Goal: Task Accomplishment & Management: Manage account settings

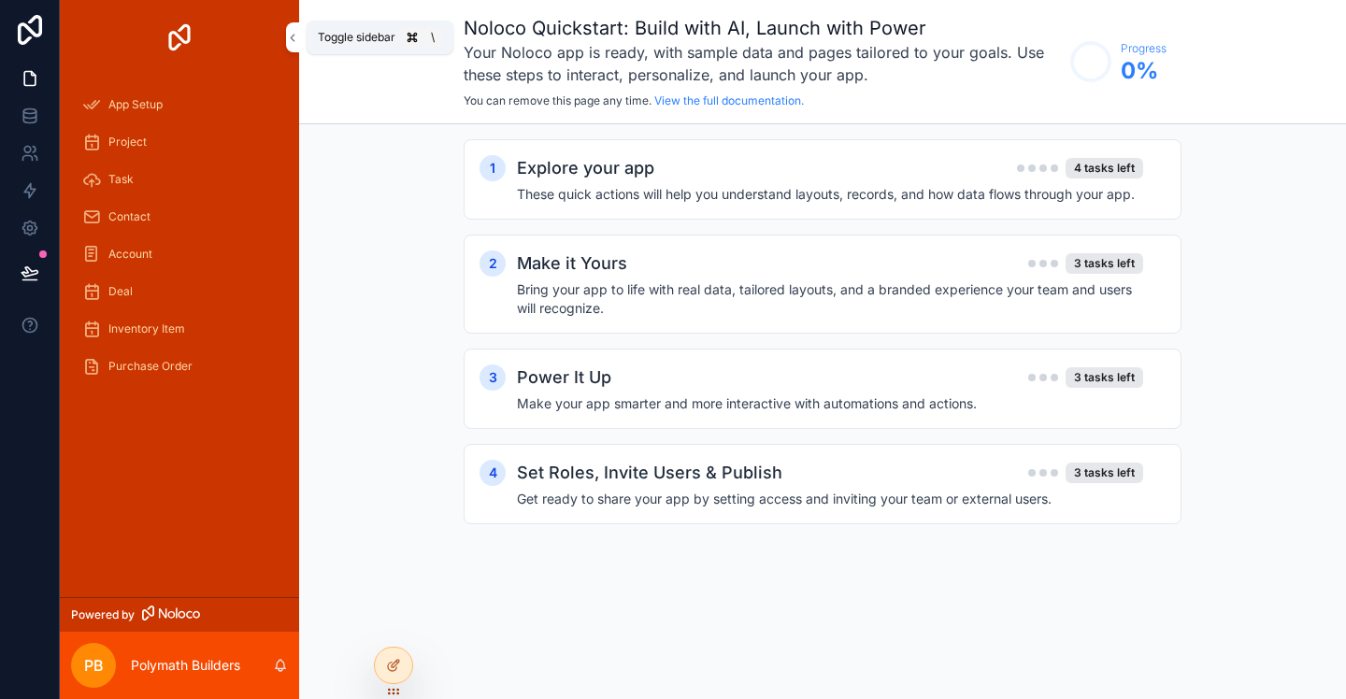
click at [287, 31] on icon "scrollable content" at bounding box center [292, 38] width 13 height 14
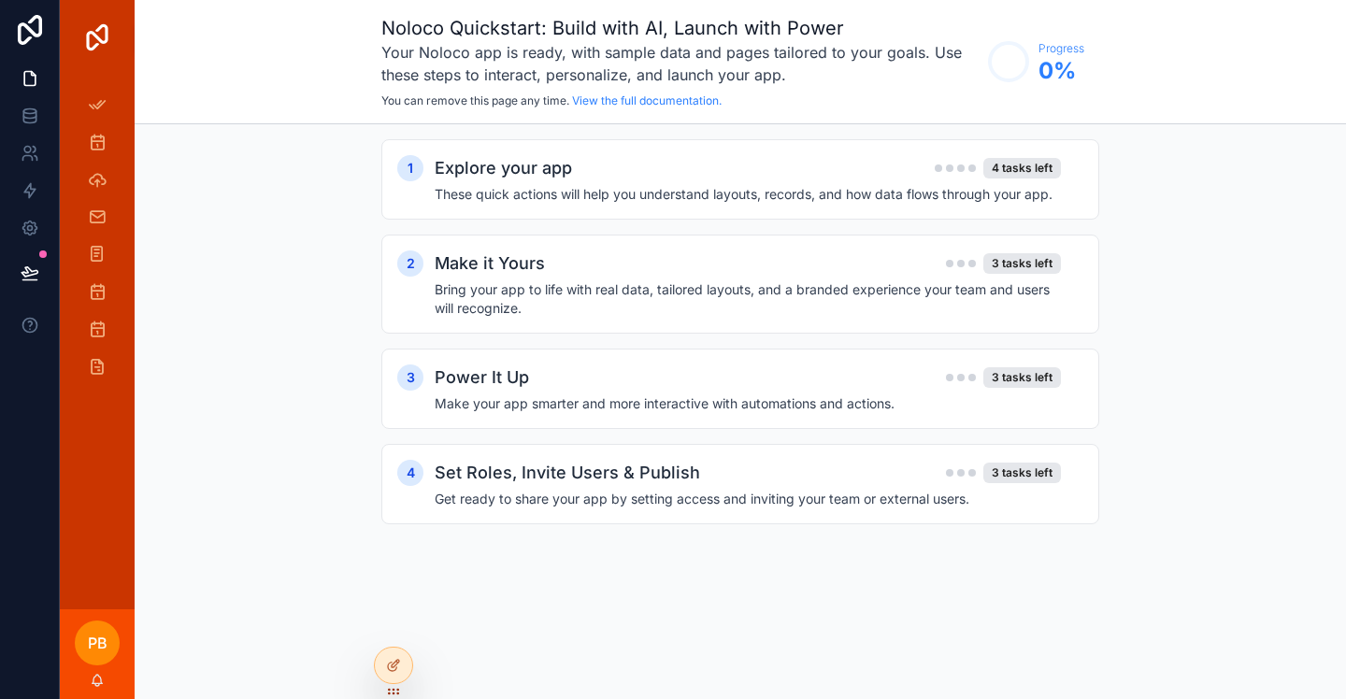
click at [101, 38] on img "scrollable content" at bounding box center [97, 37] width 30 height 30
drag, startPoint x: 141, startPoint y: 42, endPoint x: 116, endPoint y: 55, distance: 28.4
click at [141, 42] on div "Noloco Quickstart: Build with AI, Launch with Power Your Noloco app is ready, w…" at bounding box center [741, 62] width 1212 height 124
click at [103, 101] on icon "scrollable content" at bounding box center [97, 104] width 19 height 19
click at [103, 37] on img "scrollable content" at bounding box center [97, 37] width 30 height 30
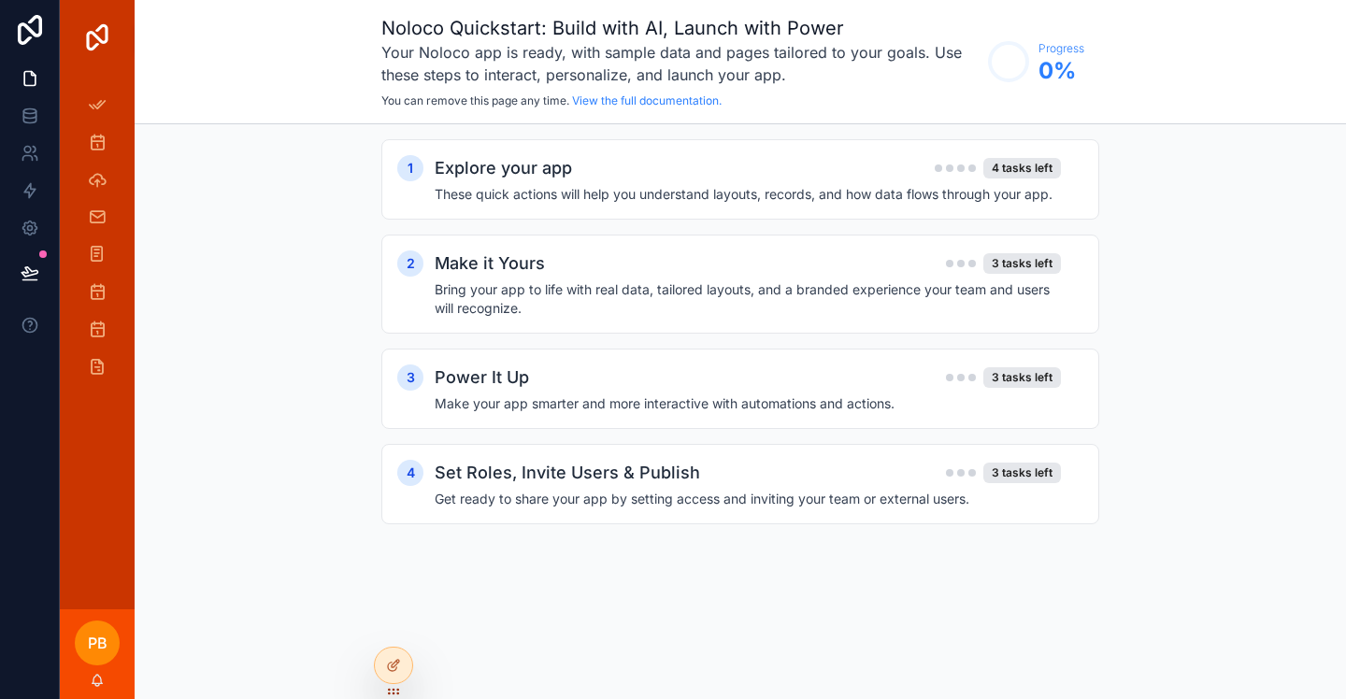
click at [82, 34] on img "scrollable content" at bounding box center [97, 37] width 30 height 30
click at [19, 36] on icon at bounding box center [30, 30] width 24 height 30
click at [92, 36] on img "scrollable content" at bounding box center [97, 37] width 30 height 30
click at [127, 67] on div "scrollable content" at bounding box center [97, 37] width 75 height 75
click at [126, 67] on div "scrollable content" at bounding box center [97, 37] width 75 height 75
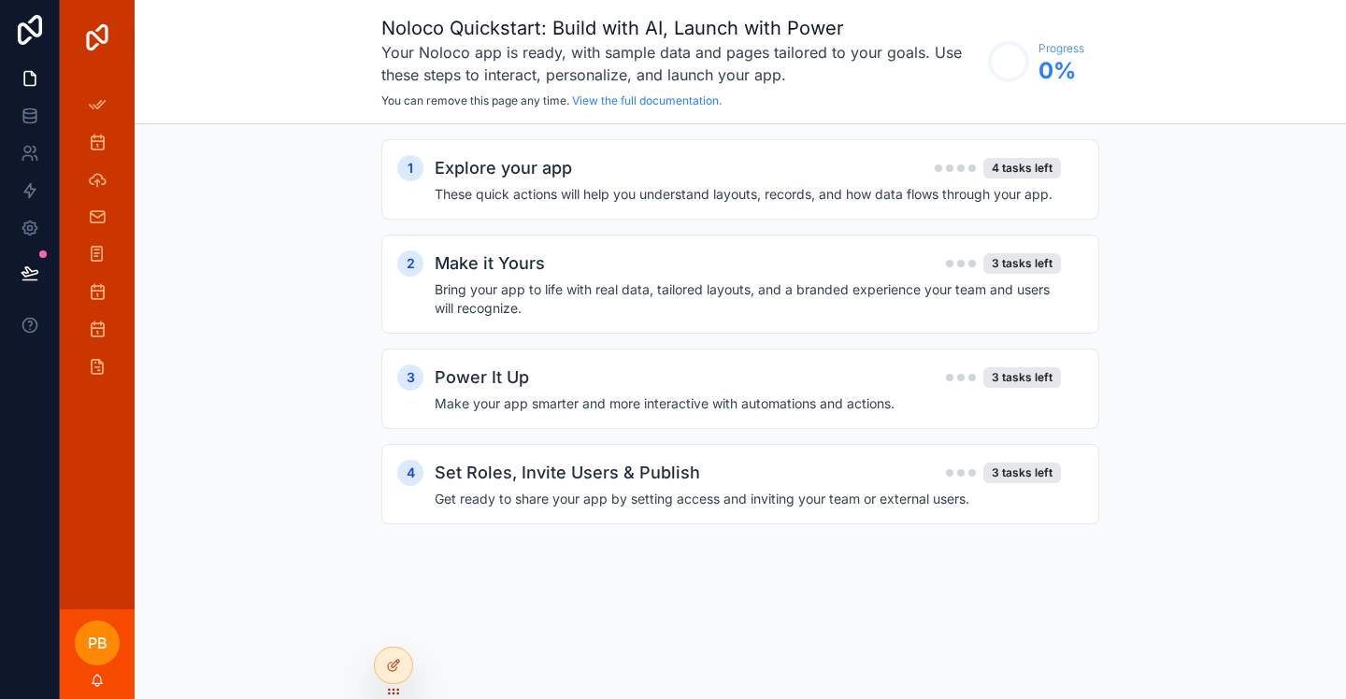
click at [126, 67] on div "scrollable content" at bounding box center [97, 37] width 75 height 75
click at [106, 106] on icon "scrollable content" at bounding box center [97, 104] width 19 height 19
click at [775, 194] on h4 "These quick actions will help you understand layouts, records, and how data flo…" at bounding box center [748, 194] width 626 height 19
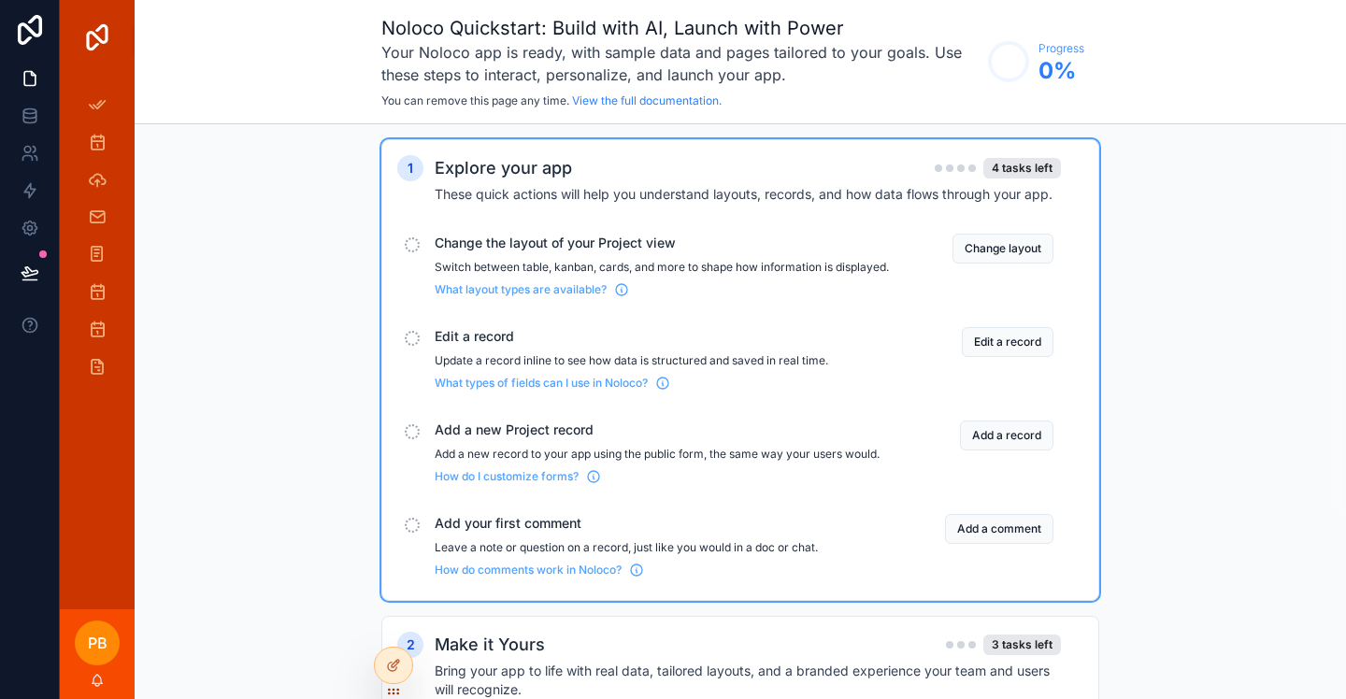
click at [979, 250] on button "Change layout" at bounding box center [1003, 249] width 101 height 30
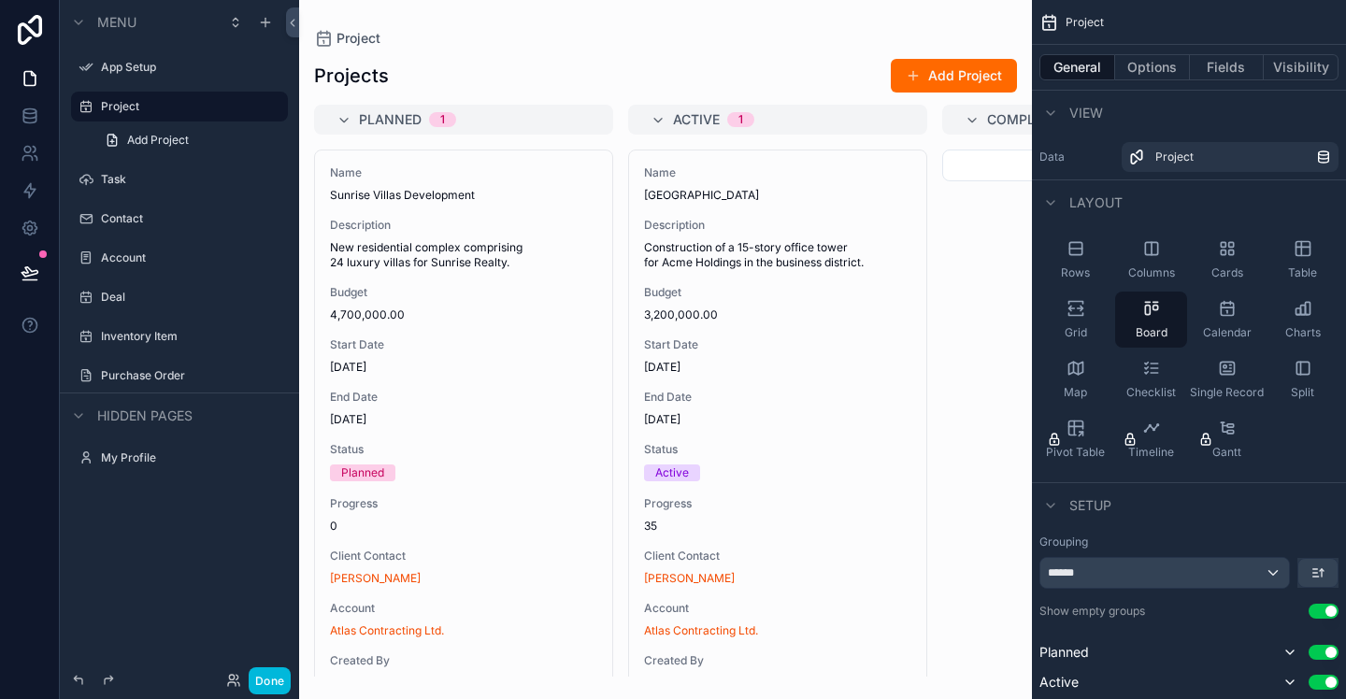
drag, startPoint x: 704, startPoint y: 120, endPoint x: 569, endPoint y: 113, distance: 134.8
click at [569, 113] on div "scrollable content" at bounding box center [665, 349] width 733 height 699
click at [345, 122] on icon "scrollable content" at bounding box center [344, 120] width 15 height 15
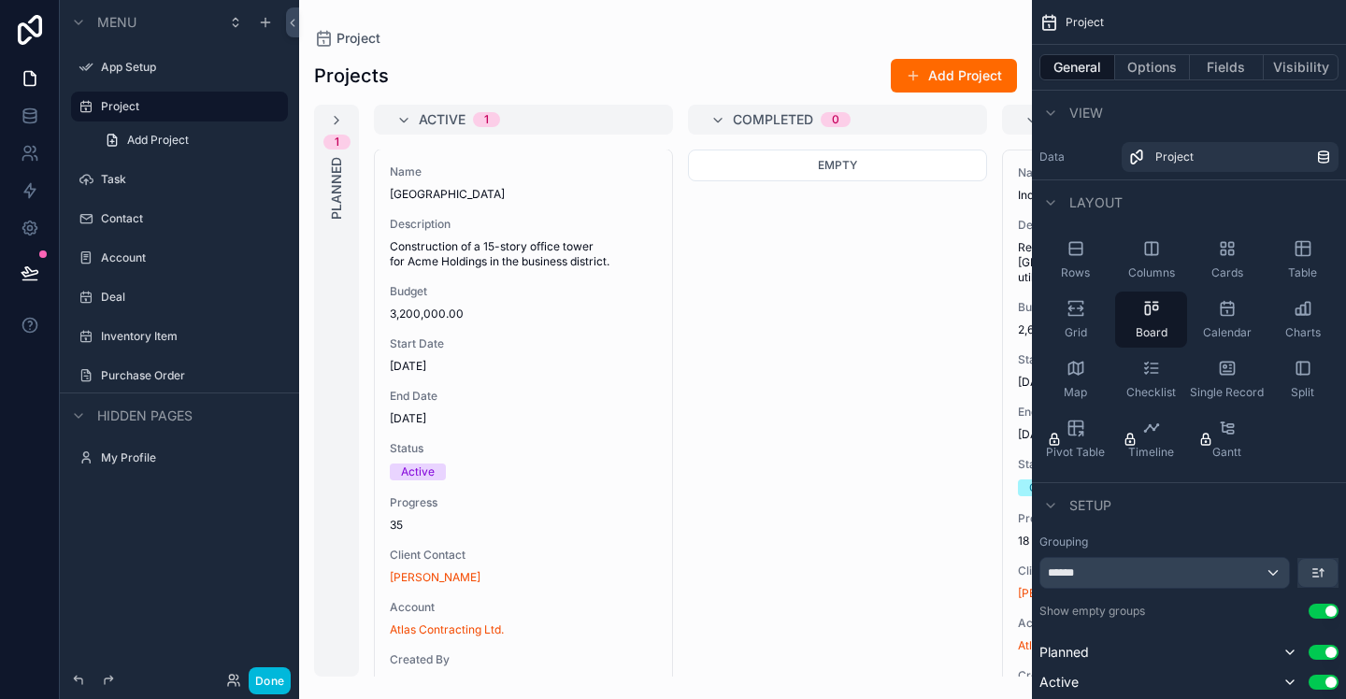
drag, startPoint x: 720, startPoint y: 118, endPoint x: 715, endPoint y: 152, distance: 34.9
click at [719, 119] on icon "scrollable content" at bounding box center [718, 120] width 15 height 15
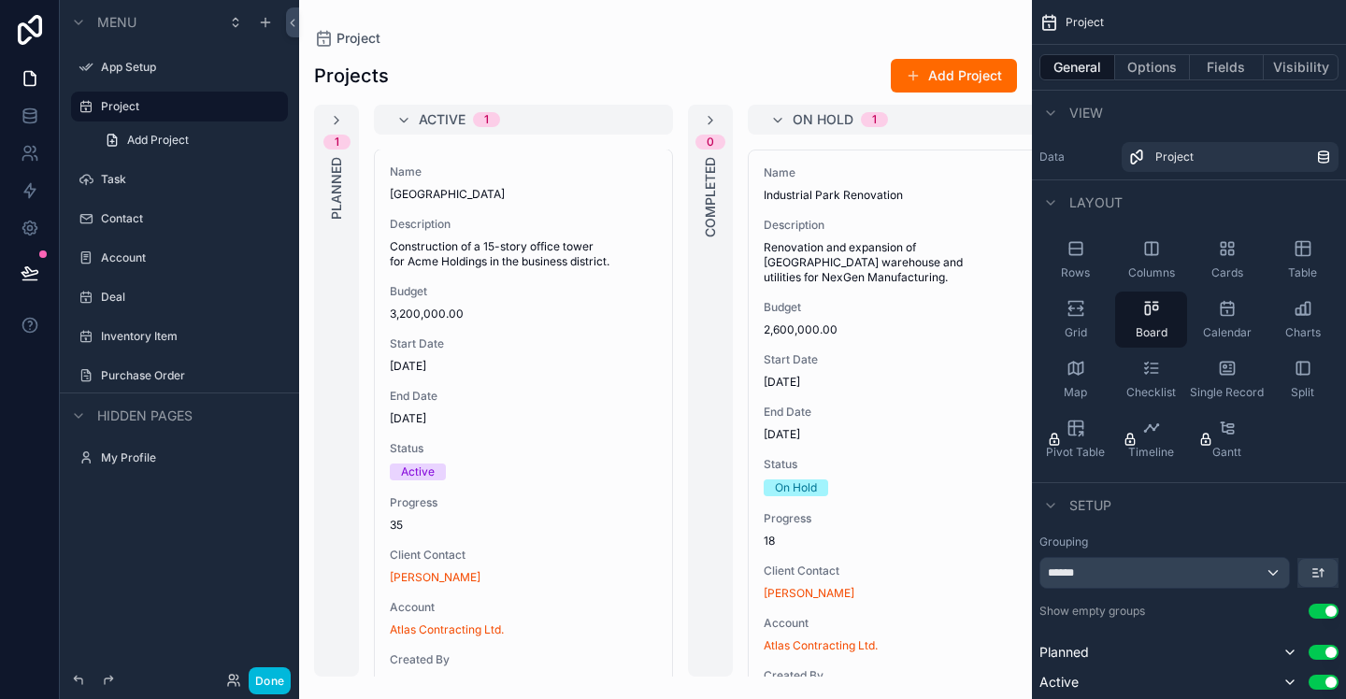
drag, startPoint x: 405, startPoint y: 121, endPoint x: 441, endPoint y: 148, distance: 45.4
click at [405, 121] on icon "scrollable content" at bounding box center [403, 120] width 15 height 15
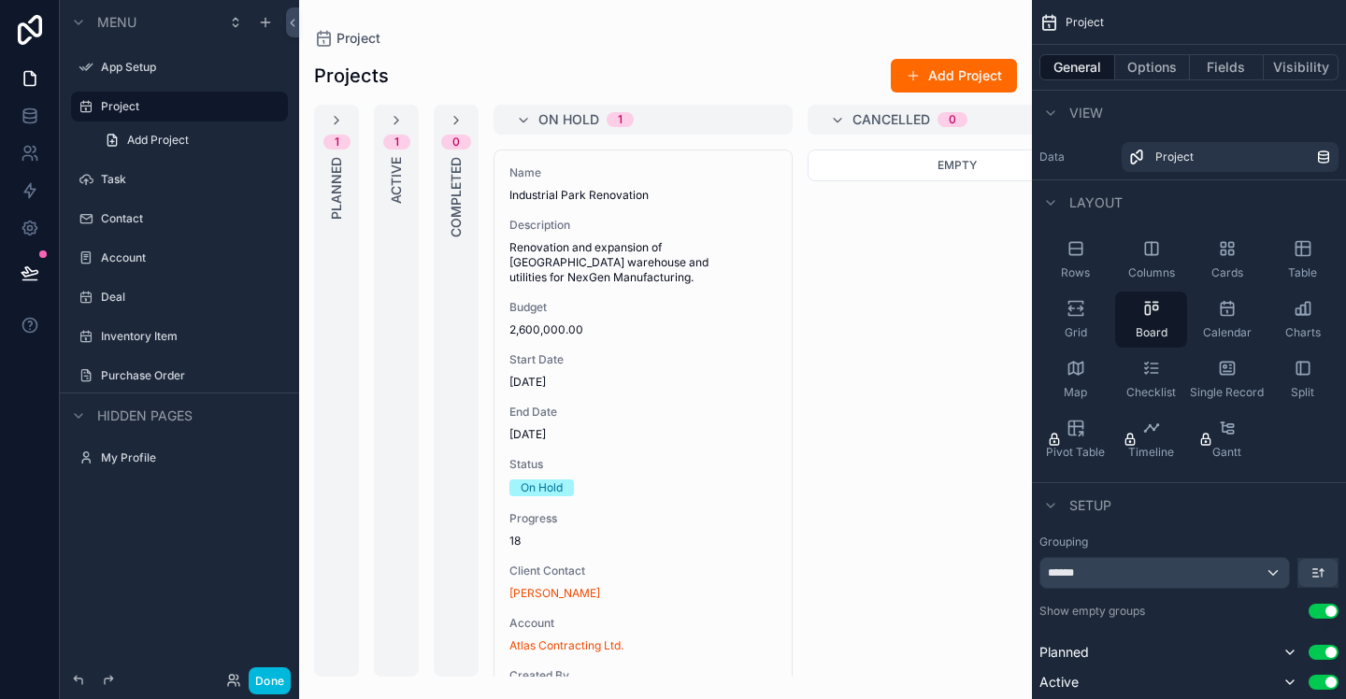
click at [527, 123] on icon "scrollable content" at bounding box center [523, 120] width 15 height 15
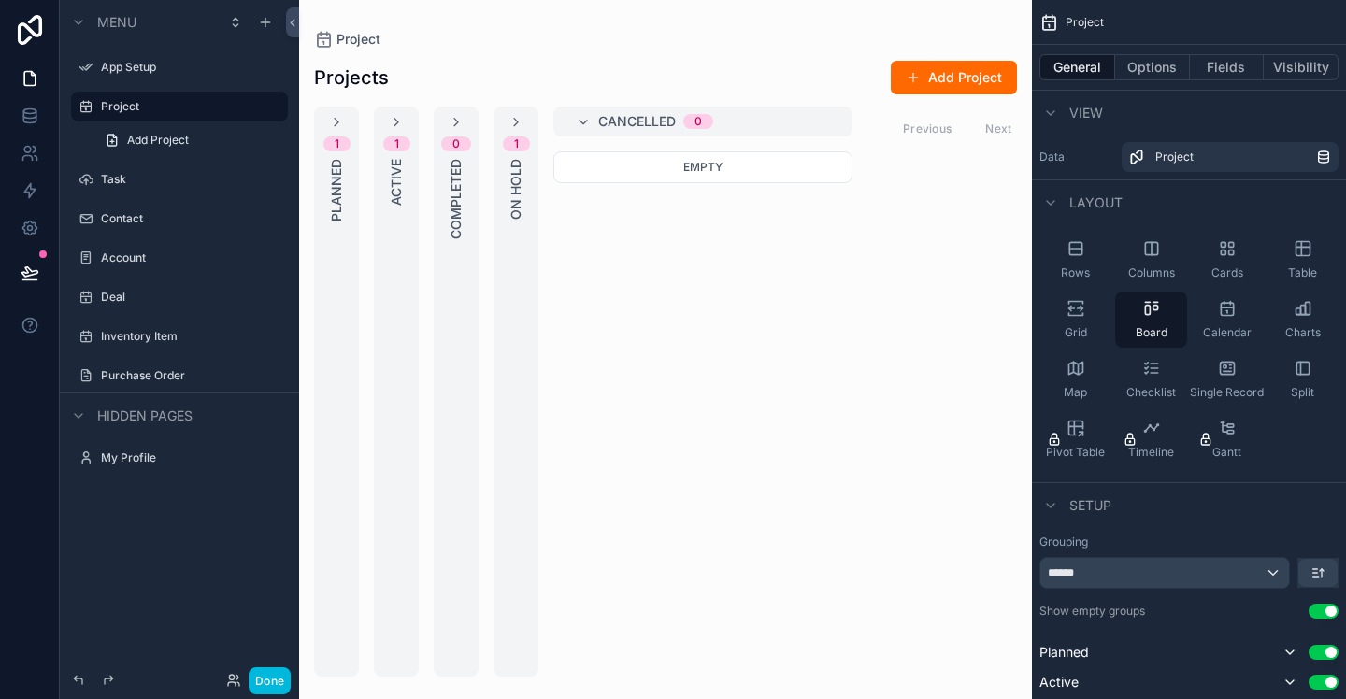
click at [584, 120] on icon "scrollable content" at bounding box center [583, 122] width 15 height 15
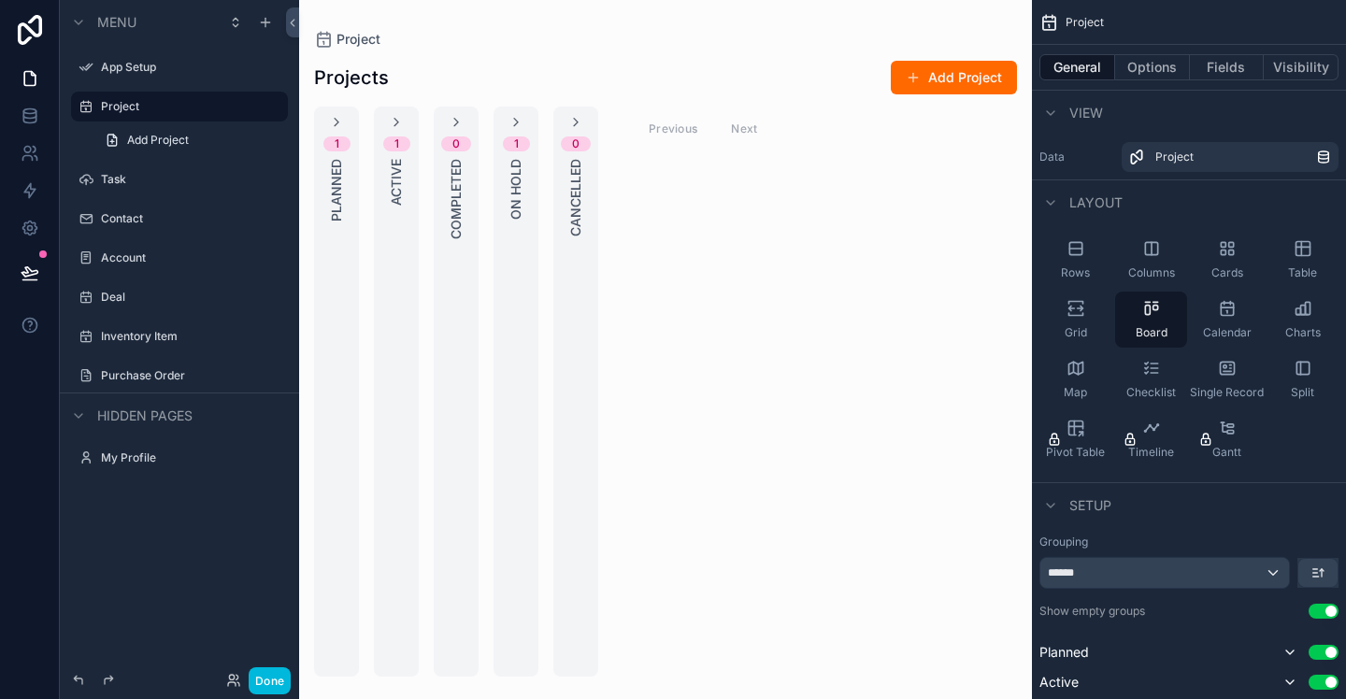
click at [672, 127] on div "Previous Next" at bounding box center [704, 128] width 136 height 29
click at [940, 88] on button "Add Project" at bounding box center [954, 78] width 126 height 34
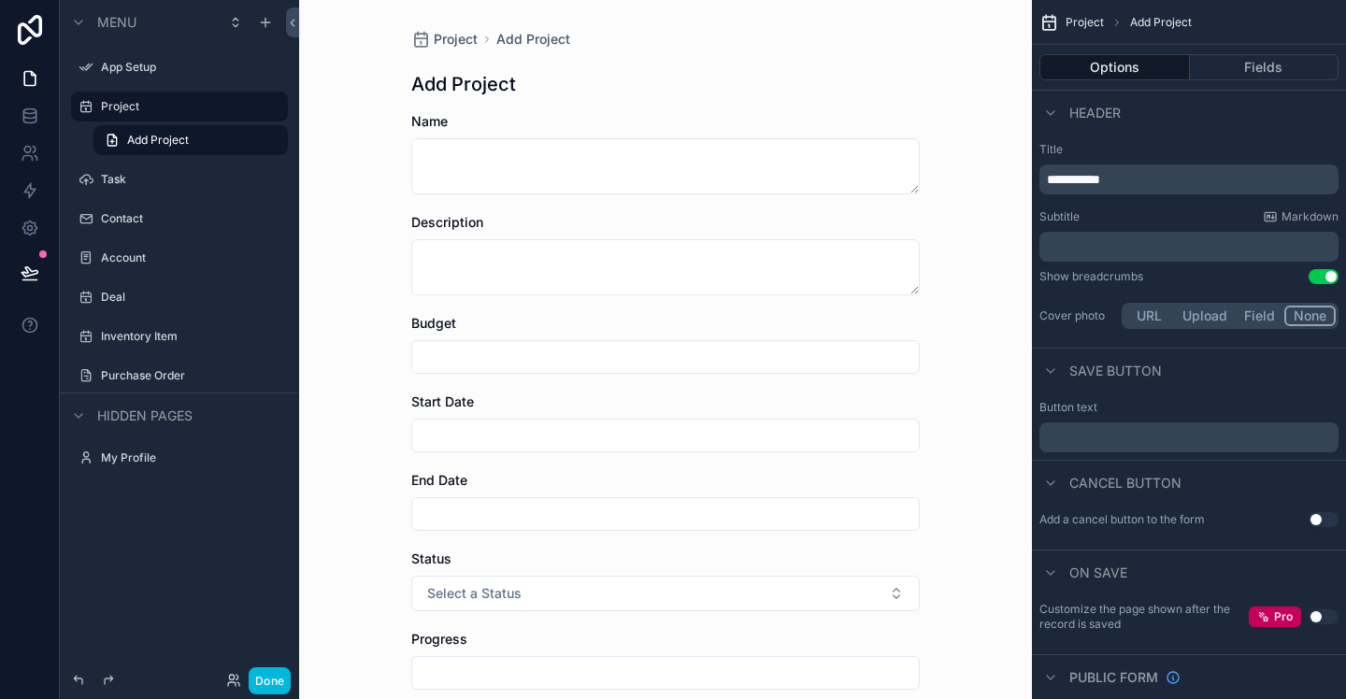
click at [177, 113] on label "Project" at bounding box center [189, 106] width 176 height 15
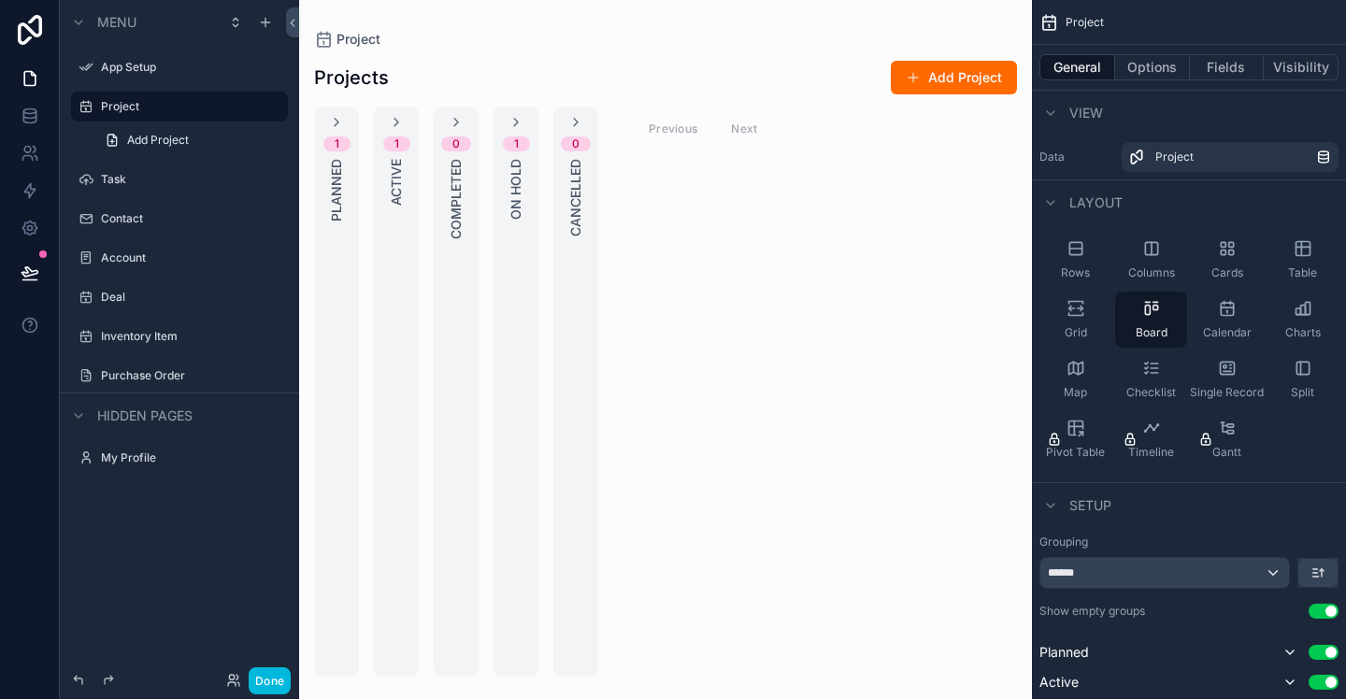
click at [117, 66] on label "App Setup" at bounding box center [189, 67] width 176 height 15
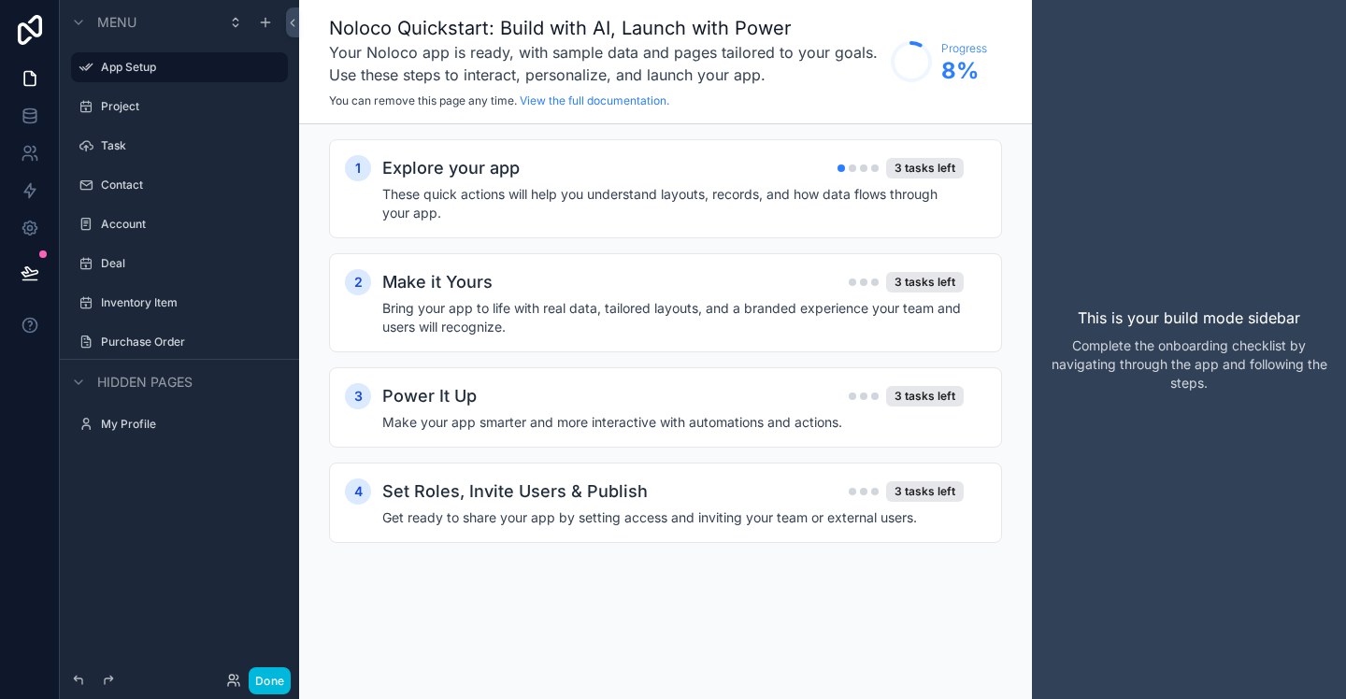
click at [617, 210] on h4 "These quick actions will help you understand layouts, records, and how data flo…" at bounding box center [673, 203] width 582 height 37
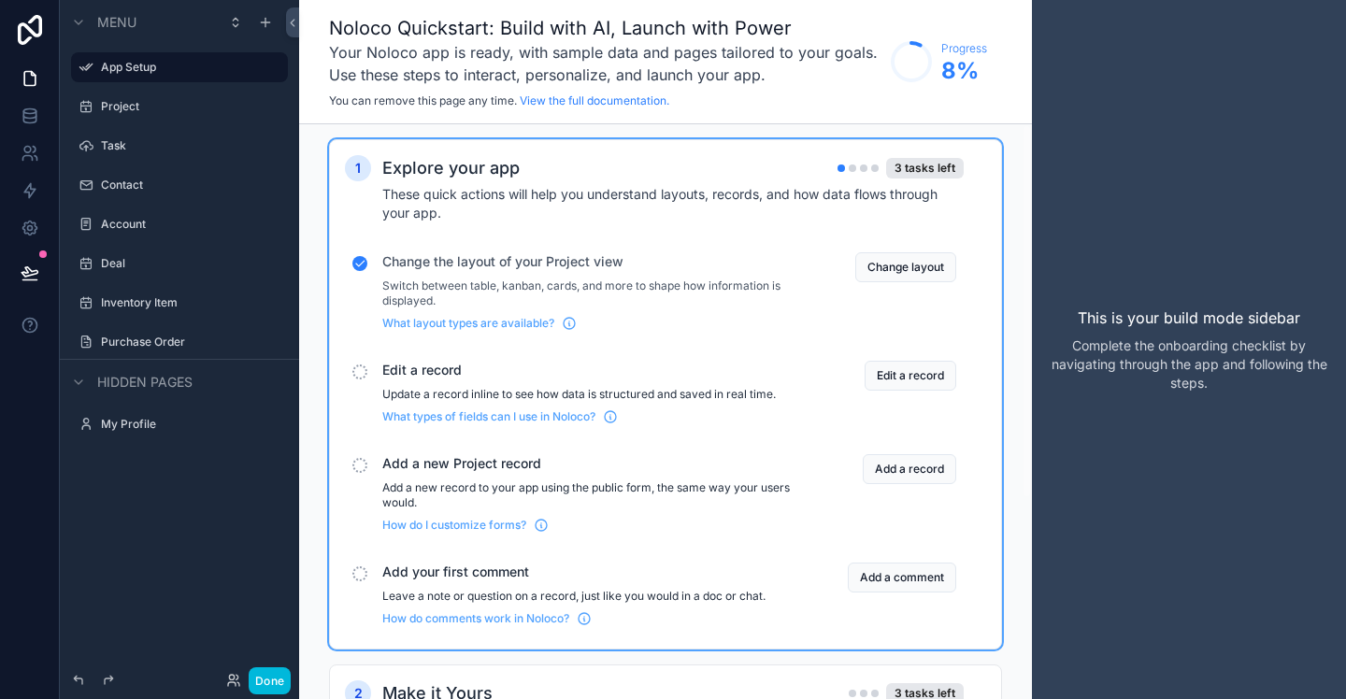
click at [916, 383] on button "Edit a record" at bounding box center [911, 376] width 92 height 30
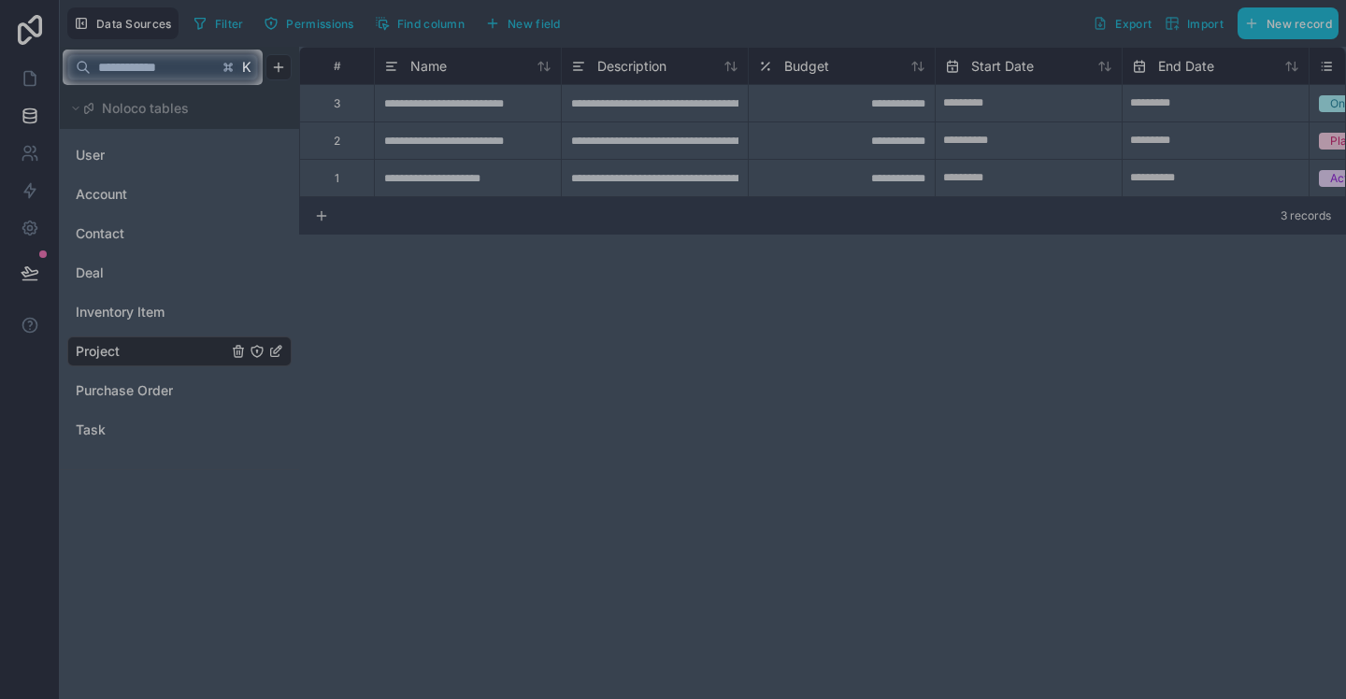
click at [187, 72] on input "text" at bounding box center [154, 67] width 127 height 34
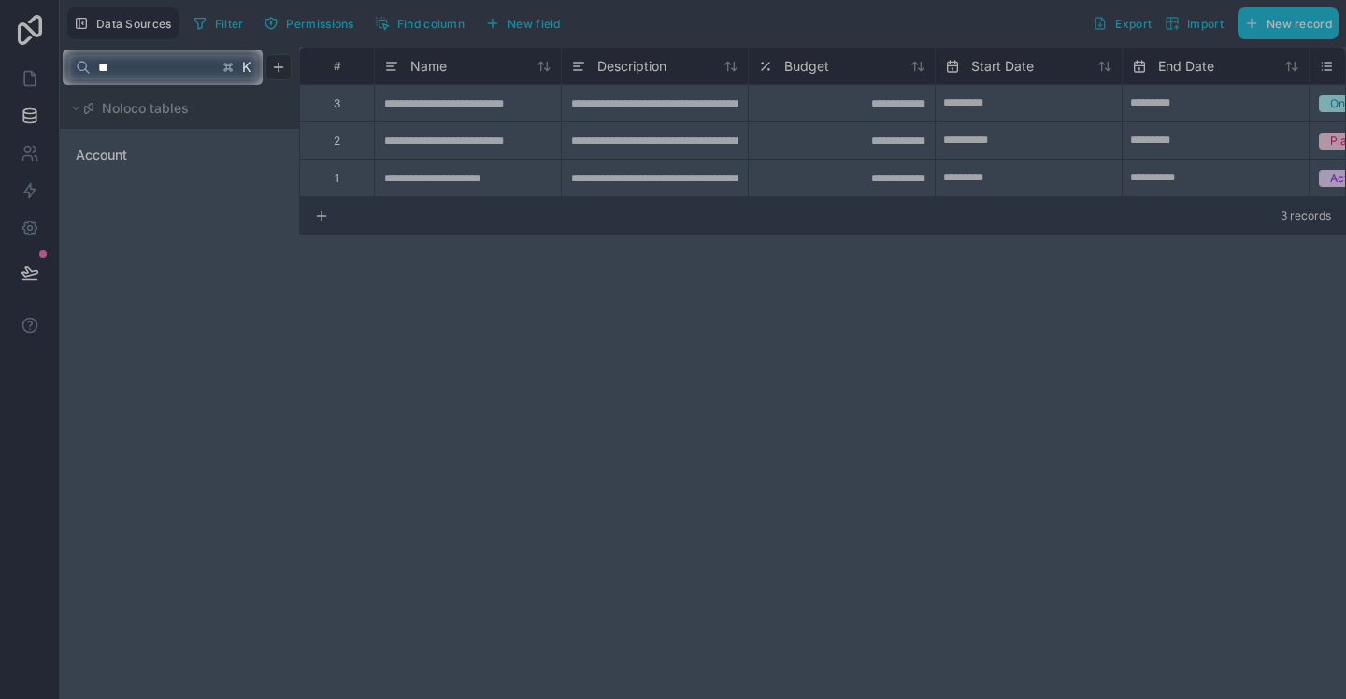
type input "*"
type input "********"
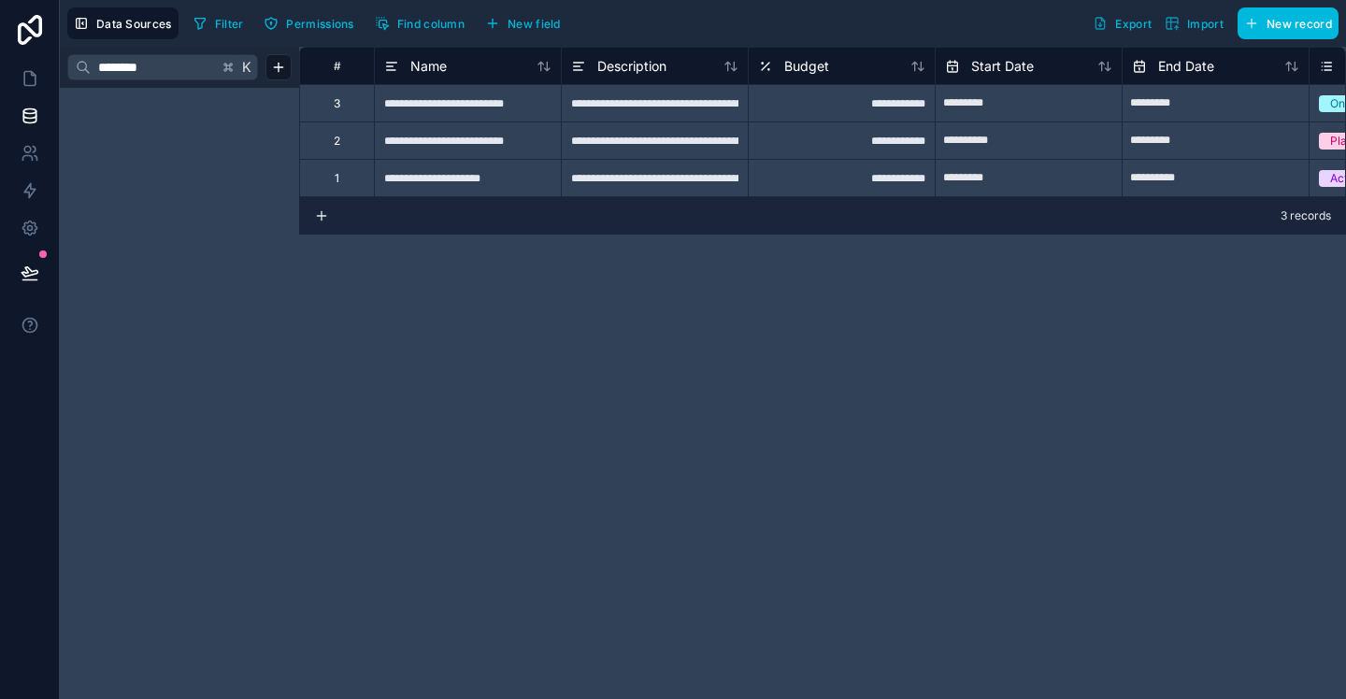
click at [245, 67] on span "K" at bounding box center [246, 67] width 13 height 13
click at [271, 64] on html "**********" at bounding box center [673, 349] width 1346 height 699
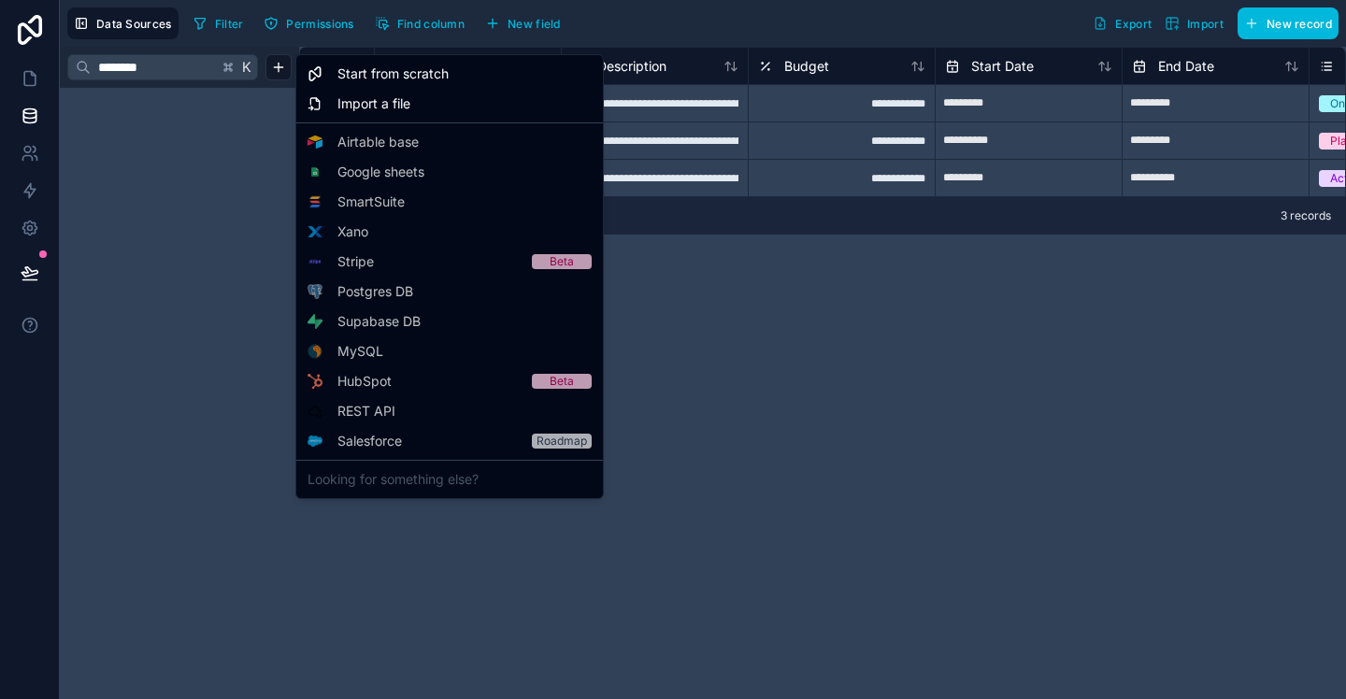
click at [780, 302] on html "**********" at bounding box center [673, 349] width 1346 height 699
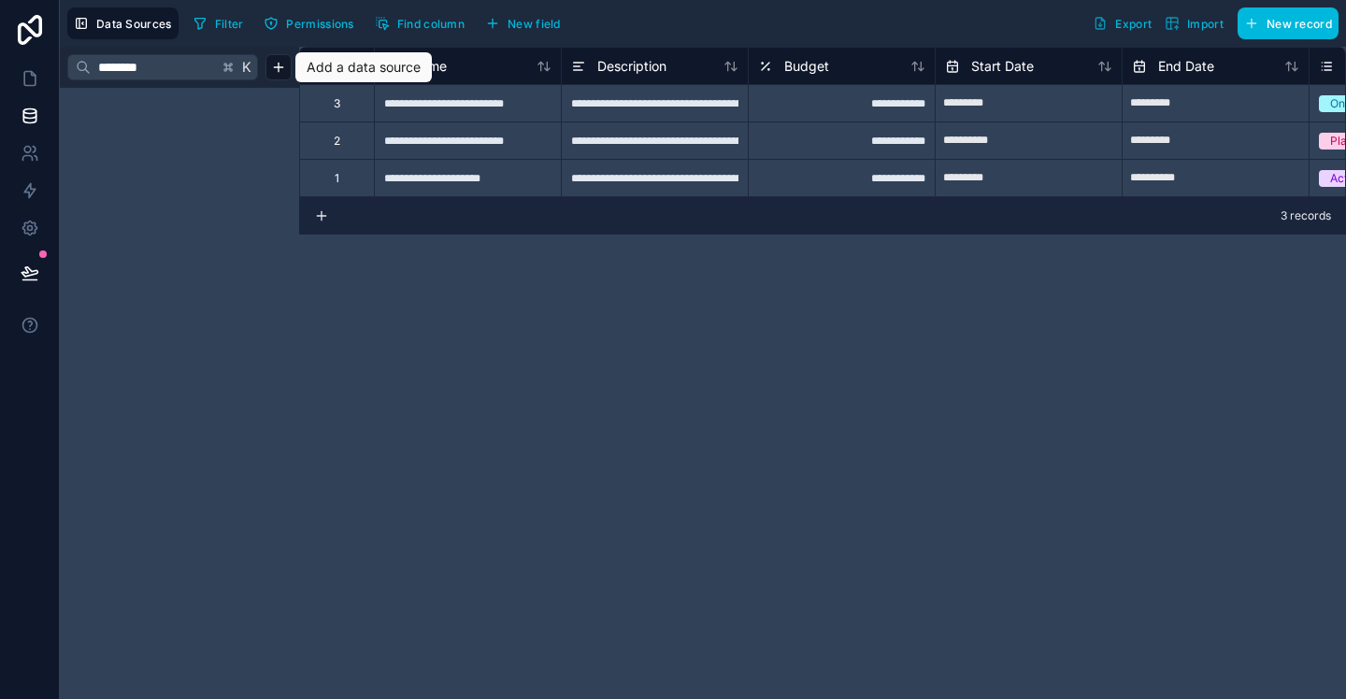
click at [41, 30] on icon at bounding box center [30, 30] width 24 height 30
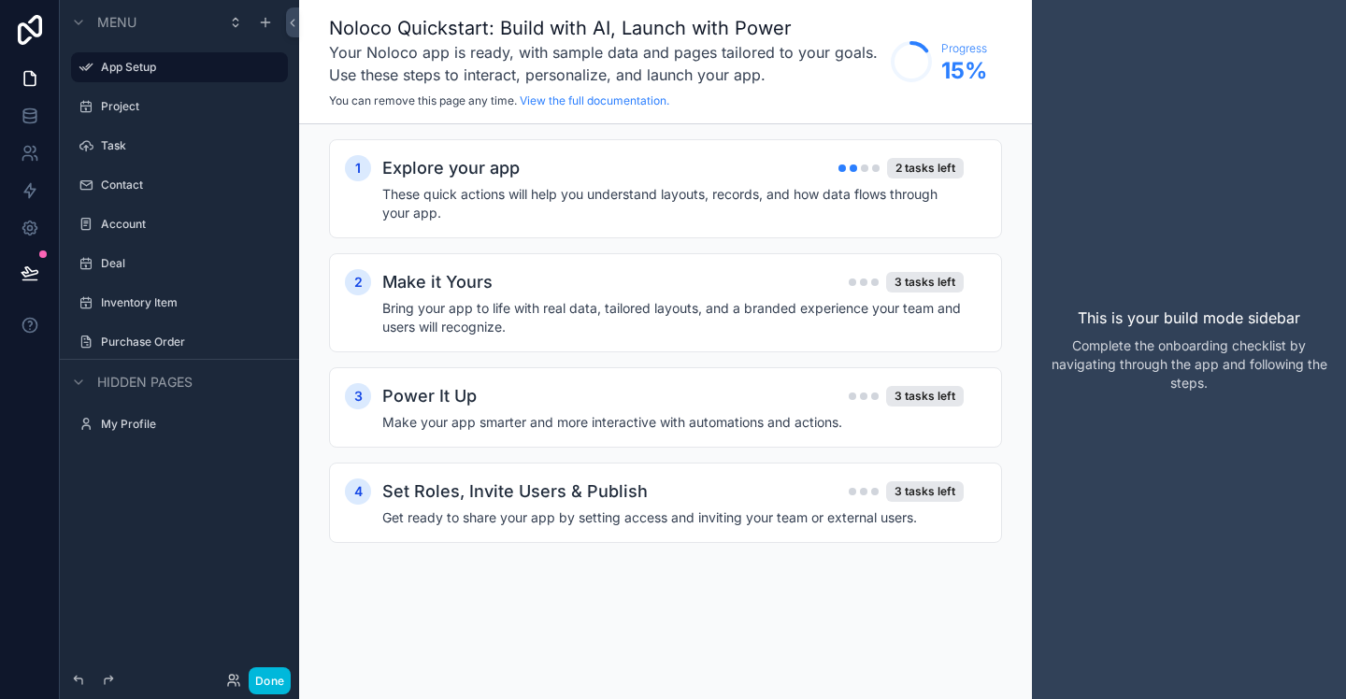
click at [764, 200] on h4 "These quick actions will help you understand layouts, records, and how data flo…" at bounding box center [673, 203] width 582 height 37
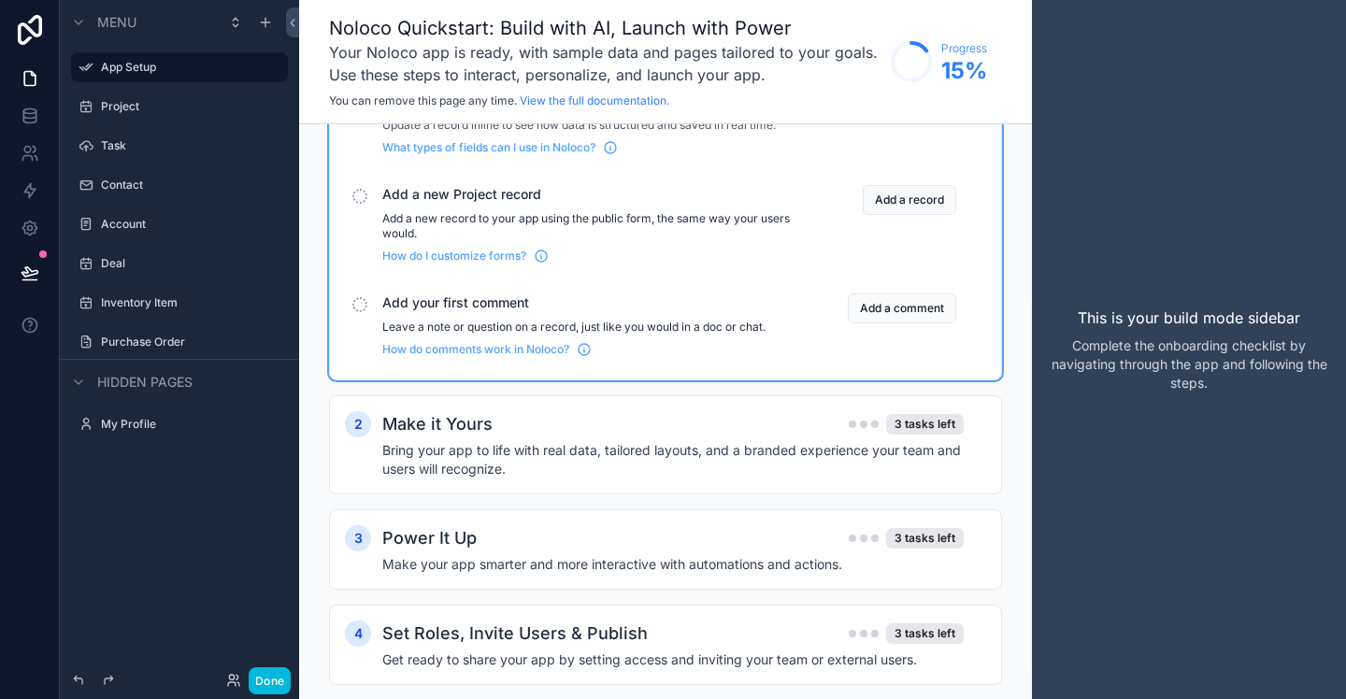
scroll to position [266, 0]
click at [764, 234] on p "Add a new record to your app using the public form, the same way your users wou…" at bounding box center [586, 229] width 409 height 30
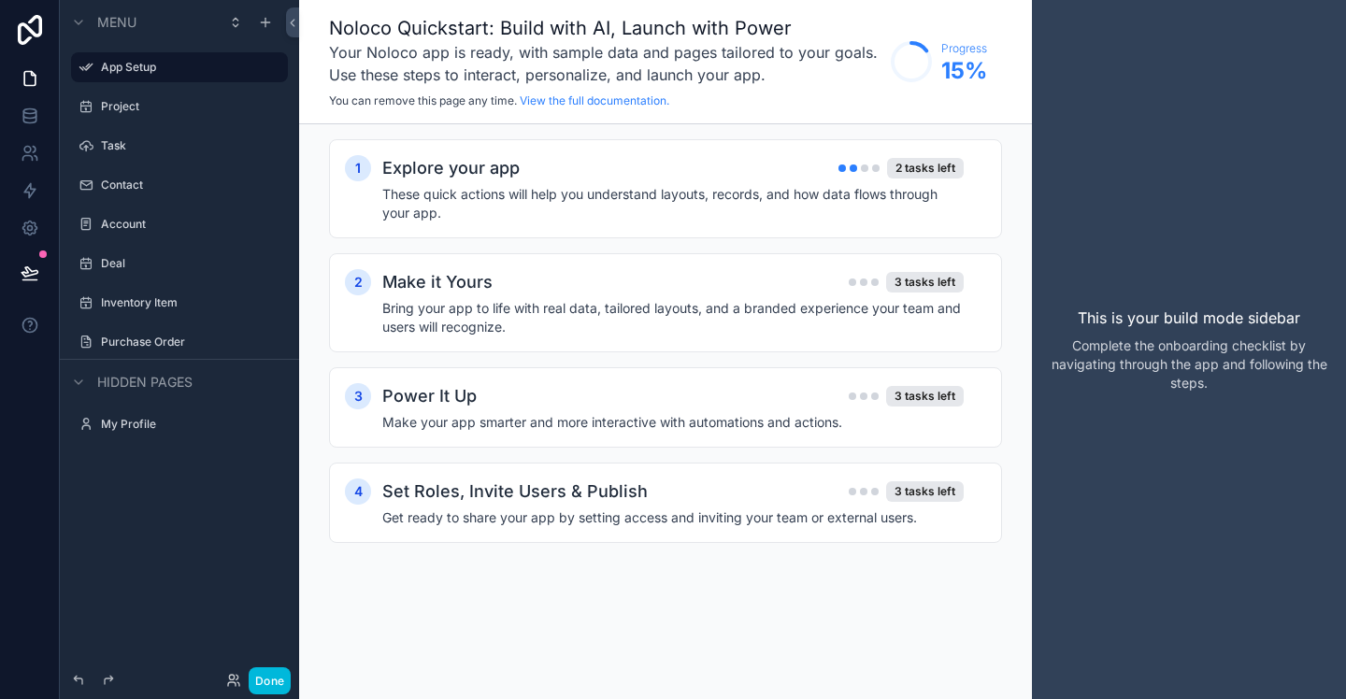
click at [741, 181] on div "Explore your app 2 tasks left These quick actions will help you understand layo…" at bounding box center [684, 188] width 604 height 67
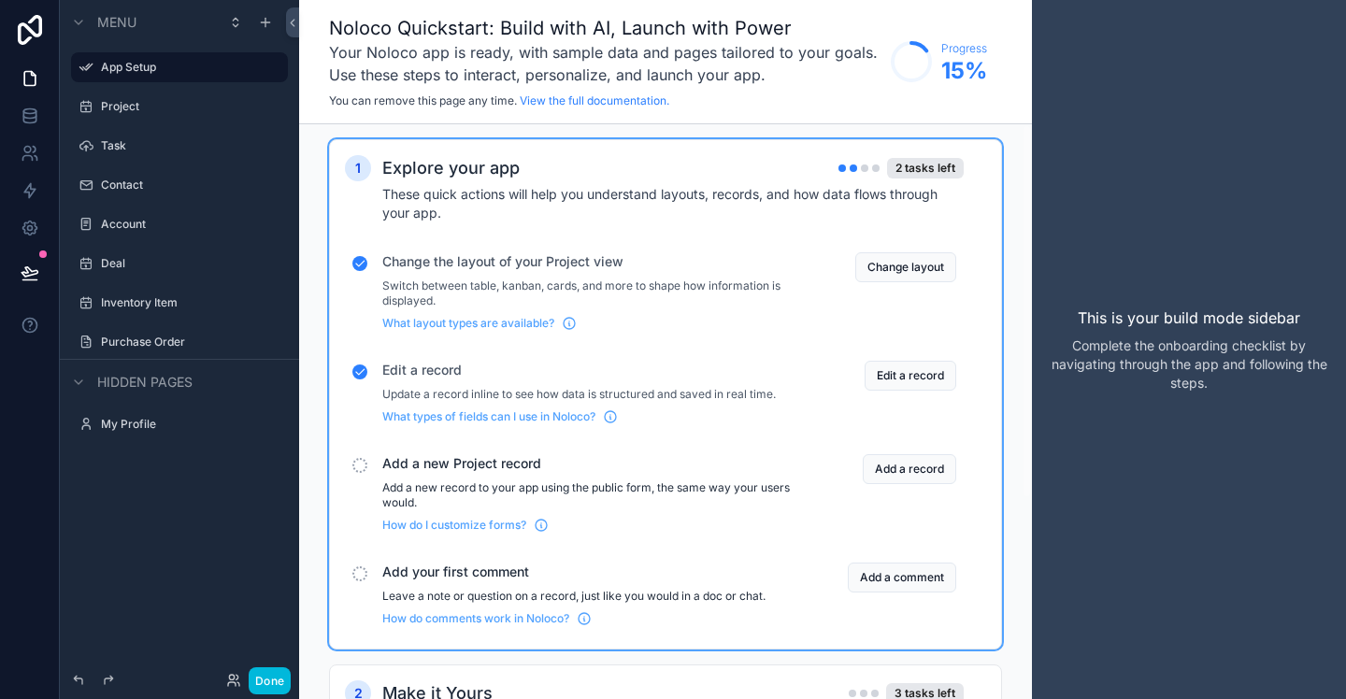
click at [884, 467] on button "Add a record" at bounding box center [909, 469] width 93 height 30
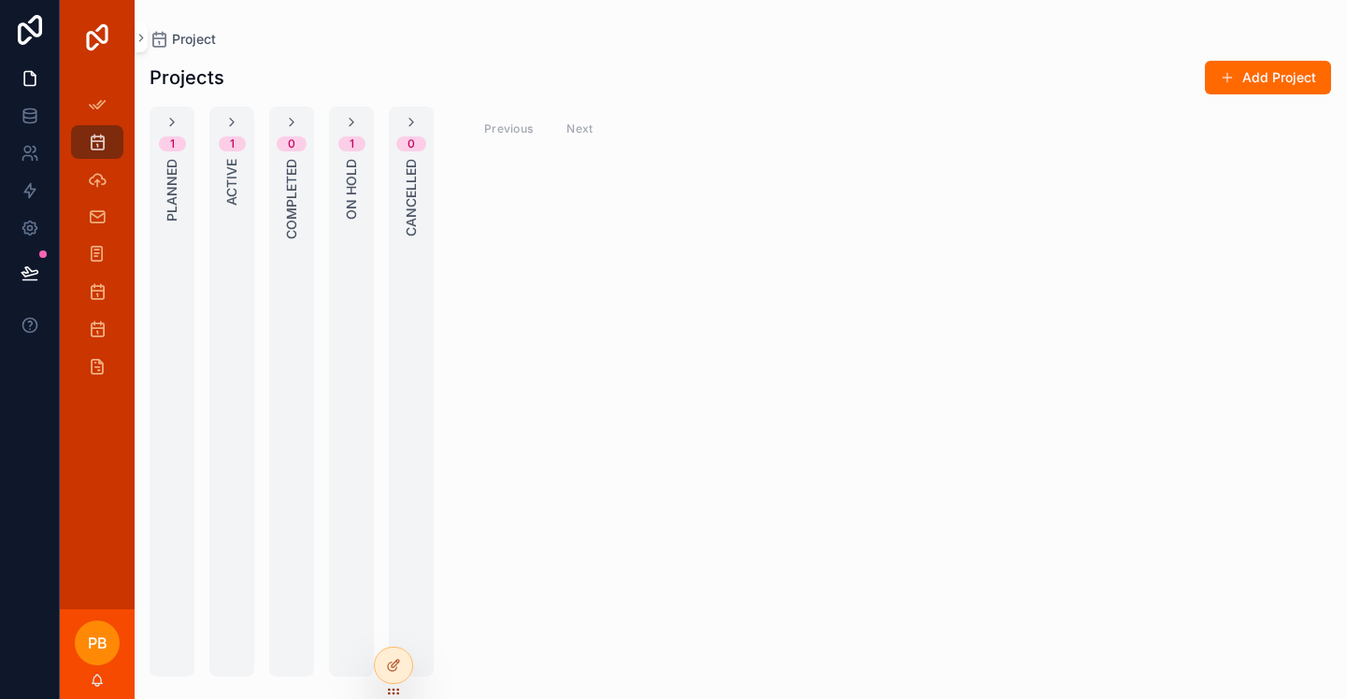
click at [1255, 86] on button "Add Project" at bounding box center [1268, 78] width 126 height 34
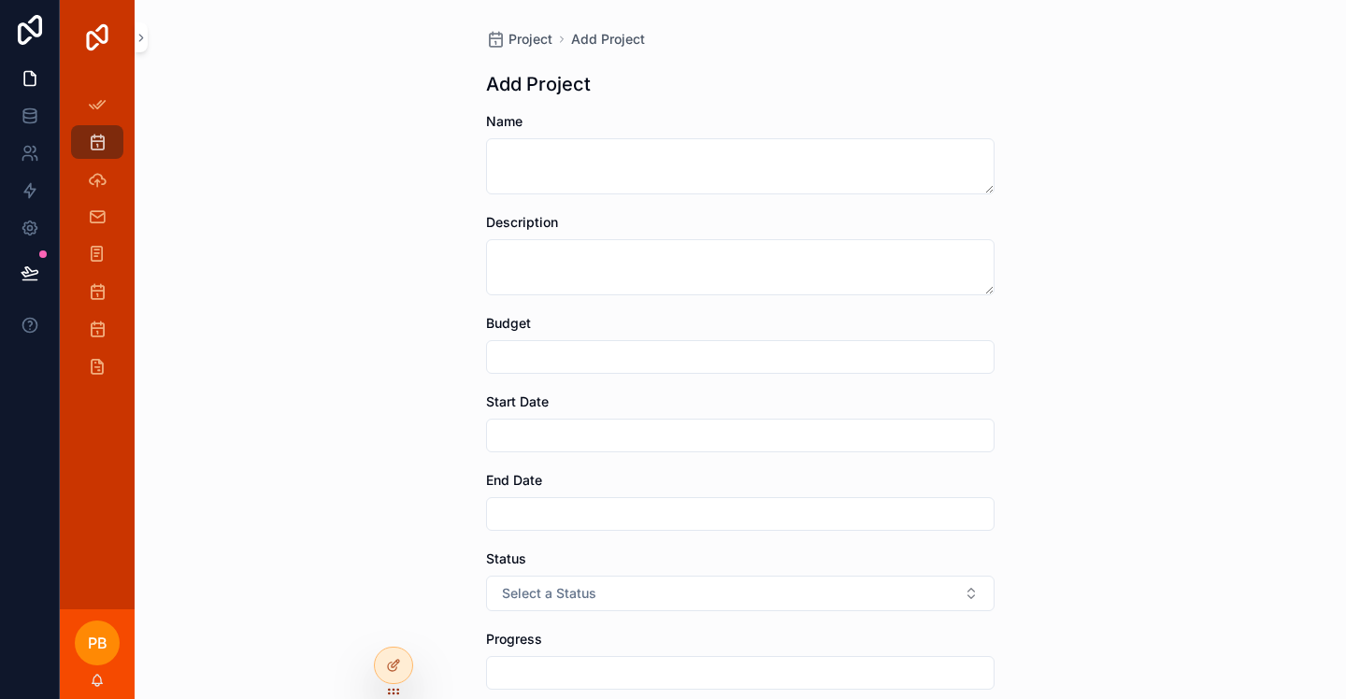
click at [614, 141] on textarea "scrollable content" at bounding box center [740, 166] width 509 height 56
type textarea "********"
type textarea "**********"
type input "*********"
click at [559, 435] on input "scrollable content" at bounding box center [740, 436] width 507 height 26
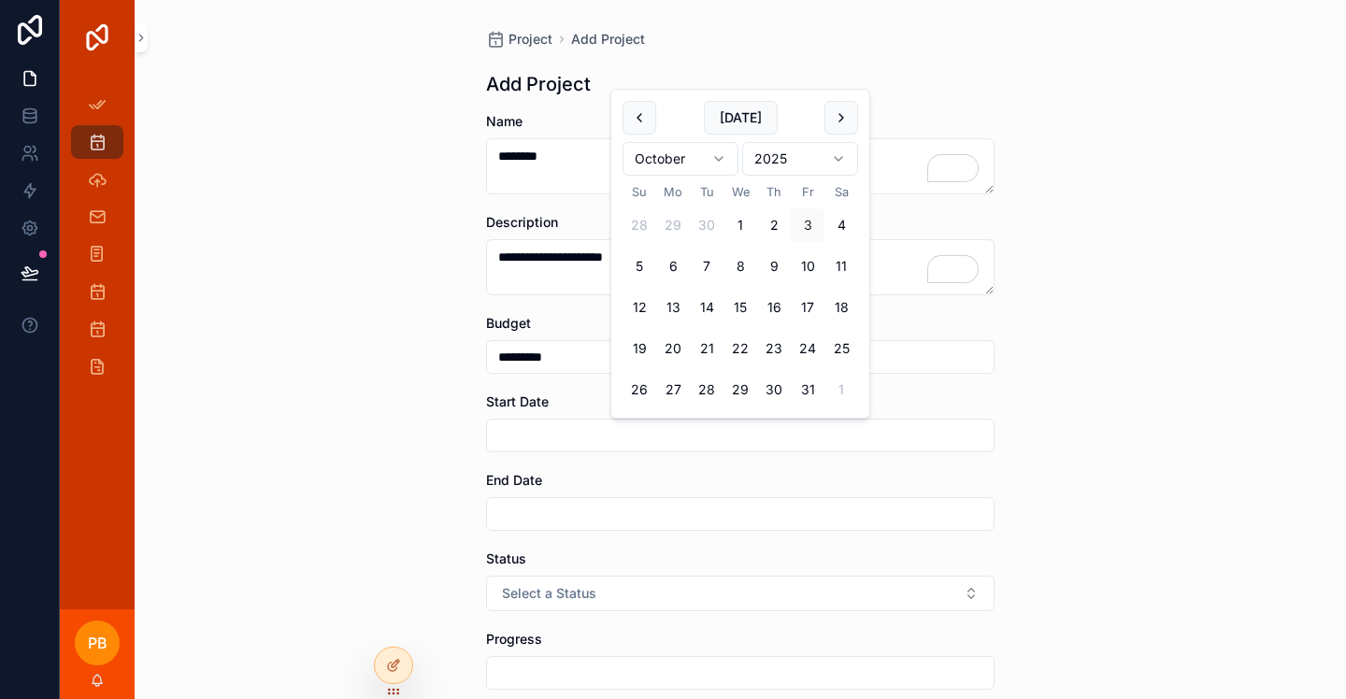
click at [677, 265] on button "6" at bounding box center [673, 267] width 34 height 34
type input "*********"
click at [578, 505] on input "scrollable content" at bounding box center [740, 514] width 507 height 26
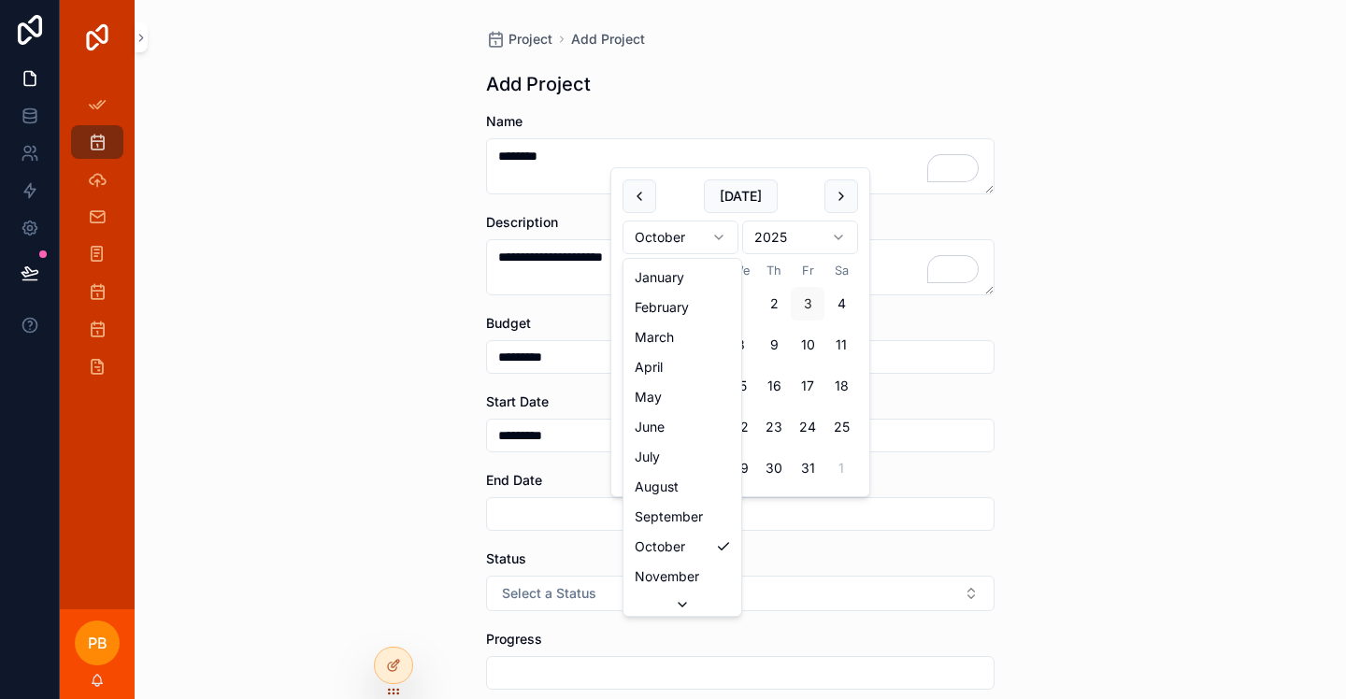
click at [723, 238] on html "**********" at bounding box center [673, 349] width 1346 height 699
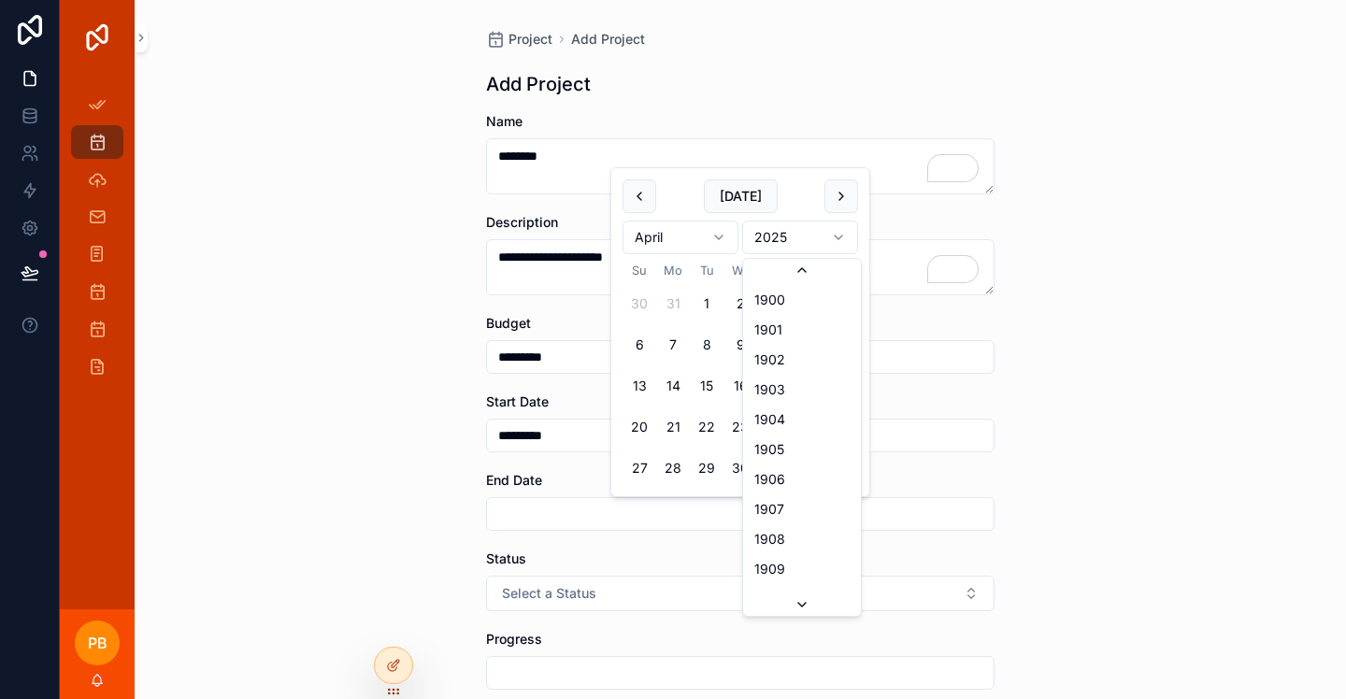
click at [823, 245] on html "**********" at bounding box center [673, 349] width 1346 height 699
click at [714, 551] on div "Status" at bounding box center [740, 559] width 509 height 19
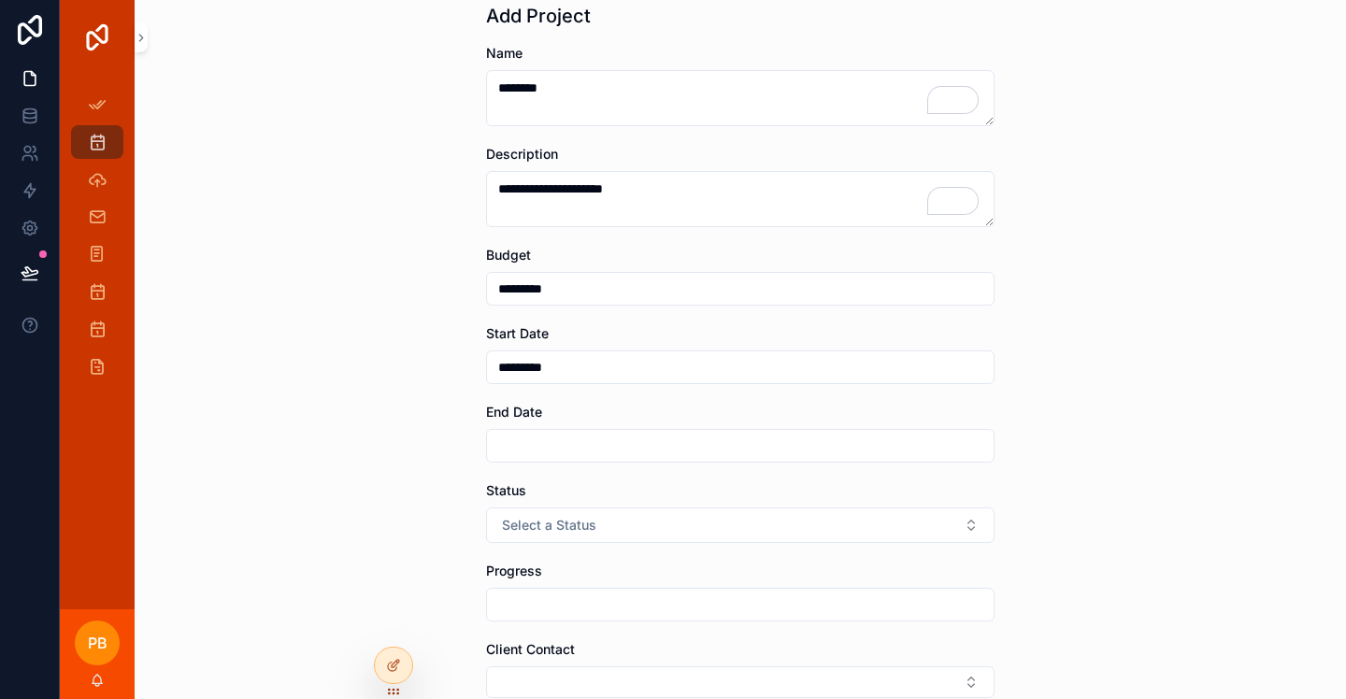
scroll to position [80, 0]
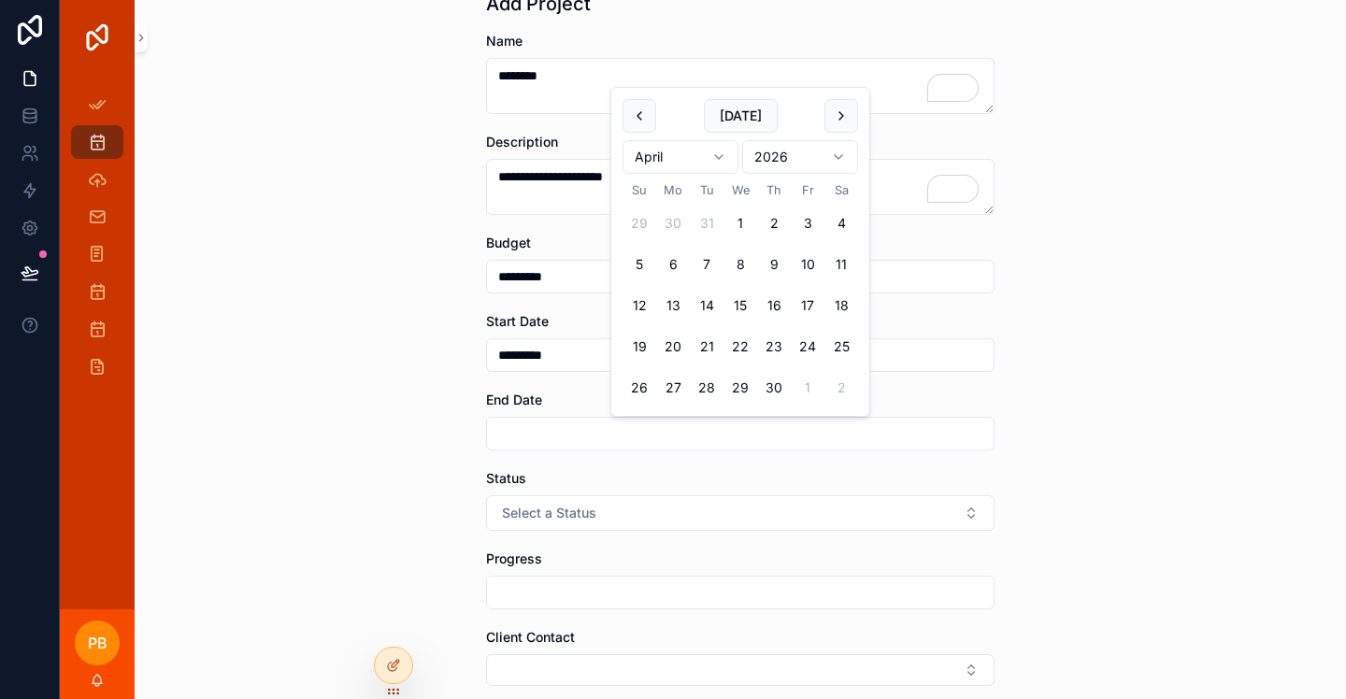
click at [631, 432] on input "scrollable content" at bounding box center [740, 434] width 507 height 26
click at [780, 386] on button "30" at bounding box center [774, 388] width 34 height 34
type input "*********"
click at [784, 518] on button "Select a Status" at bounding box center [740, 514] width 509 height 36
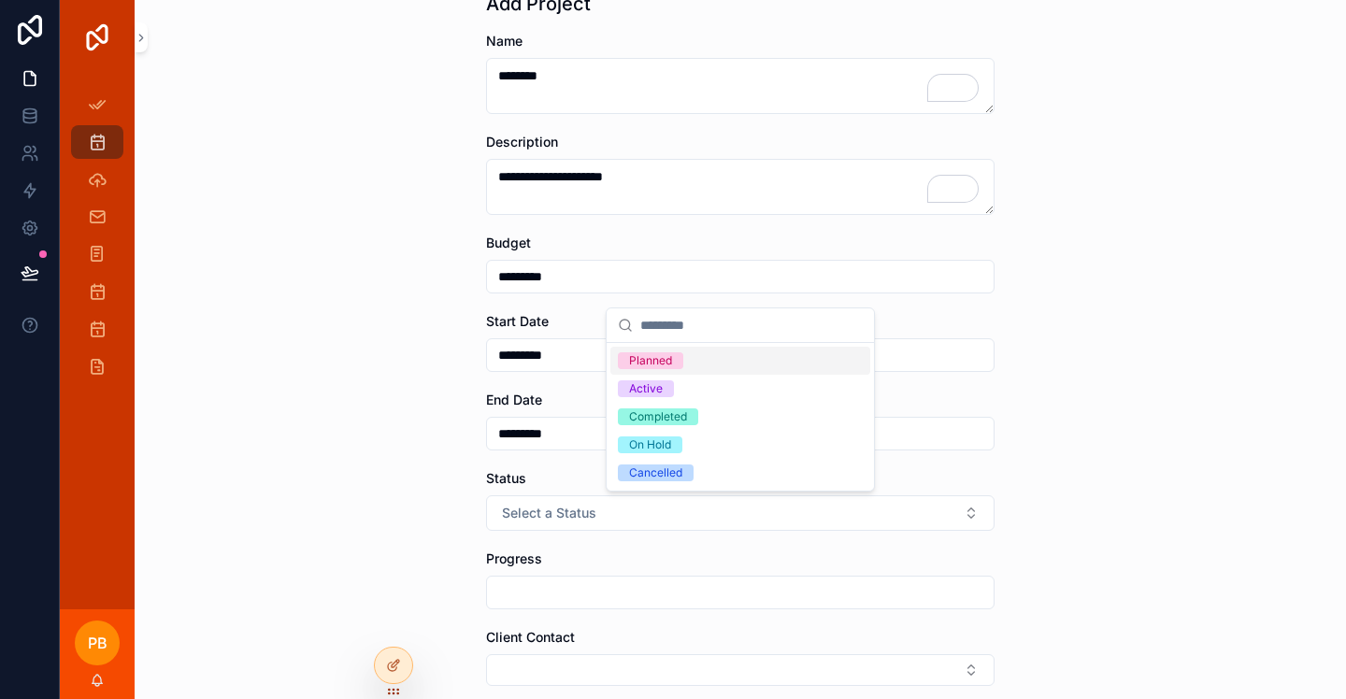
click at [664, 361] on div "Planned" at bounding box center [650, 360] width 43 height 17
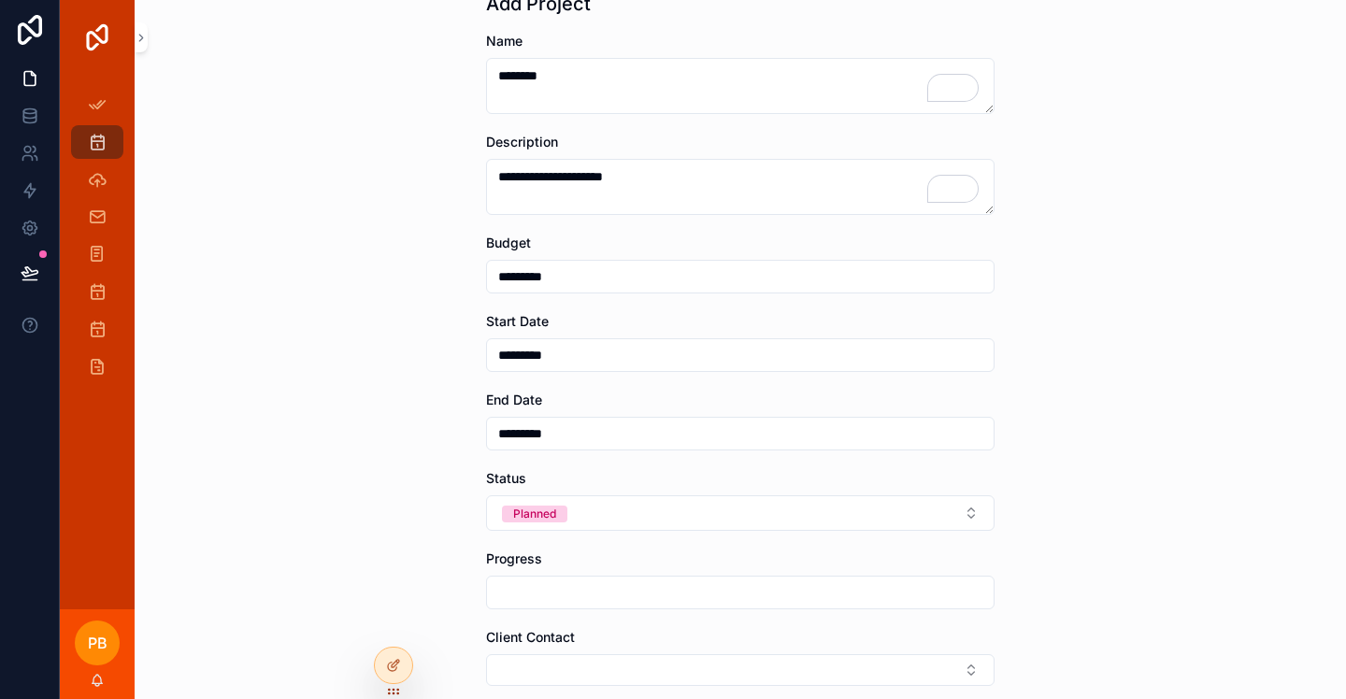
click at [632, 523] on button "Planned" at bounding box center [740, 514] width 509 height 36
click at [744, 388] on div "Active" at bounding box center [741, 389] width 260 height 28
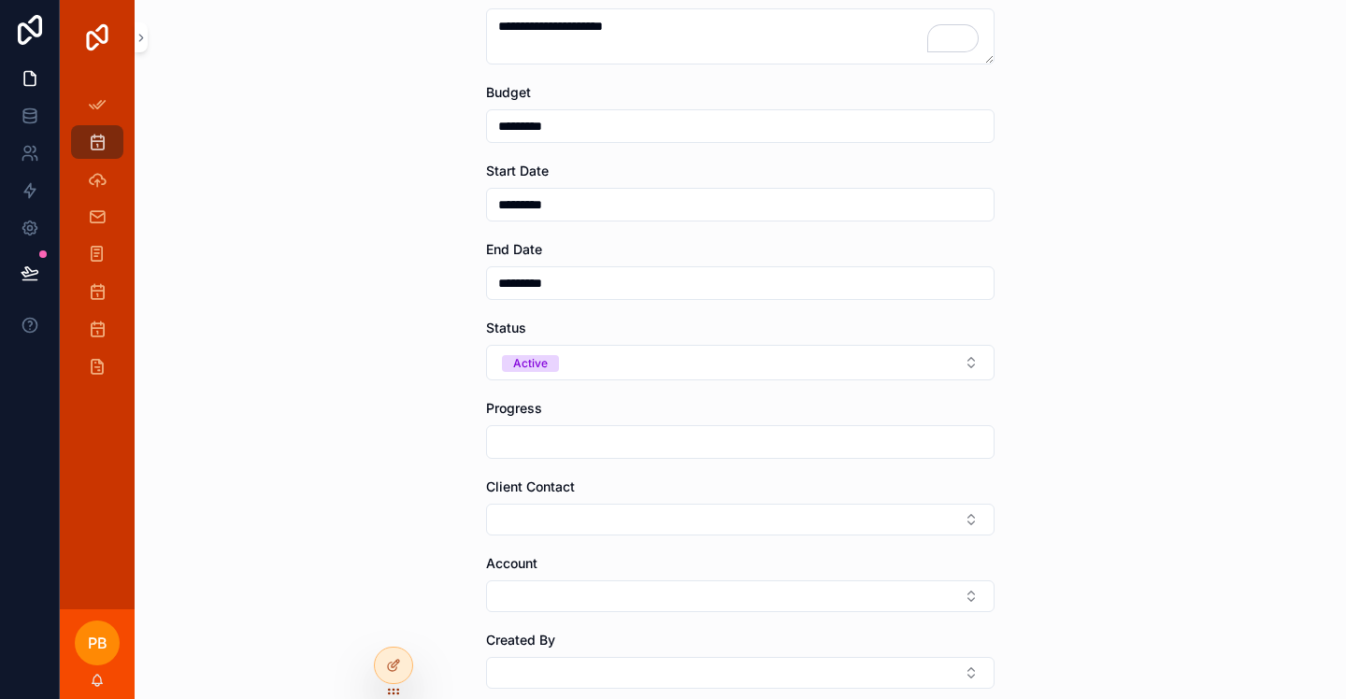
scroll to position [235, 0]
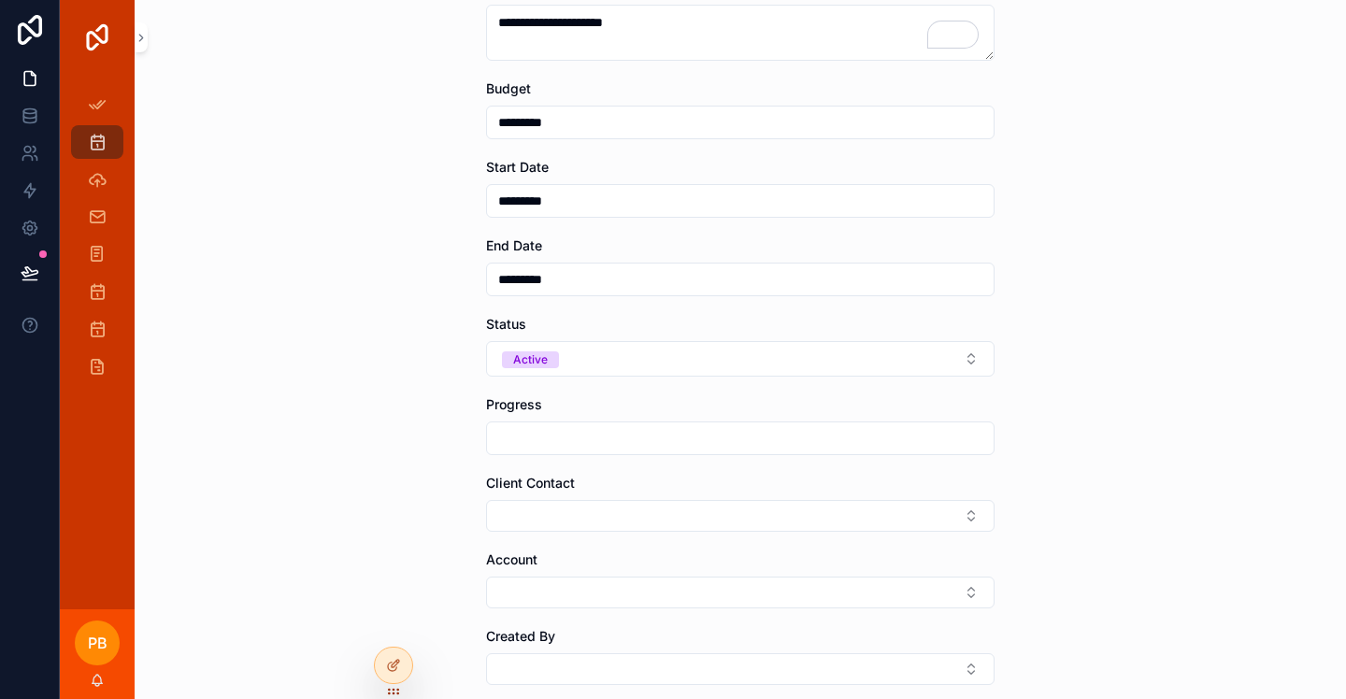
click at [679, 453] on div "scrollable content" at bounding box center [740, 439] width 509 height 34
click at [615, 434] on input "scrollable content" at bounding box center [740, 438] width 507 height 26
click at [668, 449] on input "scrollable content" at bounding box center [740, 438] width 507 height 26
click at [639, 500] on button "Select Button" at bounding box center [740, 516] width 509 height 32
click at [640, 451] on input "scrollable content" at bounding box center [740, 438] width 507 height 26
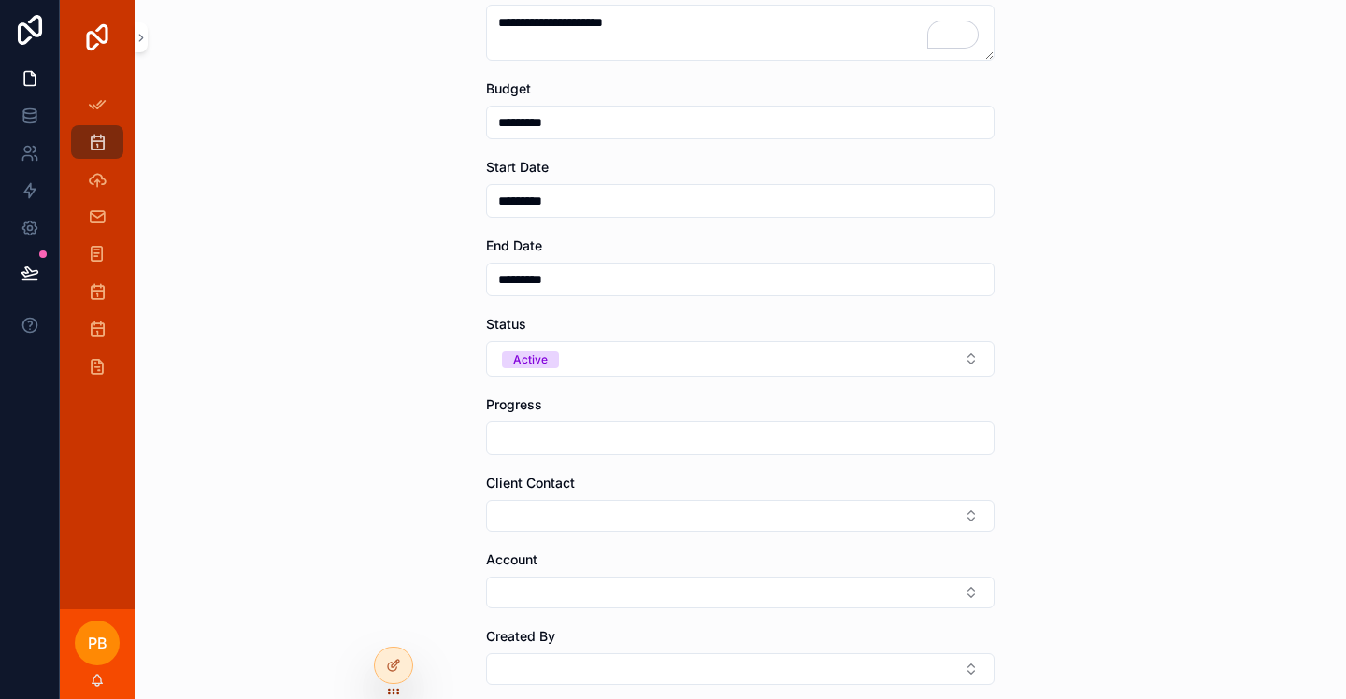
click at [691, 409] on div "Progress" at bounding box center [740, 404] width 509 height 19
click at [689, 434] on input "scrollable content" at bounding box center [740, 438] width 507 height 26
click at [668, 507] on button "Select Button" at bounding box center [740, 516] width 509 height 32
click at [585, 508] on button "Select Button" at bounding box center [740, 516] width 509 height 32
click at [649, 506] on button "Select Button" at bounding box center [740, 516] width 509 height 32
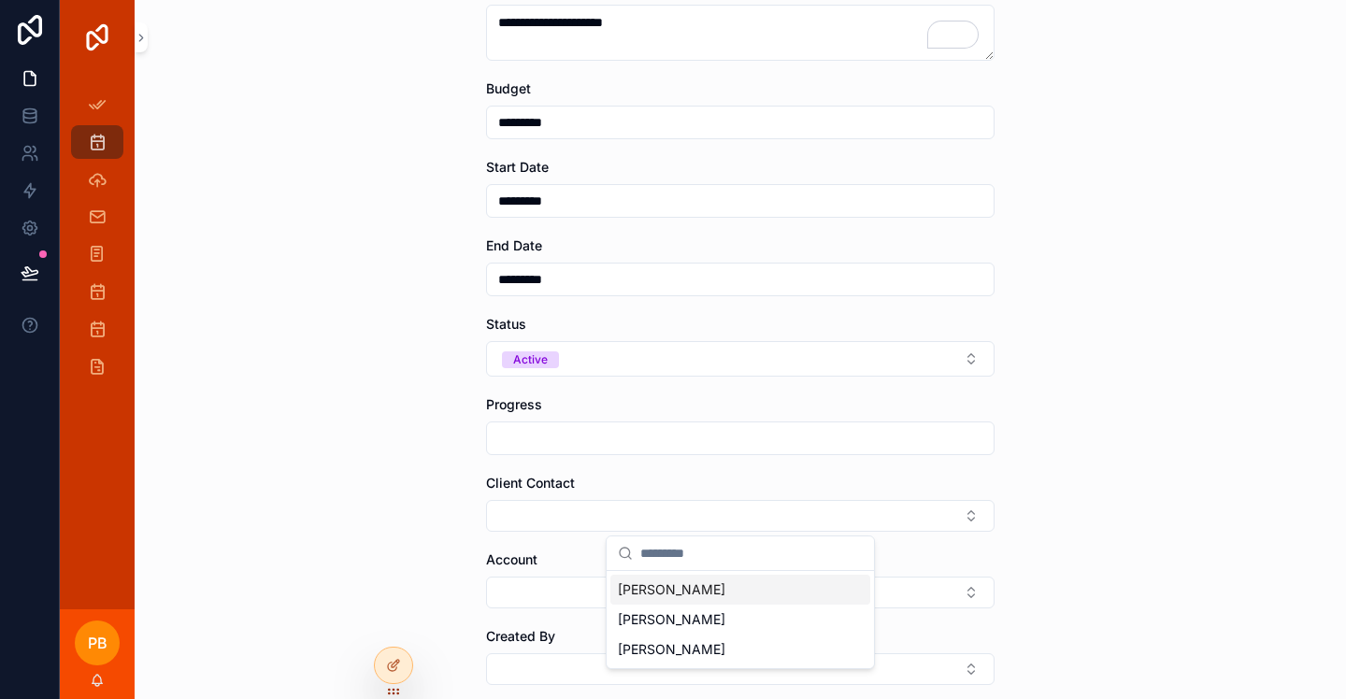
click at [649, 511] on button "Select Button" at bounding box center [740, 516] width 509 height 32
click at [647, 511] on button "Select Button" at bounding box center [740, 516] width 509 height 32
type input "*********"
click at [634, 637] on div "Created By" at bounding box center [740, 636] width 509 height 19
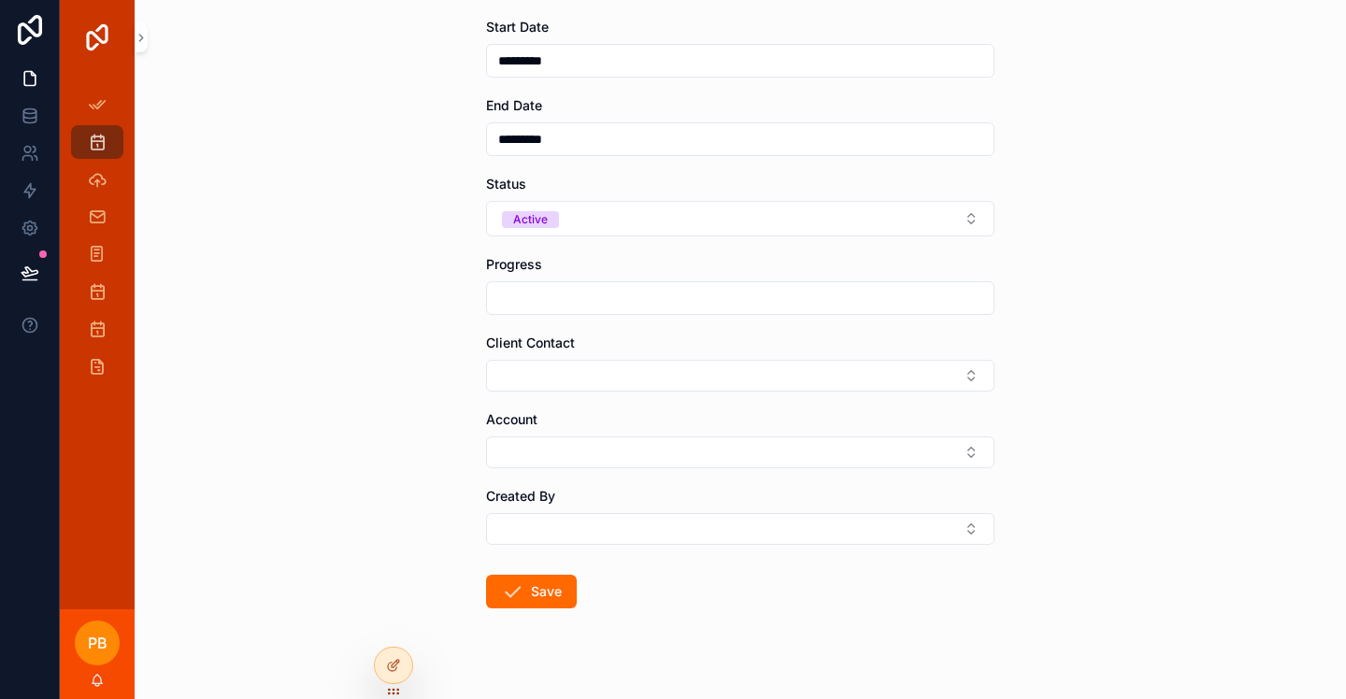
scroll to position [404, 0]
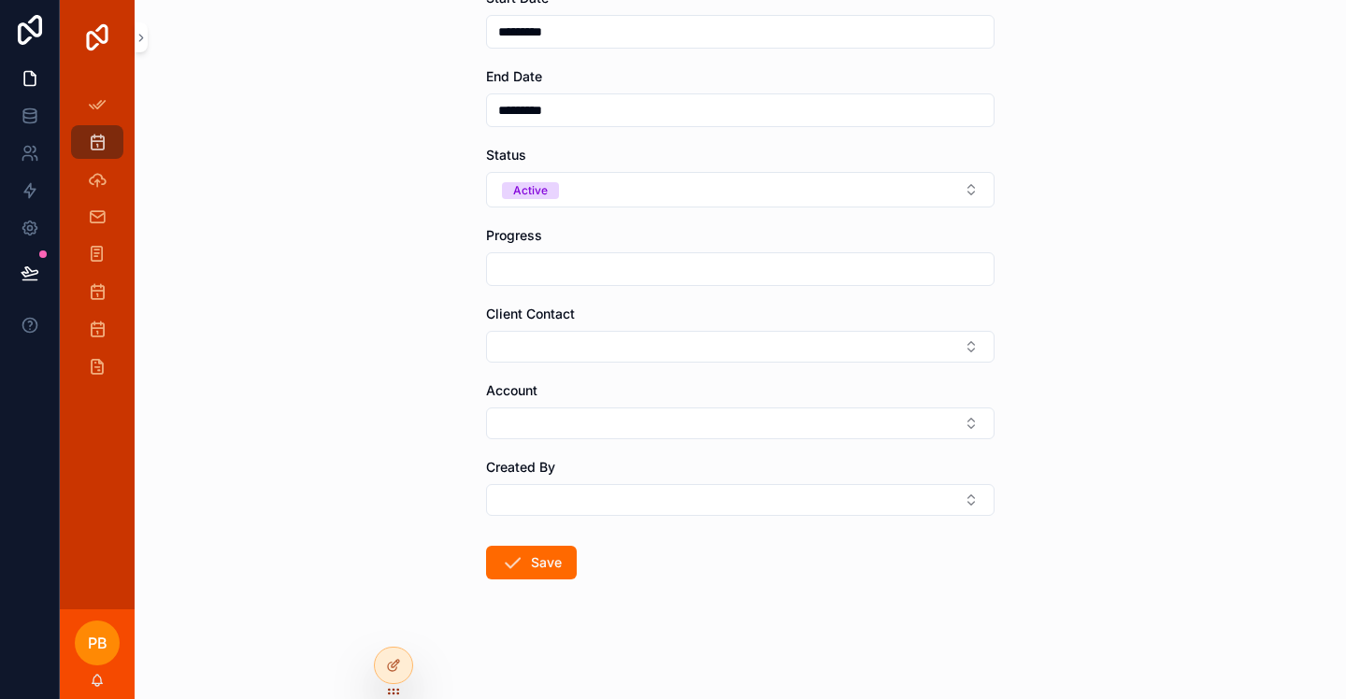
click at [824, 346] on button "Select Button" at bounding box center [740, 347] width 509 height 32
click at [701, 435] on button "Select Button" at bounding box center [740, 424] width 509 height 32
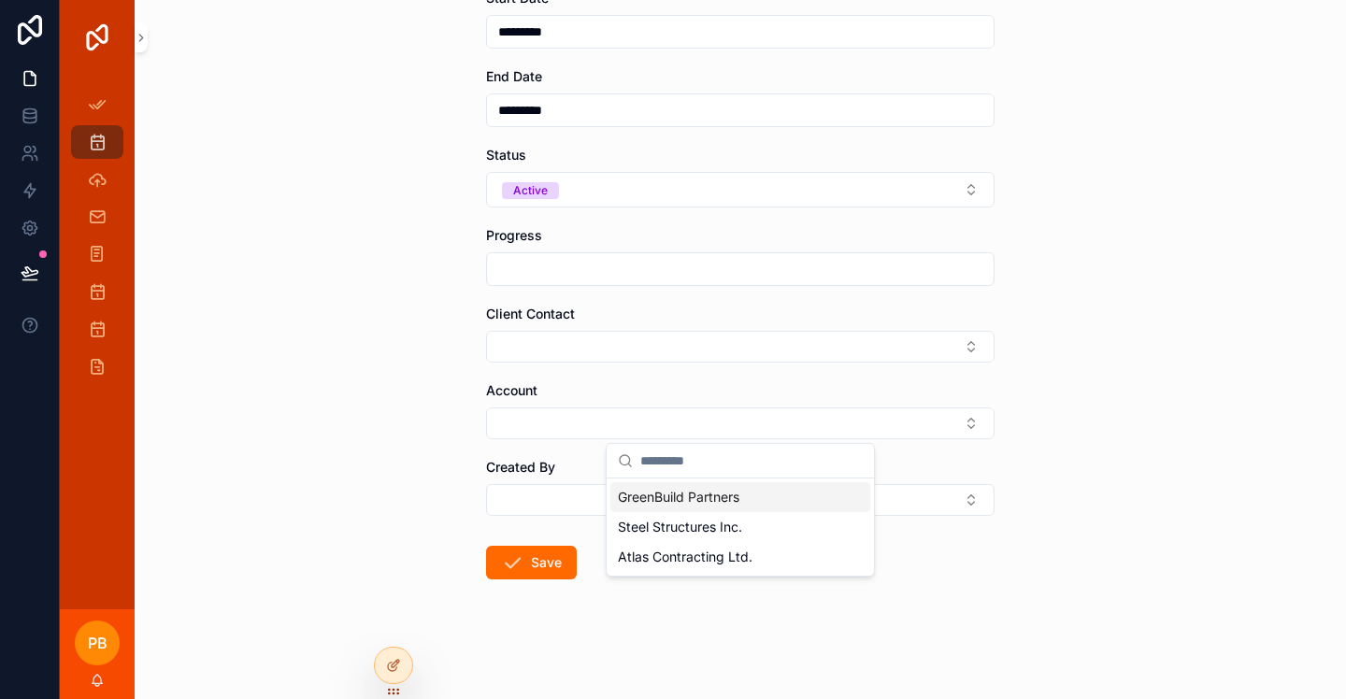
click at [582, 481] on div "Created By" at bounding box center [740, 487] width 509 height 58
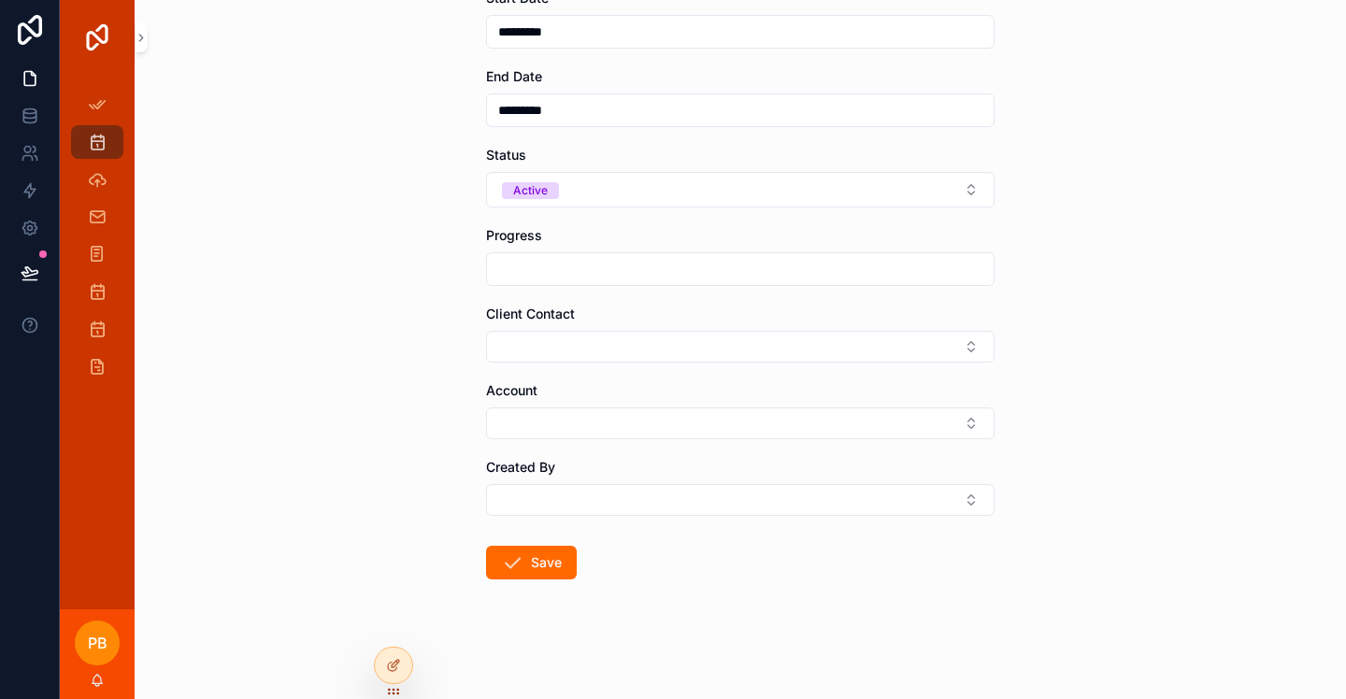
click at [584, 490] on button "Select Button" at bounding box center [740, 500] width 509 height 32
click at [666, 599] on span "[EMAIL_ADDRESS][DOMAIN_NAME]" at bounding box center [729, 592] width 223 height 19
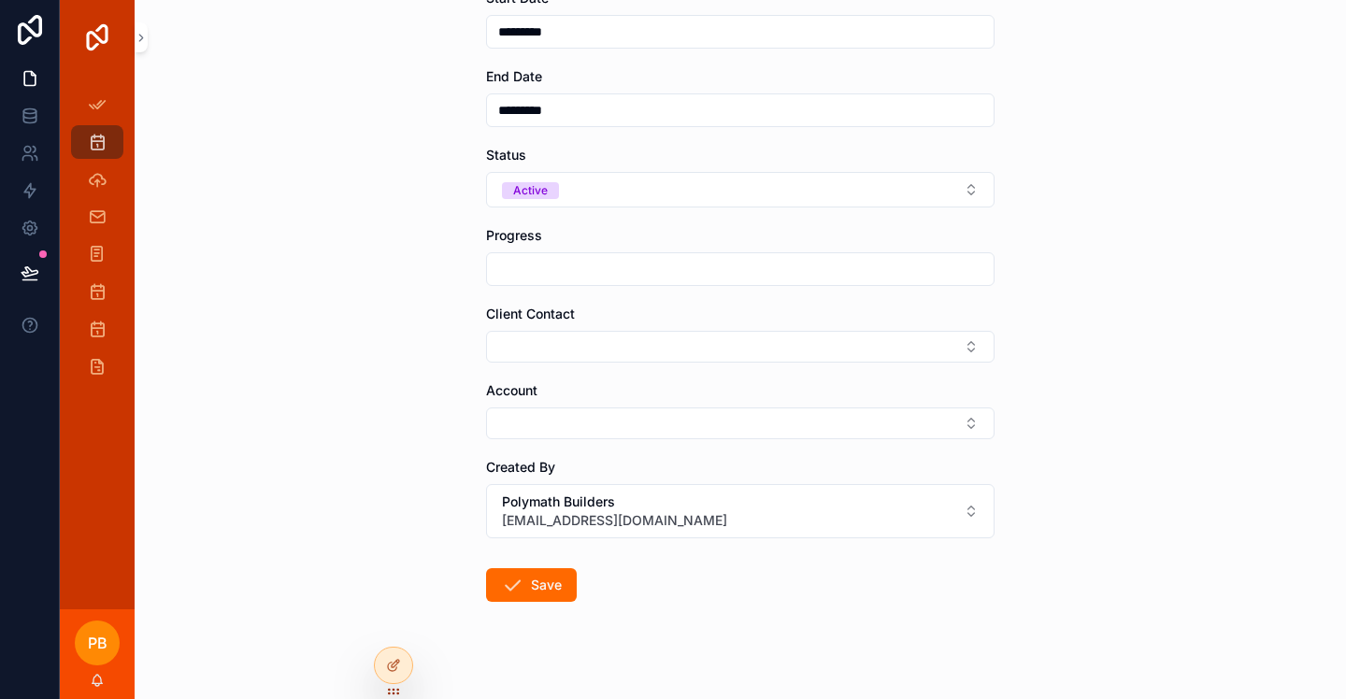
scroll to position [426, 0]
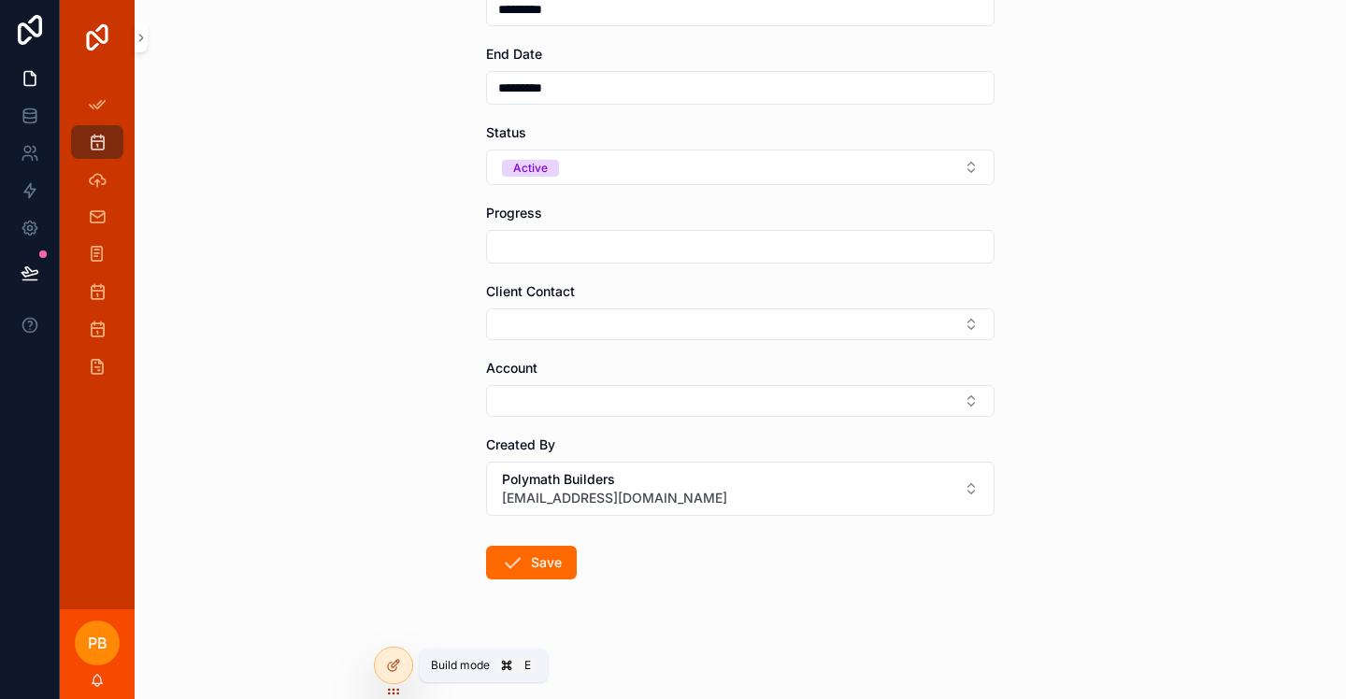
click at [398, 668] on icon at bounding box center [393, 665] width 15 height 15
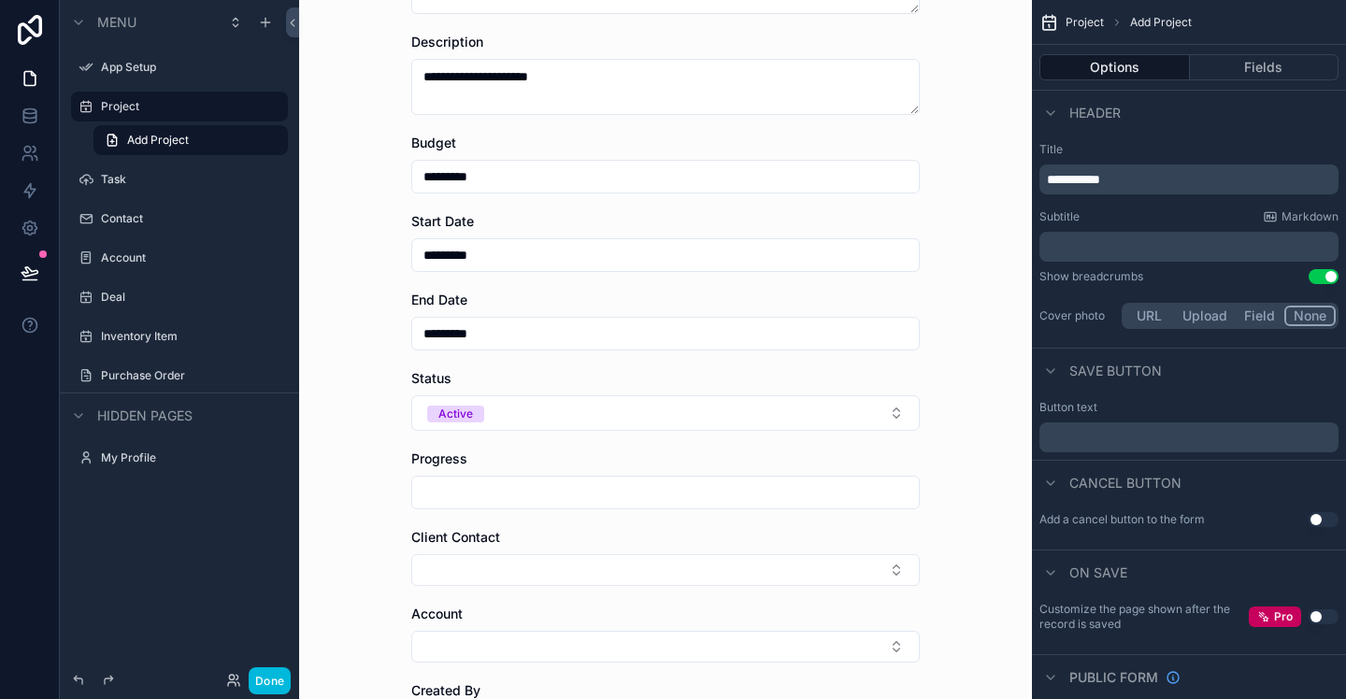
scroll to position [208, 0]
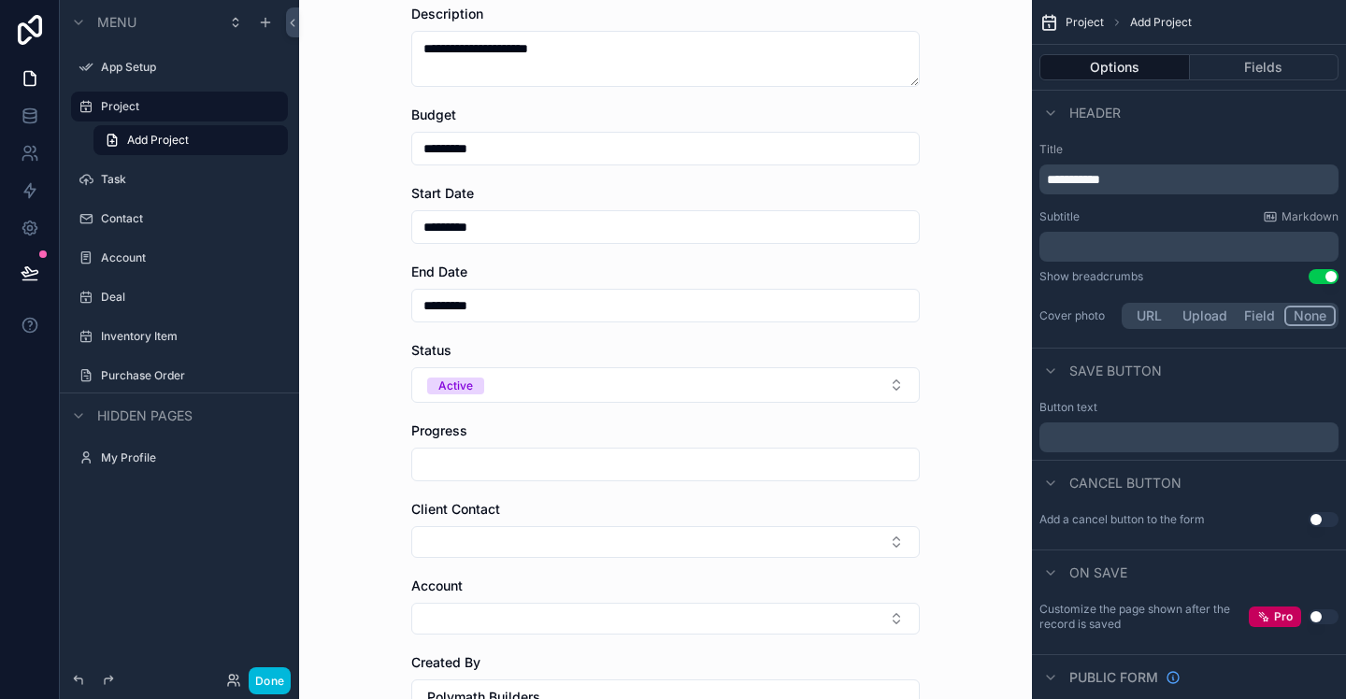
click at [606, 161] on input "*********" at bounding box center [665, 149] width 507 height 26
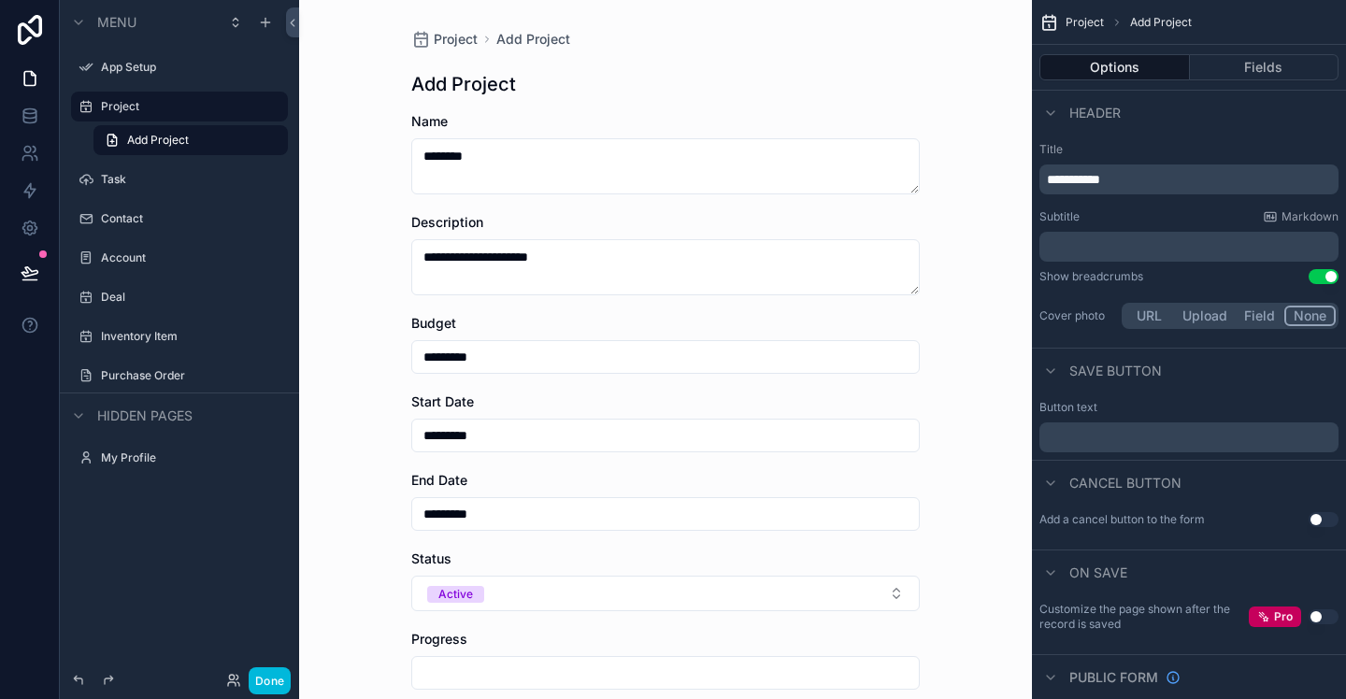
click at [512, 322] on div "Budget" at bounding box center [665, 323] width 509 height 19
click at [465, 353] on input "*********" at bounding box center [665, 357] width 507 height 26
click at [909, 293] on textarea "**********" at bounding box center [665, 267] width 509 height 56
click at [929, 352] on div "**********" at bounding box center [665, 563] width 539 height 1126
click at [907, 366] on input "*********" at bounding box center [665, 357] width 507 height 26
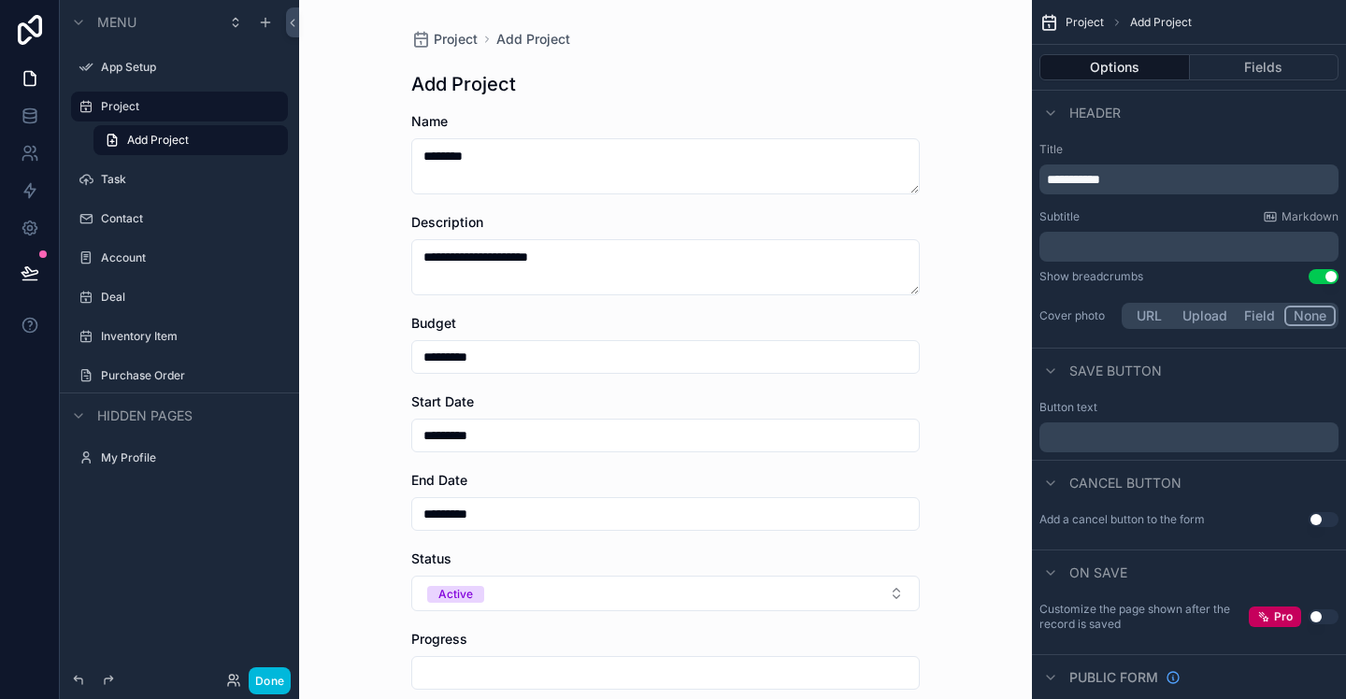
click at [444, 324] on span "Budget" at bounding box center [433, 323] width 45 height 16
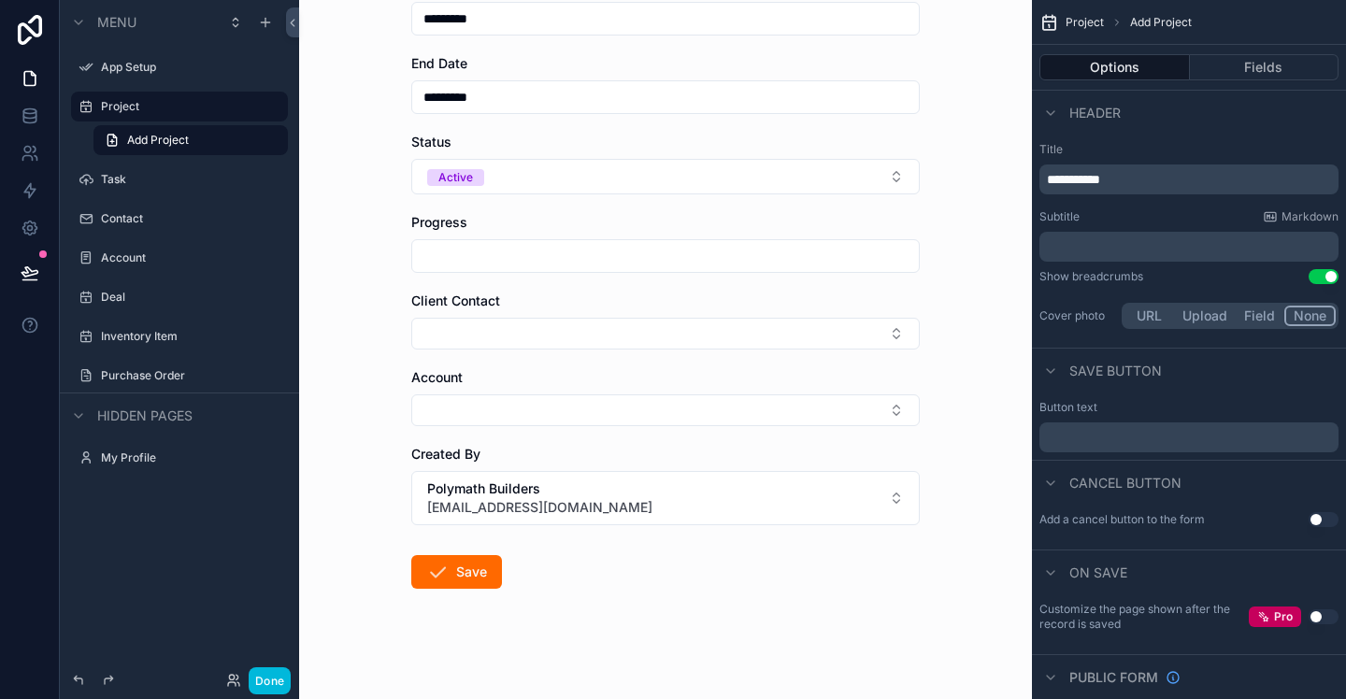
scroll to position [426, 0]
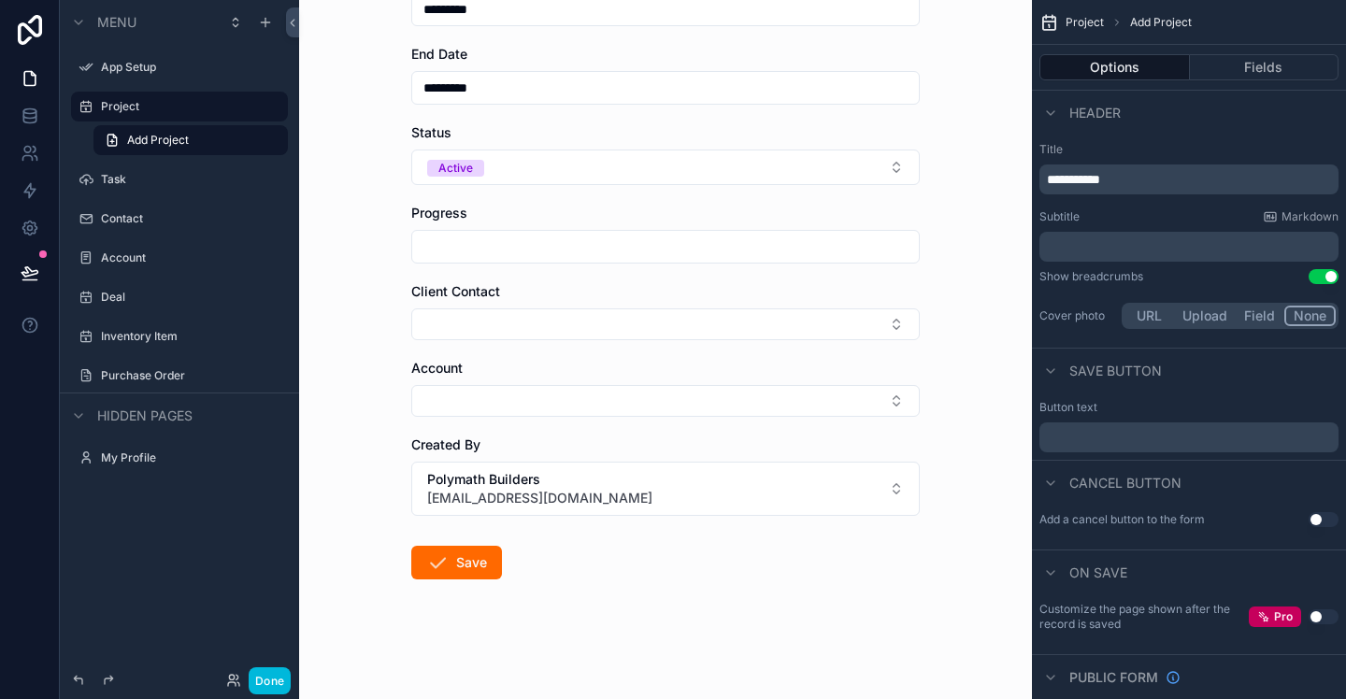
click at [1242, 68] on button "Fields" at bounding box center [1265, 67] width 150 height 26
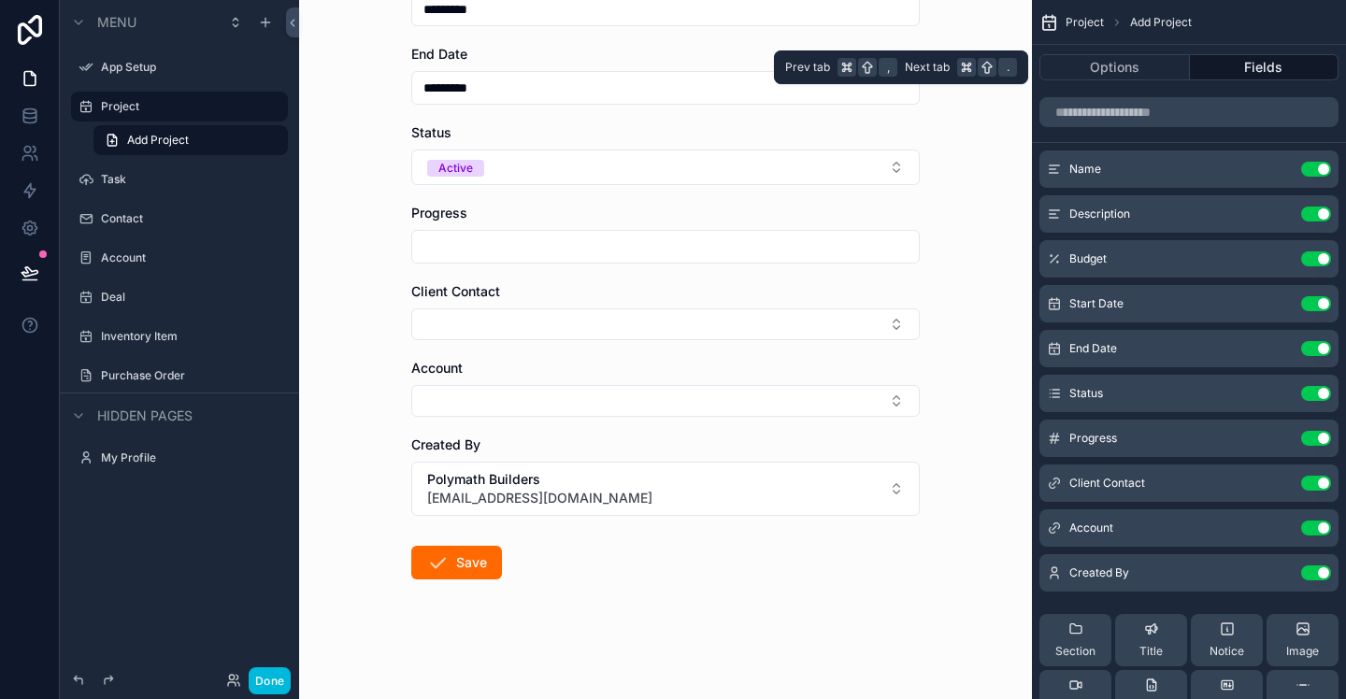
click at [1130, 70] on button "Options" at bounding box center [1115, 67] width 151 height 26
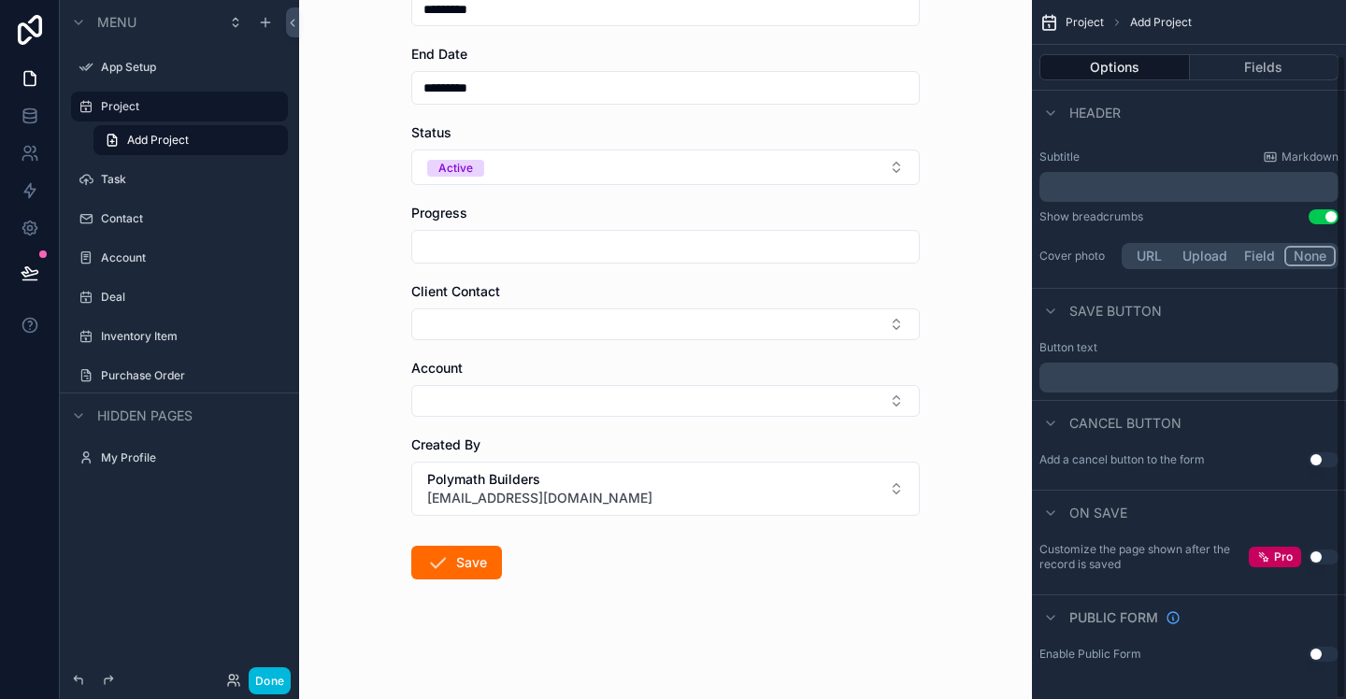
scroll to position [0, 0]
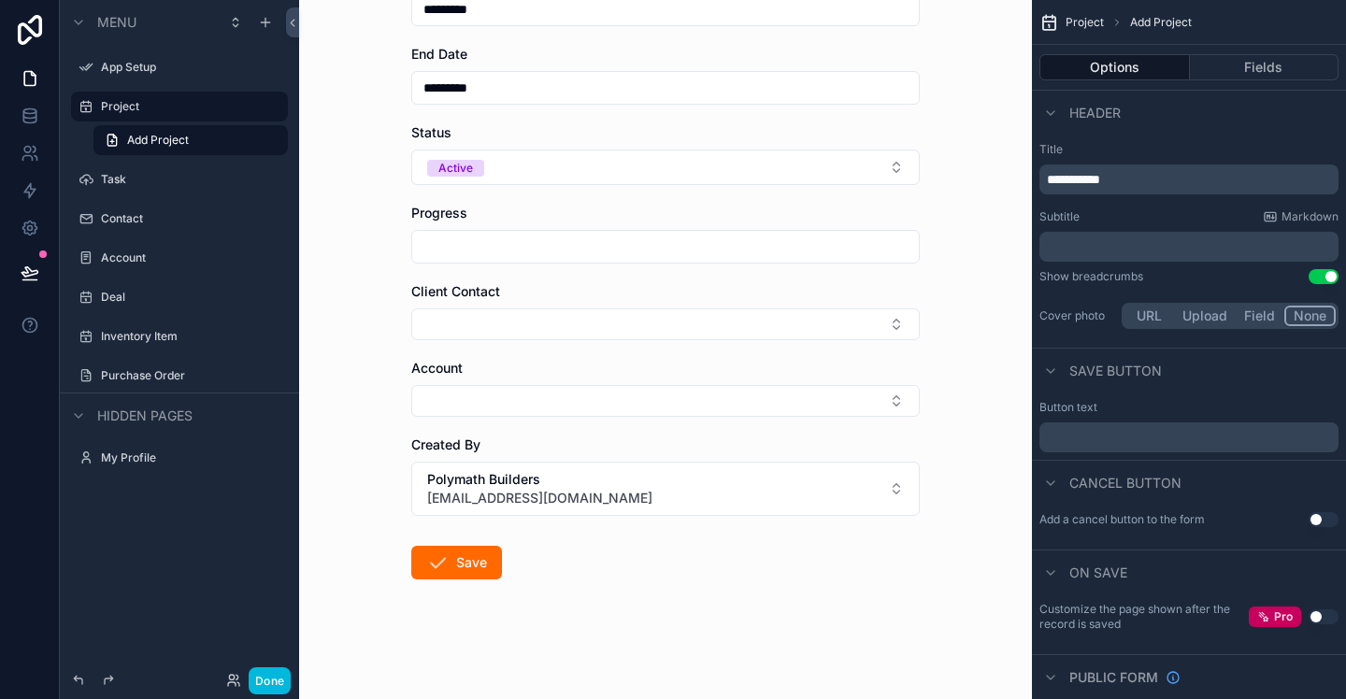
click at [467, 550] on button "Save" at bounding box center [456, 563] width 91 height 34
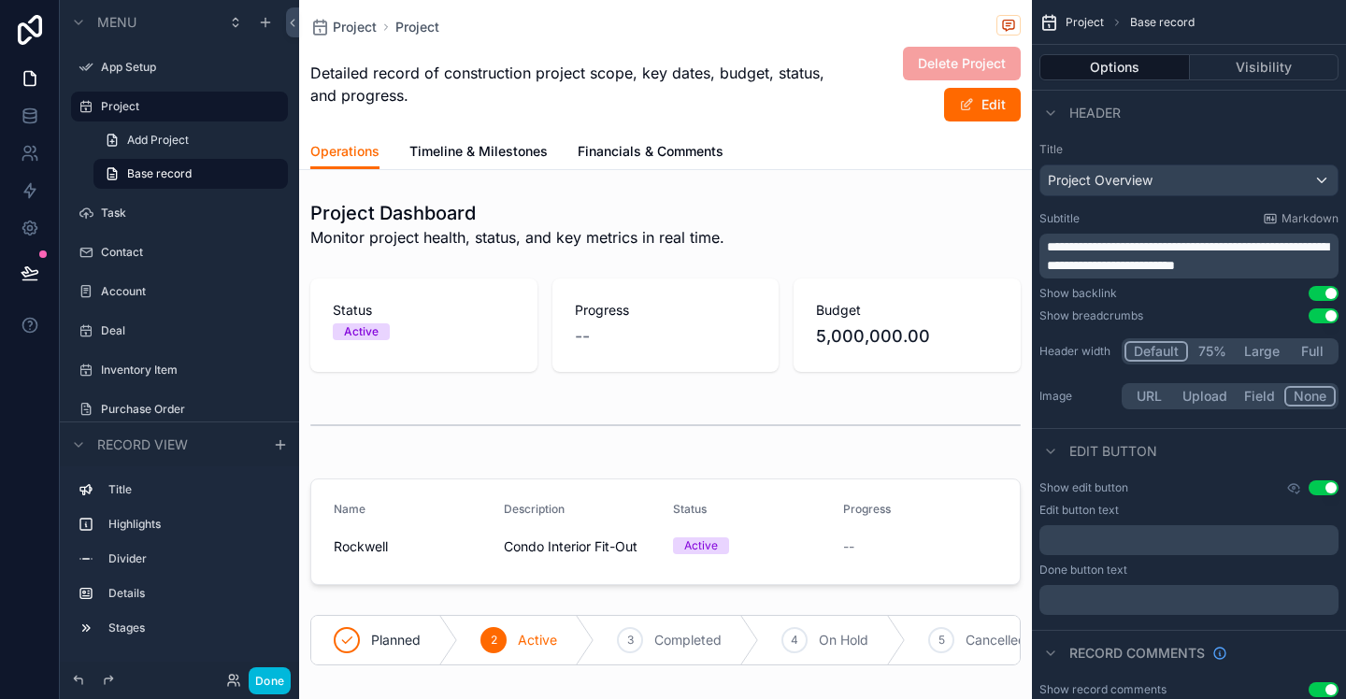
click at [651, 146] on span "Financials & Comments" at bounding box center [651, 151] width 146 height 19
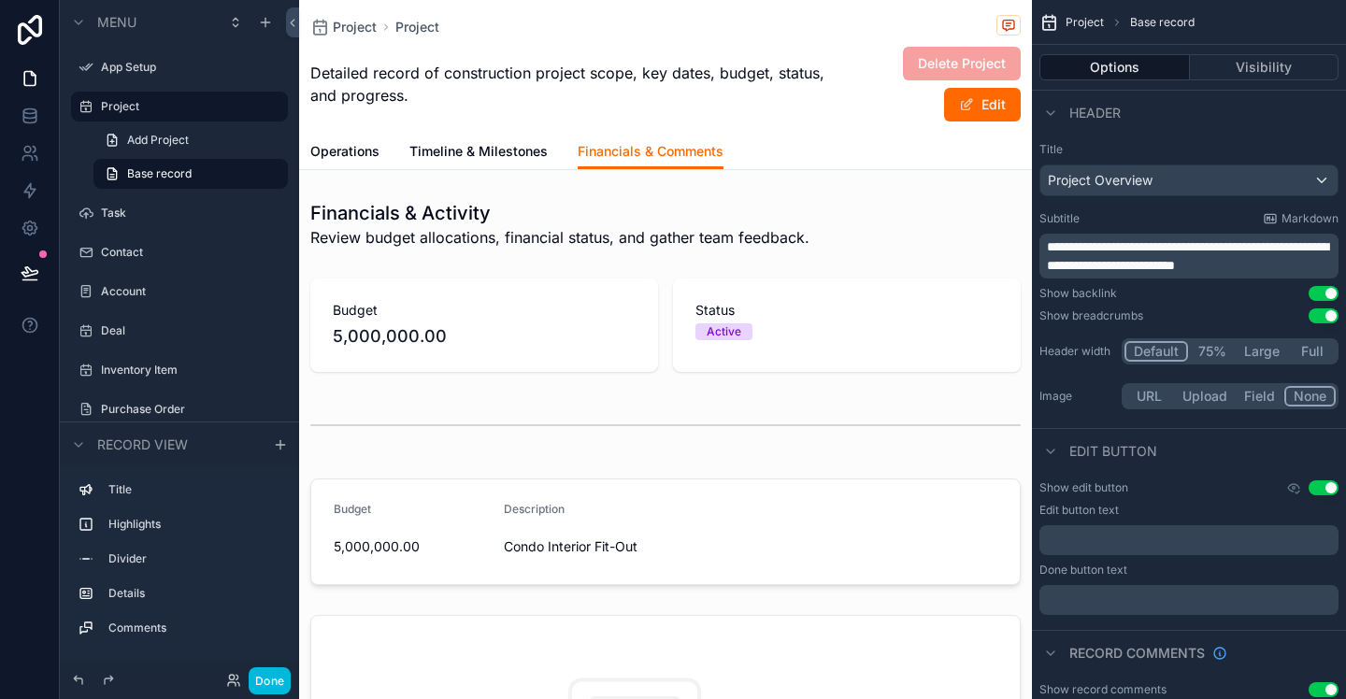
click at [494, 154] on span "Timeline & Milestones" at bounding box center [478, 151] width 138 height 19
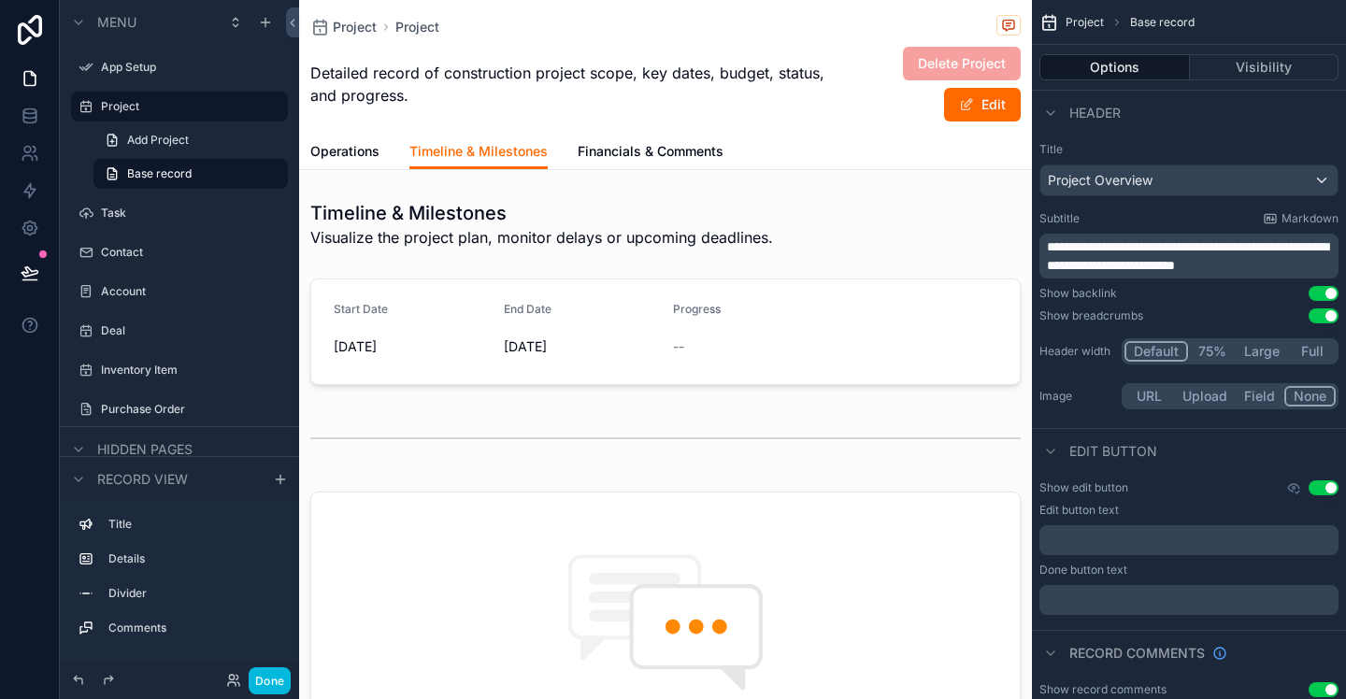
click at [342, 151] on span "Operations" at bounding box center [344, 151] width 69 height 19
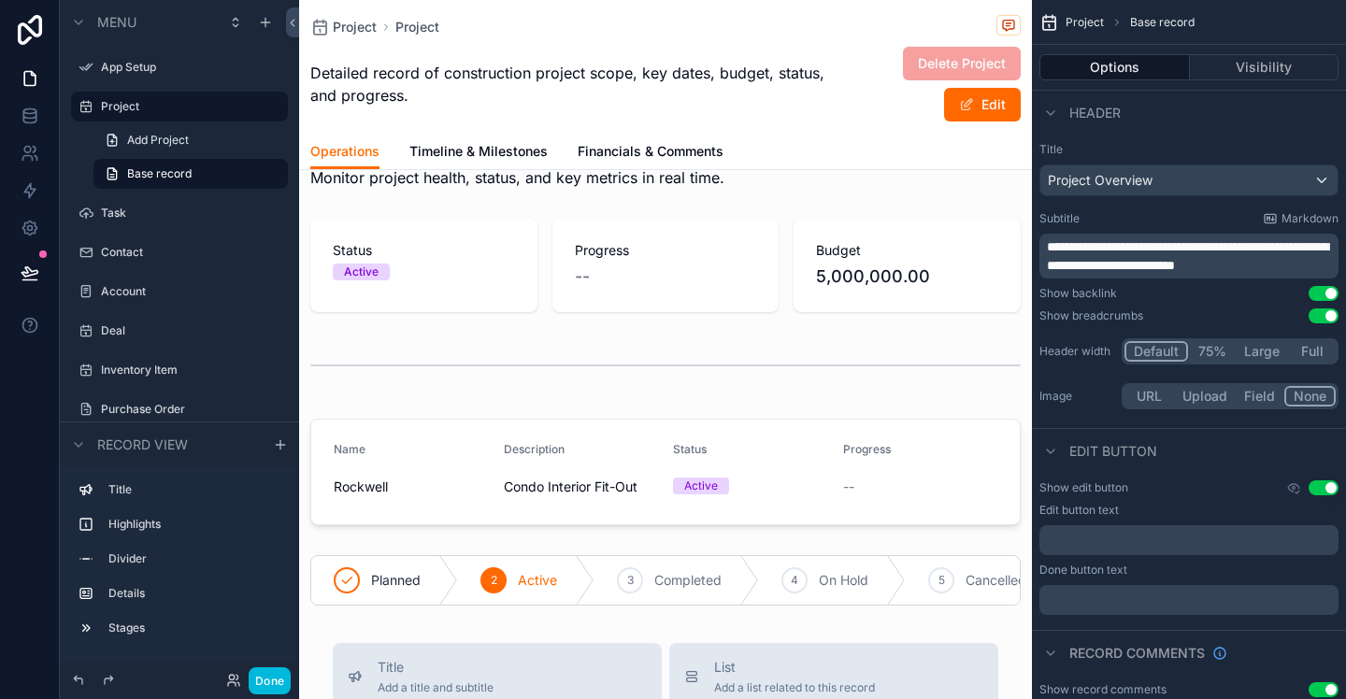
scroll to position [122, 0]
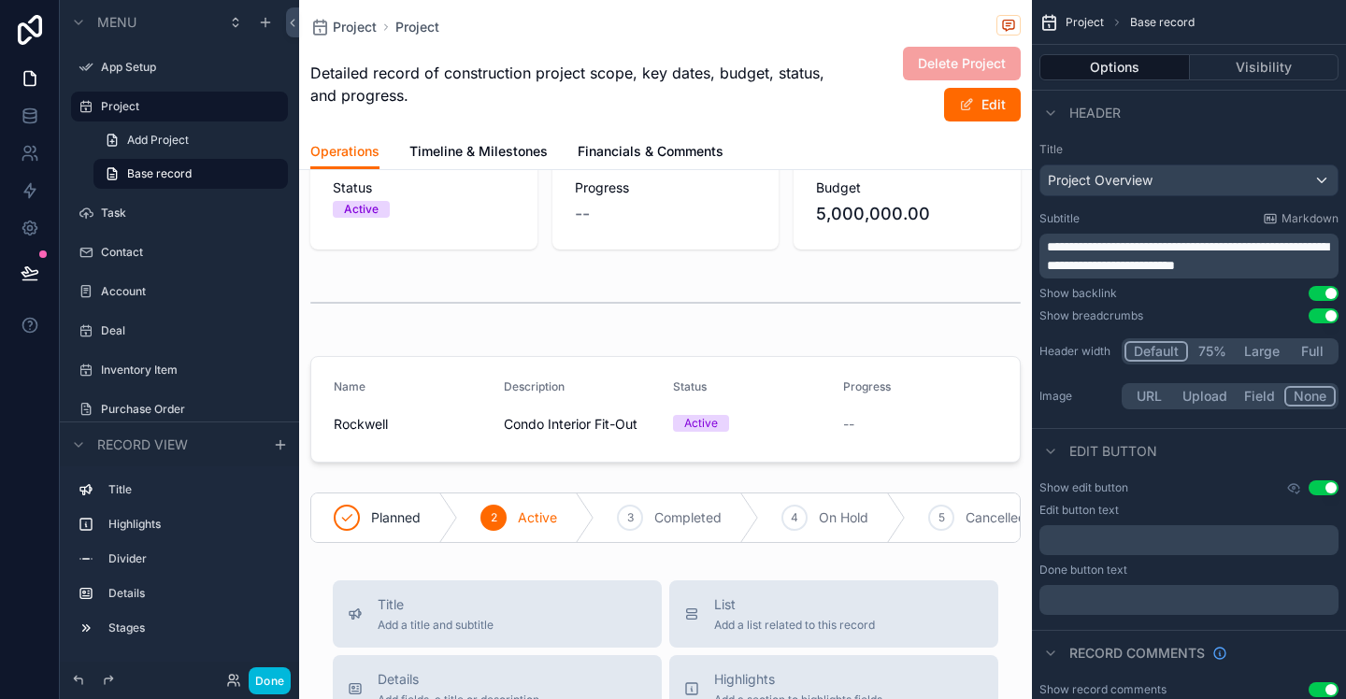
click at [468, 150] on span "Timeline & Milestones" at bounding box center [478, 151] width 138 height 19
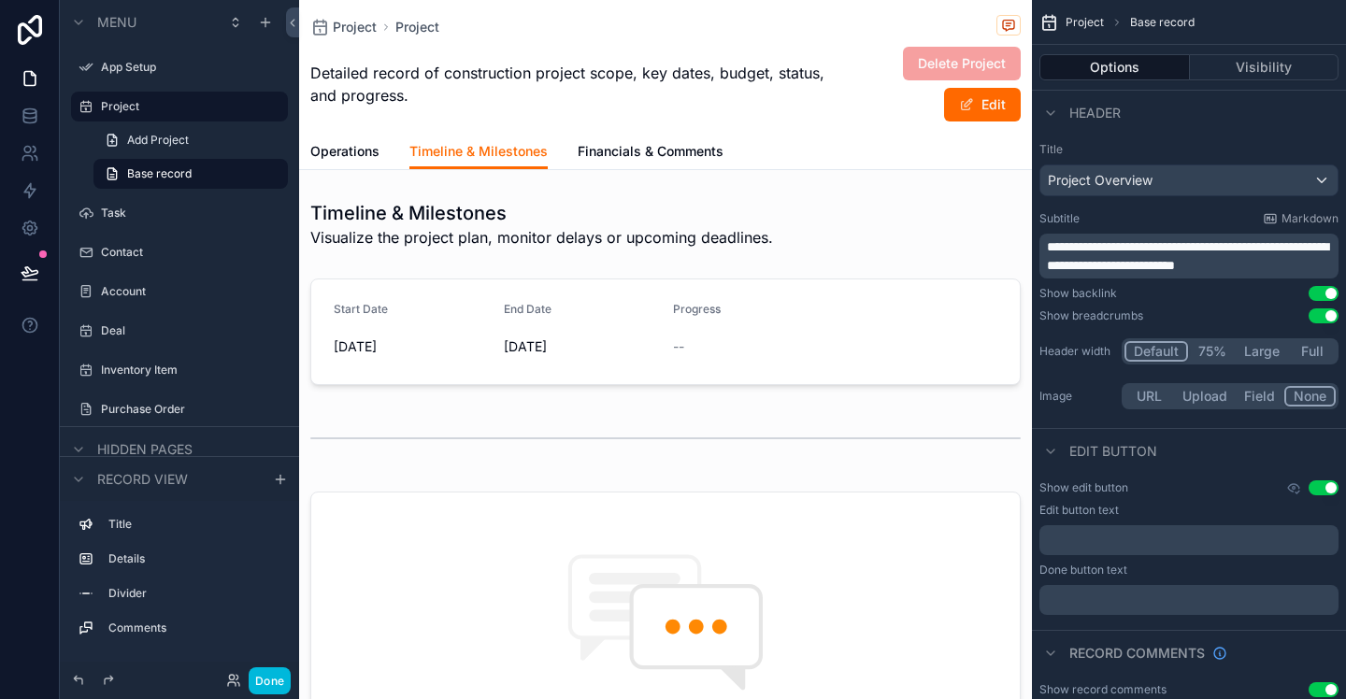
click at [361, 146] on span "Operations" at bounding box center [344, 151] width 69 height 19
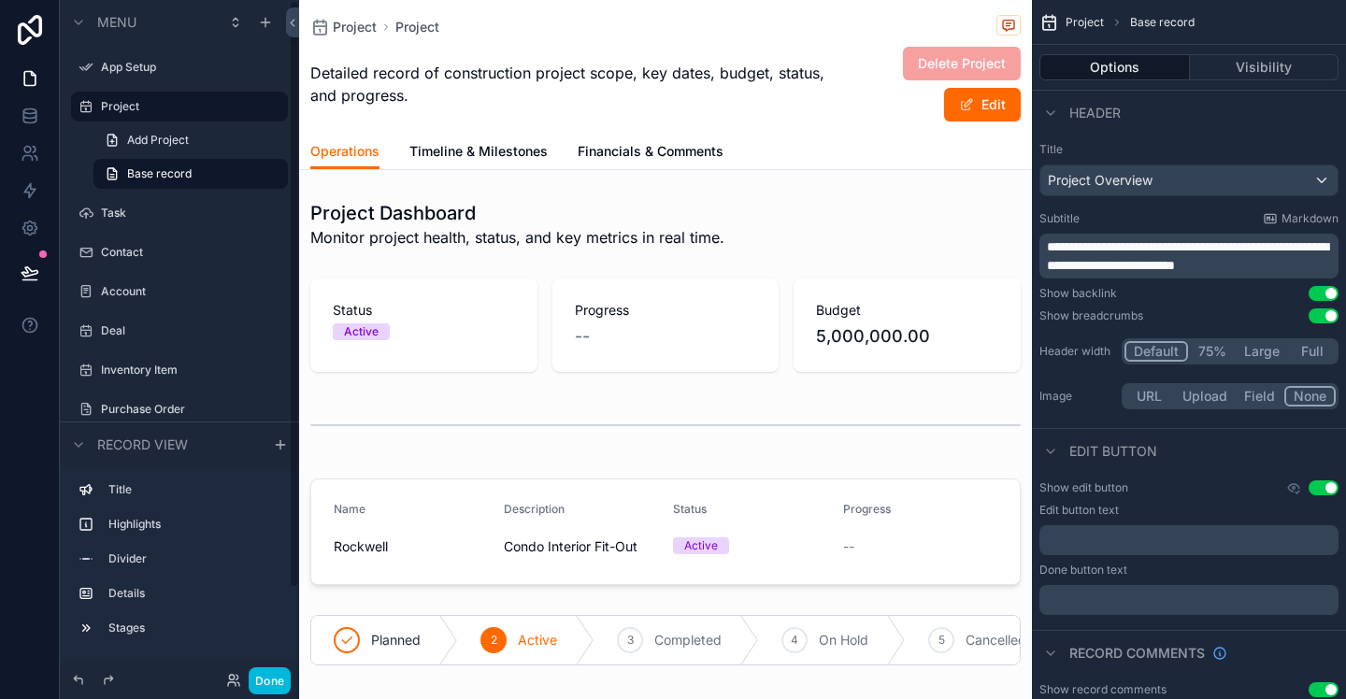
click at [266, 680] on button "Done" at bounding box center [270, 681] width 42 height 27
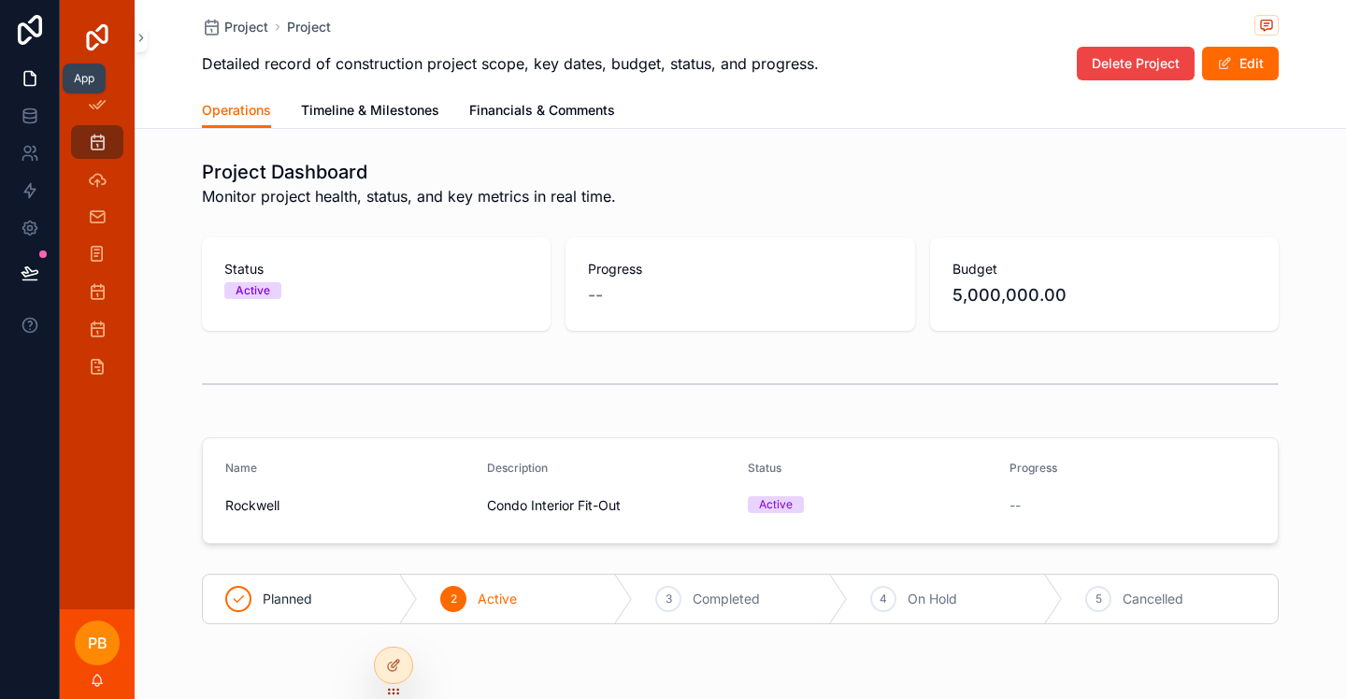
click at [34, 78] on icon at bounding box center [30, 78] width 19 height 19
click at [247, 25] on span "Project" at bounding box center [246, 27] width 44 height 19
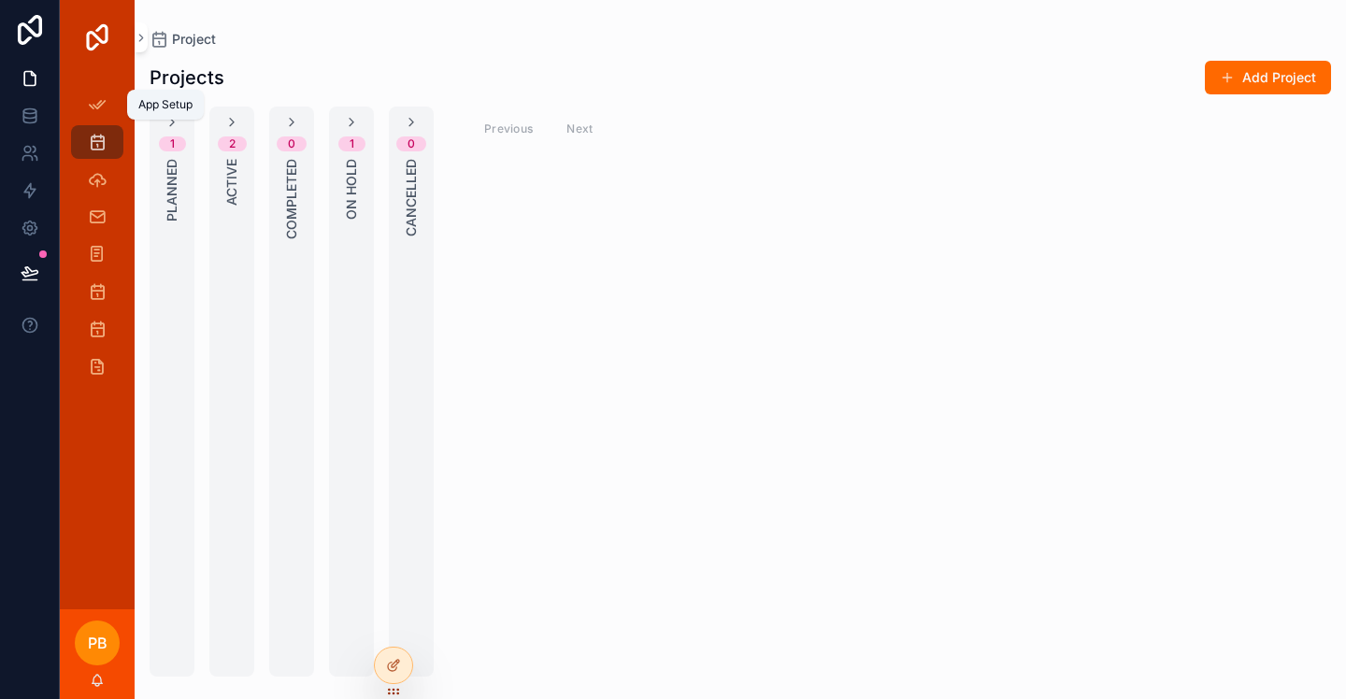
click at [99, 99] on icon "scrollable content" at bounding box center [97, 104] width 19 height 19
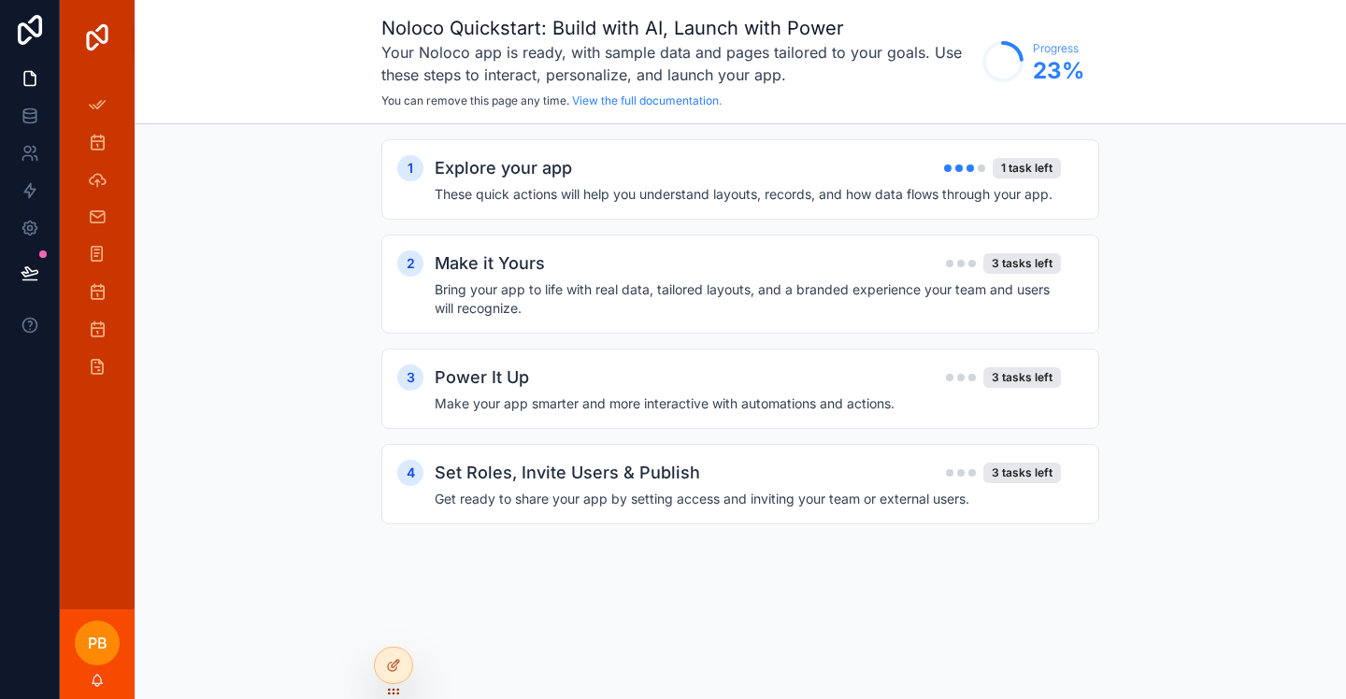
click at [807, 193] on h4 "These quick actions will help you understand layouts, records, and how data flo…" at bounding box center [748, 194] width 626 height 19
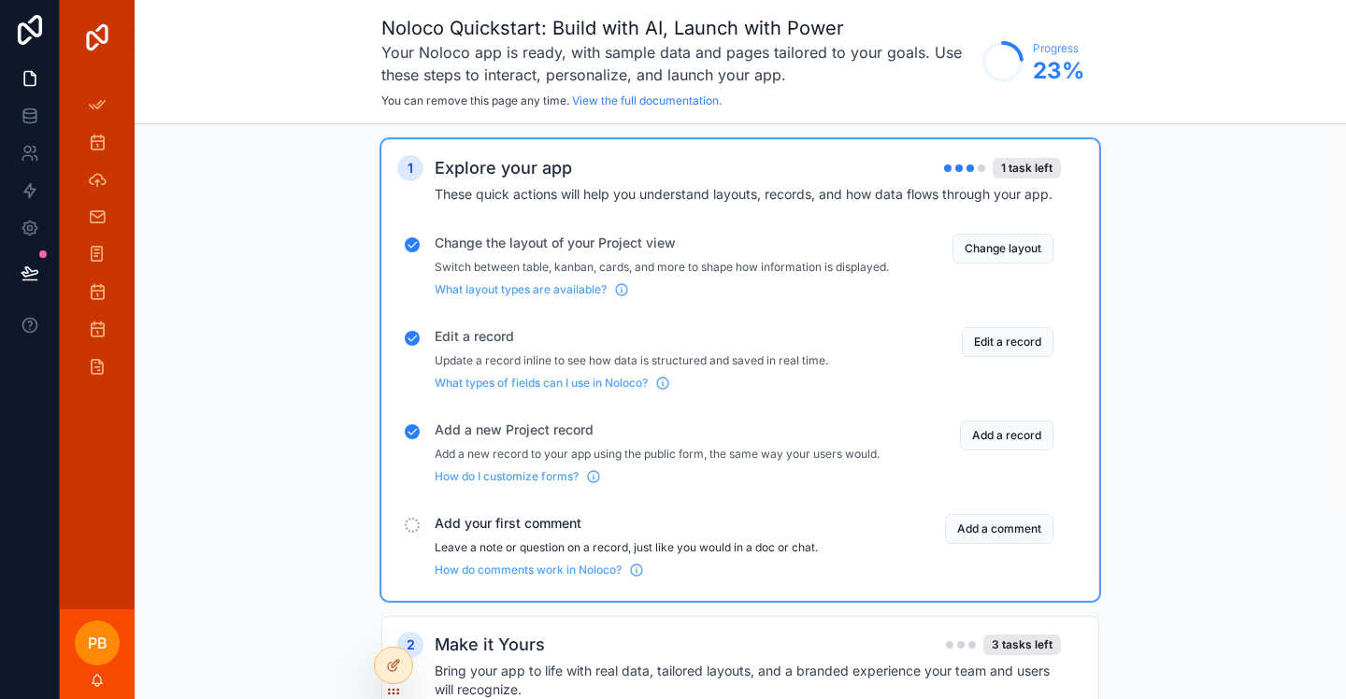
click at [995, 544] on button "Add a comment" at bounding box center [999, 529] width 108 height 30
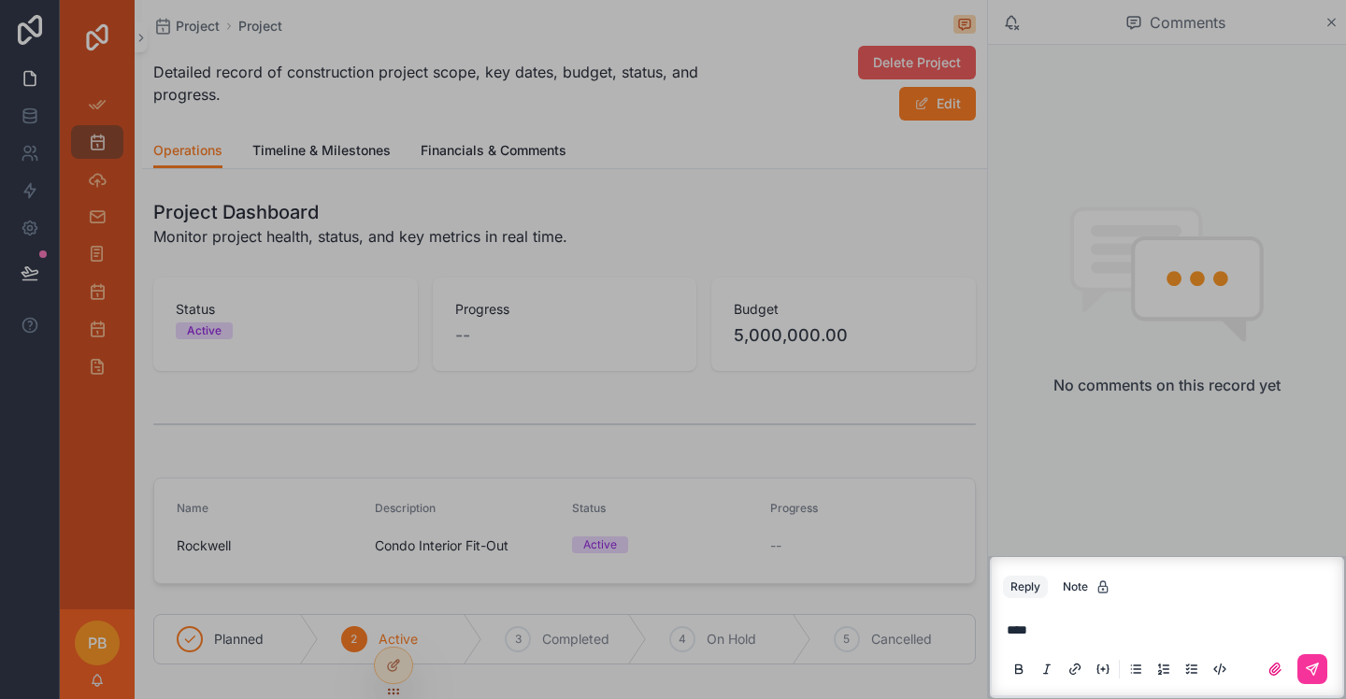
click at [1314, 670] on icon "scrollable content" at bounding box center [1312, 669] width 15 height 15
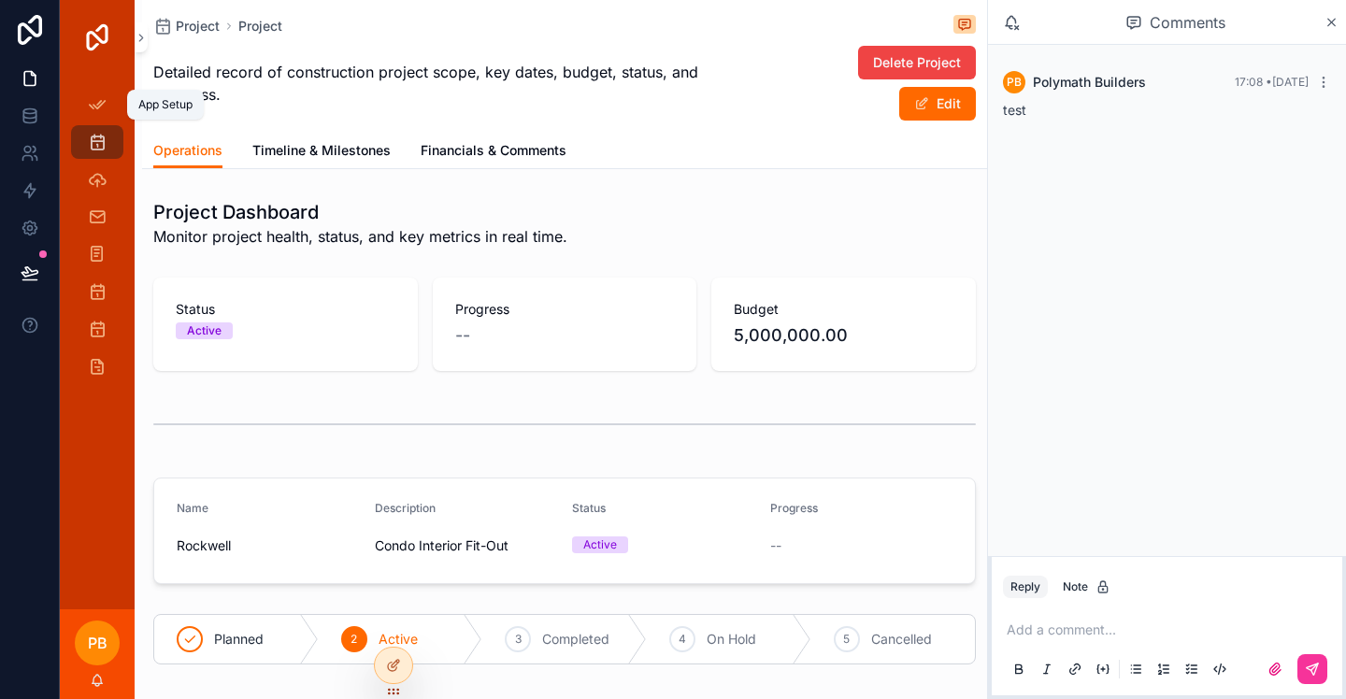
click at [98, 115] on div "App Setup" at bounding box center [97, 105] width 30 height 30
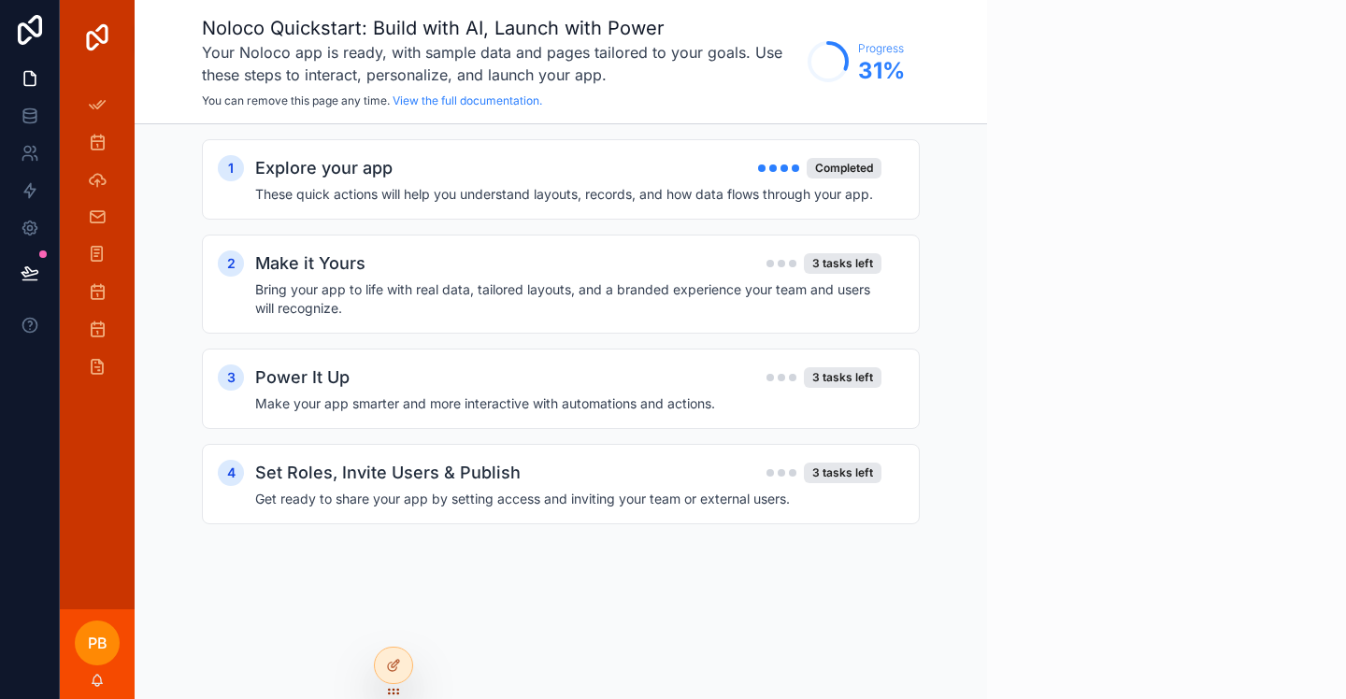
click at [751, 267] on div "Make it Yours 3 tasks left" at bounding box center [568, 264] width 626 height 26
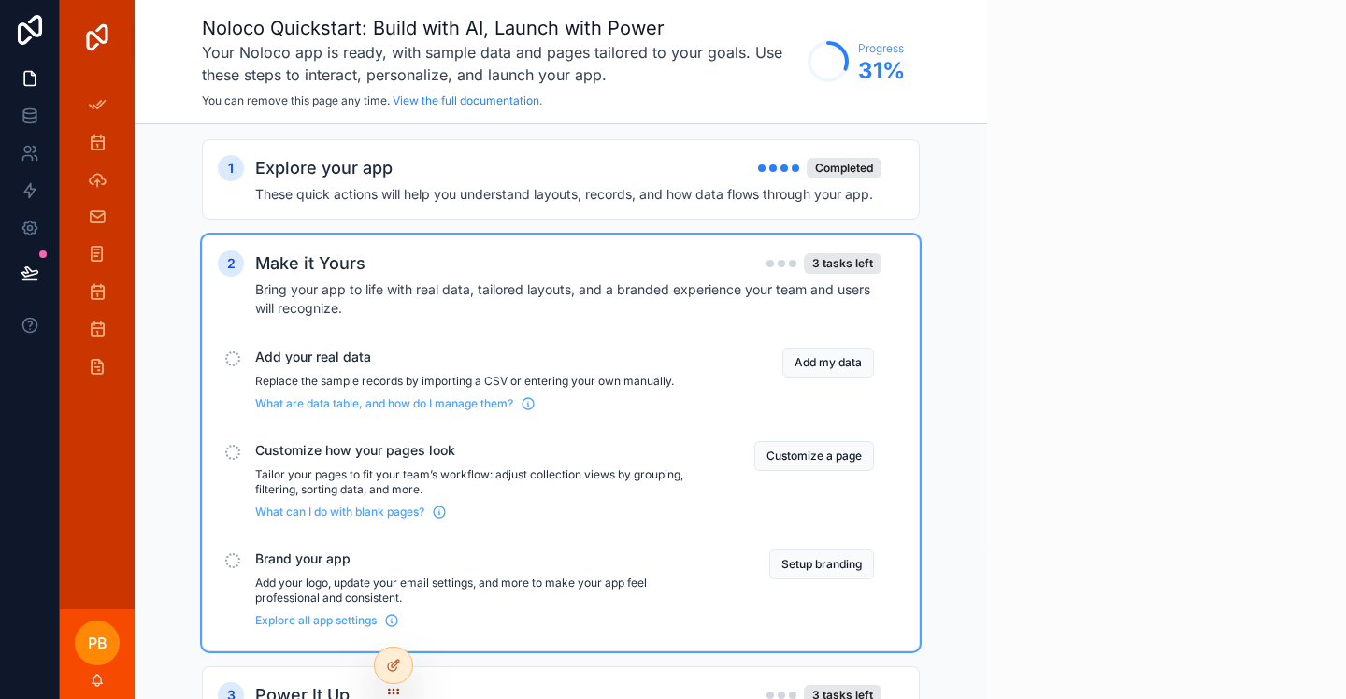
click at [840, 364] on button "Add my data" at bounding box center [829, 363] width 92 height 30
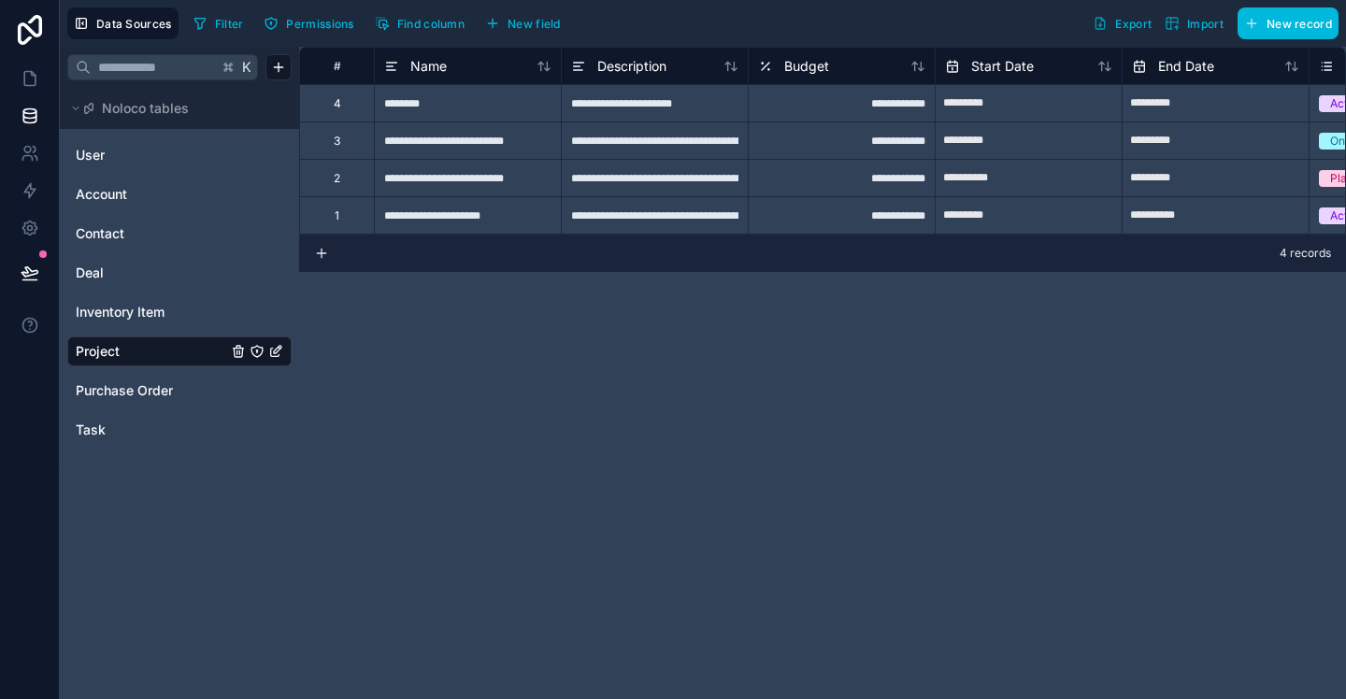
click at [323, 251] on icon at bounding box center [321, 253] width 15 height 15
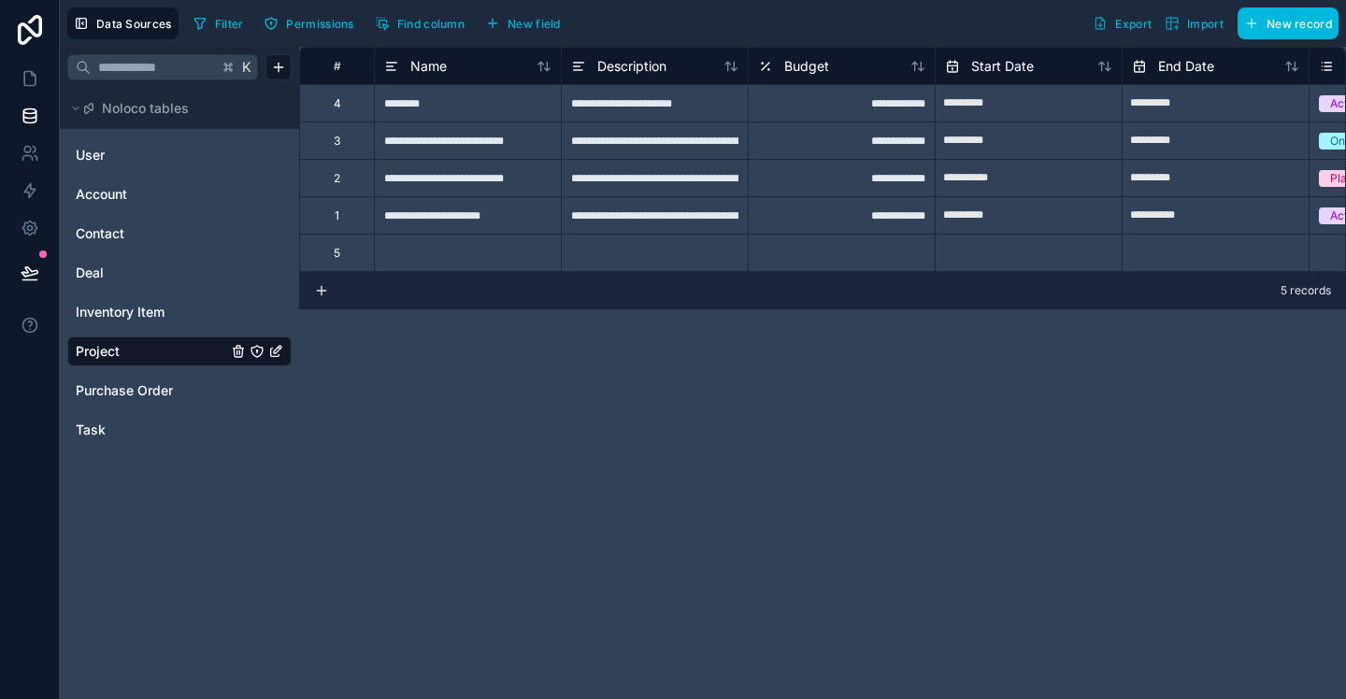
click at [438, 258] on div at bounding box center [467, 252] width 187 height 37
type input "**********"
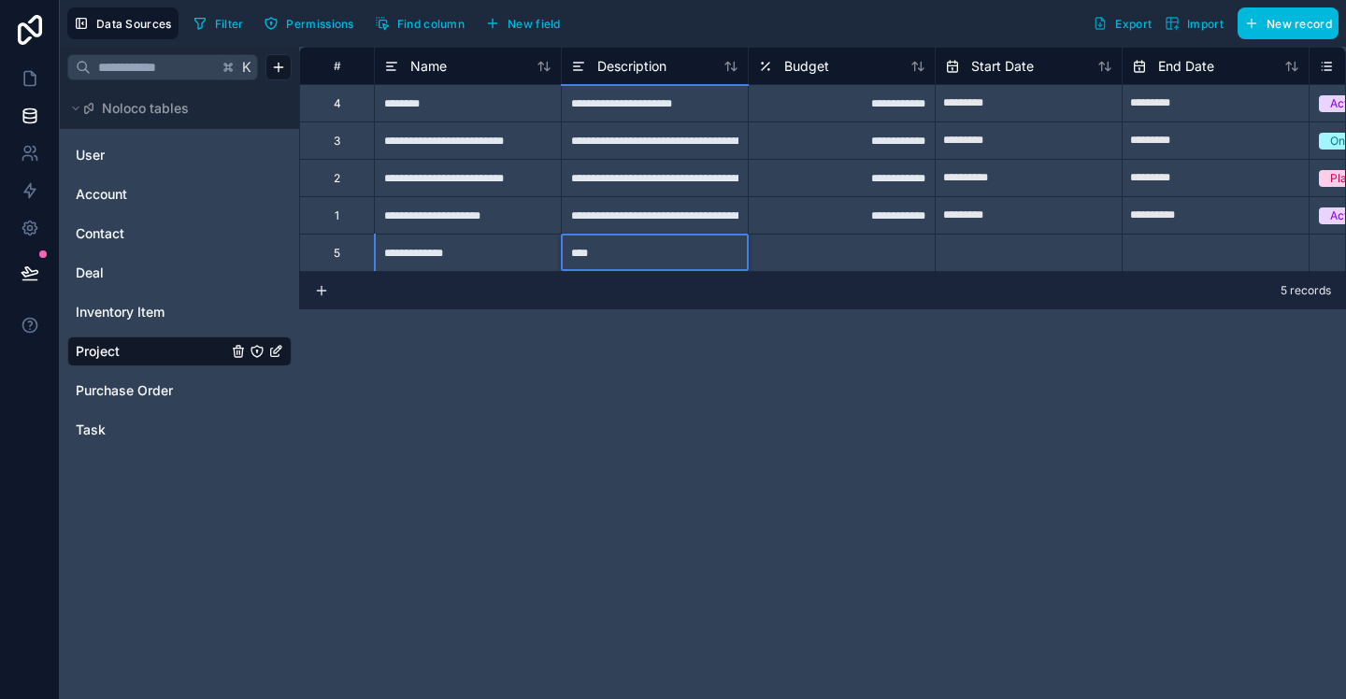
type input "*****"
type input "**********"
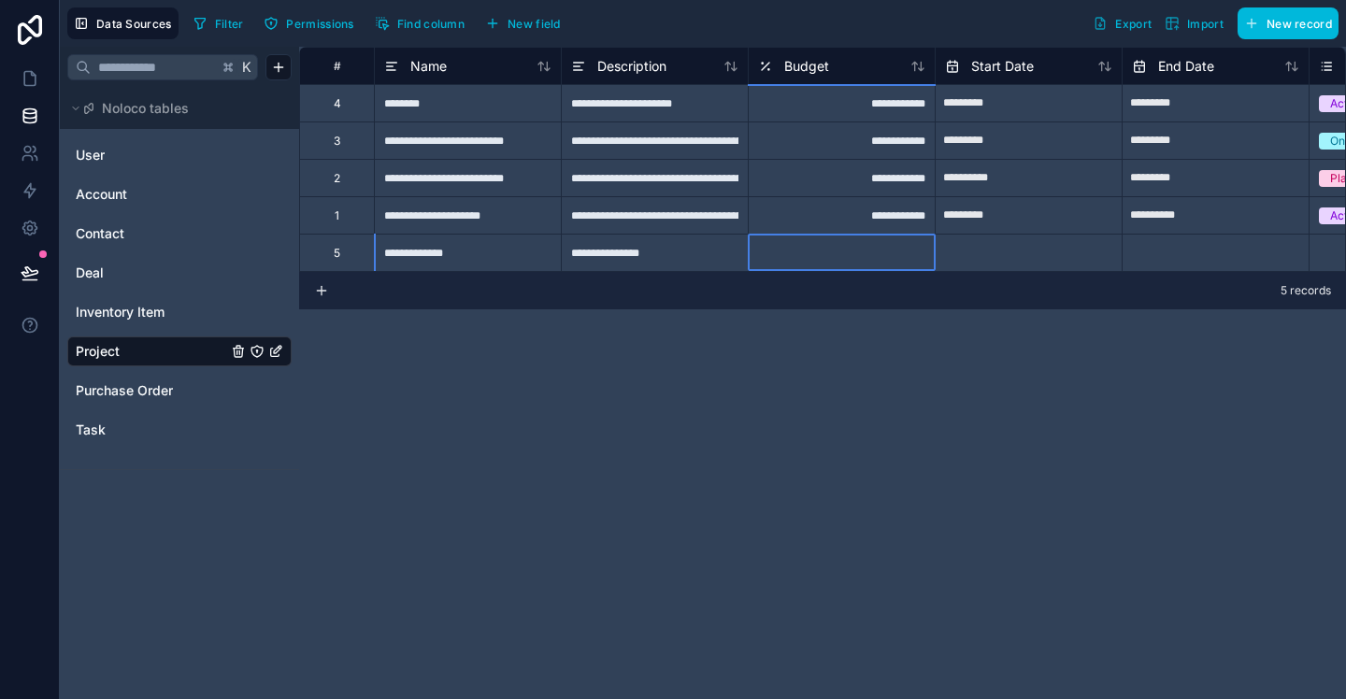
click at [598, 251] on div "**********" at bounding box center [654, 252] width 187 height 37
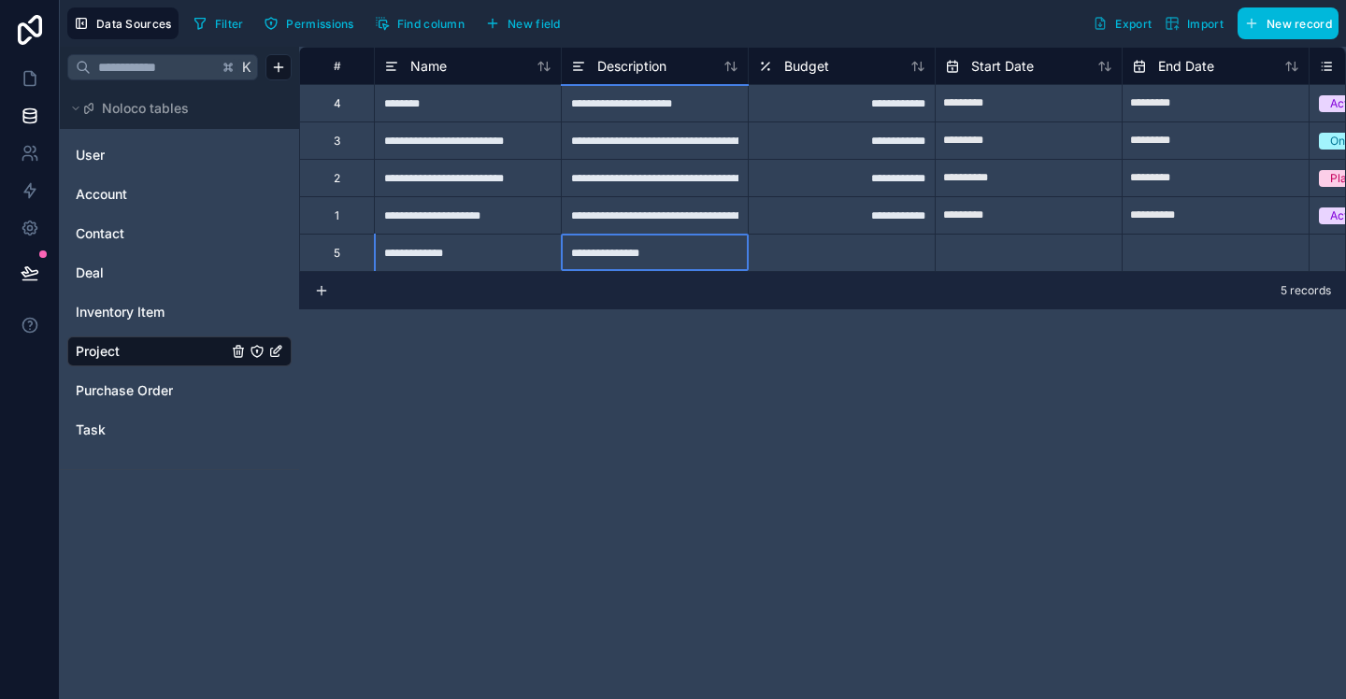
click at [598, 251] on div "**********" at bounding box center [654, 252] width 187 height 37
type input "**********"
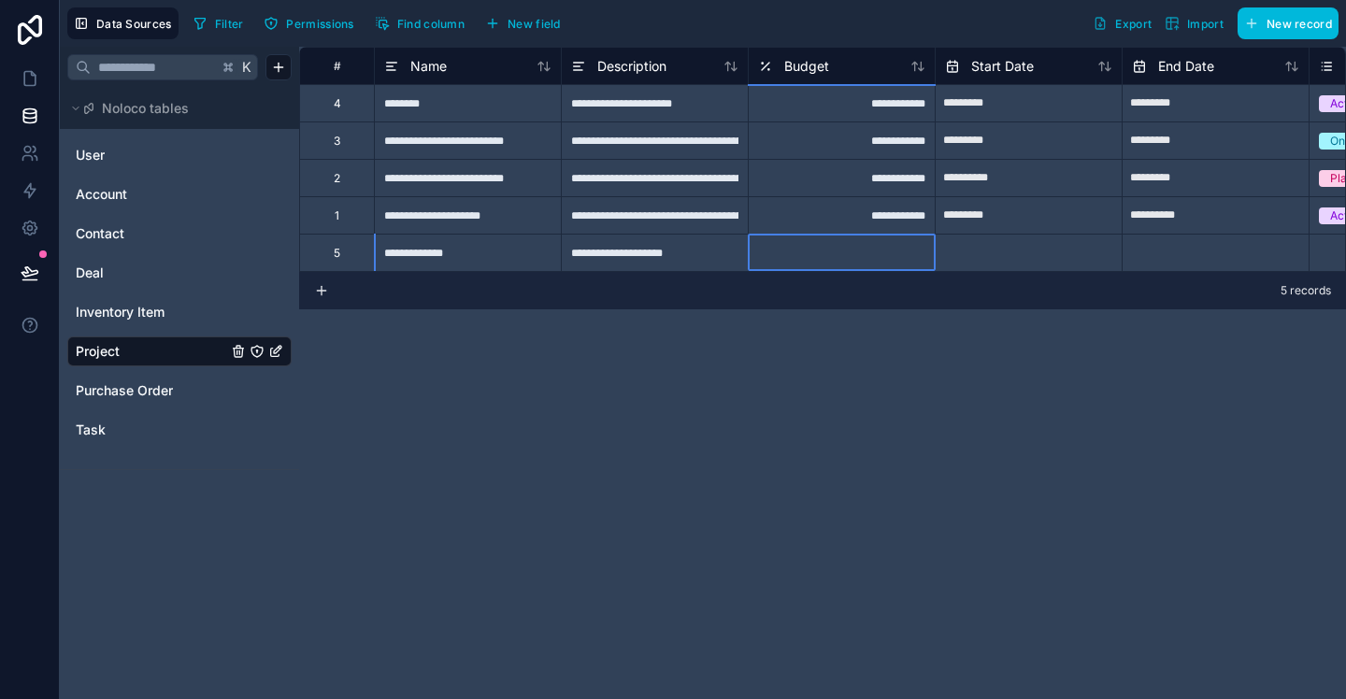
click at [780, 259] on div at bounding box center [841, 252] width 187 height 37
type input "*"
type input "*******"
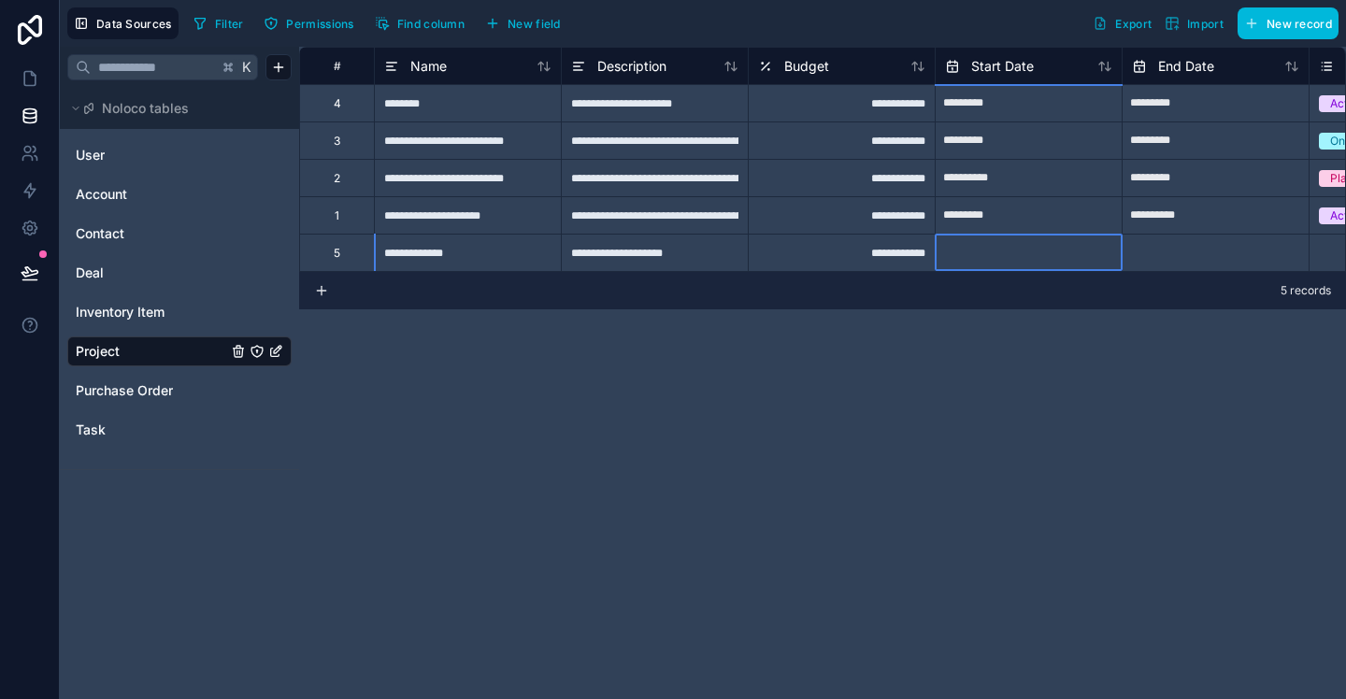
click at [984, 258] on input "text" at bounding box center [1029, 253] width 186 height 30
select select "****"
select select "*"
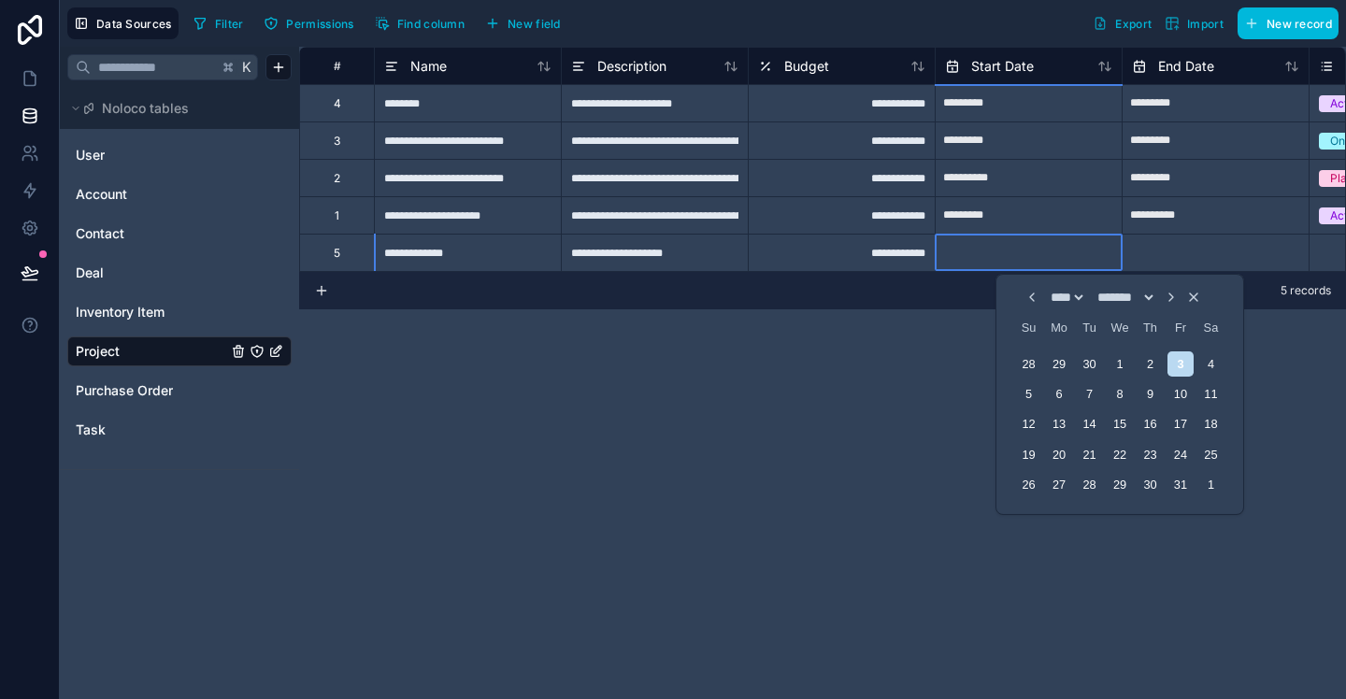
click at [849, 252] on div "**********" at bounding box center [841, 252] width 187 height 37
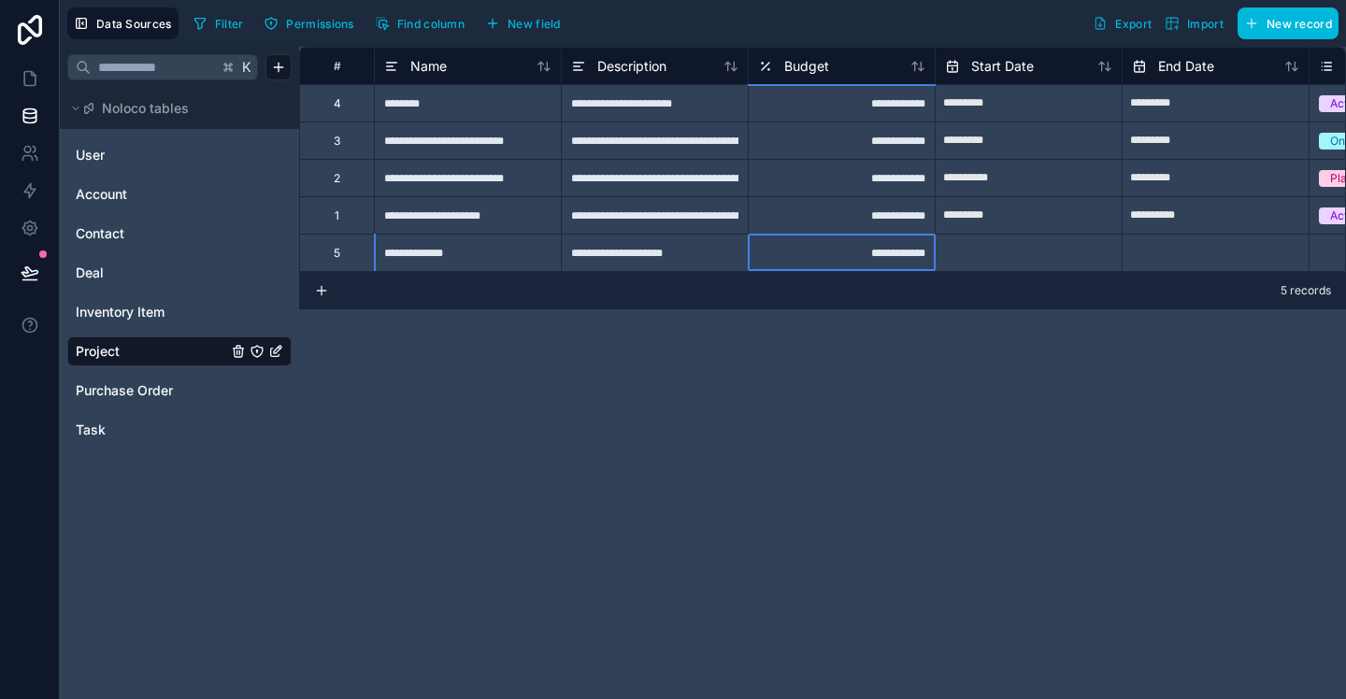
click at [849, 252] on div "**********" at bounding box center [841, 252] width 187 height 37
click at [851, 251] on input "**********" at bounding box center [842, 253] width 186 height 36
type input "**********"
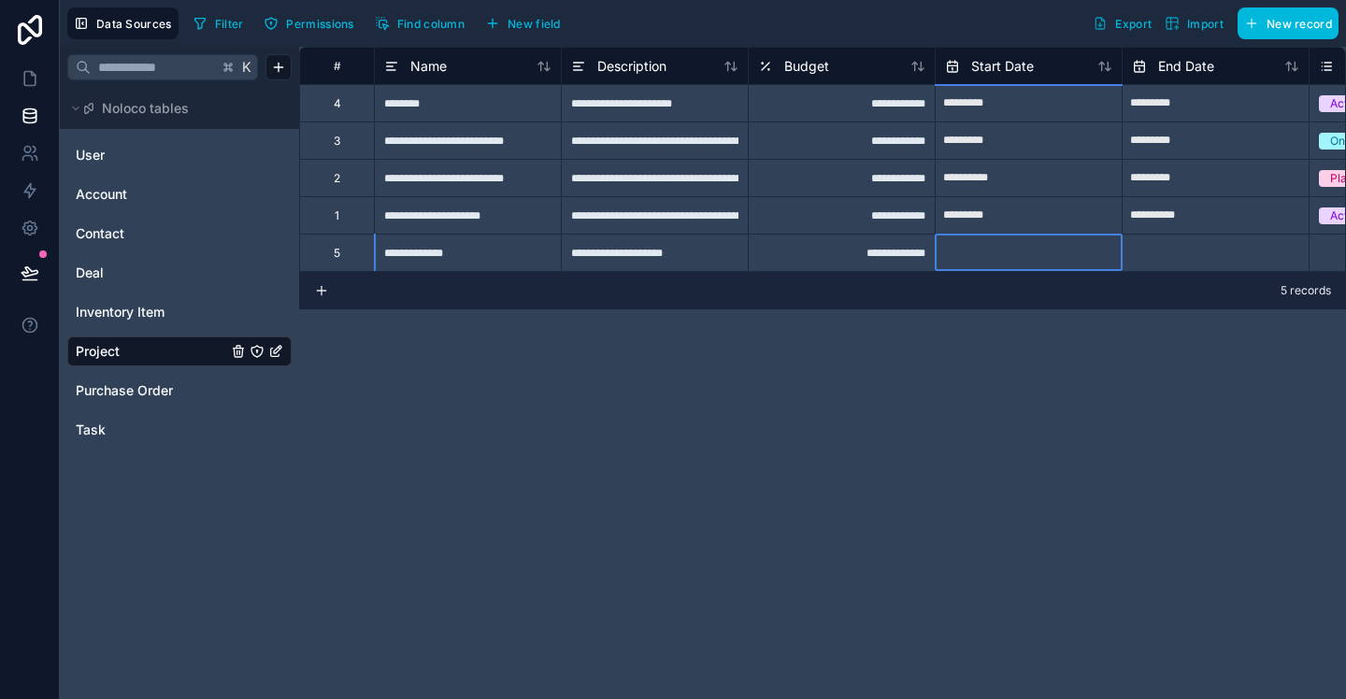
click at [1012, 247] on input "text" at bounding box center [1029, 253] width 186 height 30
select select "****"
select select "*"
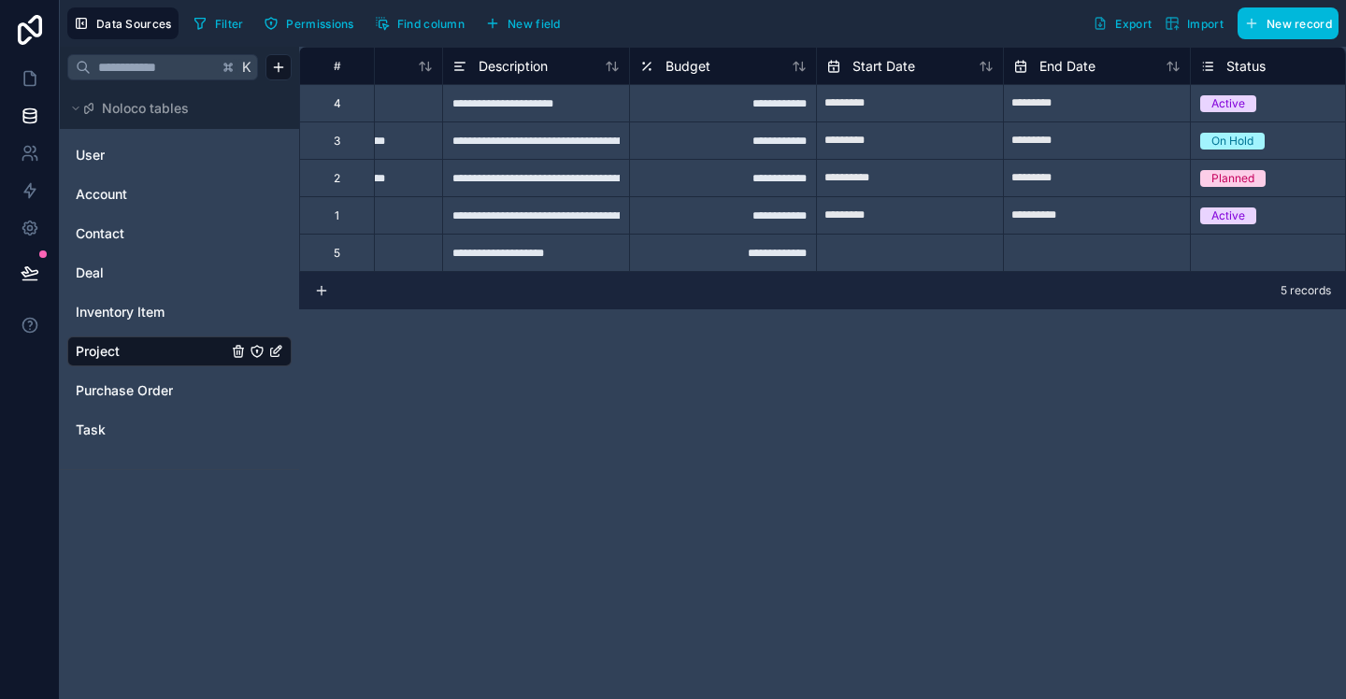
scroll to position [0, 114]
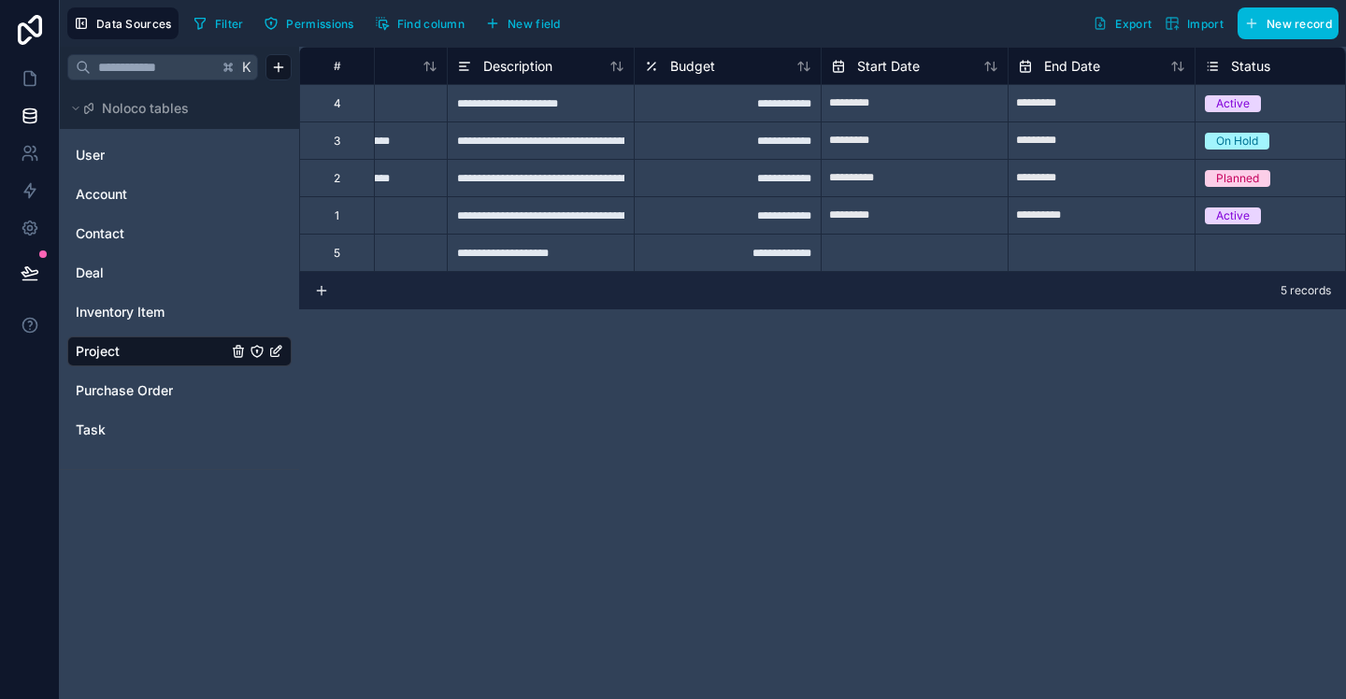
click at [91, 155] on span "User" at bounding box center [90, 155] width 29 height 19
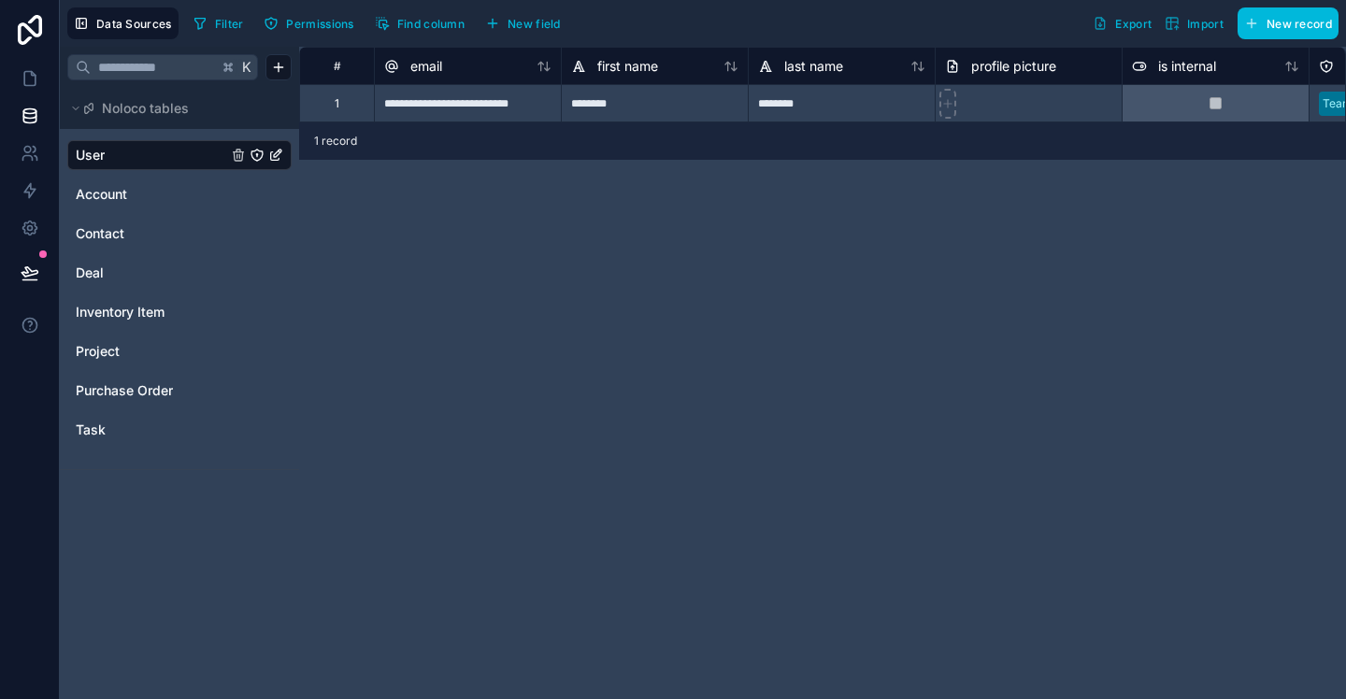
click at [112, 191] on span "Account" at bounding box center [101, 194] width 51 height 19
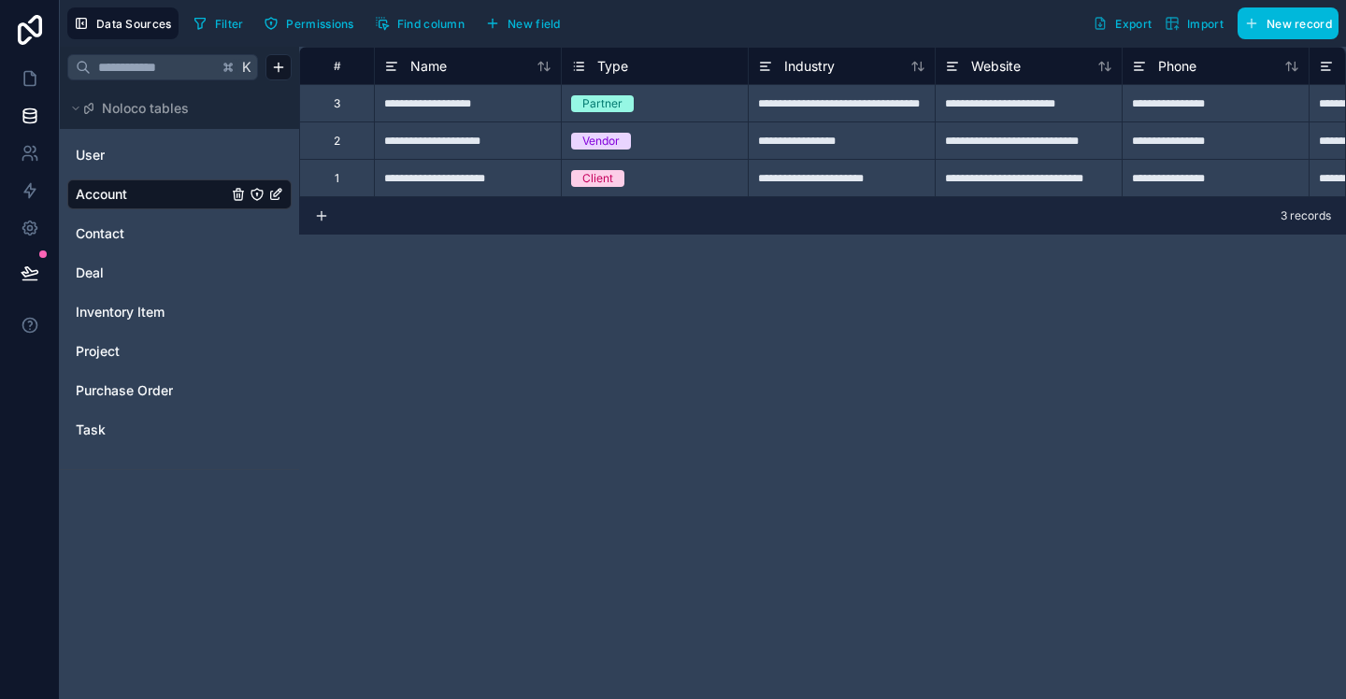
click at [316, 220] on icon at bounding box center [321, 215] width 15 height 15
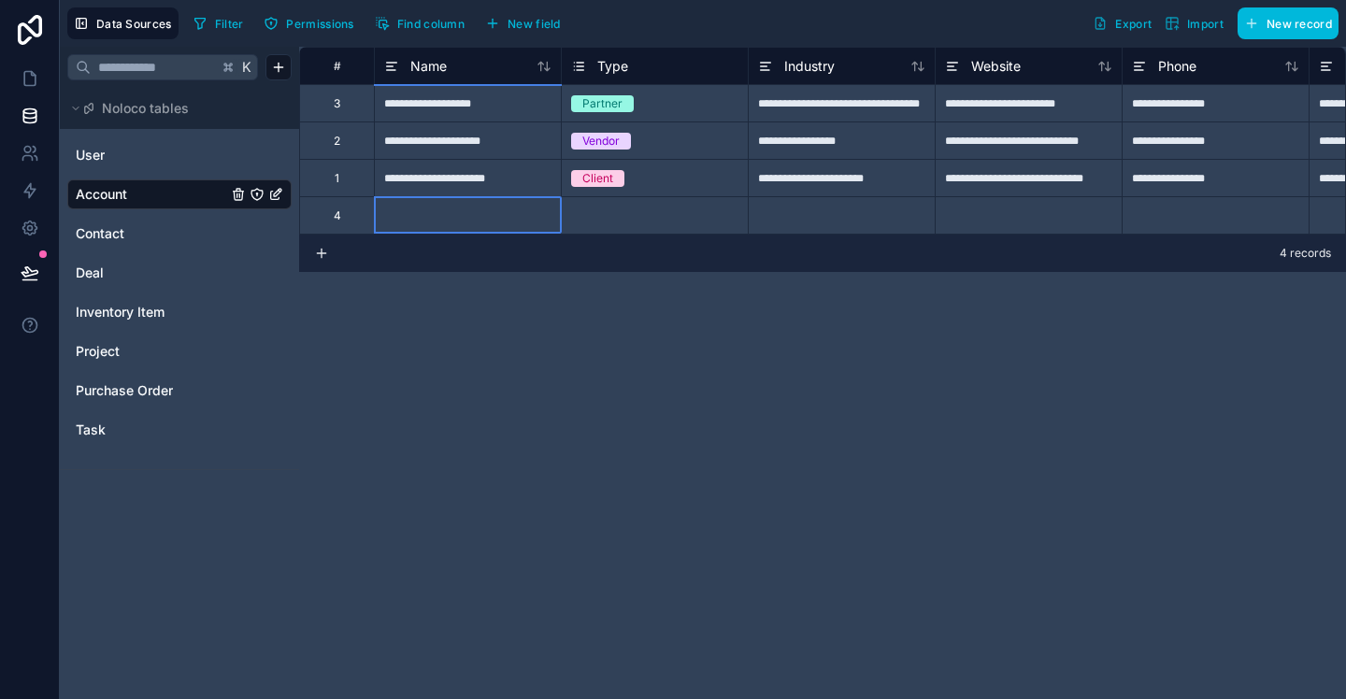
click at [432, 228] on div at bounding box center [467, 214] width 187 height 37
click at [437, 226] on div at bounding box center [467, 214] width 187 height 37
click at [437, 226] on input at bounding box center [468, 215] width 186 height 36
type input "*********"
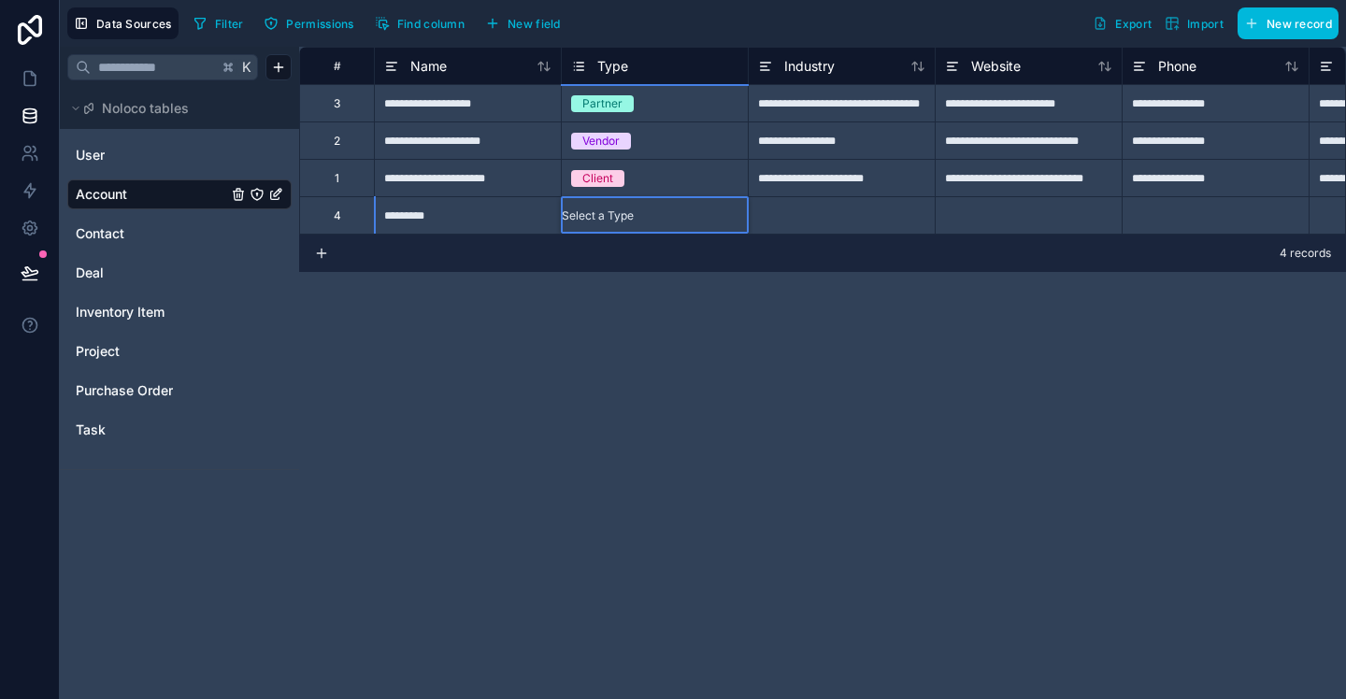
click at [811, 221] on div at bounding box center [841, 214] width 187 height 37
click at [130, 237] on link "Contact" at bounding box center [151, 233] width 151 height 19
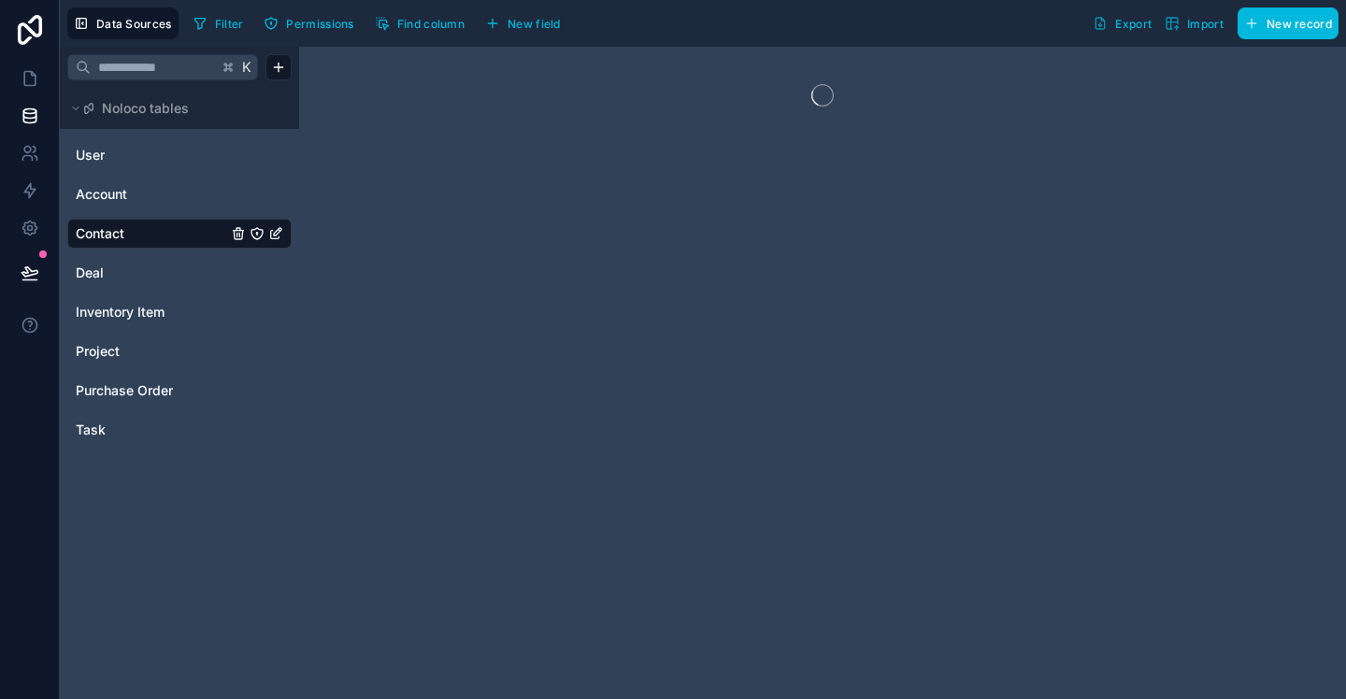
click at [108, 280] on link "Deal" at bounding box center [151, 273] width 151 height 19
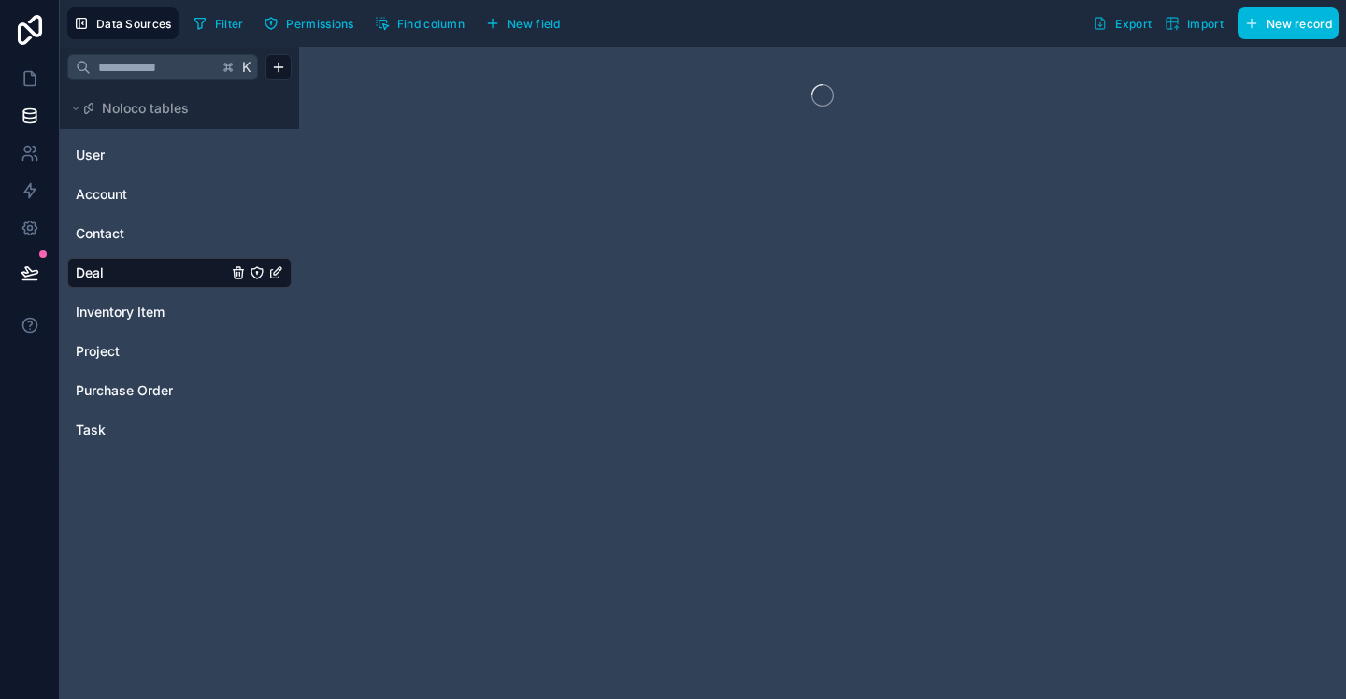
click at [109, 317] on span "Inventory Item" at bounding box center [120, 312] width 89 height 19
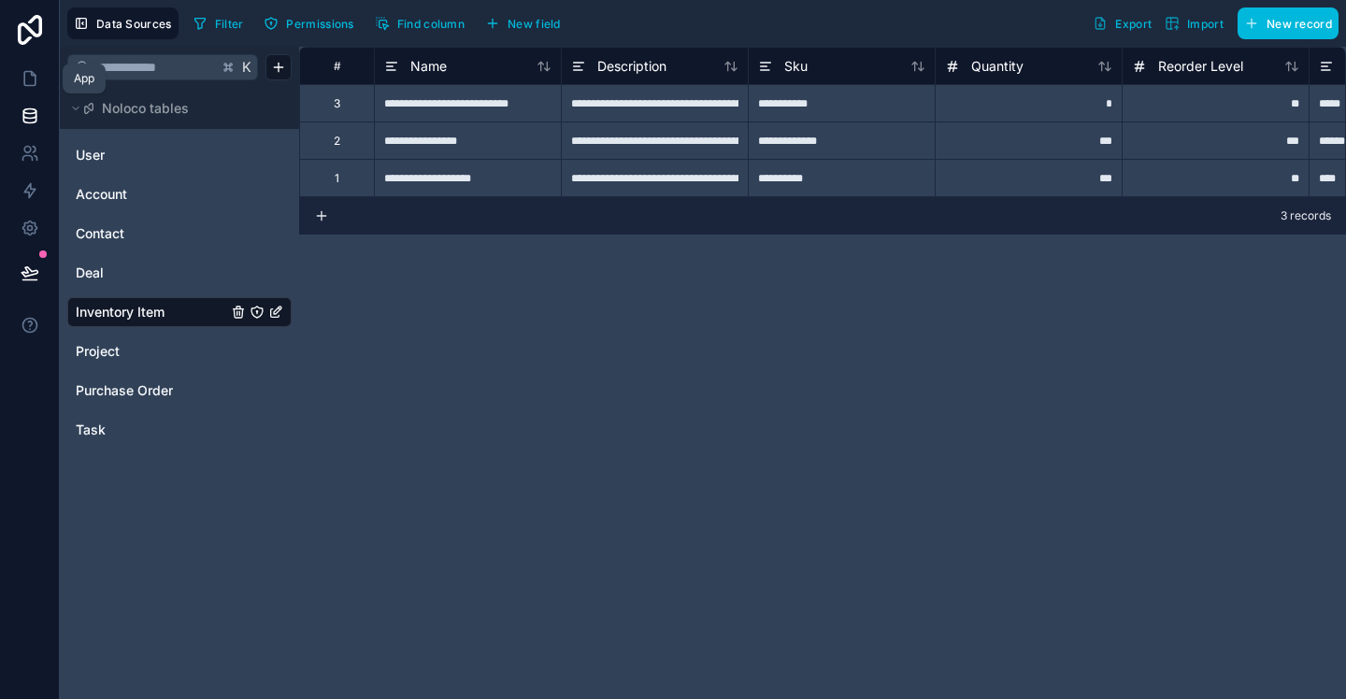
click at [36, 81] on icon at bounding box center [30, 78] width 19 height 19
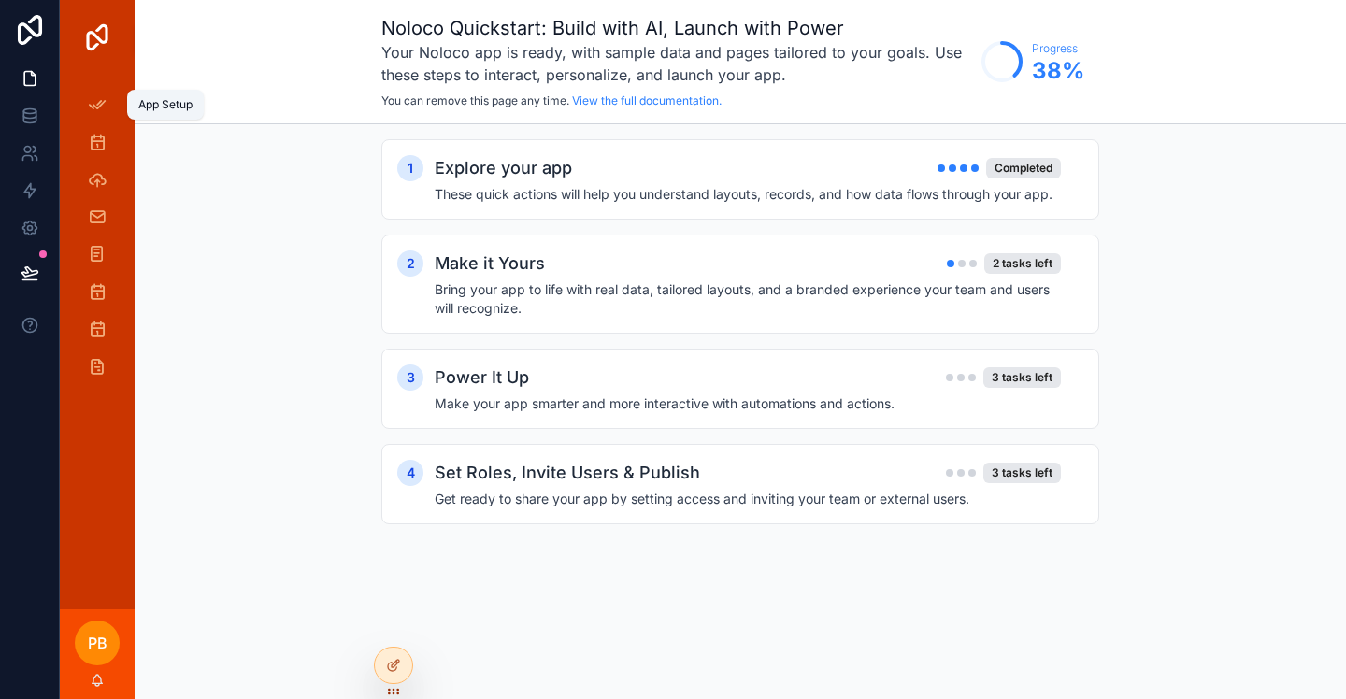
click at [99, 100] on icon "scrollable content" at bounding box center [97, 104] width 19 height 19
click at [544, 262] on div "Make it Yours 2 tasks left" at bounding box center [748, 264] width 626 height 26
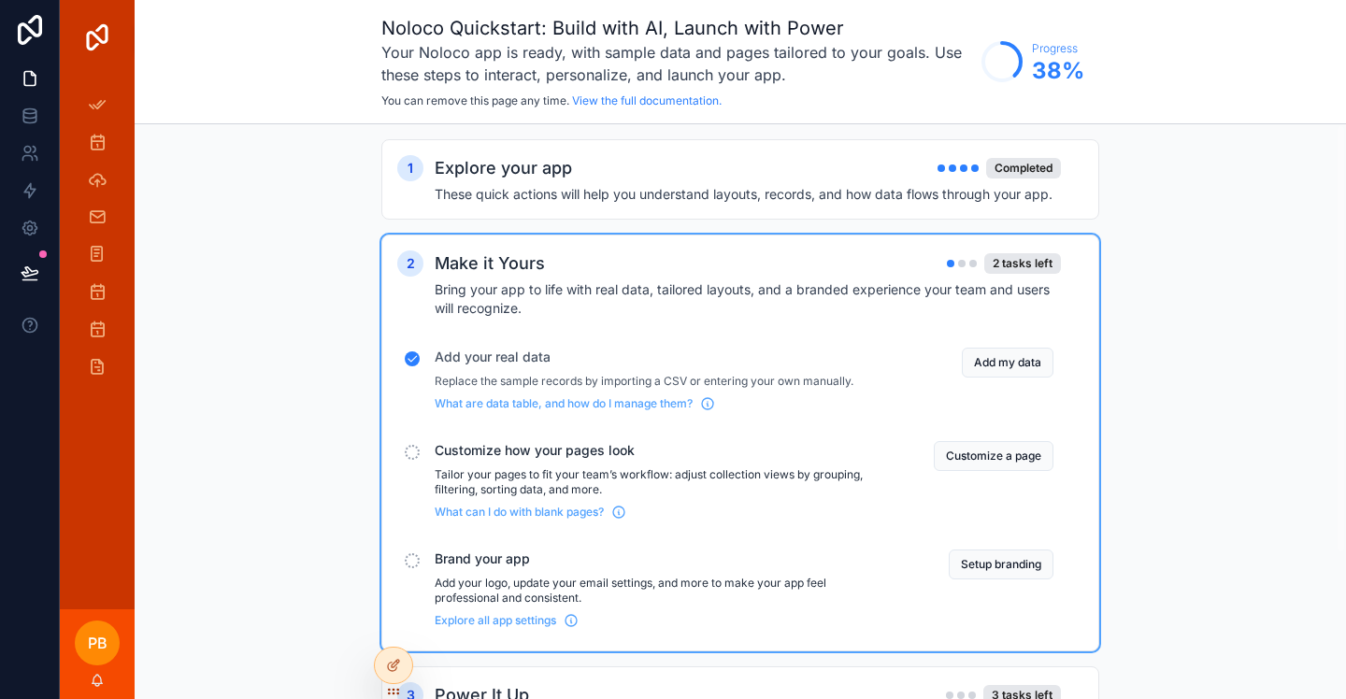
click at [979, 457] on button "Customize a page" at bounding box center [994, 456] width 120 height 30
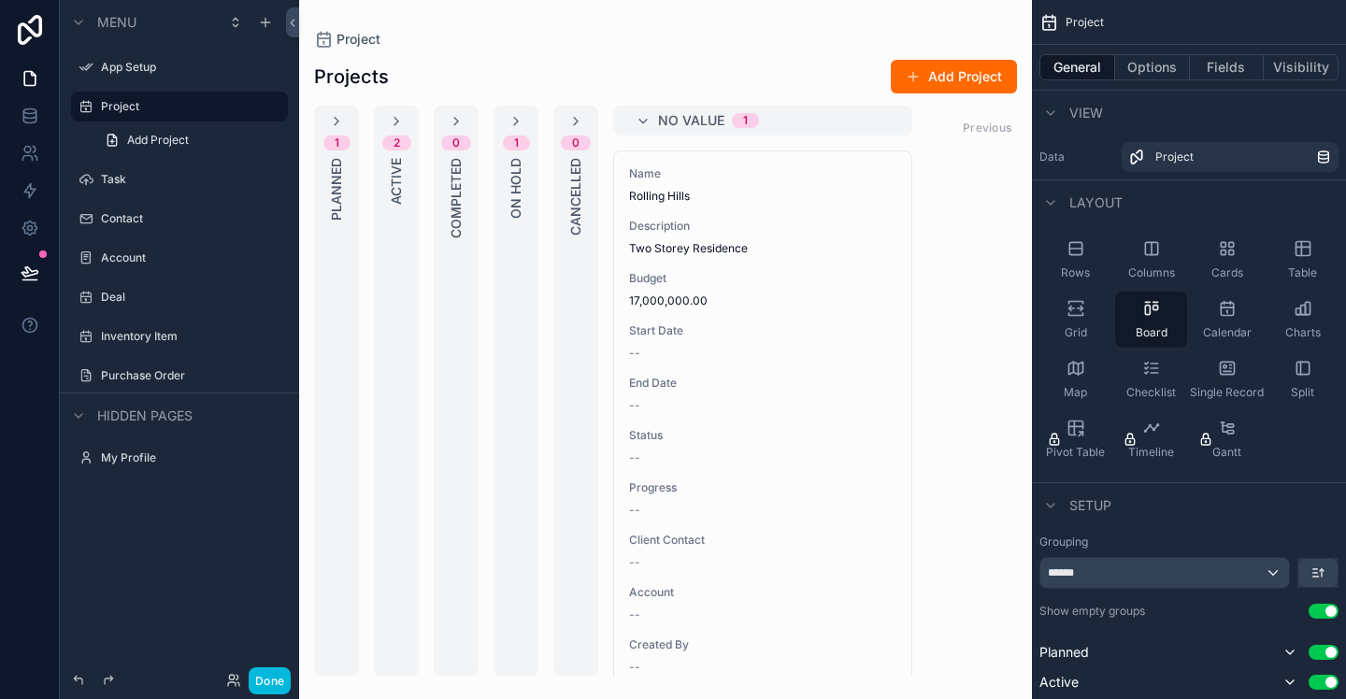
click at [695, 118] on div "scrollable content" at bounding box center [665, 349] width 733 height 699
click at [643, 121] on icon "scrollable content" at bounding box center [643, 121] width 15 height 15
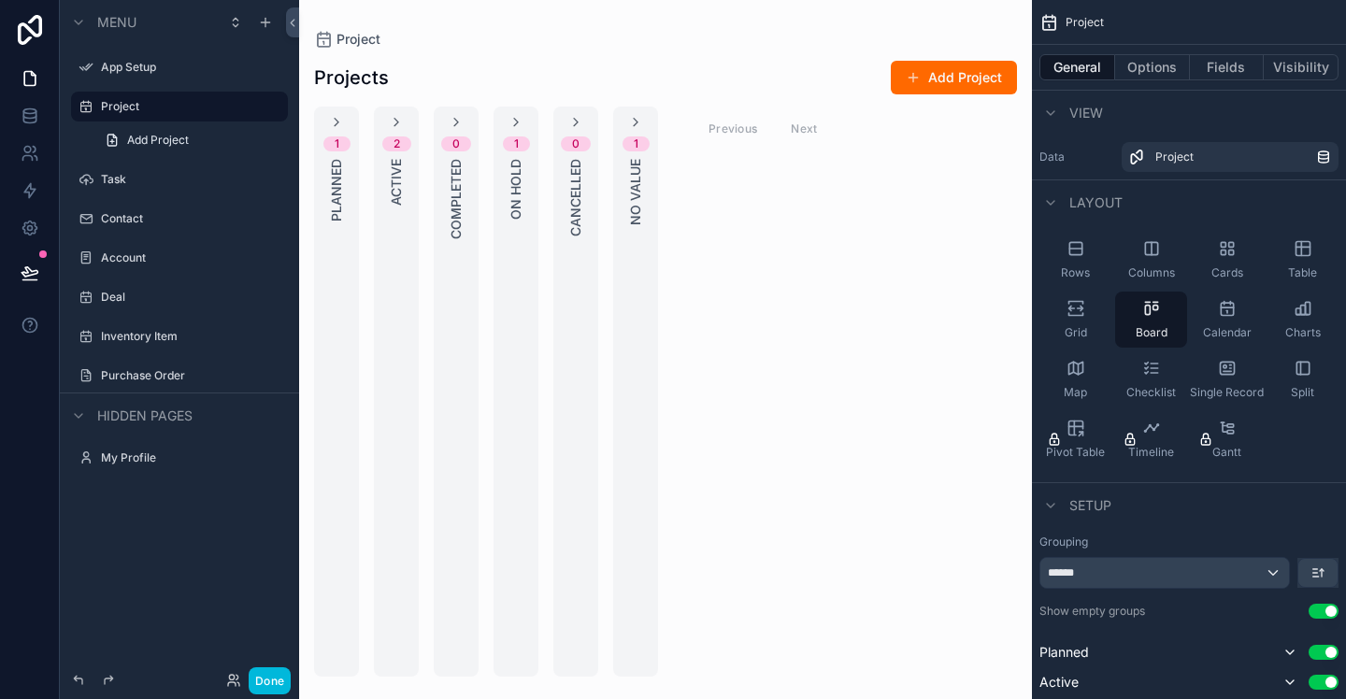
click at [634, 122] on icon "scrollable content" at bounding box center [635, 122] width 15 height 15
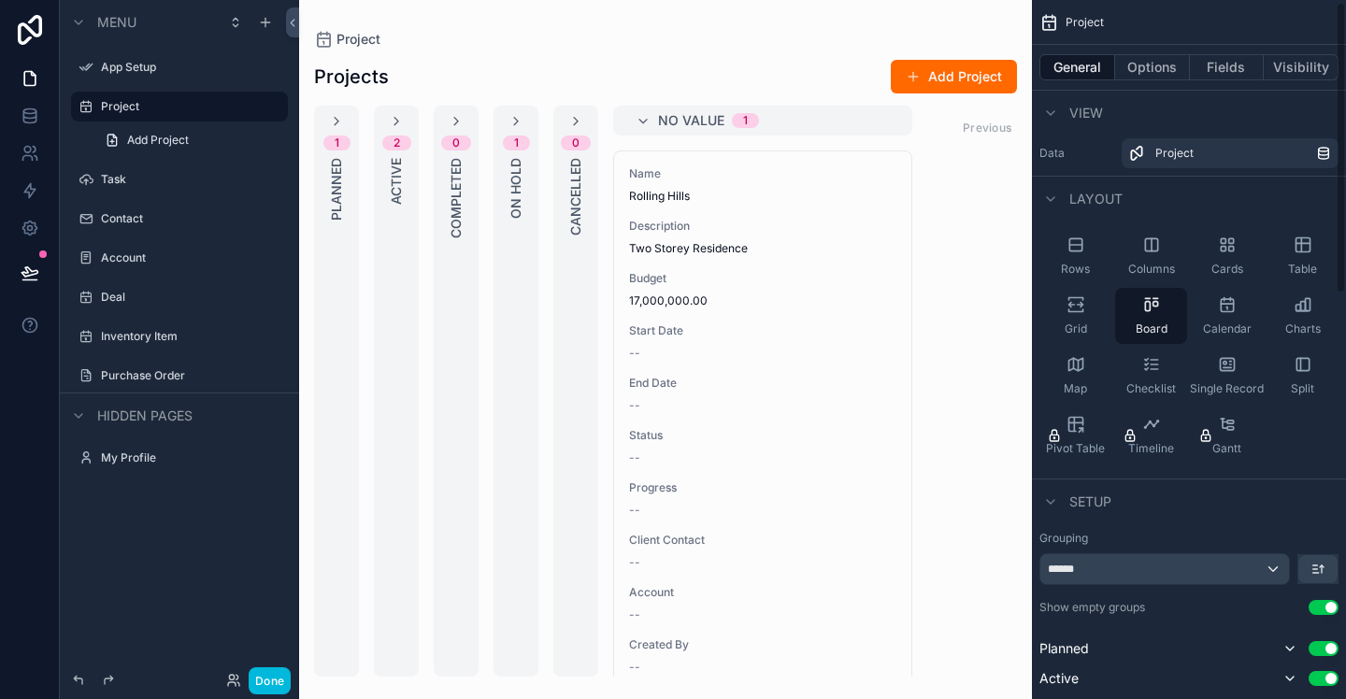
scroll to position [7, 0]
click at [1052, 113] on icon "scrollable content" at bounding box center [1050, 113] width 15 height 15
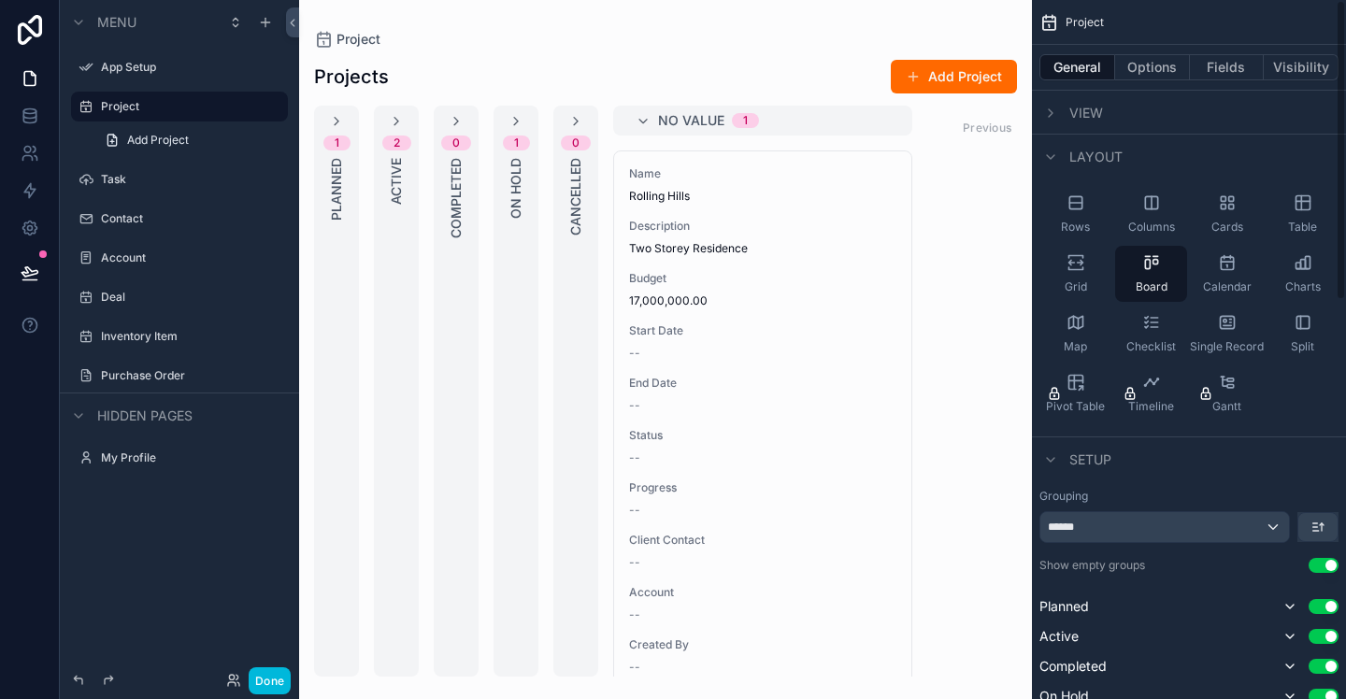
scroll to position [0, 0]
click at [1049, 161] on icon "scrollable content" at bounding box center [1050, 158] width 15 height 15
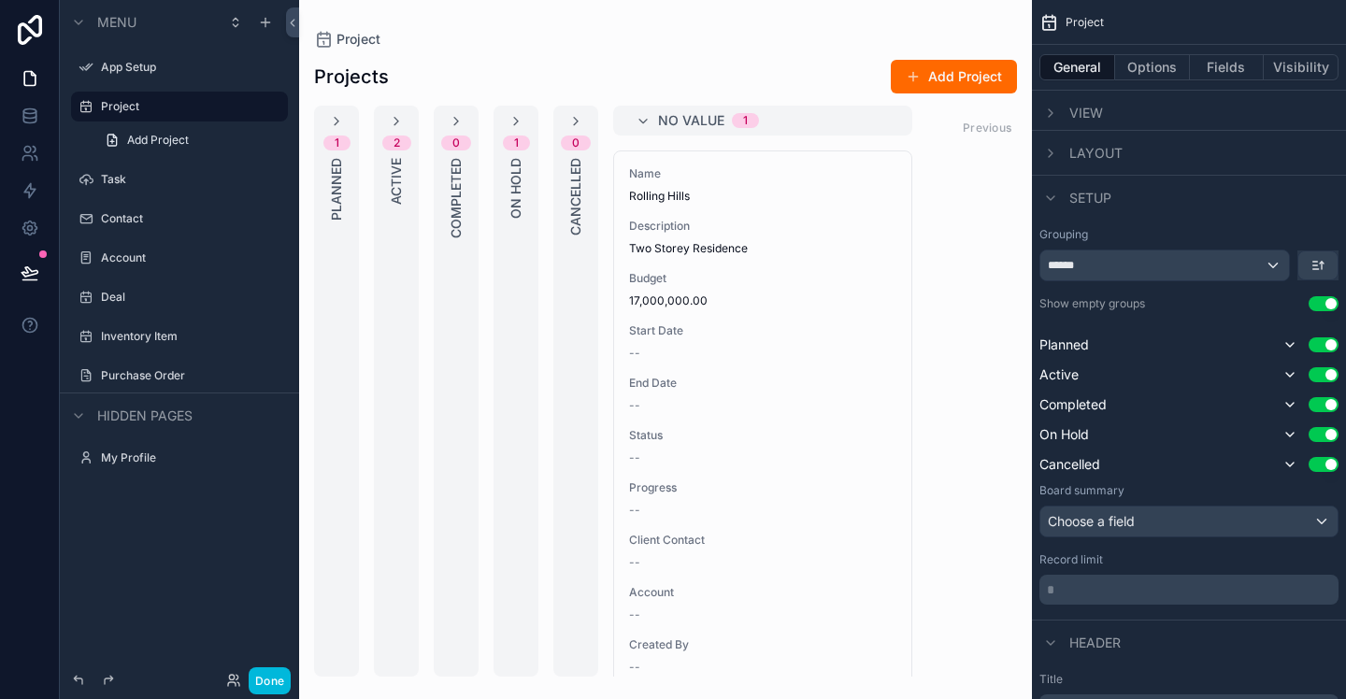
click at [1057, 199] on icon "scrollable content" at bounding box center [1050, 198] width 15 height 15
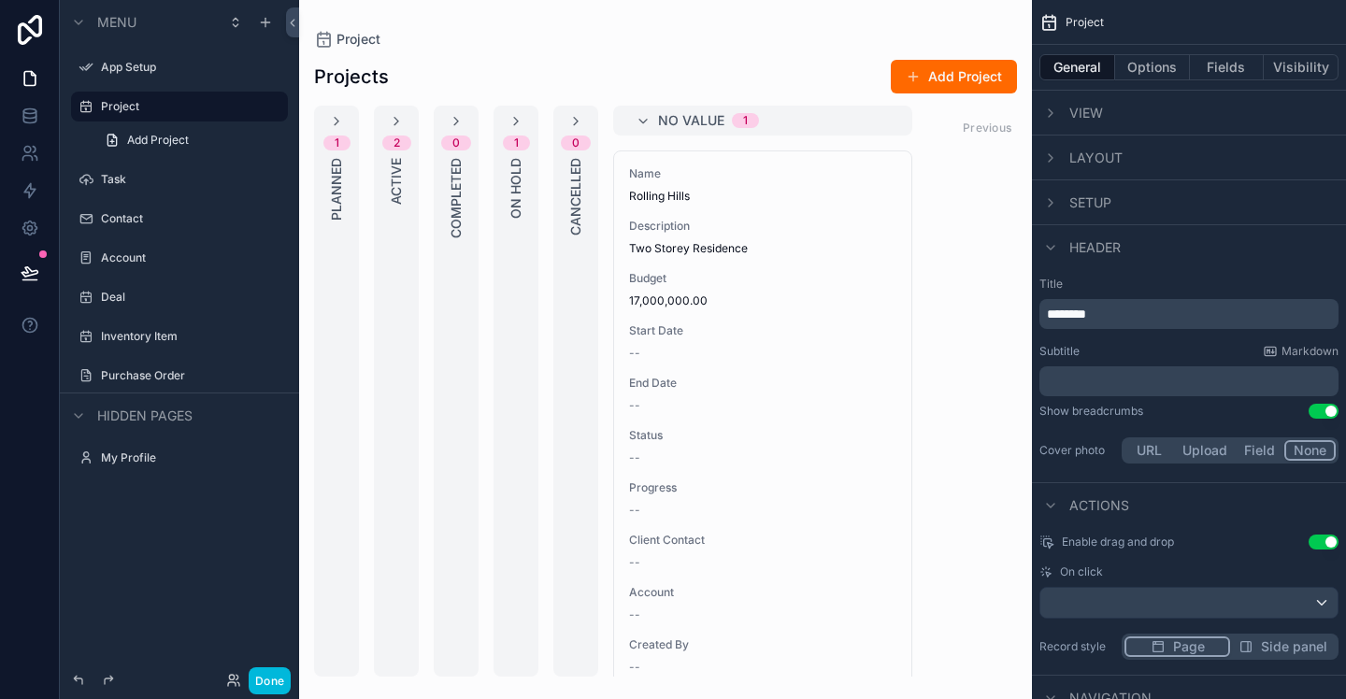
click at [1056, 251] on icon "scrollable content" at bounding box center [1050, 247] width 15 height 15
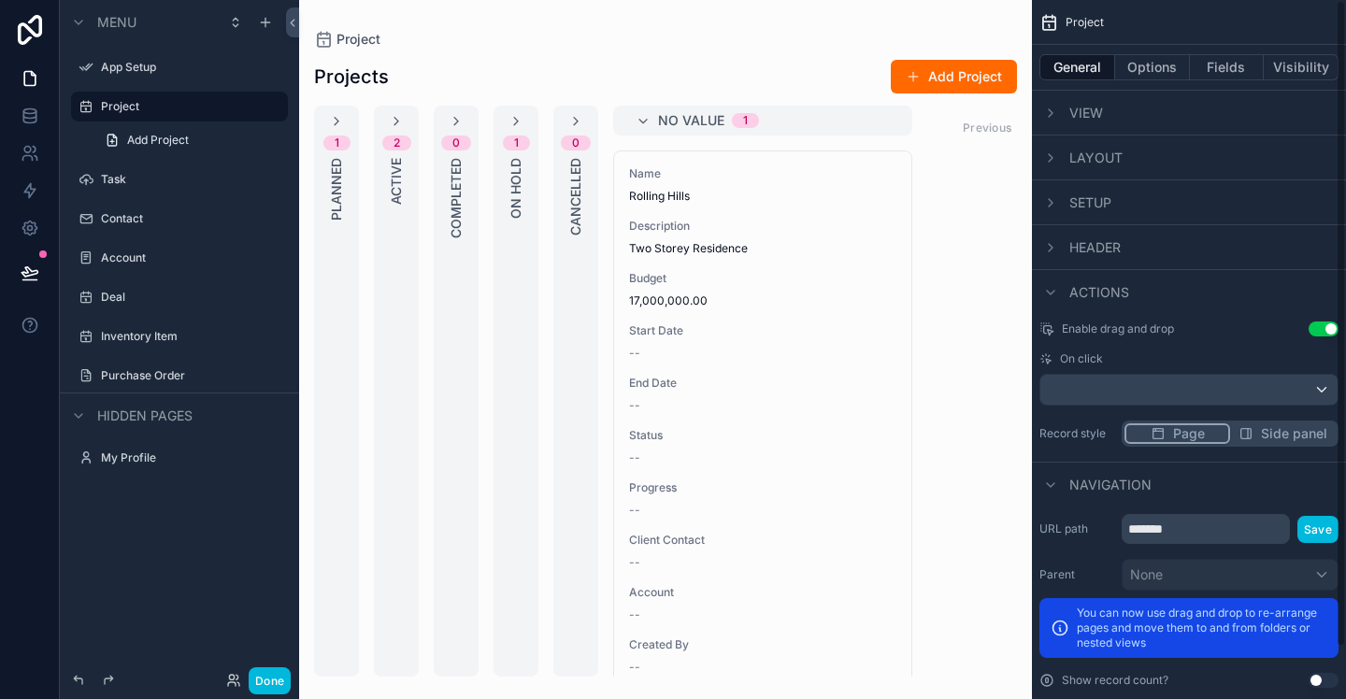
click at [1053, 293] on icon "scrollable content" at bounding box center [1050, 293] width 7 height 4
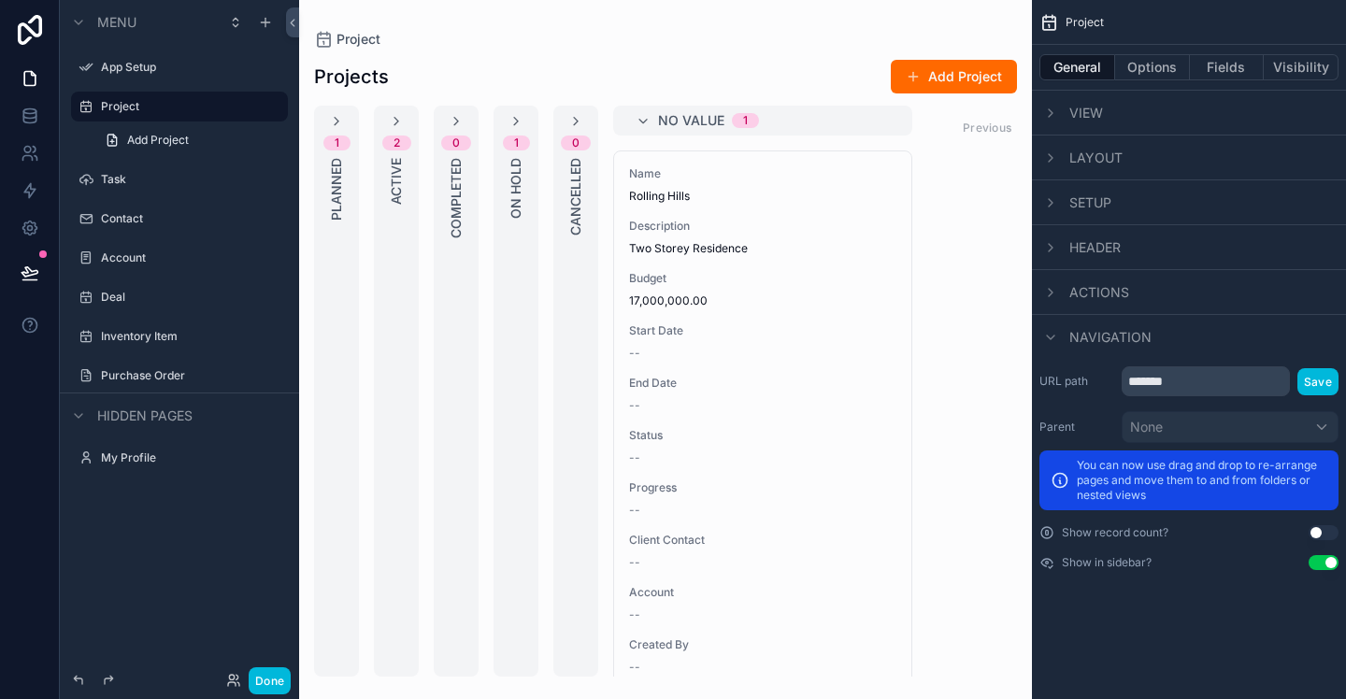
click at [1053, 334] on icon "scrollable content" at bounding box center [1050, 337] width 15 height 15
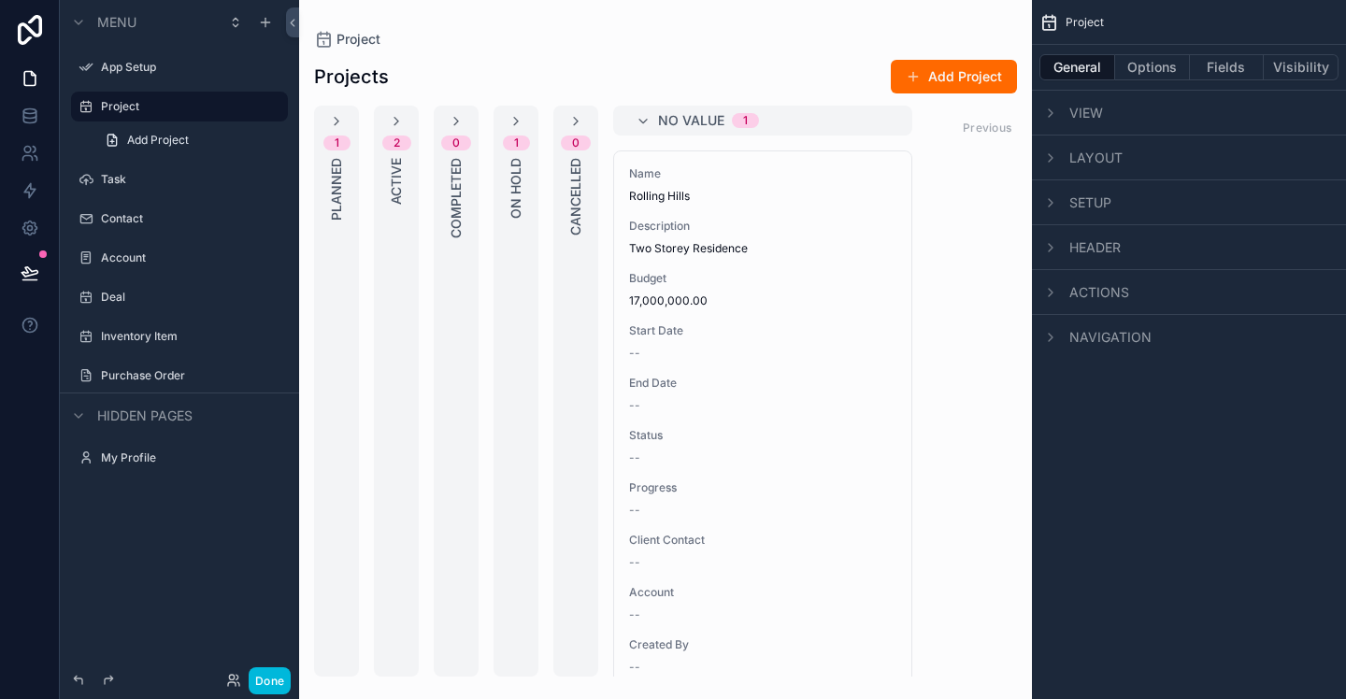
click at [1052, 116] on icon "scrollable content" at bounding box center [1050, 113] width 15 height 15
click at [1310, 165] on link "Project" at bounding box center [1230, 157] width 217 height 30
click at [1328, 160] on icon "scrollable content" at bounding box center [1324, 160] width 10 height 6
drag, startPoint x: 1049, startPoint y: 113, endPoint x: 1049, endPoint y: 123, distance: 10.3
click at [1049, 113] on icon "scrollable content" at bounding box center [1050, 113] width 7 height 4
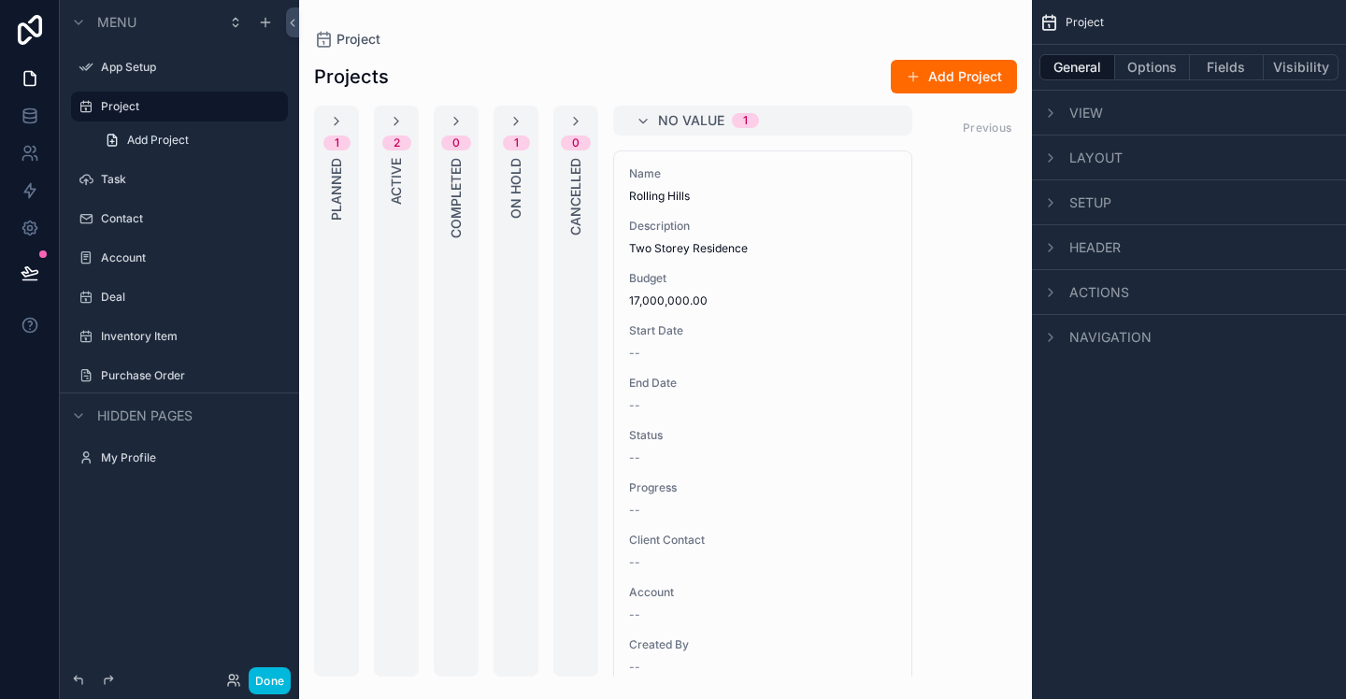
click at [1052, 158] on icon "scrollable content" at bounding box center [1051, 157] width 4 height 7
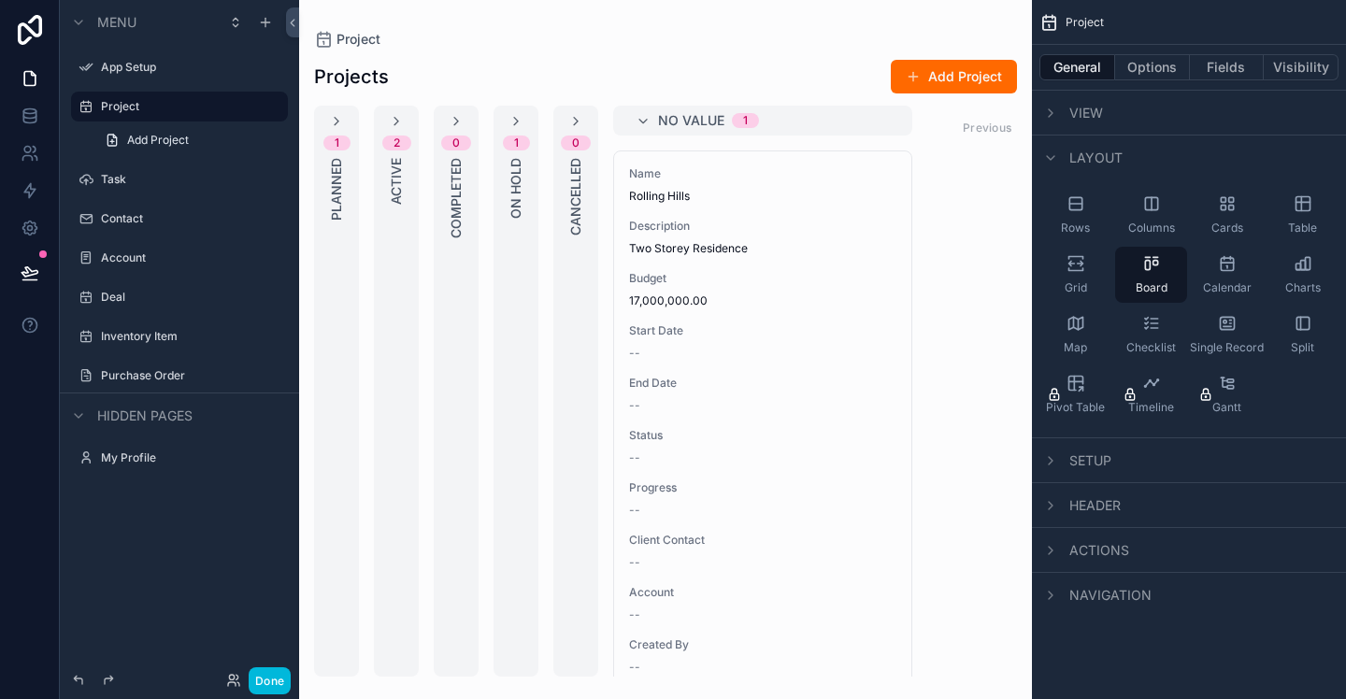
click at [1153, 217] on div "Columns" at bounding box center [1151, 215] width 72 height 56
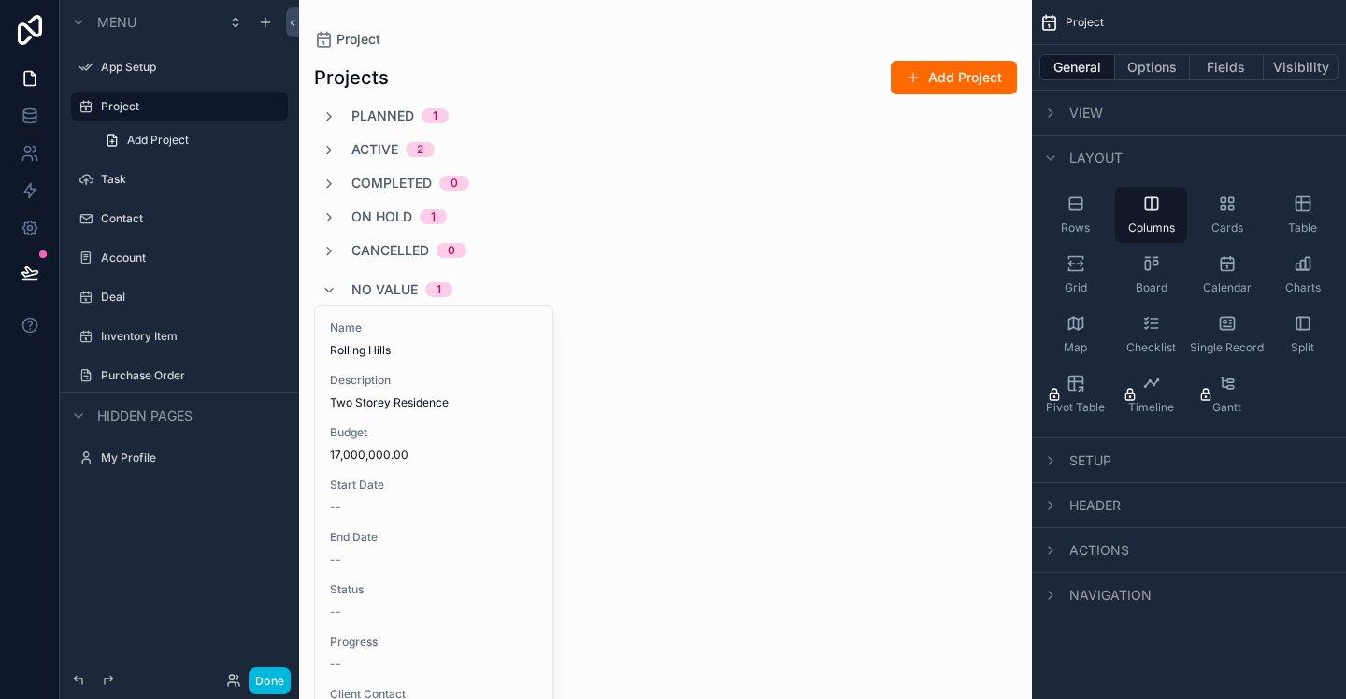
click at [1151, 261] on icon "scrollable content" at bounding box center [1151, 263] width 19 height 19
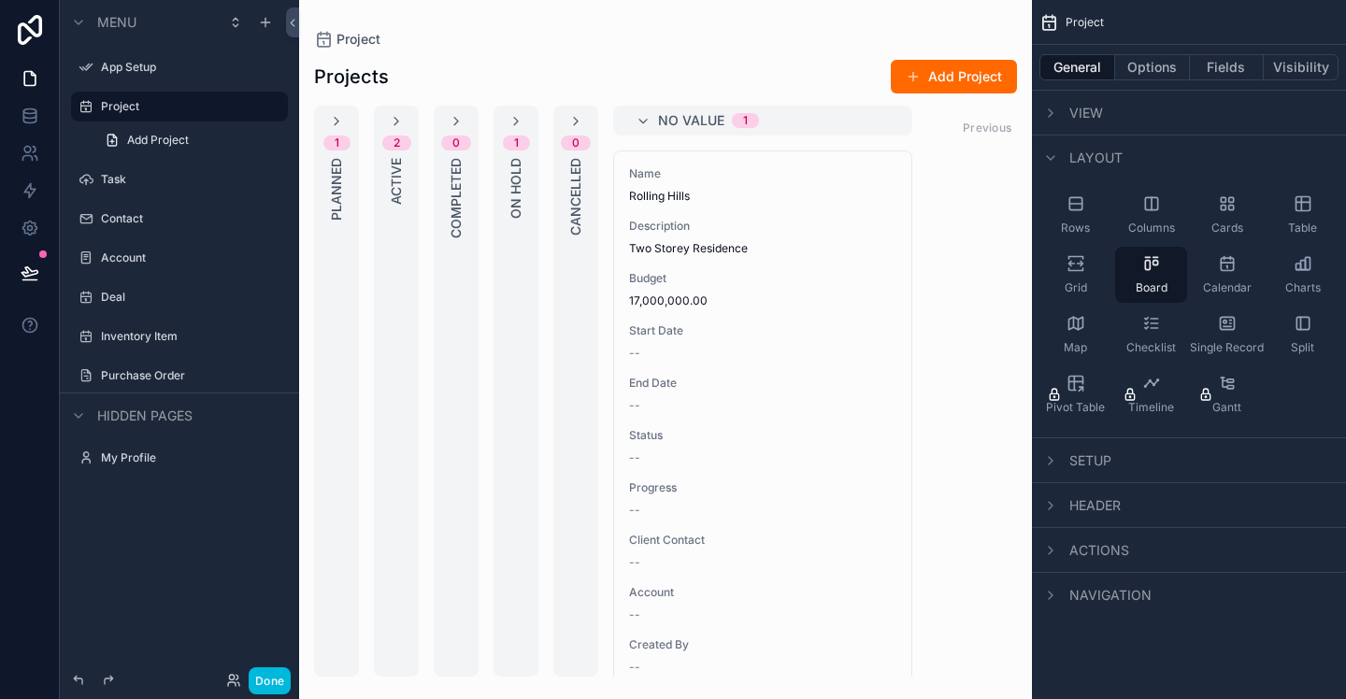
click at [1080, 221] on span "Rows" at bounding box center [1075, 228] width 29 height 15
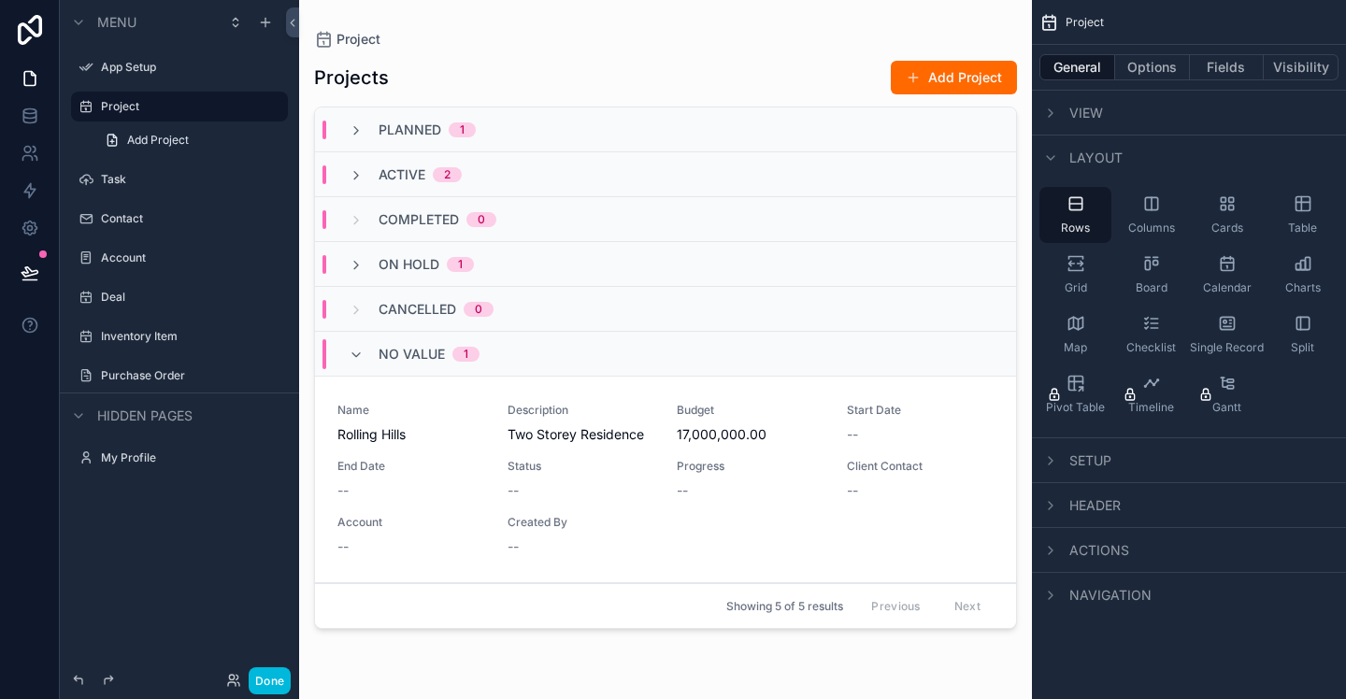
drag, startPoint x: 1156, startPoint y: 217, endPoint x: 1217, endPoint y: 216, distance: 61.7
click at [1157, 217] on div "Columns" at bounding box center [1151, 215] width 72 height 56
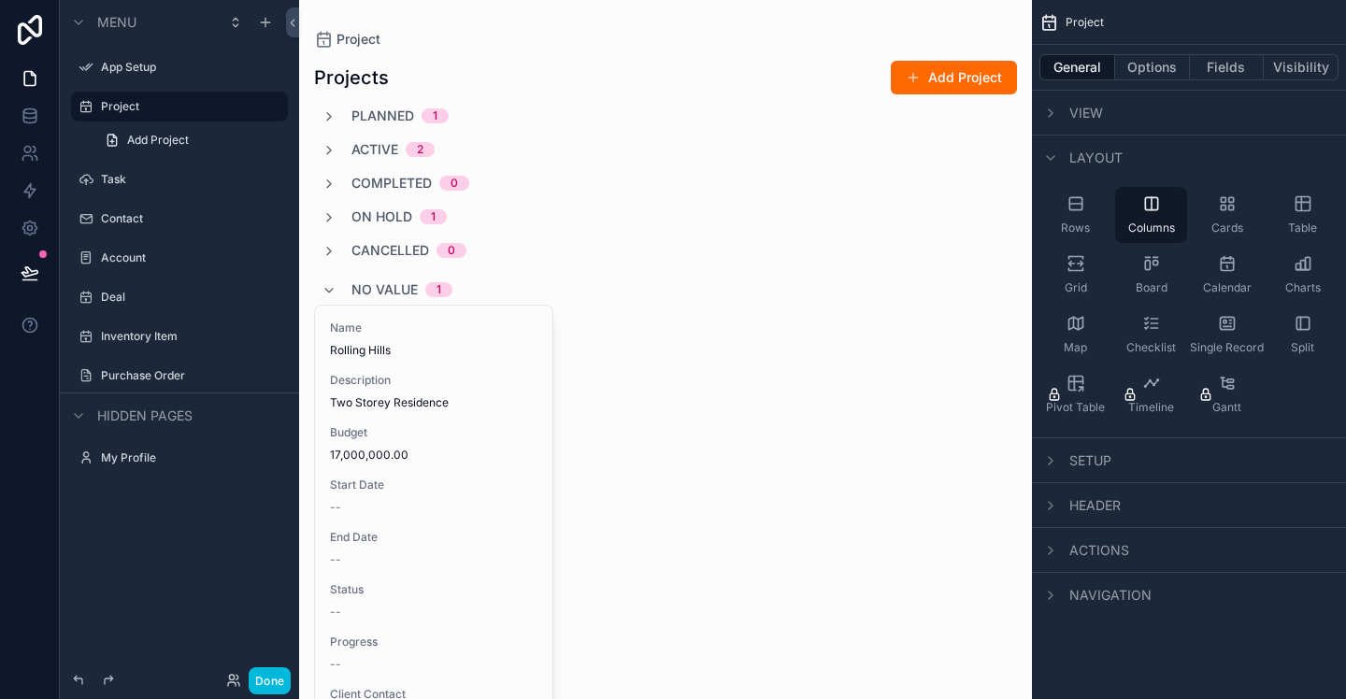
click at [1233, 215] on div "Cards" at bounding box center [1227, 215] width 72 height 56
drag, startPoint x: 1296, startPoint y: 208, endPoint x: 1260, endPoint y: 211, distance: 35.6
click at [1296, 208] on icon "scrollable content" at bounding box center [1303, 204] width 14 height 14
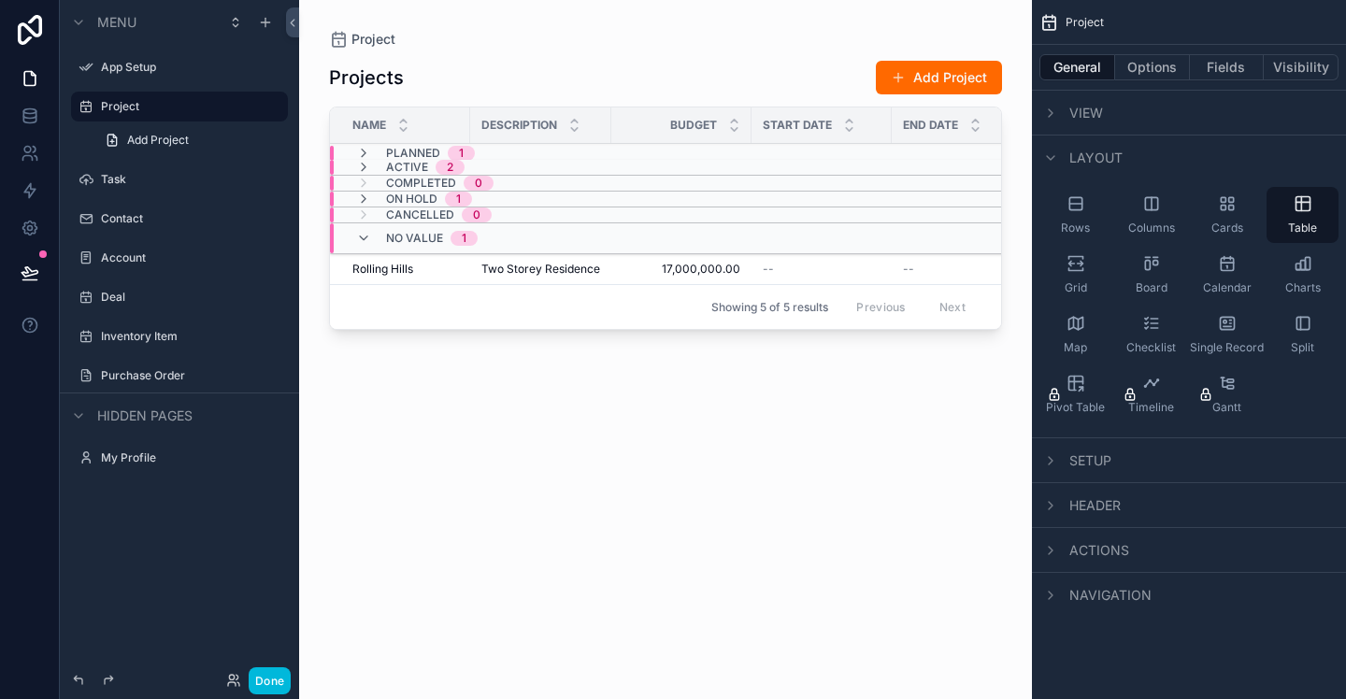
click at [1233, 210] on icon "scrollable content" at bounding box center [1227, 203] width 19 height 19
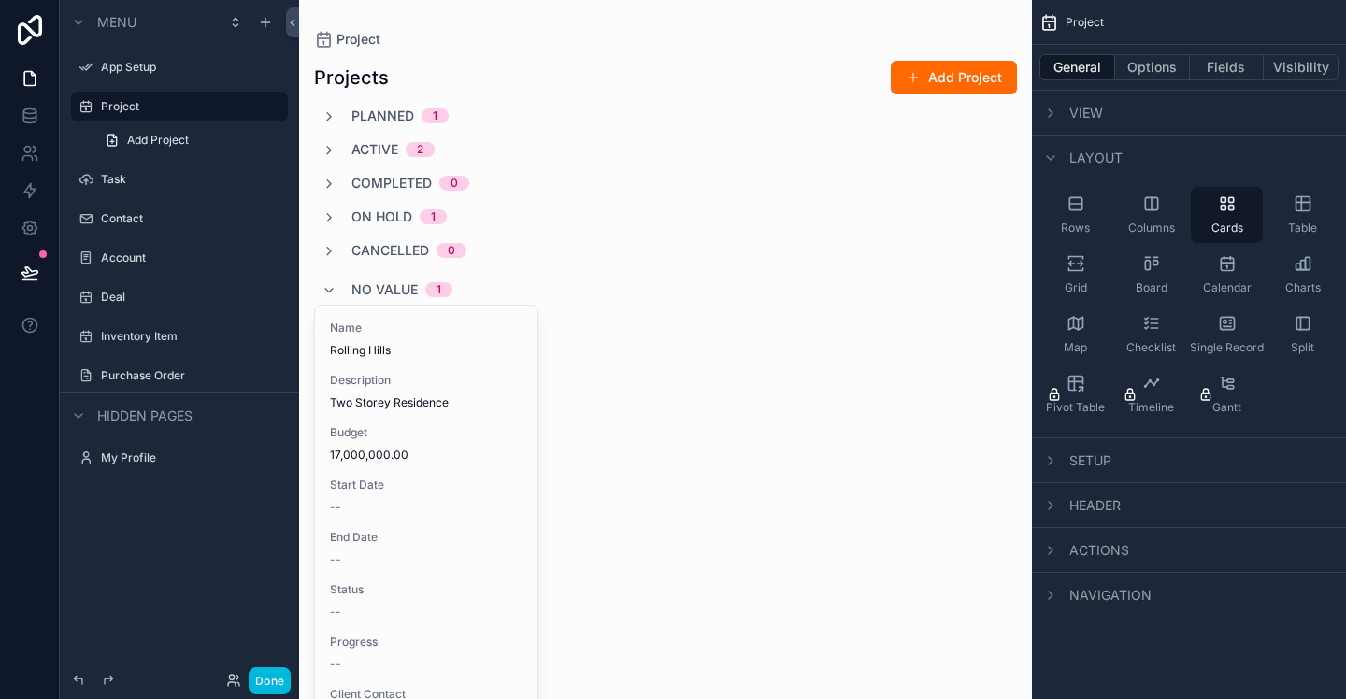
click at [1312, 276] on div "Charts" at bounding box center [1303, 275] width 72 height 56
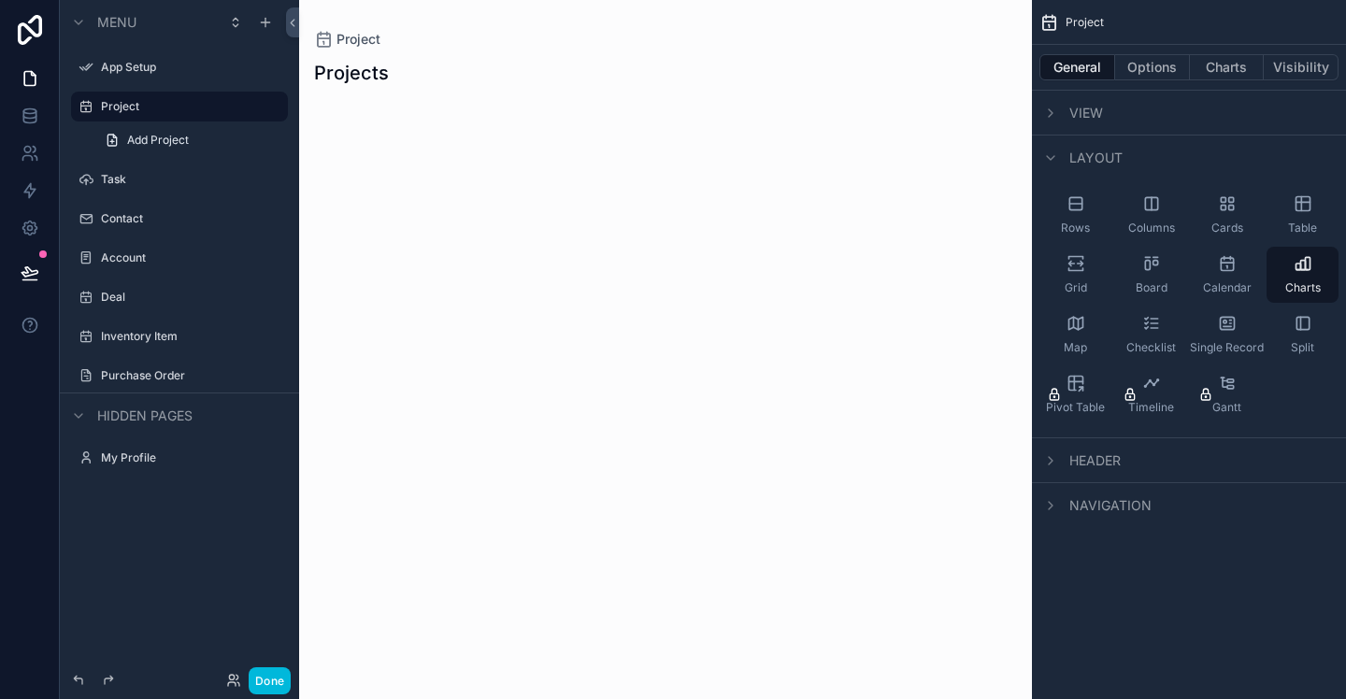
click at [1233, 270] on icon "scrollable content" at bounding box center [1227, 264] width 12 height 12
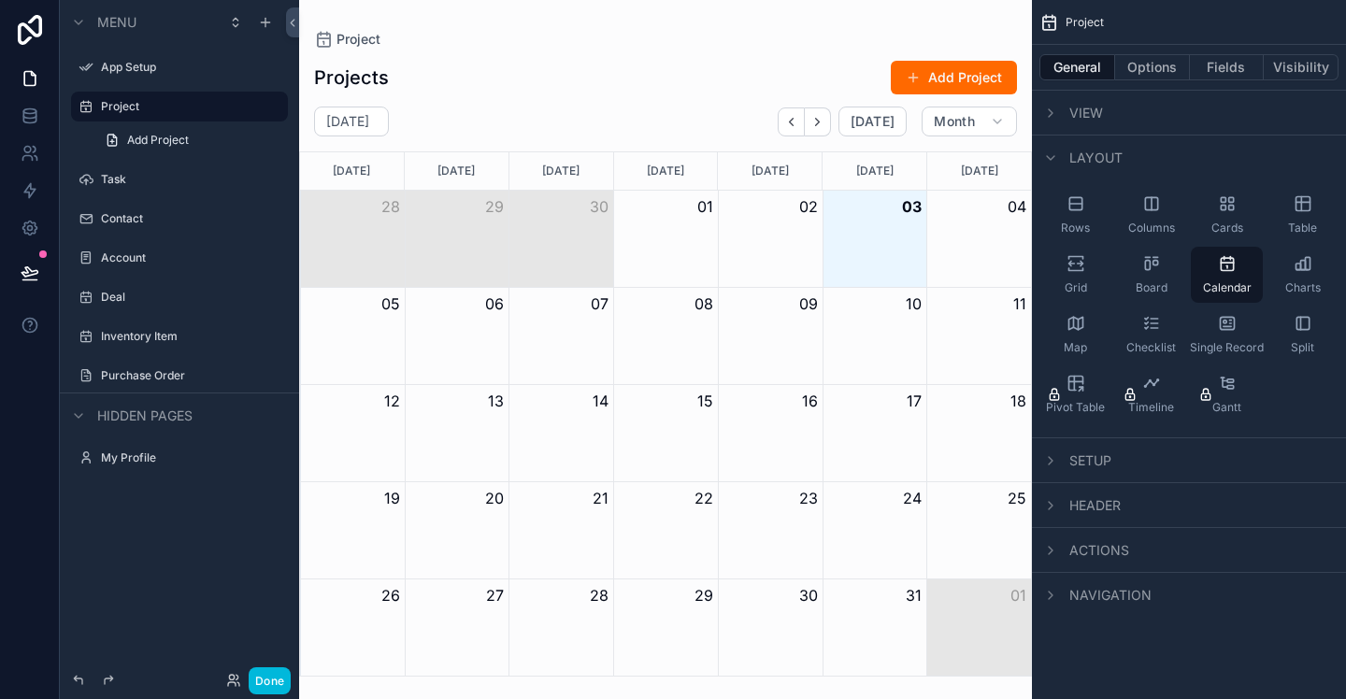
click at [1147, 272] on icon "scrollable content" at bounding box center [1151, 263] width 19 height 19
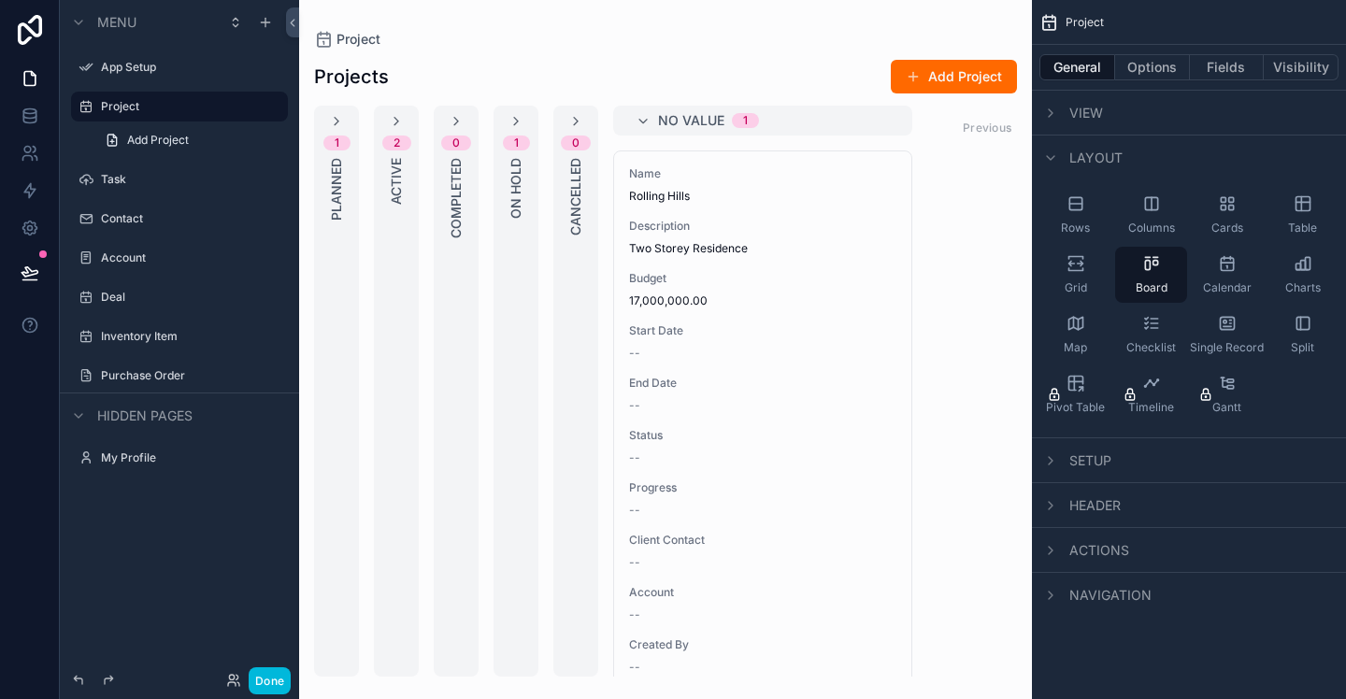
click at [1051, 151] on icon "scrollable content" at bounding box center [1050, 158] width 15 height 15
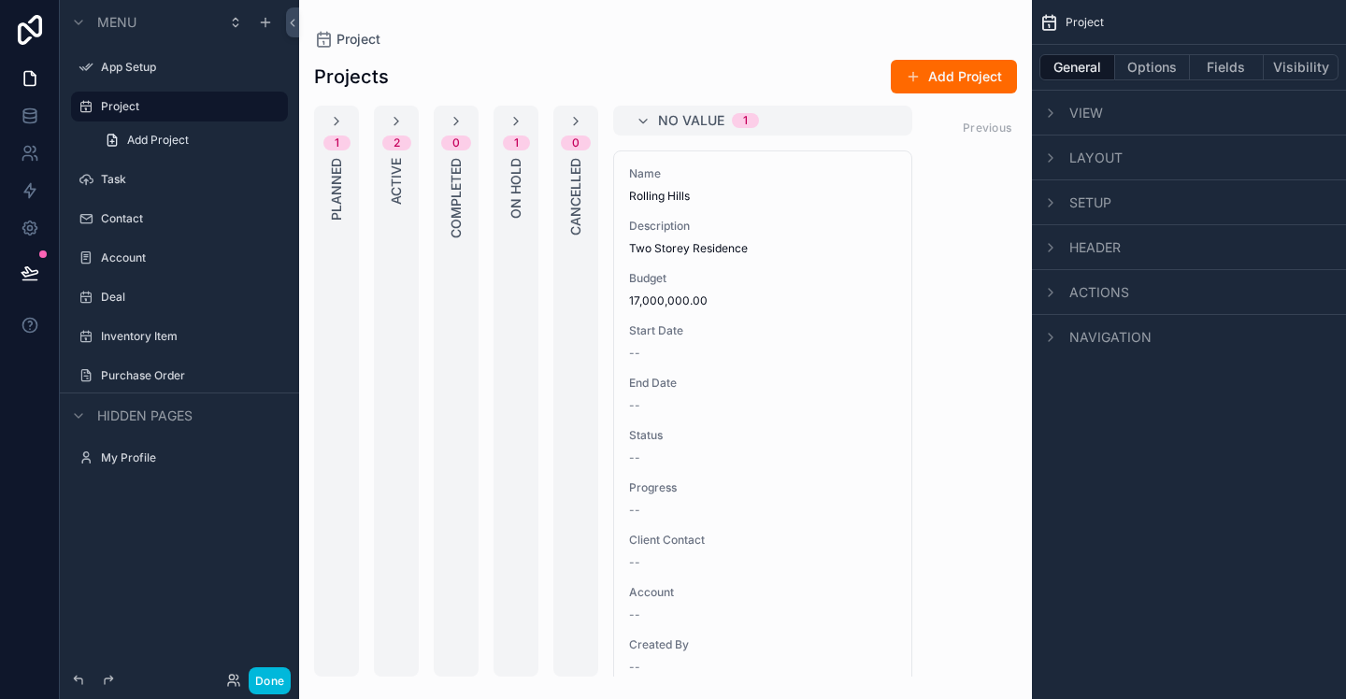
click at [1054, 203] on icon "scrollable content" at bounding box center [1050, 202] width 15 height 15
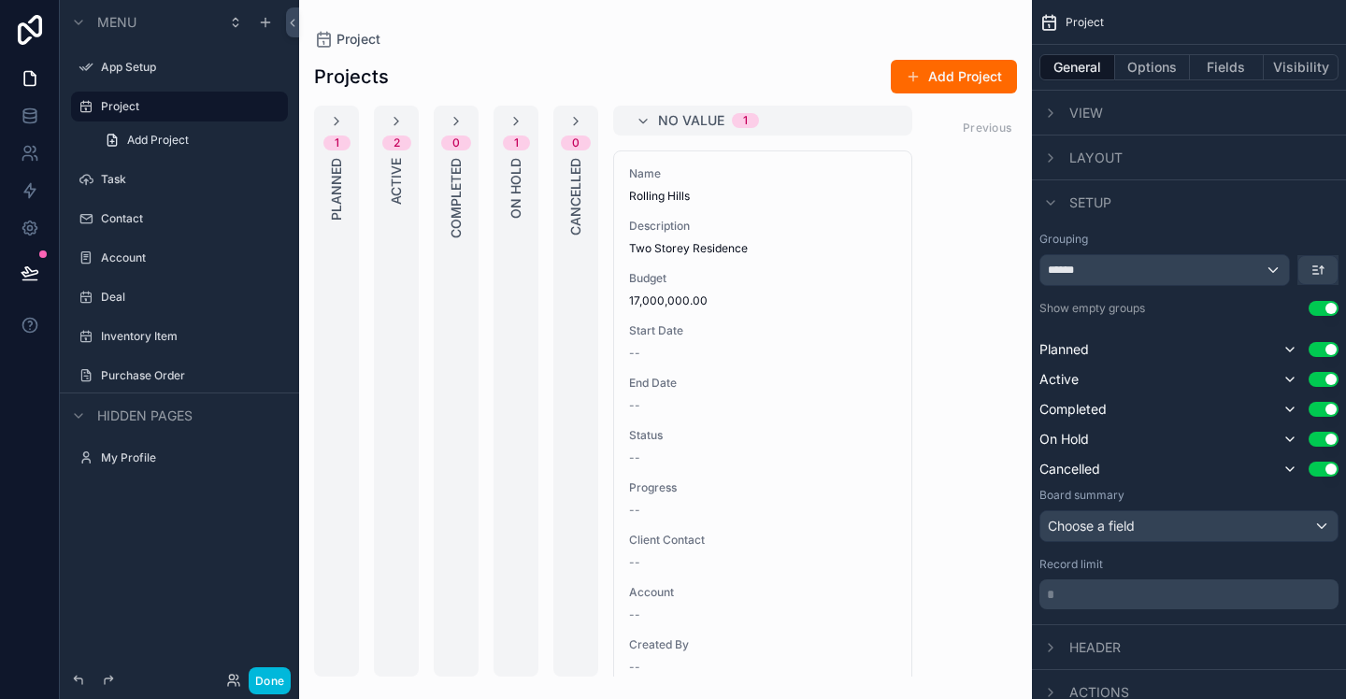
click at [1279, 273] on div "******" at bounding box center [1165, 270] width 249 height 30
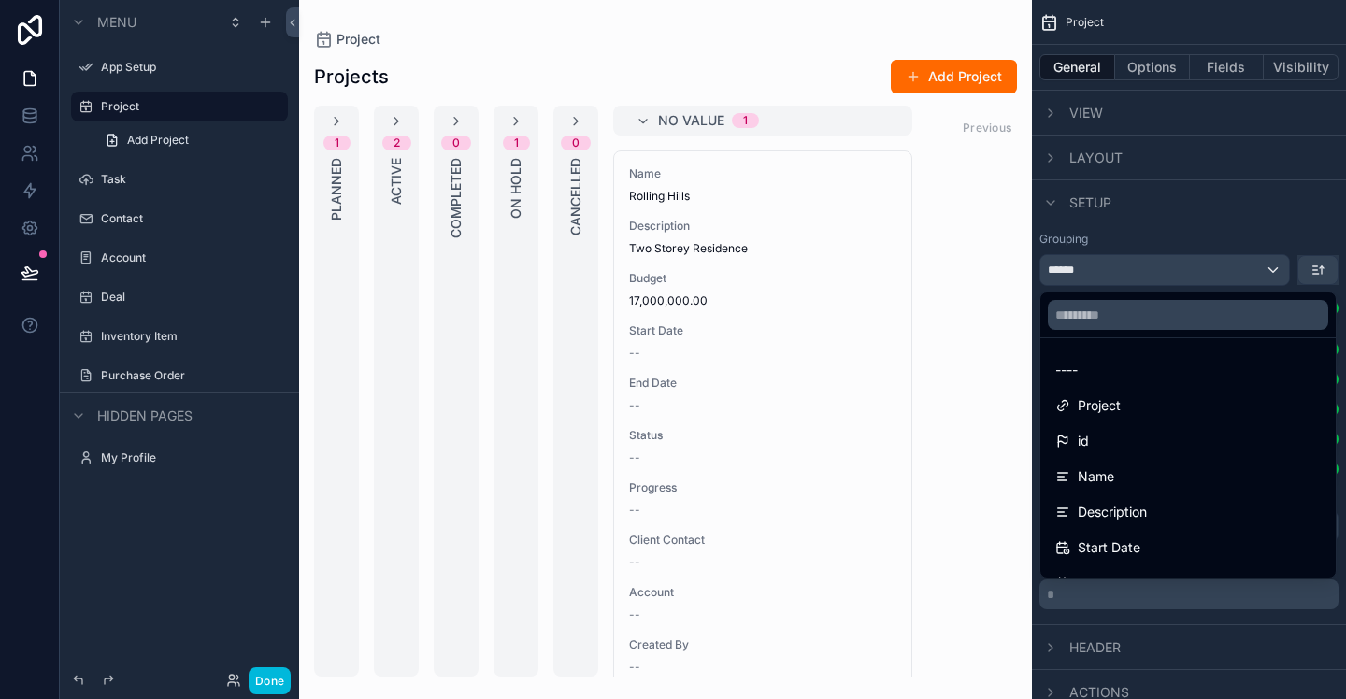
click at [1276, 273] on div "scrollable content" at bounding box center [673, 349] width 1346 height 699
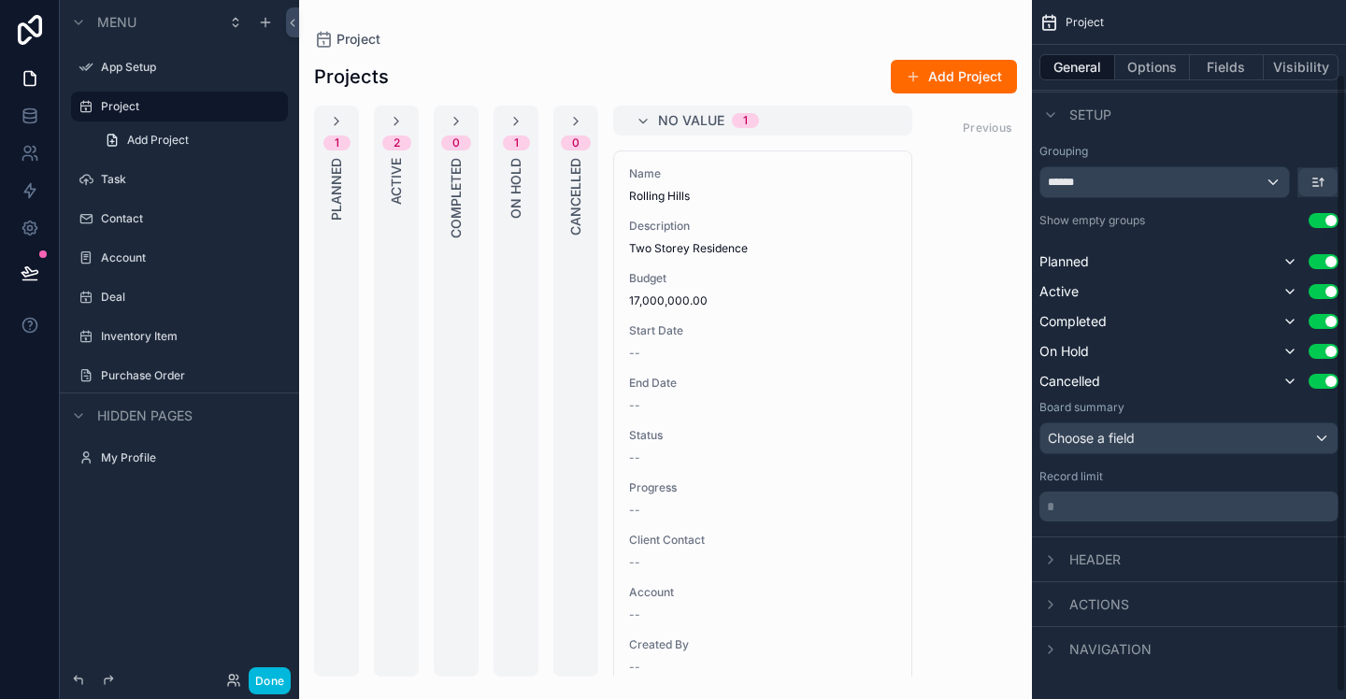
scroll to position [90, 0]
click at [695, 121] on span "No value" at bounding box center [691, 120] width 66 height 19
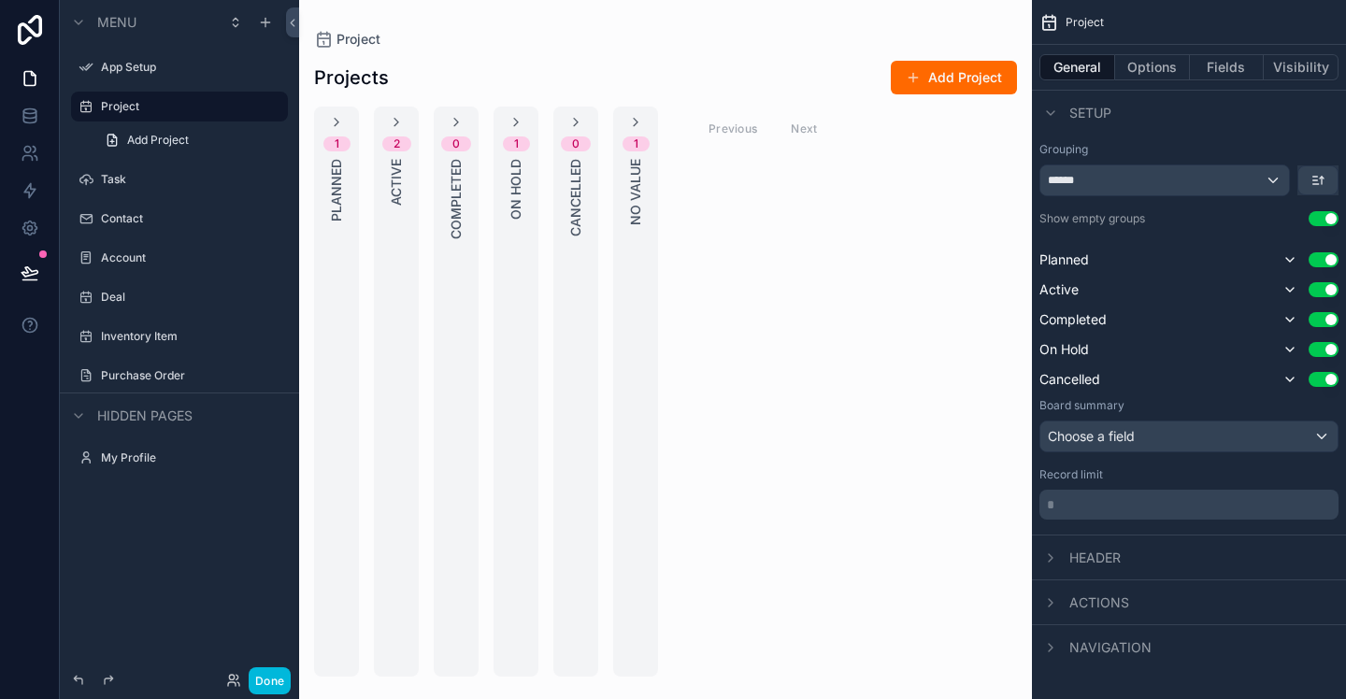
click at [643, 137] on span "1" at bounding box center [636, 143] width 27 height 15
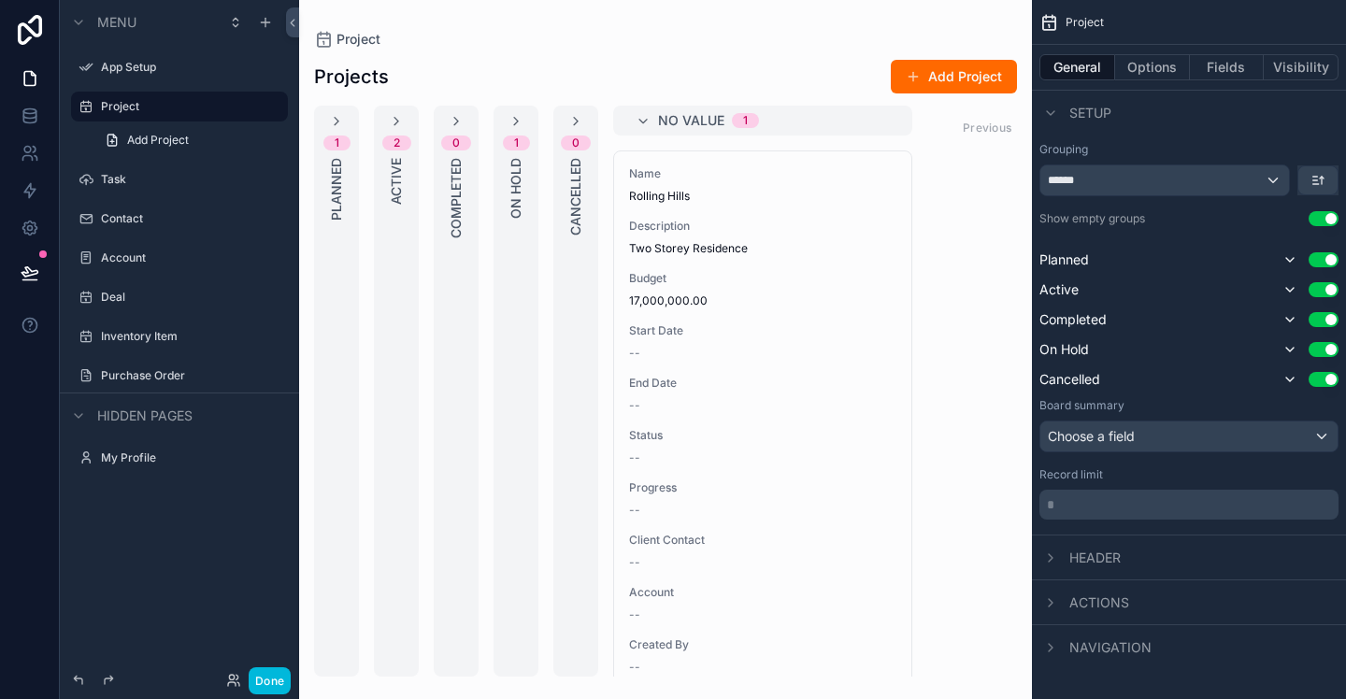
scroll to position [29, 0]
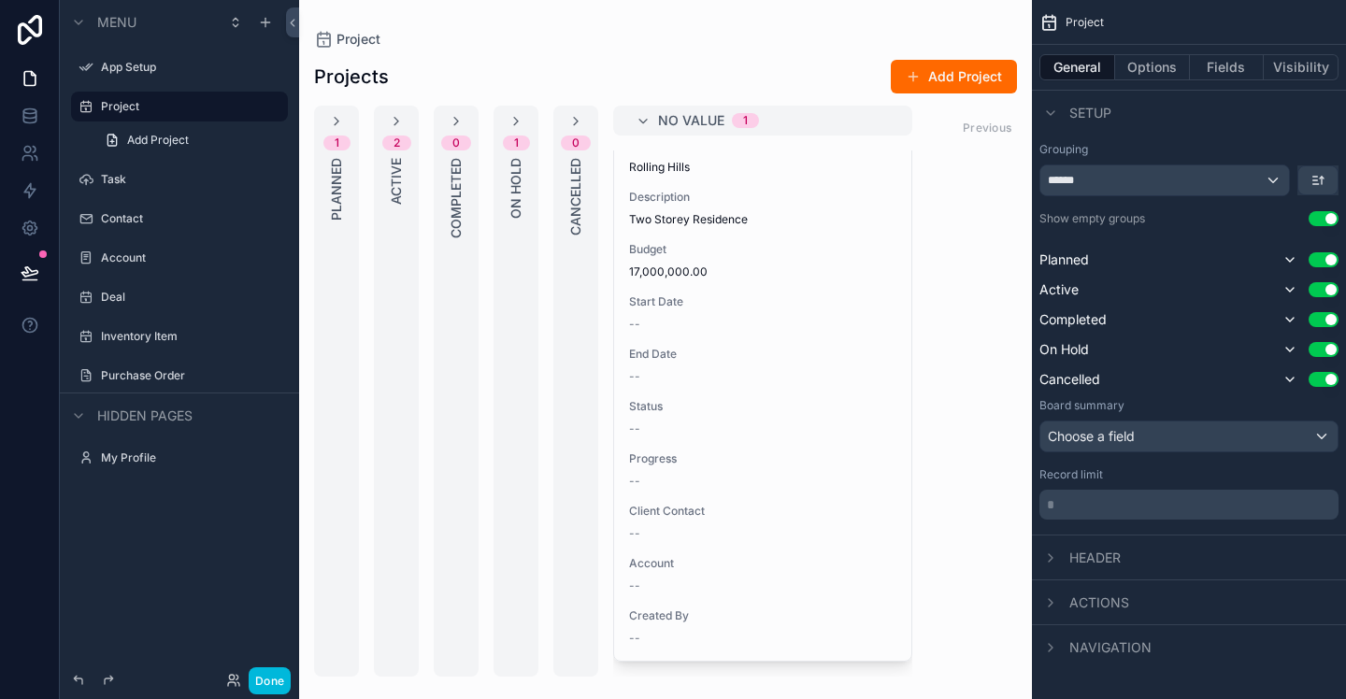
click at [661, 412] on span "Status" at bounding box center [762, 406] width 267 height 15
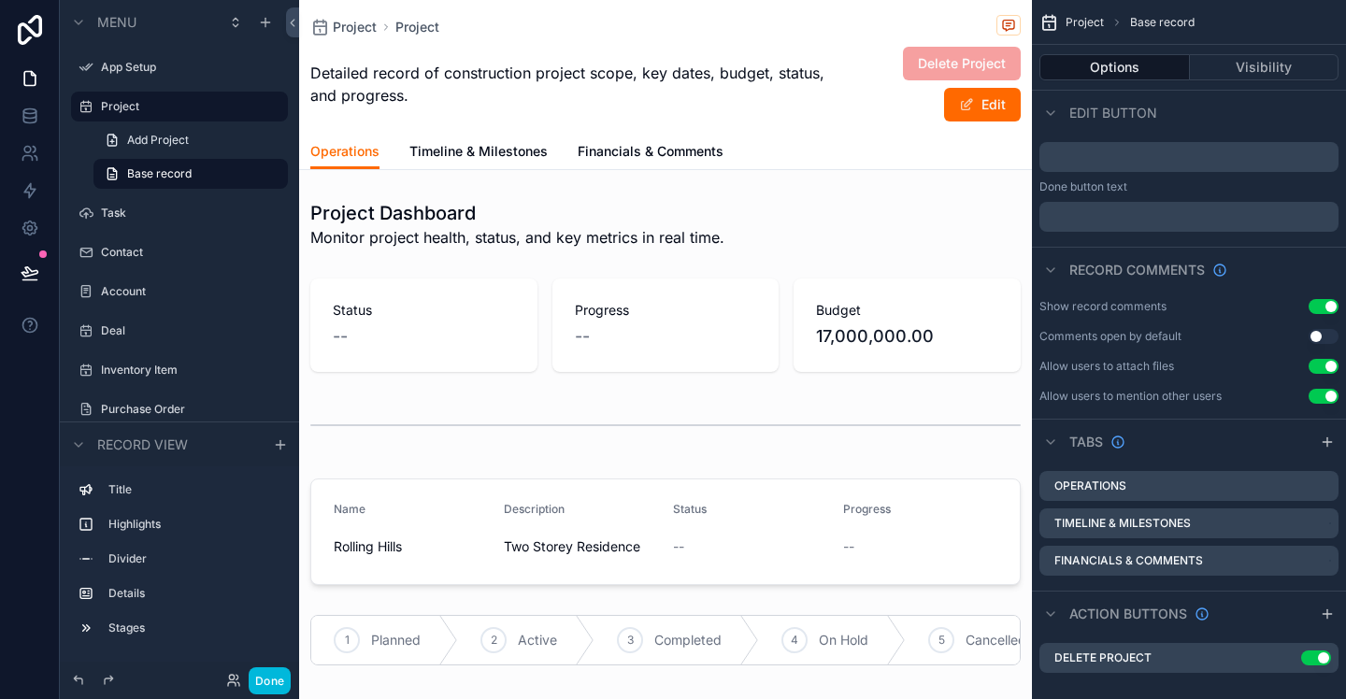
click at [979, 103] on button "Edit" at bounding box center [982, 105] width 77 height 34
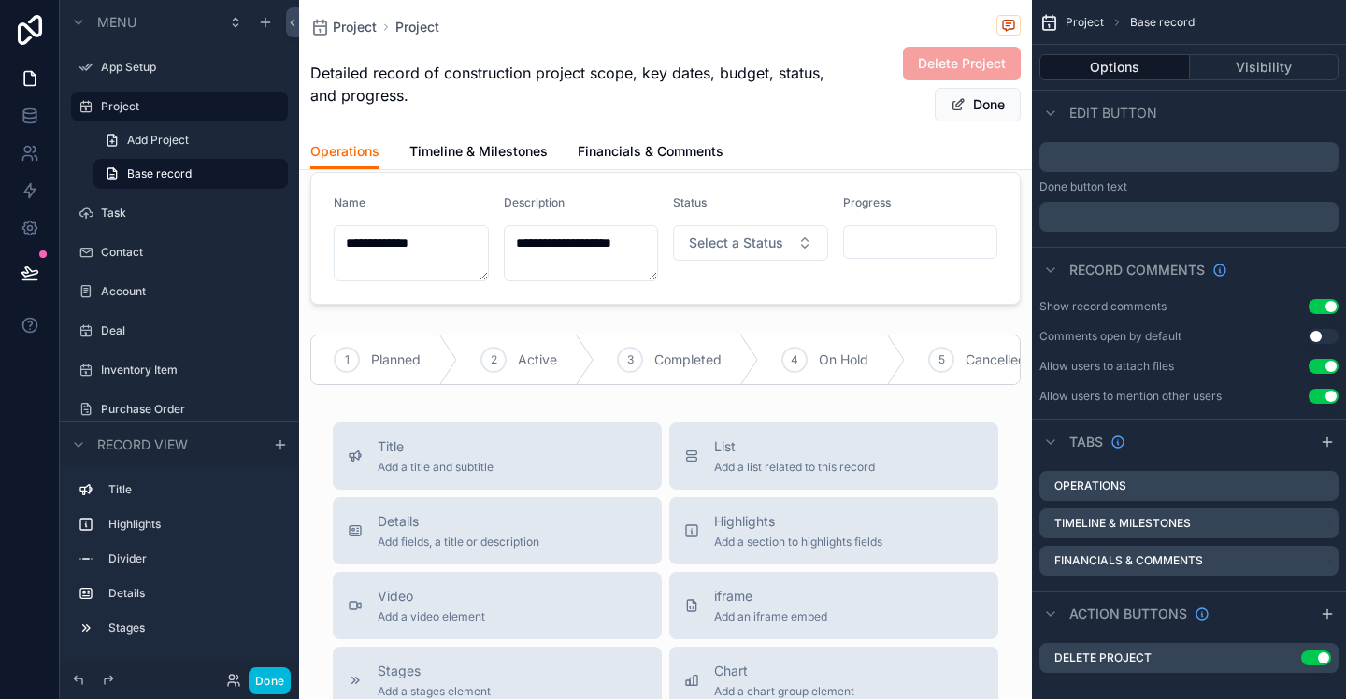
scroll to position [295, 0]
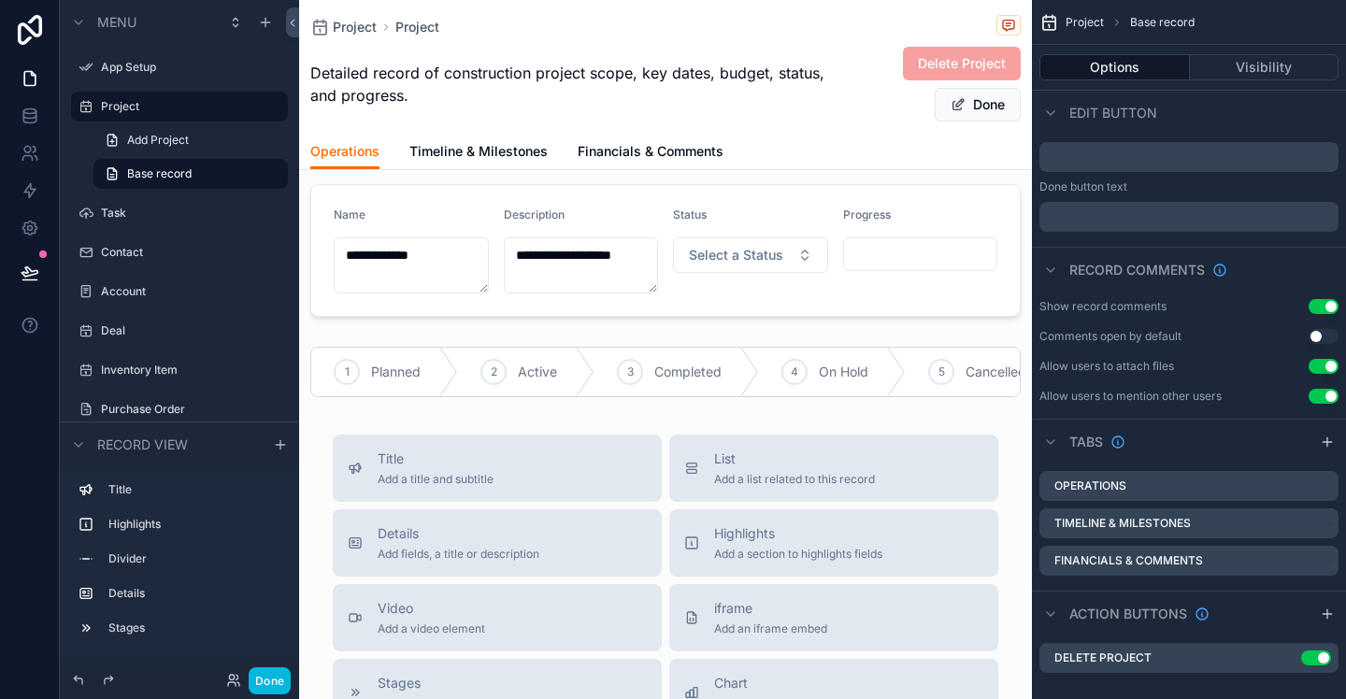
click at [761, 250] on div "scrollable content" at bounding box center [665, 251] width 733 height 148
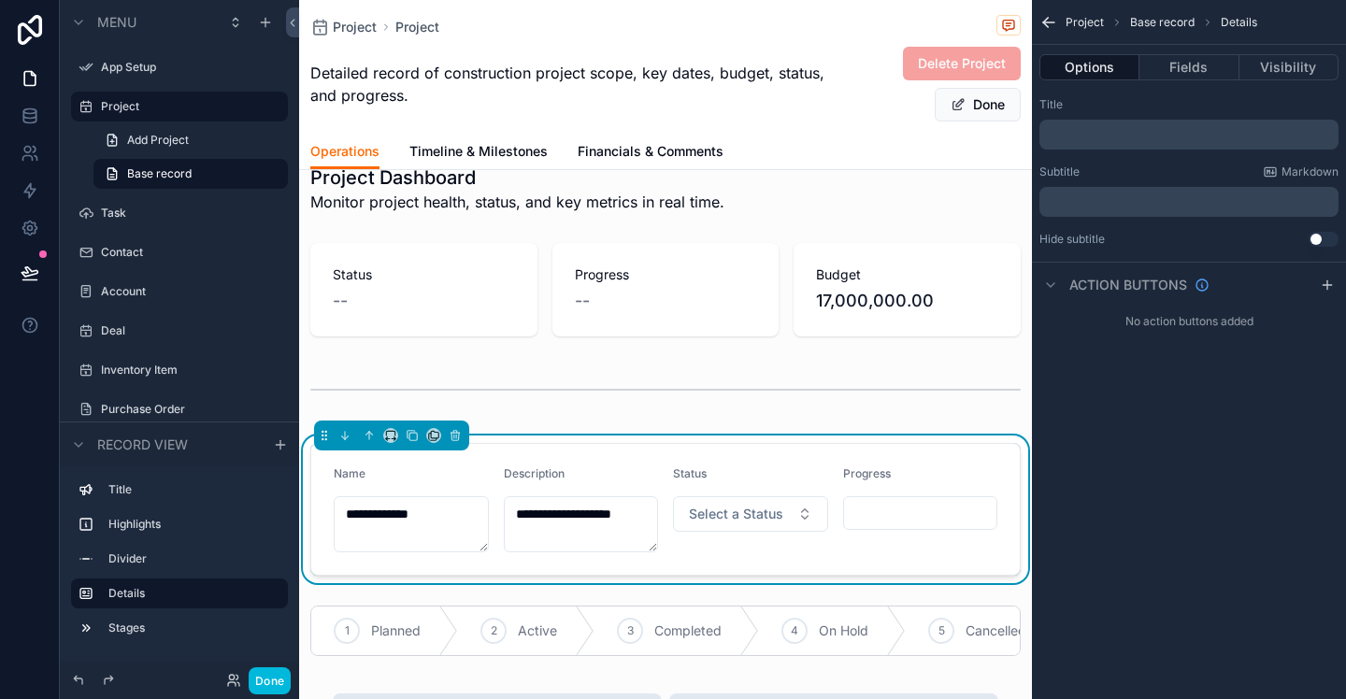
scroll to position [0, 0]
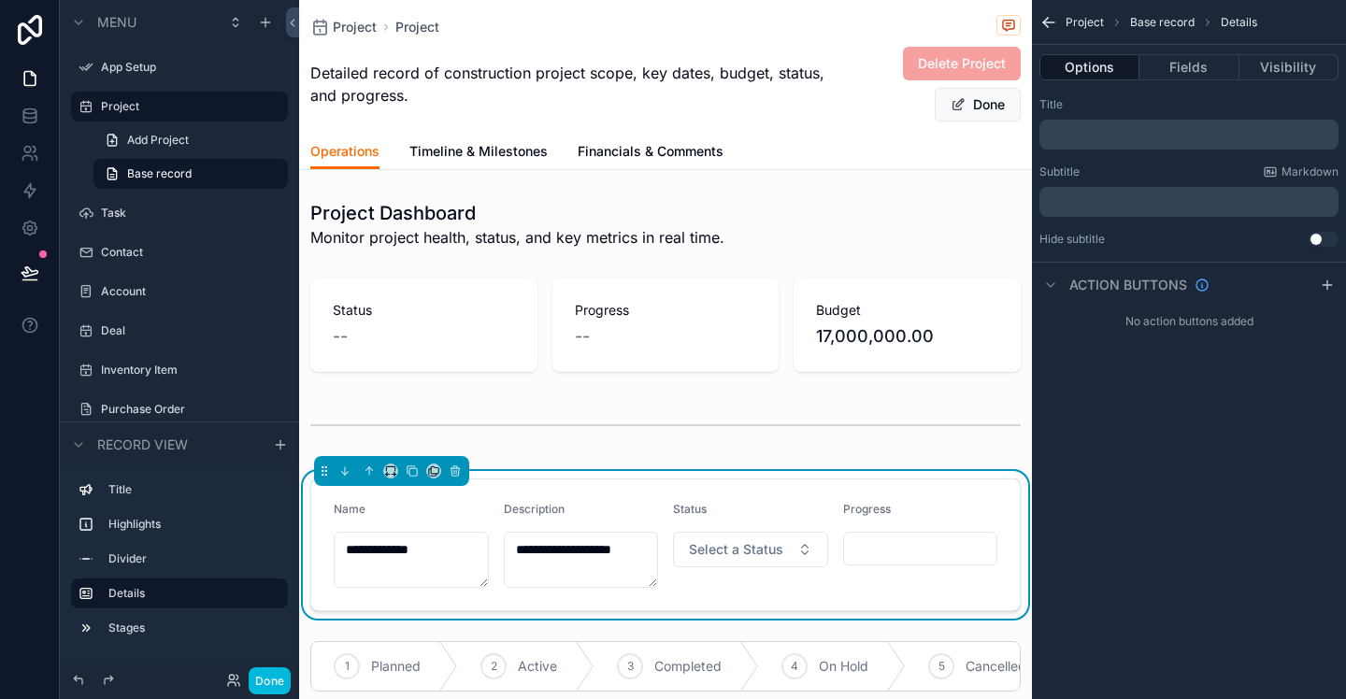
click at [968, 107] on button "Done" at bounding box center [978, 105] width 86 height 34
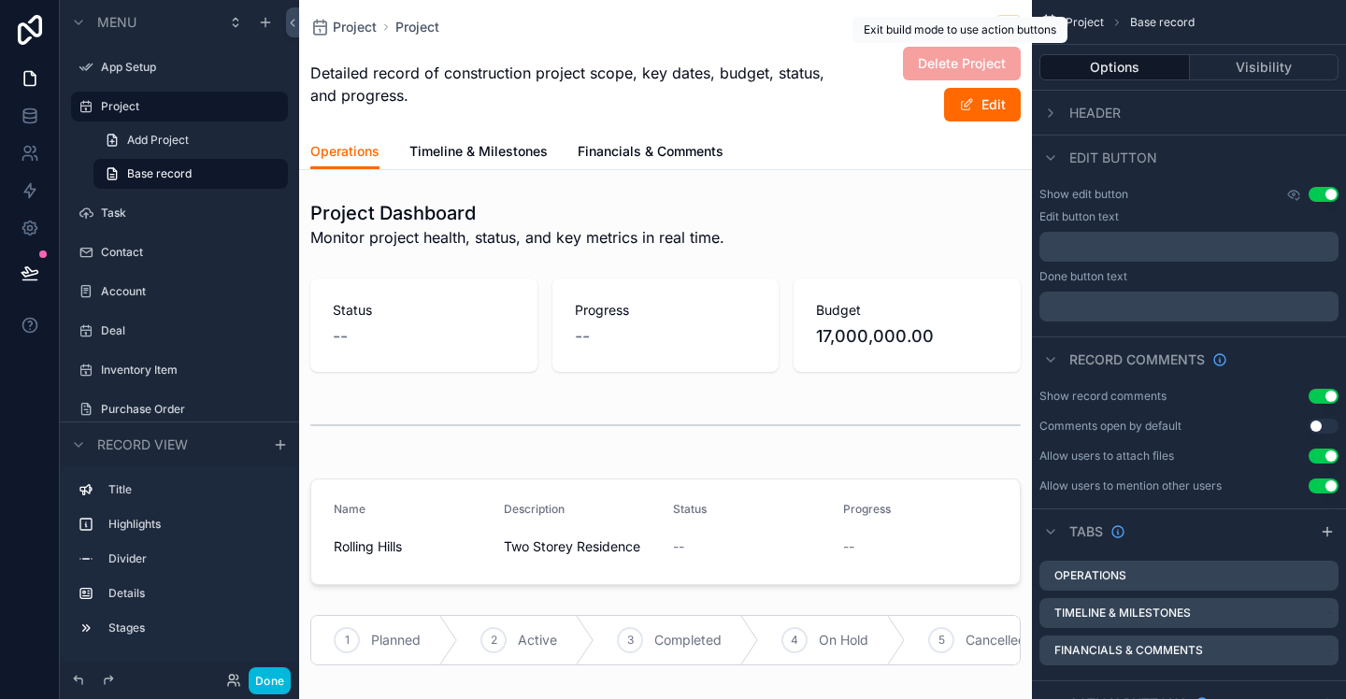
click at [990, 68] on span "Delete Project" at bounding box center [962, 64] width 118 height 34
click at [355, 28] on span "Project" at bounding box center [355, 27] width 44 height 19
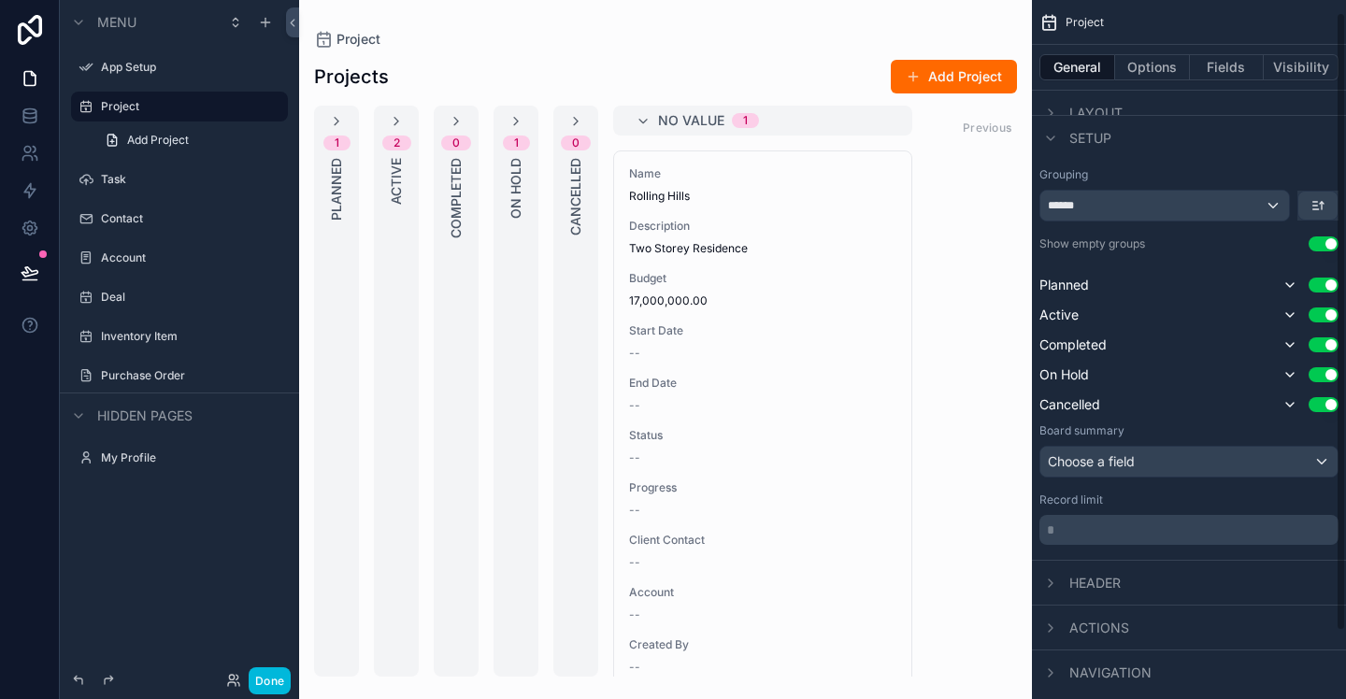
scroll to position [90, 0]
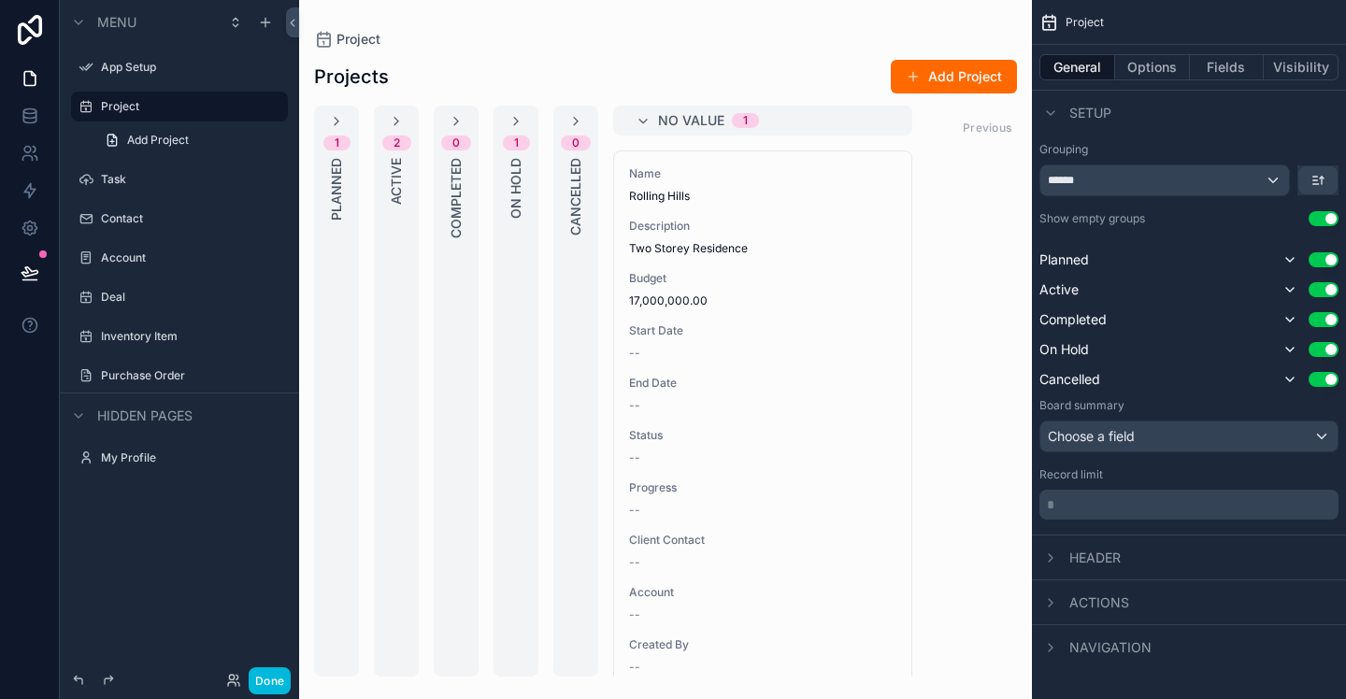
click at [1057, 565] on icon "scrollable content" at bounding box center [1050, 558] width 15 height 15
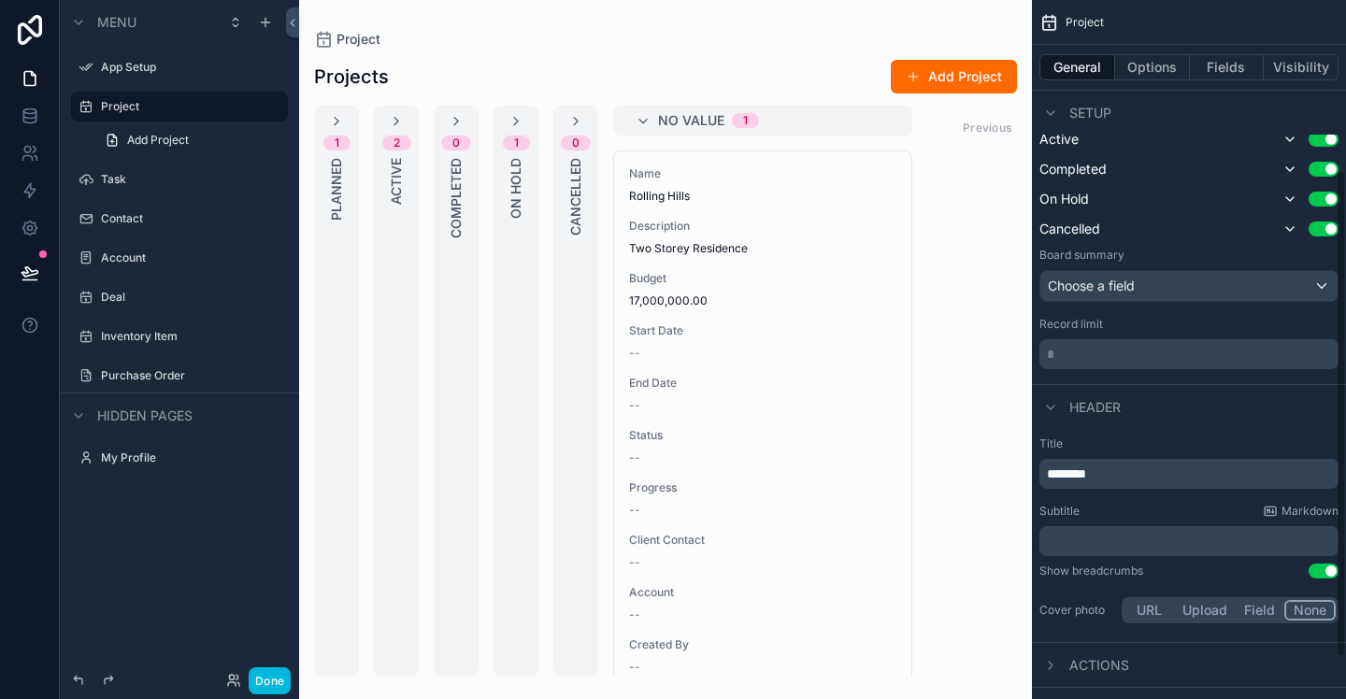
scroll to position [303, 0]
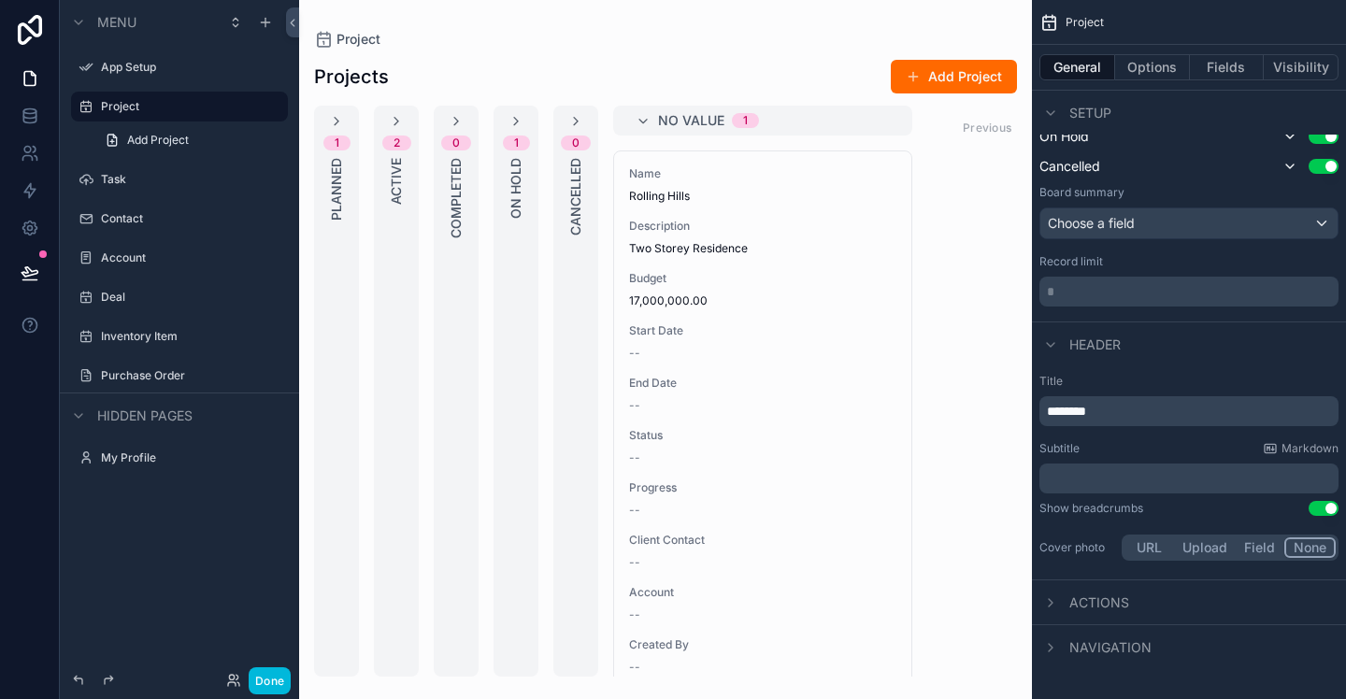
click at [1056, 604] on icon "scrollable content" at bounding box center [1050, 603] width 15 height 15
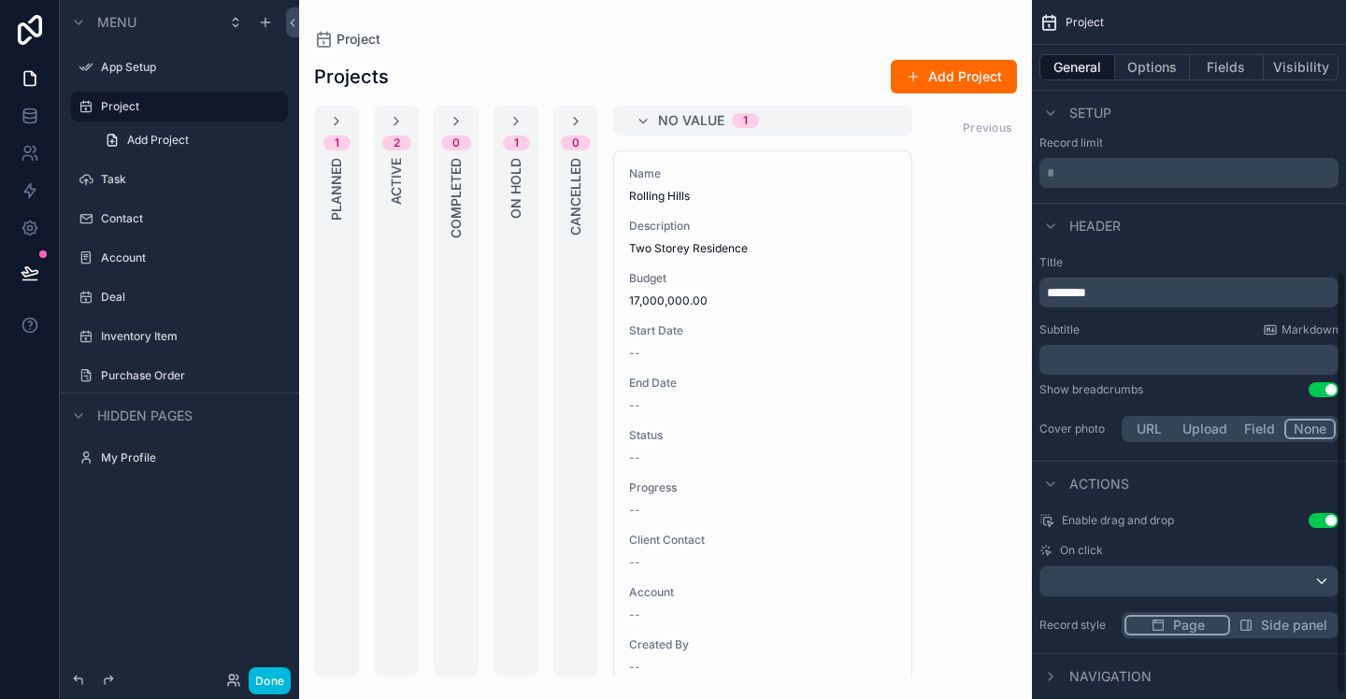
scroll to position [451, 0]
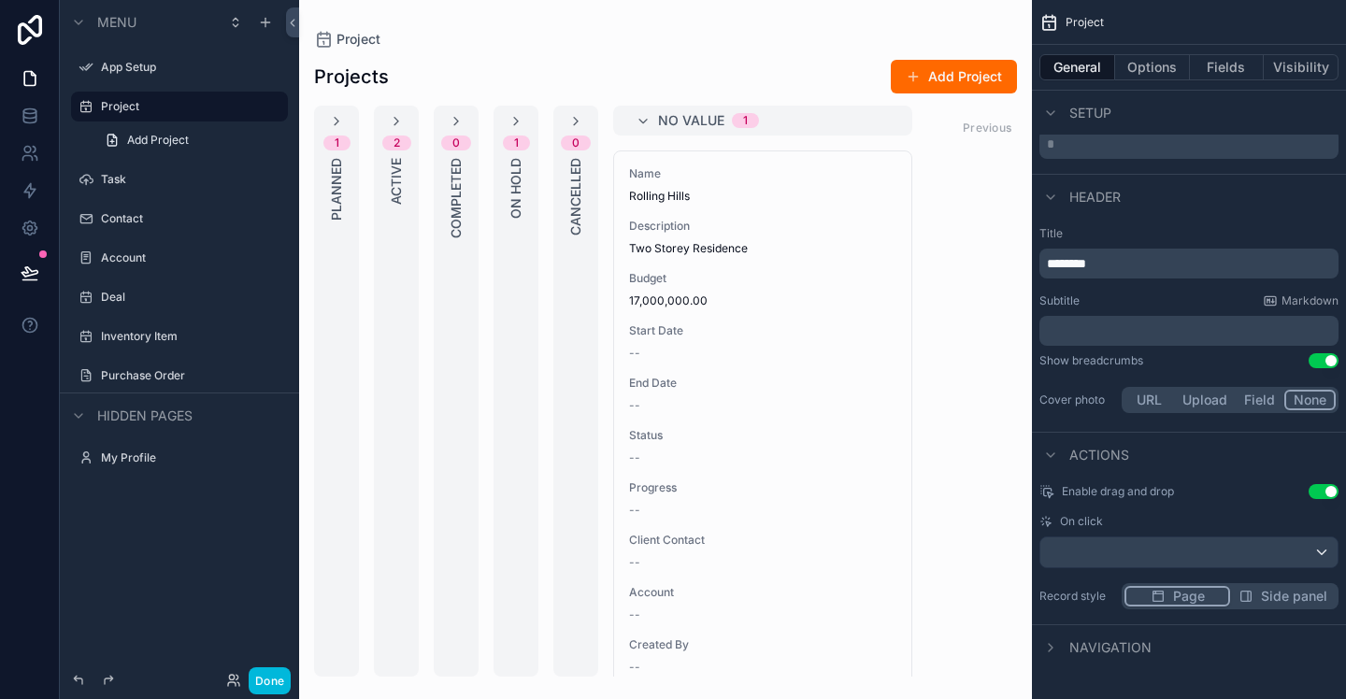
click at [1047, 644] on icon "scrollable content" at bounding box center [1050, 647] width 15 height 15
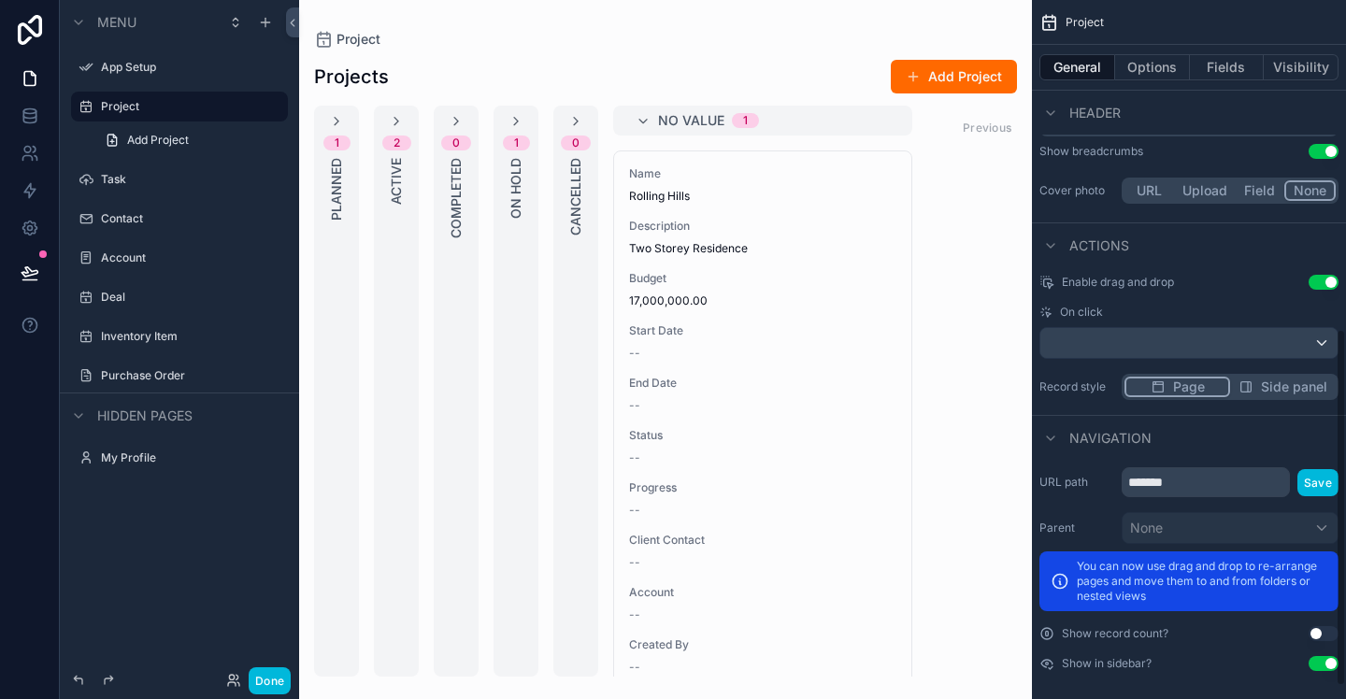
scroll to position [669, 0]
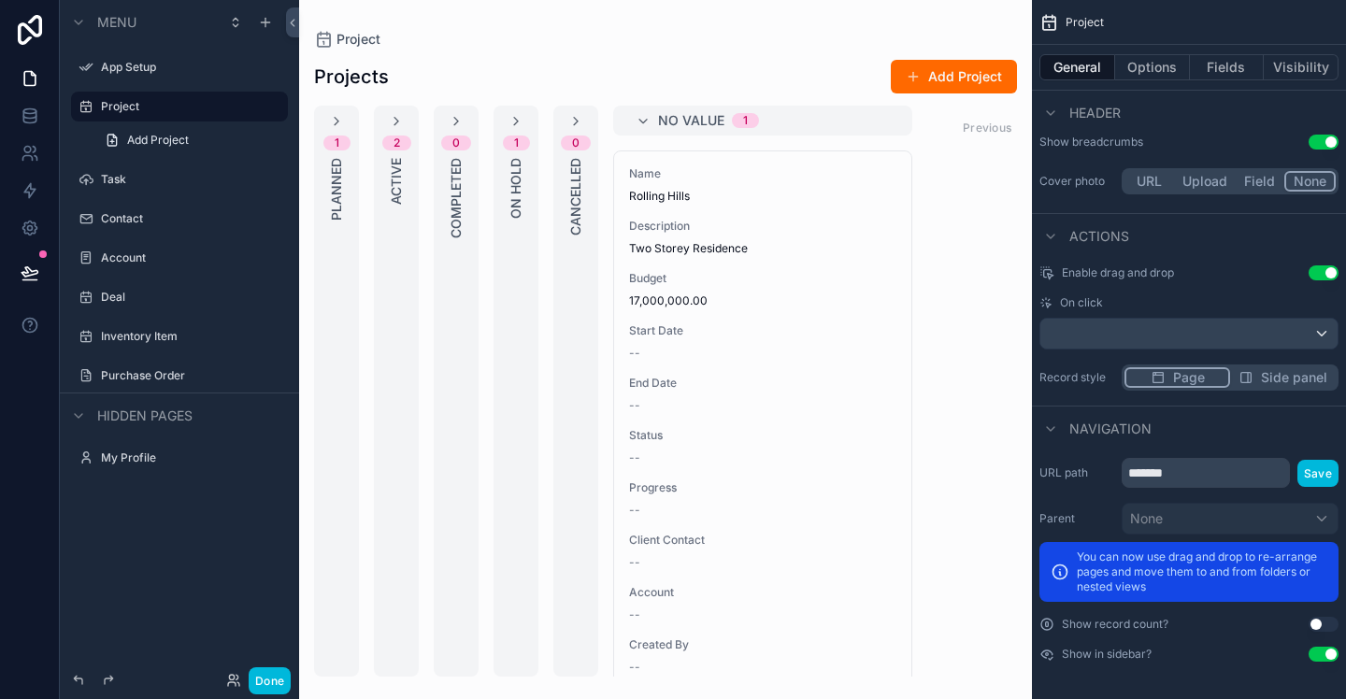
click at [121, 69] on label "App Setup" at bounding box center [189, 67] width 176 height 15
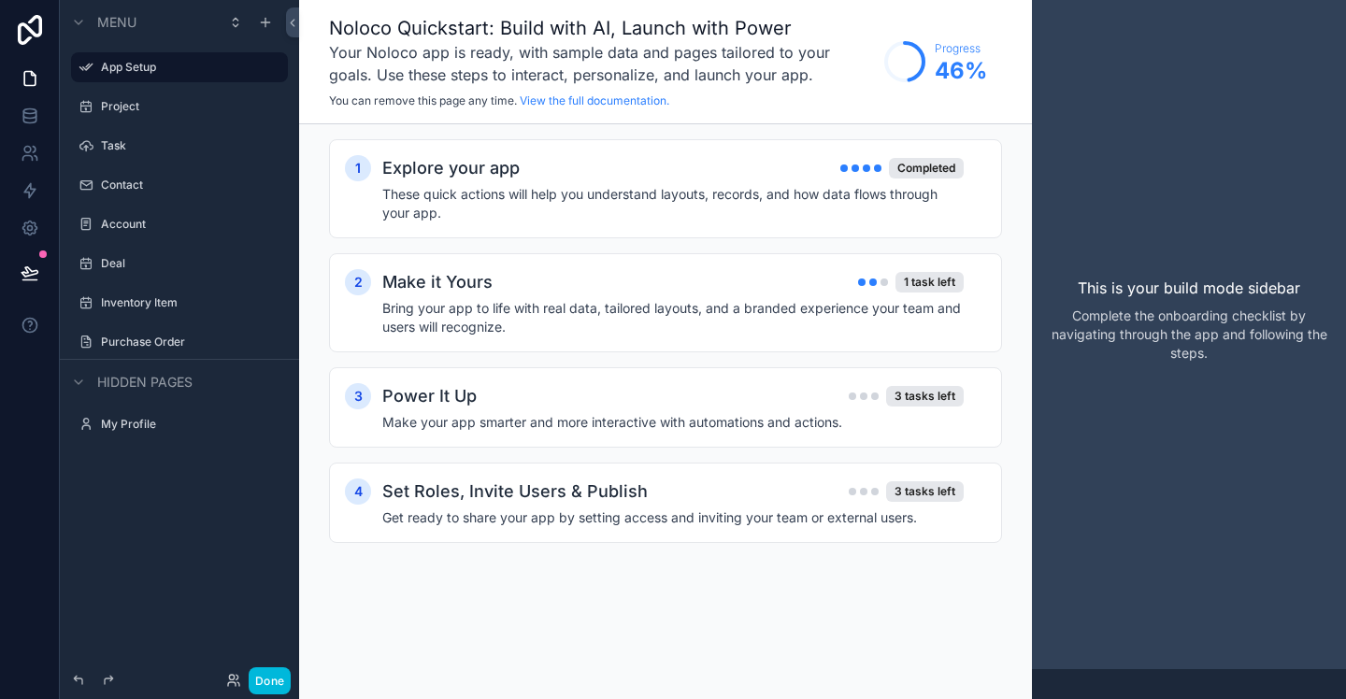
click at [852, 284] on div "Make it Yours 1 task left" at bounding box center [673, 282] width 582 height 26
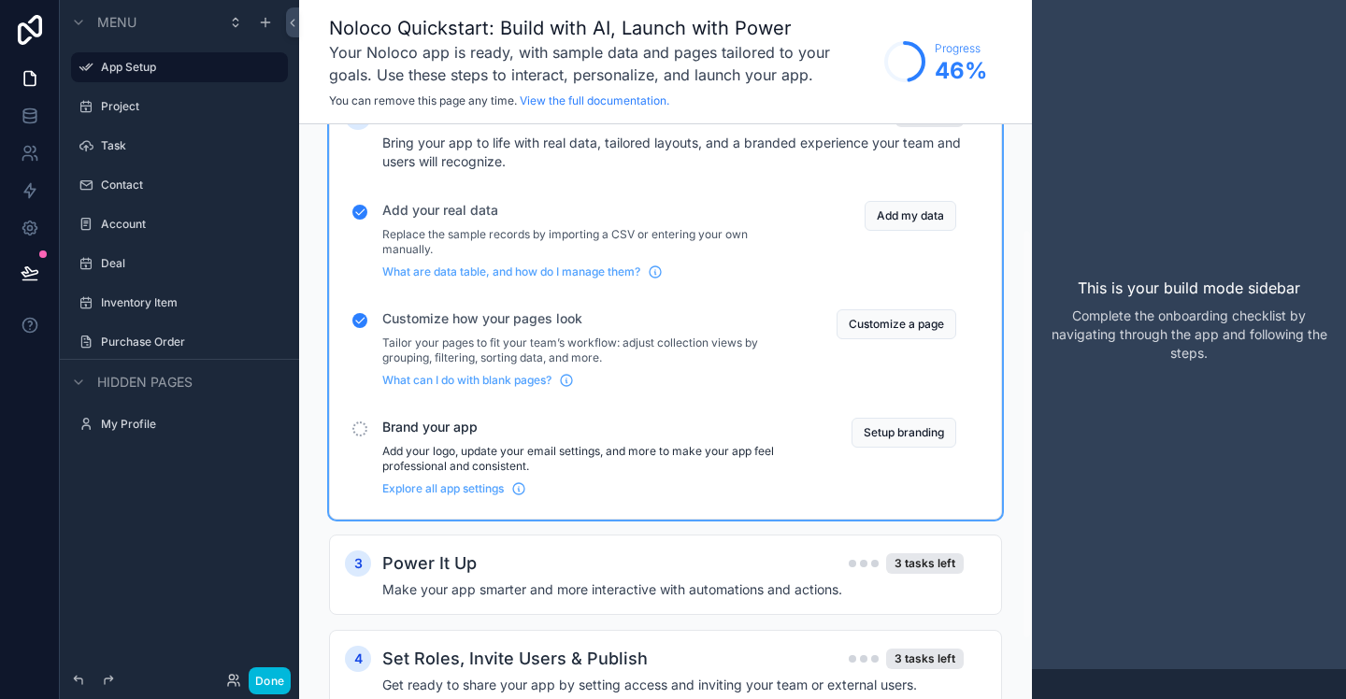
scroll to position [229, 0]
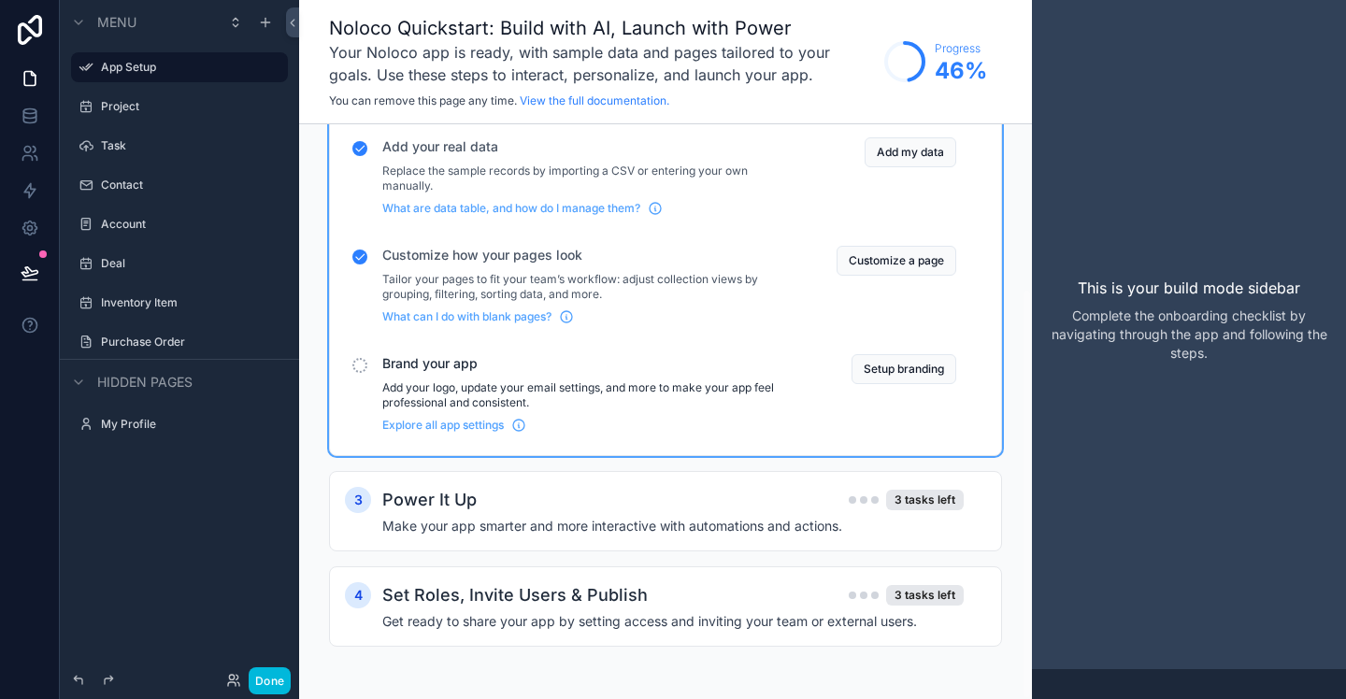
click at [921, 373] on button "Setup branding" at bounding box center [904, 369] width 105 height 30
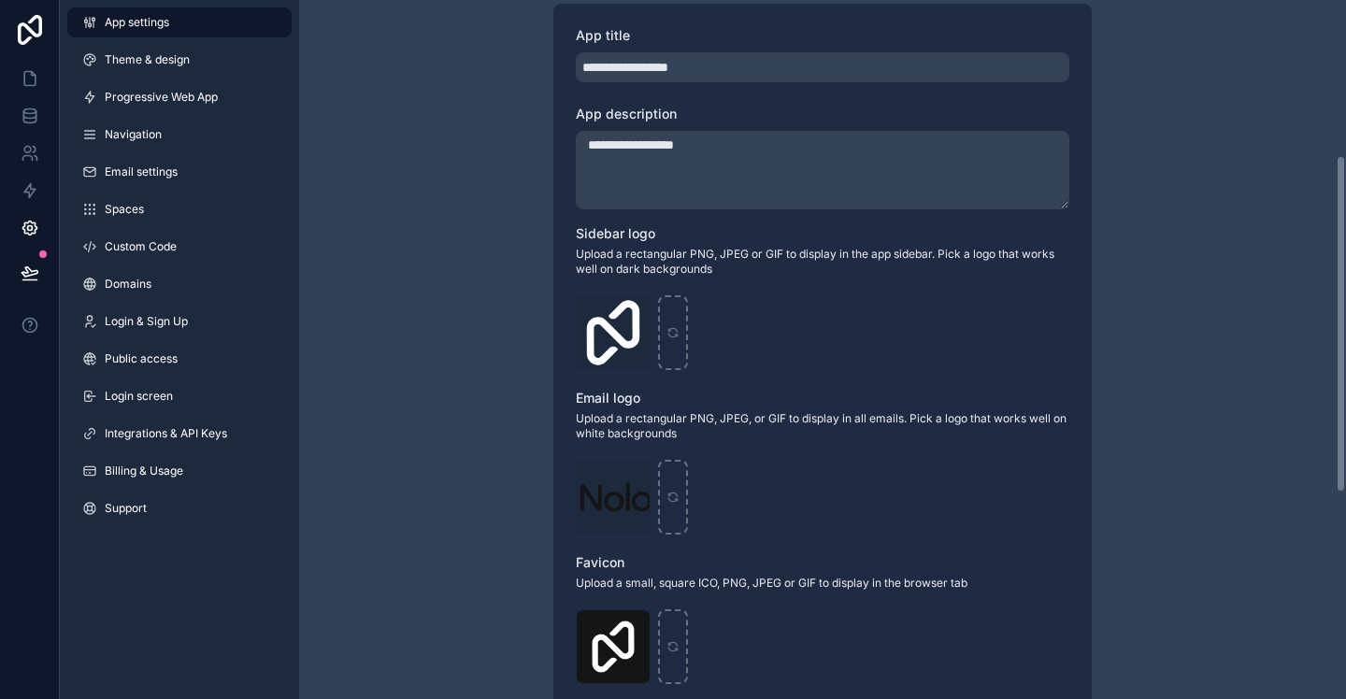
scroll to position [331, 0]
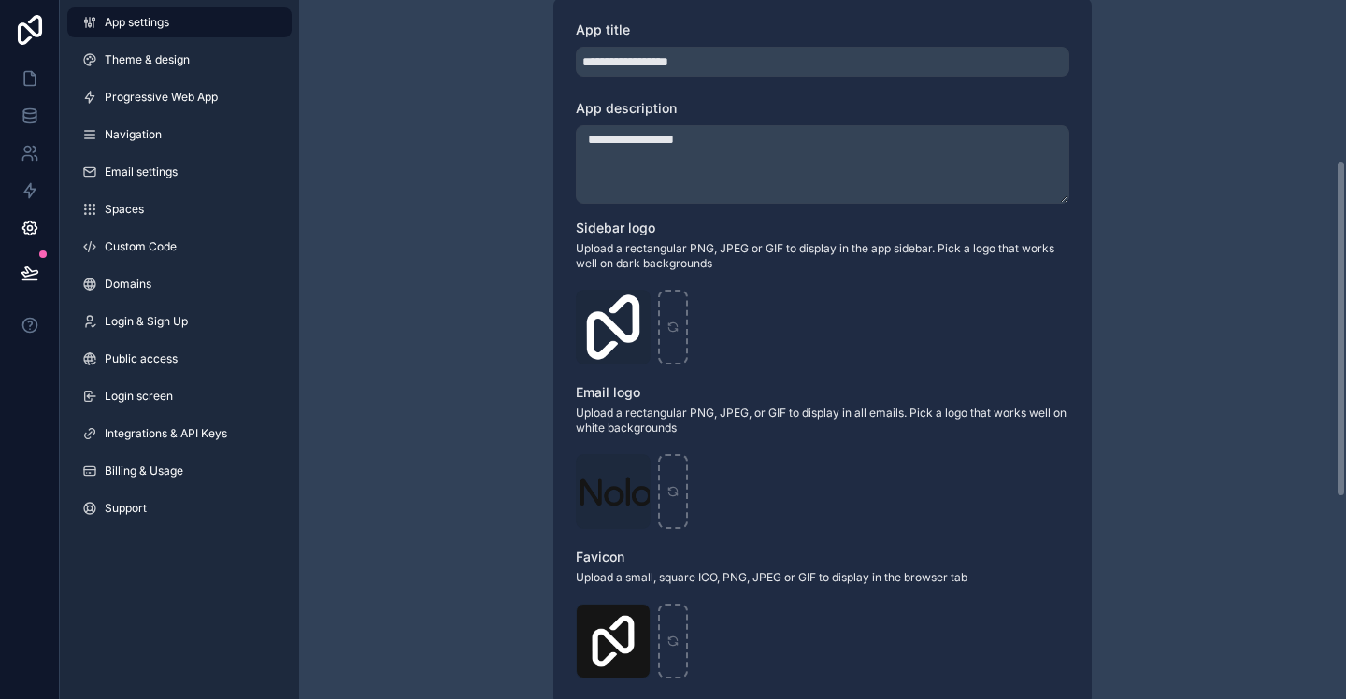
click at [606, 325] on div "Logo-Sq-No-Padding .png" at bounding box center [613, 327] width 75 height 75
click at [0, 0] on span "Logo-Sq-No-Padding" at bounding box center [0, 0] width 0 height 0
click at [0, 0] on icon "scrollable content" at bounding box center [0, 0] width 0 height 0
click at [677, 275] on icon "button" at bounding box center [674, 272] width 15 height 15
click at [619, 329] on icon "scrollable content" at bounding box center [613, 327] width 13 height 13
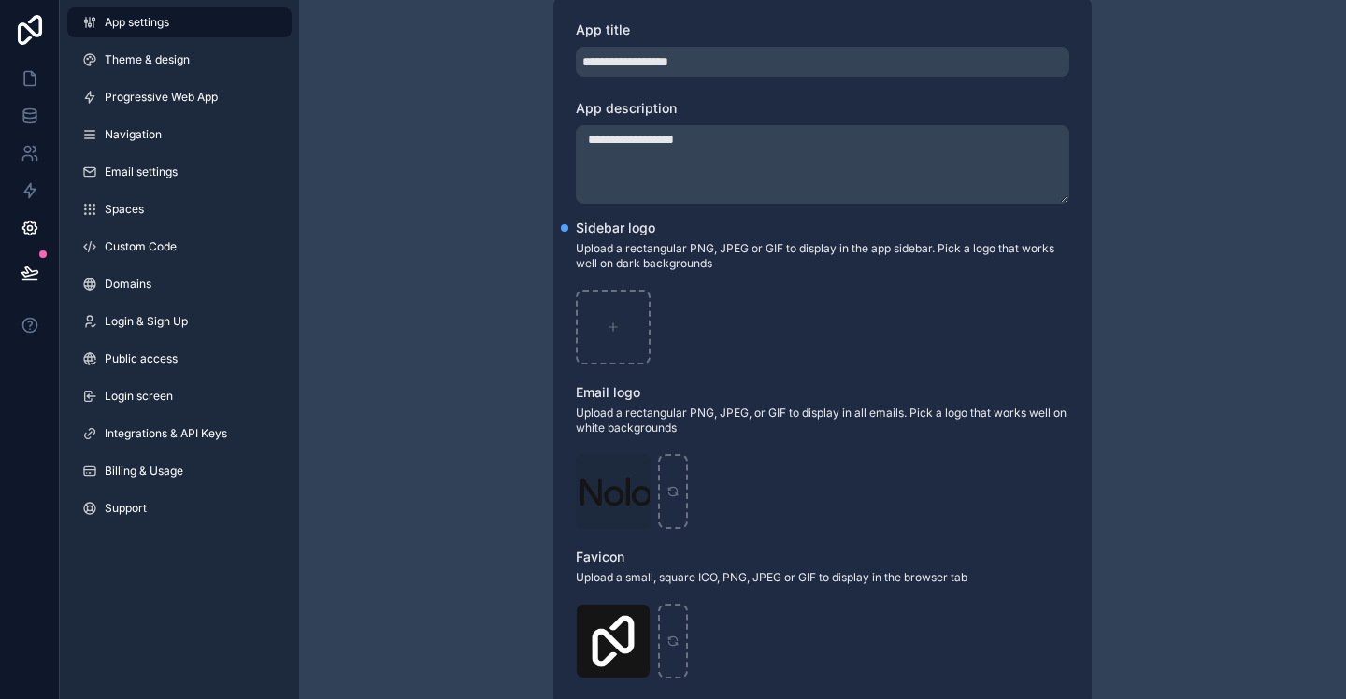
type input "**********"
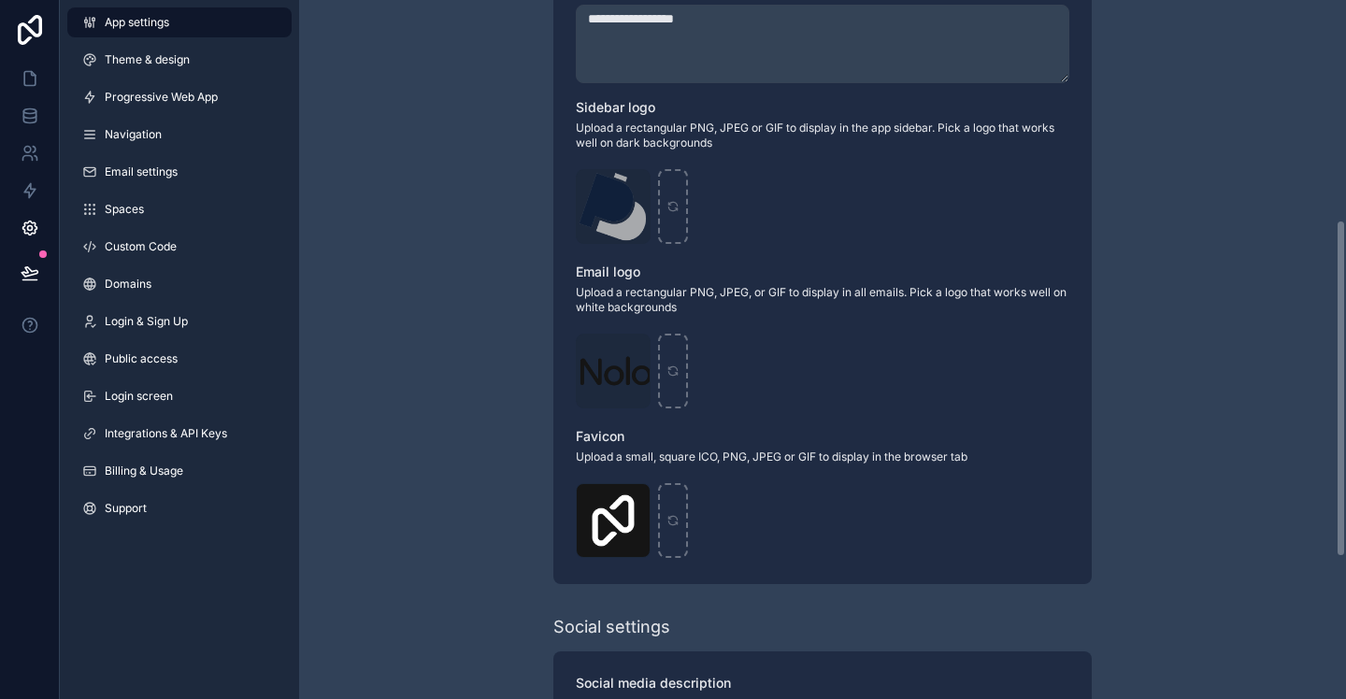
scroll to position [455, 0]
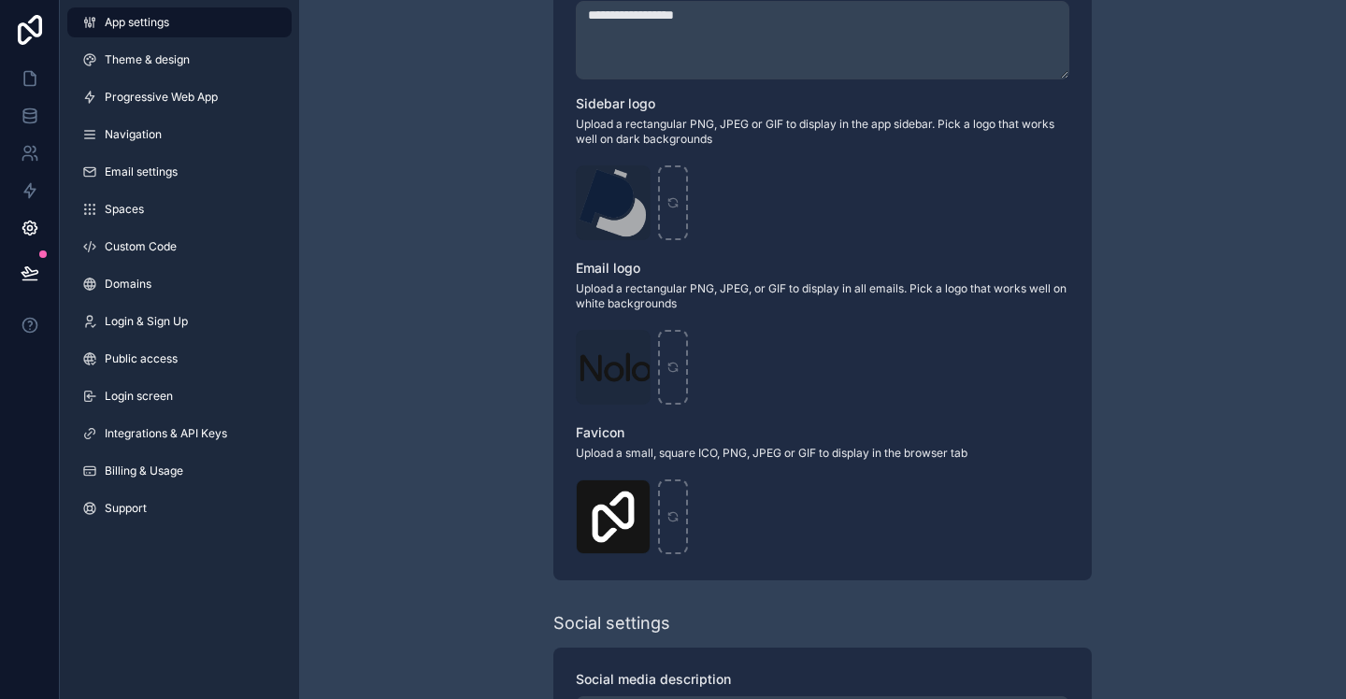
click at [615, 375] on div "Logo .png" at bounding box center [613, 367] width 75 height 75
click at [0, 0] on icon "scrollable content" at bounding box center [0, 0] width 0 height 0
click at [673, 313] on icon "button" at bounding box center [673, 313] width 0 height 4
click at [616, 367] on icon "scrollable content" at bounding box center [613, 367] width 7 height 0
type input "**********"
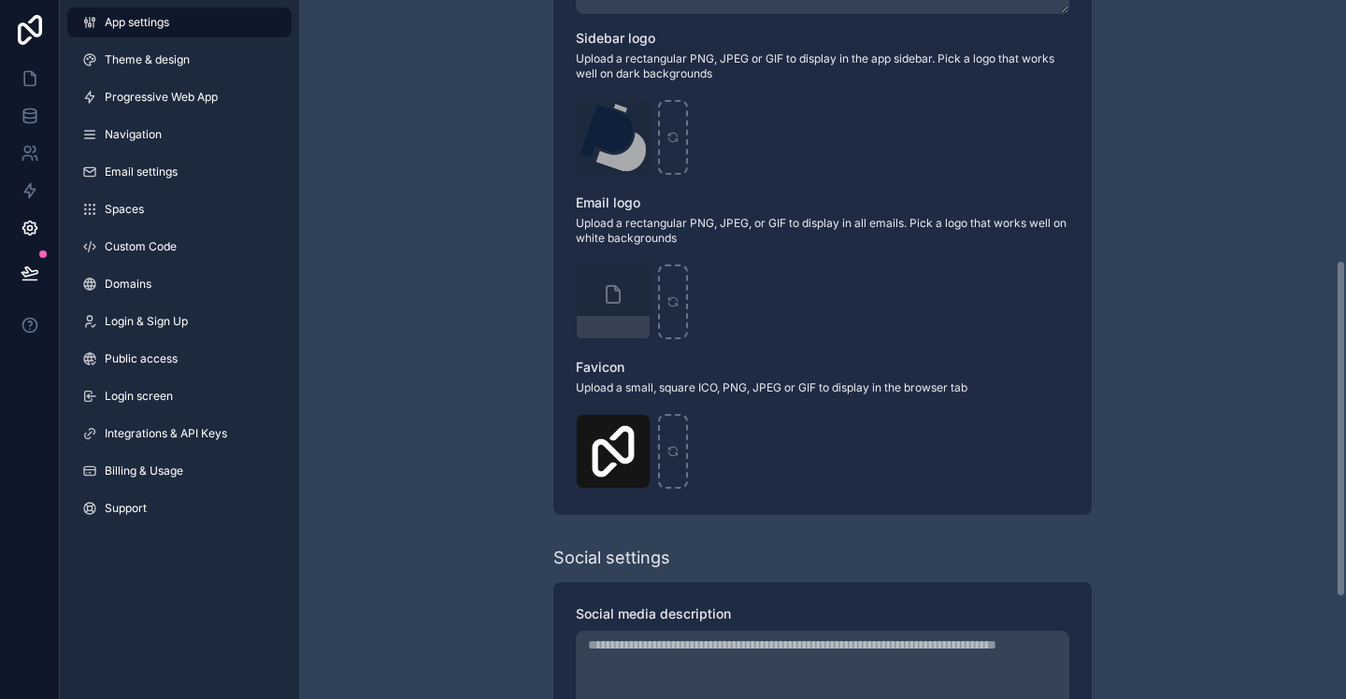
scroll to position [552, 0]
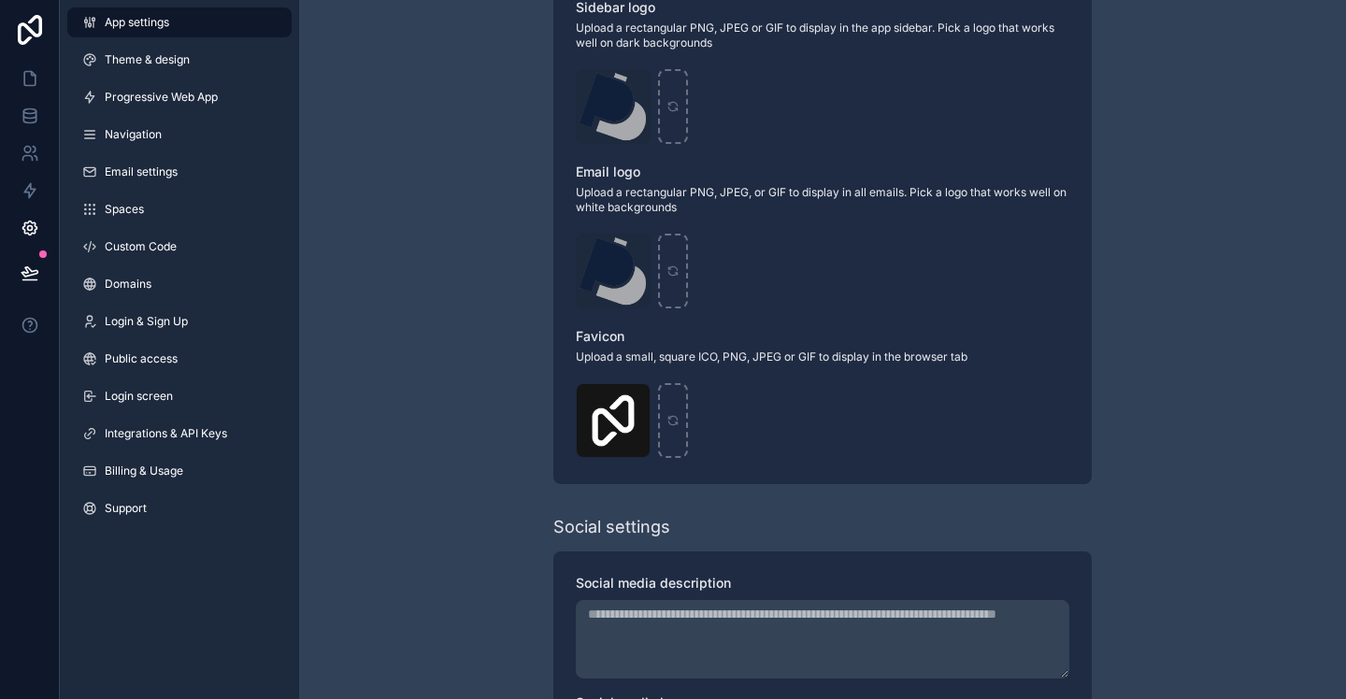
click at [0, 0] on icon "scrollable content" at bounding box center [0, 0] width 0 height 0
click at [677, 367] on icon "button" at bounding box center [673, 367] width 8 height 8
click at [614, 416] on icon "scrollable content" at bounding box center [613, 420] width 13 height 13
type input "**********"
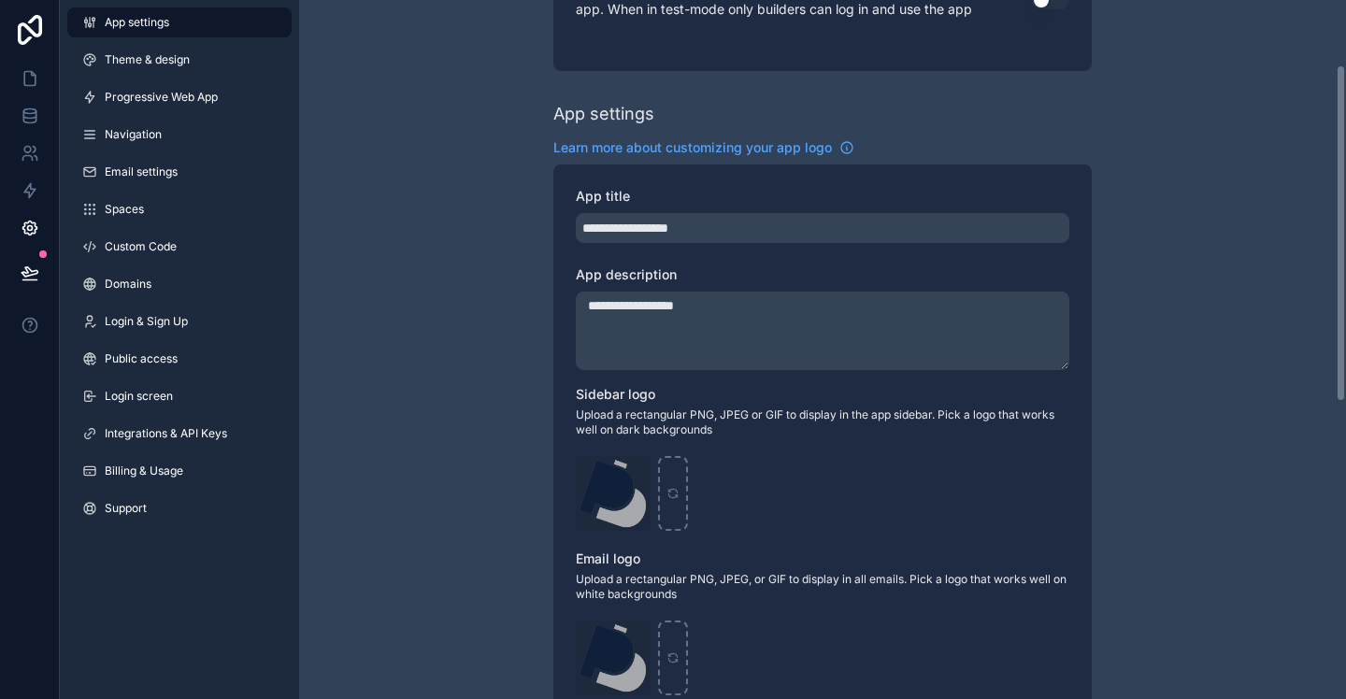
scroll to position [0, 0]
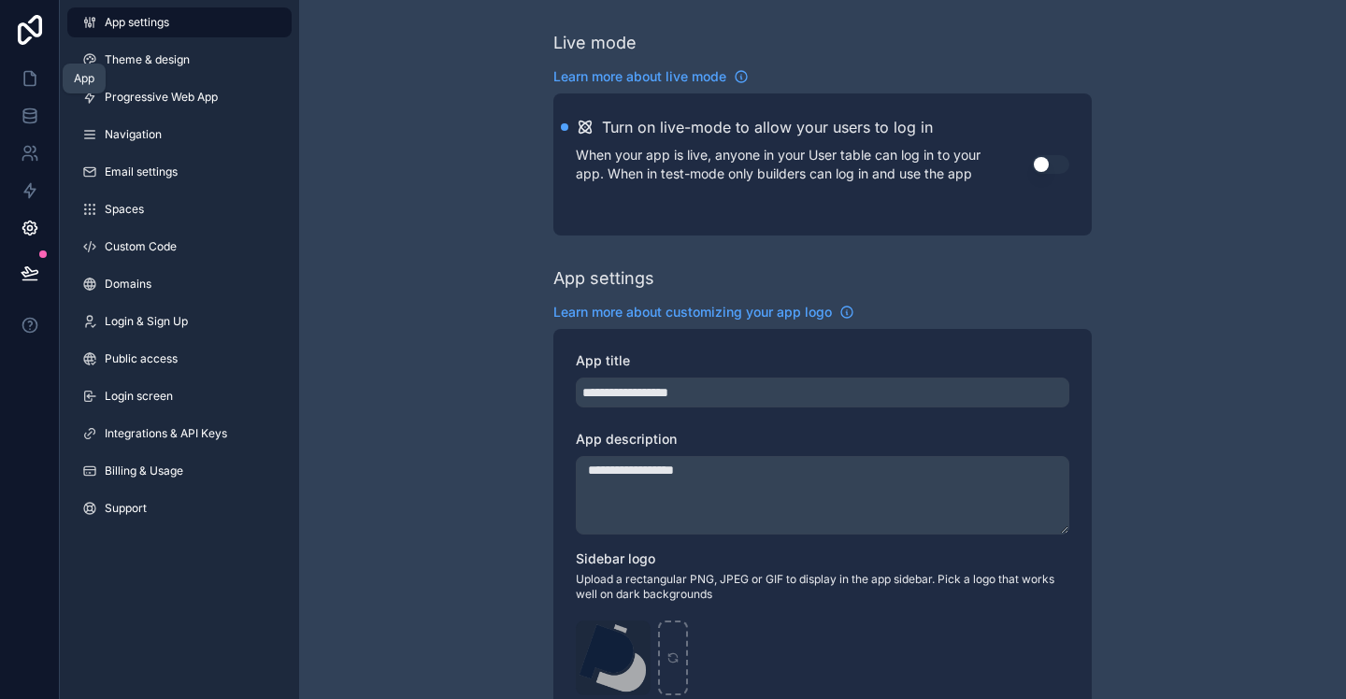
click at [31, 82] on icon at bounding box center [30, 78] width 19 height 19
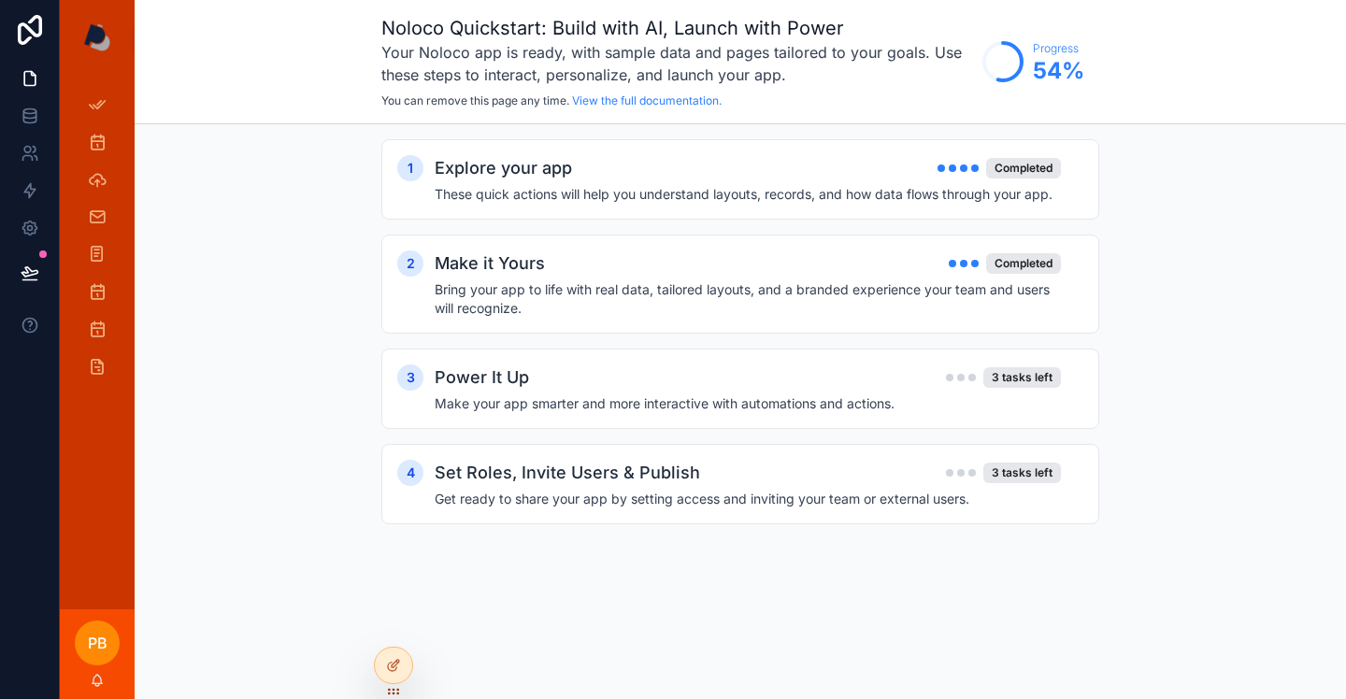
click at [1022, 381] on div "3 tasks left" at bounding box center [1023, 377] width 78 height 21
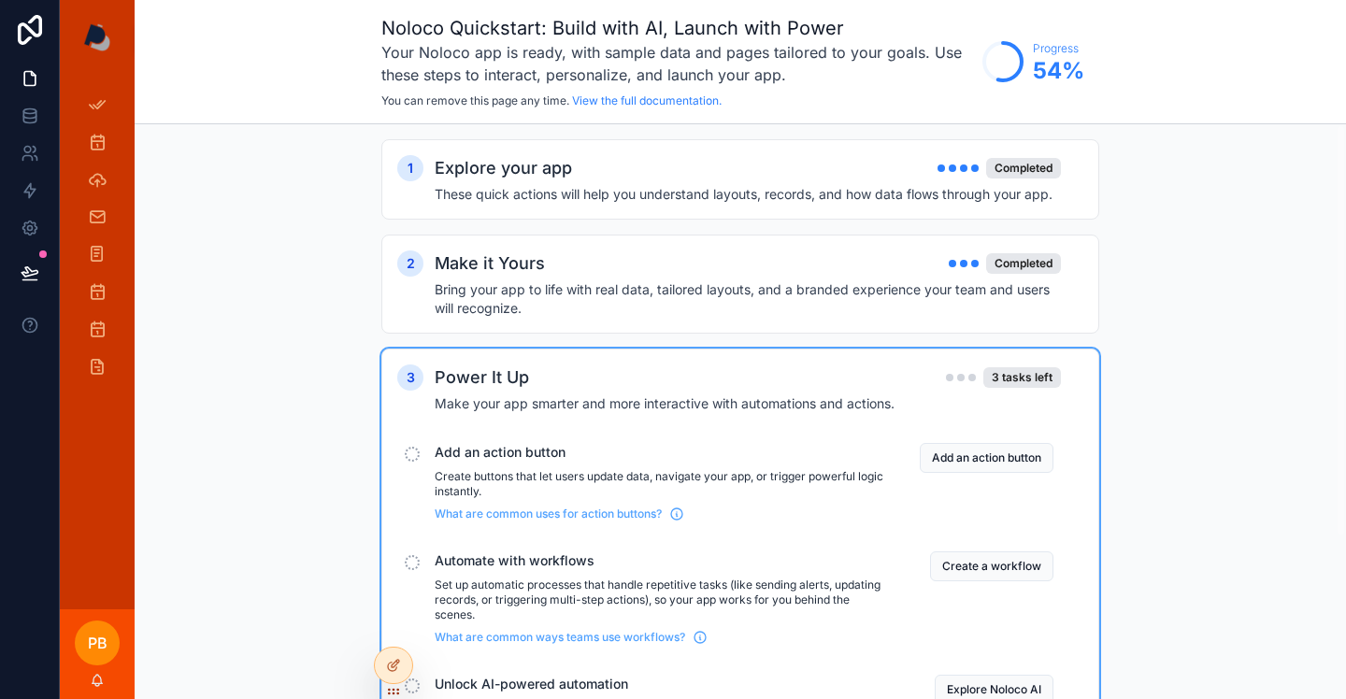
click at [977, 460] on button "Add an action button" at bounding box center [987, 458] width 134 height 30
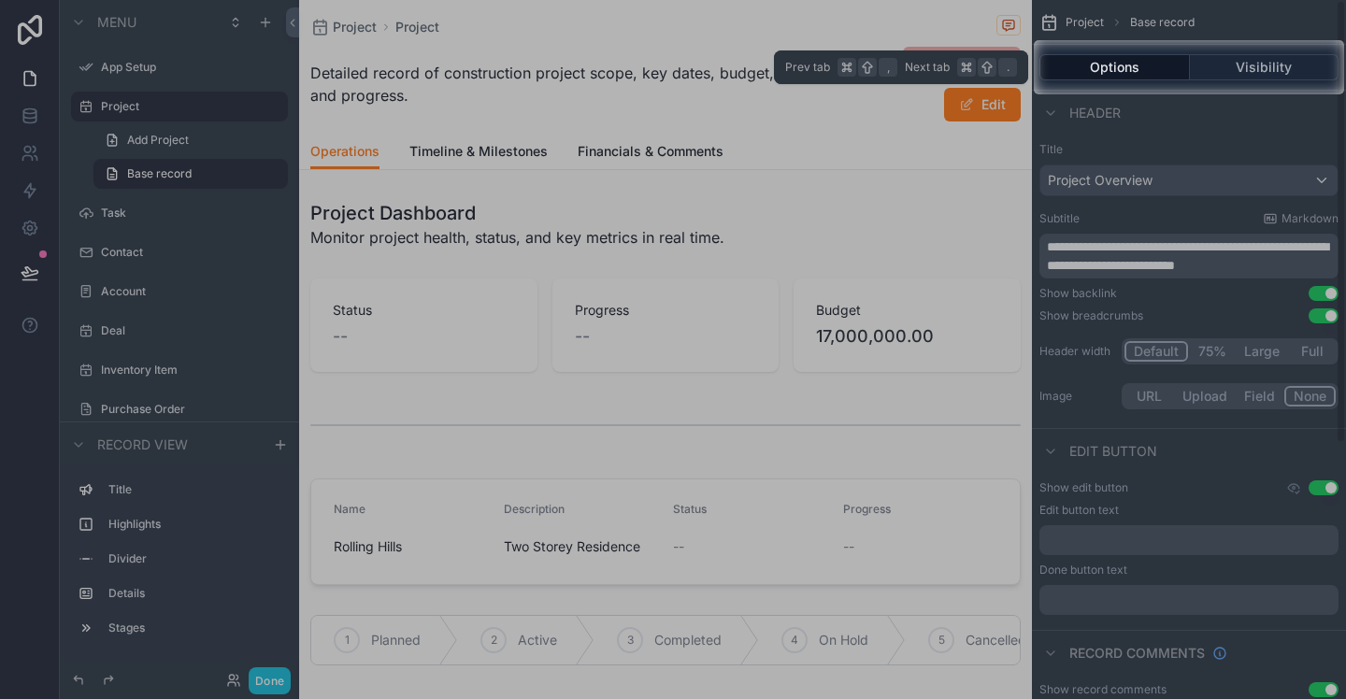
click at [1116, 69] on button "Options" at bounding box center [1115, 67] width 151 height 26
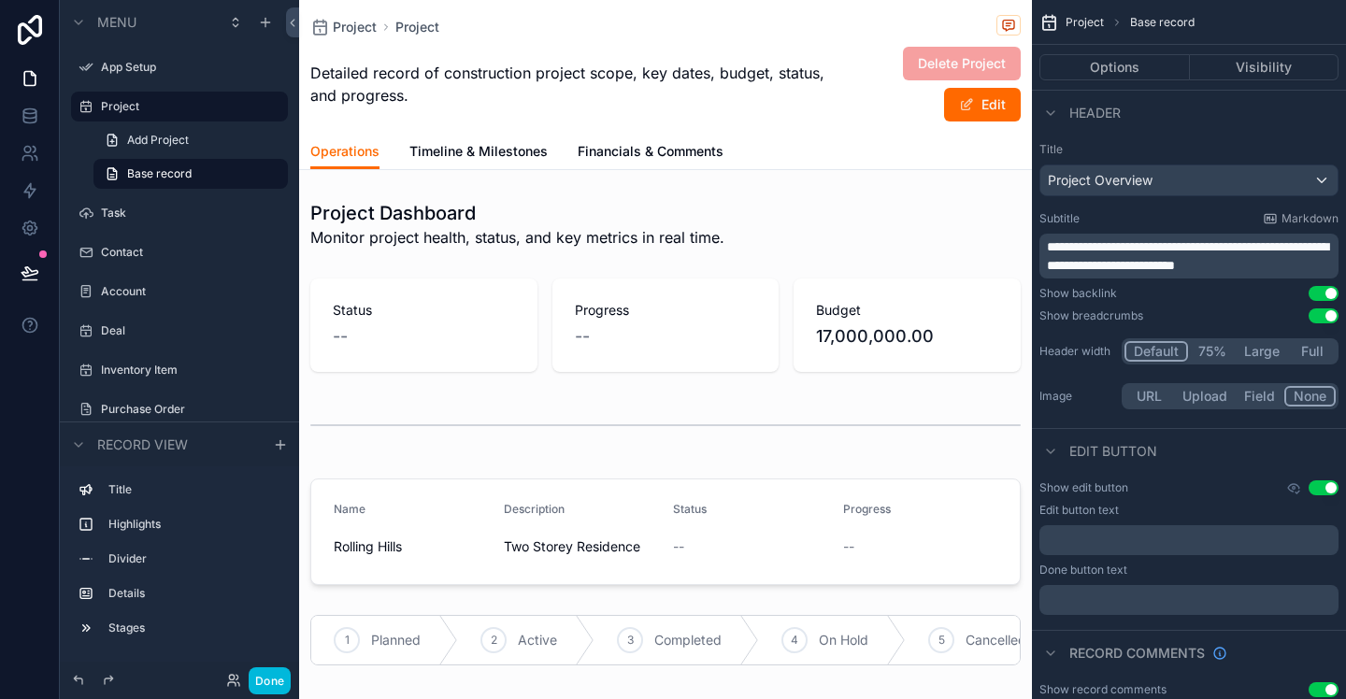
click at [1273, 222] on icon "scrollable content" at bounding box center [1270, 218] width 15 height 15
click at [1214, 353] on button "75%" at bounding box center [1212, 351] width 48 height 21
click at [1261, 352] on button "Large" at bounding box center [1261, 351] width 54 height 21
click at [1205, 354] on button "75%" at bounding box center [1210, 351] width 48 height 21
click at [1171, 353] on button "Default" at bounding box center [1157, 351] width 64 height 21
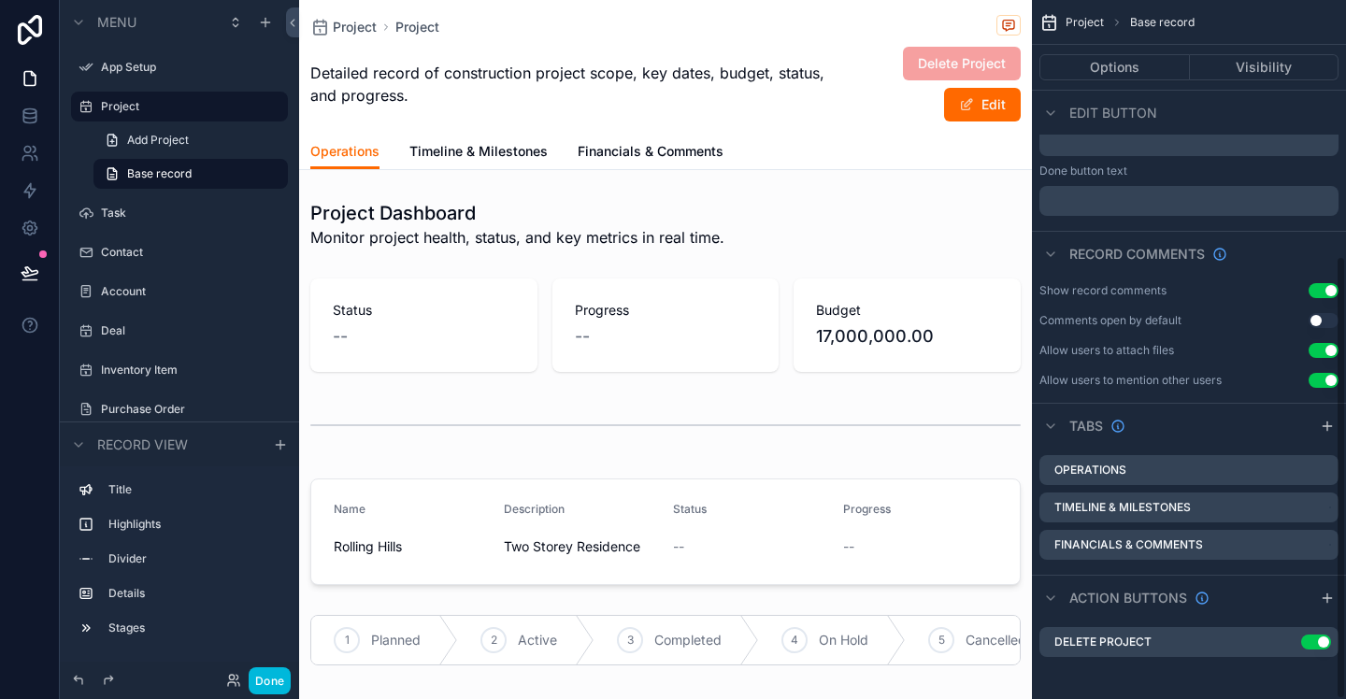
scroll to position [402, 0]
click at [1108, 467] on label "Operations" at bounding box center [1091, 467] width 72 height 15
click at [0, 0] on icon "scrollable content" at bounding box center [0, 0] width 0 height 0
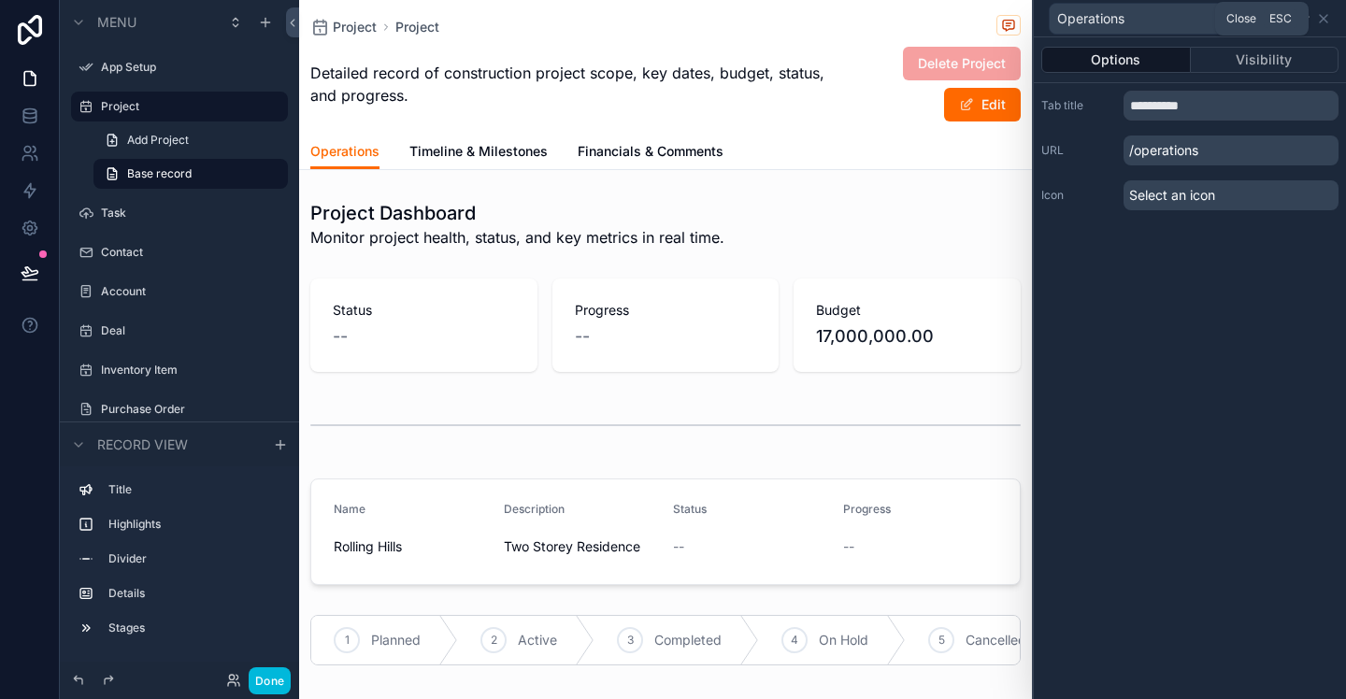
click at [1320, 21] on icon at bounding box center [1323, 18] width 7 height 7
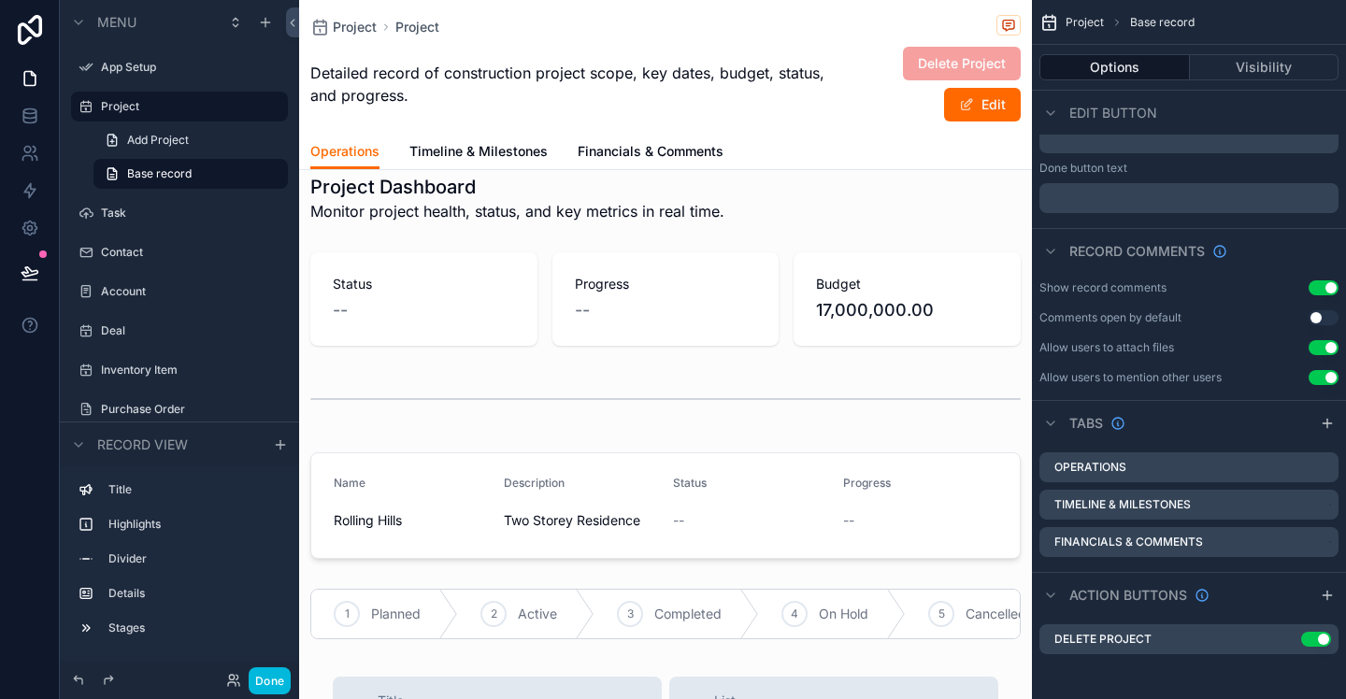
scroll to position [16, 0]
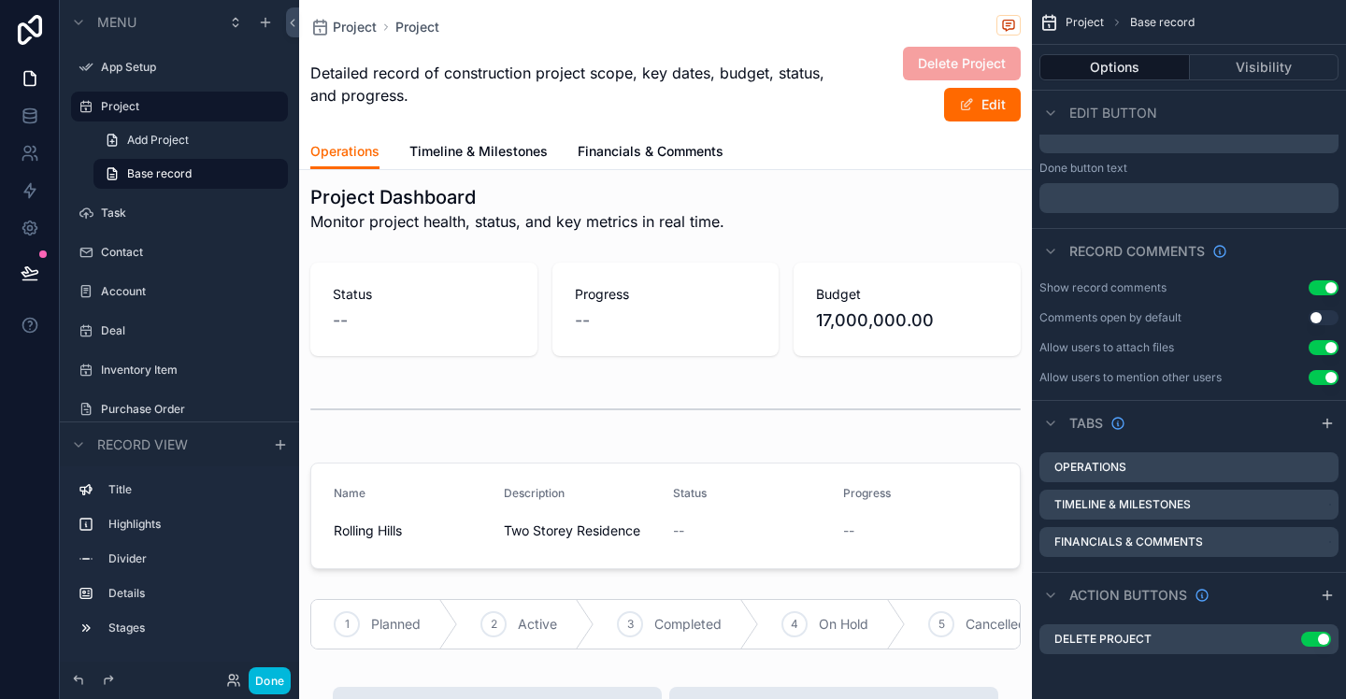
click at [765, 315] on div "scrollable content" at bounding box center [665, 309] width 733 height 108
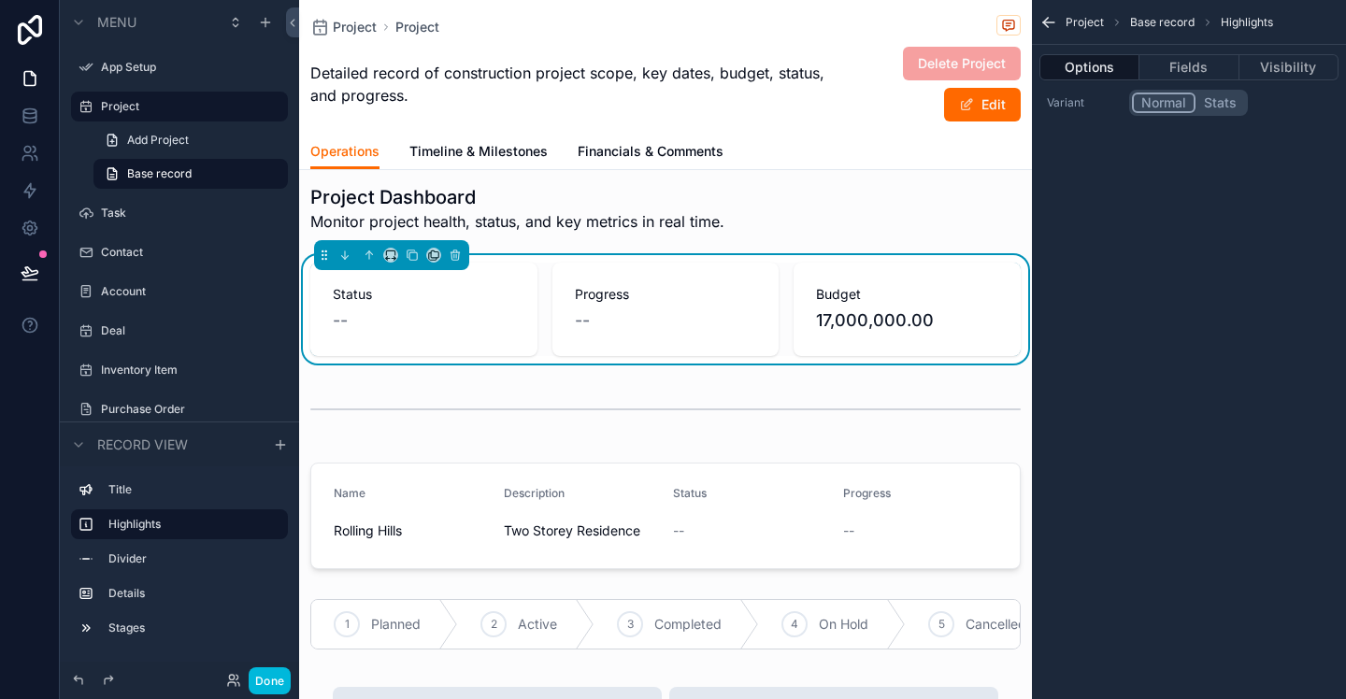
scroll to position [0, 0]
click at [1178, 65] on button "Fields" at bounding box center [1189, 67] width 99 height 26
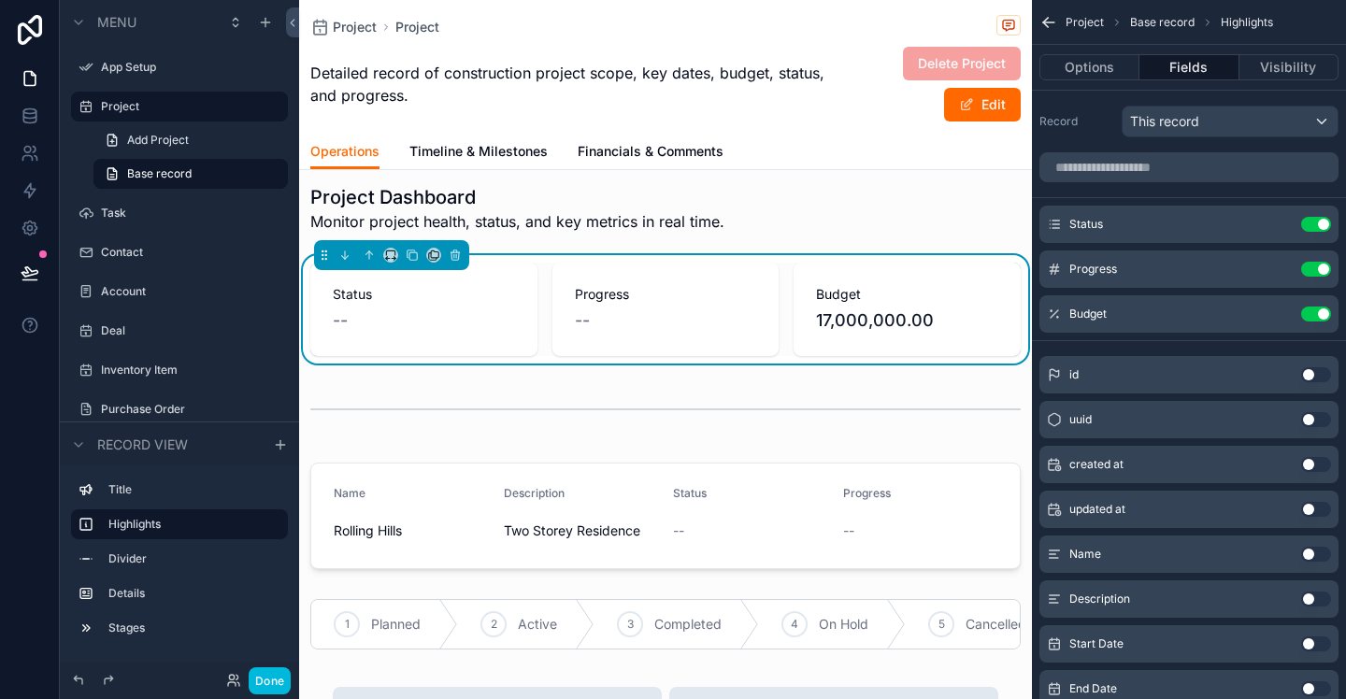
click at [1320, 378] on button "Use setting" at bounding box center [1316, 374] width 30 height 15
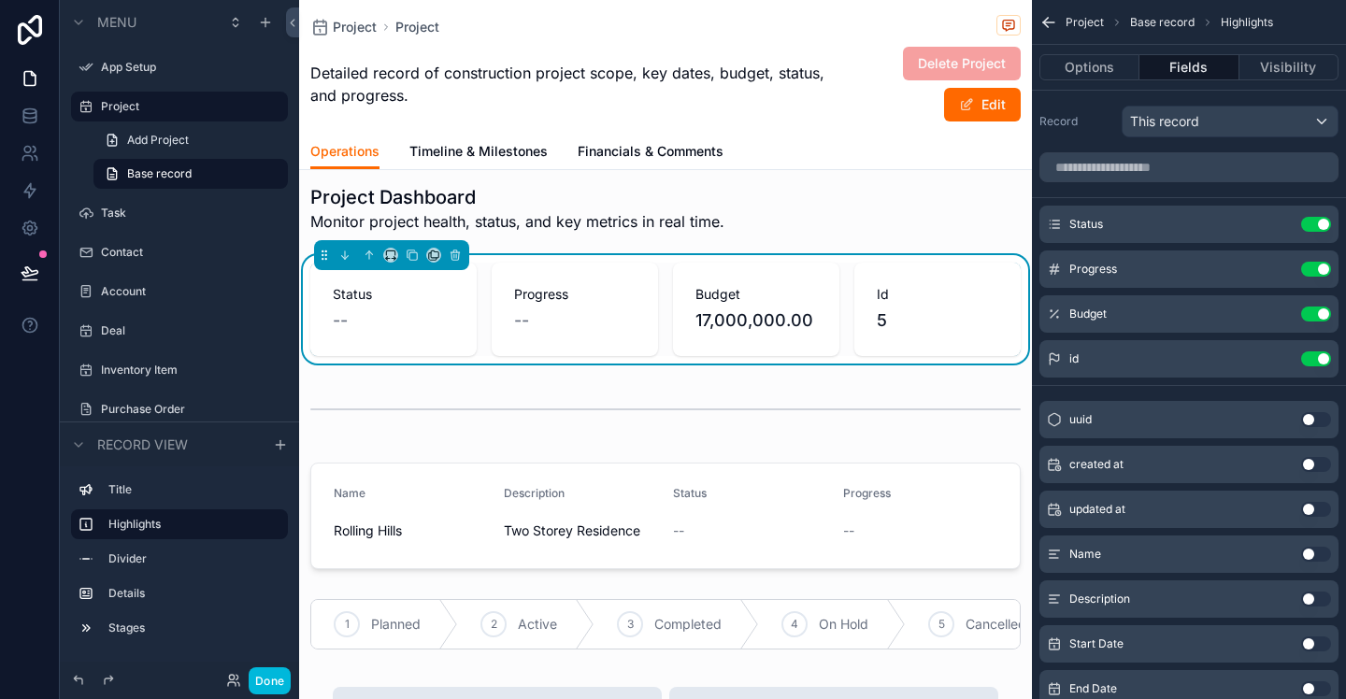
click at [1319, 373] on div "id Use setting" at bounding box center [1189, 358] width 299 height 37
click at [1317, 359] on button "Use setting" at bounding box center [1316, 359] width 30 height 15
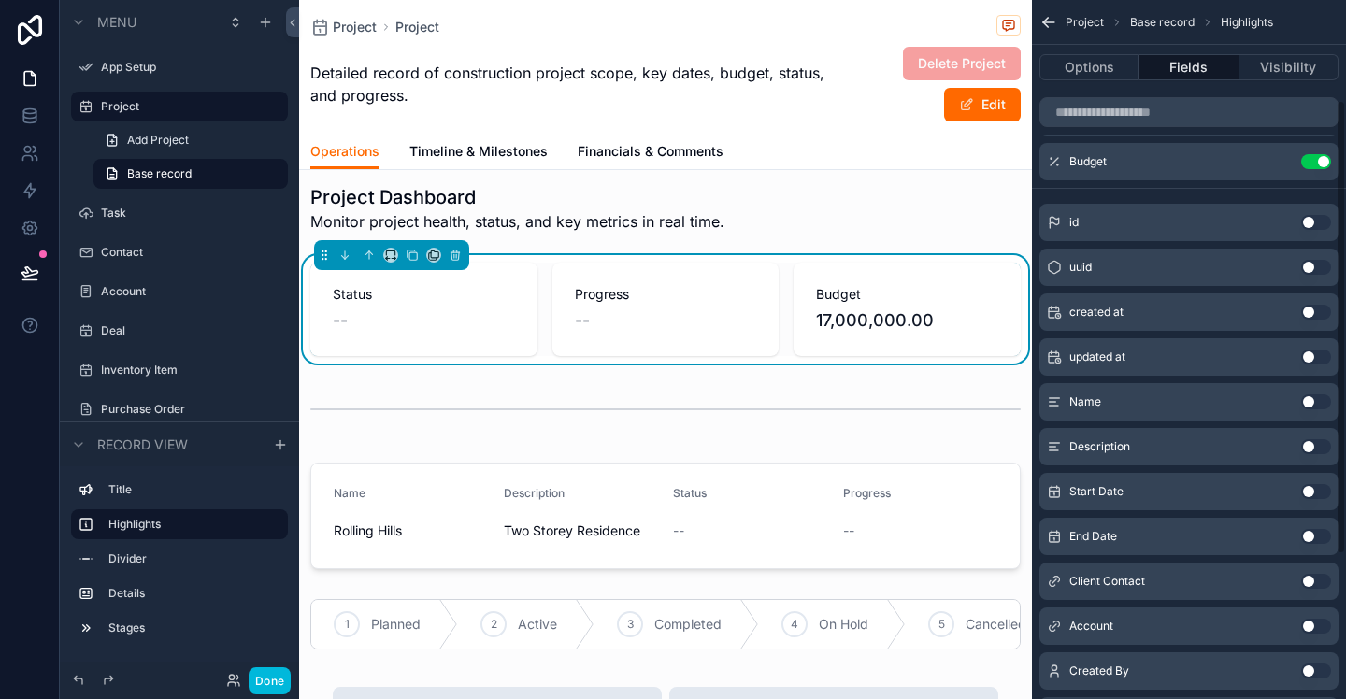
scroll to position [155, 0]
click at [1326, 446] on button "Use setting" at bounding box center [1316, 444] width 30 height 15
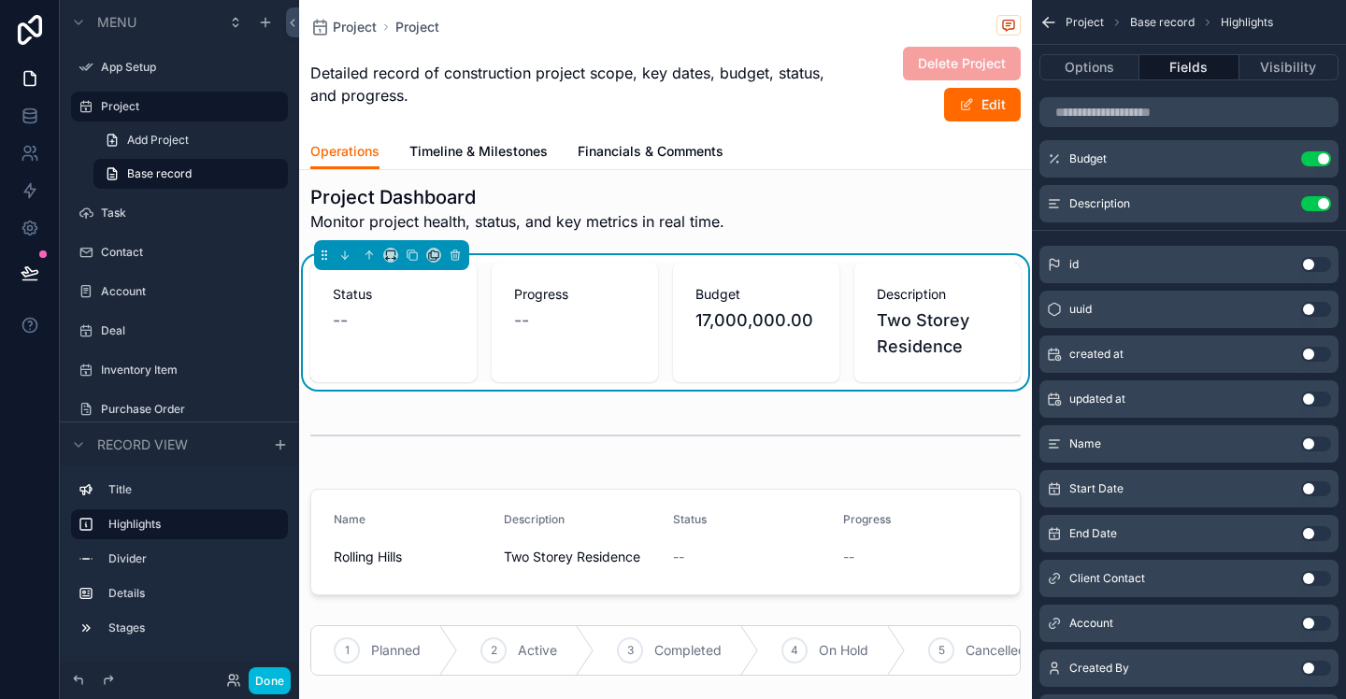
click at [1326, 446] on button "Use setting" at bounding box center [1316, 444] width 30 height 15
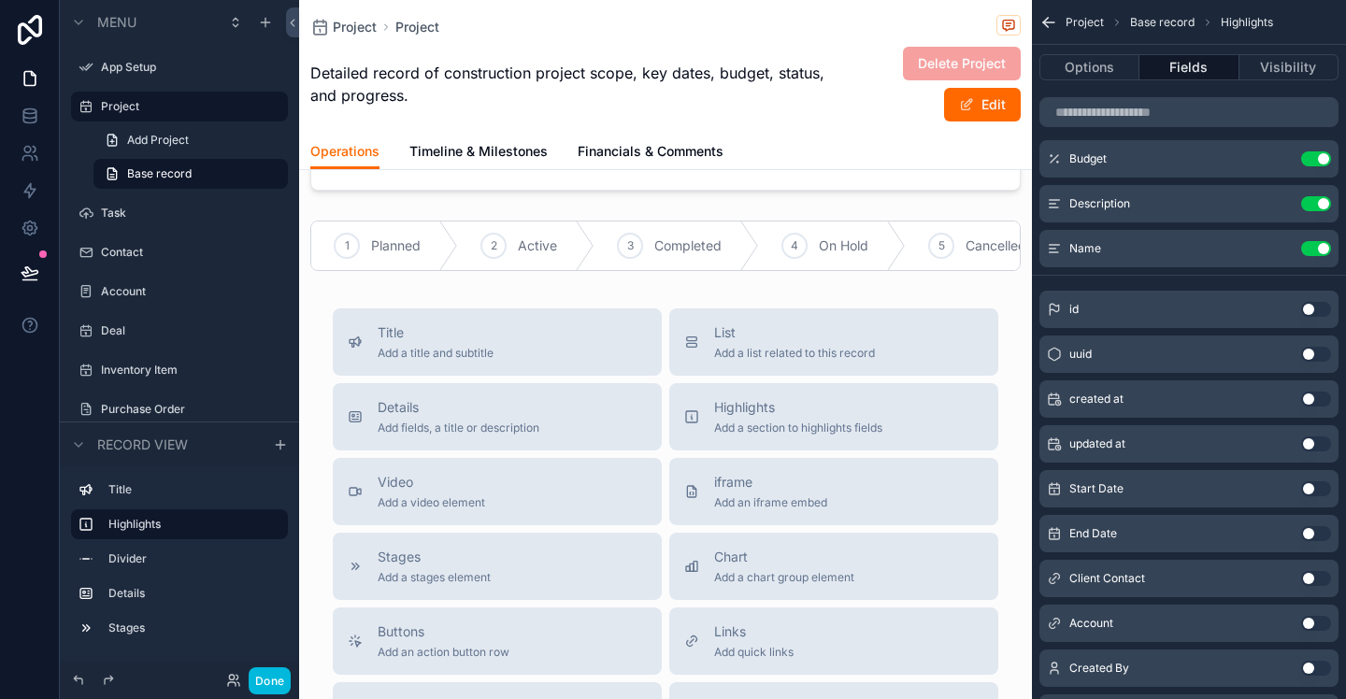
scroll to position [528, 0]
click at [467, 399] on span "Details" at bounding box center [459, 408] width 162 height 19
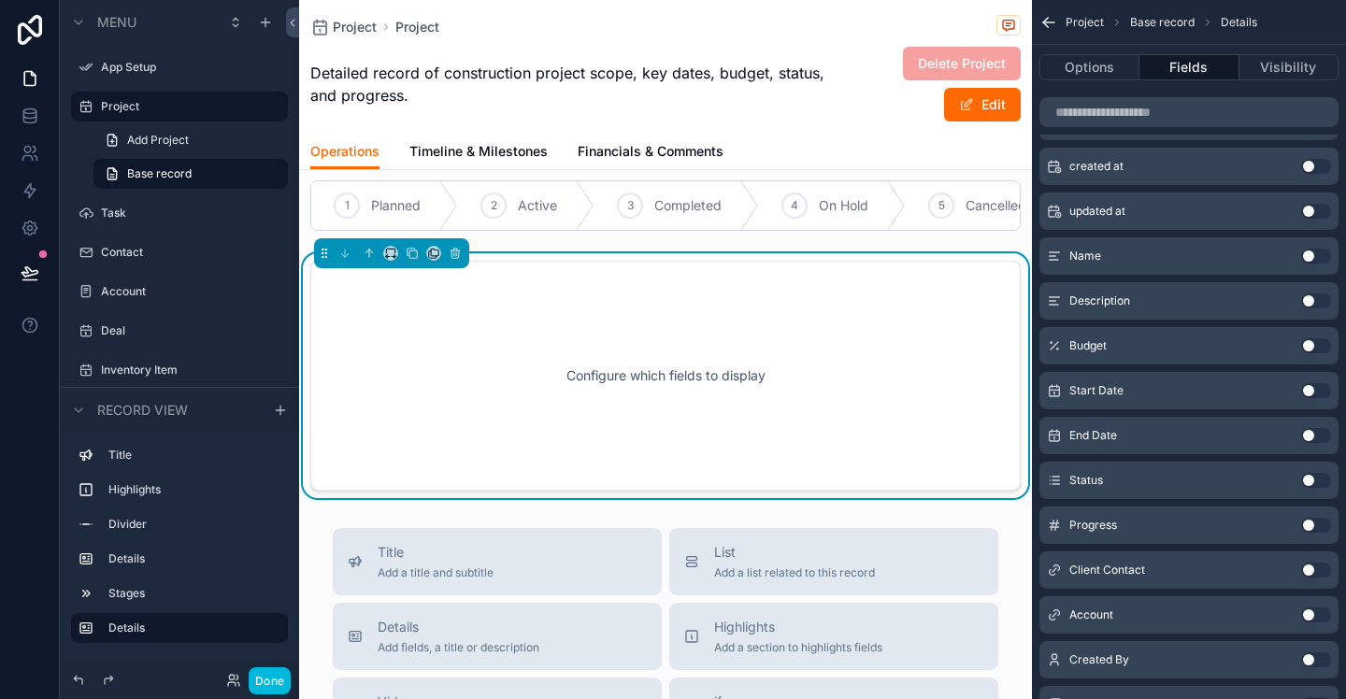
scroll to position [520, 0]
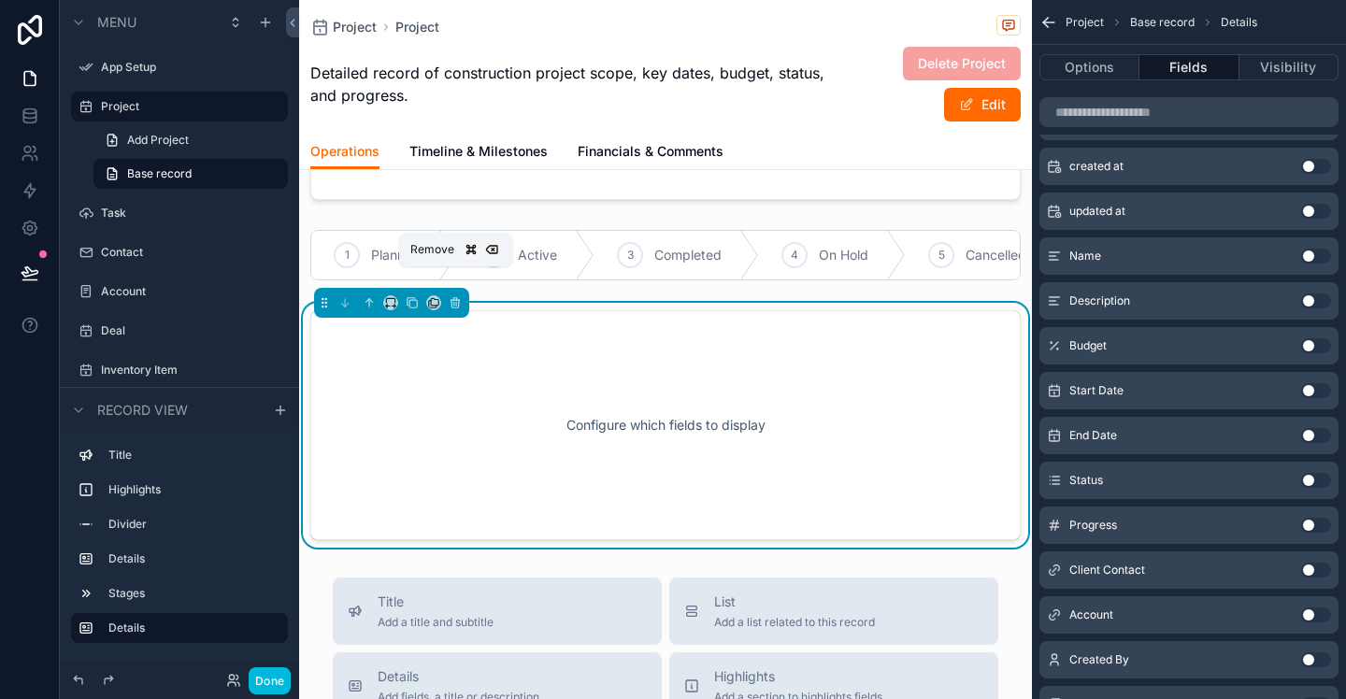
click at [457, 296] on icon "scrollable content" at bounding box center [455, 302] width 13 height 13
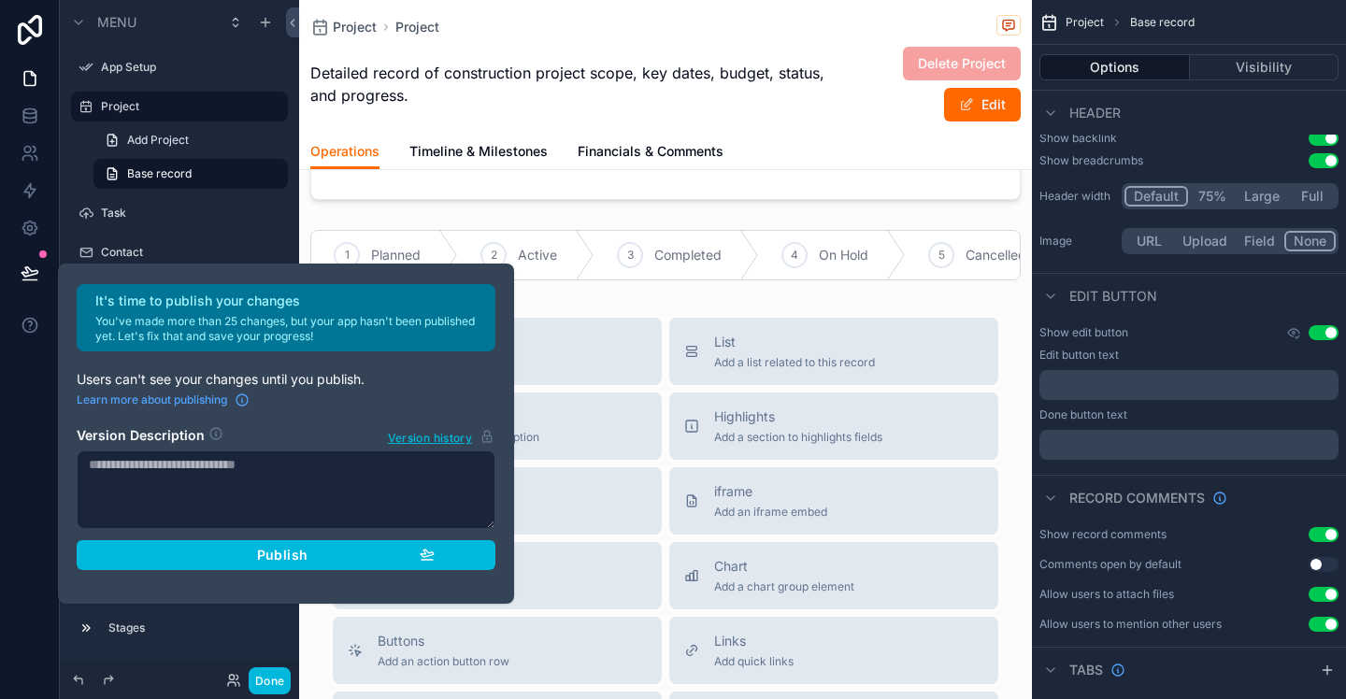
click at [308, 558] on div "Publish" at bounding box center [285, 555] width 297 height 17
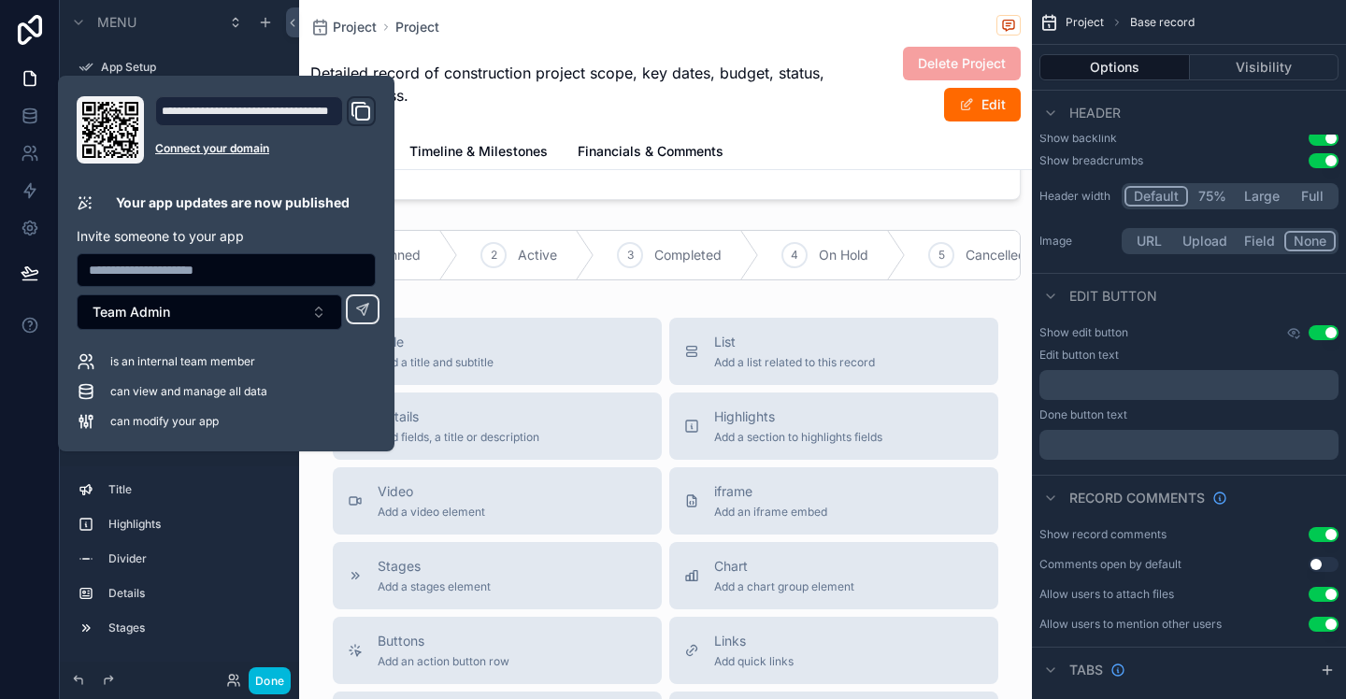
click at [27, 448] on div at bounding box center [30, 349] width 60 height 699
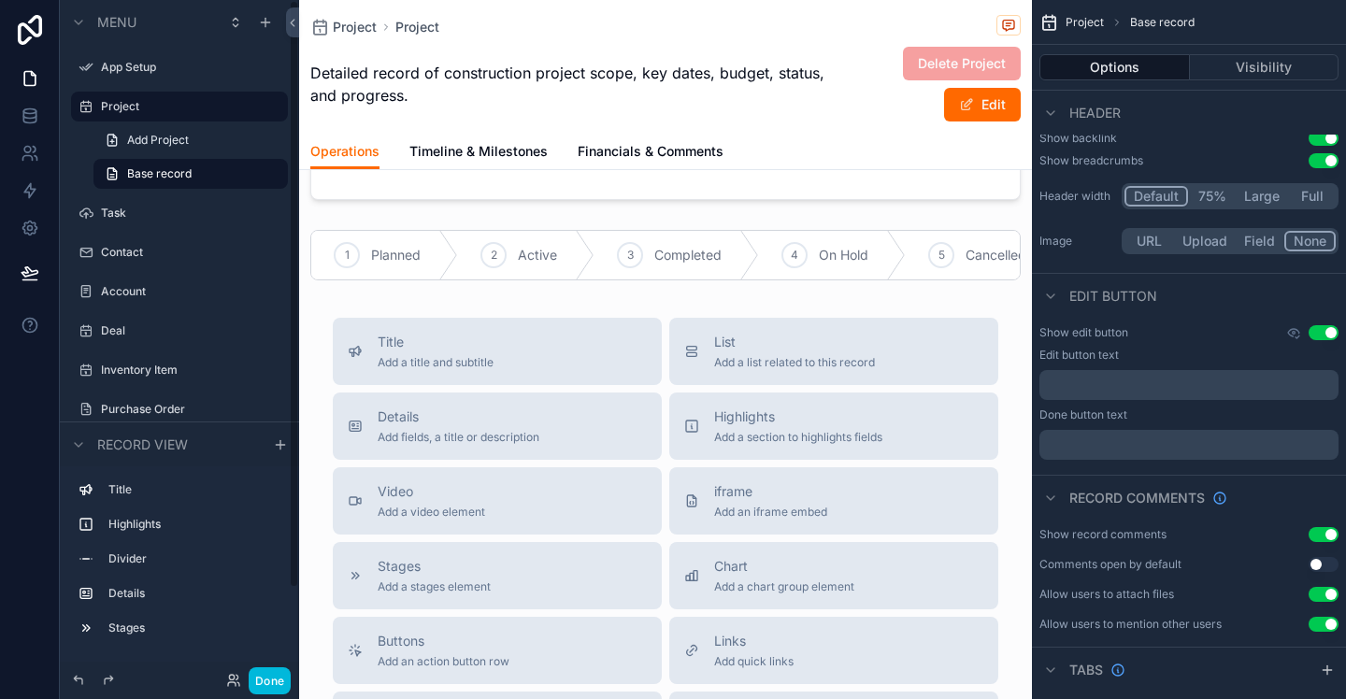
click at [103, 66] on label "App Setup" at bounding box center [189, 67] width 176 height 15
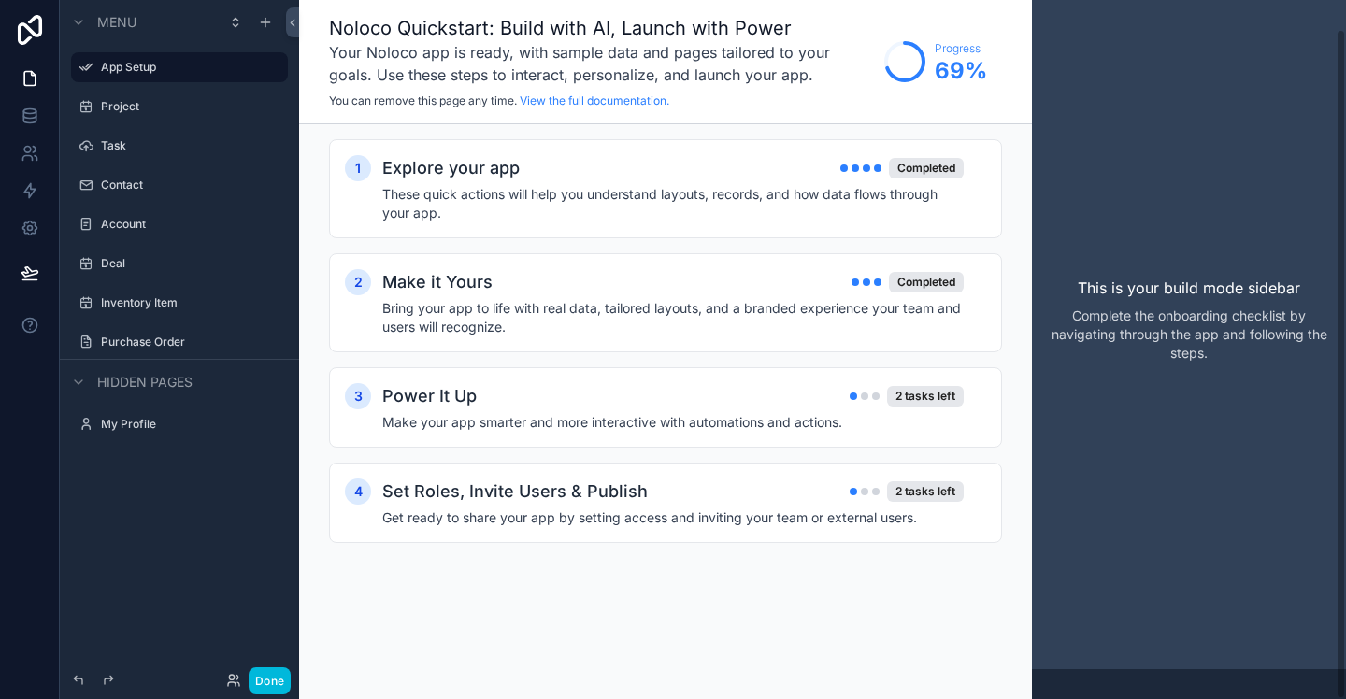
scroll to position [30, 0]
click at [917, 415] on h4 "Make your app smarter and more interactive with automations and actions." at bounding box center [673, 422] width 582 height 19
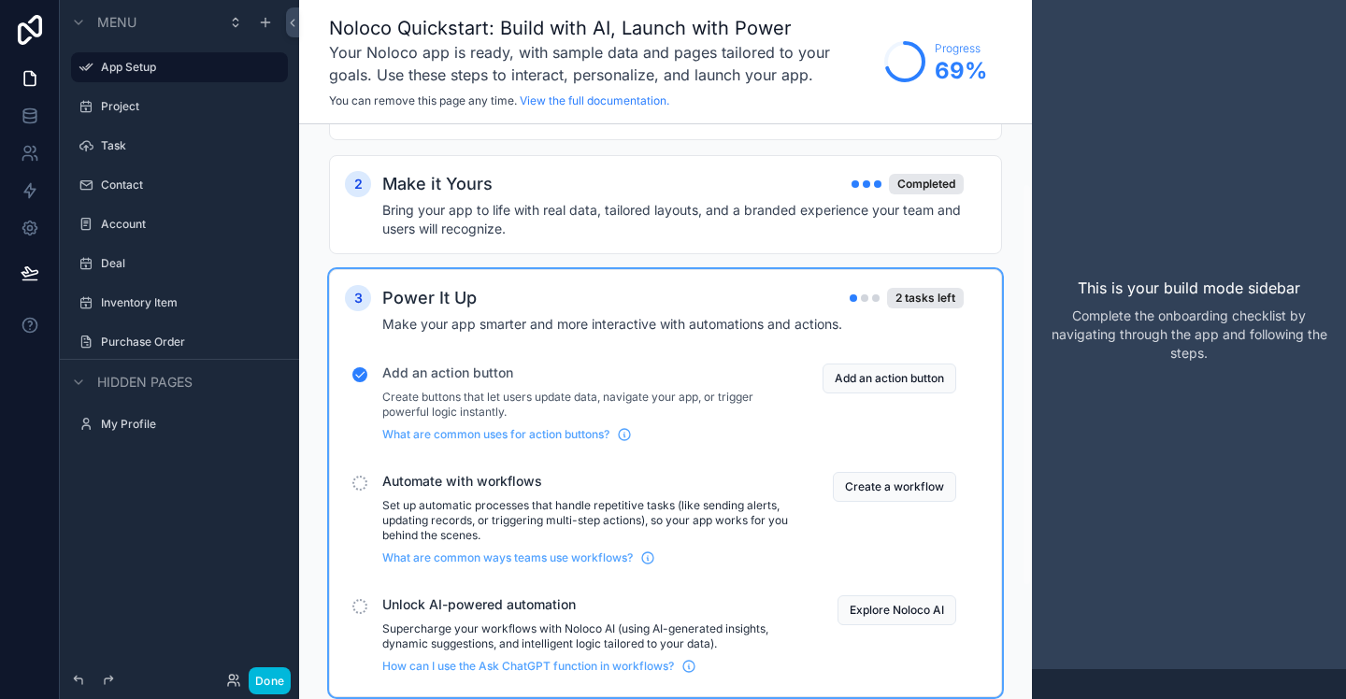
scroll to position [109, 0]
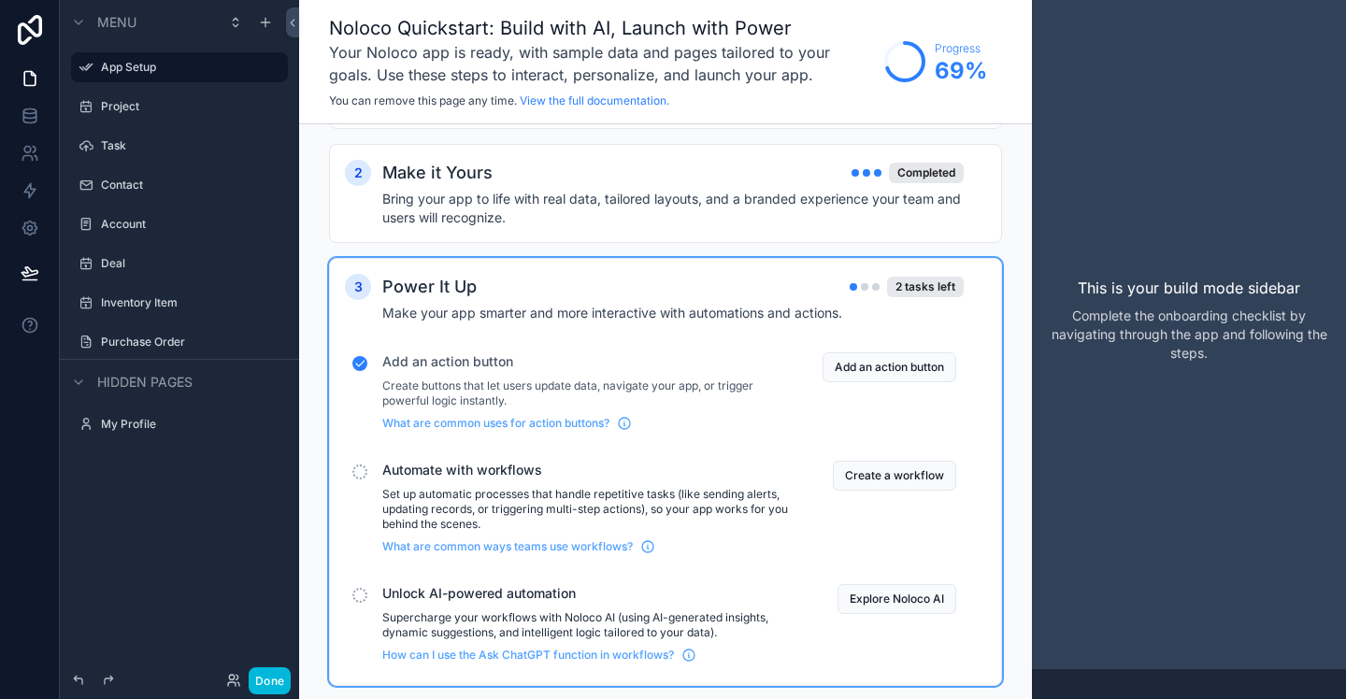
click at [900, 480] on button "Create a workflow" at bounding box center [894, 476] width 123 height 30
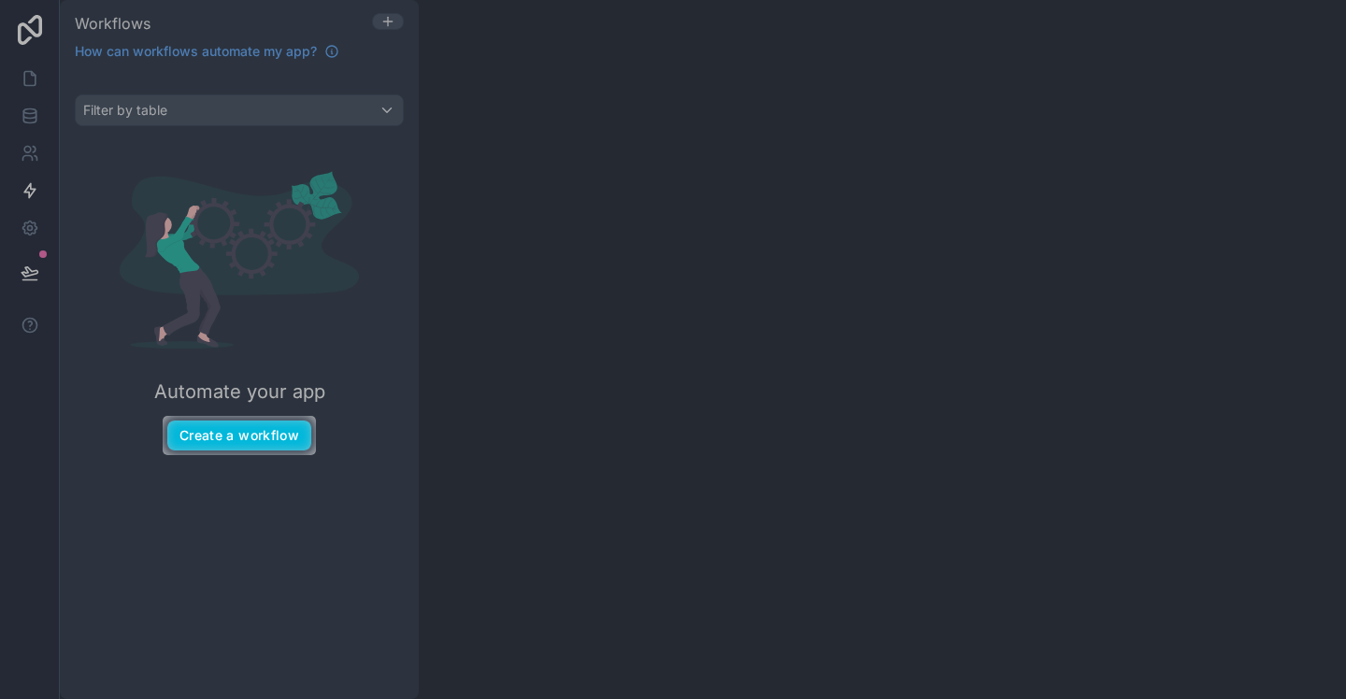
click at [216, 439] on button "Create a workflow" at bounding box center [239, 436] width 144 height 30
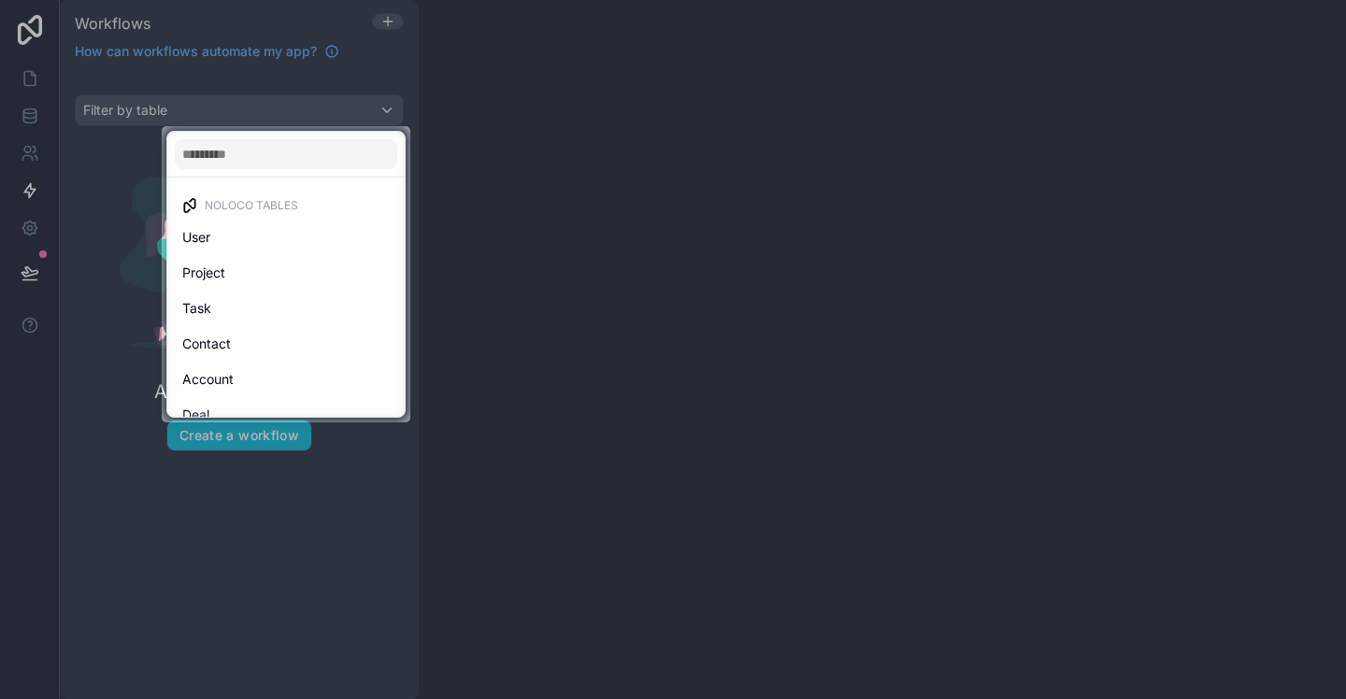
click at [251, 304] on div "Task" at bounding box center [286, 308] width 208 height 22
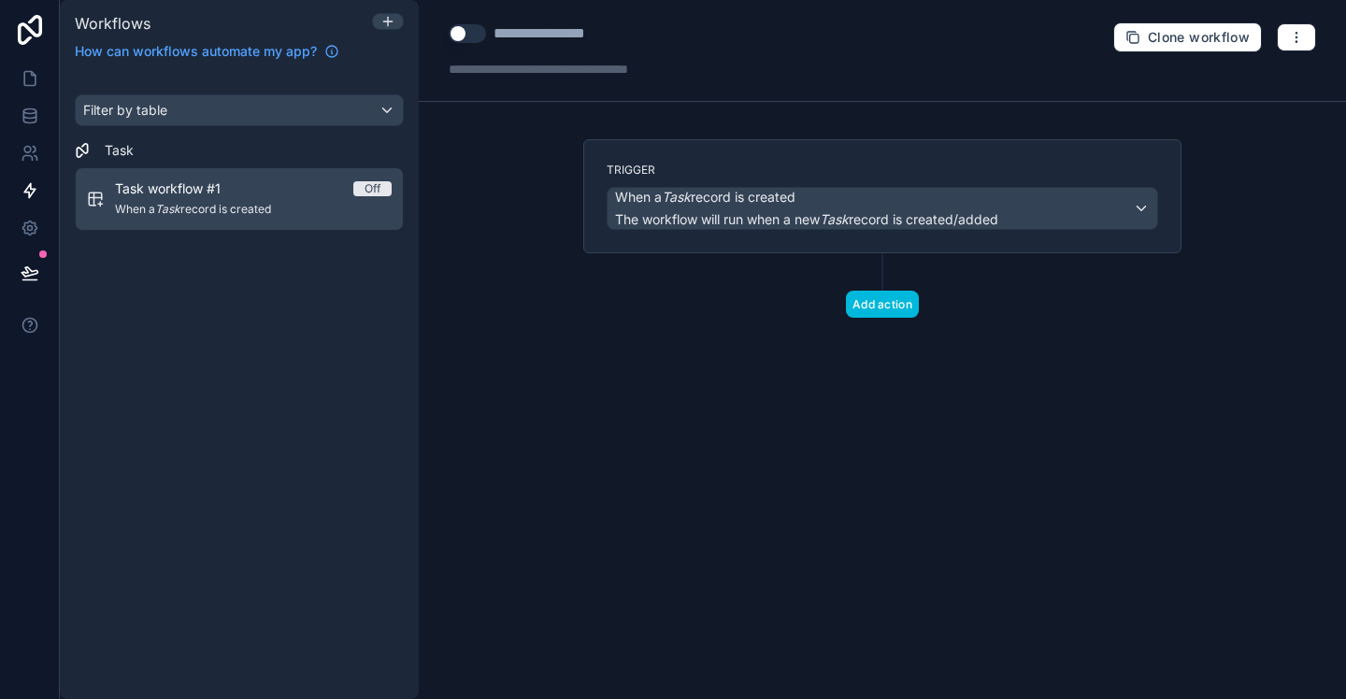
click at [882, 307] on button "Add action" at bounding box center [882, 304] width 73 height 27
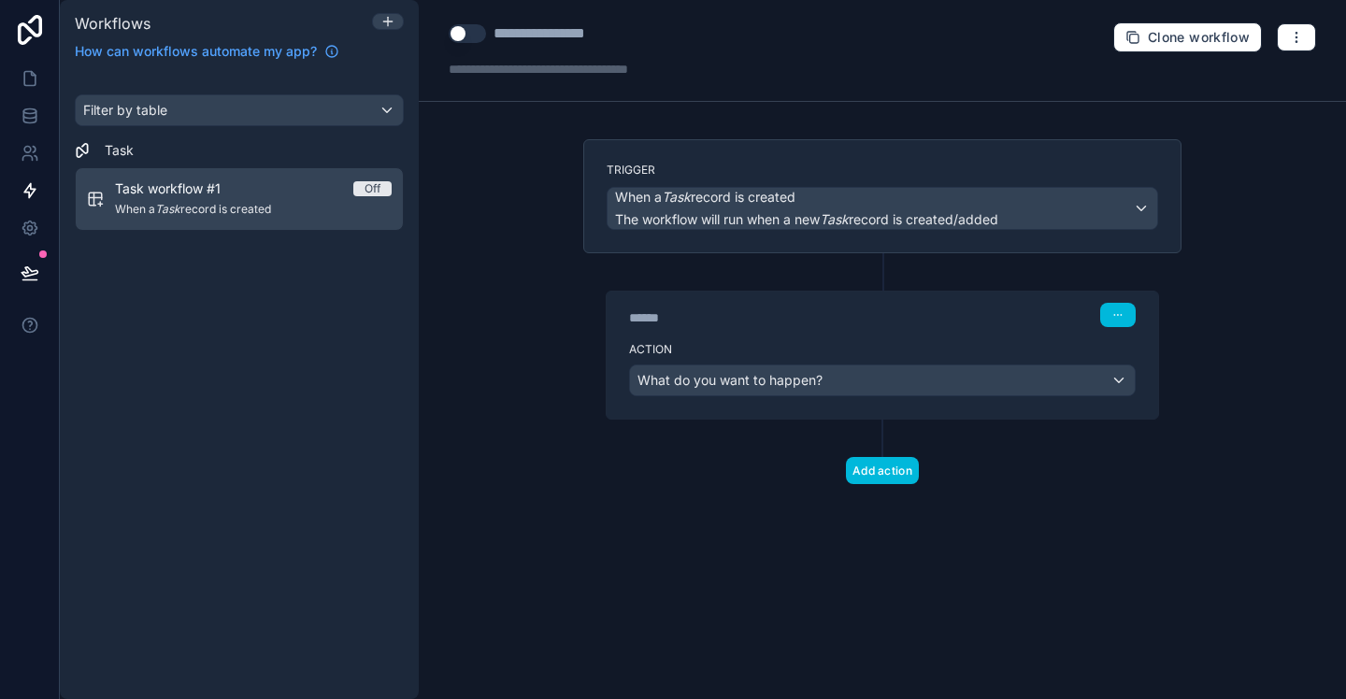
click at [863, 379] on div "What do you want to happen?" at bounding box center [882, 381] width 505 height 30
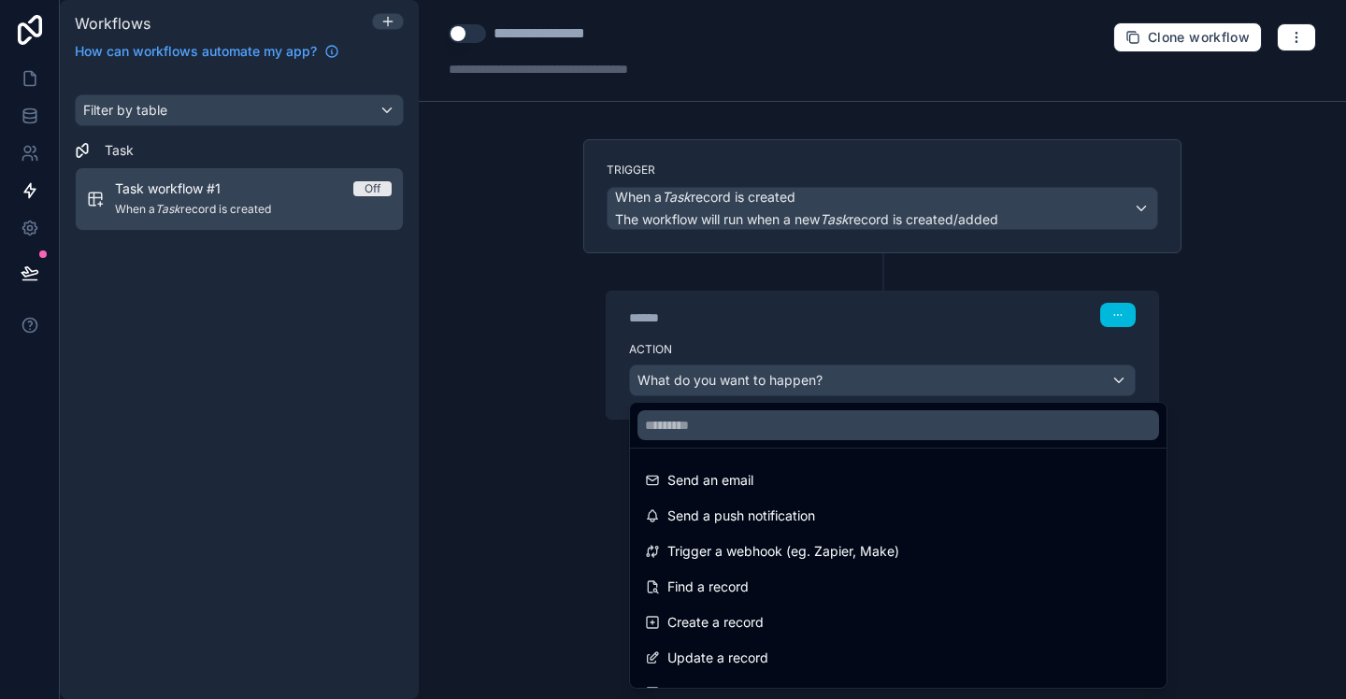
click at [820, 496] on div "Send an email" at bounding box center [898, 481] width 529 height 34
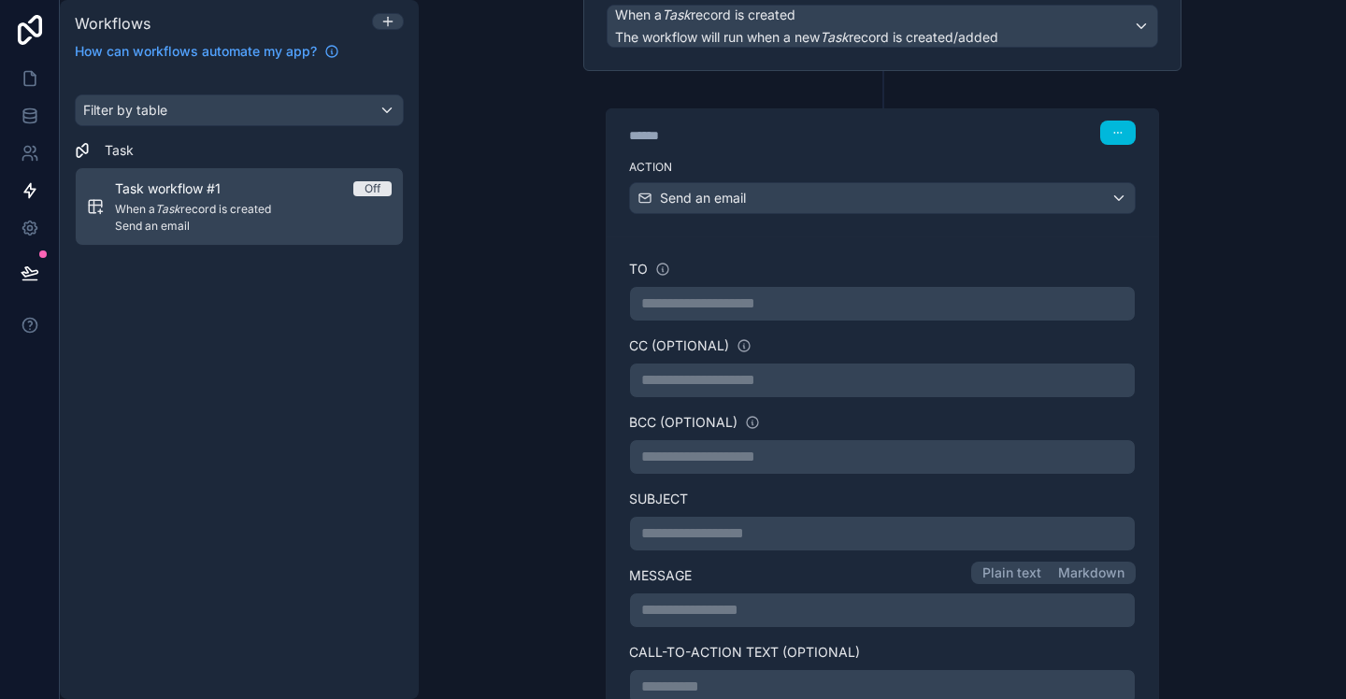
scroll to position [151, 0]
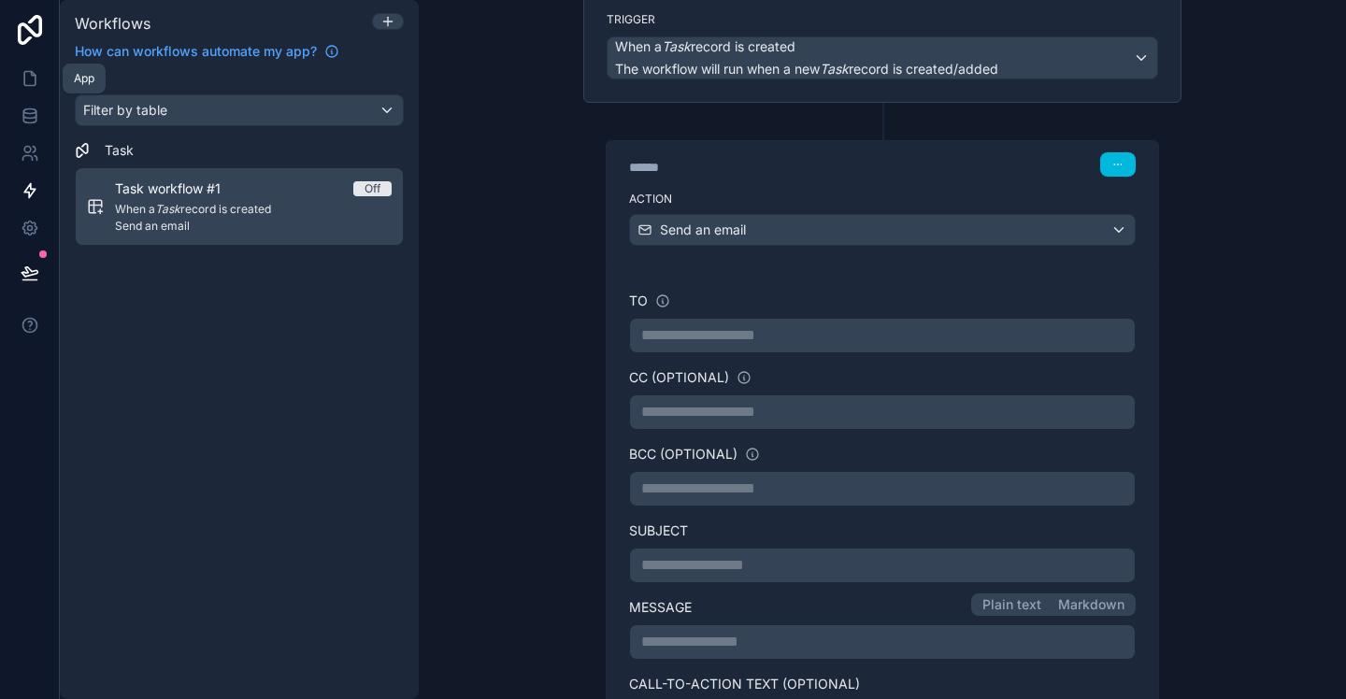
click at [33, 83] on icon at bounding box center [30, 78] width 19 height 19
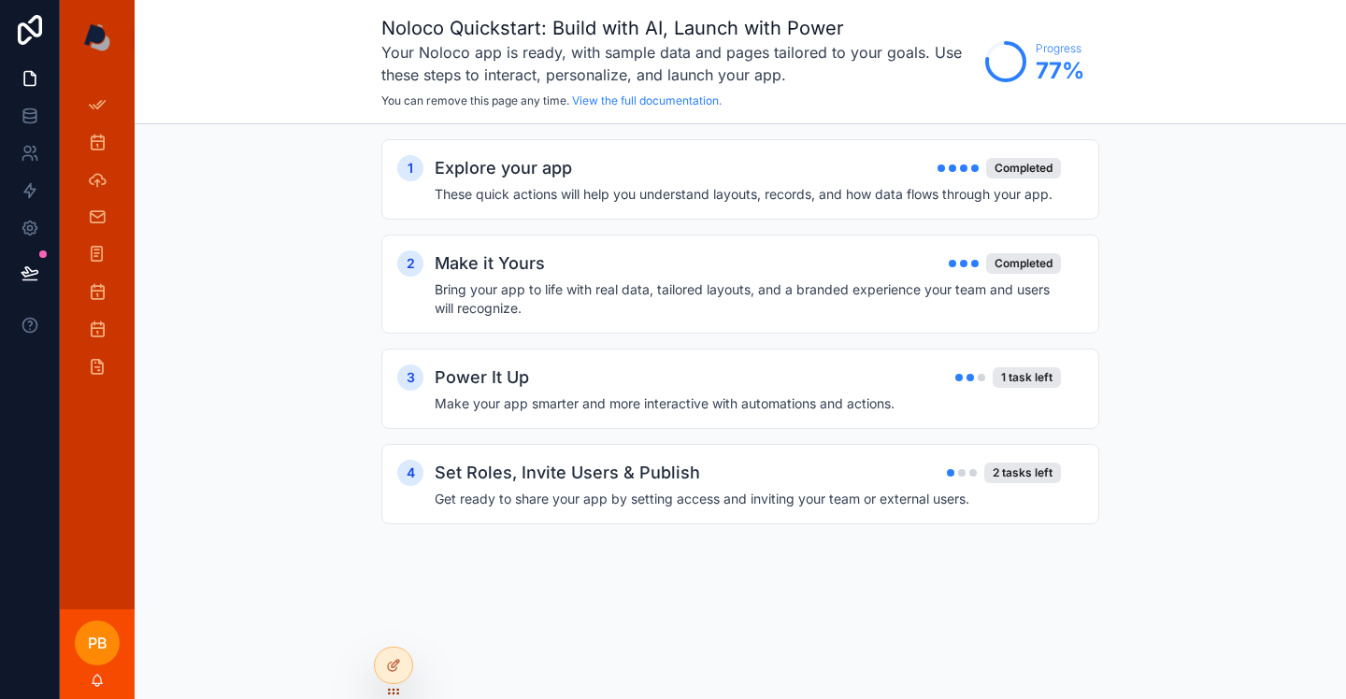
click at [997, 475] on div "2 tasks left" at bounding box center [1022, 473] width 77 height 21
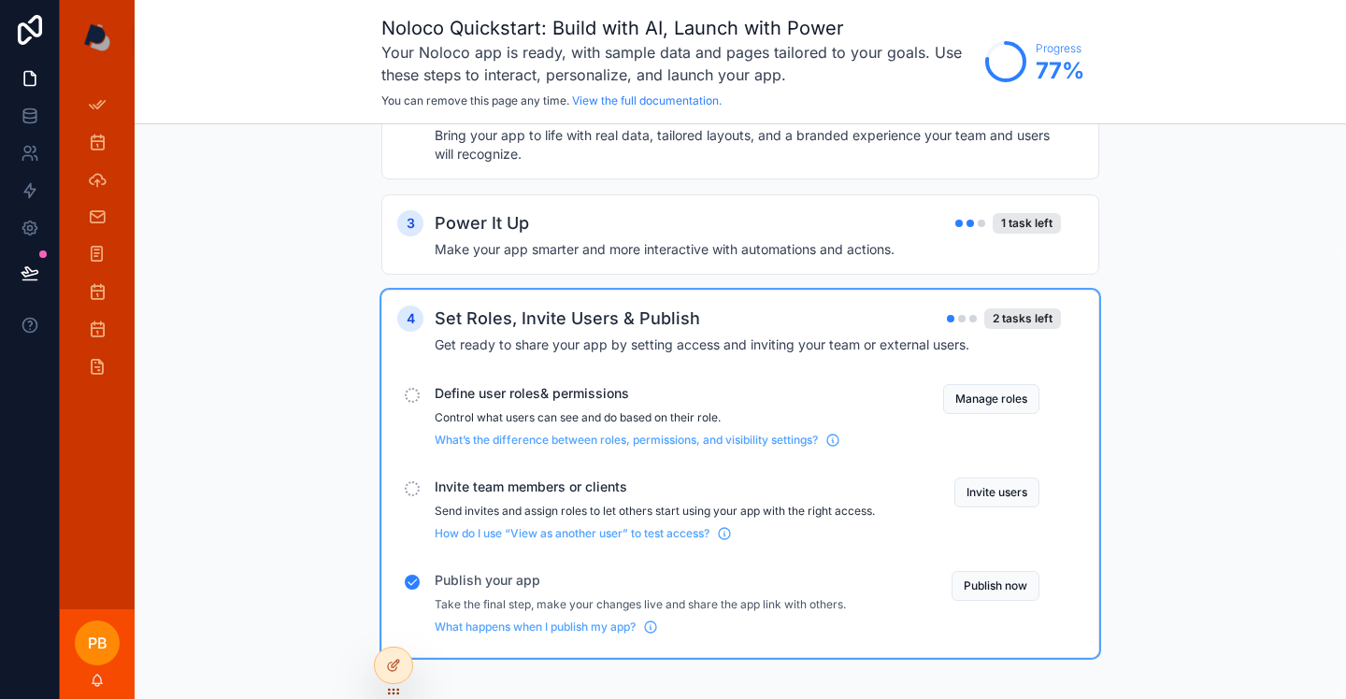
scroll to position [165, 0]
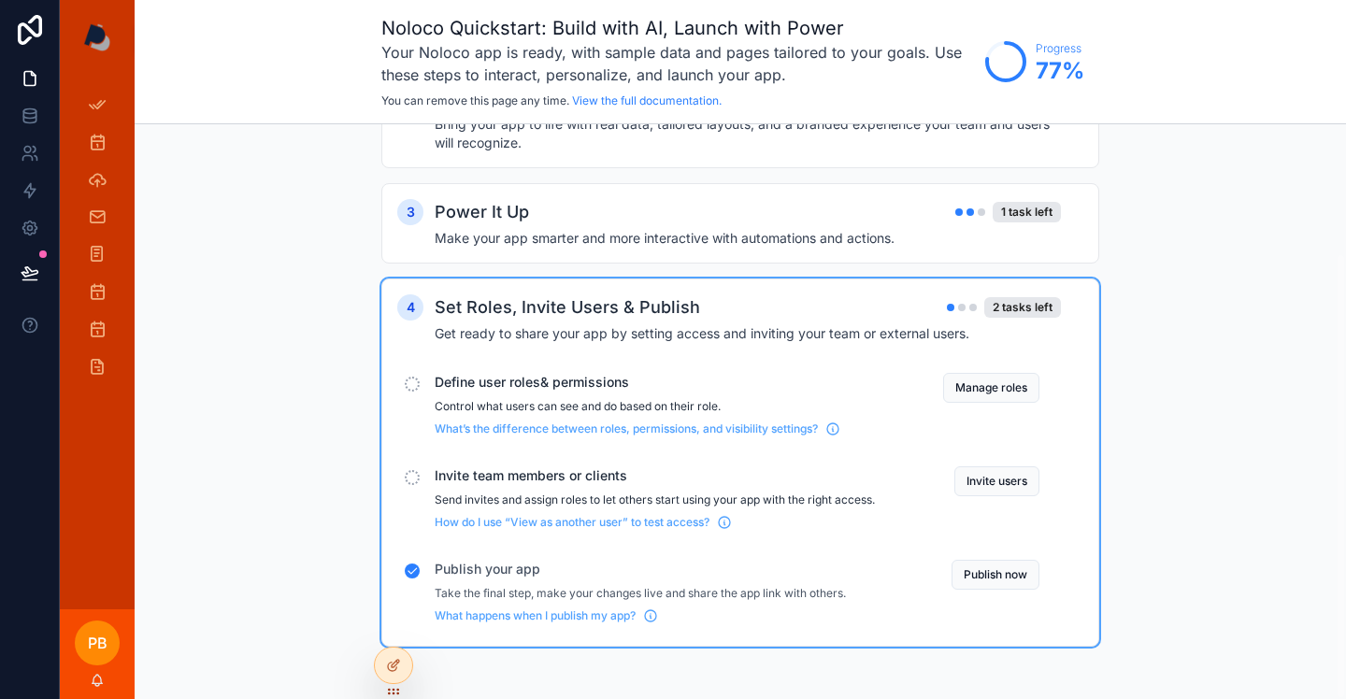
click at [1009, 579] on button "Publish now" at bounding box center [996, 575] width 88 height 30
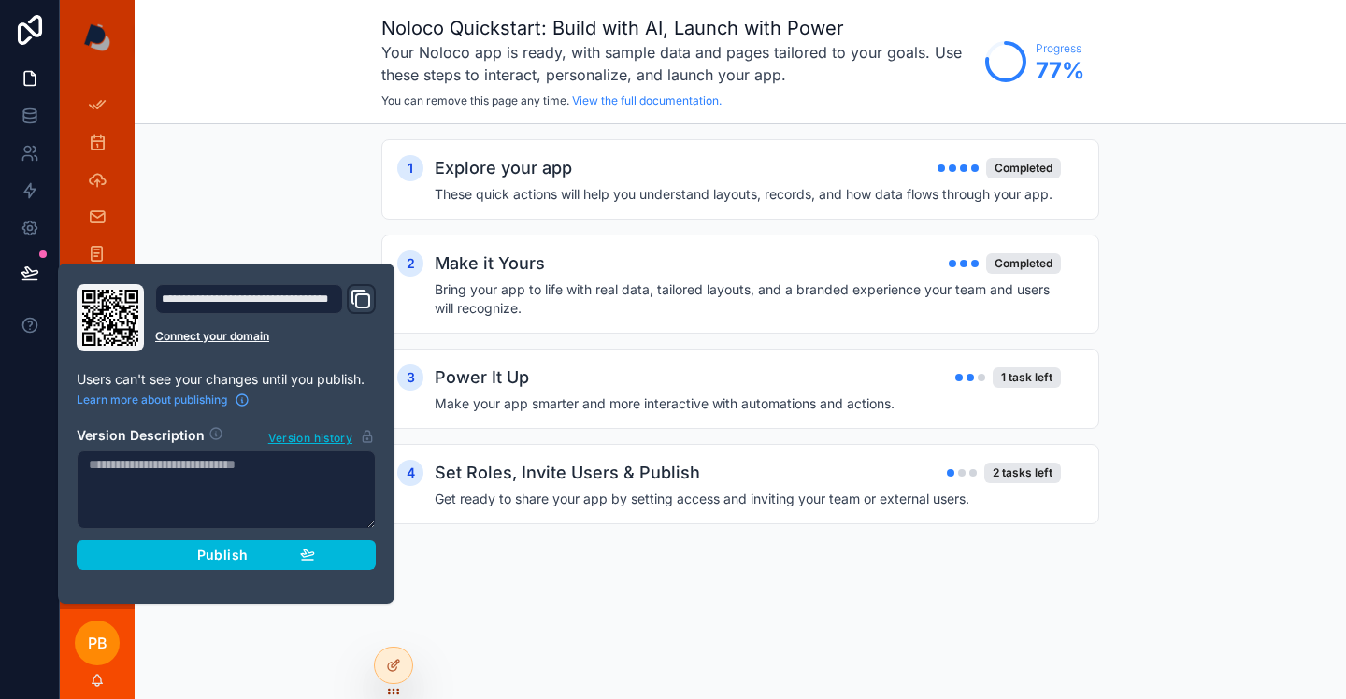
click at [212, 562] on span "Publish" at bounding box center [222, 555] width 50 height 17
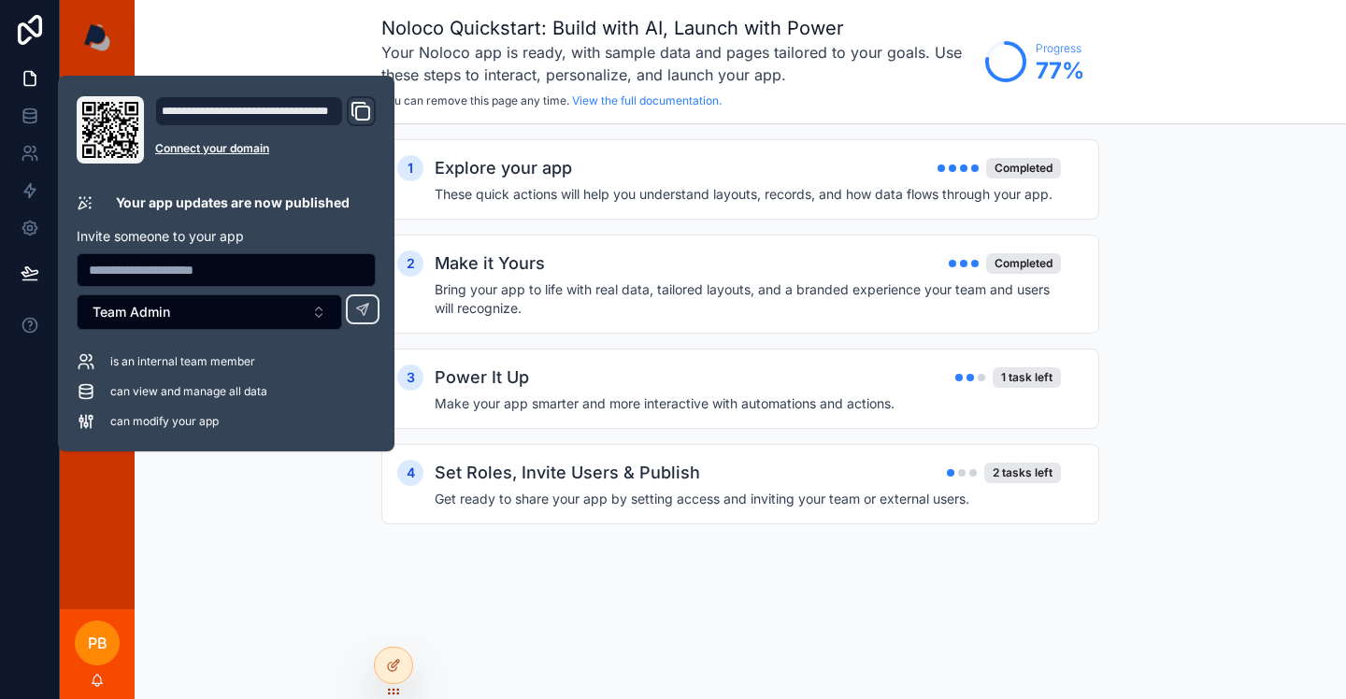
click at [368, 309] on icon at bounding box center [362, 309] width 15 height 15
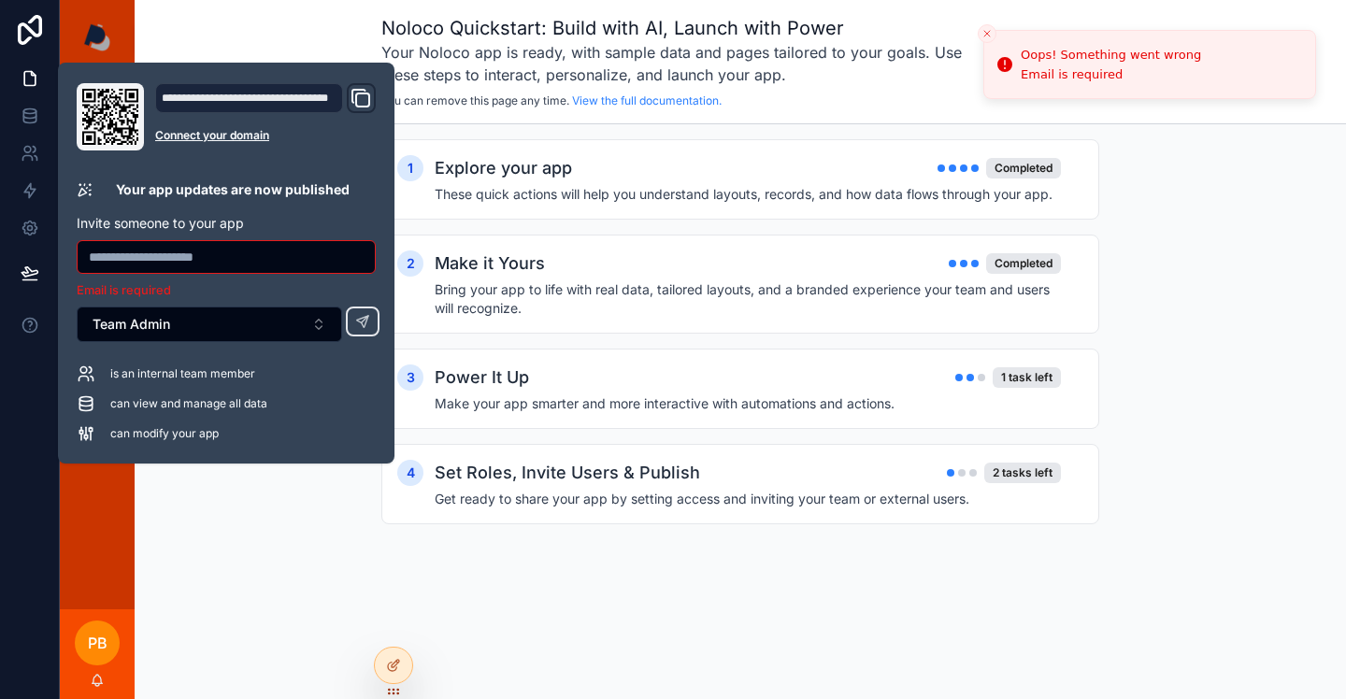
click at [239, 138] on link "Connect your domain" at bounding box center [265, 135] width 221 height 15
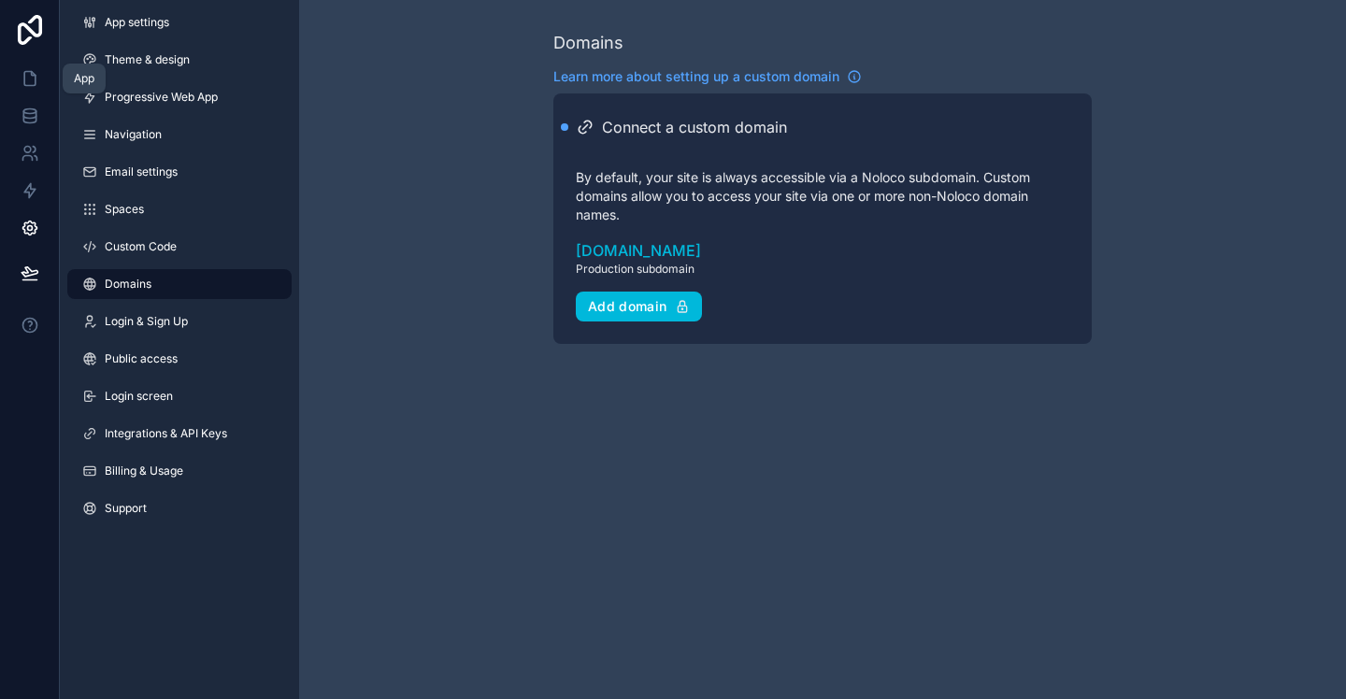
click at [36, 81] on icon at bounding box center [30, 78] width 19 height 19
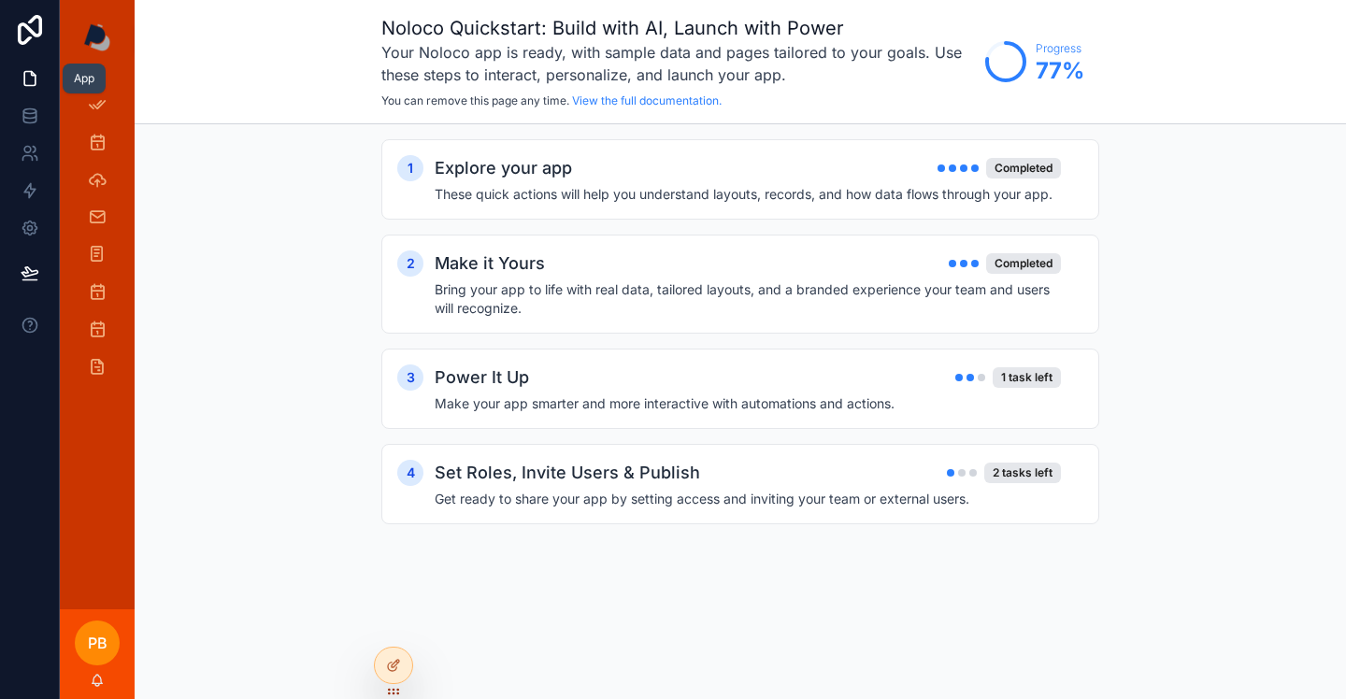
click at [37, 79] on icon at bounding box center [30, 78] width 19 height 19
click at [317, 32] on div "Noloco Quickstart: Build with AI, Launch with Power Your Noloco app is ready, w…" at bounding box center [741, 62] width 1212 height 124
click at [97, 35] on img "scrollable content" at bounding box center [97, 37] width 29 height 30
click at [113, 72] on div "scrollable content" at bounding box center [97, 37] width 75 height 75
click at [100, 640] on span "PB" at bounding box center [98, 643] width 20 height 22
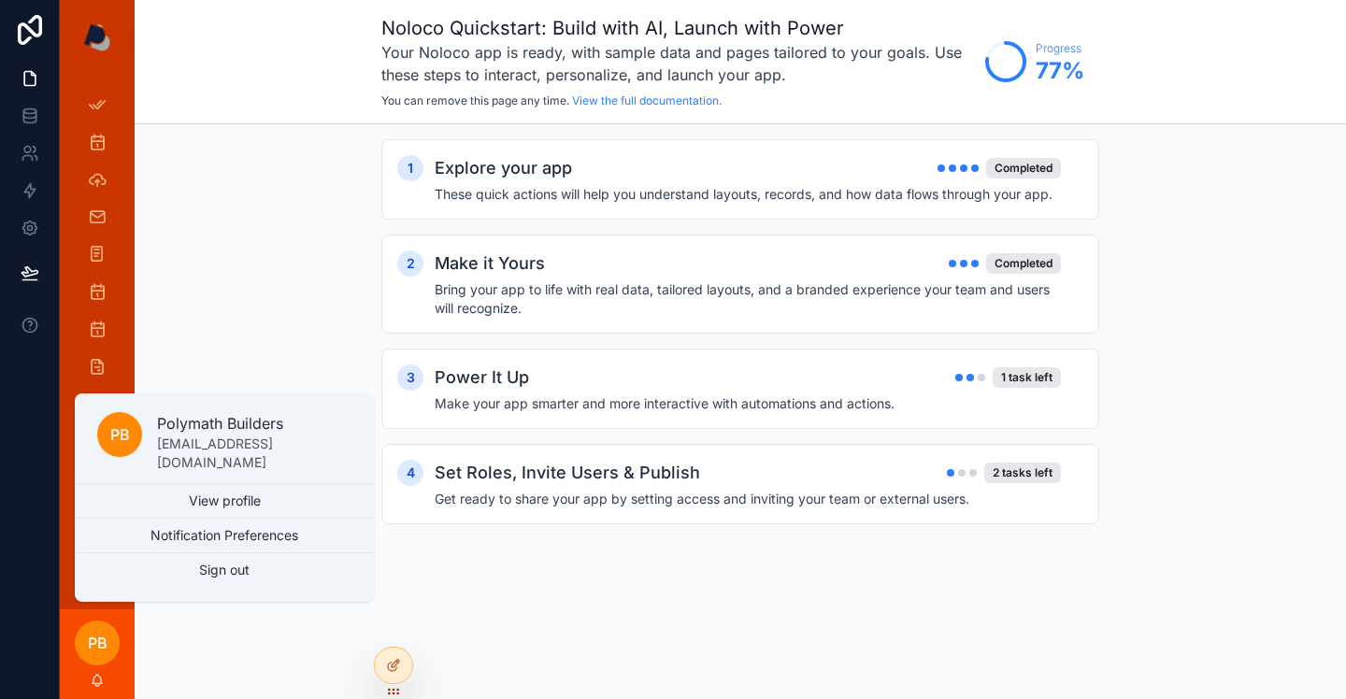
drag, startPoint x: 337, startPoint y: 274, endPoint x: 147, endPoint y: 229, distance: 195.0
click at [329, 272] on div "1 Explore your app Completed These quick actions will help you understand layou…" at bounding box center [741, 350] width 1212 height 453
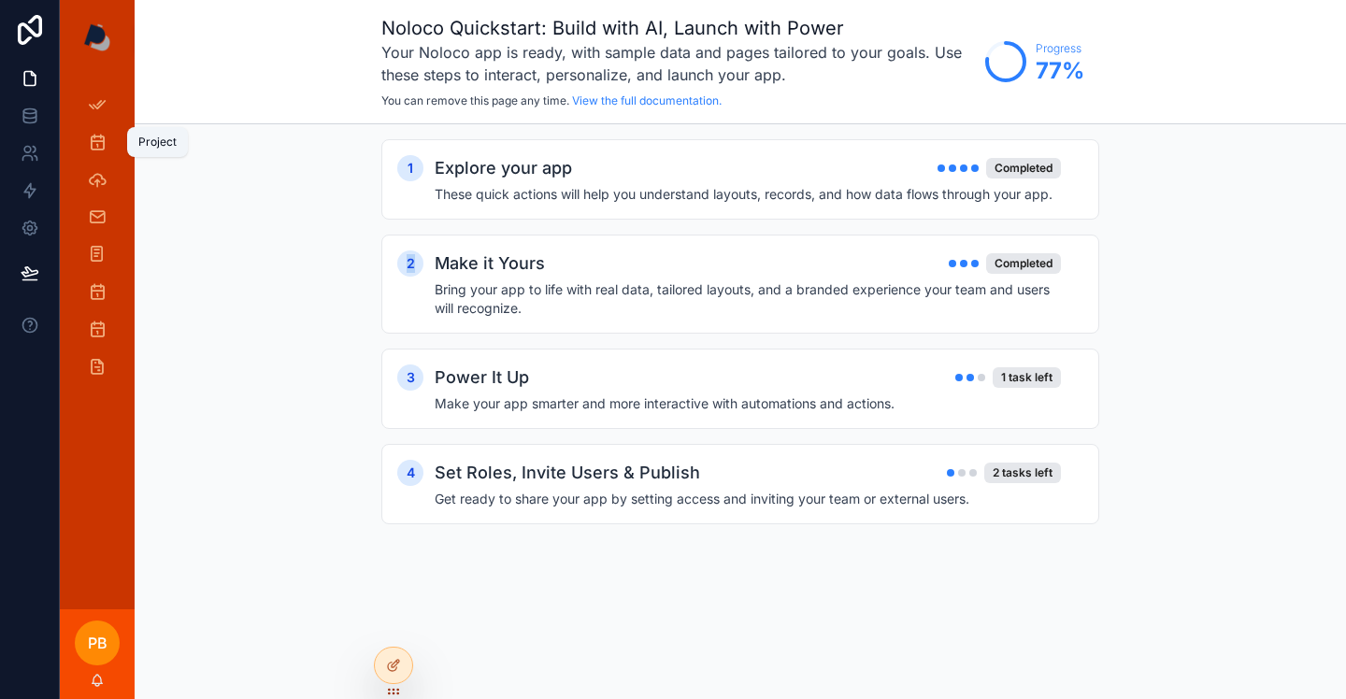
click at [95, 135] on icon "scrollable content" at bounding box center [97, 142] width 19 height 19
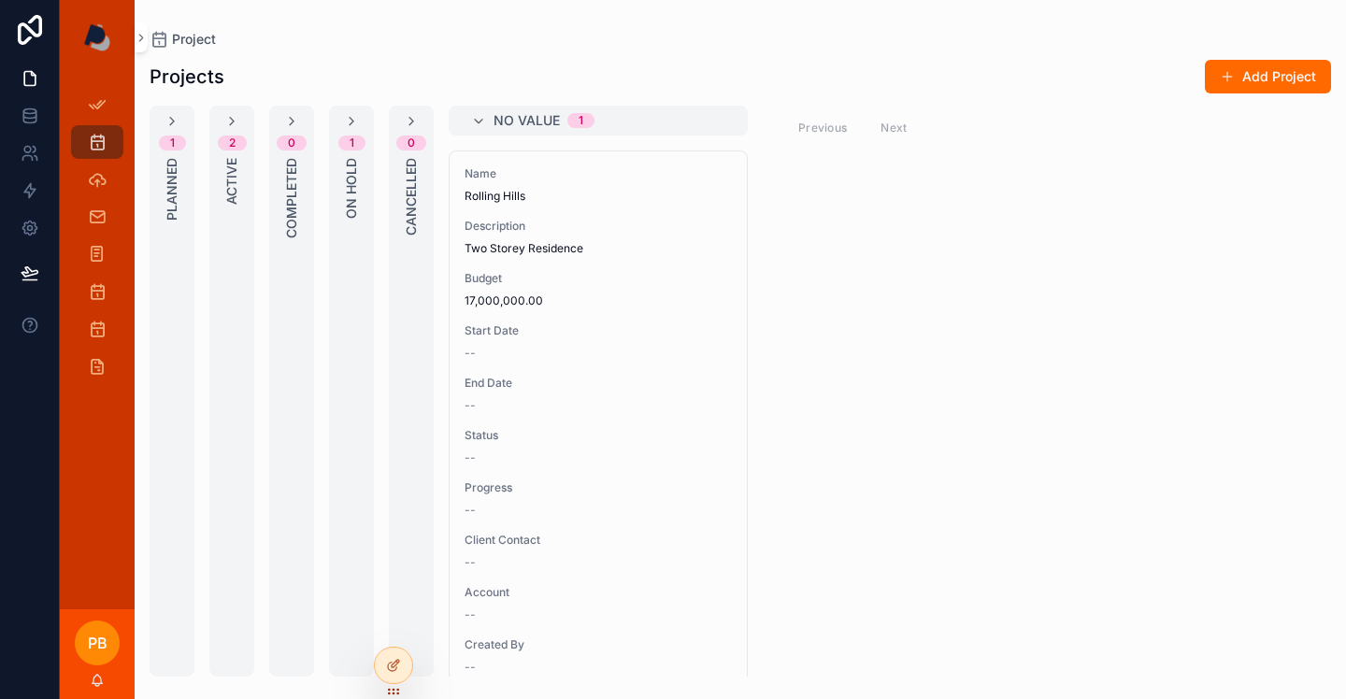
click at [180, 122] on div "1 Planned" at bounding box center [172, 391] width 45 height 571
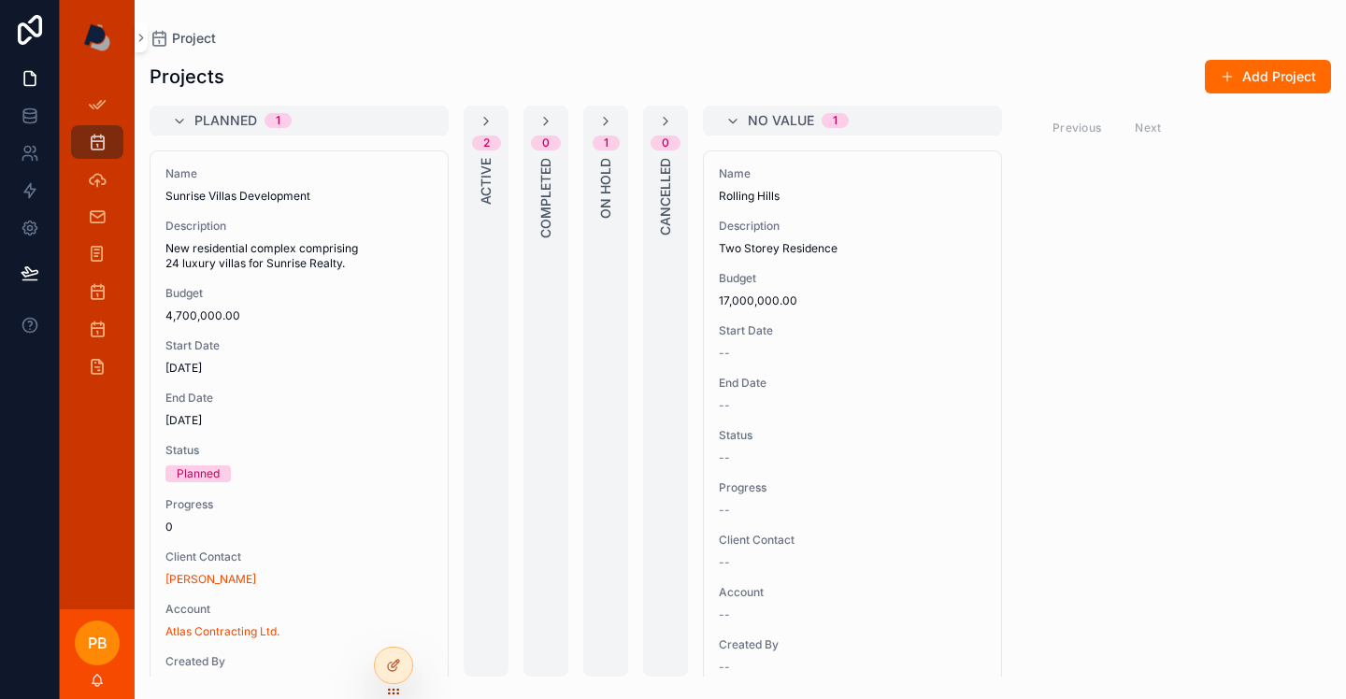
click at [755, 193] on span "Rolling Hills" at bounding box center [852, 196] width 267 height 15
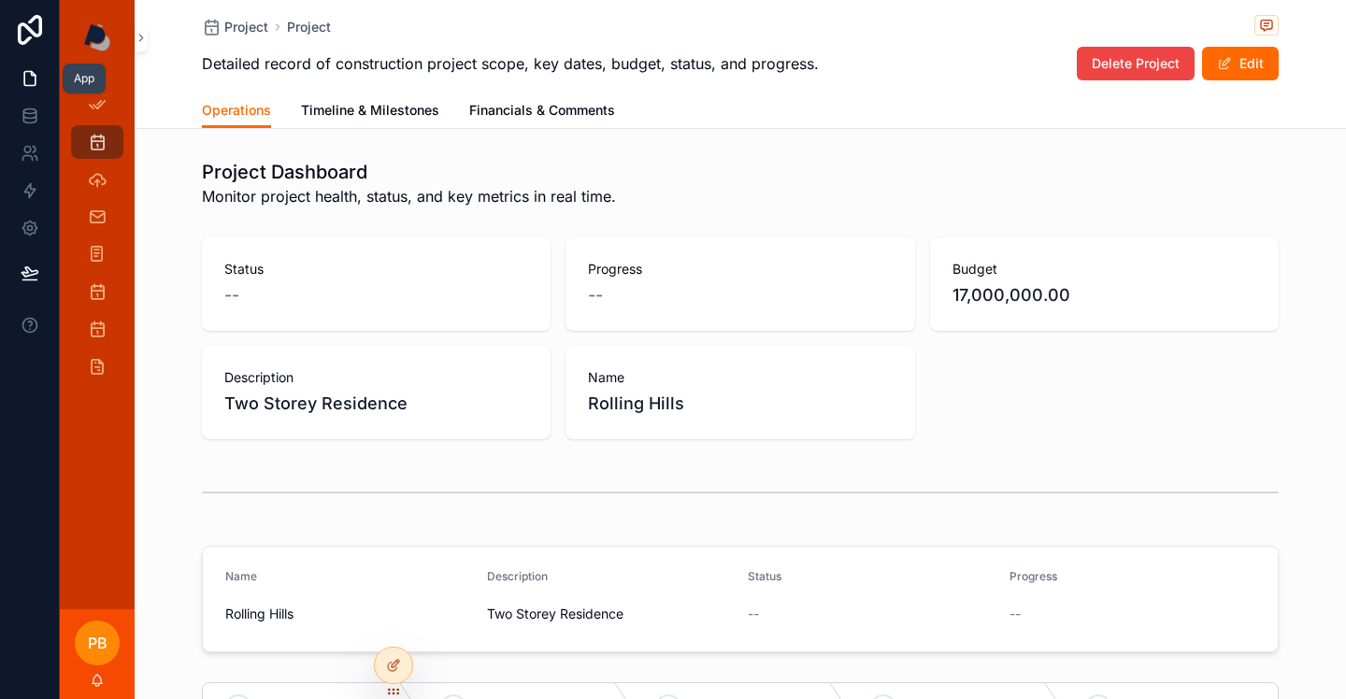
click at [27, 90] on link at bounding box center [29, 78] width 59 height 37
click at [90, 106] on icon "scrollable content" at bounding box center [97, 104] width 19 height 19
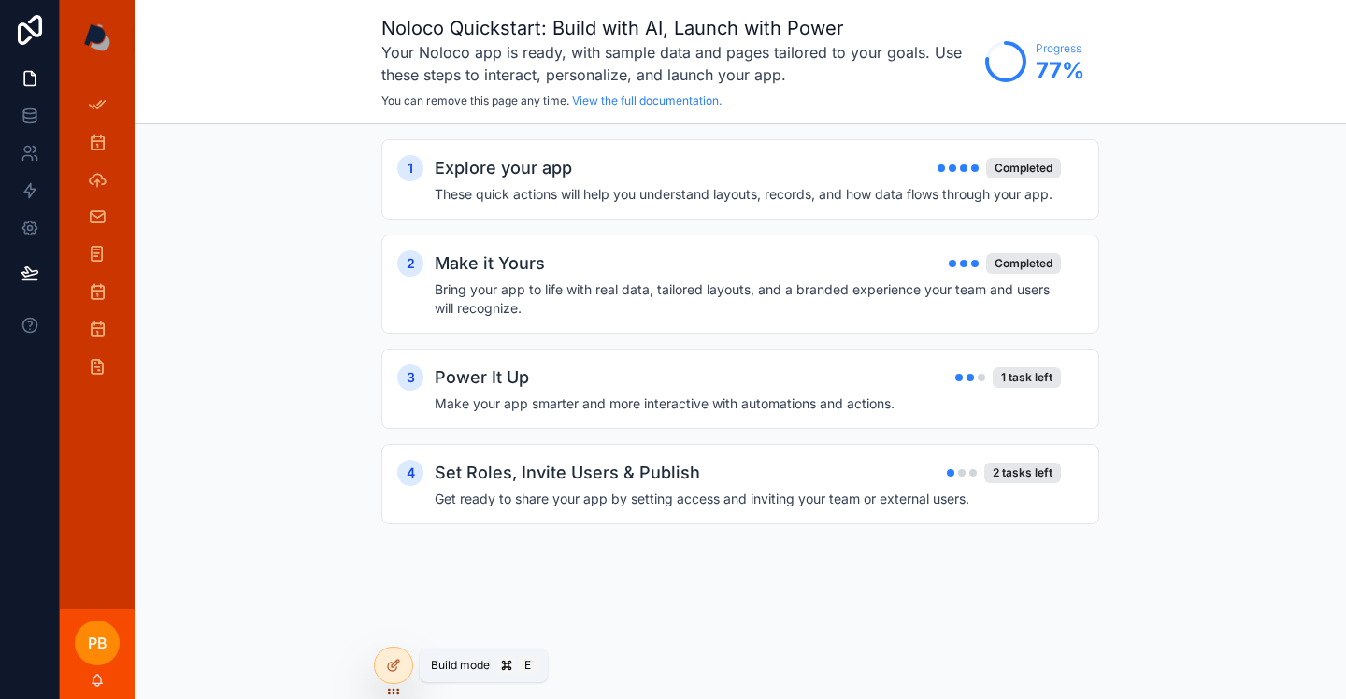
click at [398, 667] on icon at bounding box center [393, 665] width 15 height 15
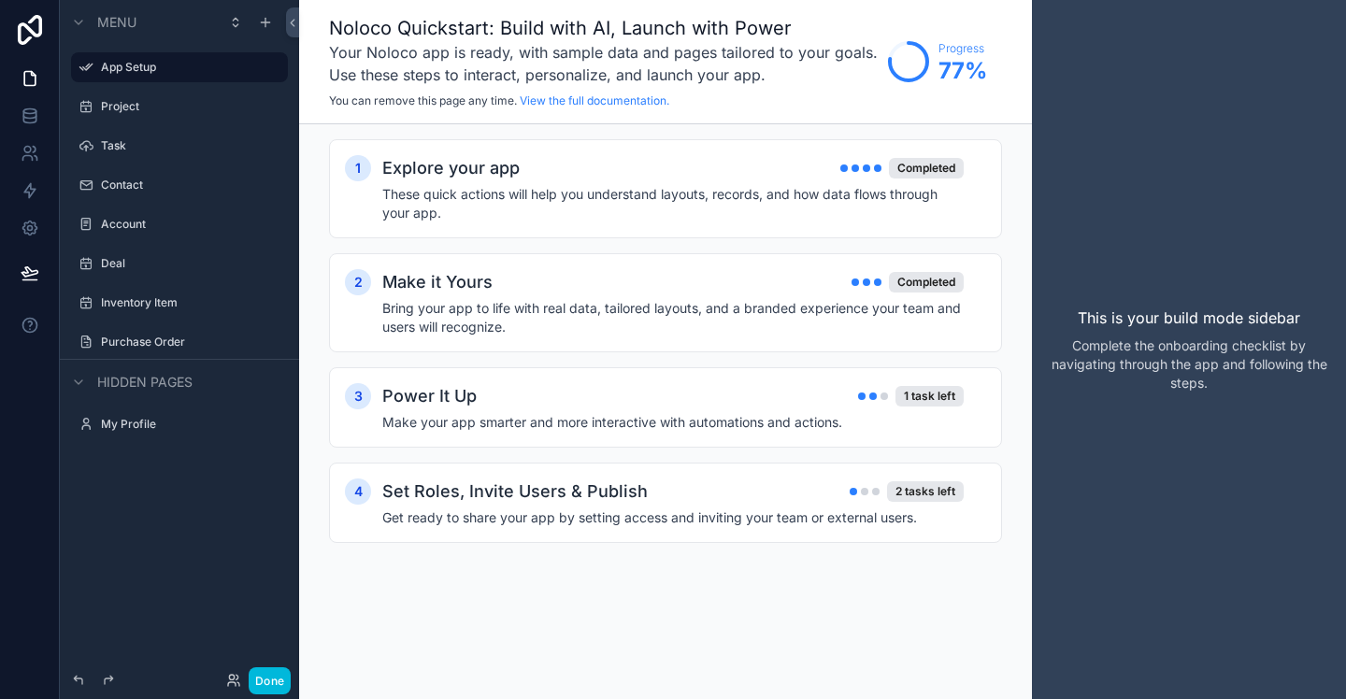
click at [271, 676] on button "Done" at bounding box center [270, 681] width 42 height 27
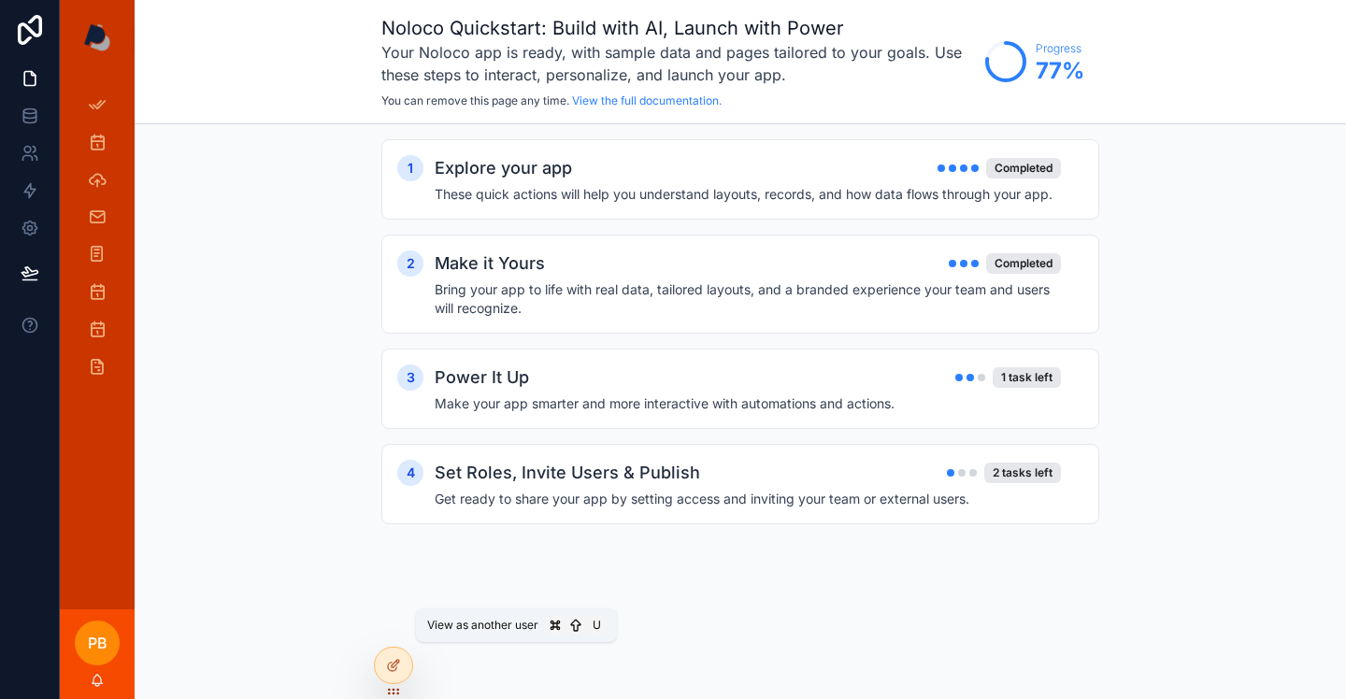
click at [0, 0] on icon at bounding box center [0, 0] width 0 height 0
click at [0, 0] on div at bounding box center [0, 0] width 0 height 0
click at [0, 0] on icon at bounding box center [0, 0] width 0 height 0
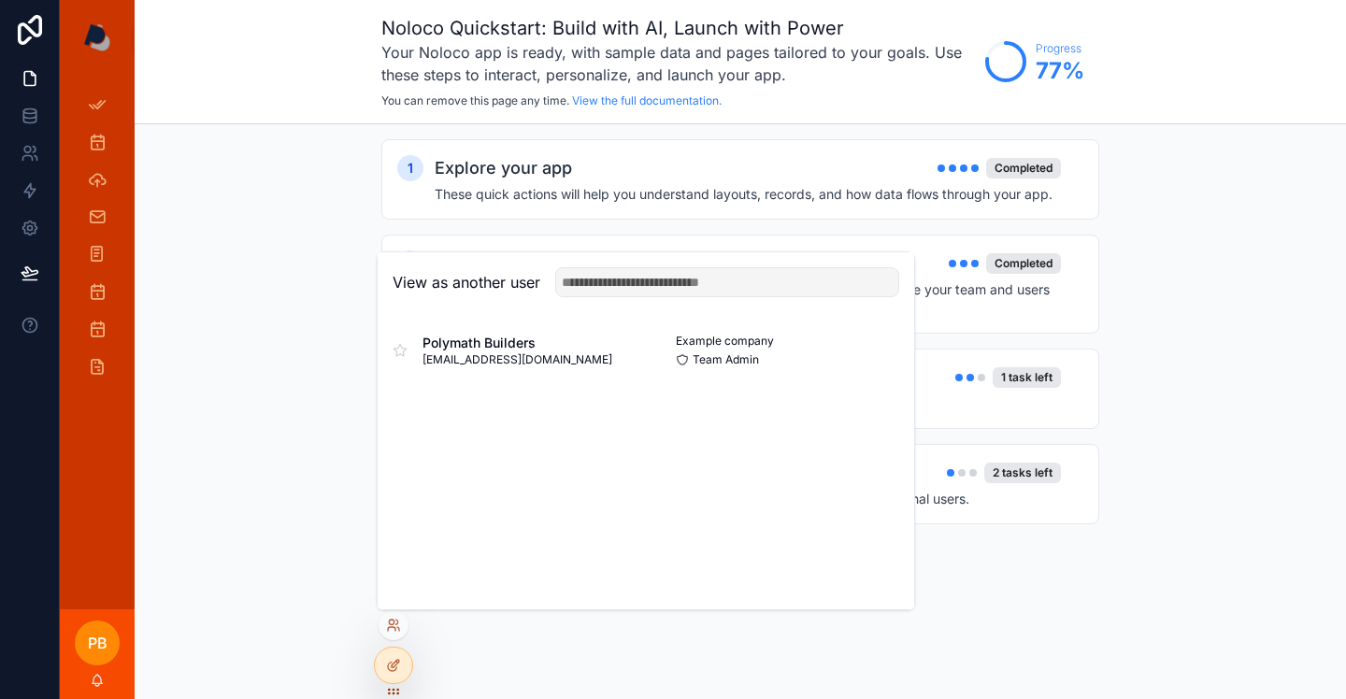
click at [395, 659] on icon at bounding box center [393, 665] width 15 height 15
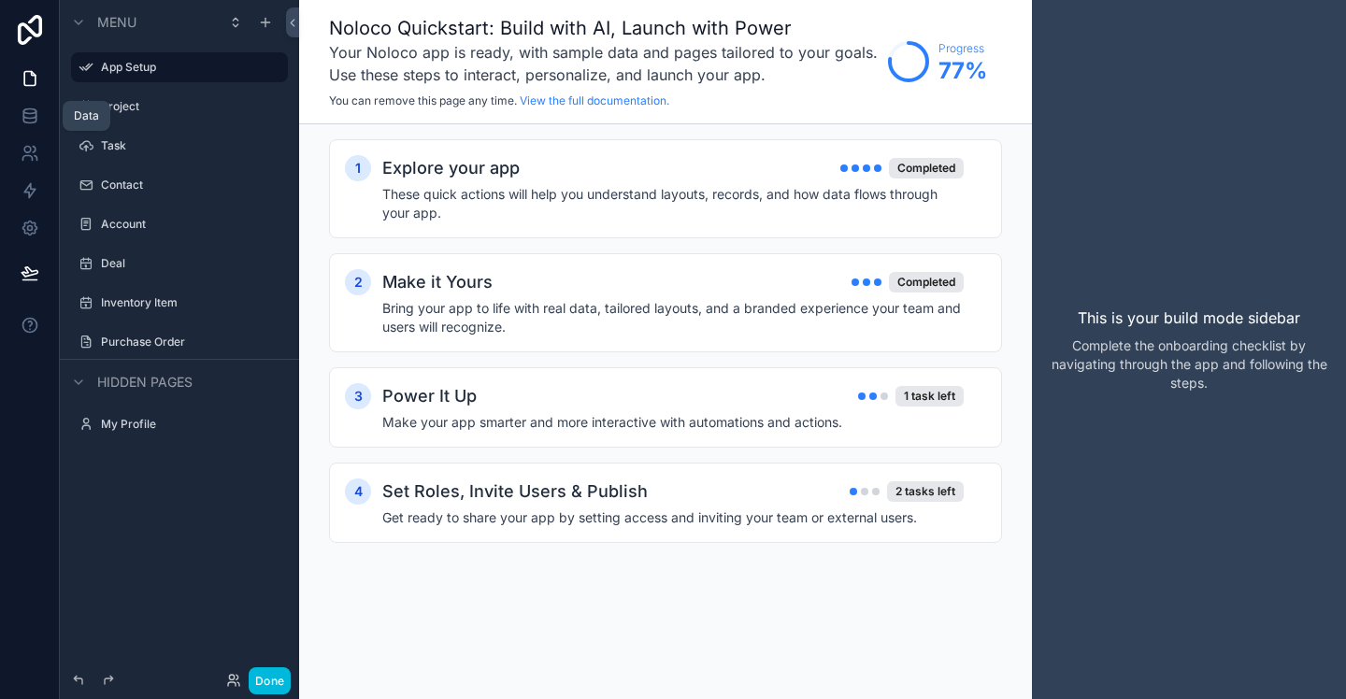
click at [30, 122] on icon at bounding box center [29, 119] width 12 height 7
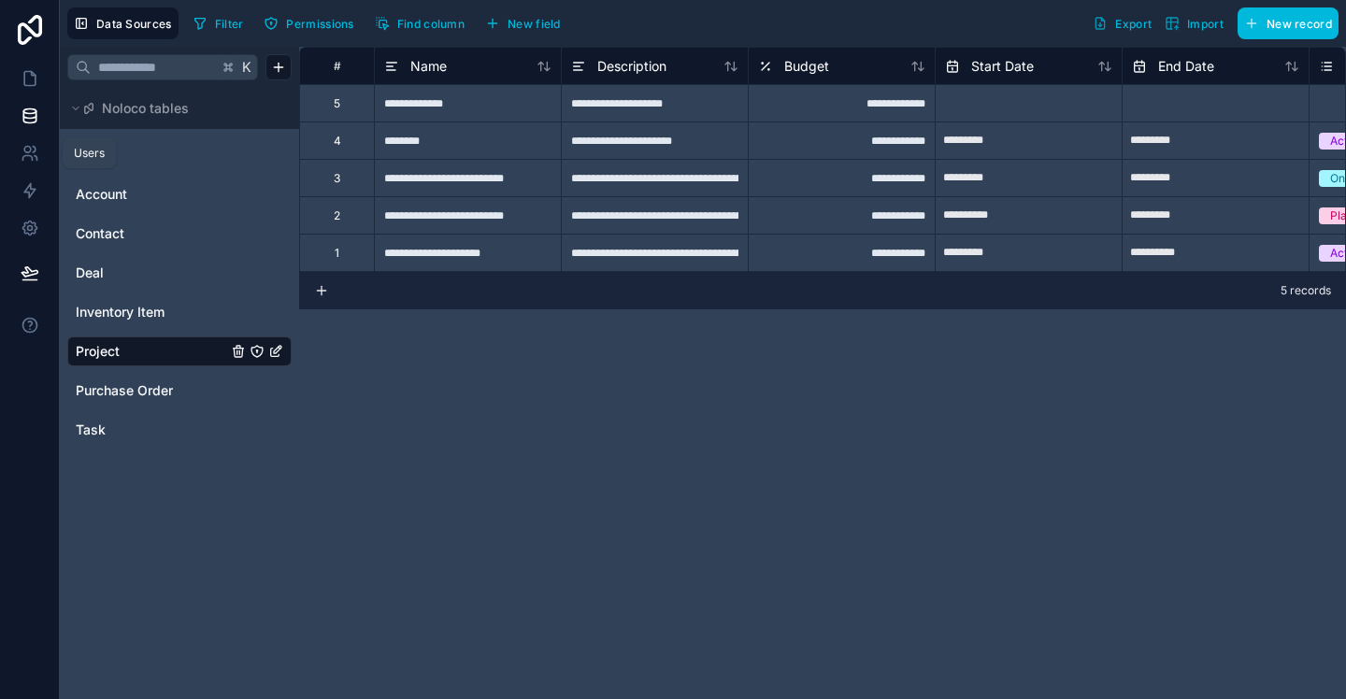
click at [30, 154] on icon at bounding box center [30, 153] width 19 height 19
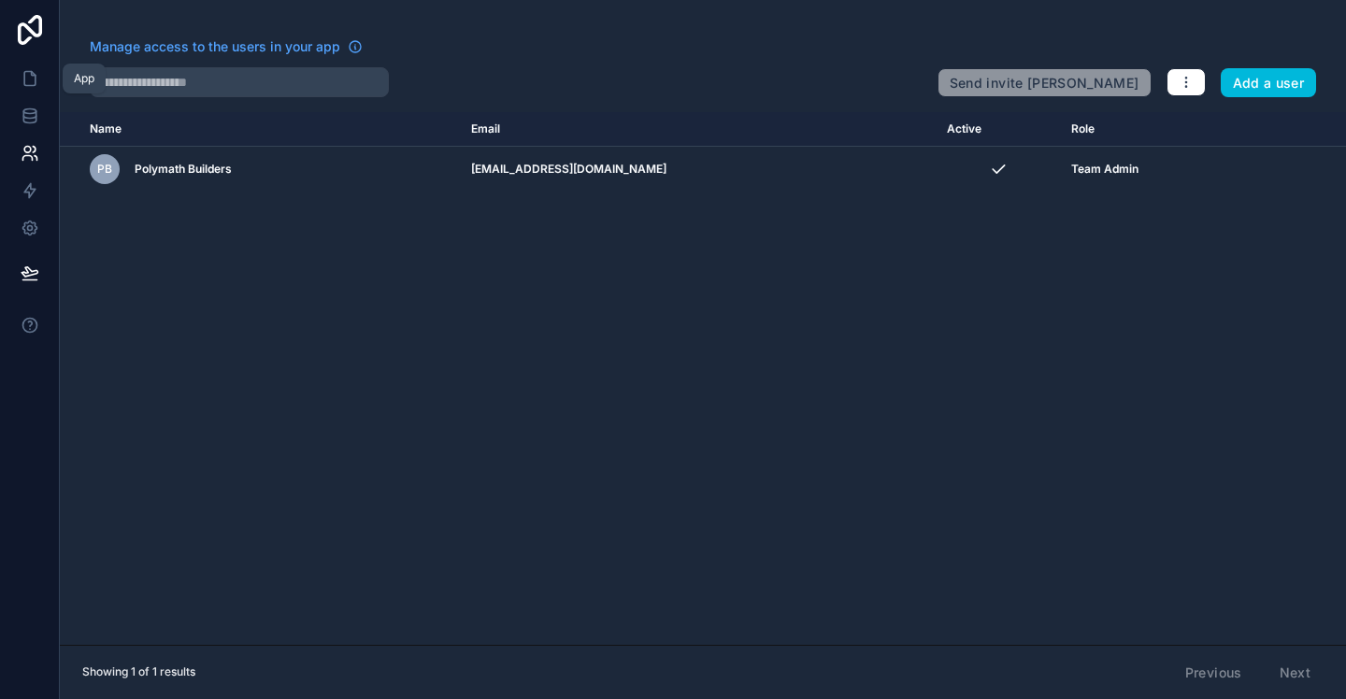
click at [35, 83] on icon at bounding box center [29, 79] width 11 height 14
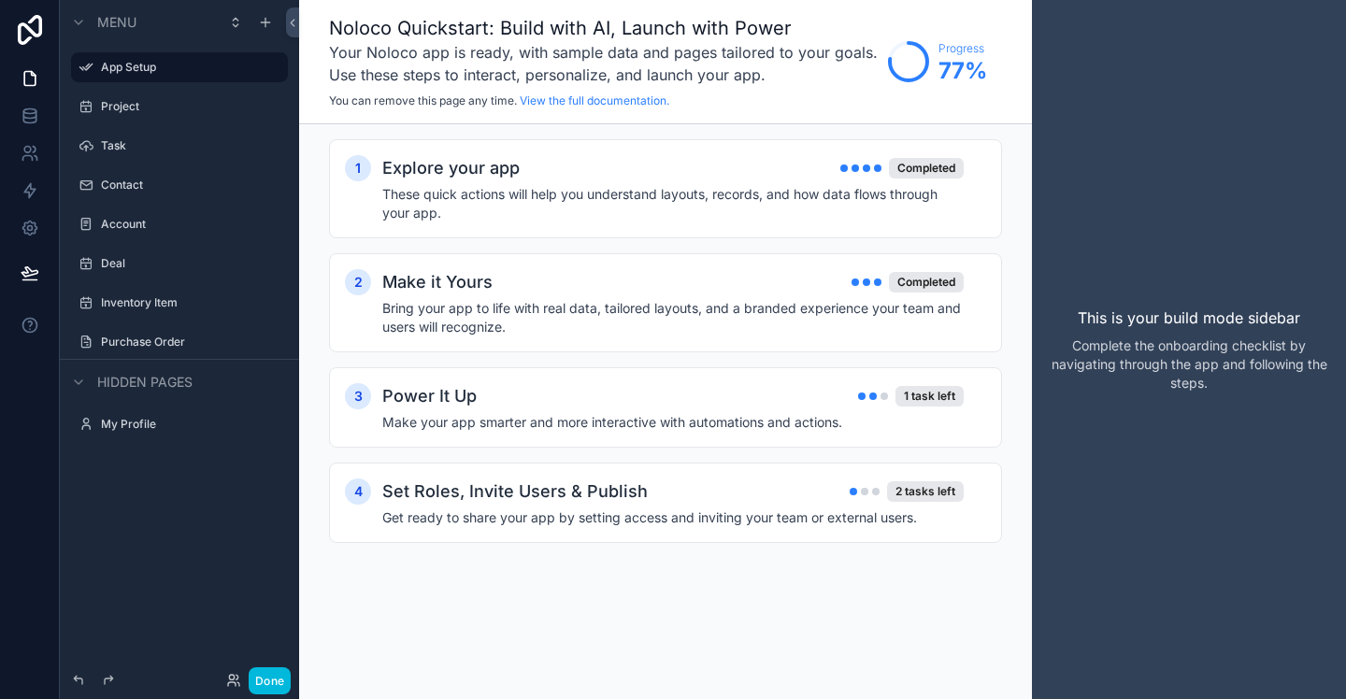
click at [193, 114] on div "Project" at bounding box center [192, 106] width 183 height 15
click at [131, 108] on label "Project" at bounding box center [189, 106] width 176 height 15
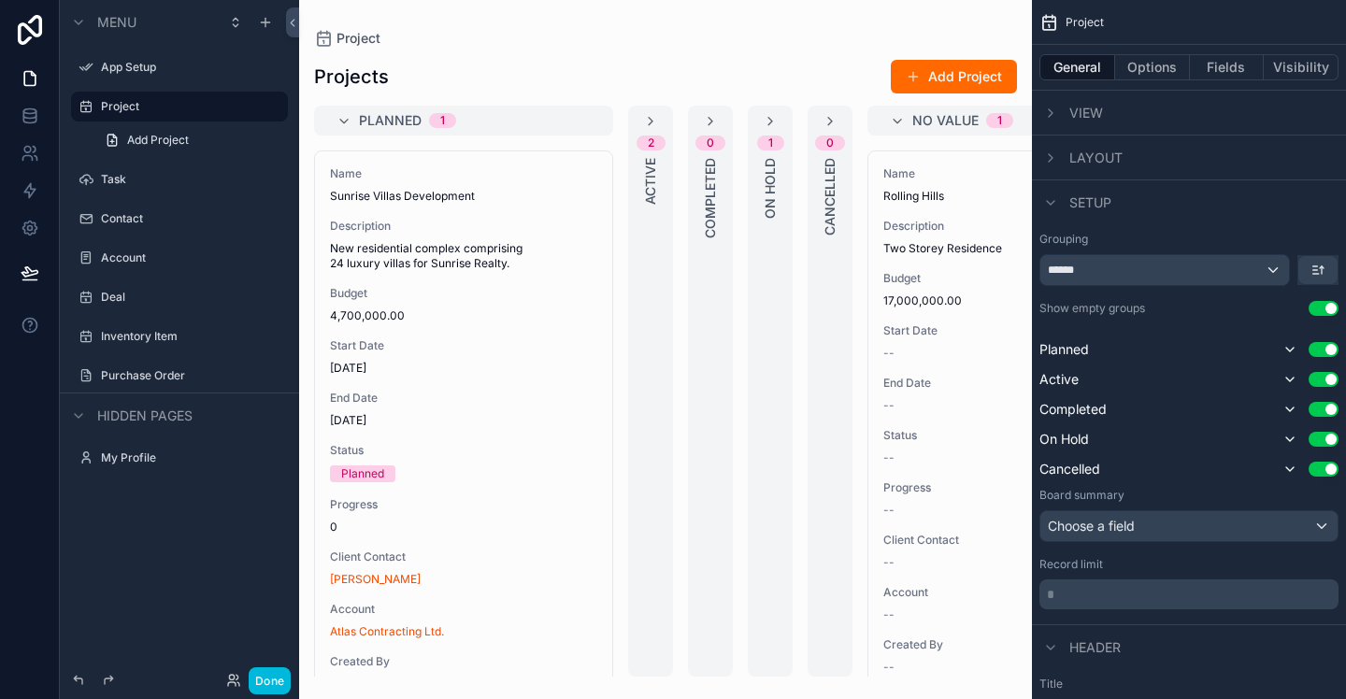
click at [1056, 158] on icon "scrollable content" at bounding box center [1050, 158] width 15 height 15
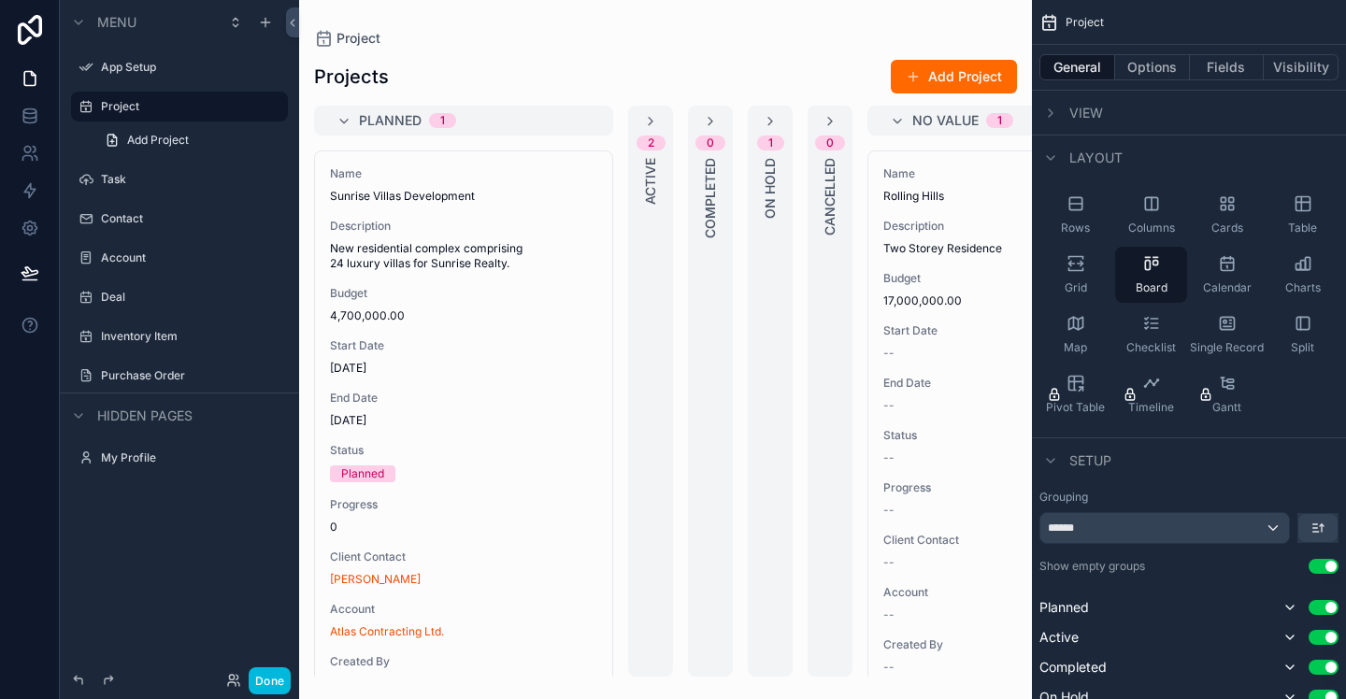
click at [1079, 208] on icon "scrollable content" at bounding box center [1076, 203] width 19 height 19
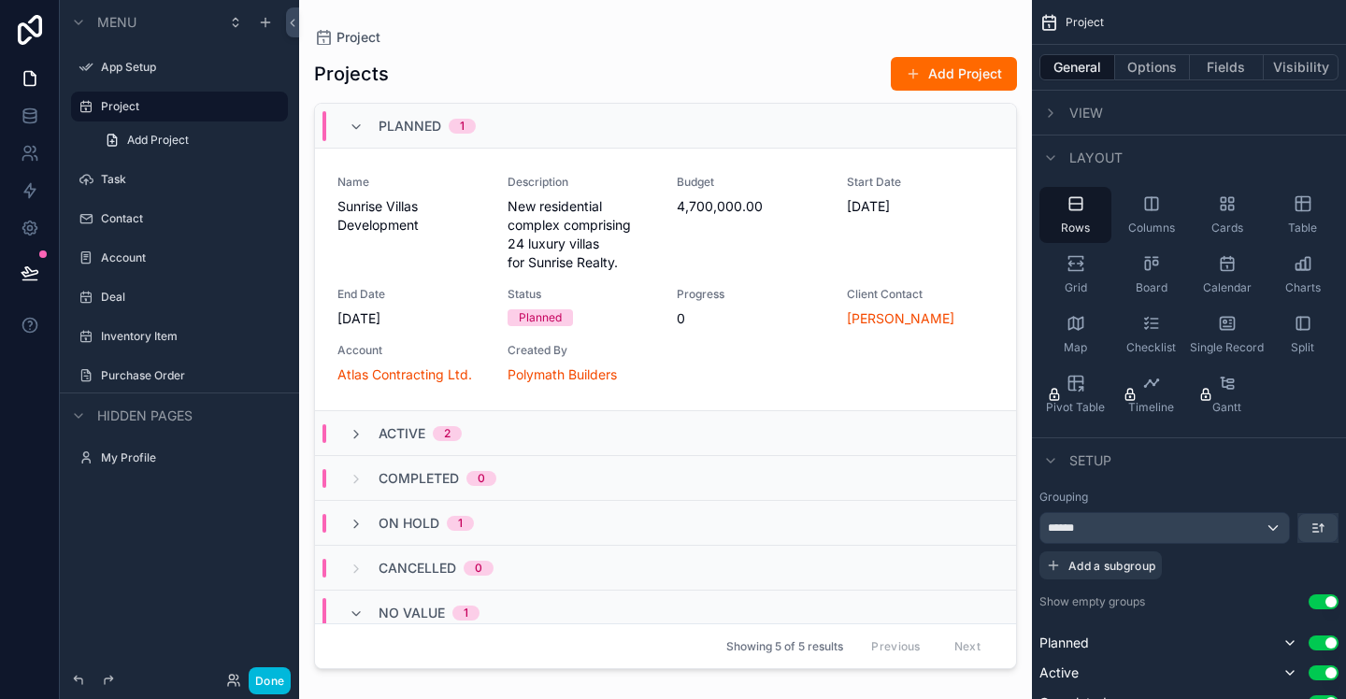
click at [1151, 213] on div "Columns" at bounding box center [1151, 215] width 72 height 56
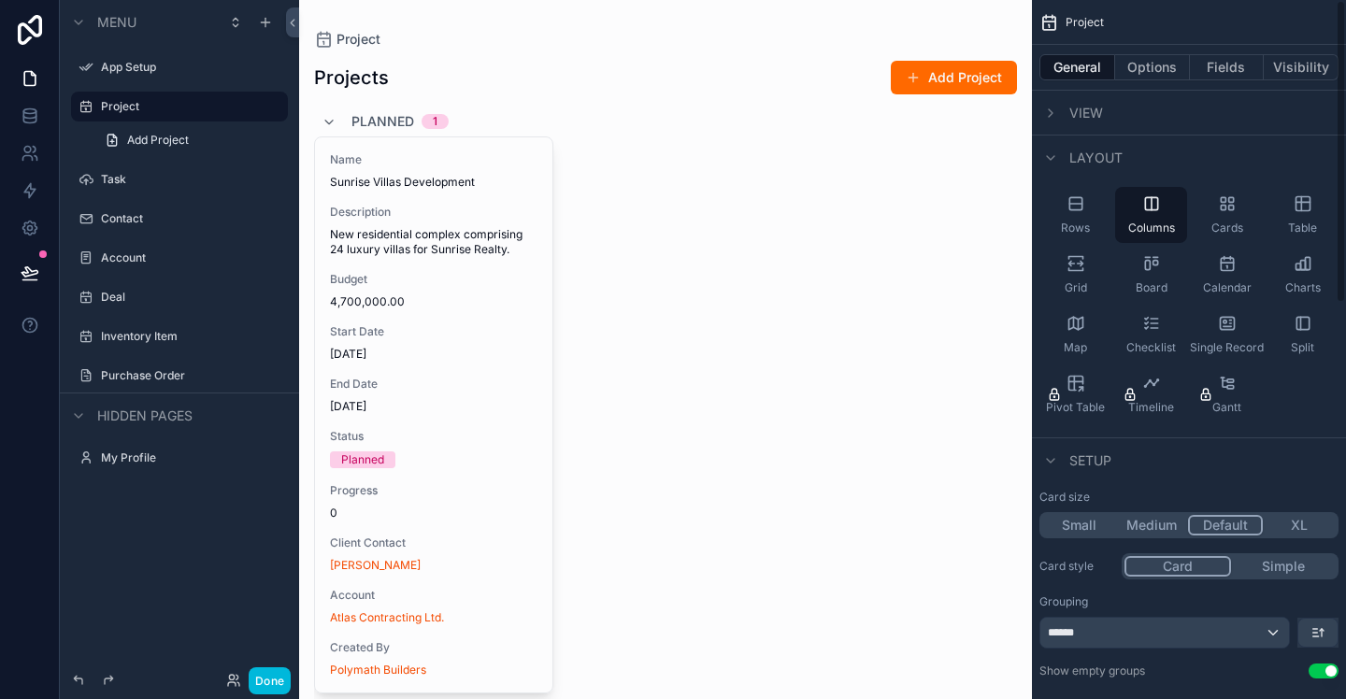
click at [1230, 213] on div "Cards" at bounding box center [1227, 215] width 72 height 56
click at [1294, 213] on div "Table" at bounding box center [1303, 215] width 72 height 56
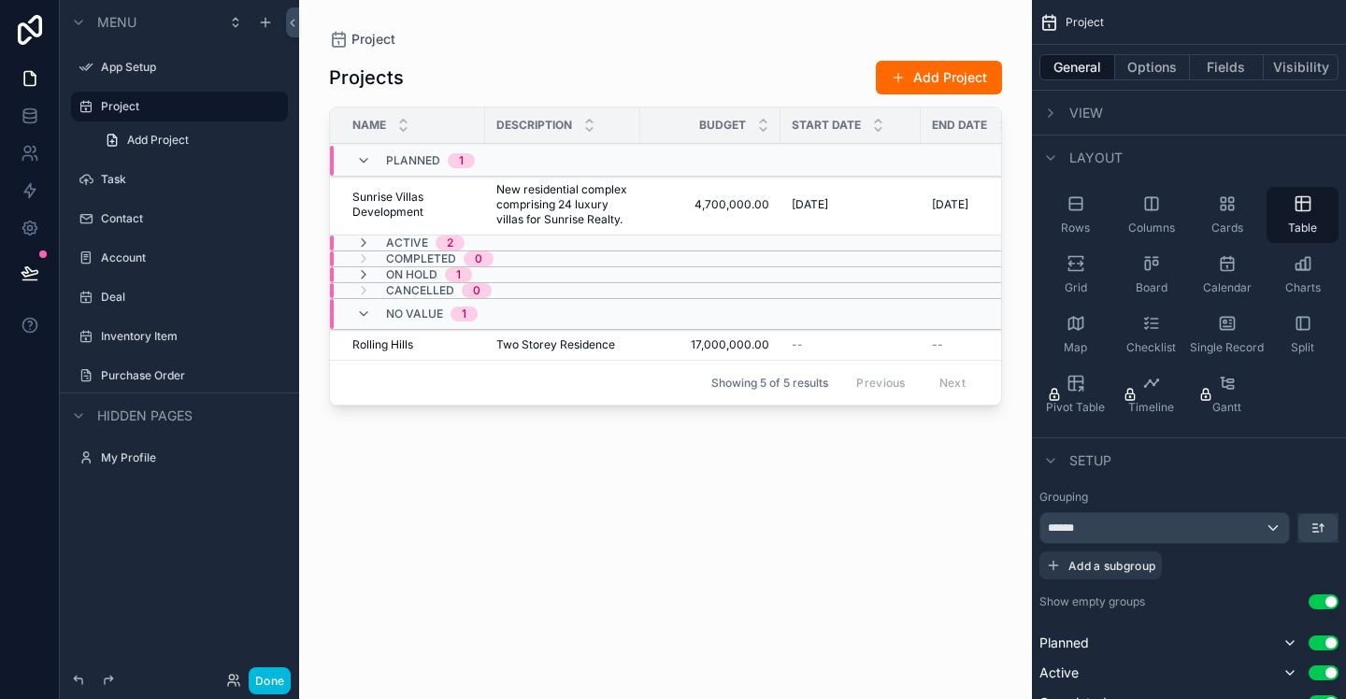
click at [1056, 118] on icon "scrollable content" at bounding box center [1050, 113] width 15 height 15
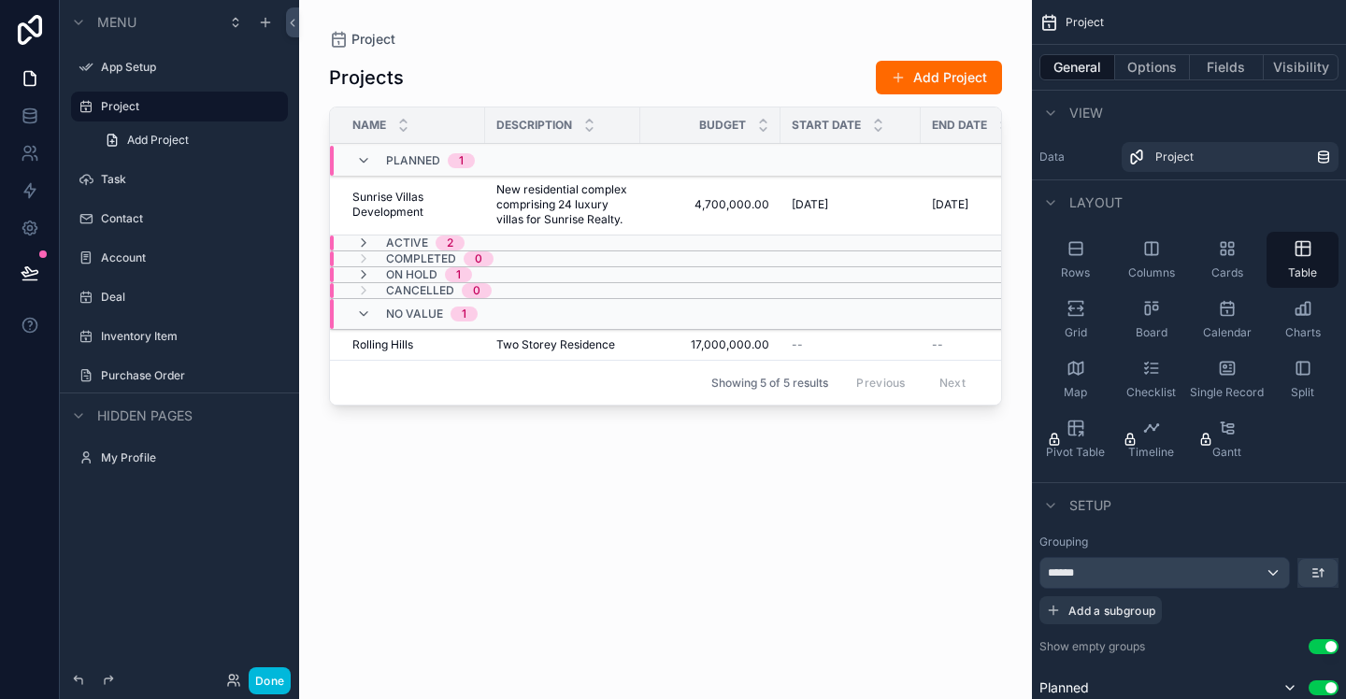
click at [1056, 118] on icon "scrollable content" at bounding box center [1050, 113] width 15 height 15
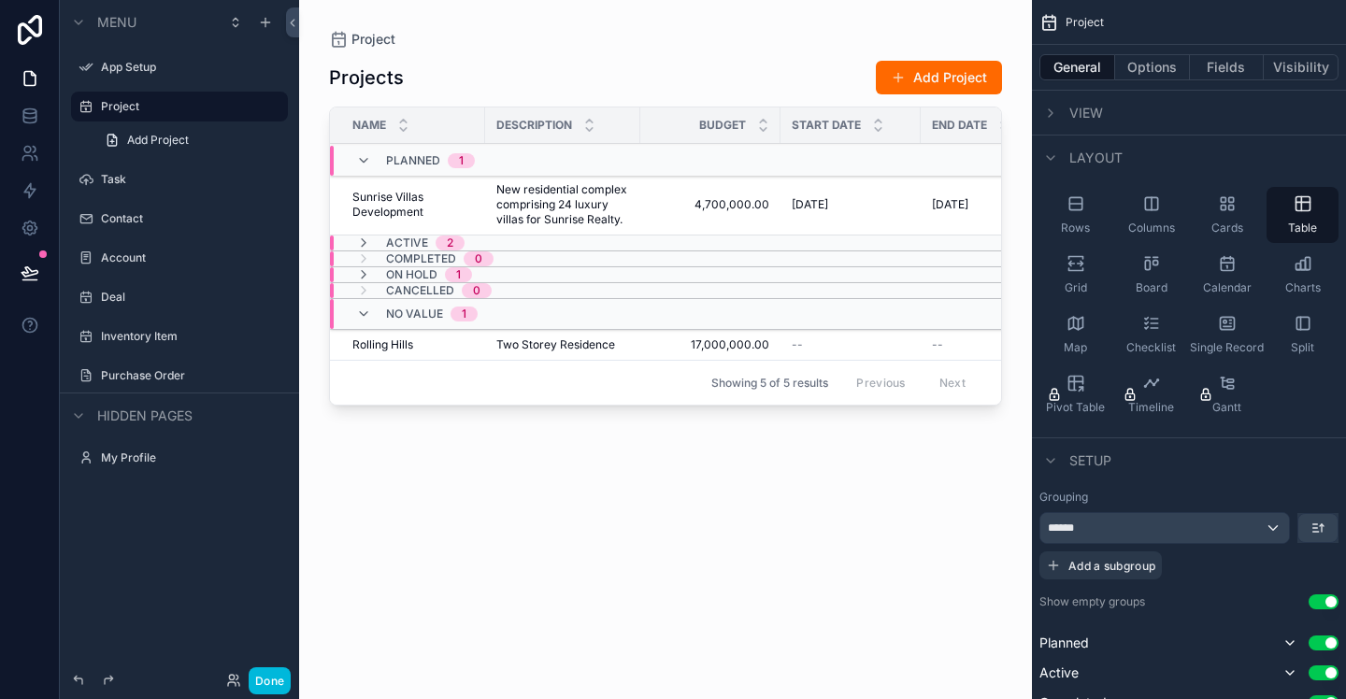
click at [1268, 529] on div "******" at bounding box center [1165, 528] width 249 height 30
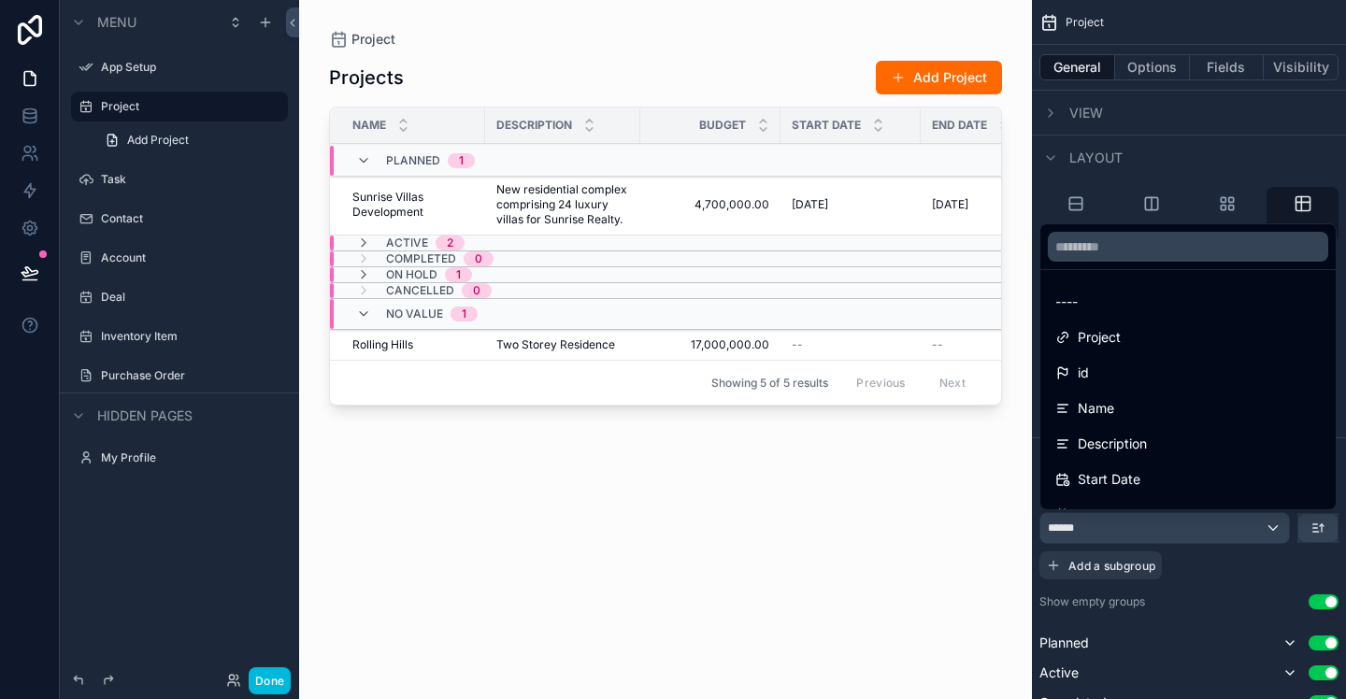
click at [1075, 303] on span "----" at bounding box center [1067, 302] width 22 height 22
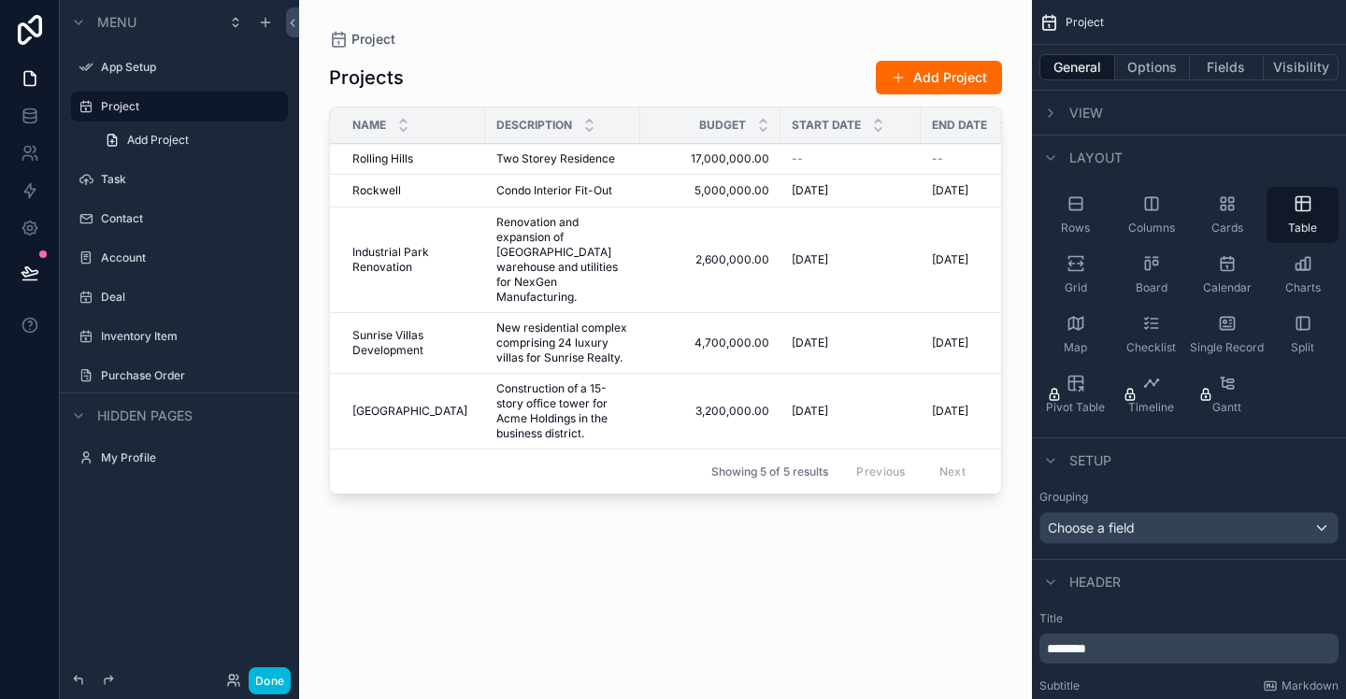
click at [1151, 266] on icon "scrollable content" at bounding box center [1151, 263] width 19 height 19
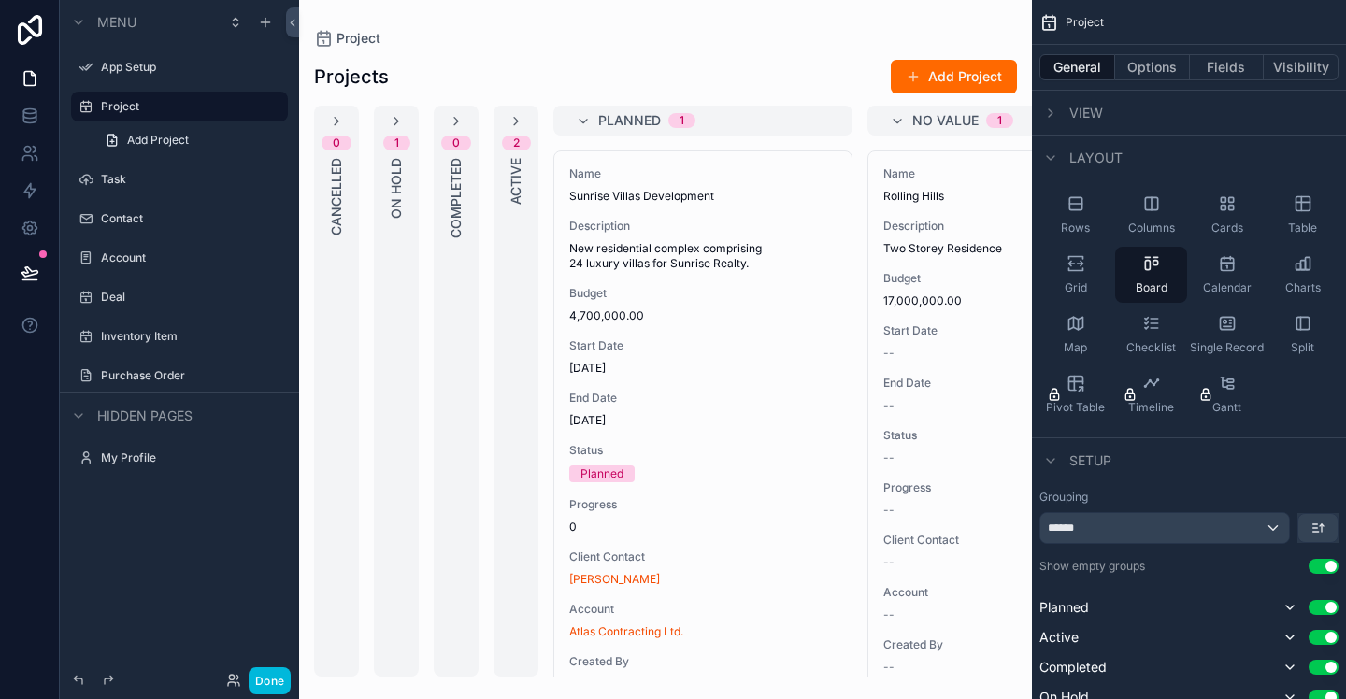
click at [1081, 270] on icon "scrollable content" at bounding box center [1076, 269] width 14 height 3
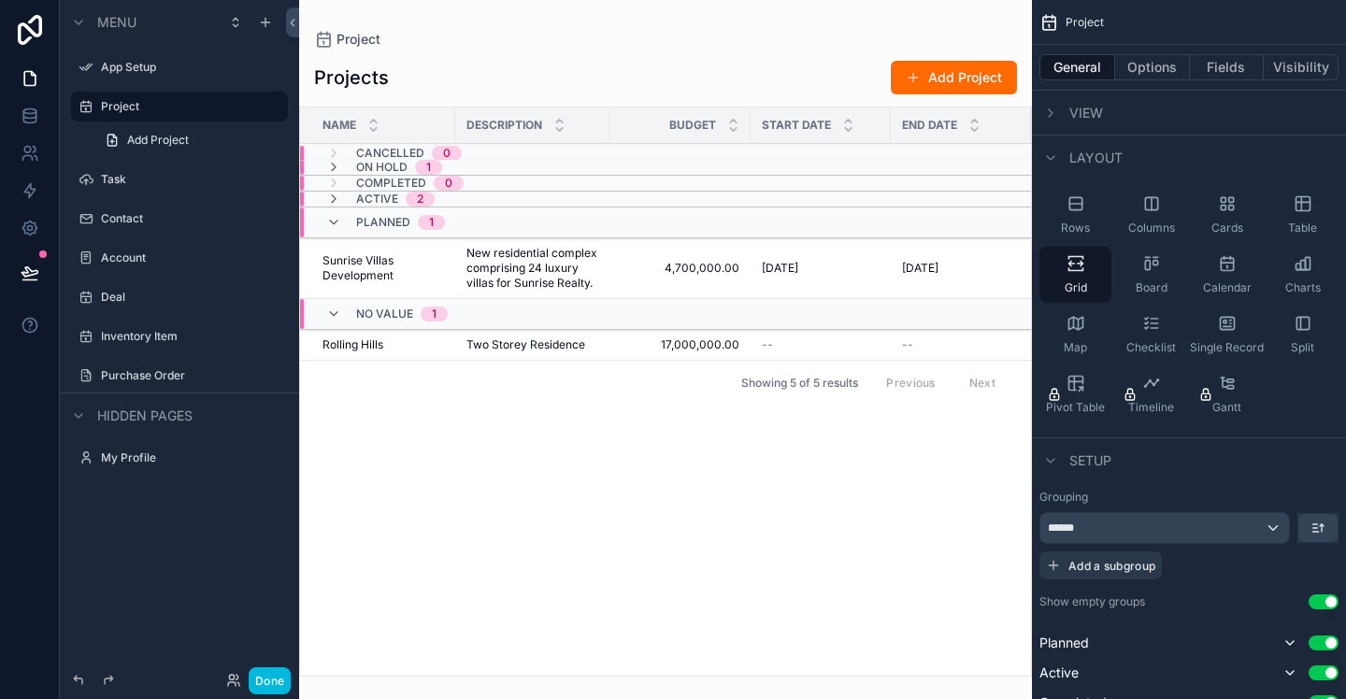
click at [1077, 212] on icon "scrollable content" at bounding box center [1076, 203] width 19 height 19
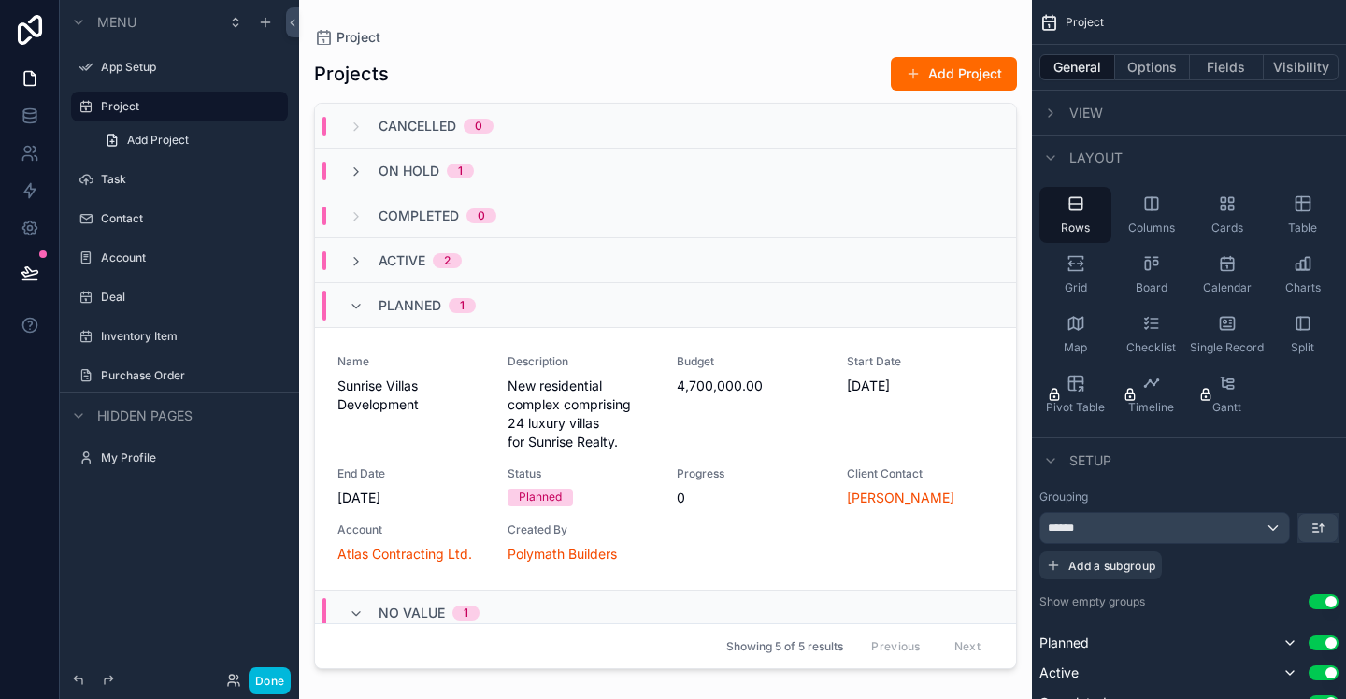
click at [1167, 321] on div "Checklist" at bounding box center [1151, 335] width 72 height 56
click at [1085, 323] on div "Map" at bounding box center [1076, 335] width 72 height 56
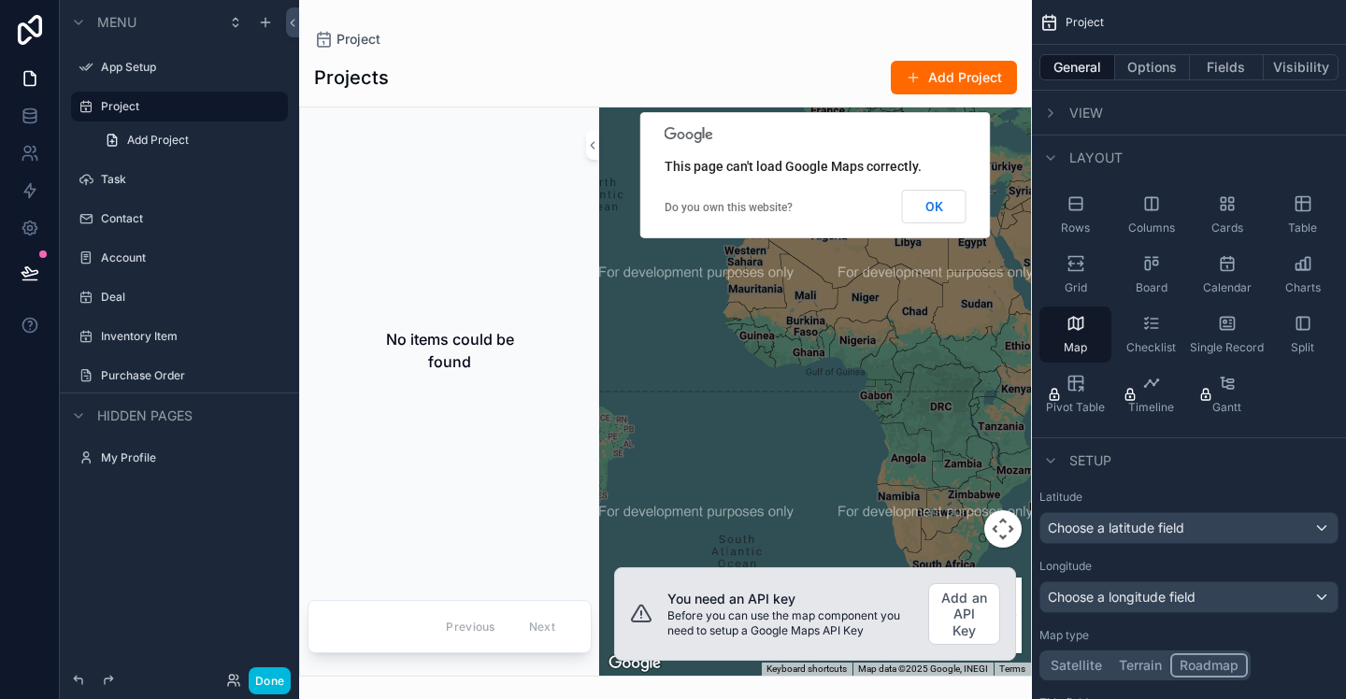
click at [1163, 221] on span "Columns" at bounding box center [1151, 228] width 47 height 15
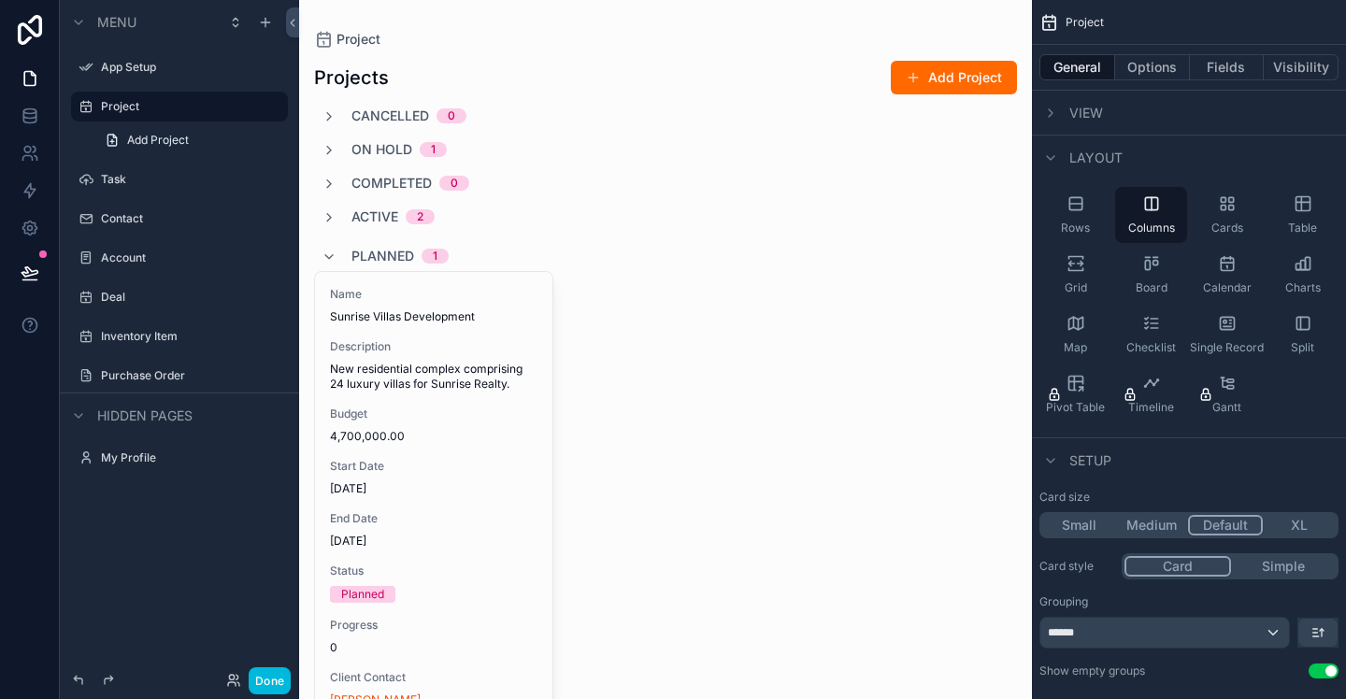
click at [1076, 213] on div "Rows" at bounding box center [1076, 215] width 72 height 56
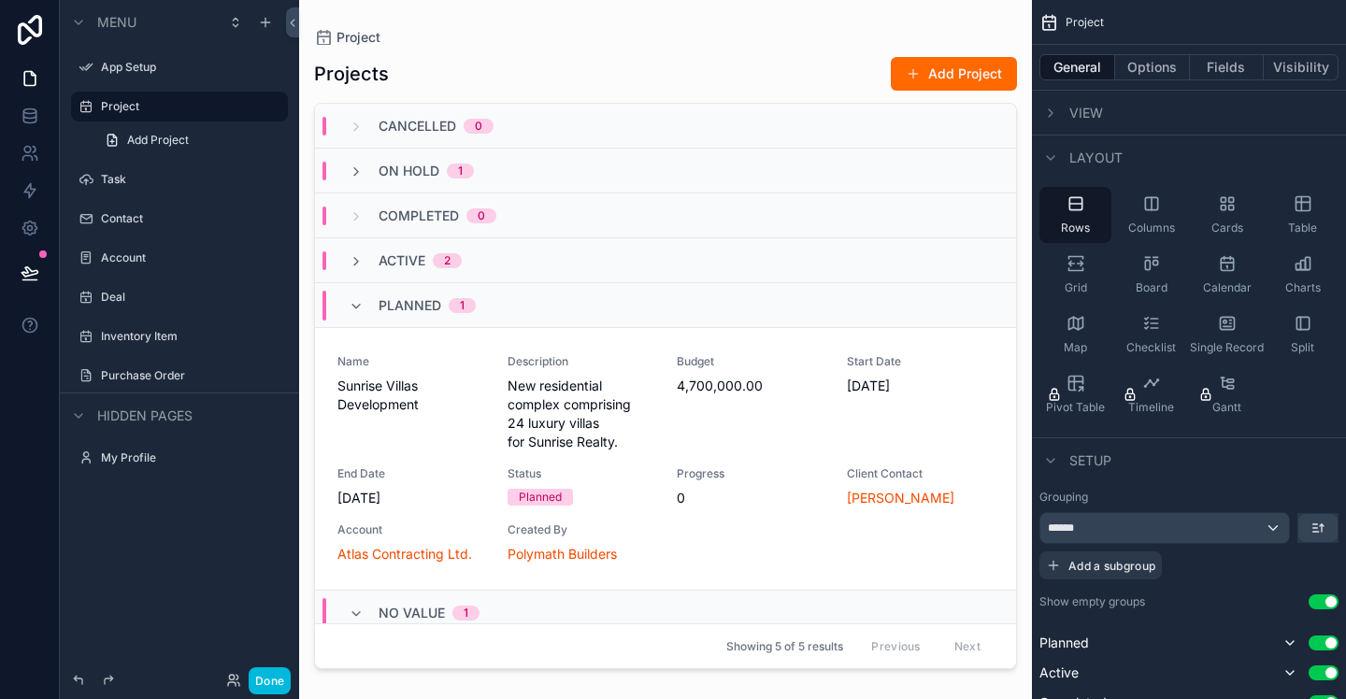
click at [1232, 522] on div "******" at bounding box center [1165, 528] width 249 height 30
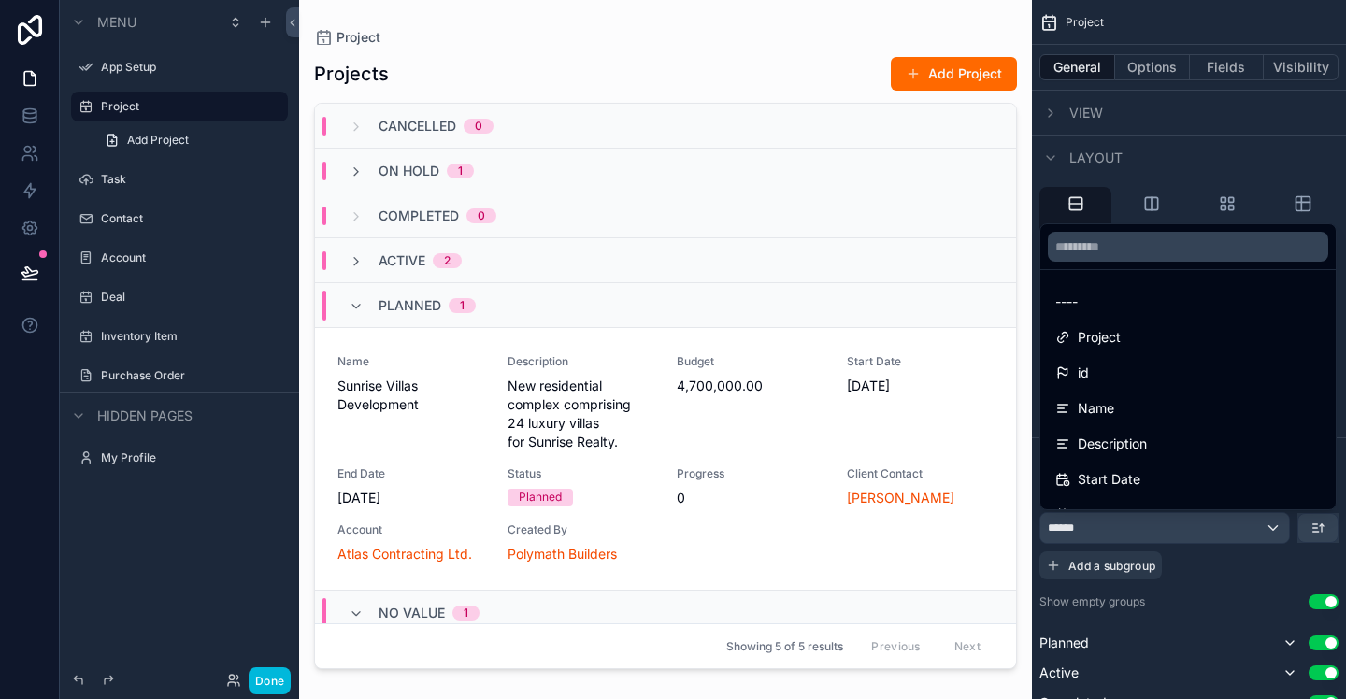
click at [1098, 330] on span "Project" at bounding box center [1099, 337] width 43 height 22
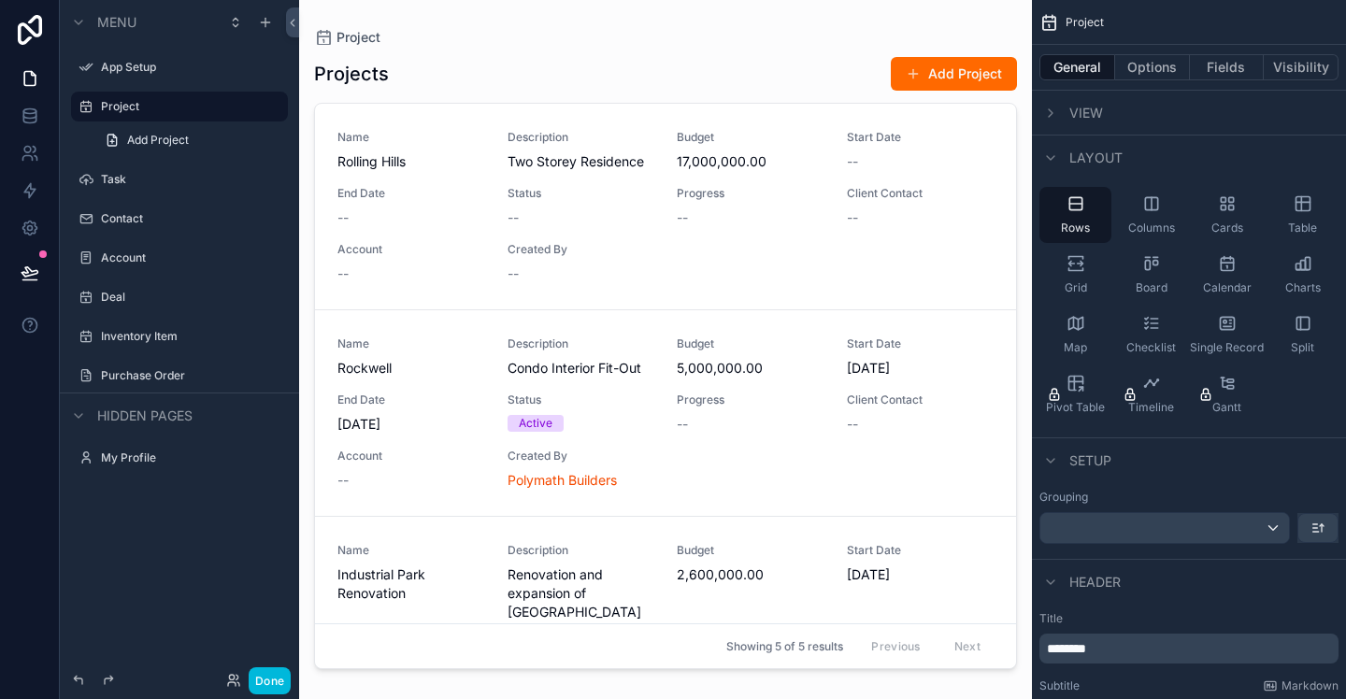
click at [1194, 525] on div "scrollable content" at bounding box center [1165, 528] width 249 height 30
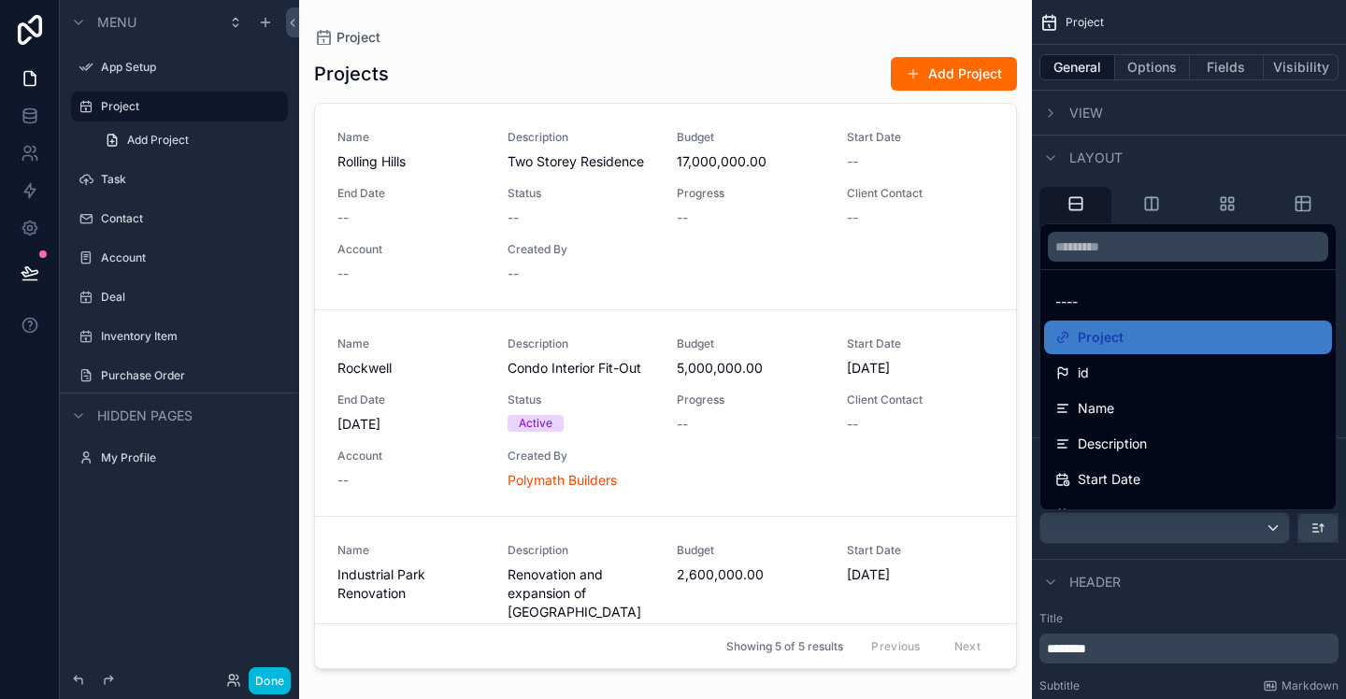
click at [1085, 303] on div "----" at bounding box center [1189, 302] width 266 height 22
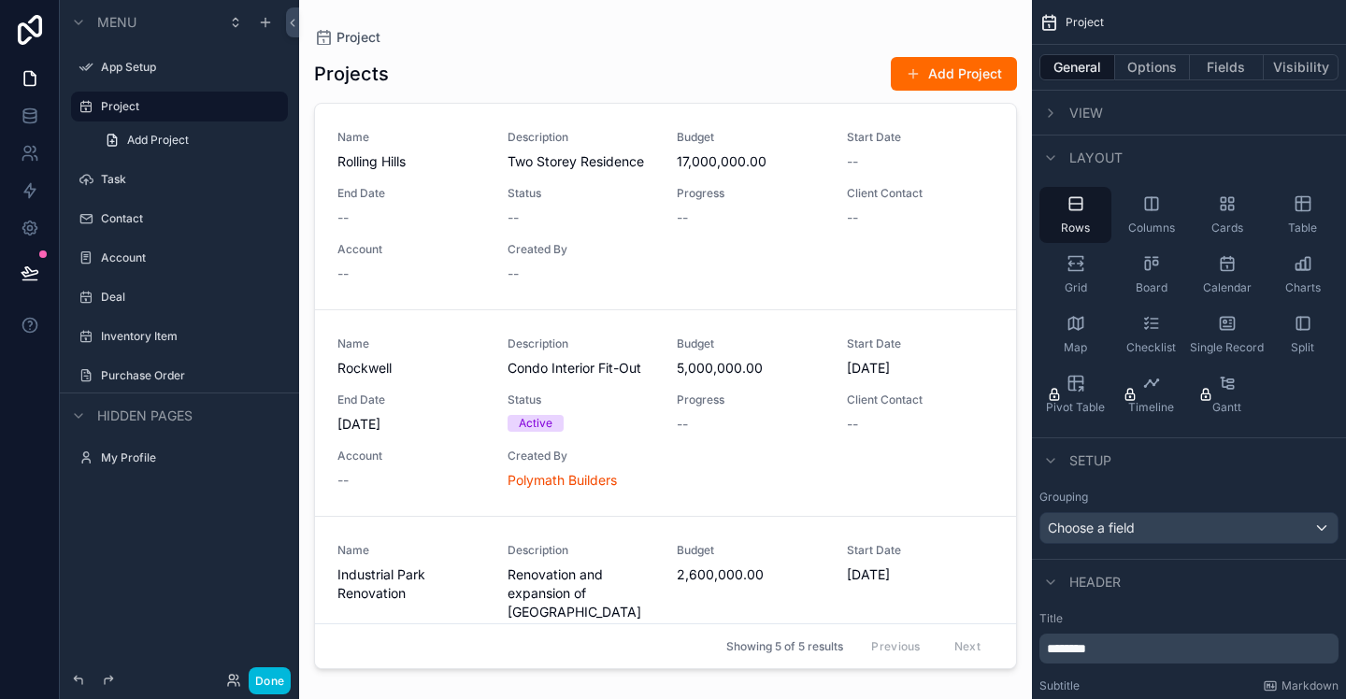
click at [1223, 209] on icon "scrollable content" at bounding box center [1223, 208] width 5 height 5
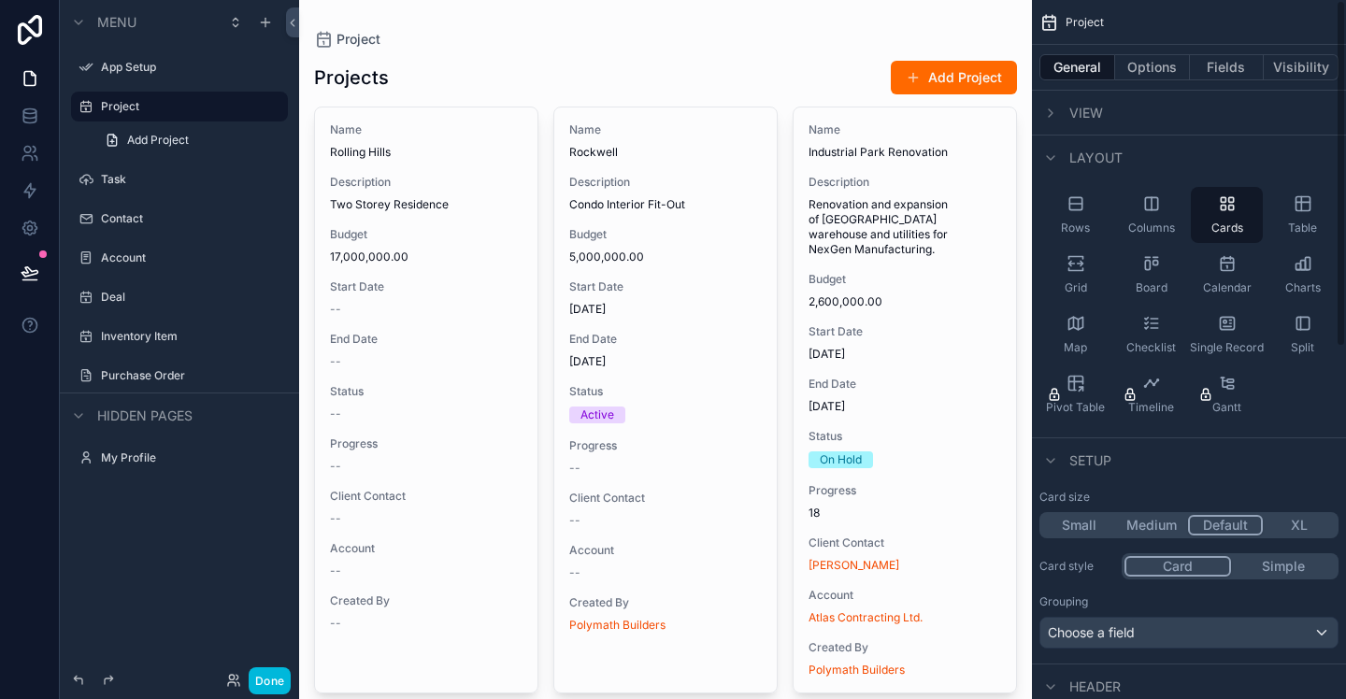
click at [1084, 270] on icon "scrollable content" at bounding box center [1076, 263] width 19 height 19
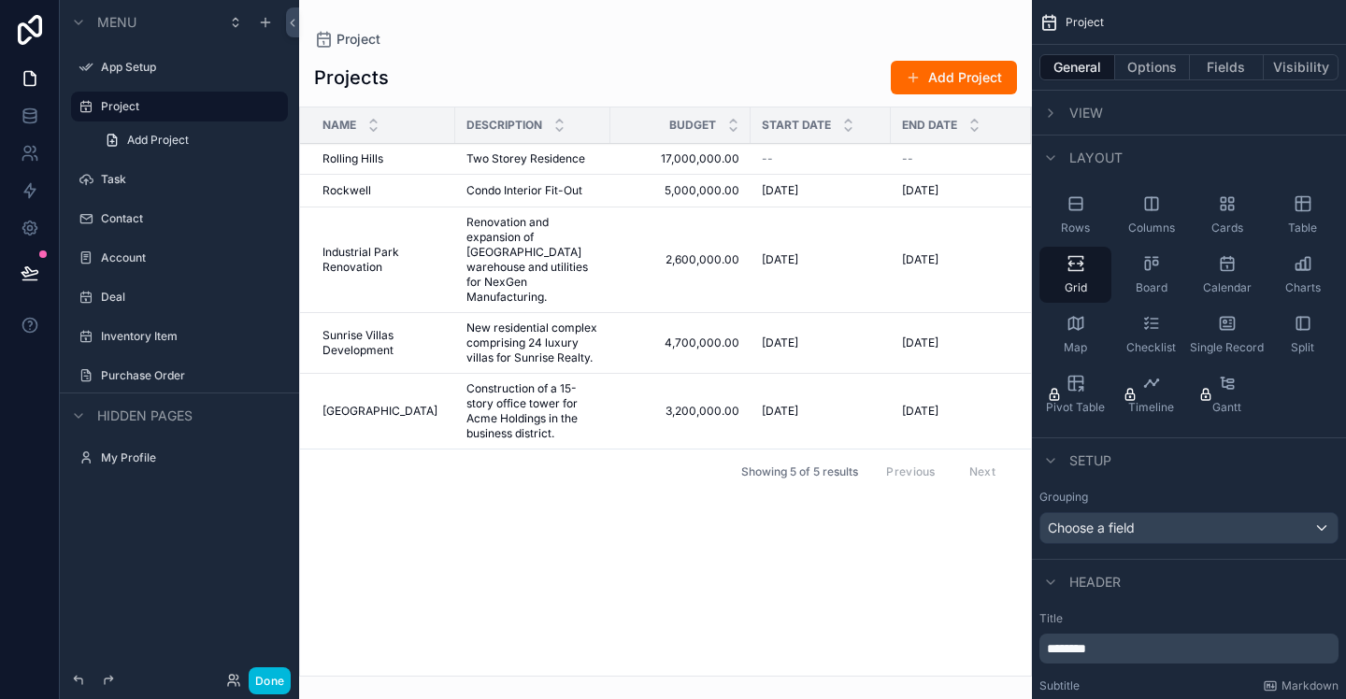
click at [1155, 281] on span "Board" at bounding box center [1152, 287] width 32 height 15
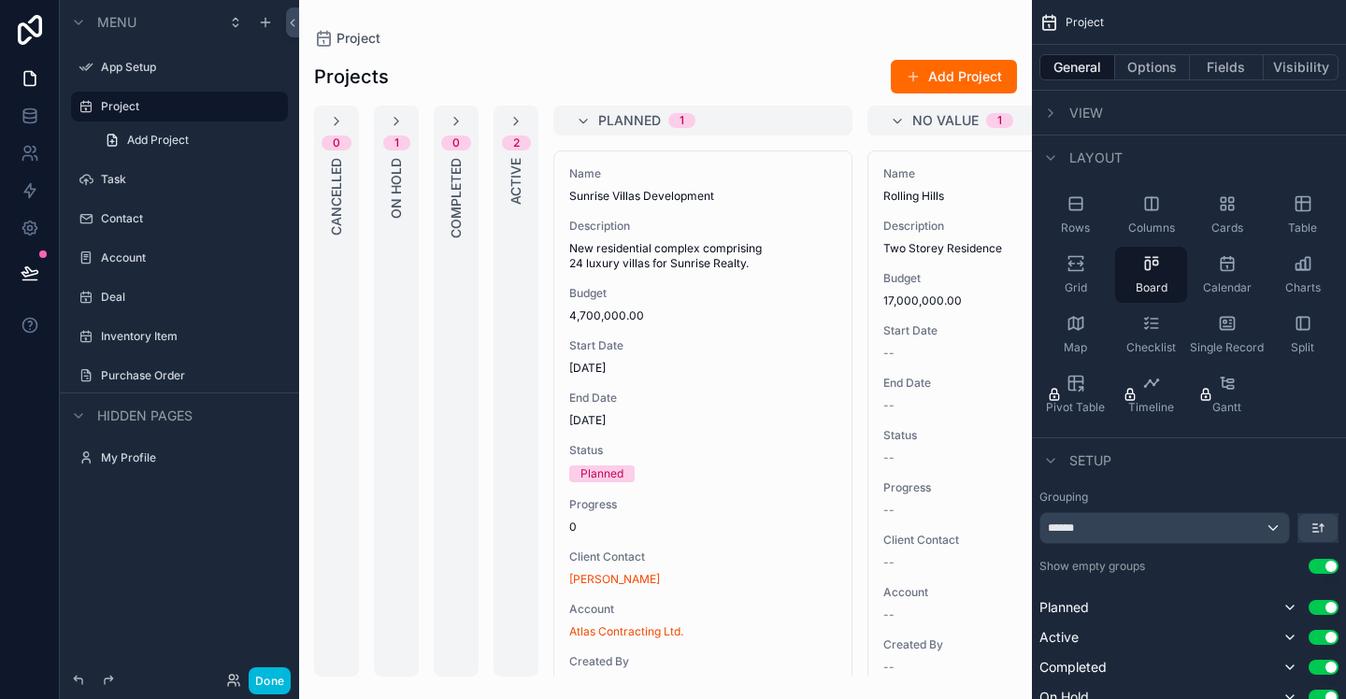
click at [1160, 535] on div "******" at bounding box center [1165, 528] width 249 height 30
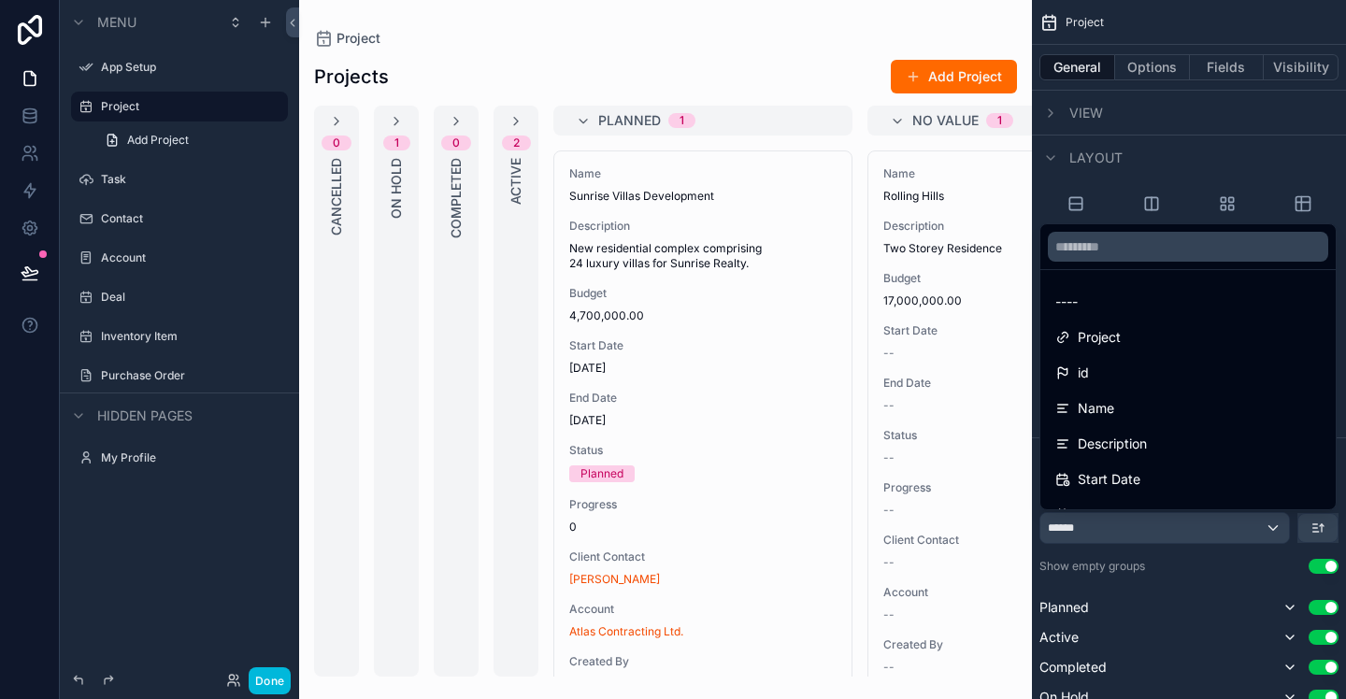
click at [1088, 310] on div "----" at bounding box center [1189, 302] width 266 height 22
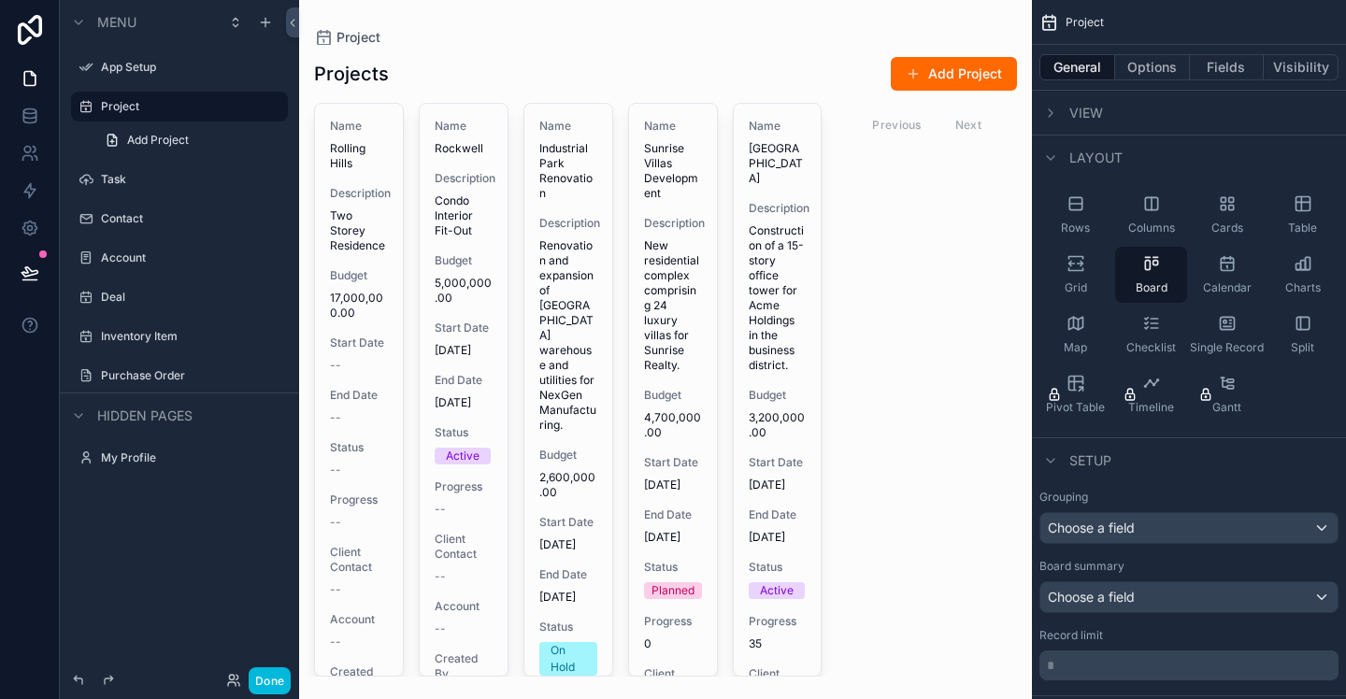
click at [1158, 533] on div "Choose a field" at bounding box center [1189, 528] width 297 height 30
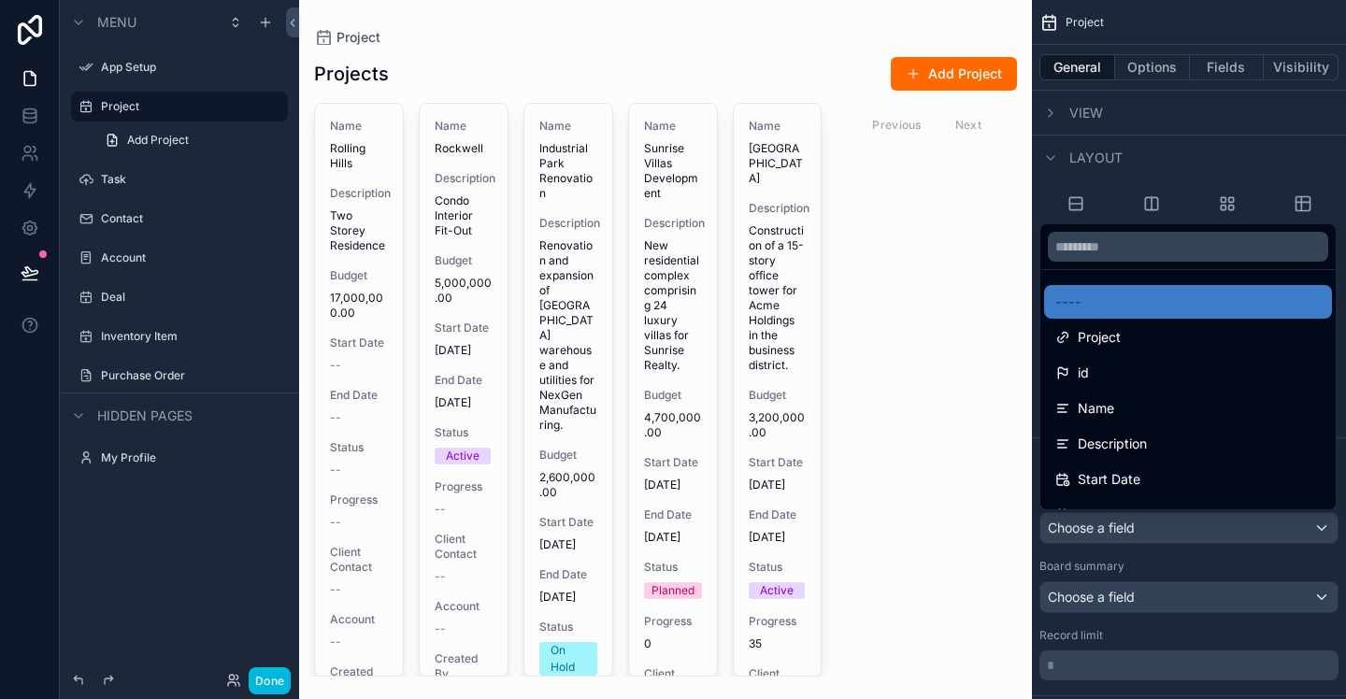
click at [1094, 309] on div "----" at bounding box center [1189, 302] width 266 height 22
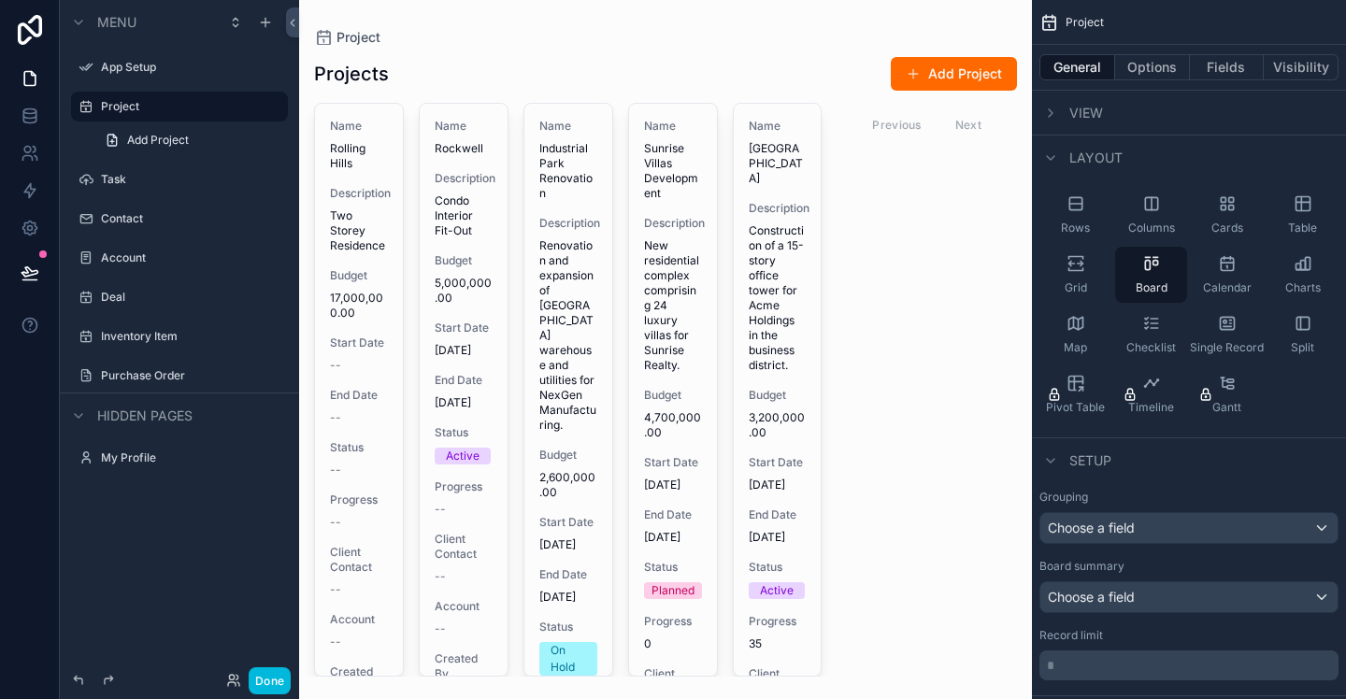
click at [1229, 327] on icon "scrollable content" at bounding box center [1227, 323] width 19 height 19
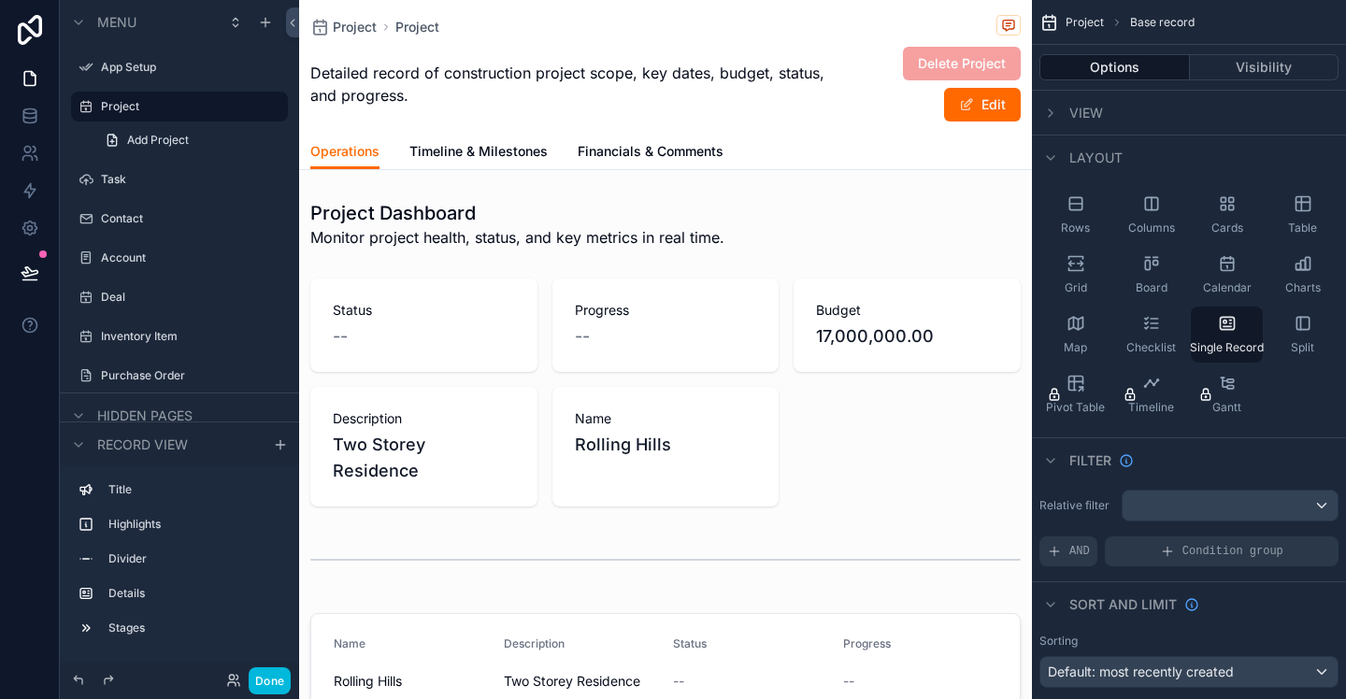
click at [1070, 216] on div "Rows" at bounding box center [1076, 215] width 72 height 56
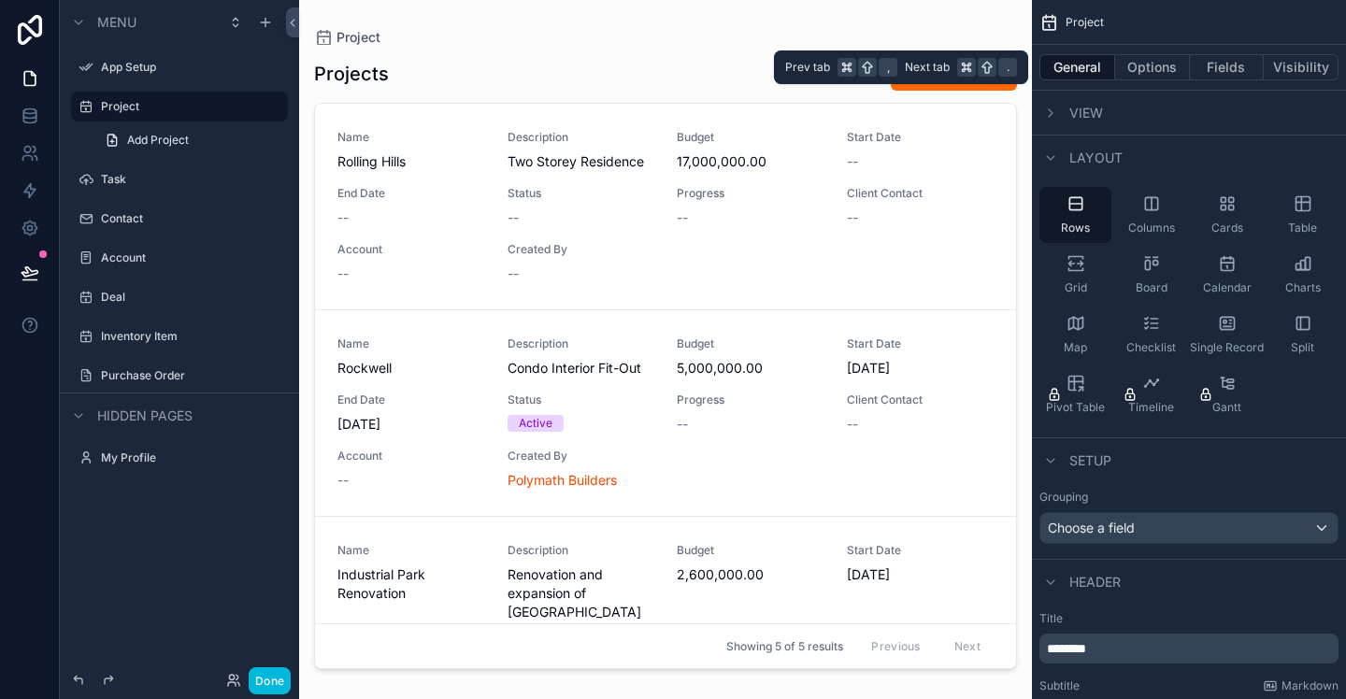
click at [1144, 68] on button "Options" at bounding box center [1152, 67] width 75 height 26
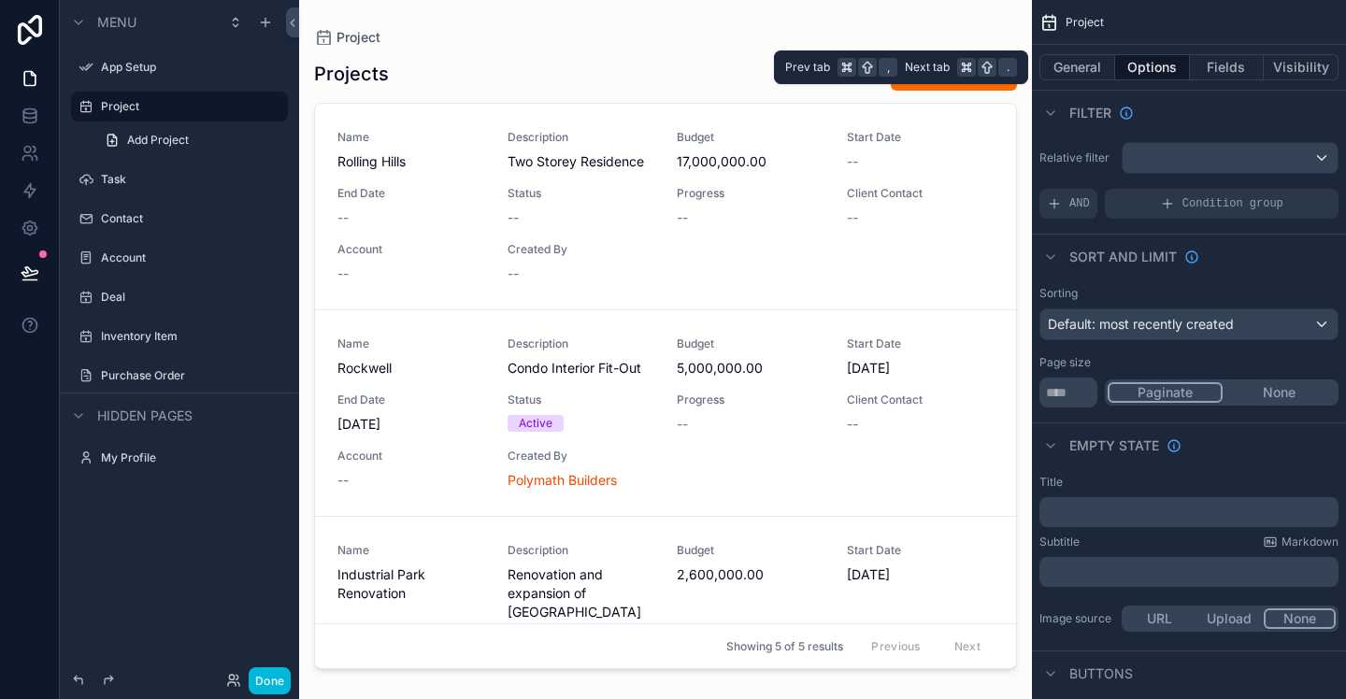
click at [1084, 64] on button "General" at bounding box center [1078, 67] width 76 height 26
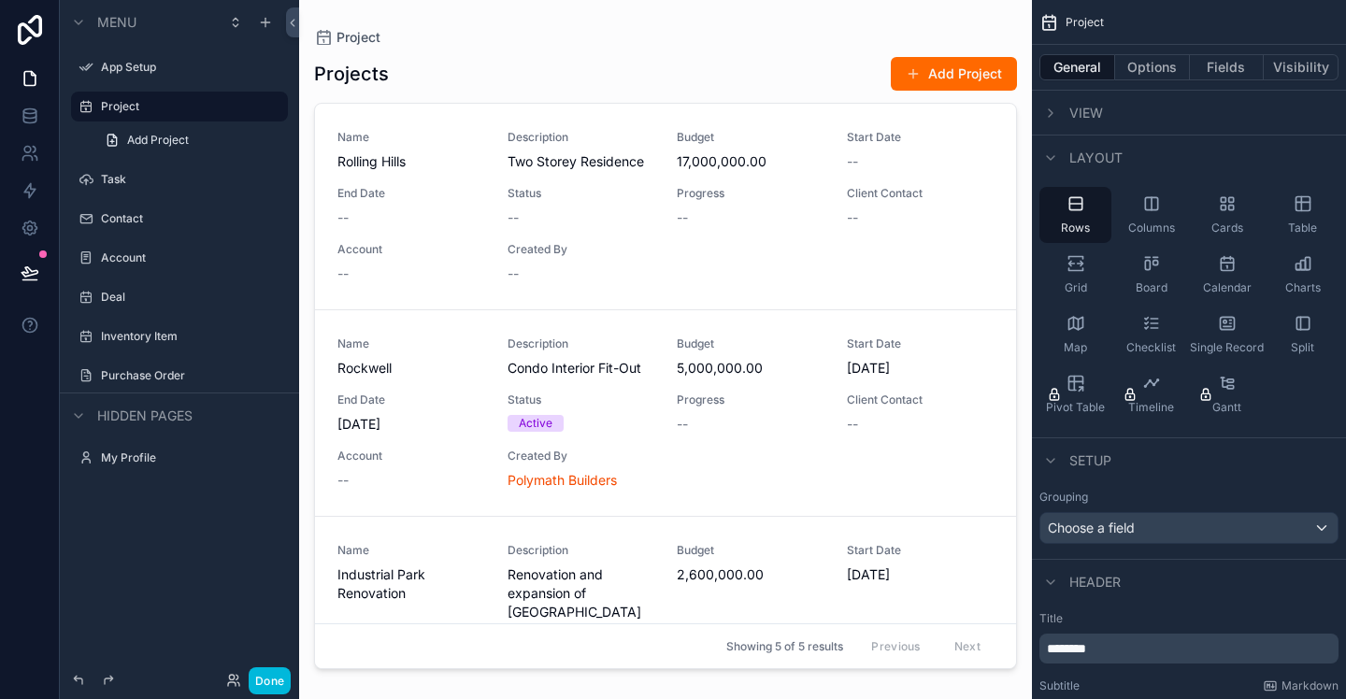
click at [1159, 231] on span "Columns" at bounding box center [1151, 228] width 47 height 15
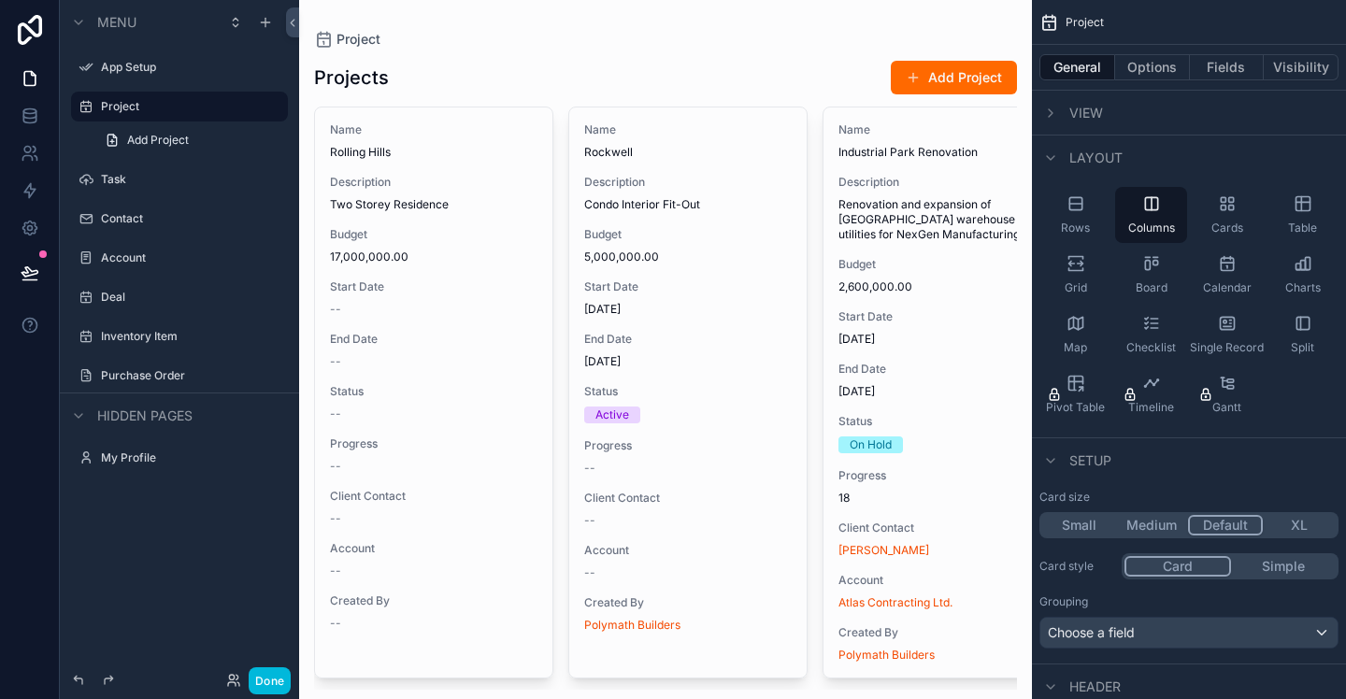
click at [1080, 216] on div "Rows" at bounding box center [1076, 215] width 72 height 56
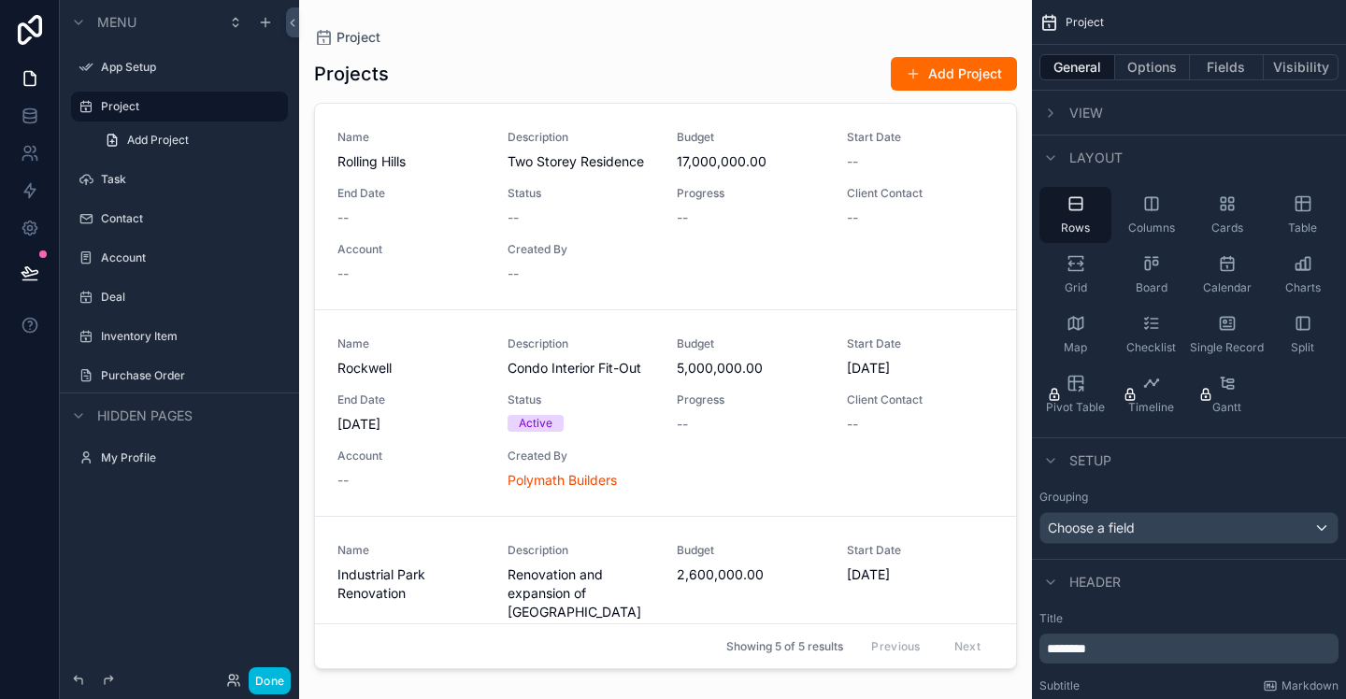
click at [1305, 214] on div "Table" at bounding box center [1303, 215] width 72 height 56
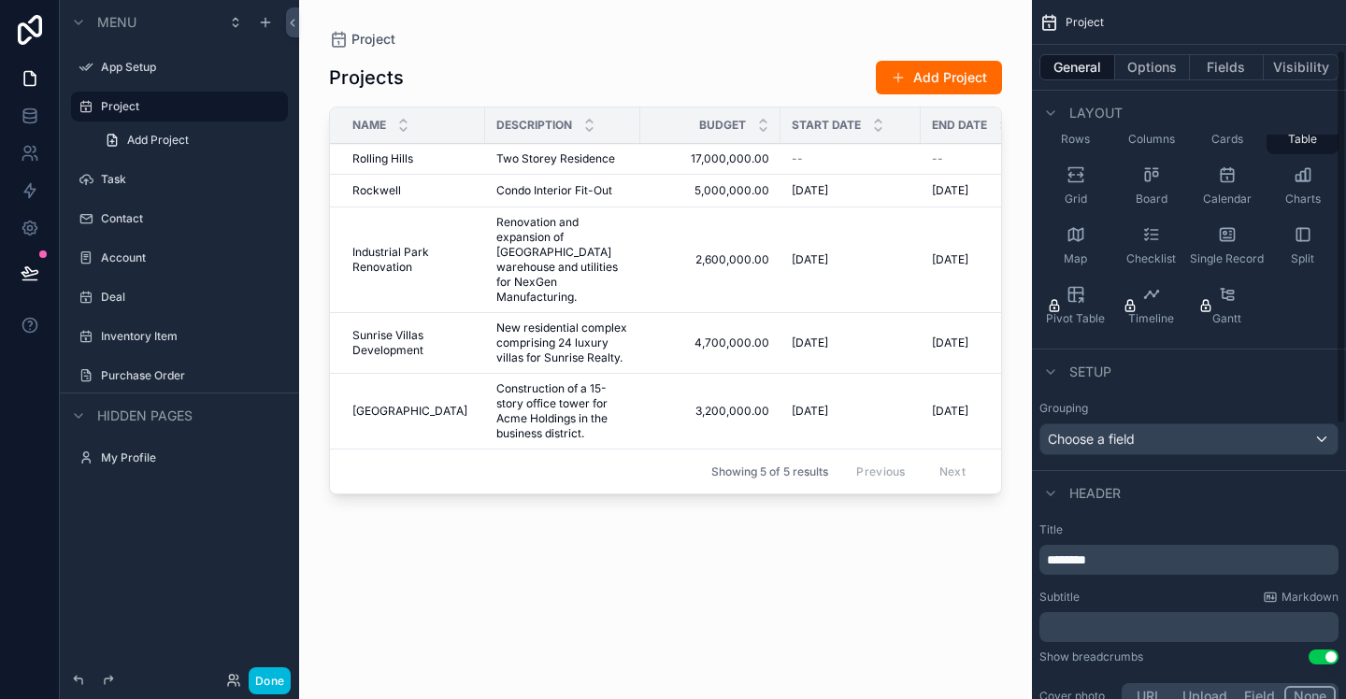
scroll to position [93, 0]
click at [1243, 434] on div "Choose a field" at bounding box center [1189, 435] width 297 height 30
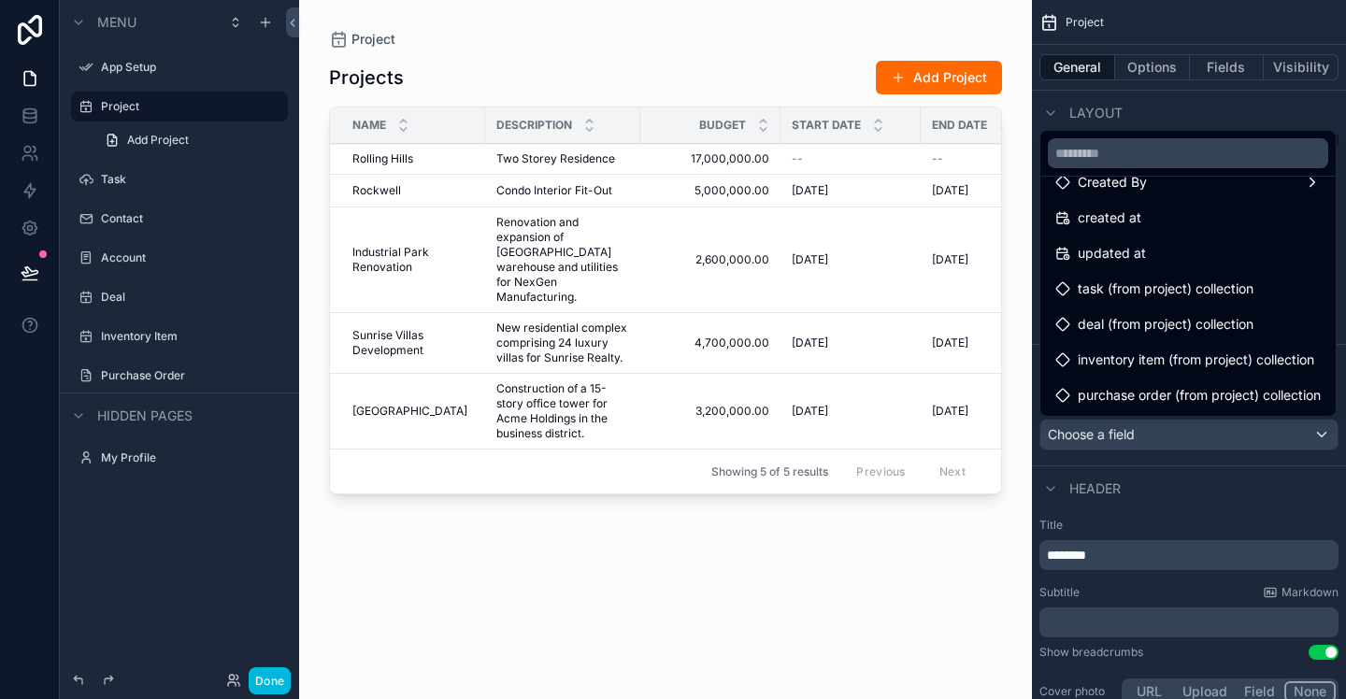
scroll to position [453, 0]
click at [1259, 479] on div "scrollable content" at bounding box center [673, 349] width 1346 height 699
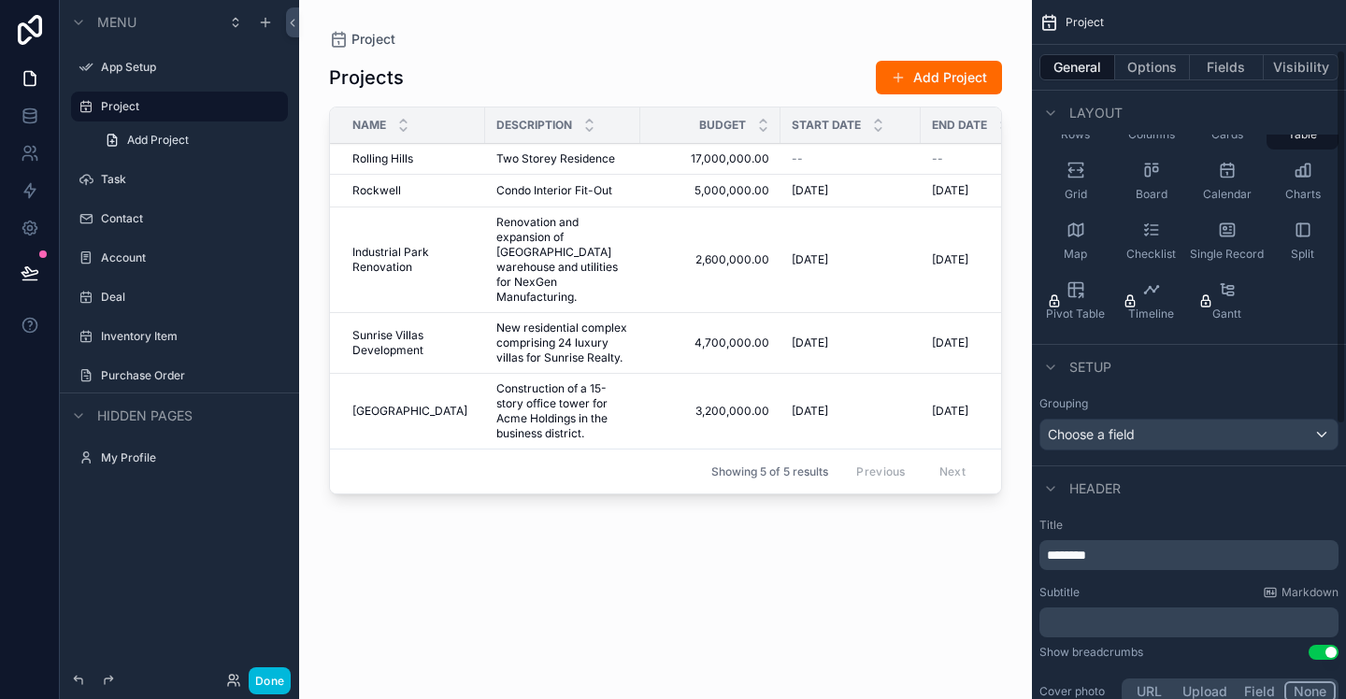
click at [1213, 64] on button "Fields" at bounding box center [1227, 67] width 75 height 26
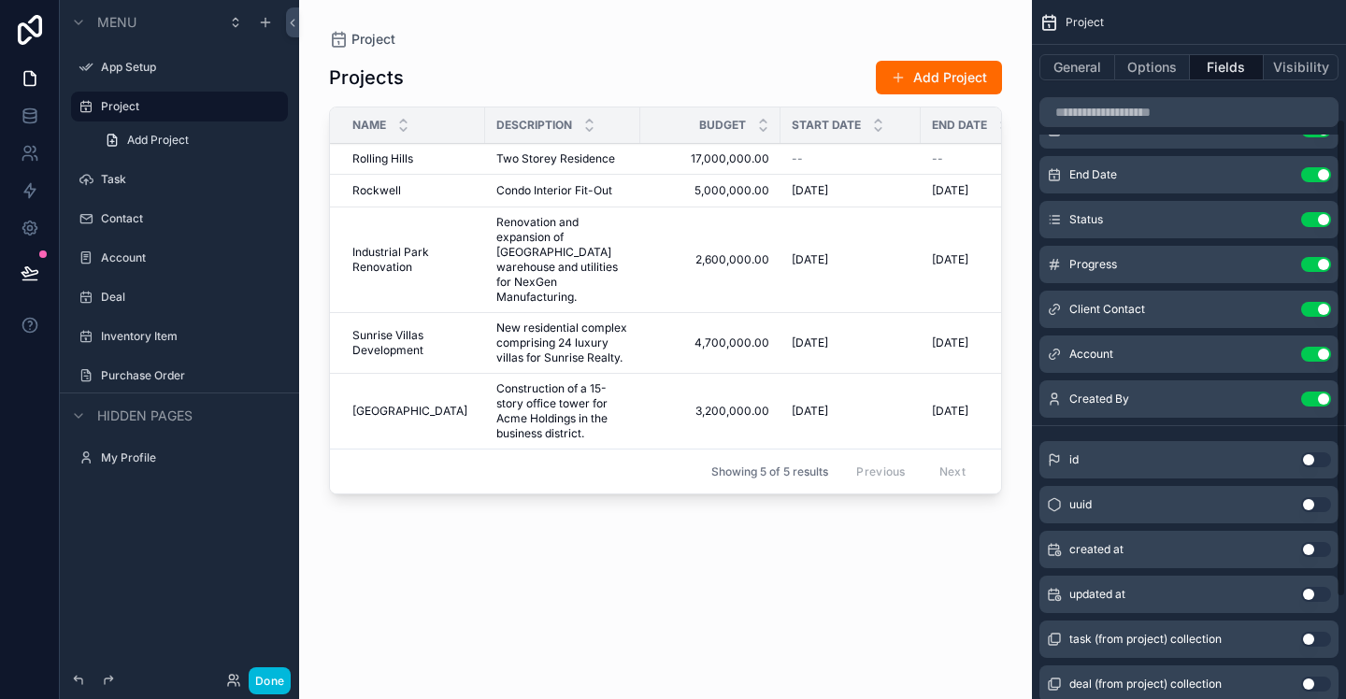
scroll to position [171, 0]
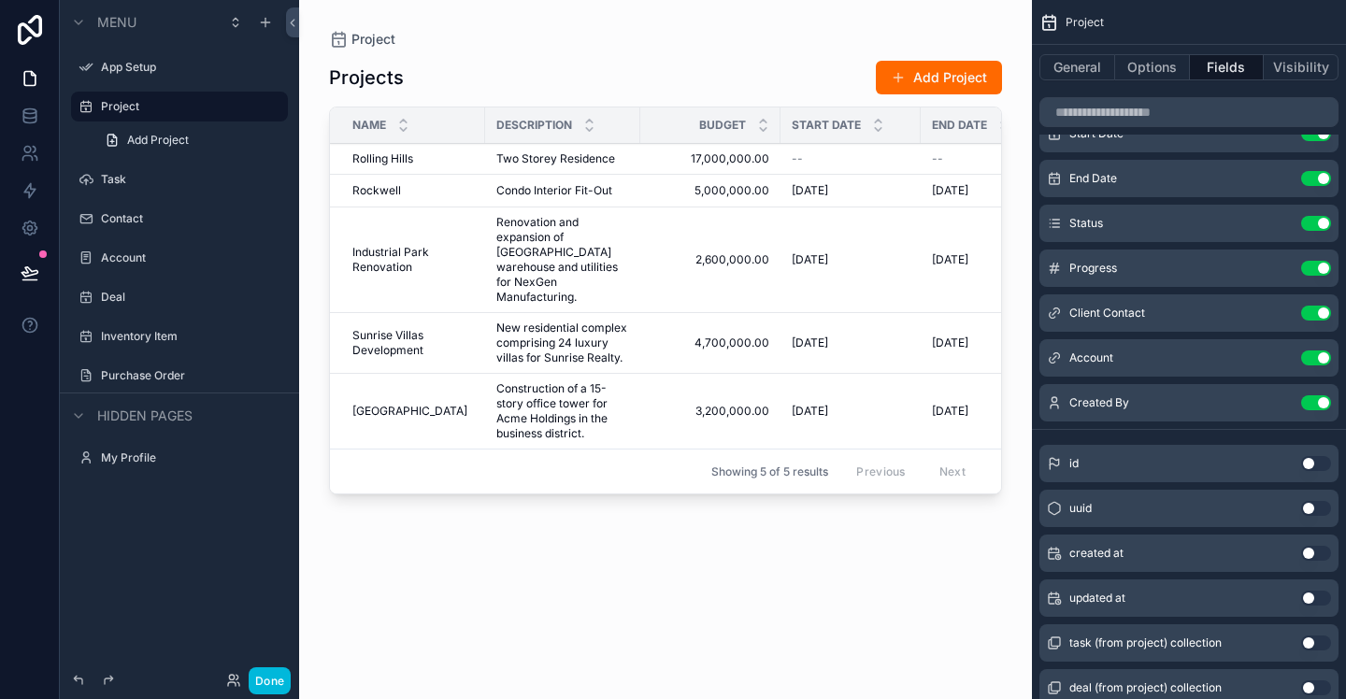
click at [0, 0] on icon "scrollable content" at bounding box center [0, 0] width 0 height 0
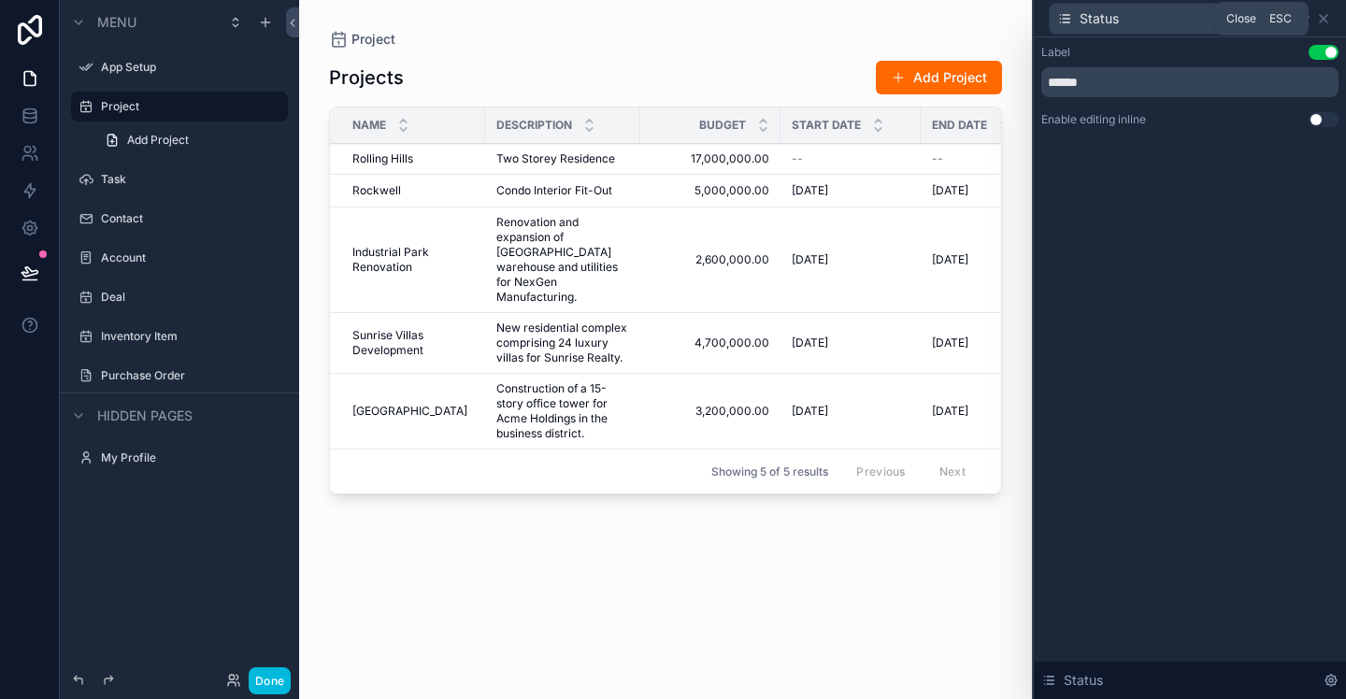
click at [1321, 19] on icon at bounding box center [1323, 18] width 15 height 15
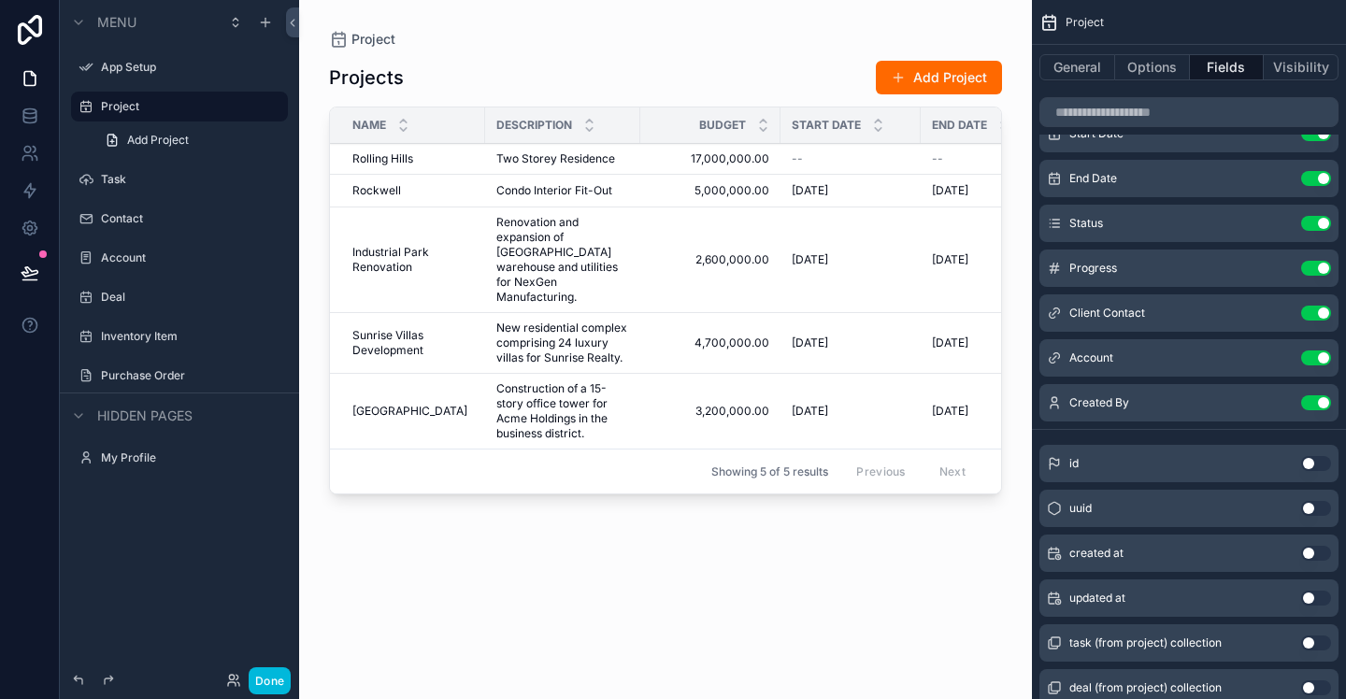
click at [1320, 224] on button "Use setting" at bounding box center [1316, 223] width 30 height 15
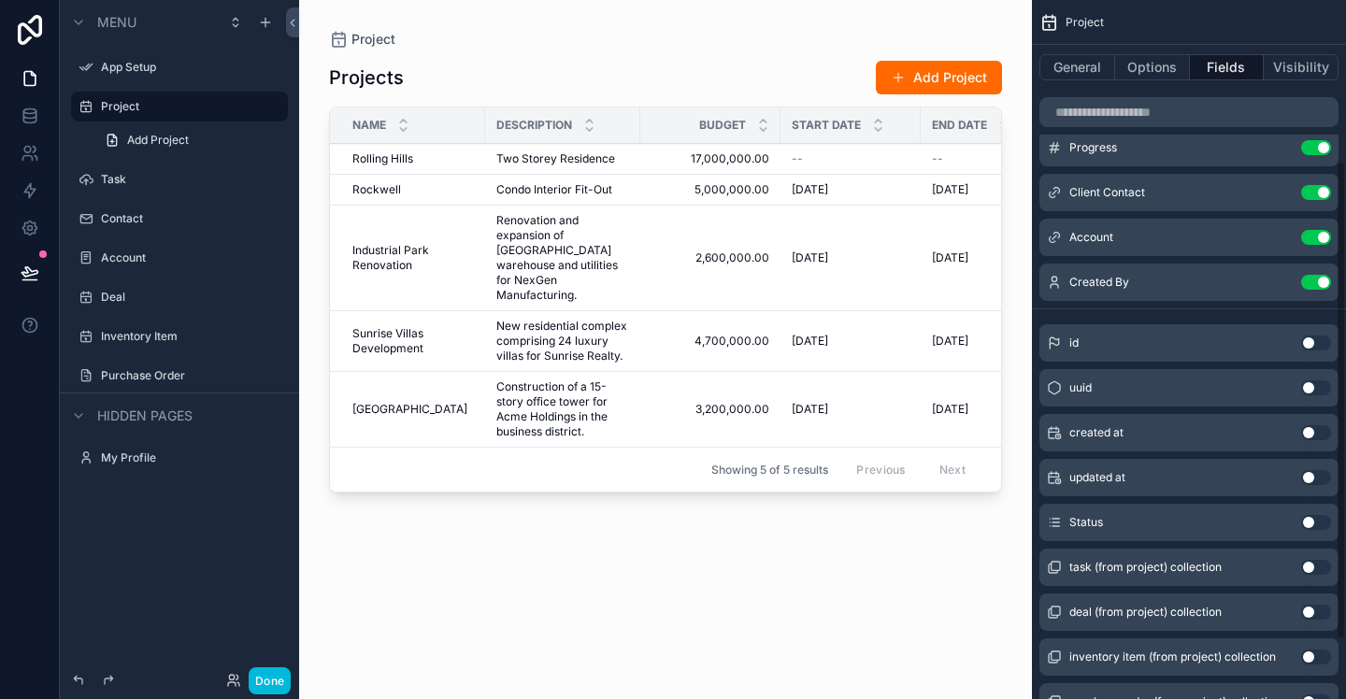
scroll to position [248, 0]
click at [1321, 524] on button "Use setting" at bounding box center [1316, 521] width 30 height 15
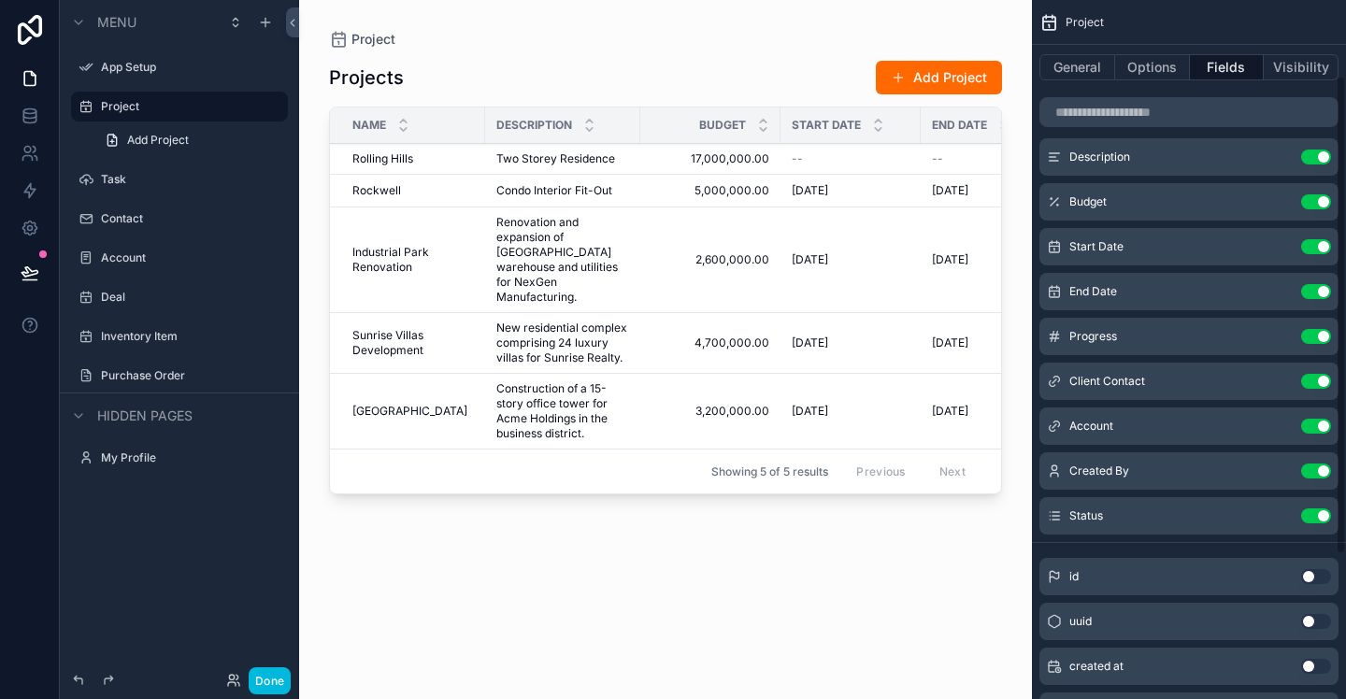
scroll to position [0, 0]
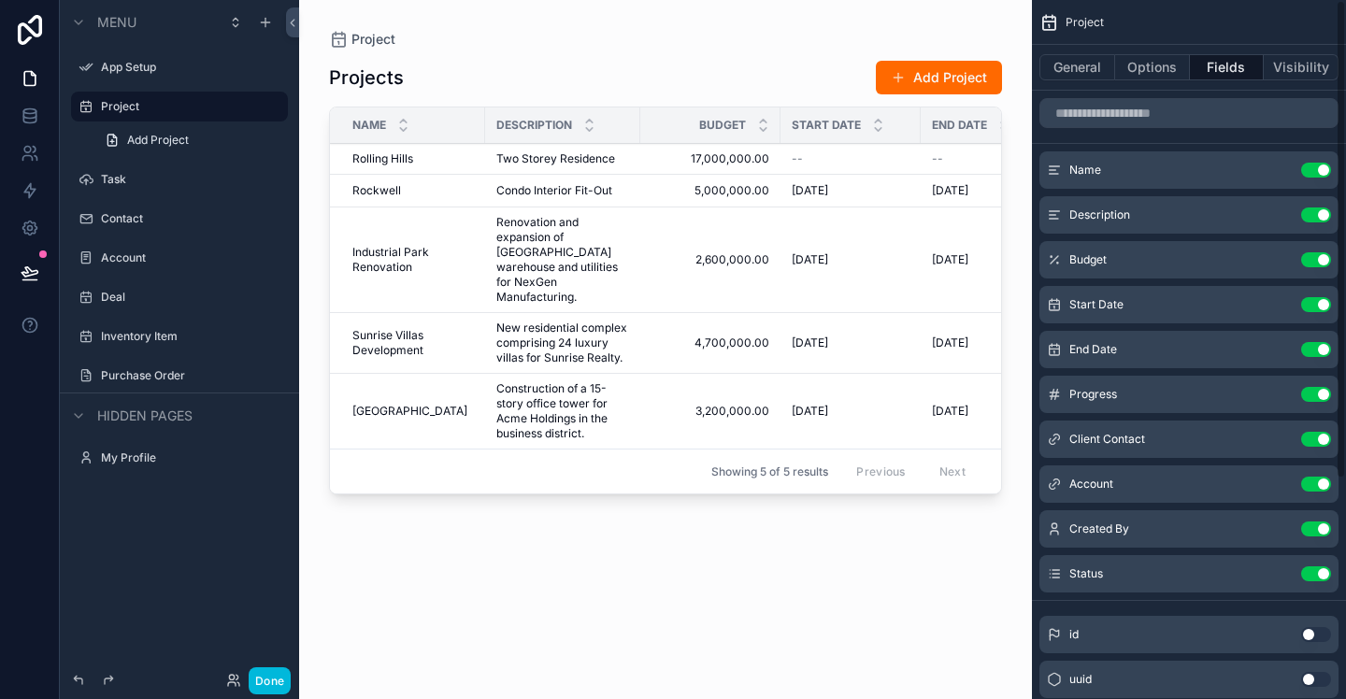
click at [1140, 74] on button "Options" at bounding box center [1152, 67] width 75 height 26
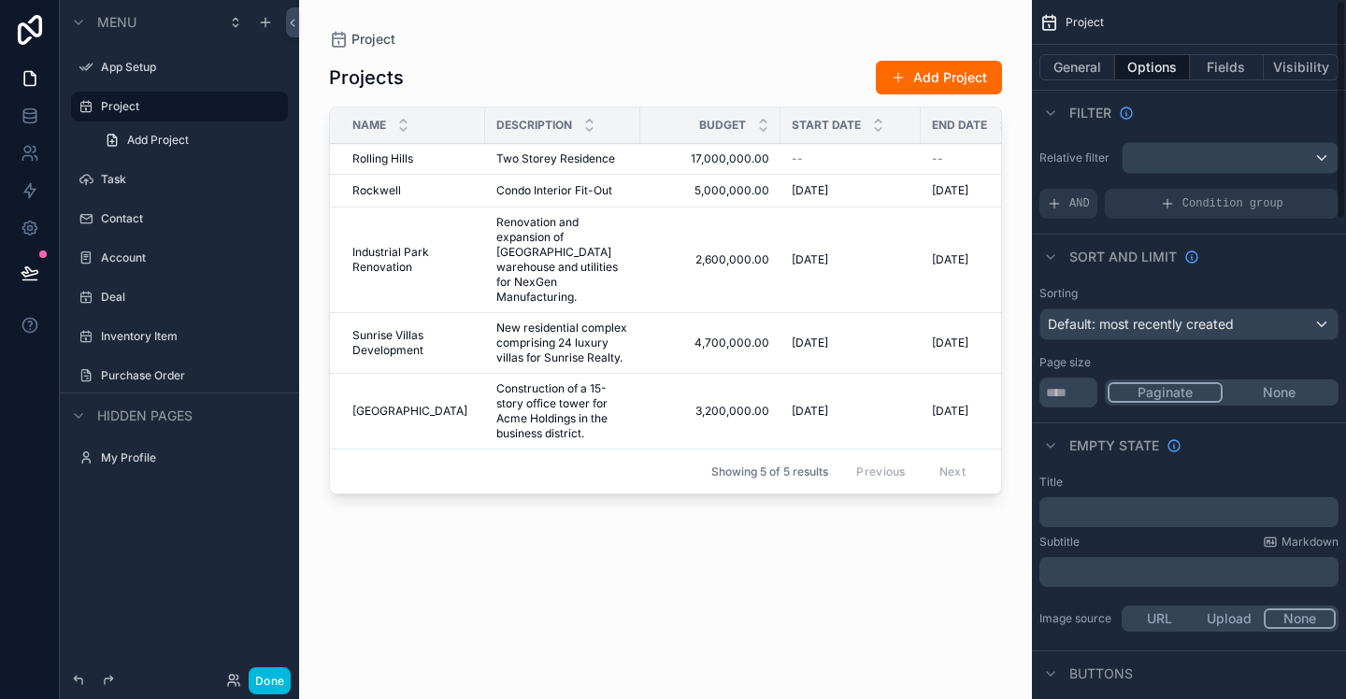
click at [1092, 69] on button "General" at bounding box center [1078, 67] width 76 height 26
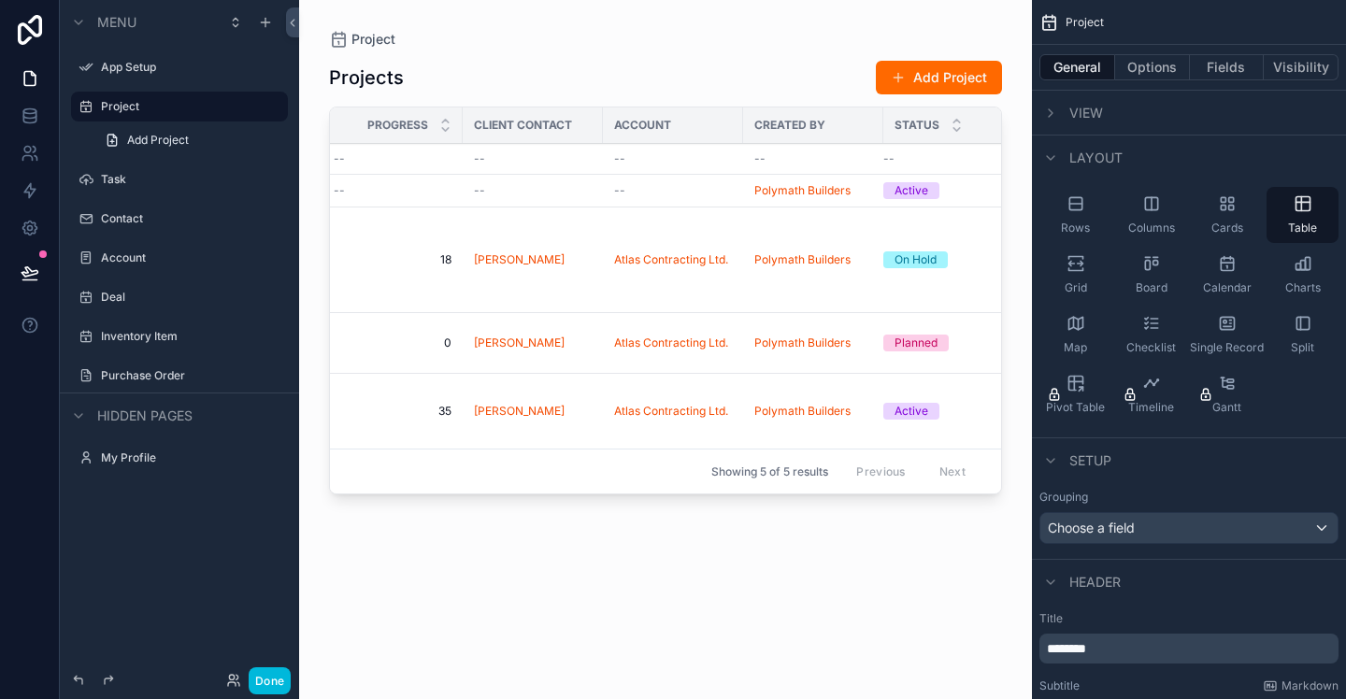
scroll to position [0, 748]
click at [912, 128] on span "Status" at bounding box center [907, 125] width 45 height 15
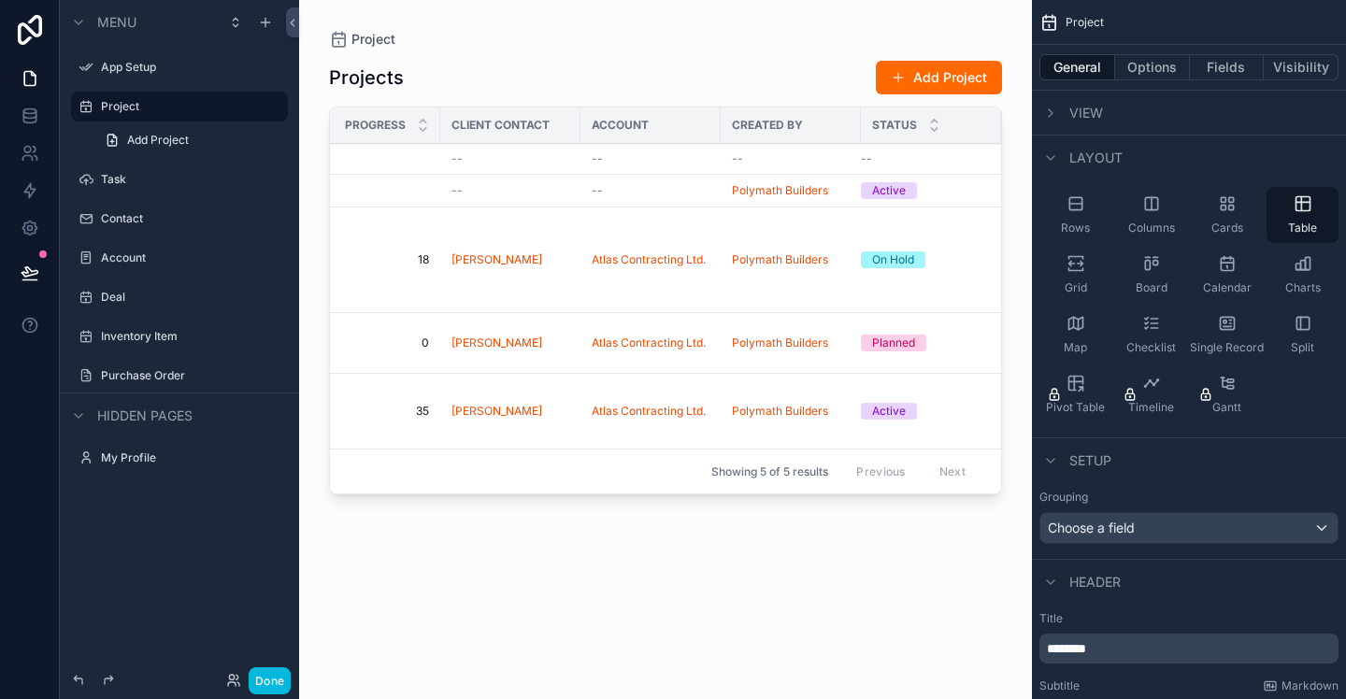
click at [926, 122] on div "Status" at bounding box center [931, 126] width 140 height 36
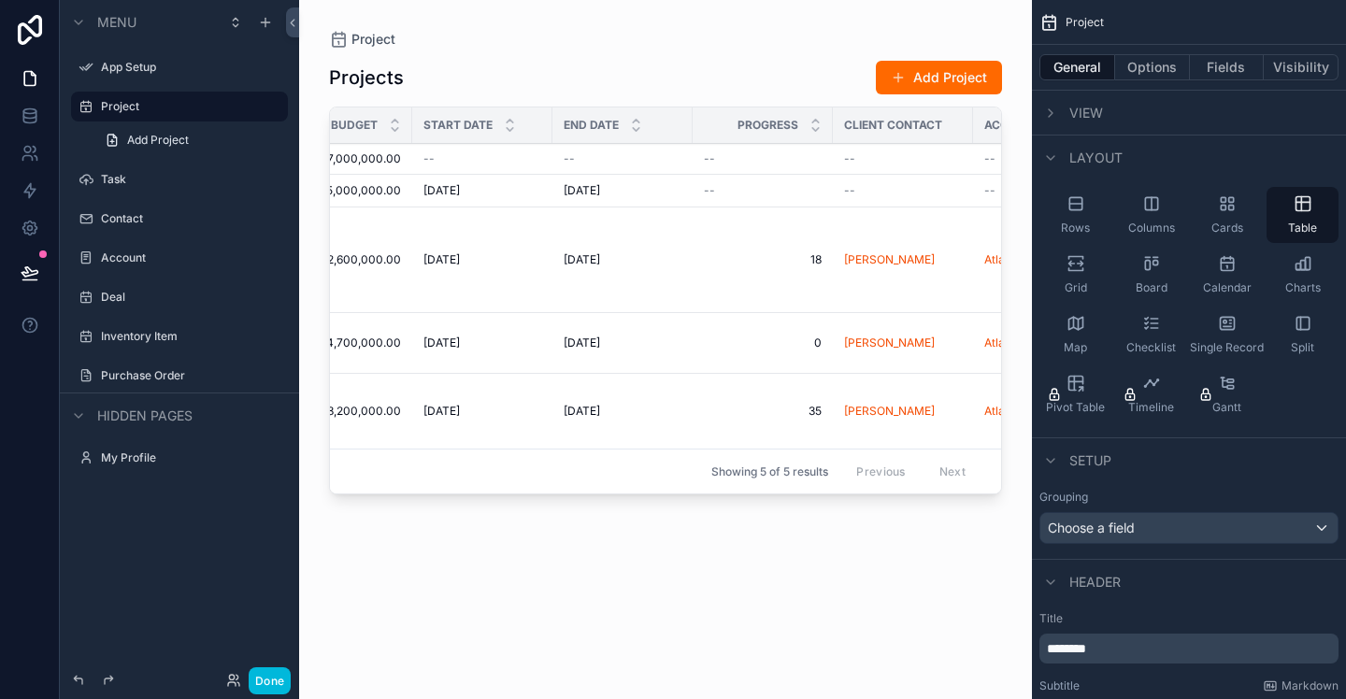
scroll to position [0, 0]
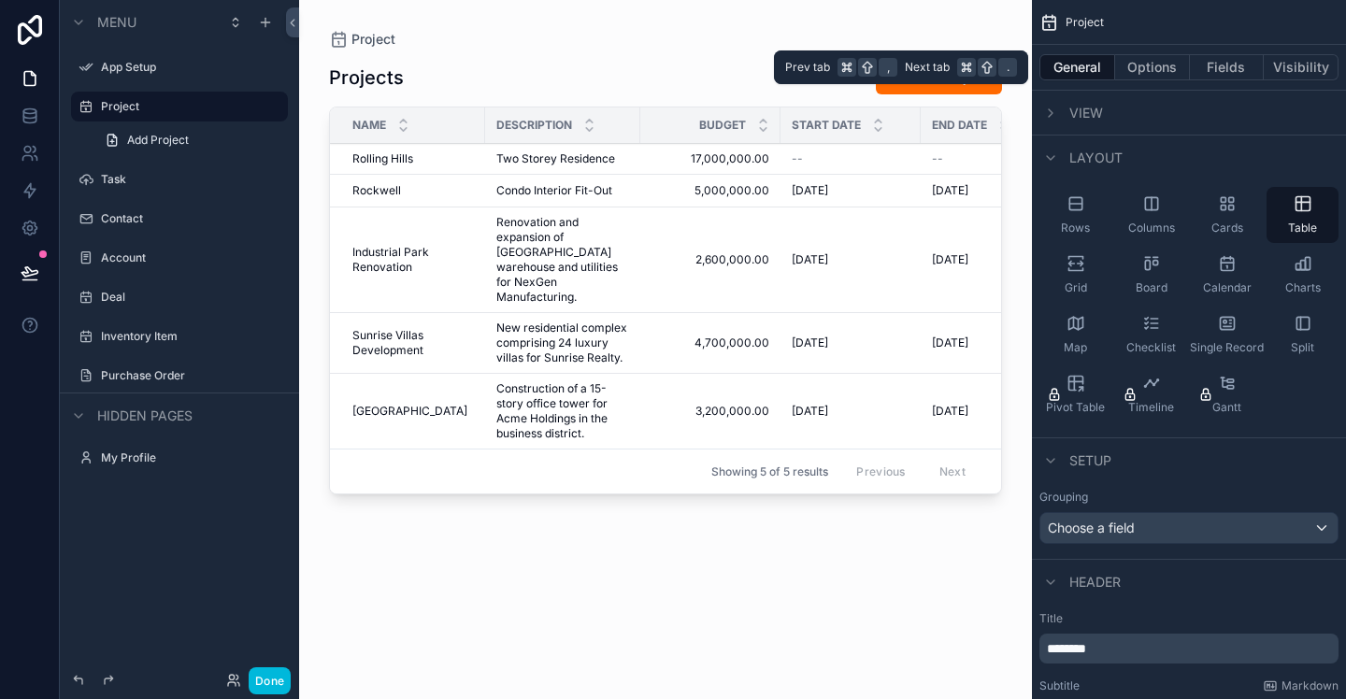
click at [1157, 69] on button "Options" at bounding box center [1152, 67] width 75 height 26
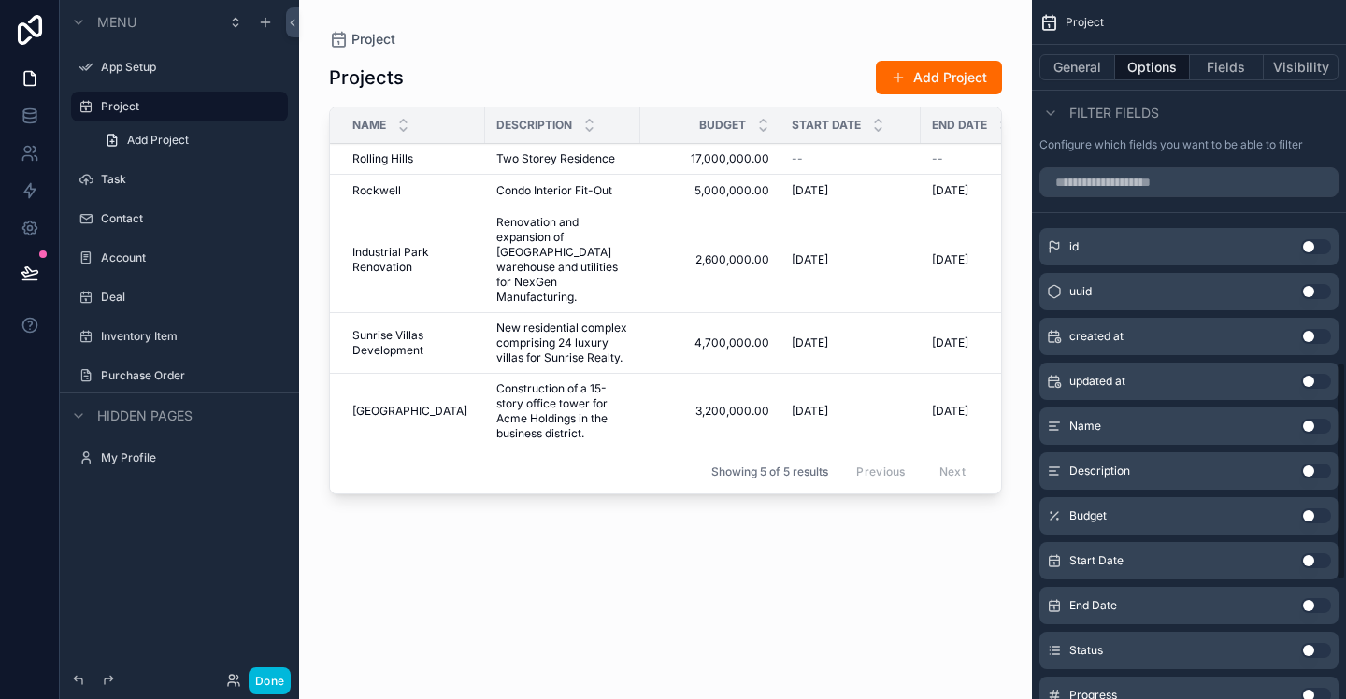
scroll to position [1144, 0]
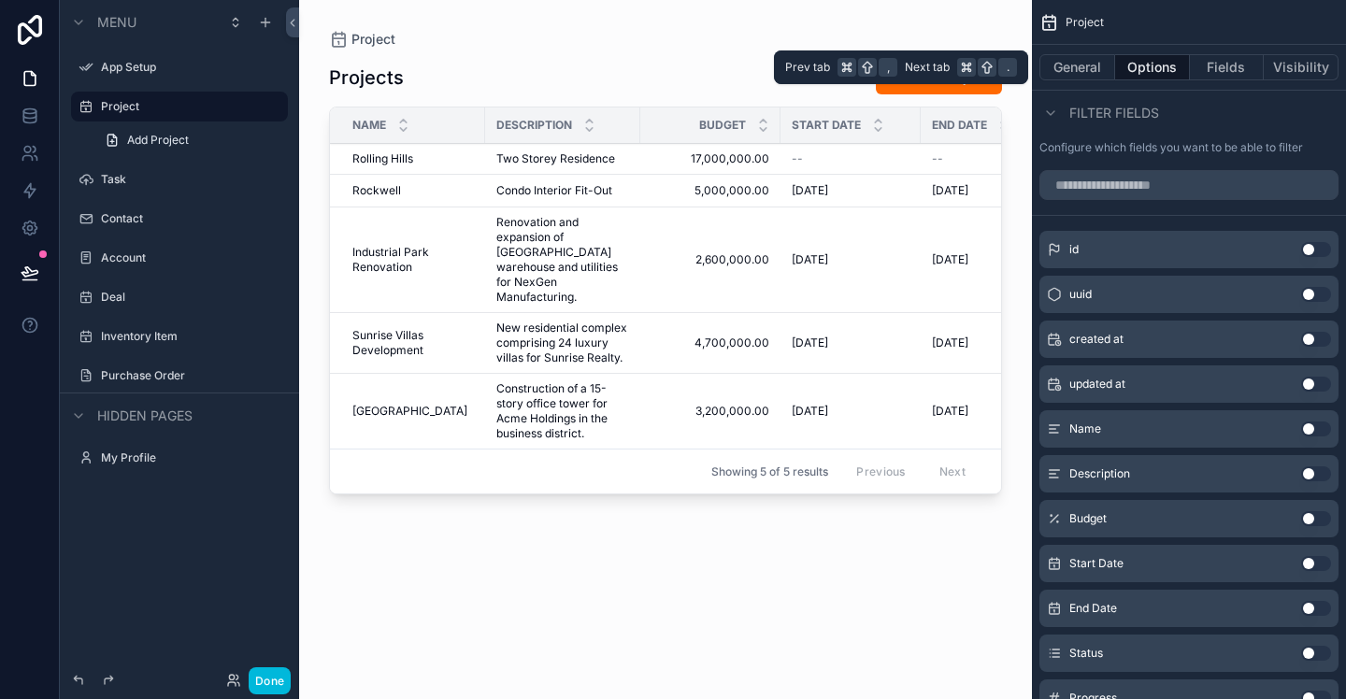
drag, startPoint x: 1228, startPoint y: 68, endPoint x: 1220, endPoint y: 84, distance: 17.6
click at [1228, 68] on button "Fields" at bounding box center [1227, 67] width 75 height 26
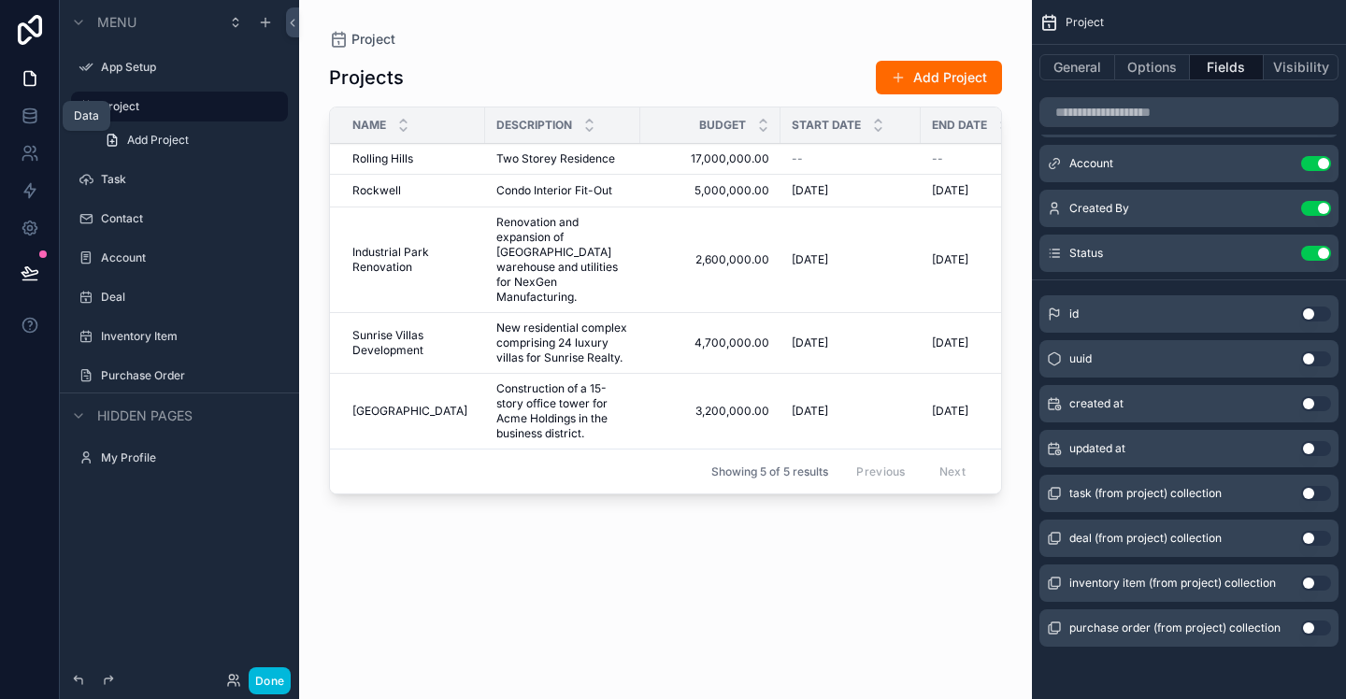
click at [31, 111] on icon at bounding box center [30, 116] width 19 height 19
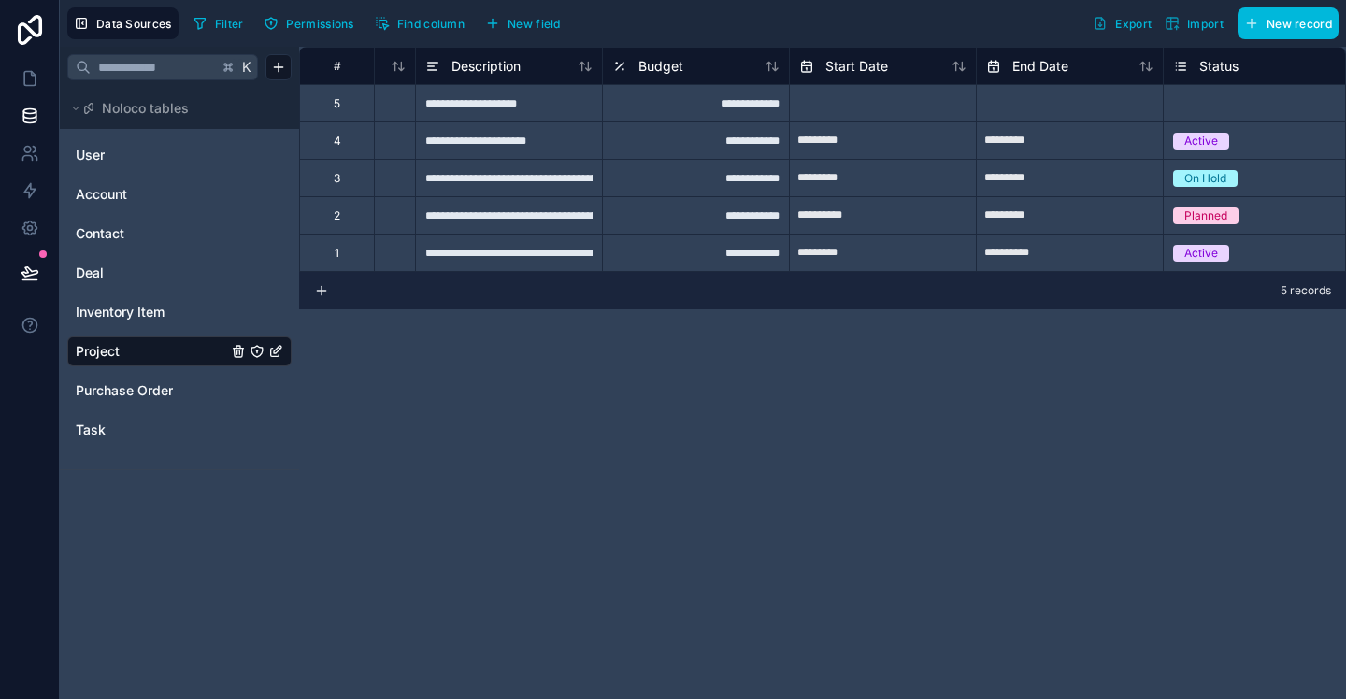
scroll to position [0, 87]
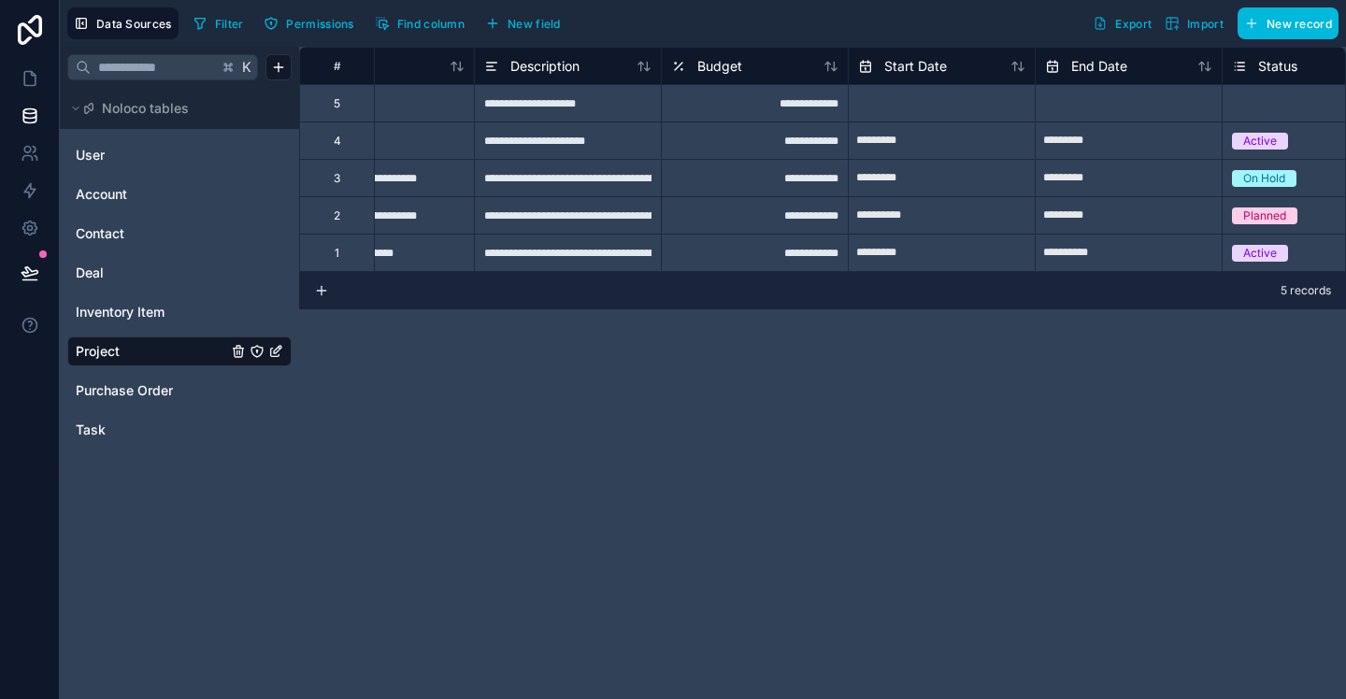
click at [551, 24] on span "New field" at bounding box center [534, 24] width 53 height 14
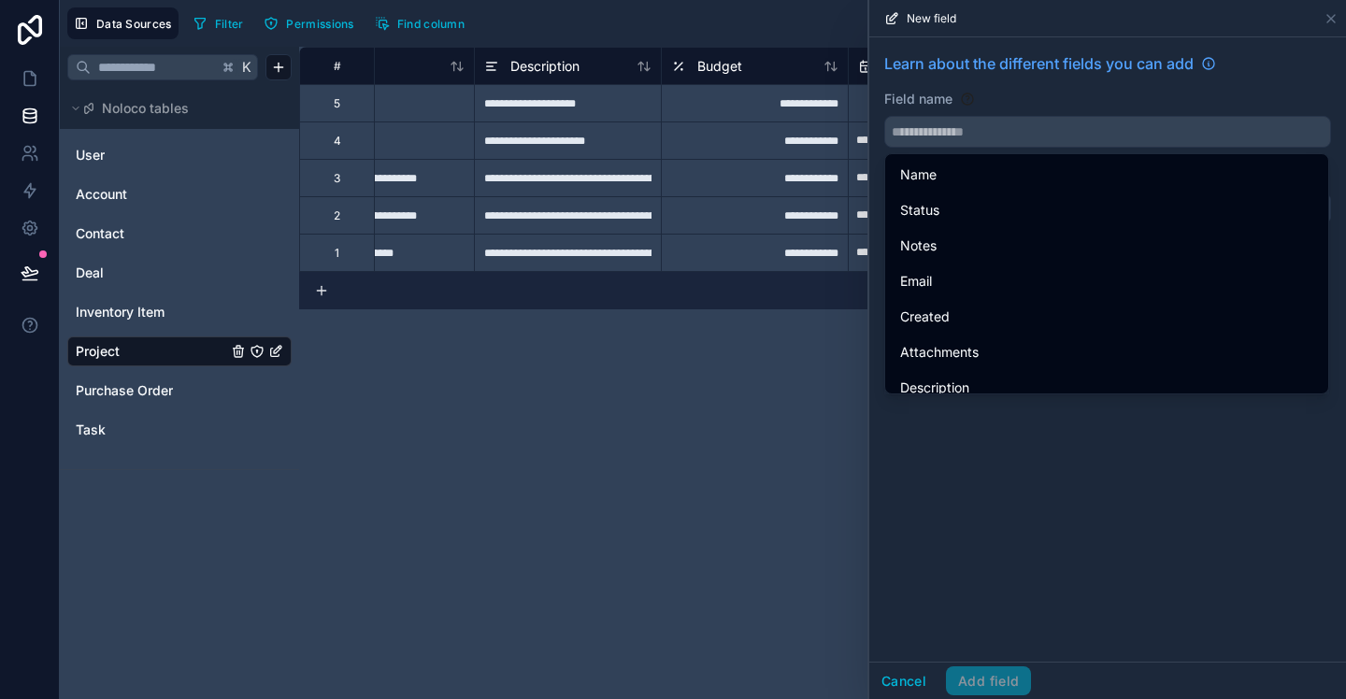
click at [947, 140] on input "text" at bounding box center [1107, 132] width 445 height 30
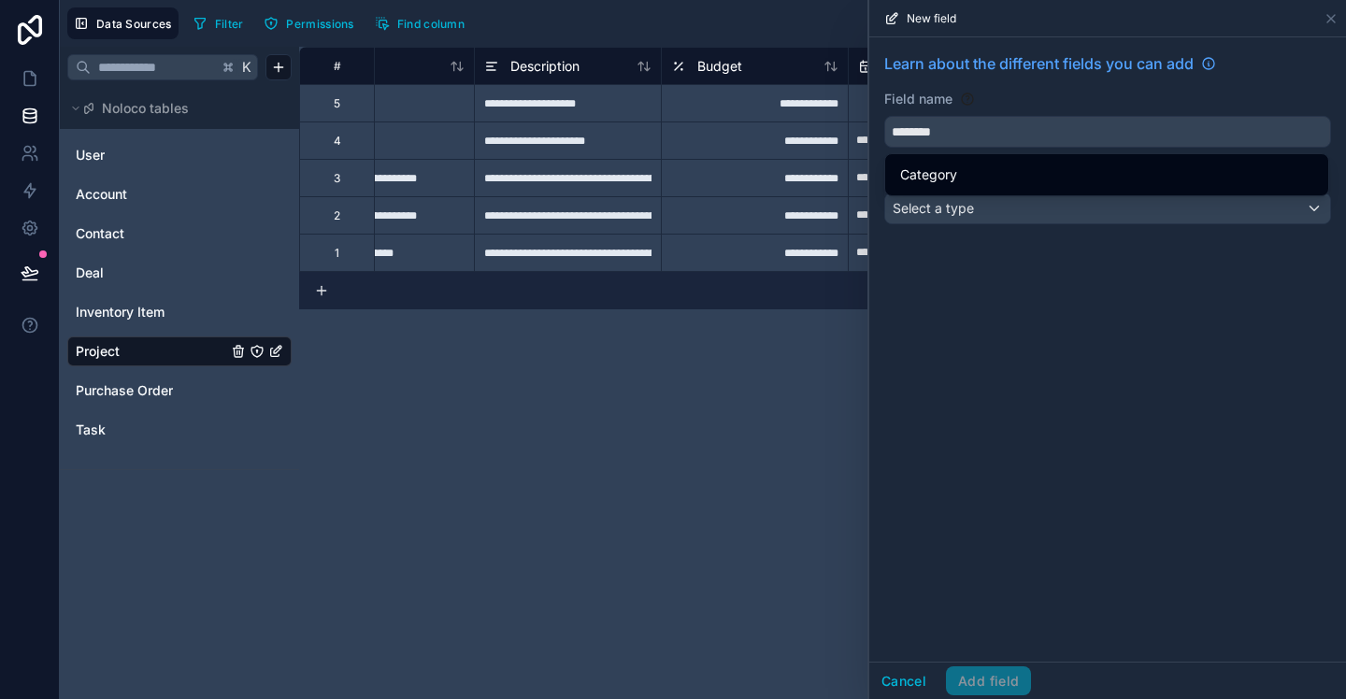
type input "********"
click at [947, 189] on div "Category" at bounding box center [1107, 175] width 436 height 34
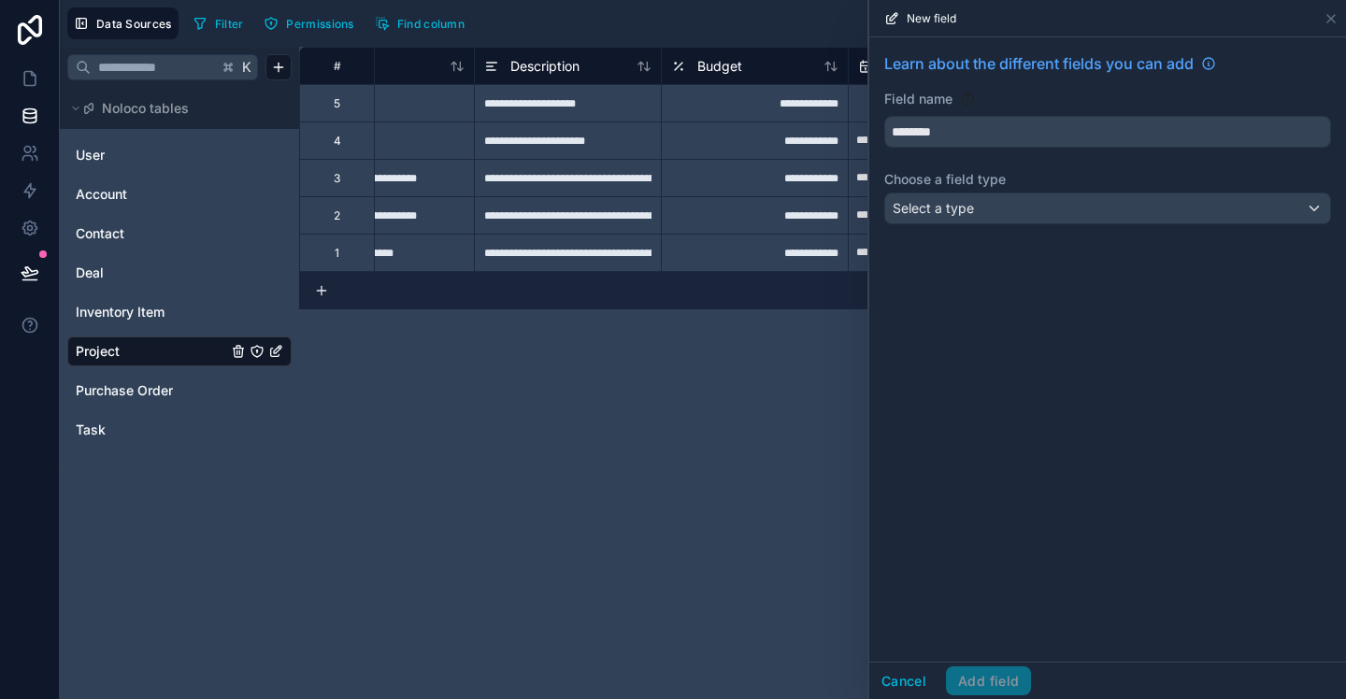
click at [998, 218] on div "Select a type" at bounding box center [1107, 209] width 445 height 30
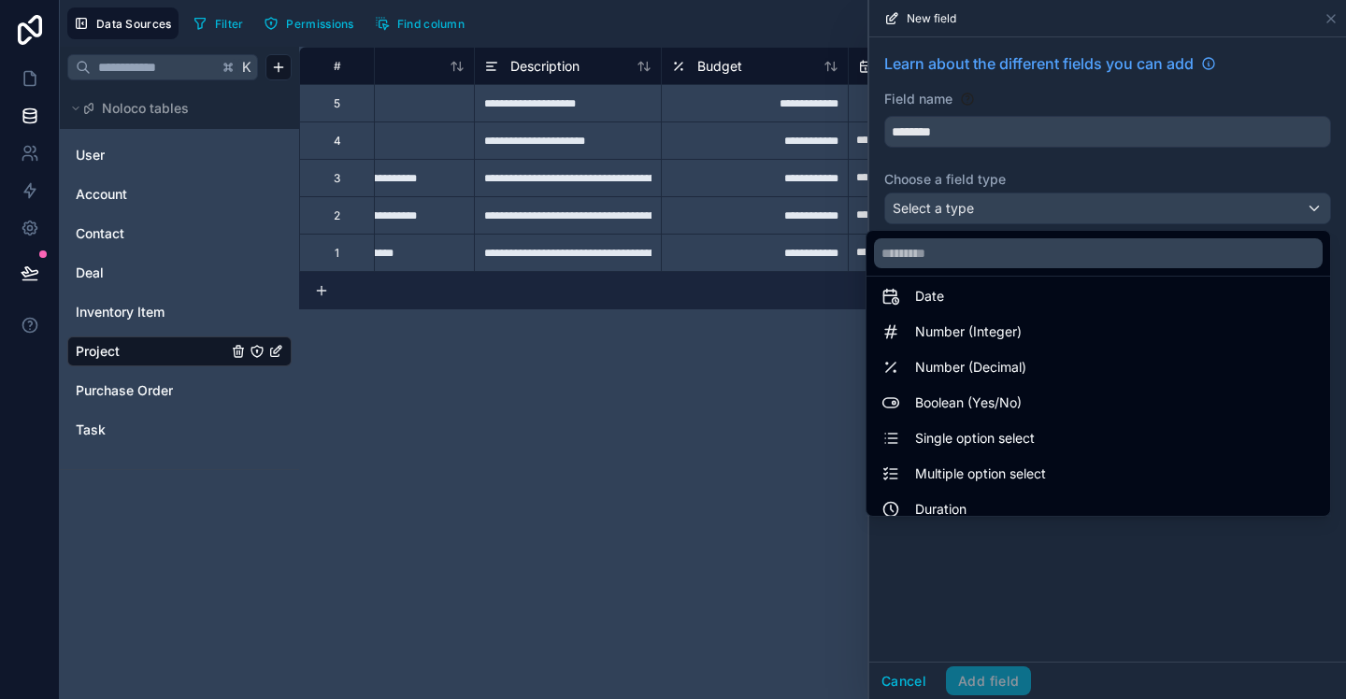
scroll to position [48, 0]
click at [982, 438] on span "Single option select" at bounding box center [975, 438] width 120 height 22
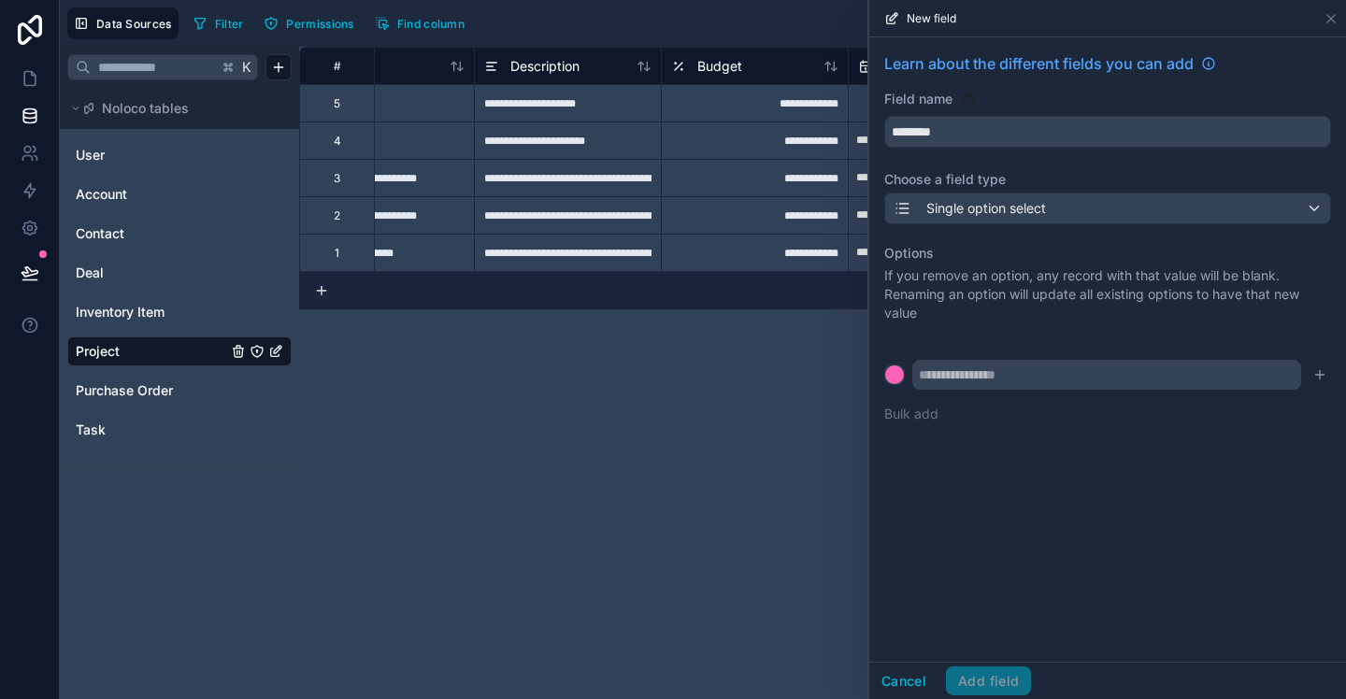
click at [1013, 380] on input "text" at bounding box center [1106, 375] width 389 height 30
type input "**********"
click at [884, 365] on button at bounding box center [894, 375] width 21 height 21
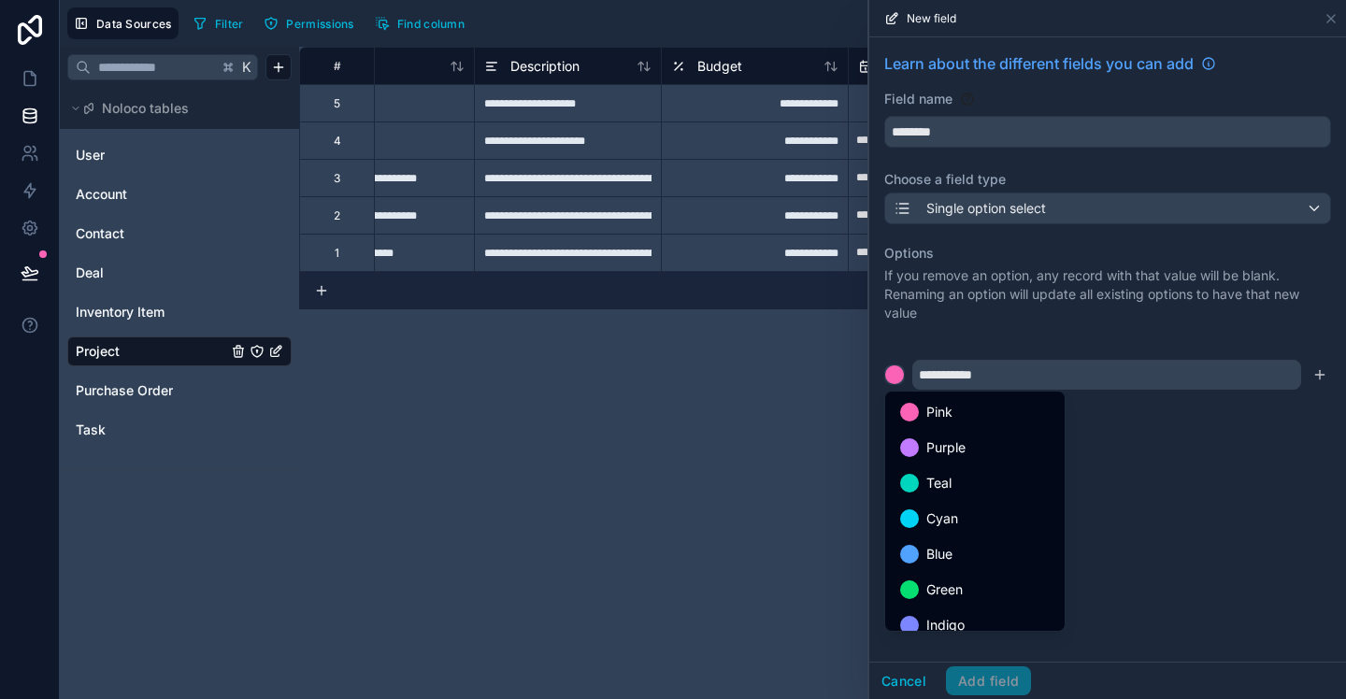
click at [1234, 453] on div at bounding box center [1107, 349] width 477 height 699
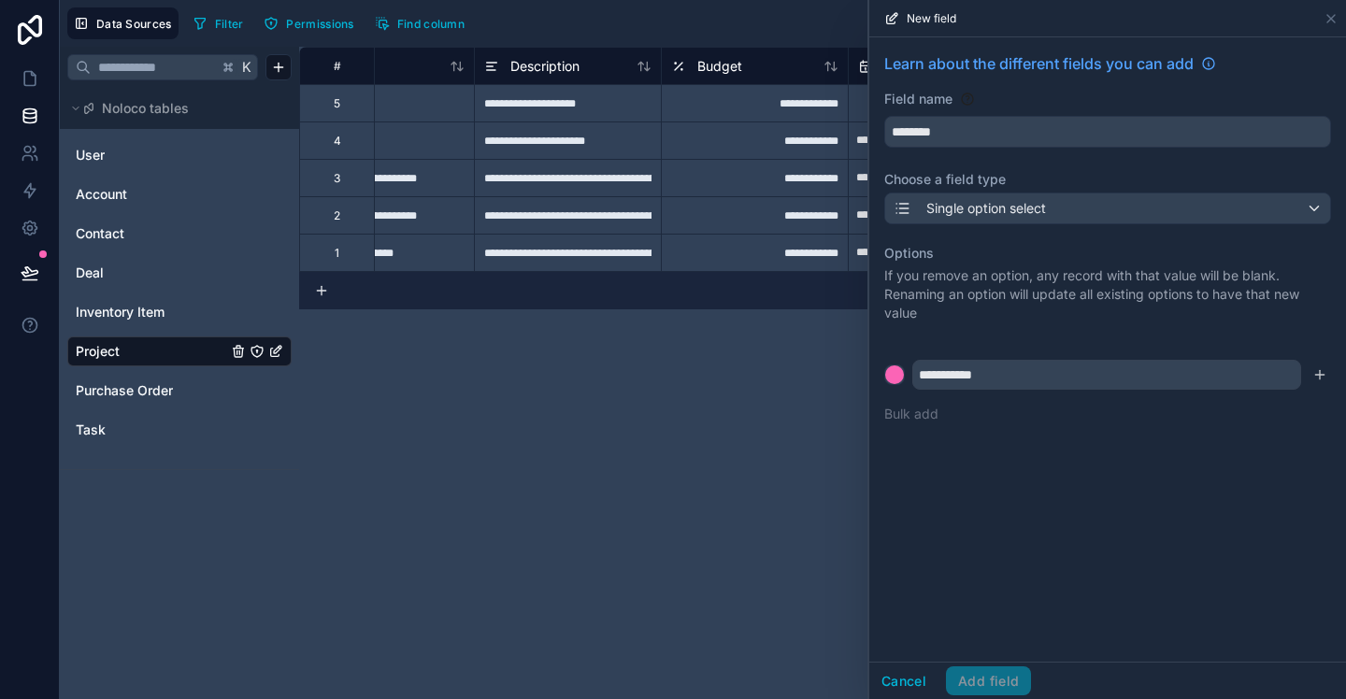
drag, startPoint x: 1317, startPoint y: 376, endPoint x: 1170, endPoint y: 415, distance: 152.8
click at [1317, 377] on icon "submit" at bounding box center [1320, 374] width 15 height 15
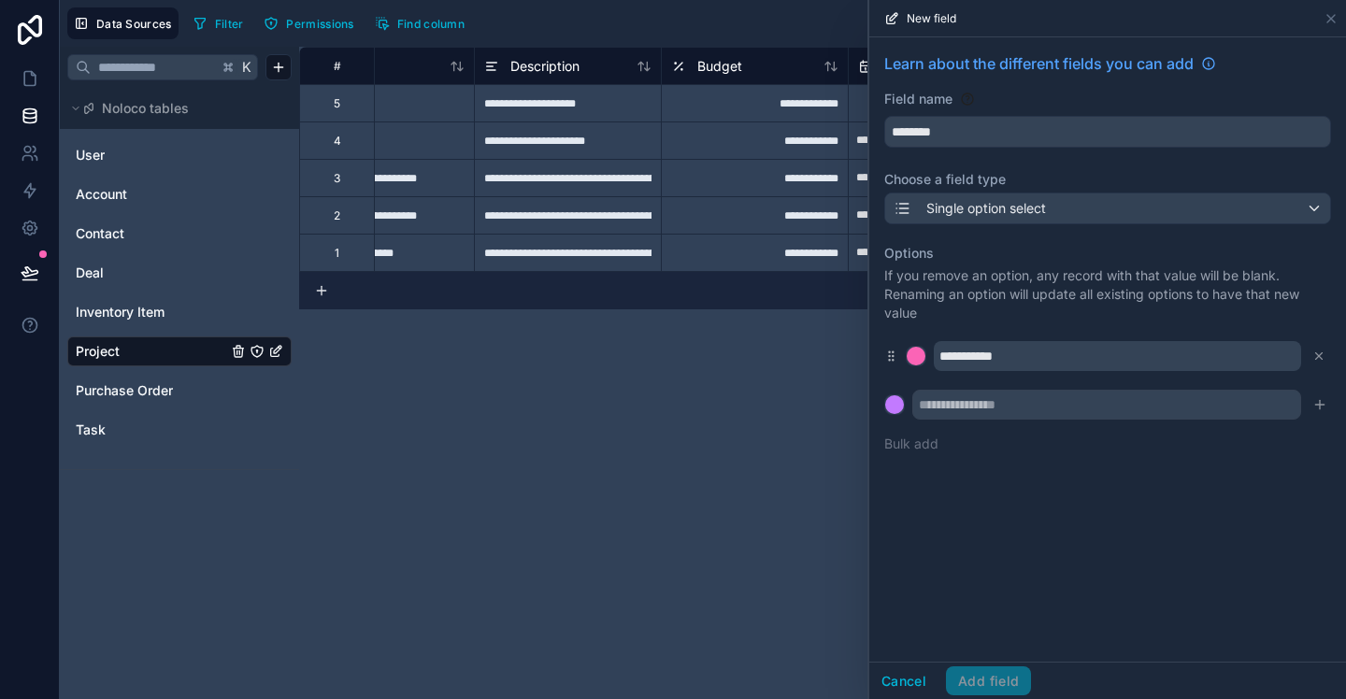
click at [1019, 410] on input "text" at bounding box center [1106, 405] width 389 height 30
type input "**********"
click at [1327, 406] on icon "submit" at bounding box center [1320, 404] width 15 height 15
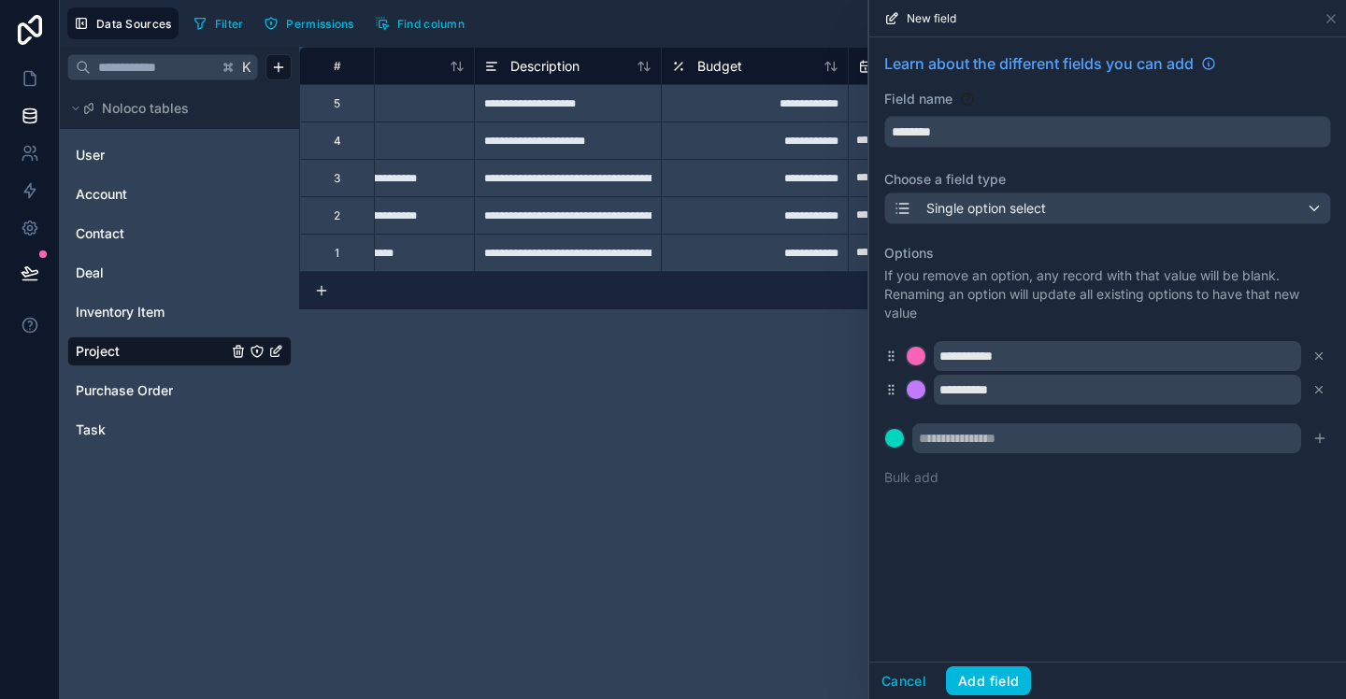
click at [1026, 449] on input "text" at bounding box center [1106, 439] width 389 height 30
type input "*********"
click at [1100, 532] on div "**********" at bounding box center [1107, 349] width 477 height 625
click at [999, 688] on button "Add field" at bounding box center [988, 682] width 85 height 30
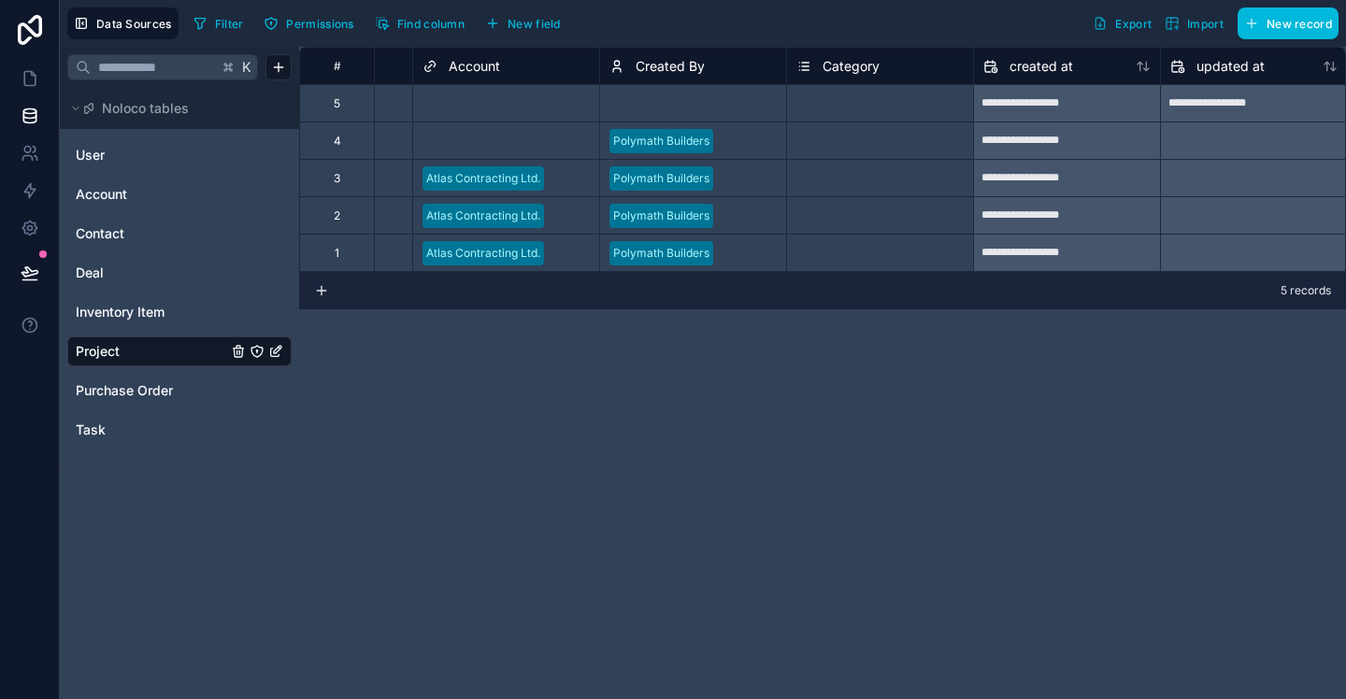
scroll to position [0, 1452]
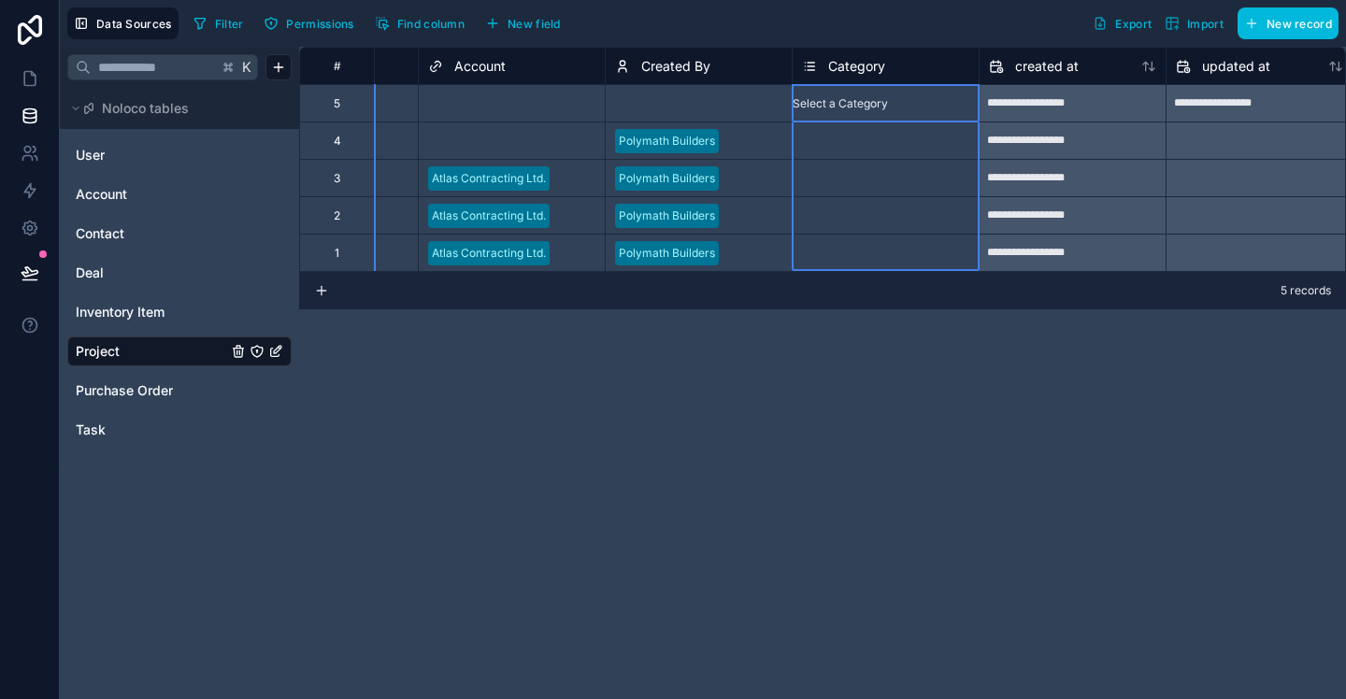
click at [877, 67] on span "Category" at bounding box center [856, 66] width 57 height 19
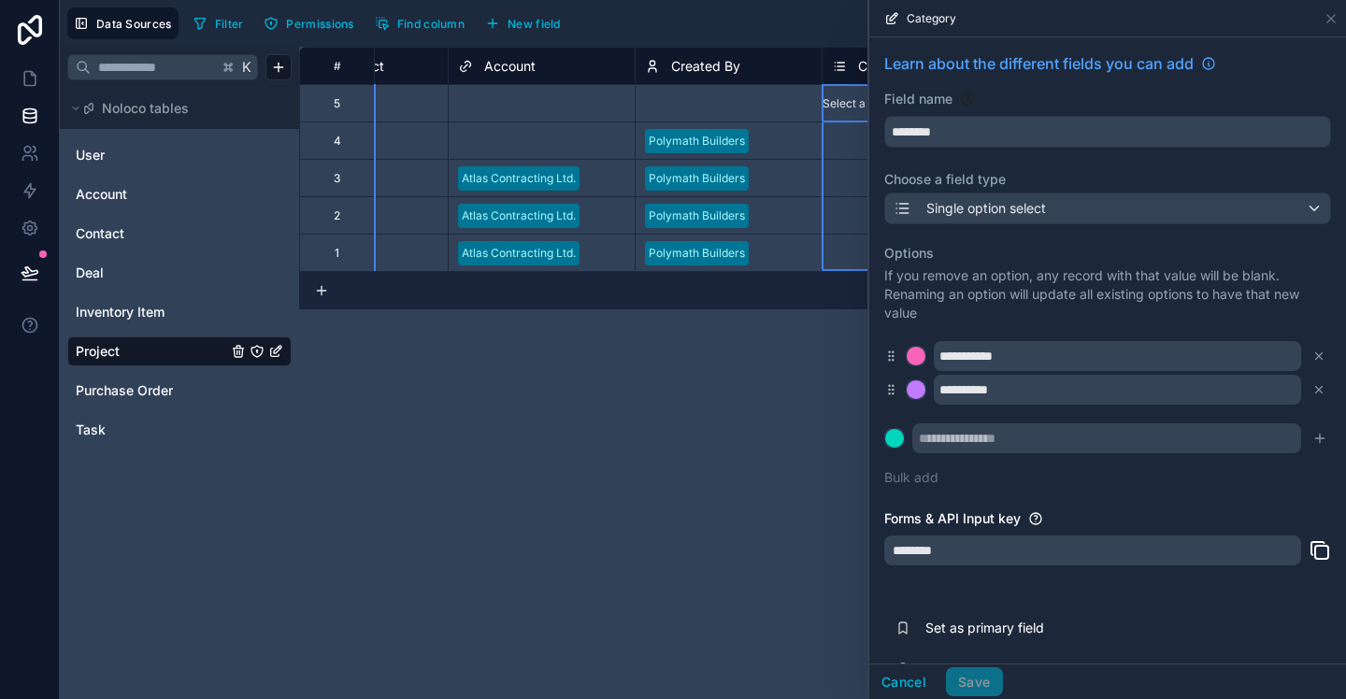
scroll to position [0, 1419]
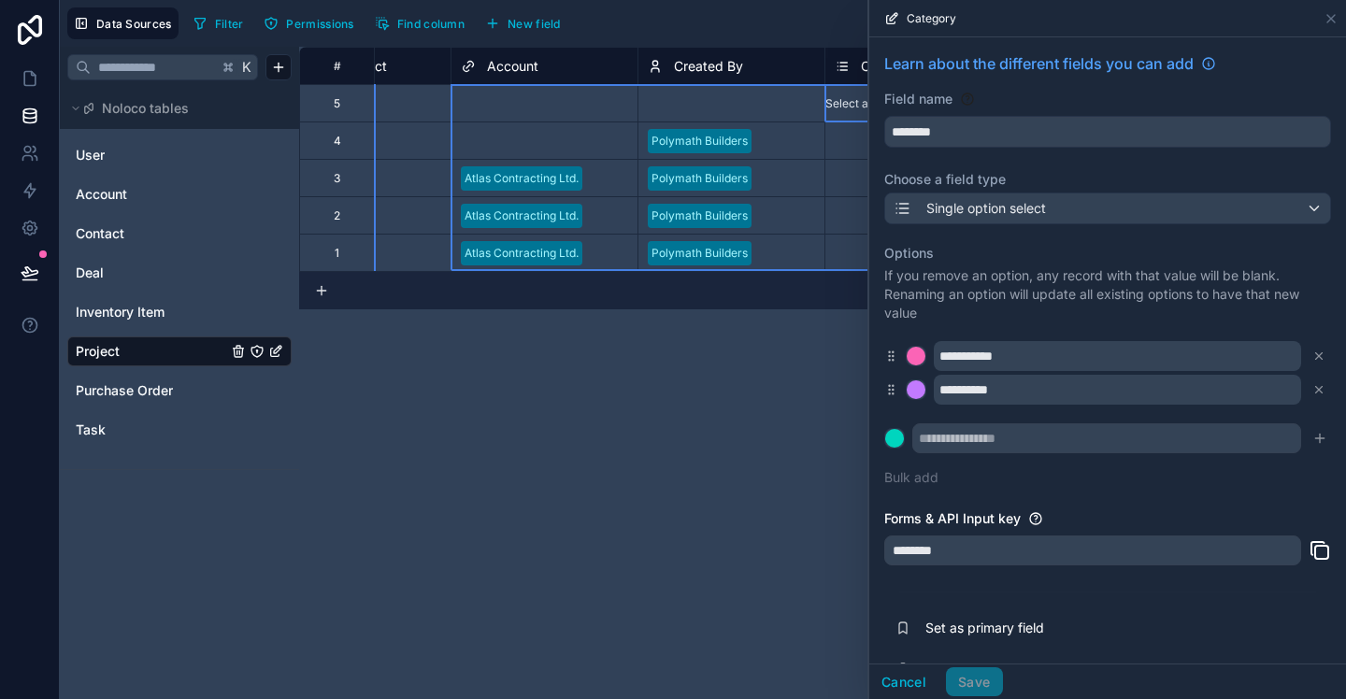
drag, startPoint x: 854, startPoint y: 65, endPoint x: 552, endPoint y: 74, distance: 302.1
click at [539, 65] on div "# Progress Client Contact Account Created By Category created at updated at tas…" at bounding box center [600, 65] width 3441 height 37
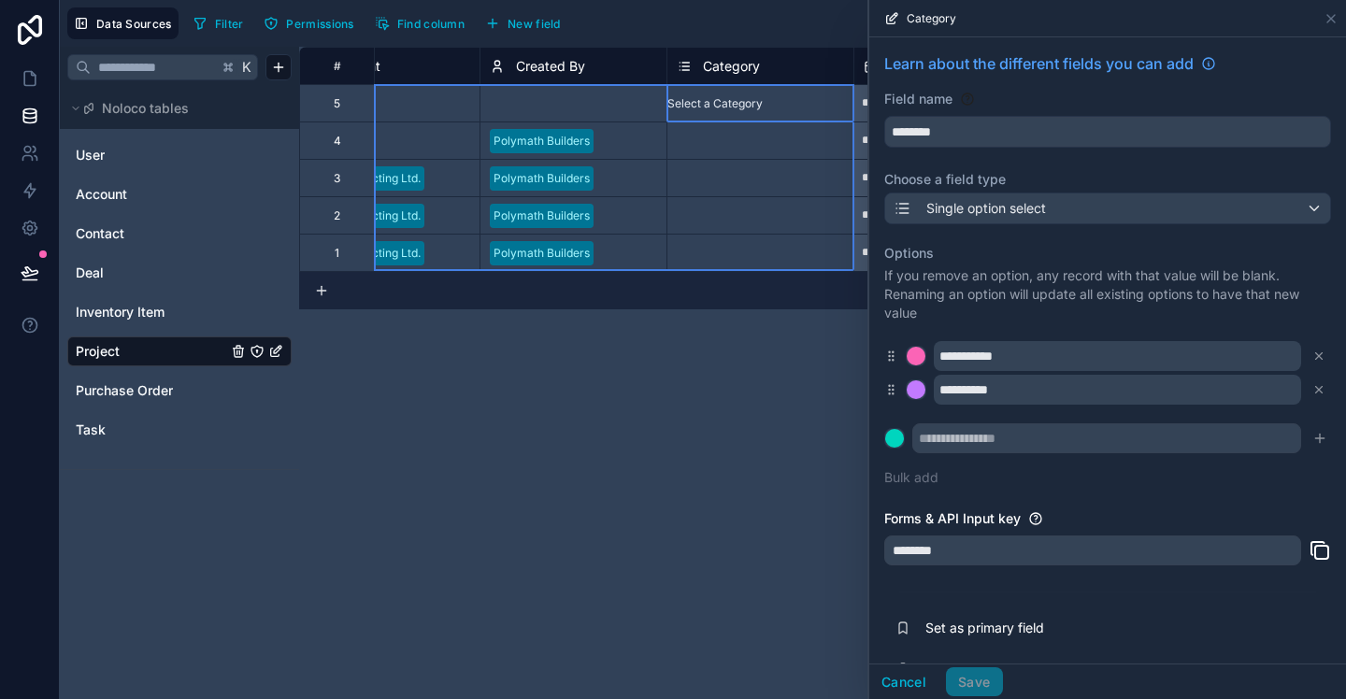
scroll to position [0, 1591]
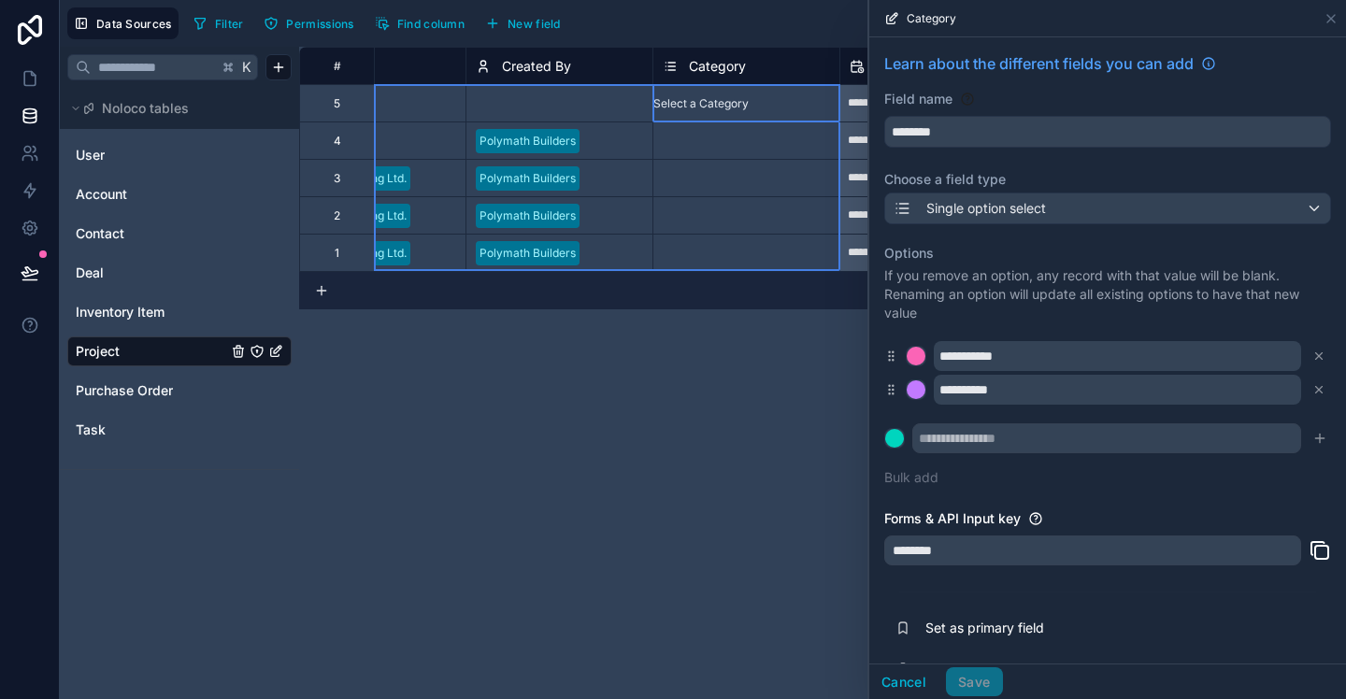
drag, startPoint x: 719, startPoint y: 68, endPoint x: 691, endPoint y: 70, distance: 28.1
click at [719, 68] on span "Category" at bounding box center [717, 66] width 57 height 19
drag, startPoint x: 715, startPoint y: 66, endPoint x: 582, endPoint y: 65, distance: 133.7
click at [582, 65] on div "# Client Contact Account Created By Category created at updated at task (from p…" at bounding box center [428, 65] width 3441 height 37
click at [704, 69] on span "Category" at bounding box center [714, 66] width 57 height 19
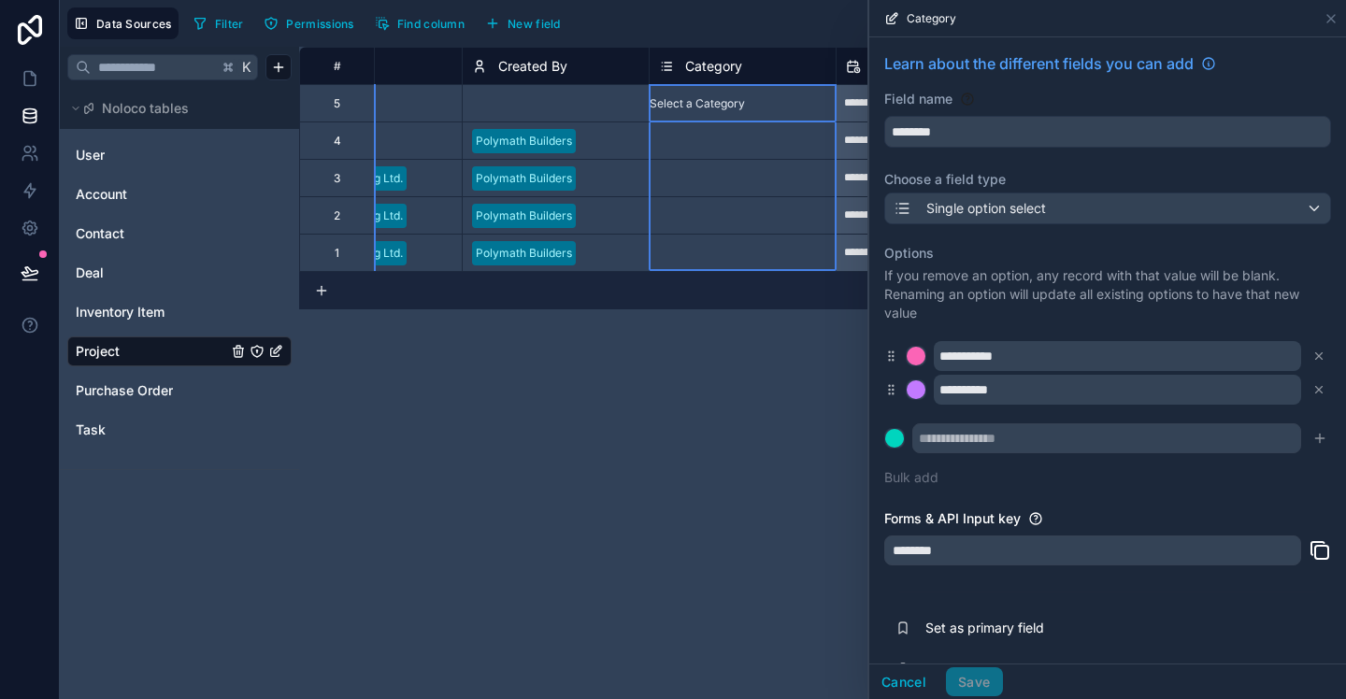
scroll to position [41, 0]
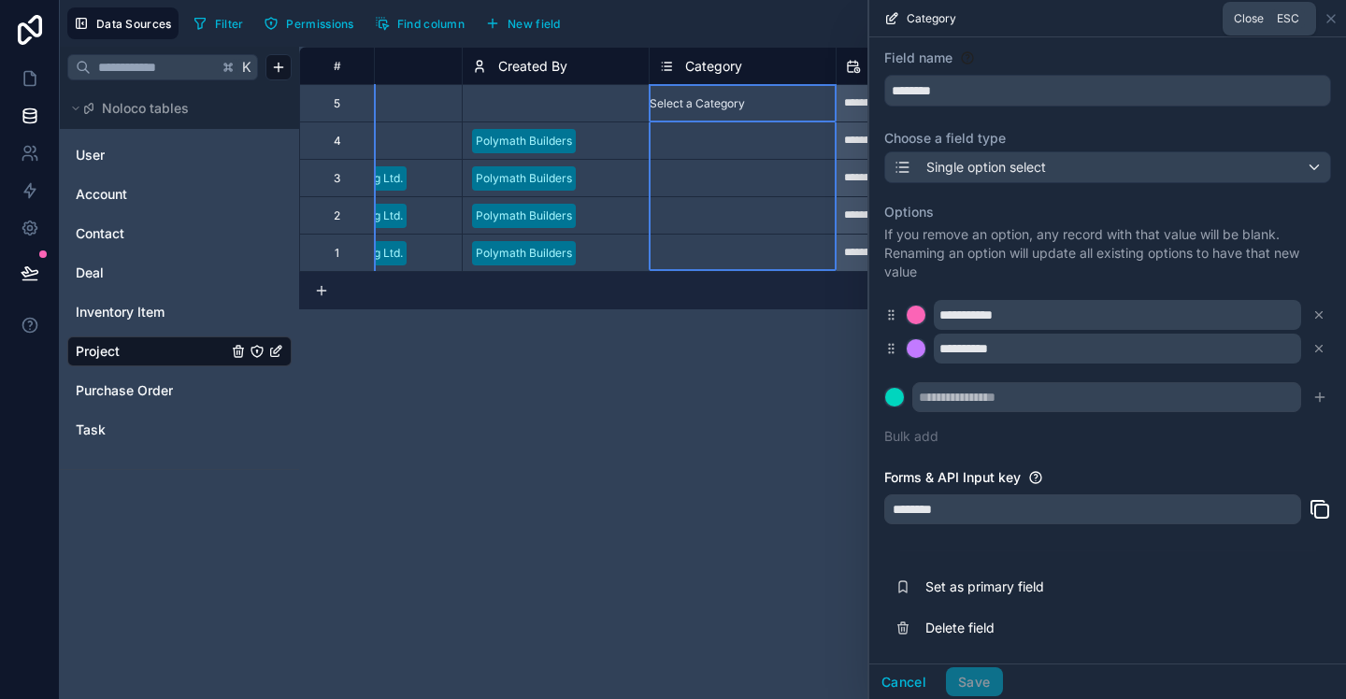
click at [1328, 15] on icon at bounding box center [1331, 18] width 7 height 7
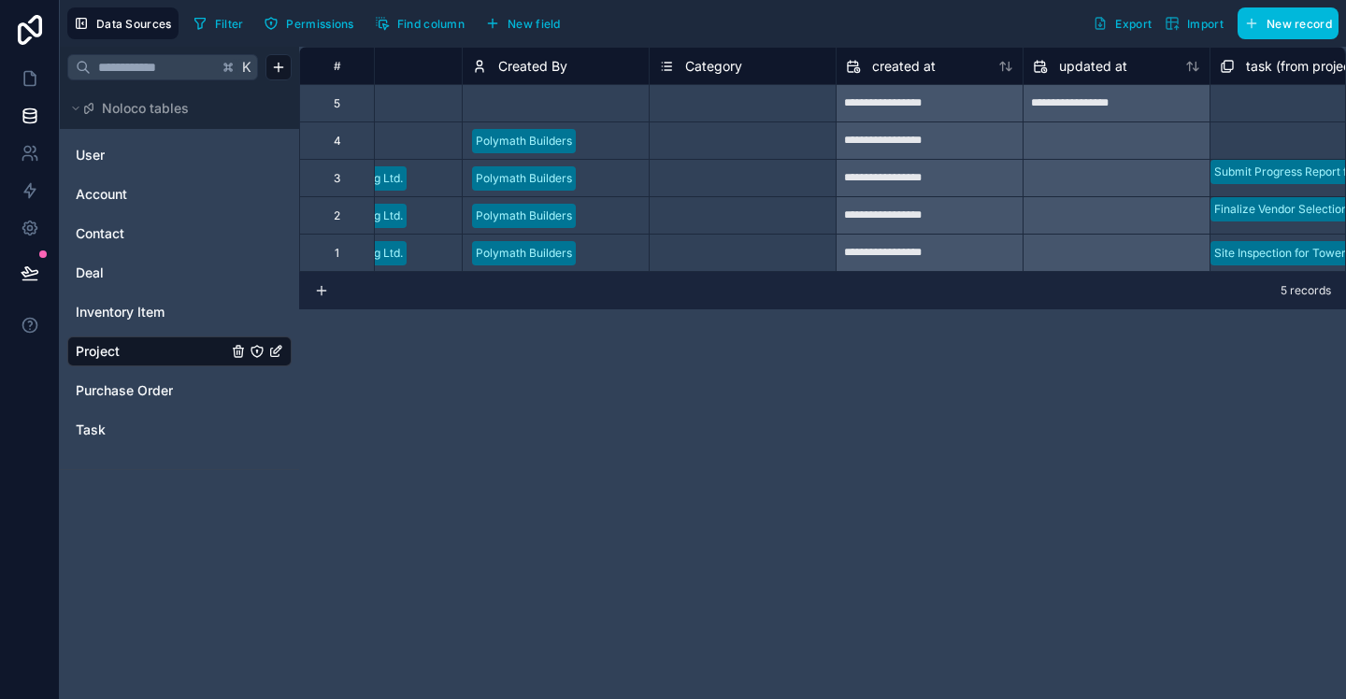
click at [751, 66] on div "Category" at bounding box center [742, 66] width 167 height 22
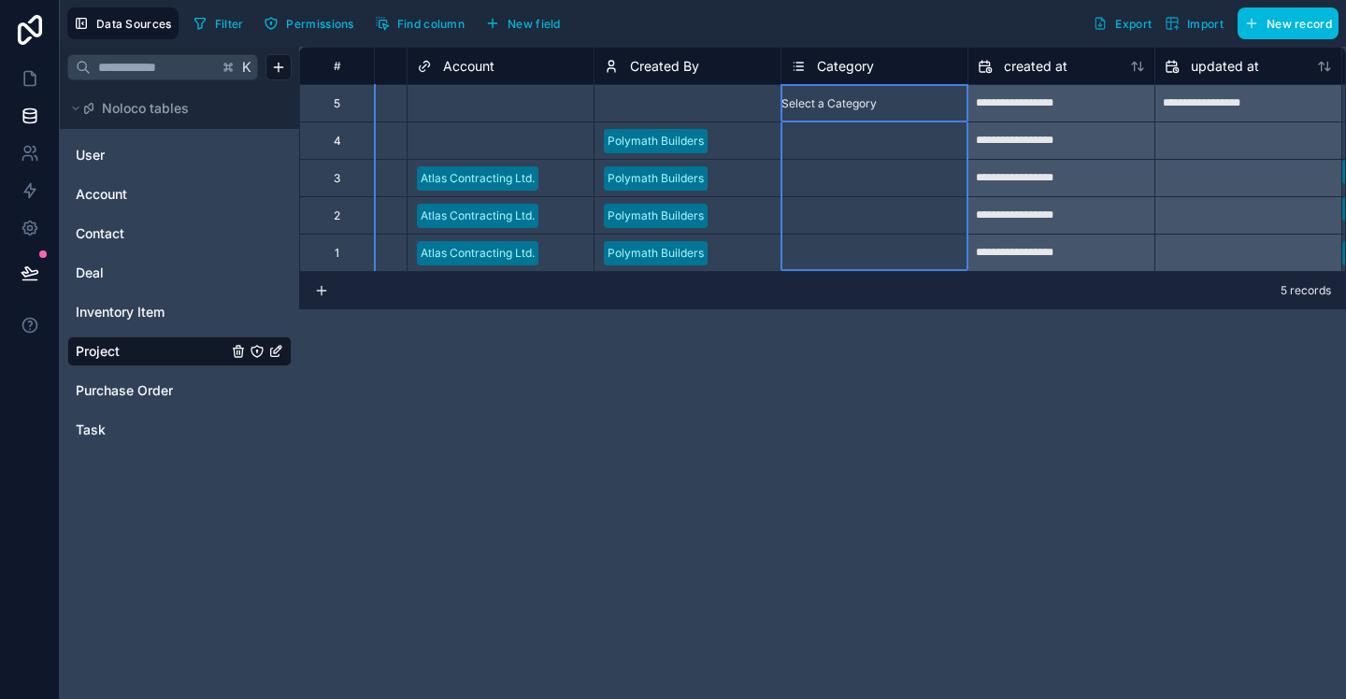
scroll to position [0, 1456]
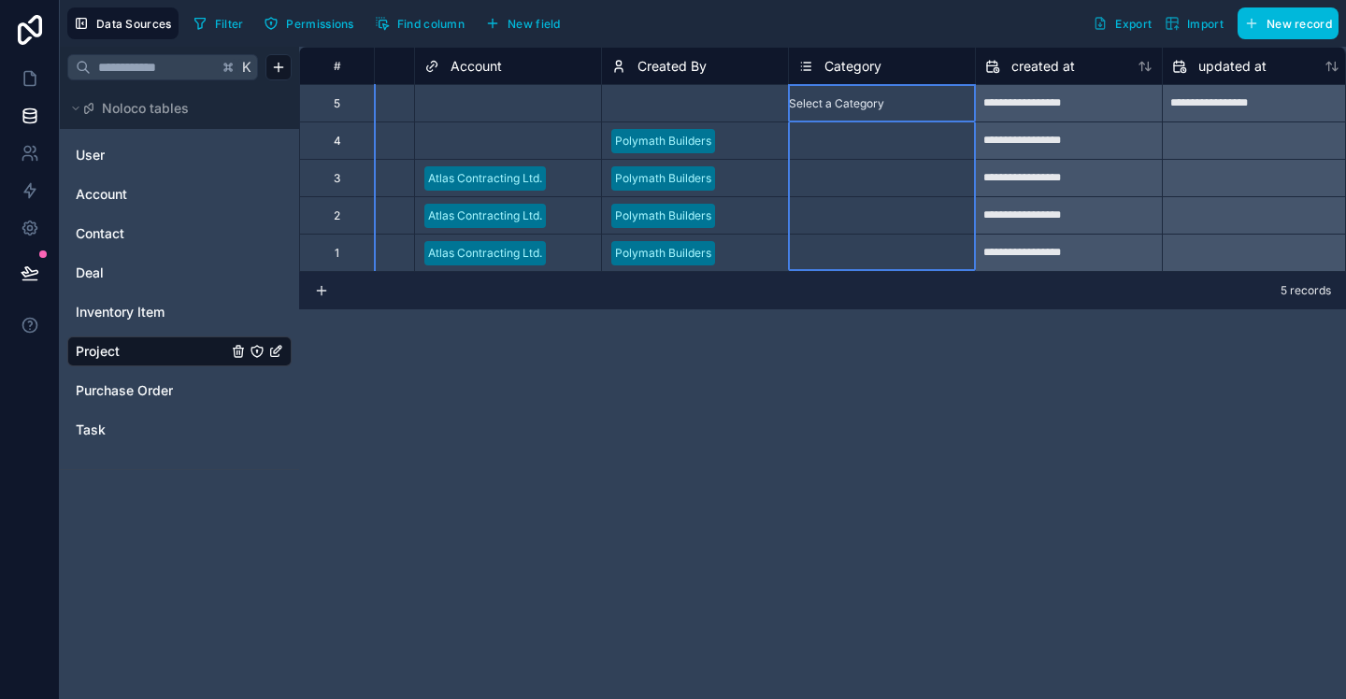
drag, startPoint x: 843, startPoint y: 68, endPoint x: 801, endPoint y: 67, distance: 42.1
click at [801, 67] on div "Category" at bounding box center [839, 66] width 83 height 22
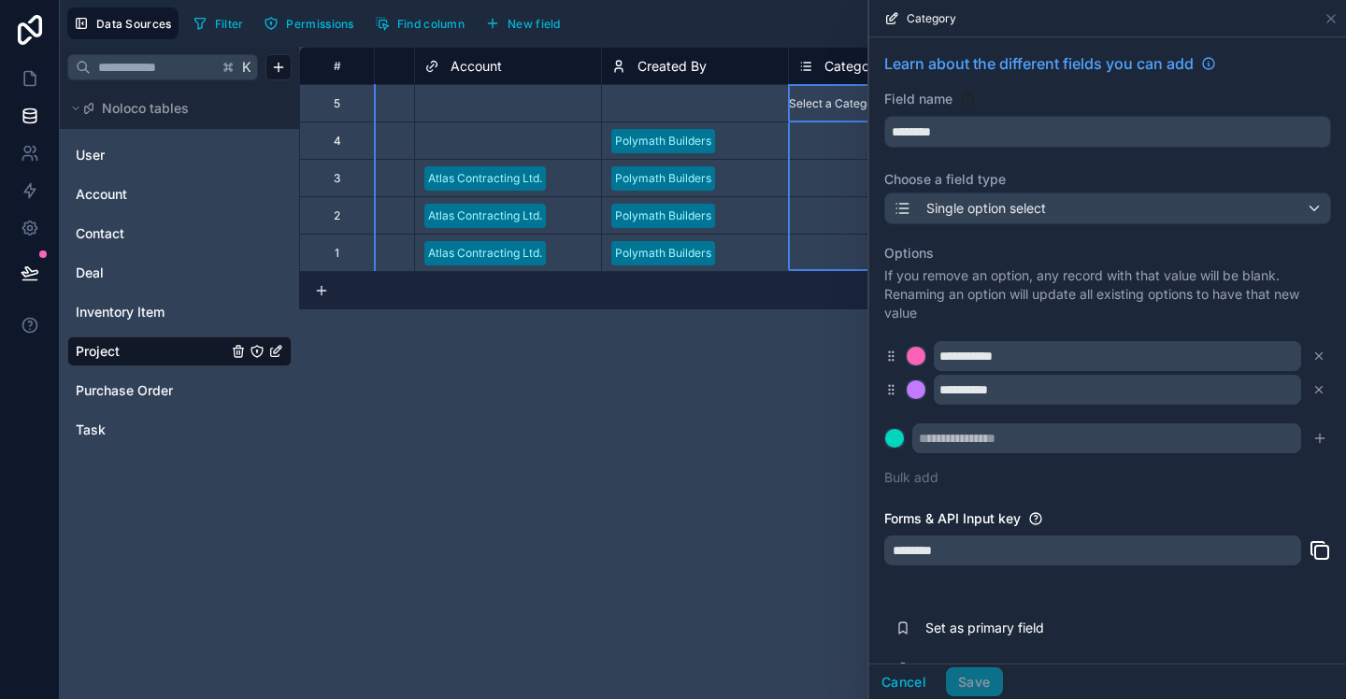
scroll to position [1, 0]
click at [904, 672] on button "Cancel" at bounding box center [903, 683] width 69 height 30
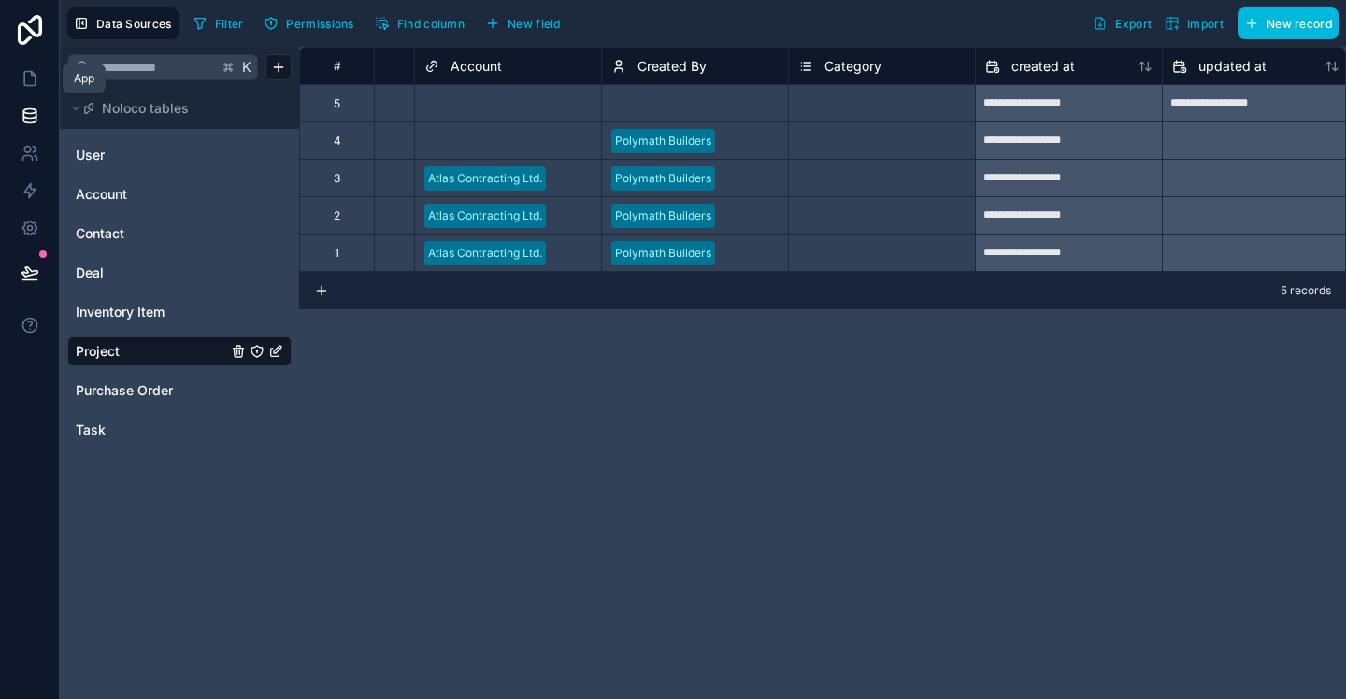
click at [36, 72] on icon at bounding box center [30, 78] width 19 height 19
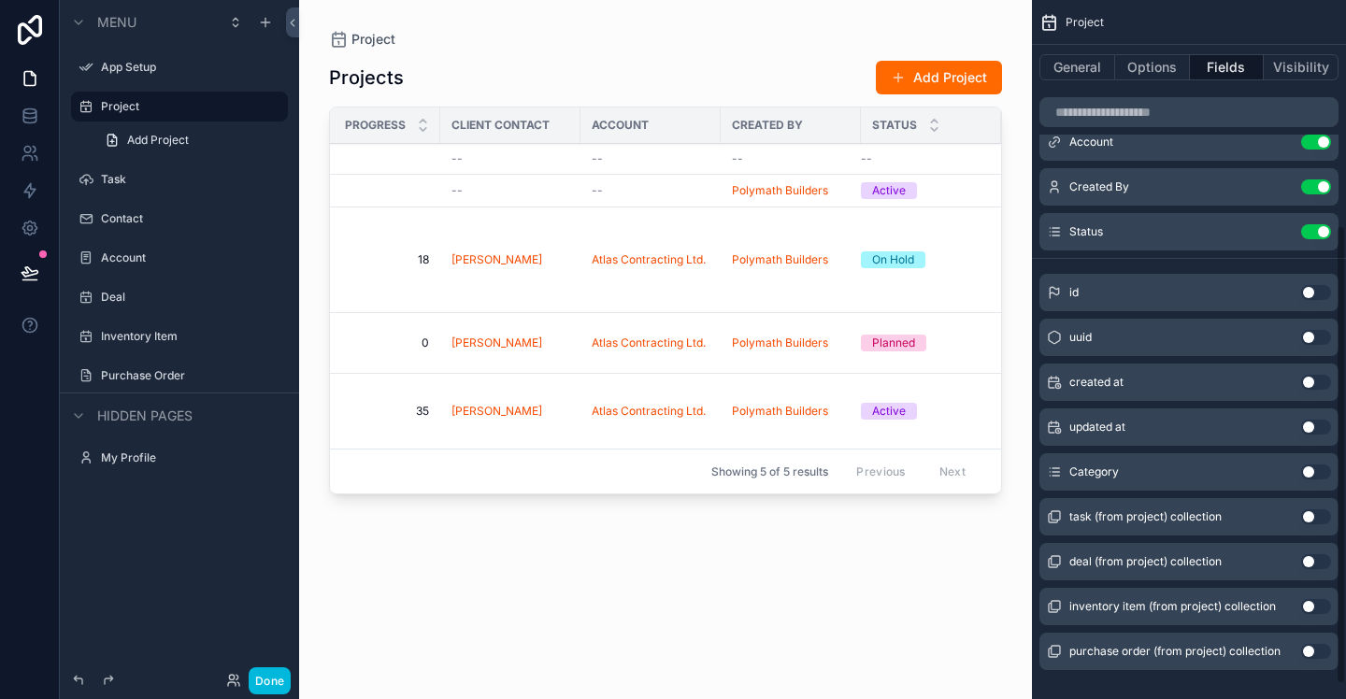
scroll to position [350, 0]
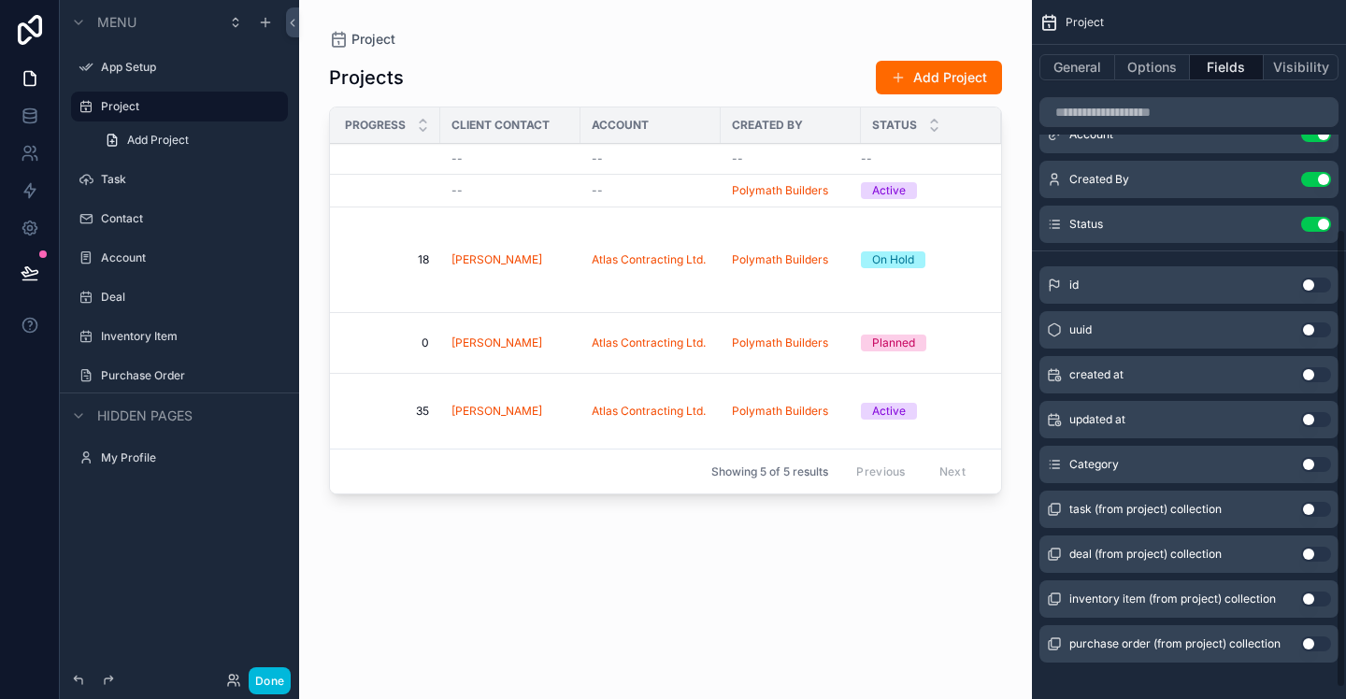
click at [1317, 467] on button "Use setting" at bounding box center [1316, 464] width 30 height 15
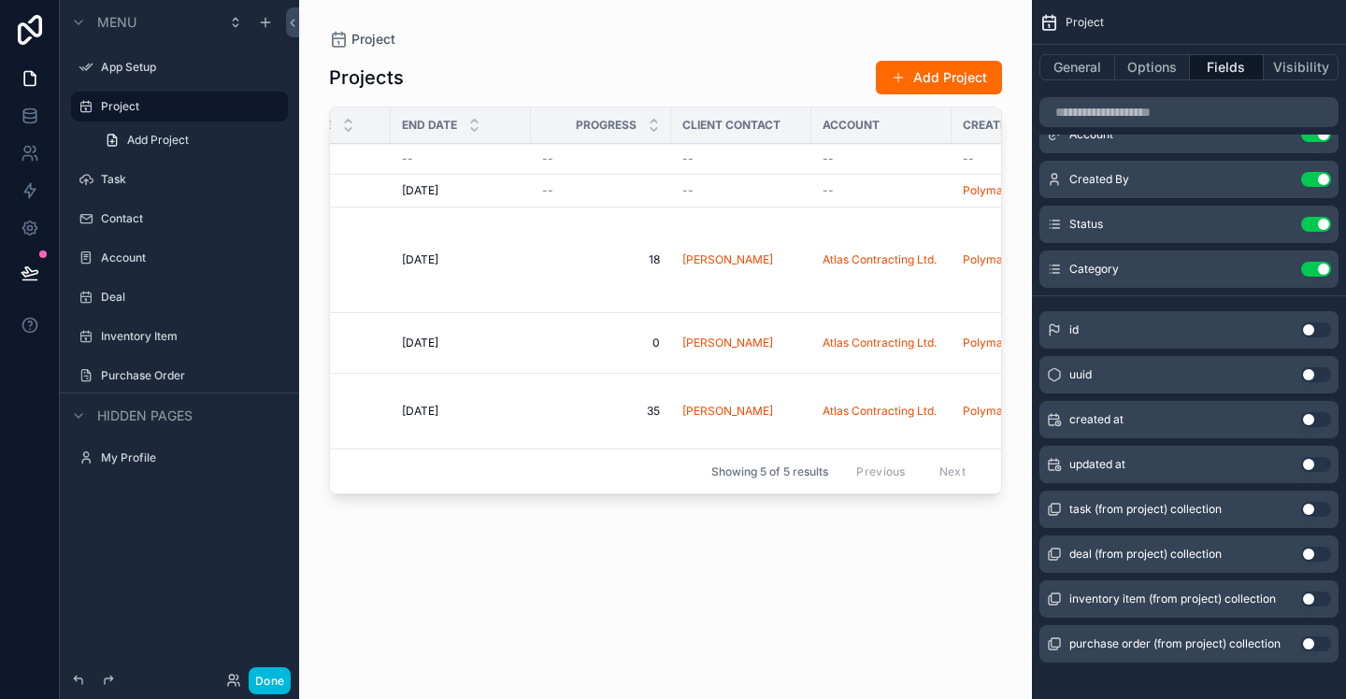
scroll to position [0, 901]
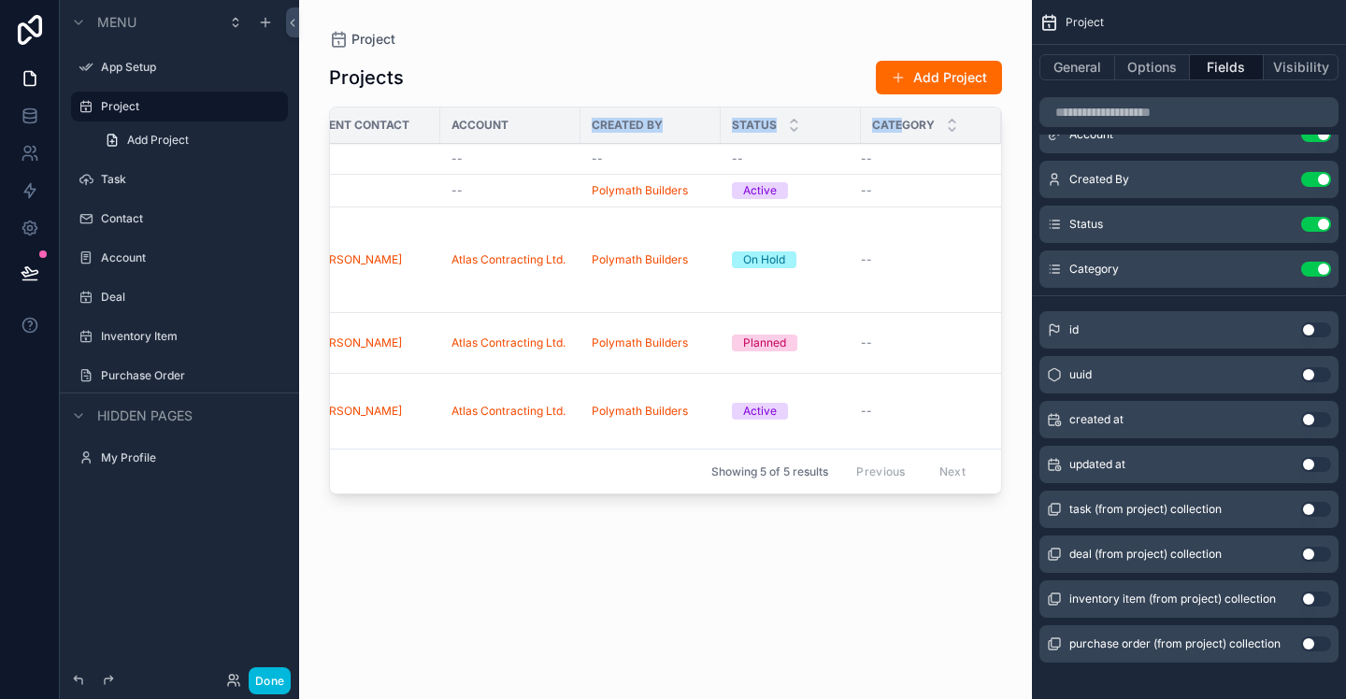
drag, startPoint x: 905, startPoint y: 124, endPoint x: 593, endPoint y: 125, distance: 312.3
click at [589, 125] on tr "Name Description Budget Start Date End Date Progress Client Contact Account Cre…" at bounding box center [215, 126] width 1573 height 36
click at [918, 126] on span "Category" at bounding box center [903, 125] width 63 height 15
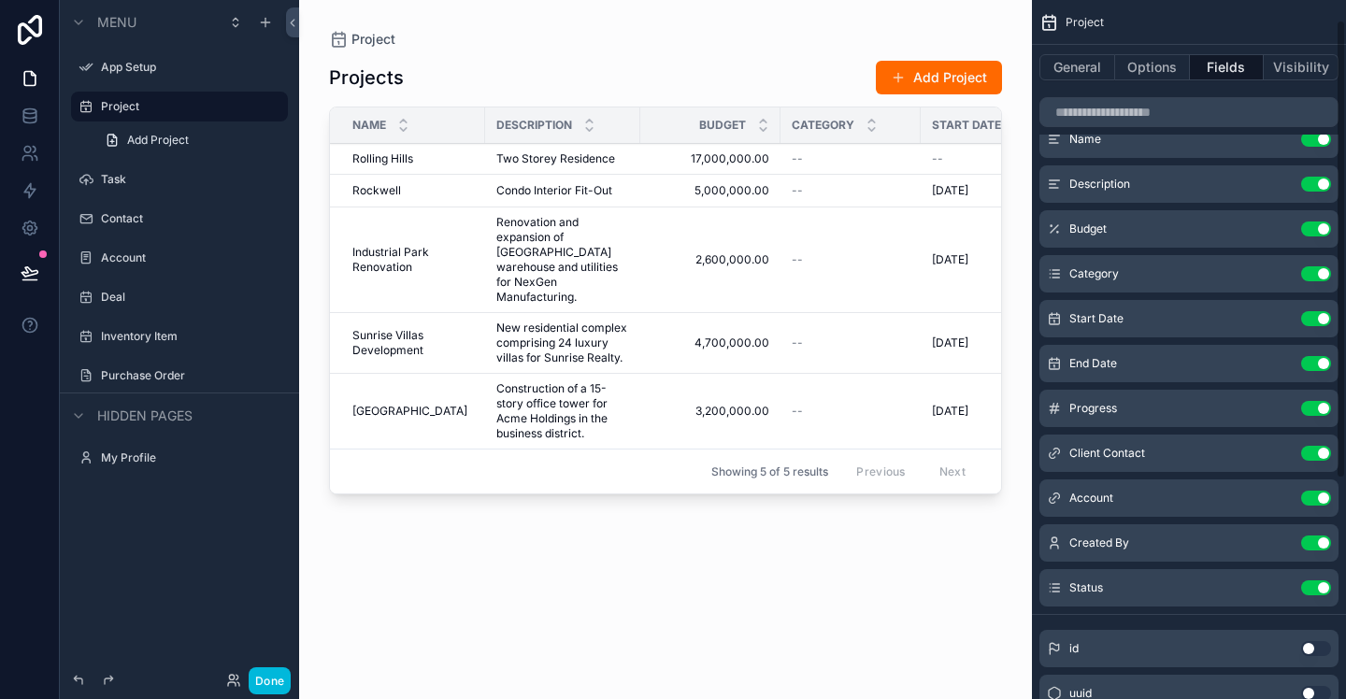
scroll to position [0, 0]
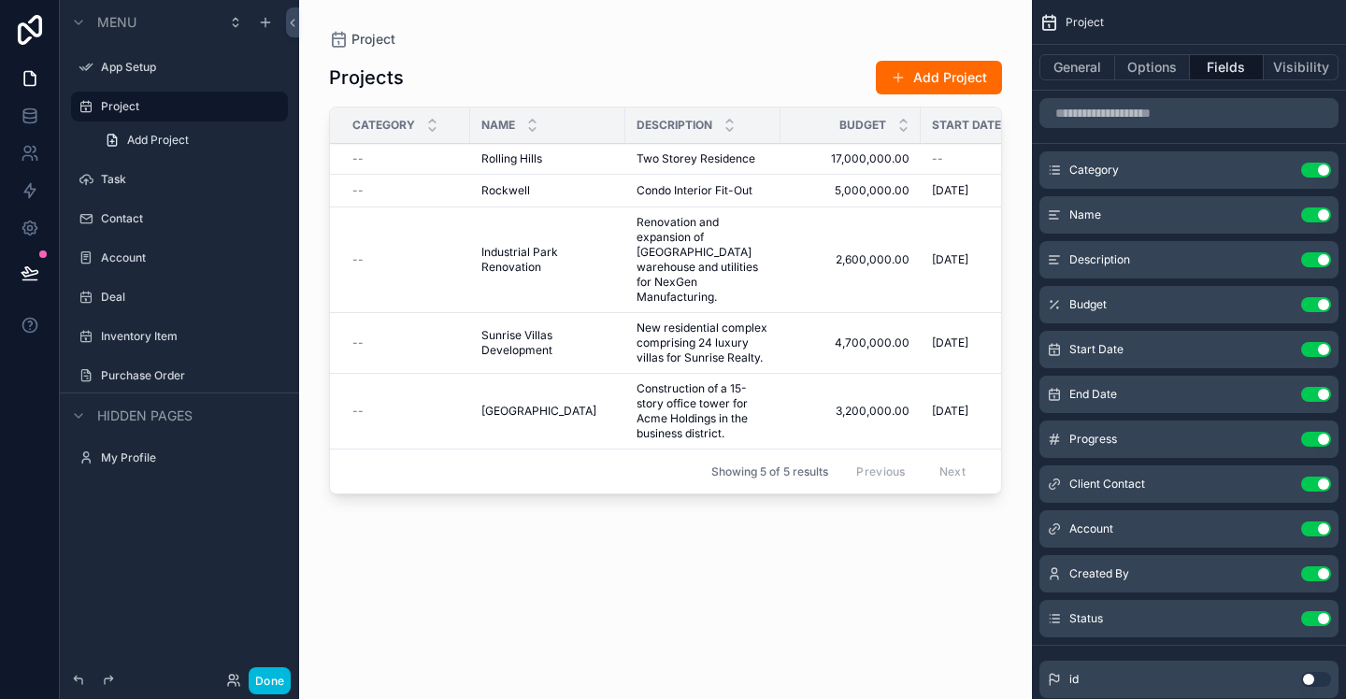
click at [417, 175] on td "--" at bounding box center [400, 191] width 140 height 33
drag, startPoint x: 412, startPoint y: 162, endPoint x: 397, endPoint y: 163, distance: 15.0
click at [412, 162] on div "--" at bounding box center [405, 158] width 107 height 15
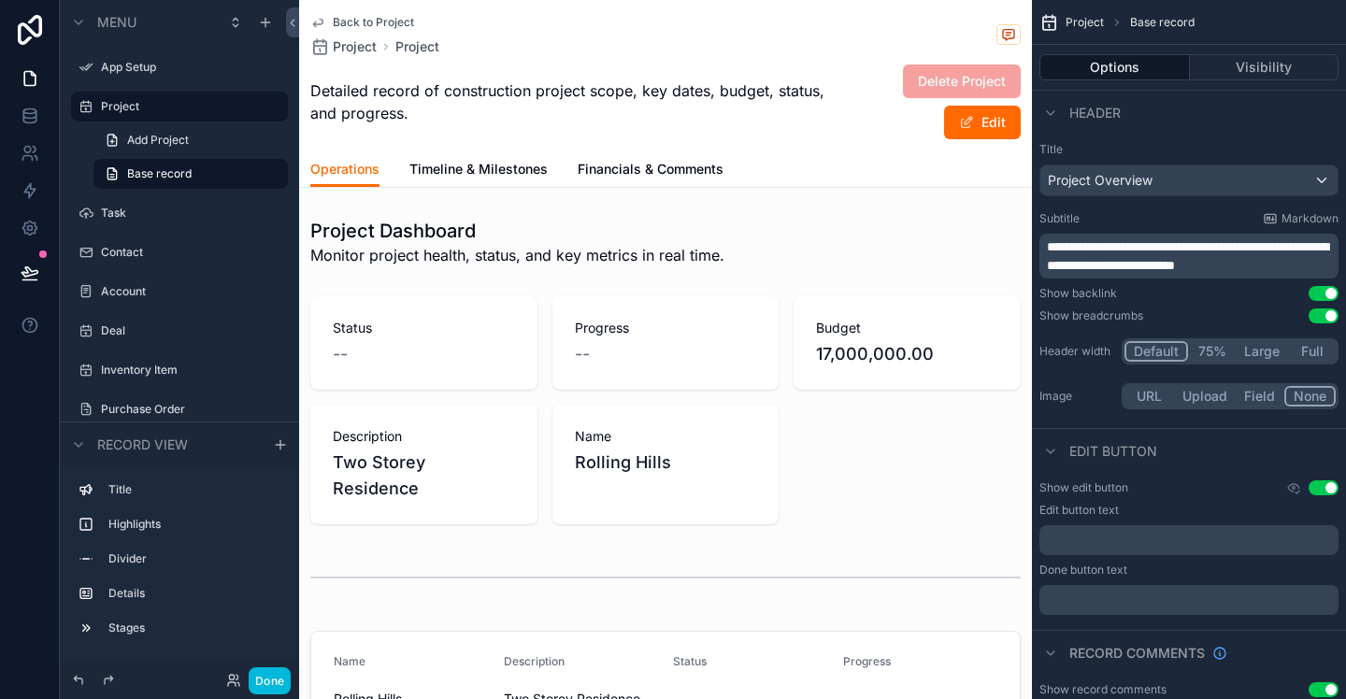
click at [1104, 259] on span "**********" at bounding box center [1187, 256] width 281 height 32
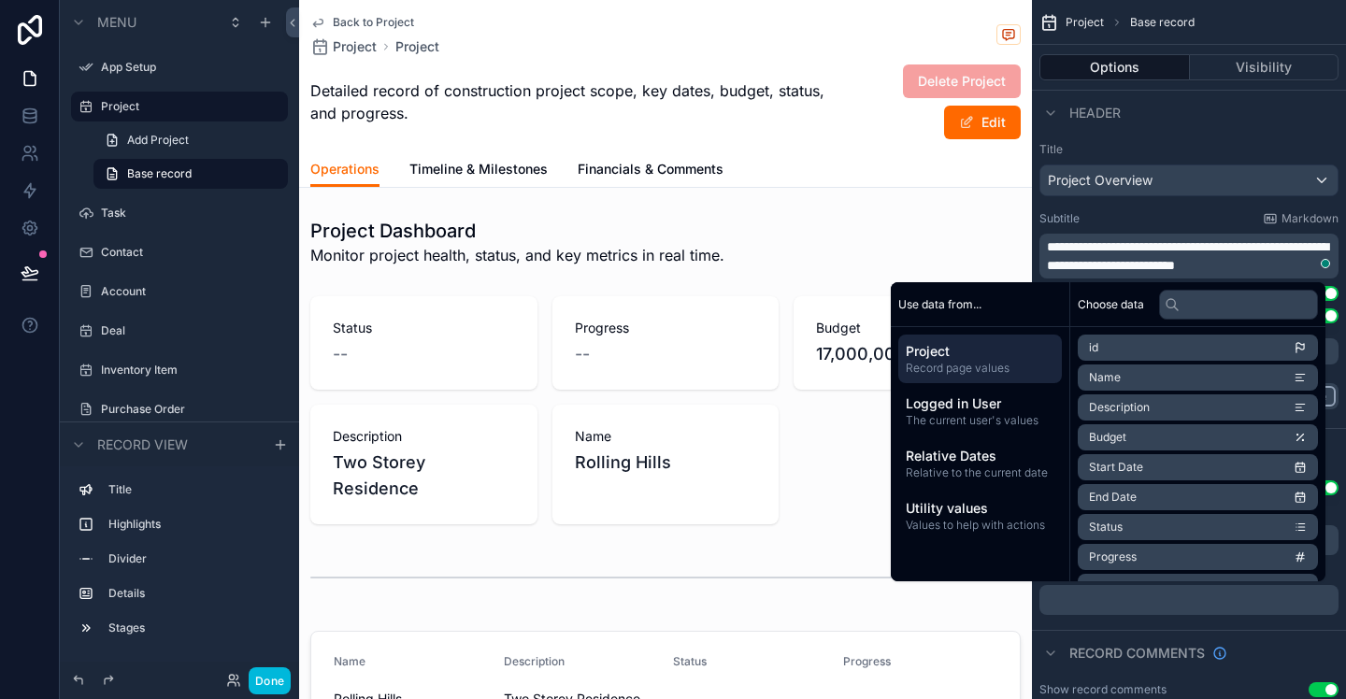
click at [761, 512] on div "Project Dashboard Monitor project health, status, and key metrics in real time.…" at bounding box center [665, 517] width 733 height 615
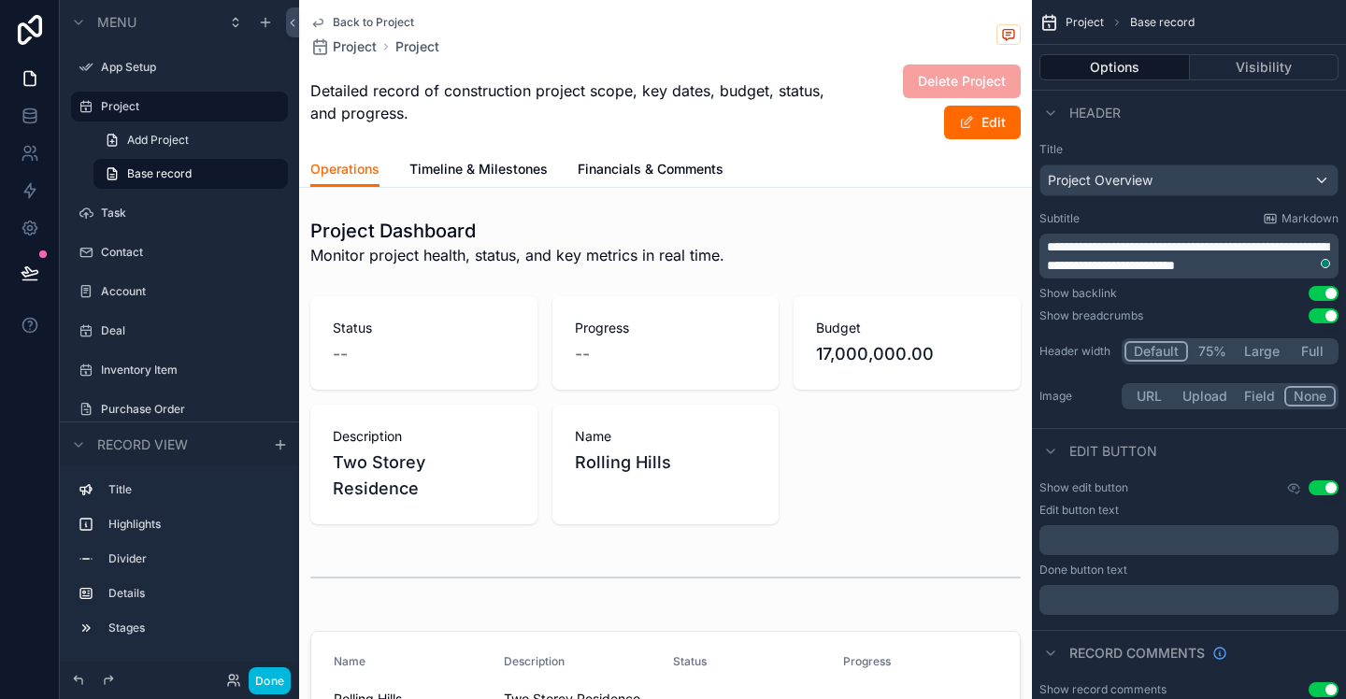
click at [139, 110] on label "Project" at bounding box center [189, 106] width 176 height 15
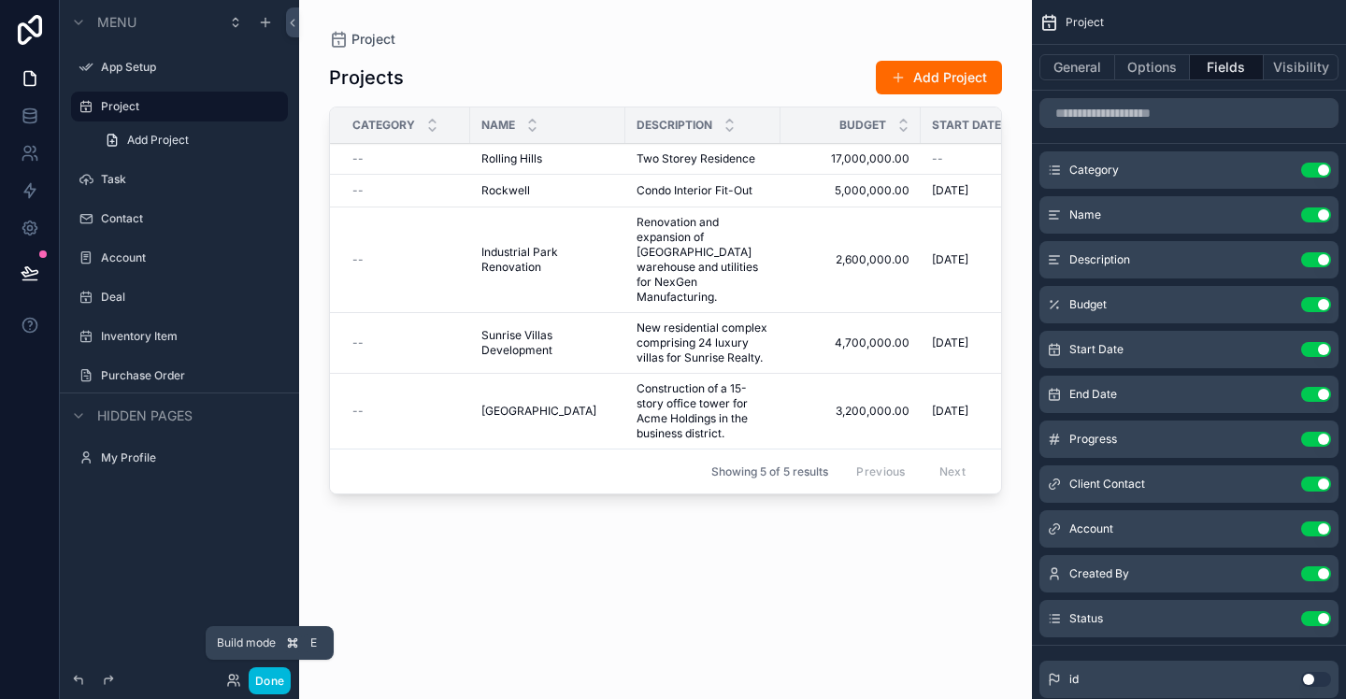
click at [279, 683] on button "Done" at bounding box center [270, 681] width 42 height 27
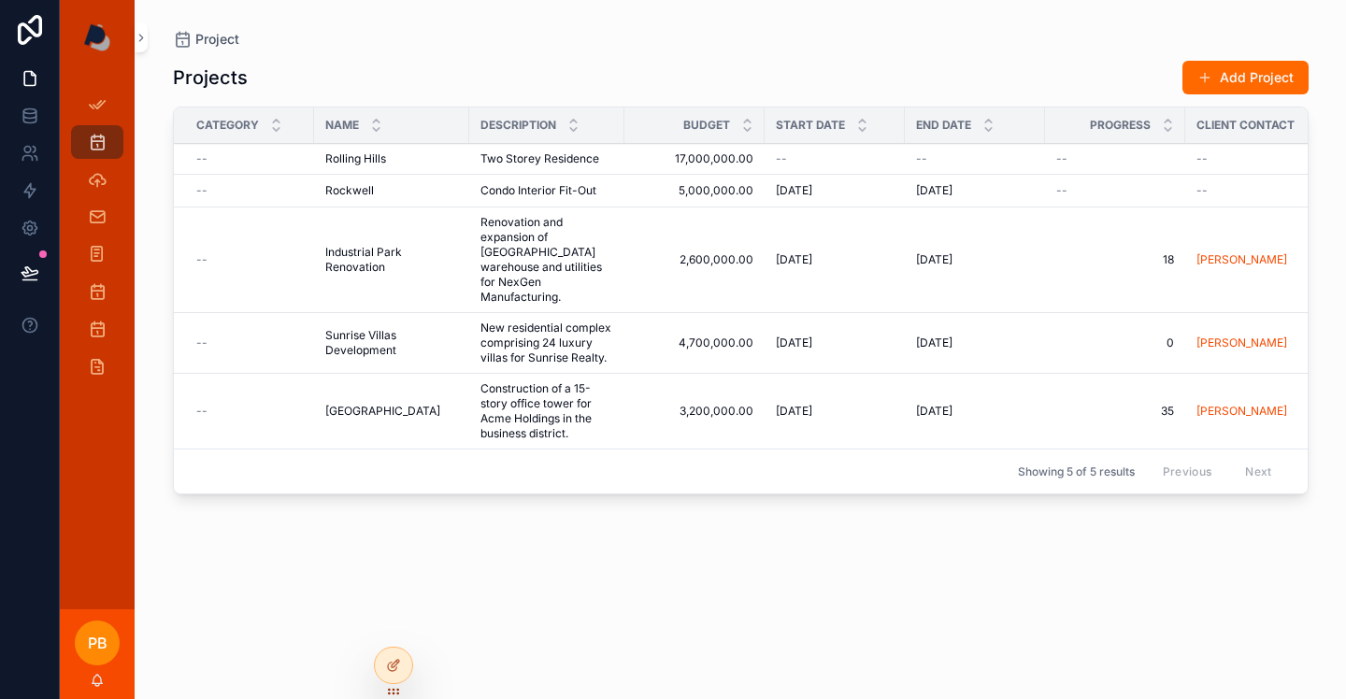
click at [219, 163] on div "--" at bounding box center [249, 158] width 107 height 15
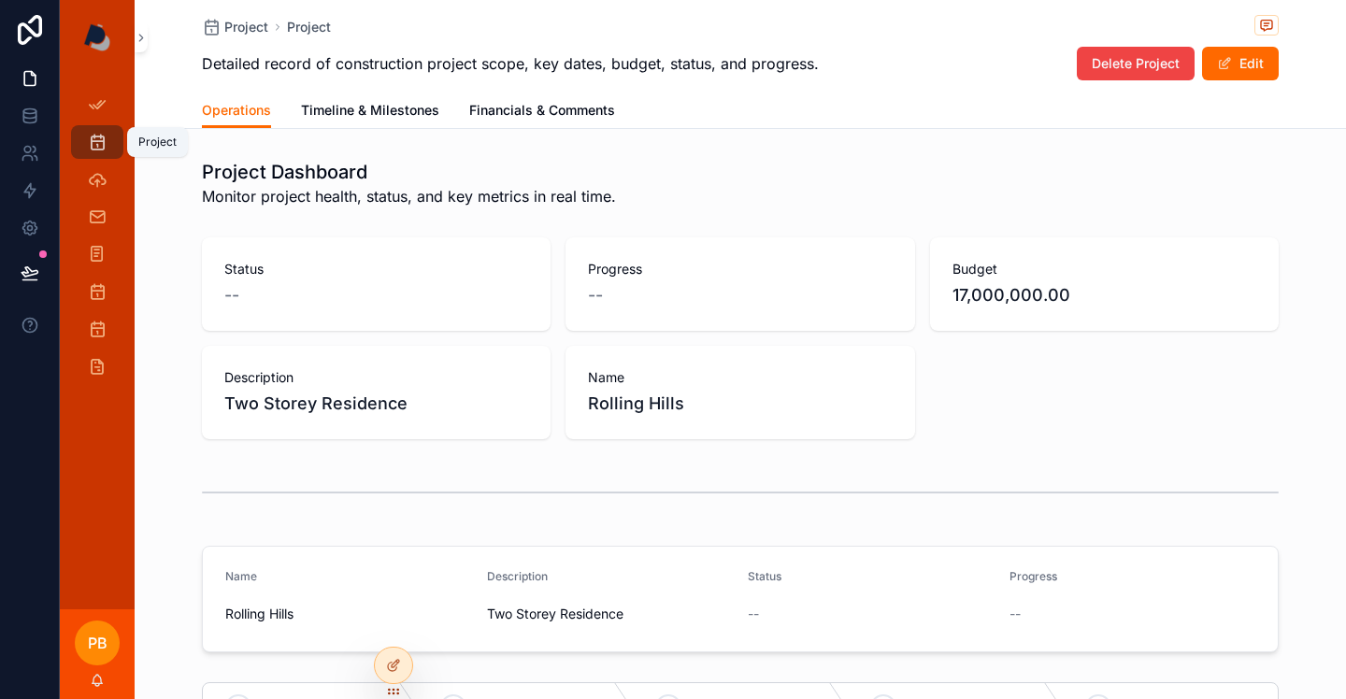
click at [90, 147] on icon "scrollable content" at bounding box center [97, 142] width 19 height 19
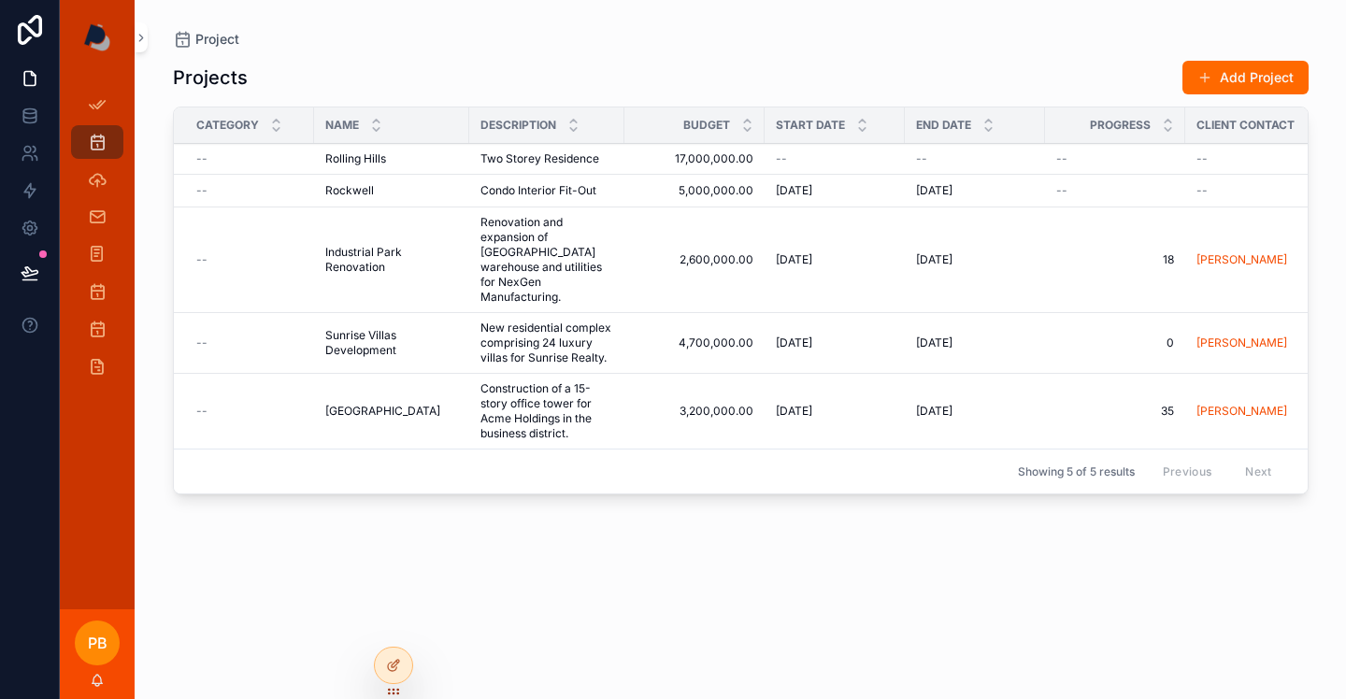
click at [331, 157] on span "Rolling Hills" at bounding box center [355, 158] width 61 height 15
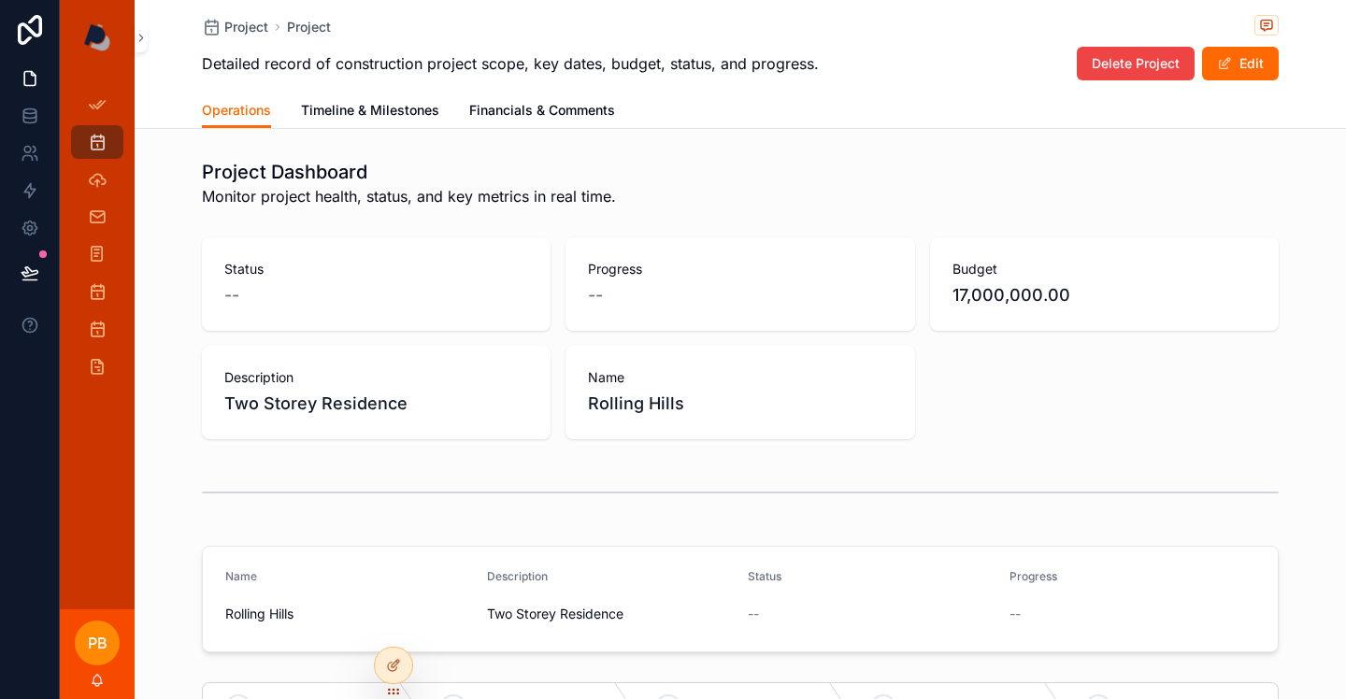
click at [1224, 66] on span "scrollable content" at bounding box center [1224, 63] width 15 height 15
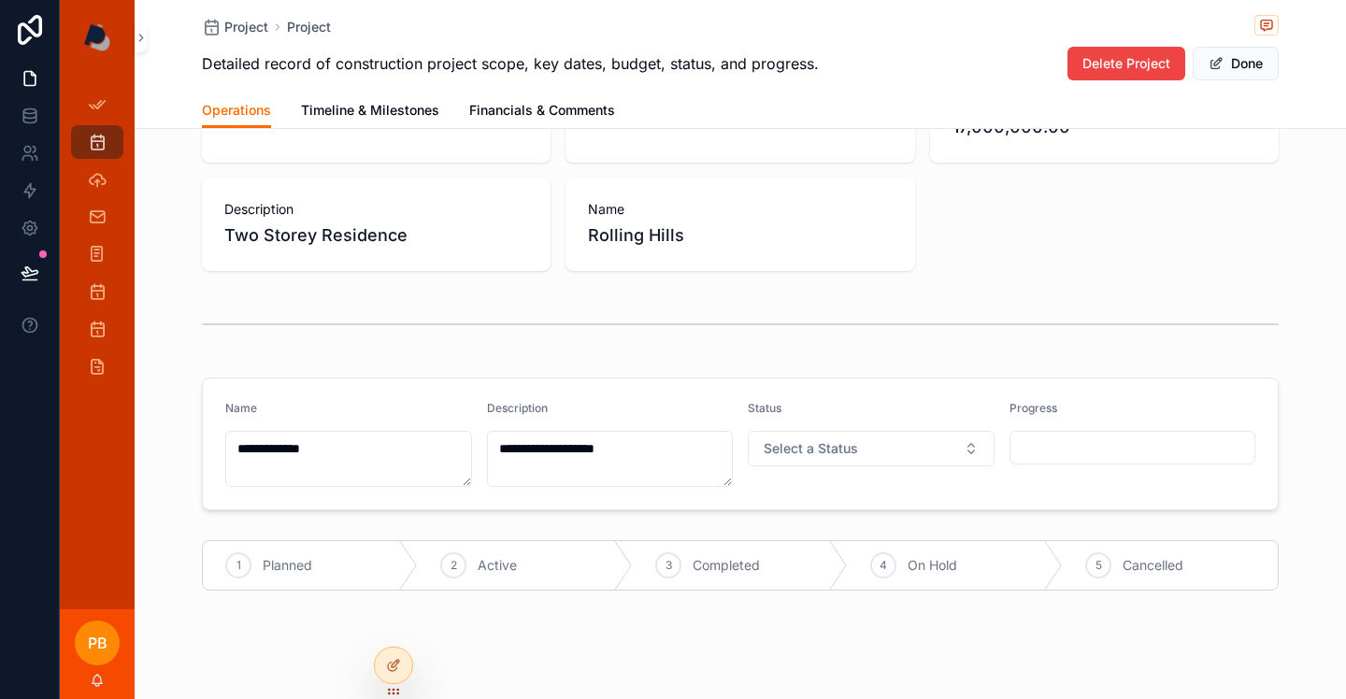
scroll to position [187, 0]
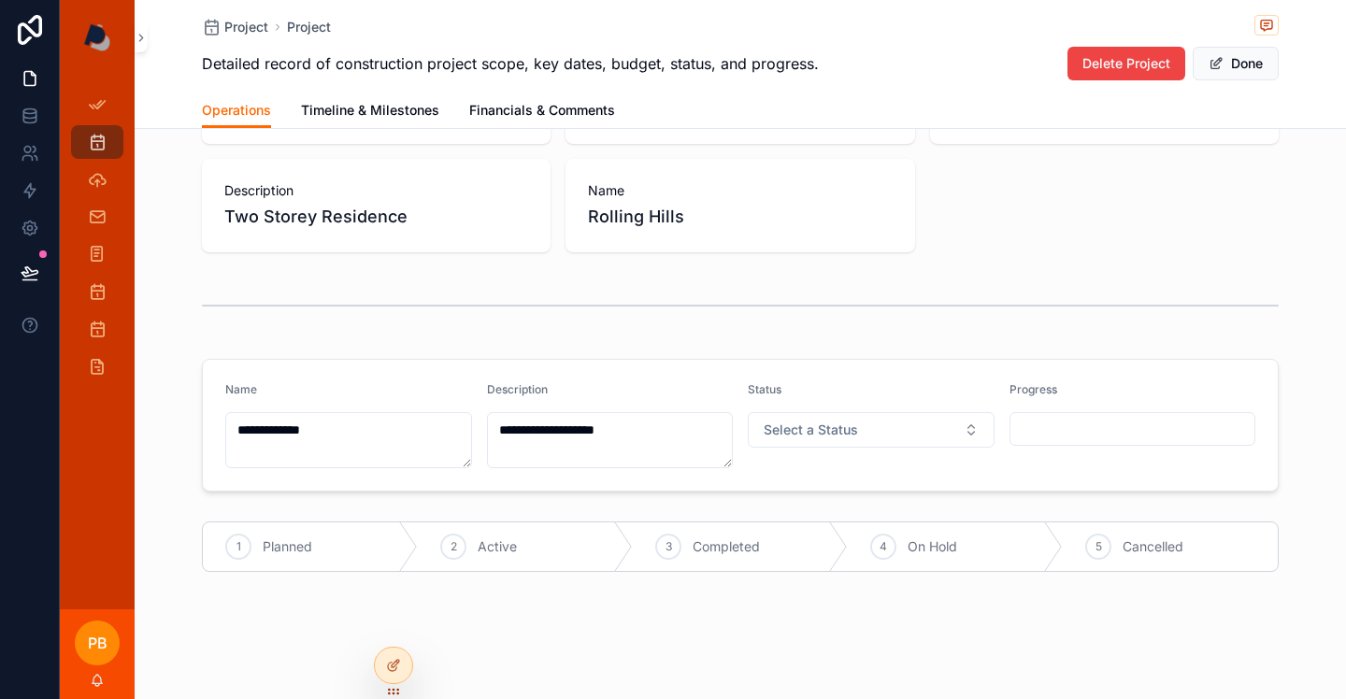
click at [970, 431] on button "Select a Status" at bounding box center [871, 430] width 247 height 36
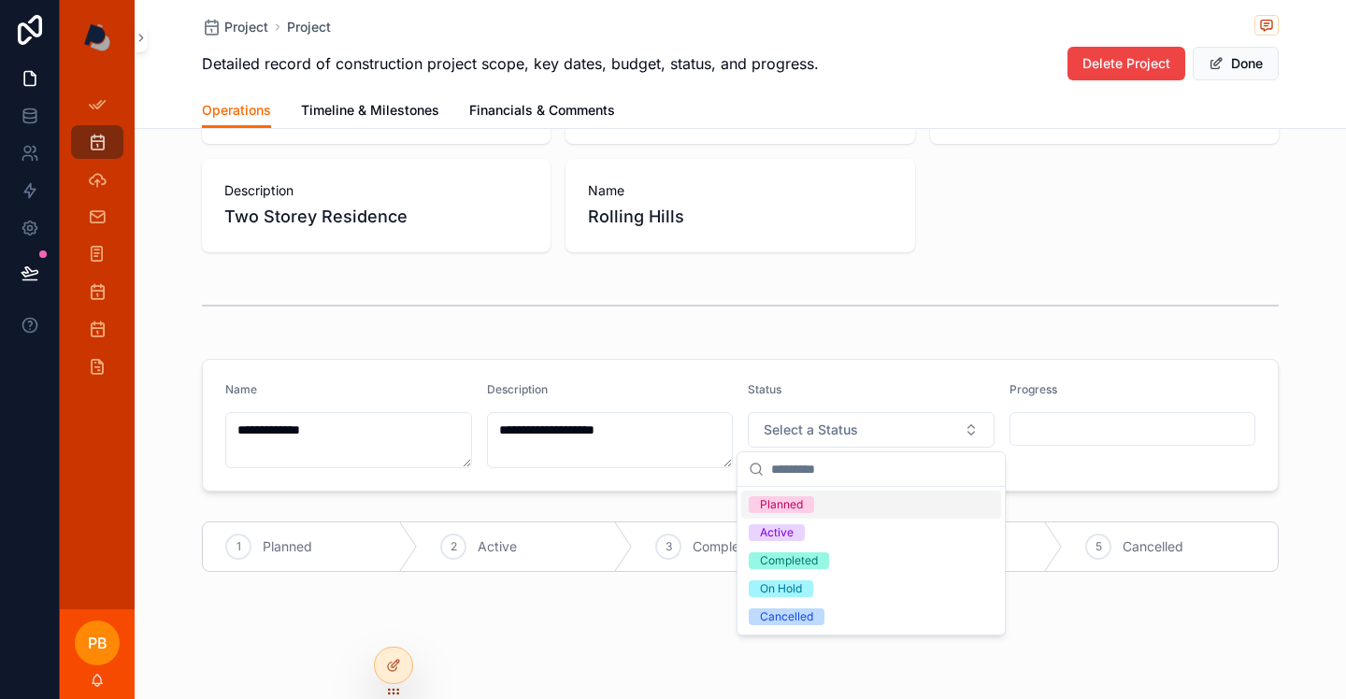
click at [970, 431] on button "Select a Status" at bounding box center [871, 430] width 247 height 36
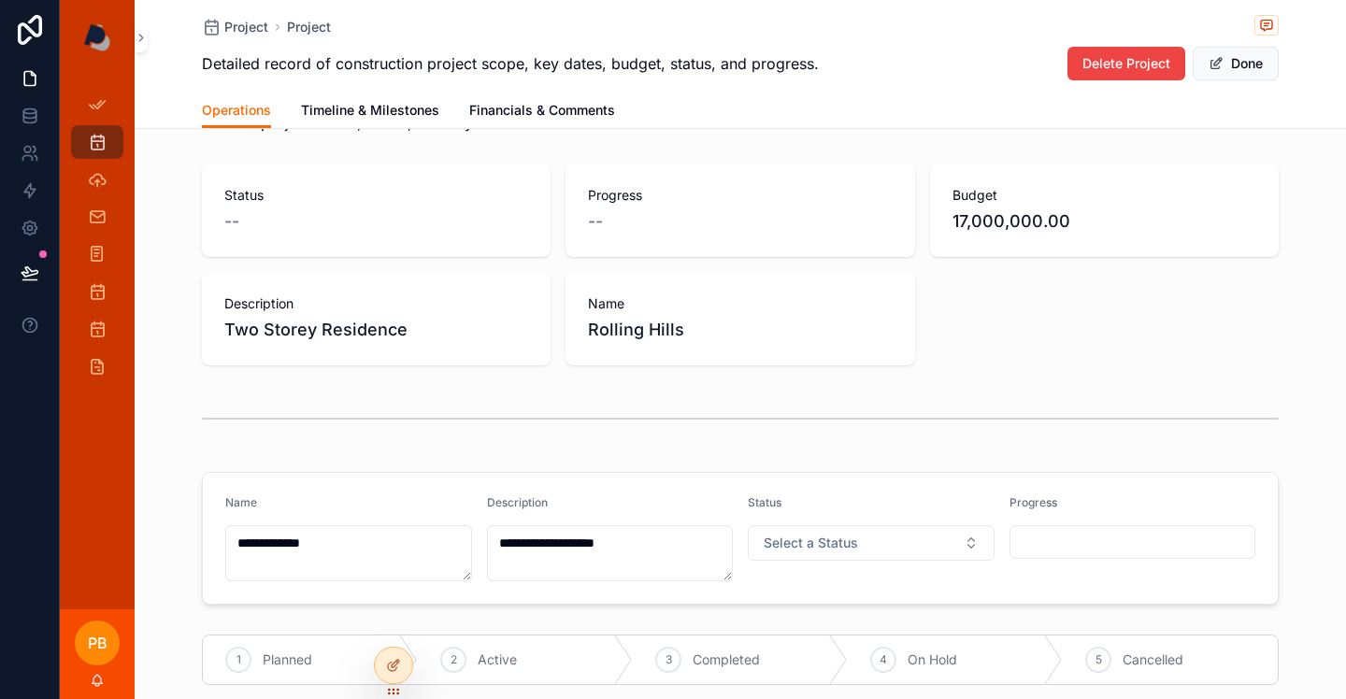
scroll to position [0, 0]
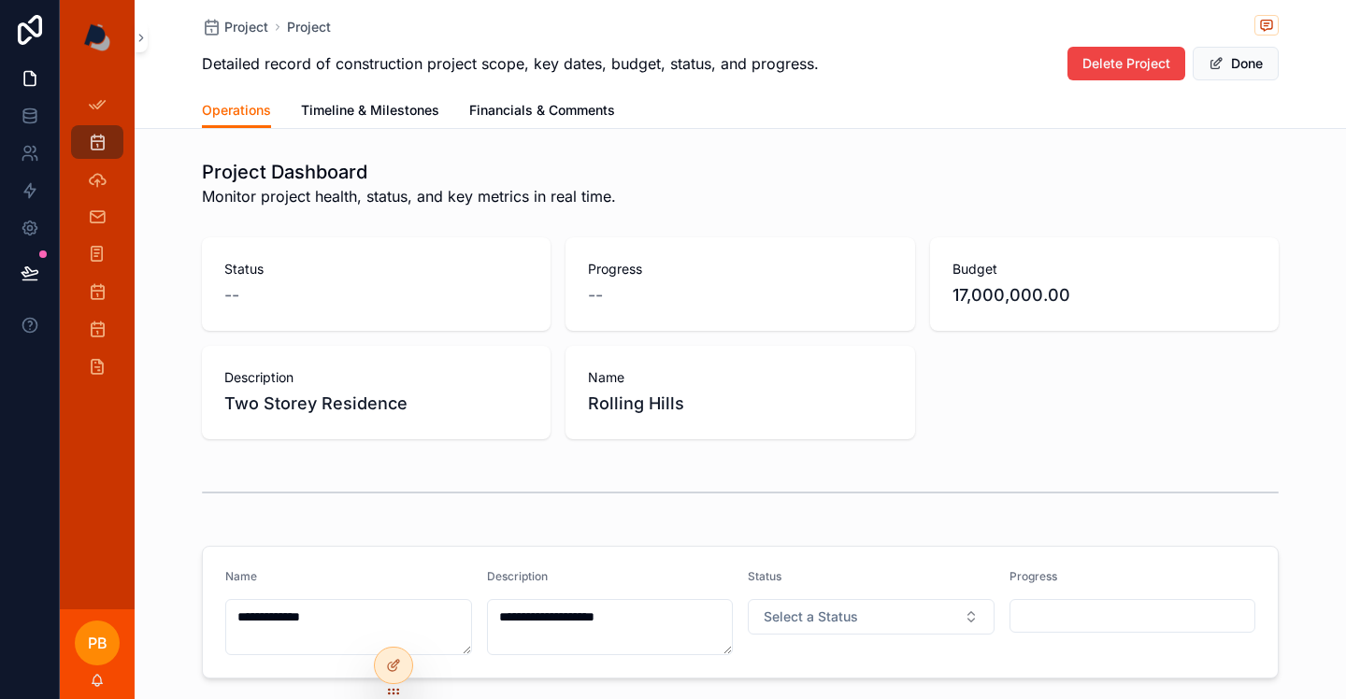
click at [402, 113] on span "Timeline & Milestones" at bounding box center [370, 110] width 138 height 19
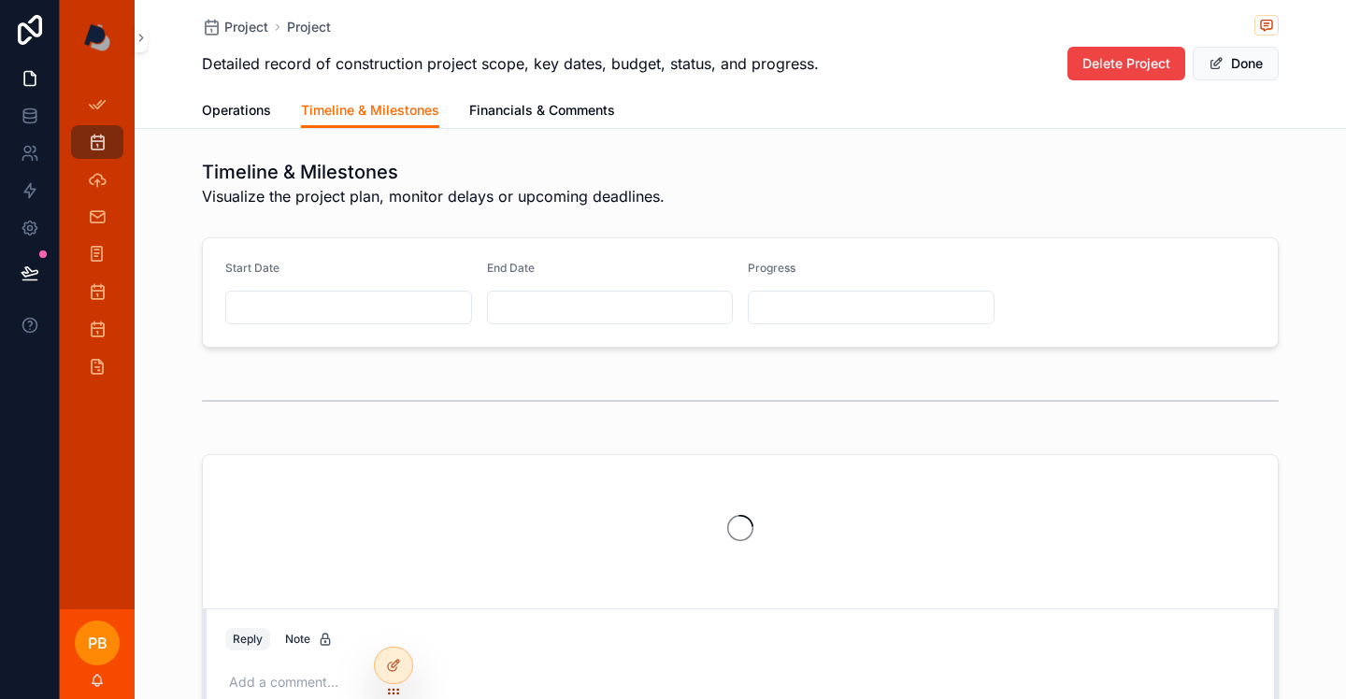
click at [255, 113] on span "Operations" at bounding box center [236, 110] width 69 height 19
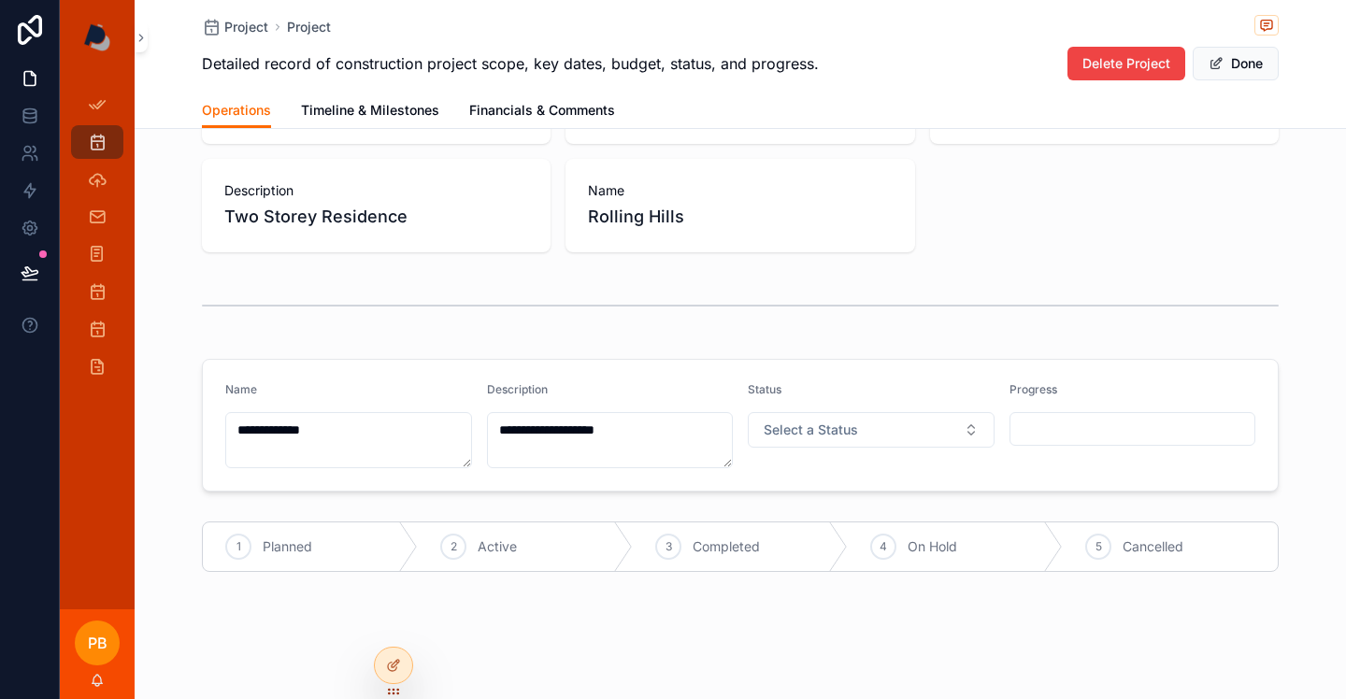
scroll to position [165, 0]
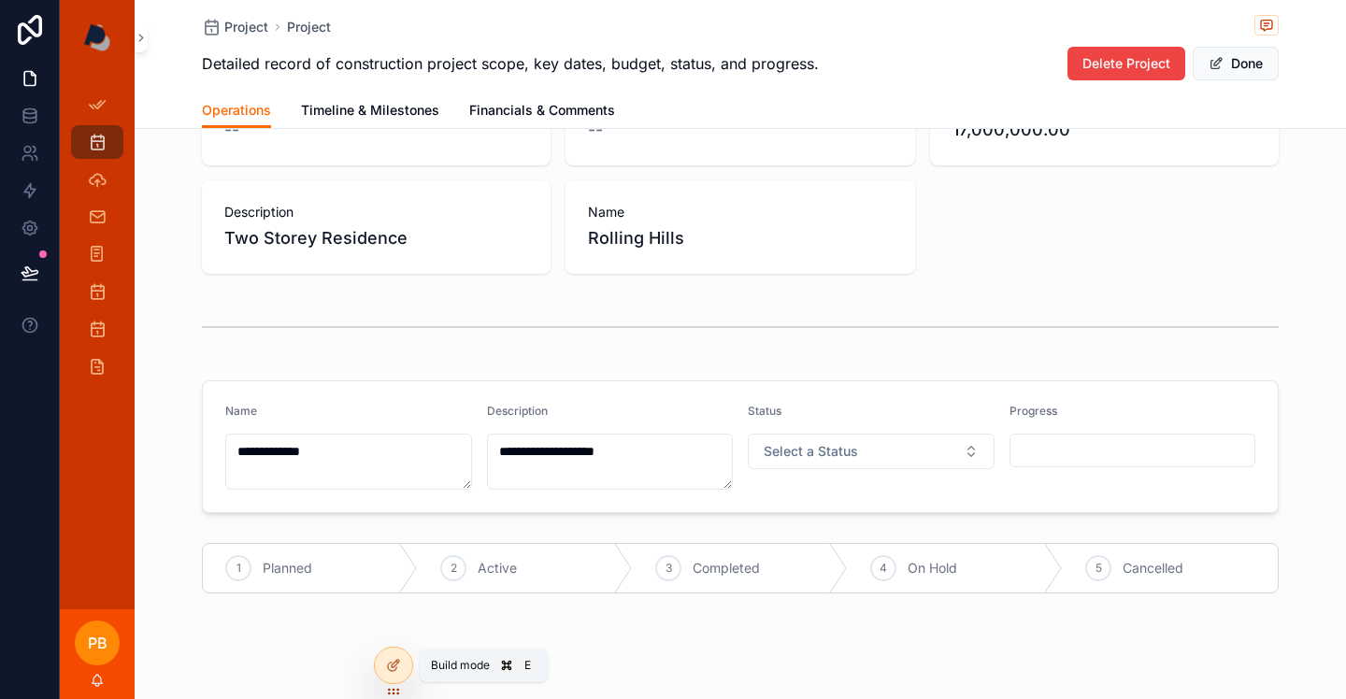
click at [395, 665] on icon at bounding box center [395, 663] width 7 height 7
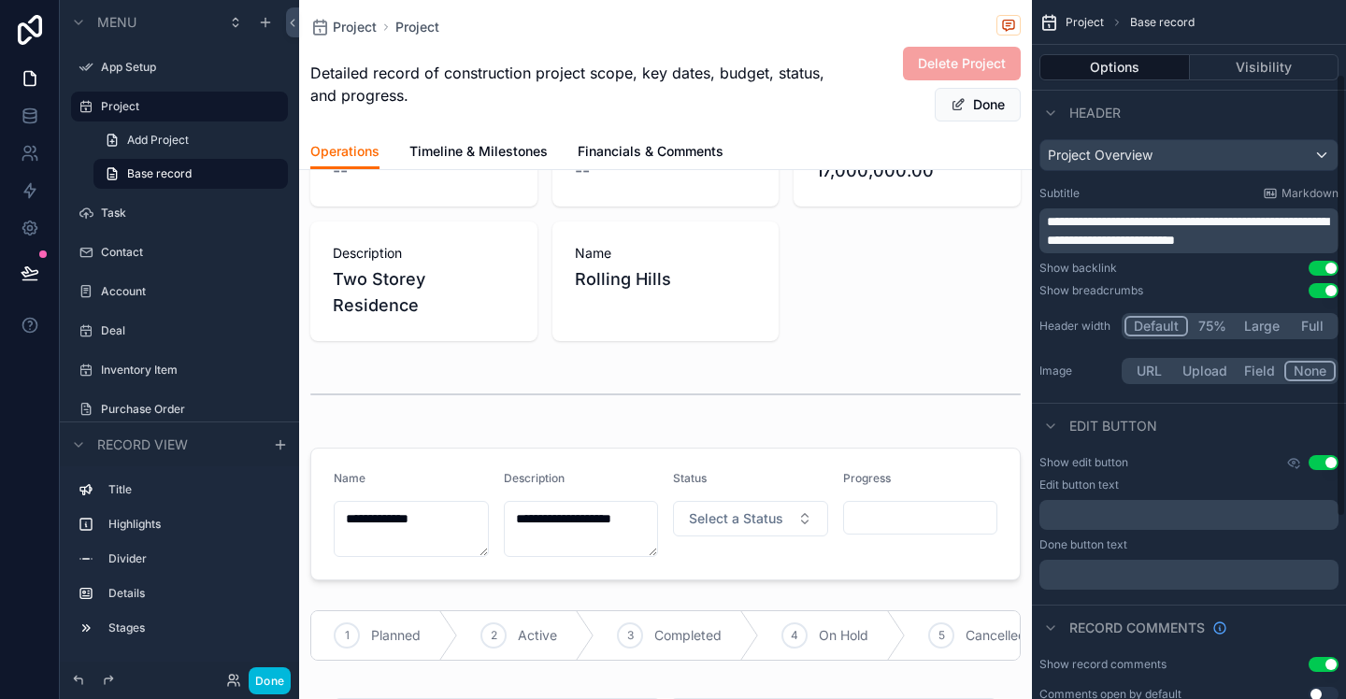
scroll to position [0, 0]
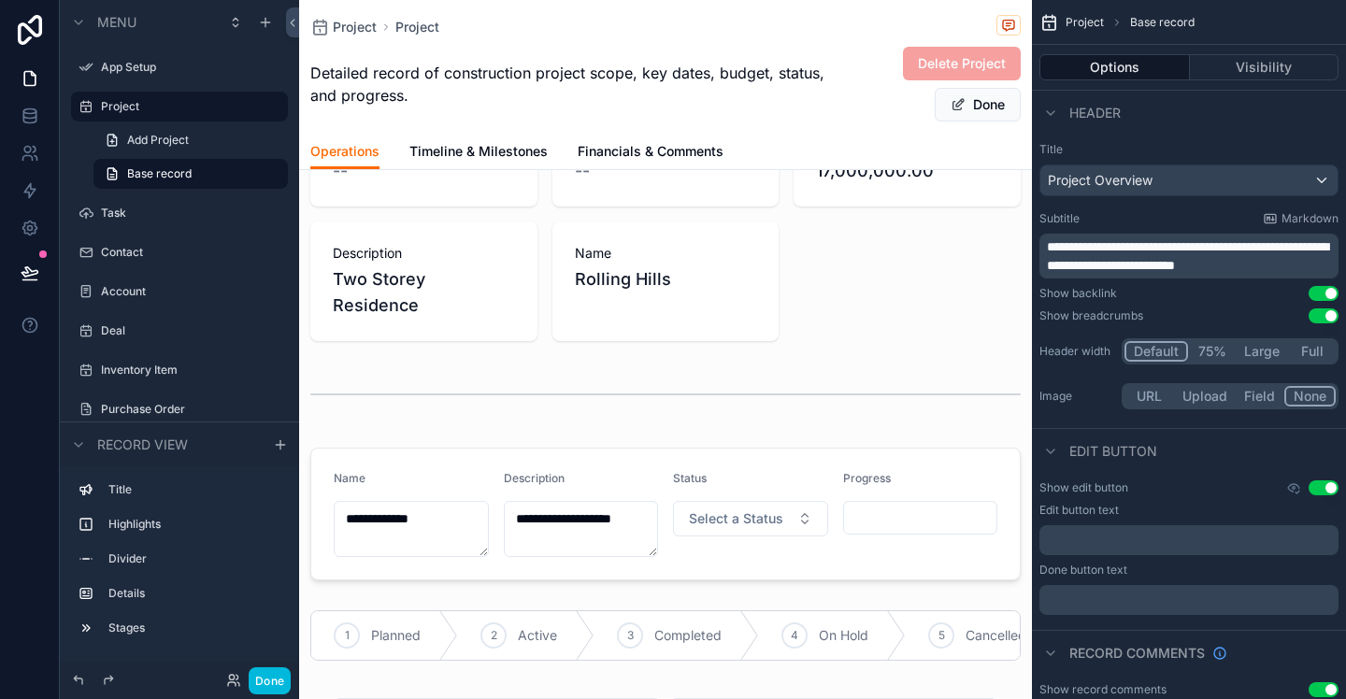
click at [1054, 109] on icon "scrollable content" at bounding box center [1050, 113] width 15 height 15
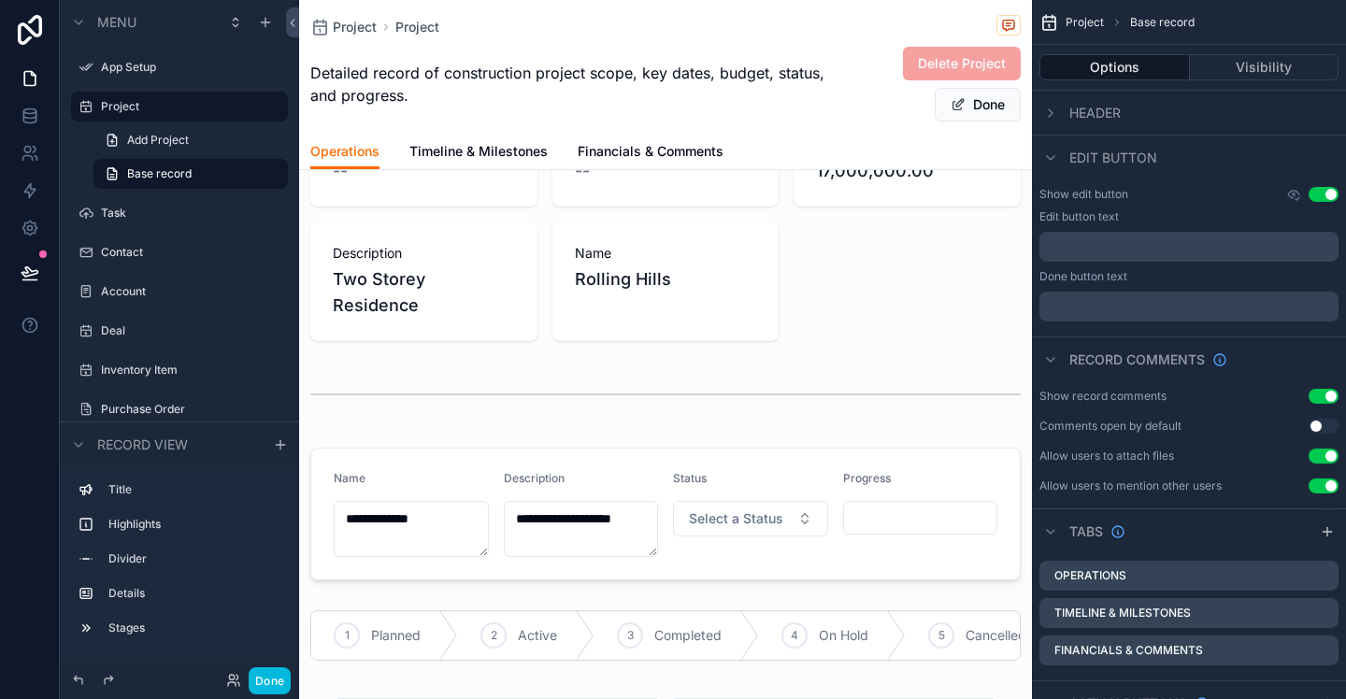
click at [1054, 156] on icon "scrollable content" at bounding box center [1050, 158] width 7 height 4
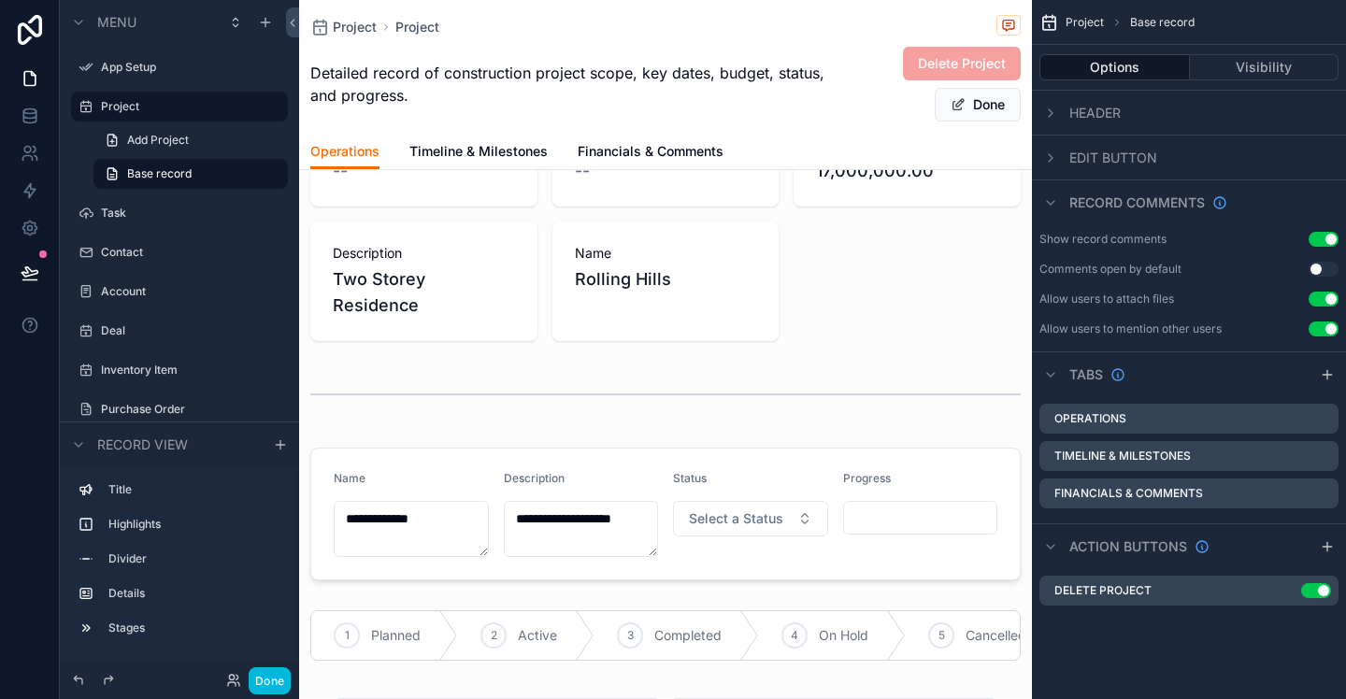
click at [1244, 71] on button "Visibility" at bounding box center [1265, 67] width 150 height 26
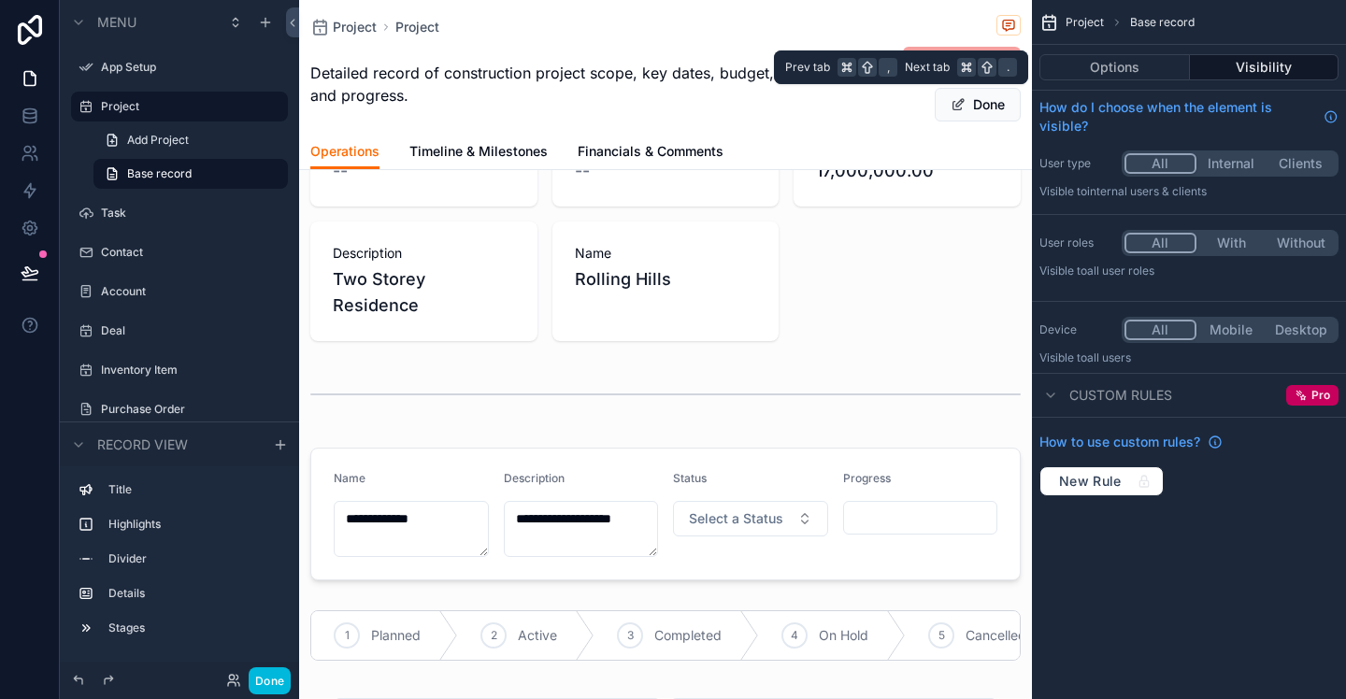
click at [1140, 67] on button "Options" at bounding box center [1115, 67] width 151 height 26
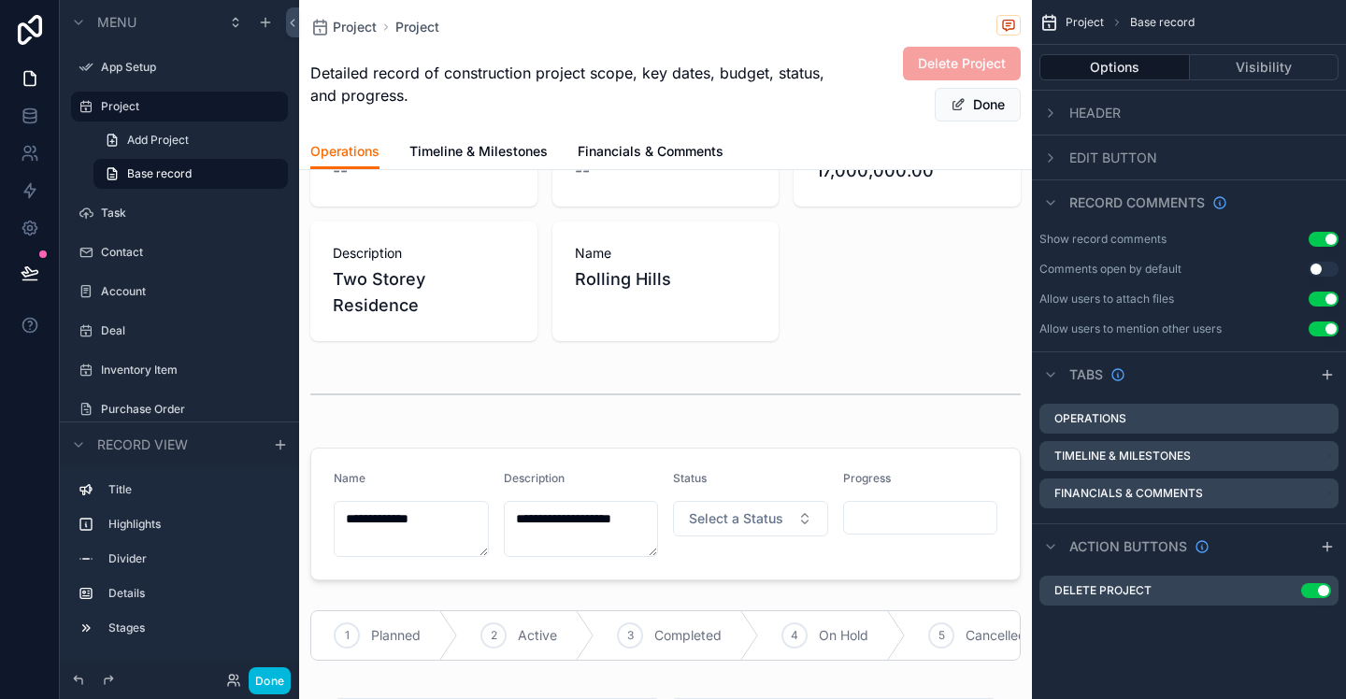
click at [508, 148] on span "Timeline & Milestones" at bounding box center [478, 151] width 138 height 19
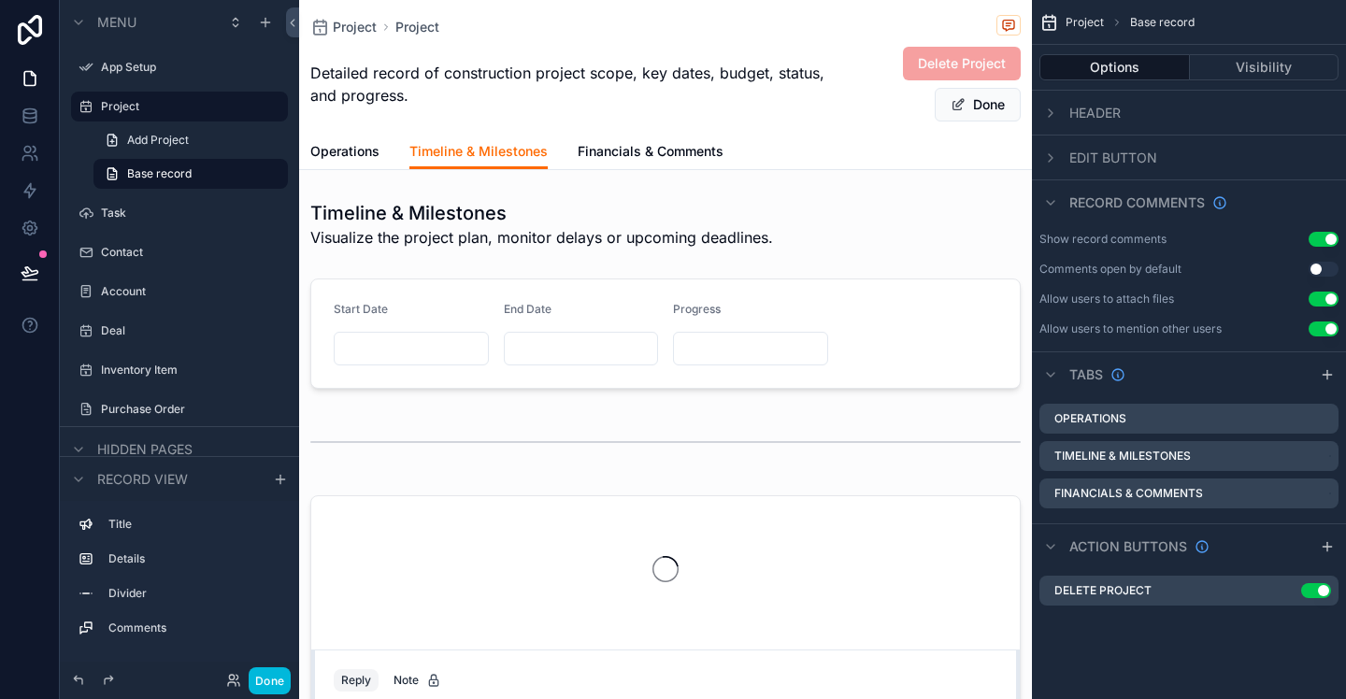
click at [362, 152] on span "Operations" at bounding box center [344, 151] width 69 height 19
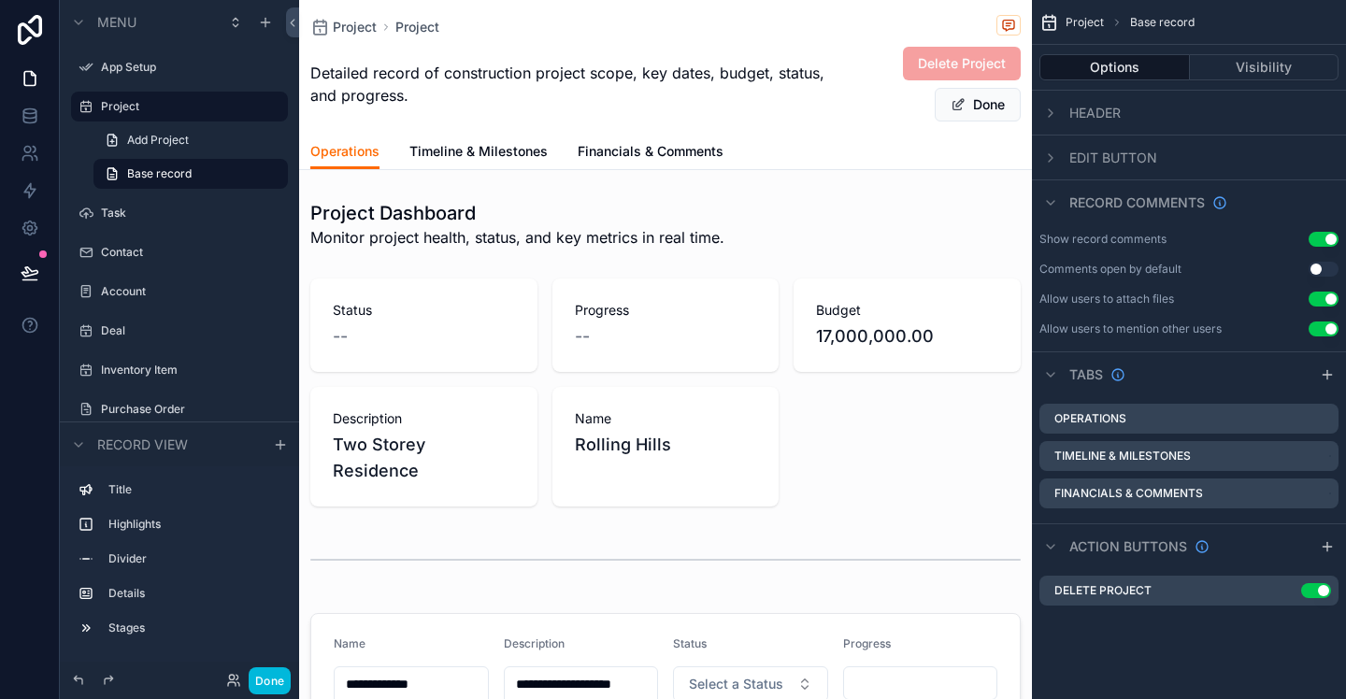
click at [1081, 419] on label "Operations" at bounding box center [1091, 418] width 72 height 15
click at [0, 0] on icon "scrollable content" at bounding box center [0, 0] width 0 height 0
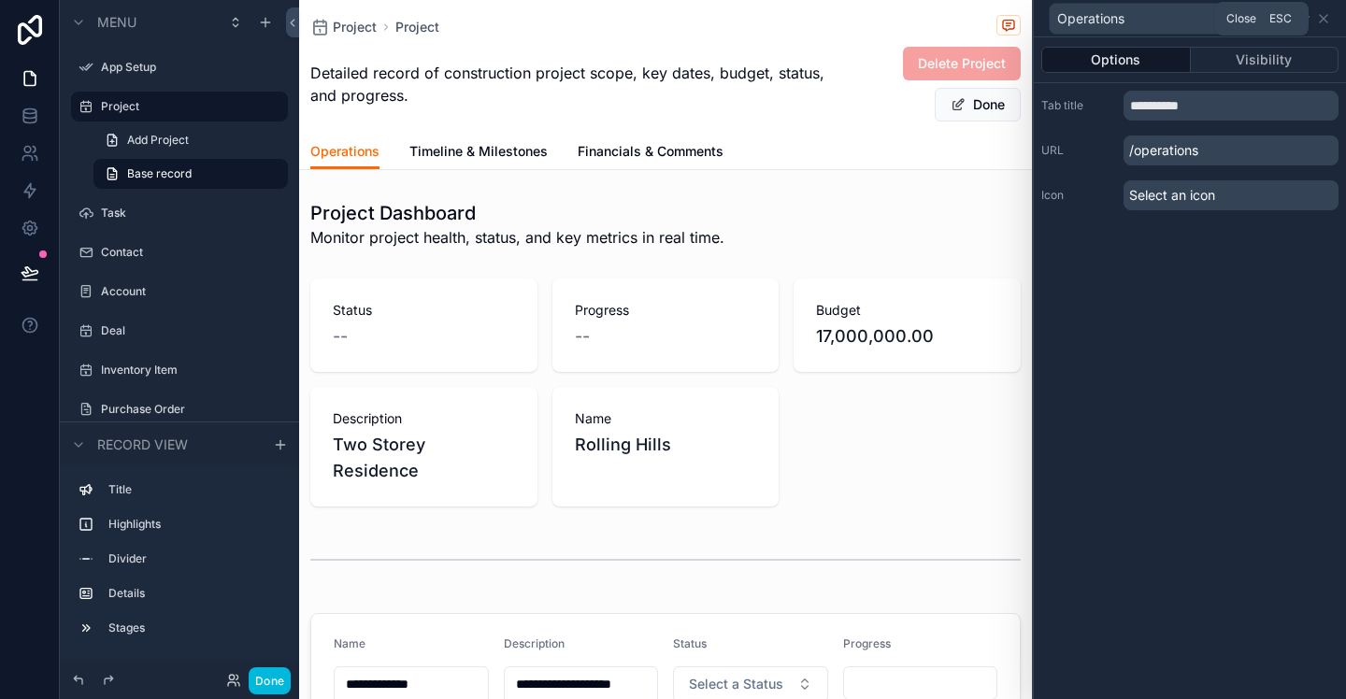
click at [1320, 17] on icon at bounding box center [1323, 18] width 15 height 15
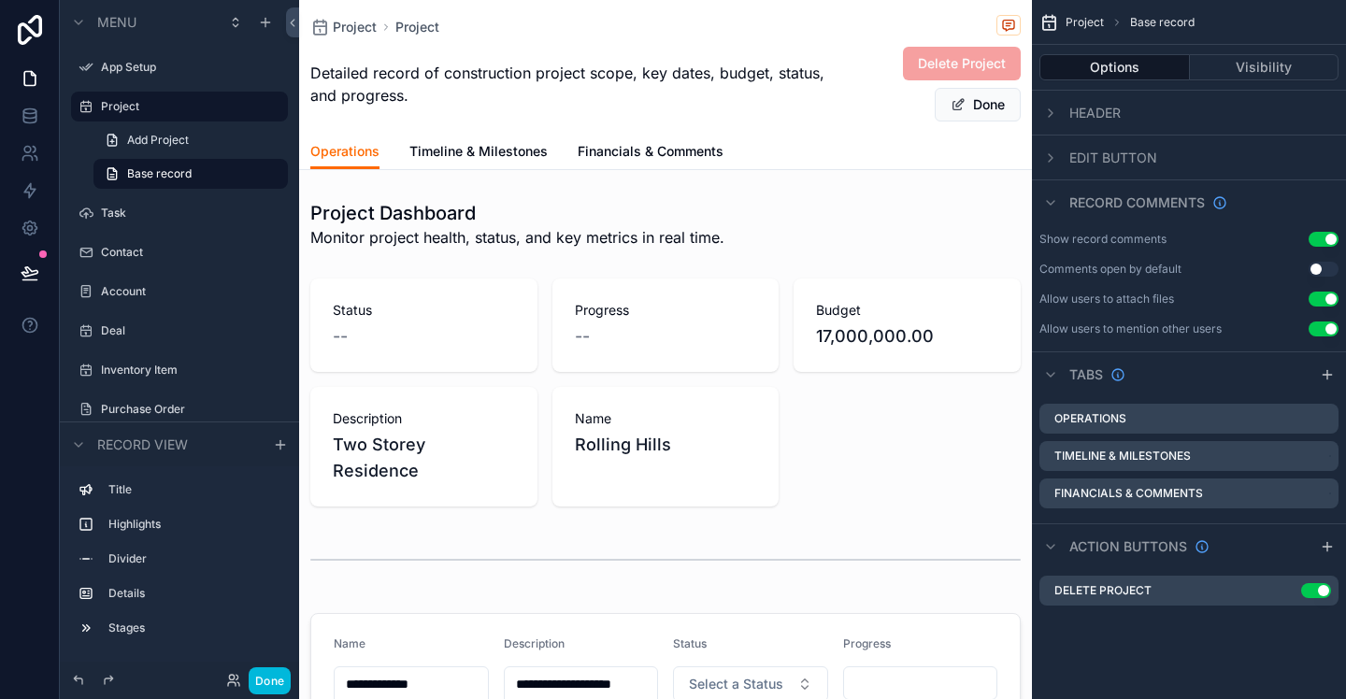
click at [157, 216] on label "Task" at bounding box center [189, 213] width 176 height 15
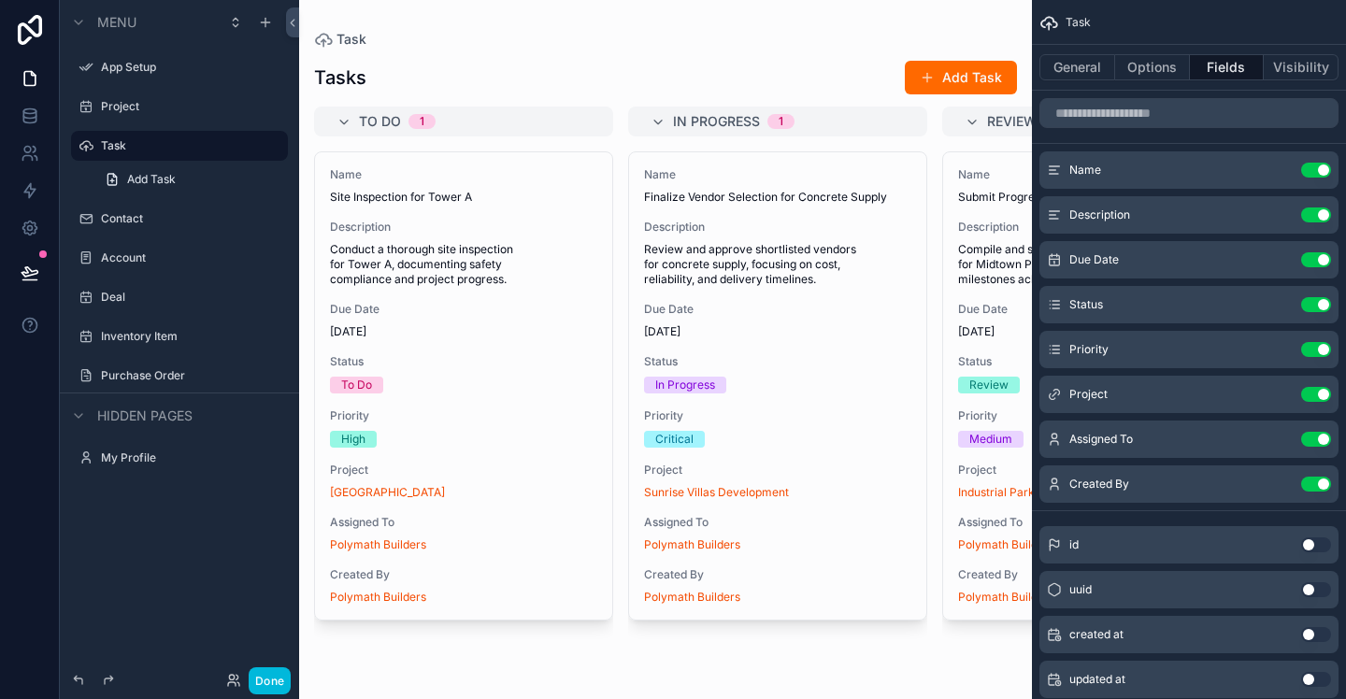
click at [261, 682] on button "Done" at bounding box center [270, 681] width 42 height 27
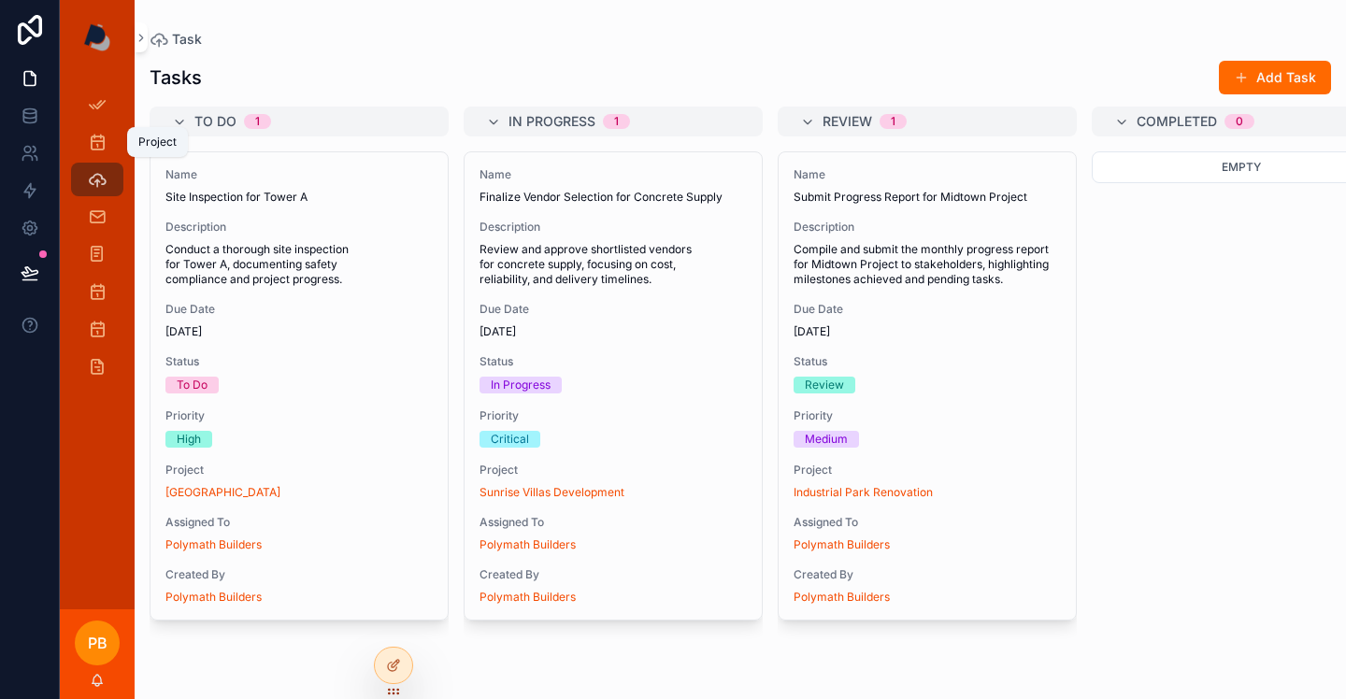
click at [95, 133] on icon "scrollable content" at bounding box center [97, 142] width 19 height 19
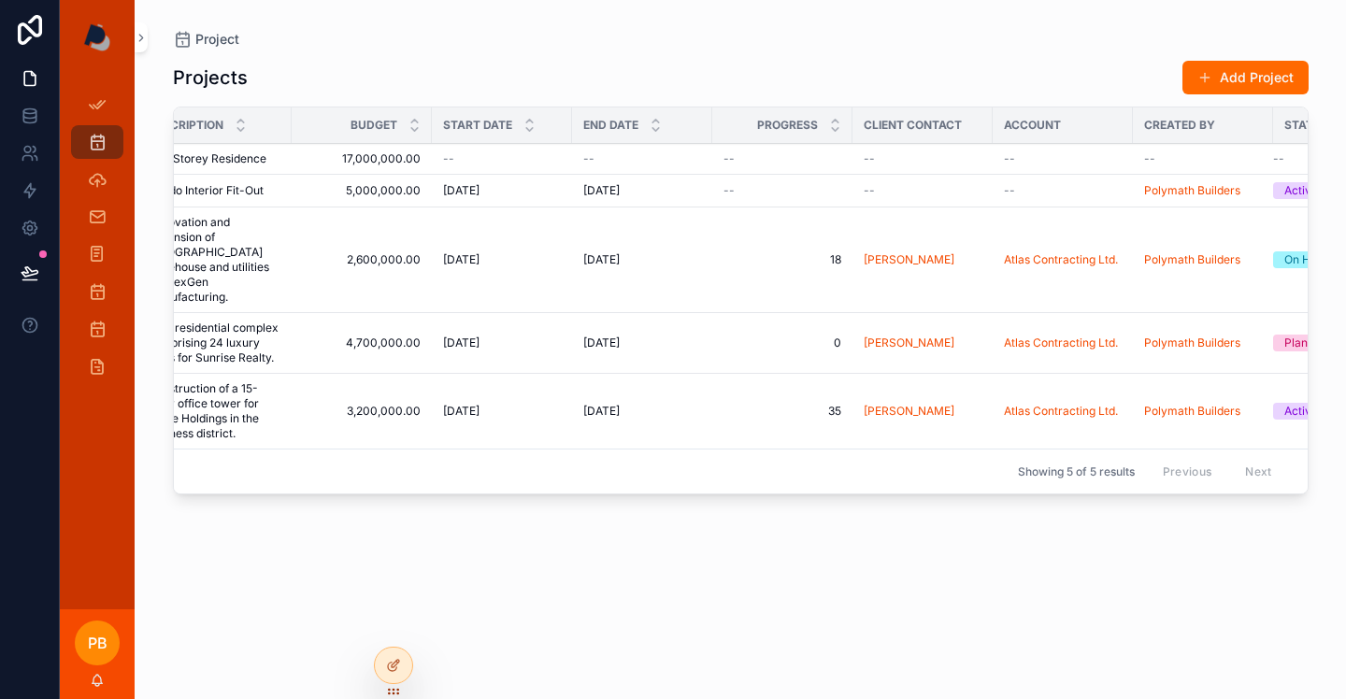
scroll to position [0, 438]
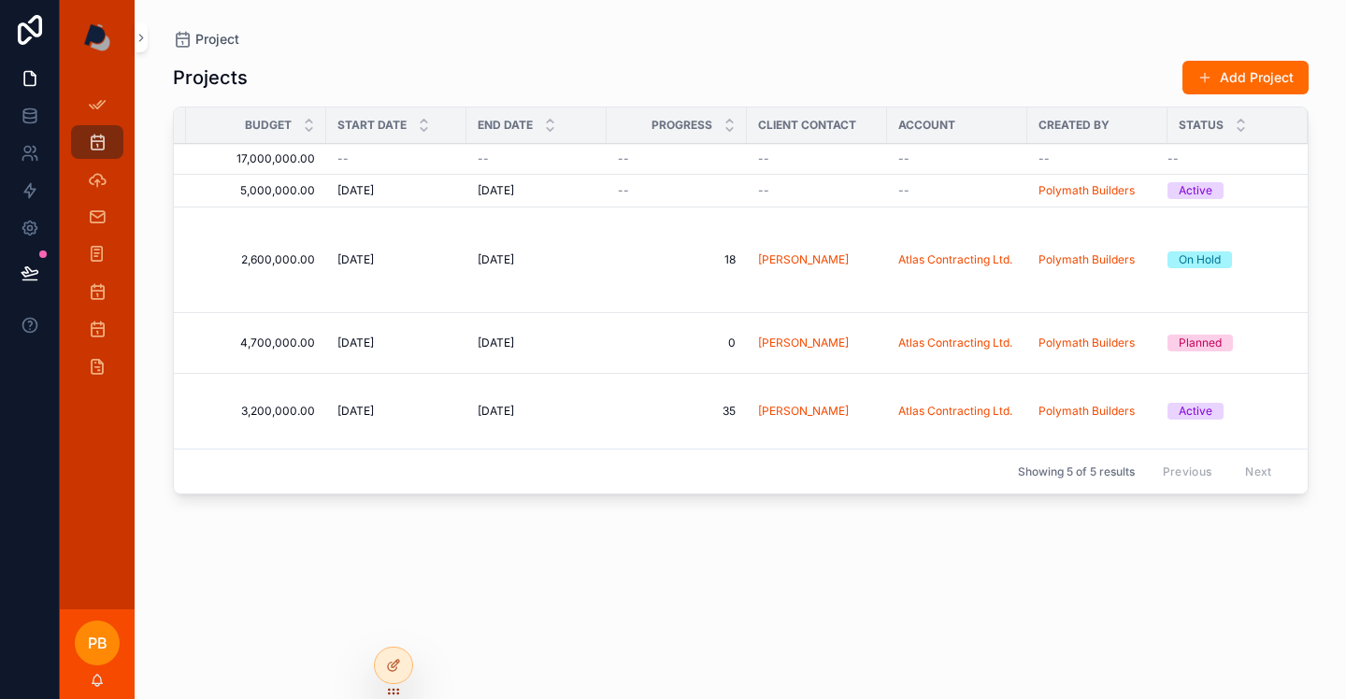
click at [1205, 190] on div "Active" at bounding box center [1196, 190] width 34 height 17
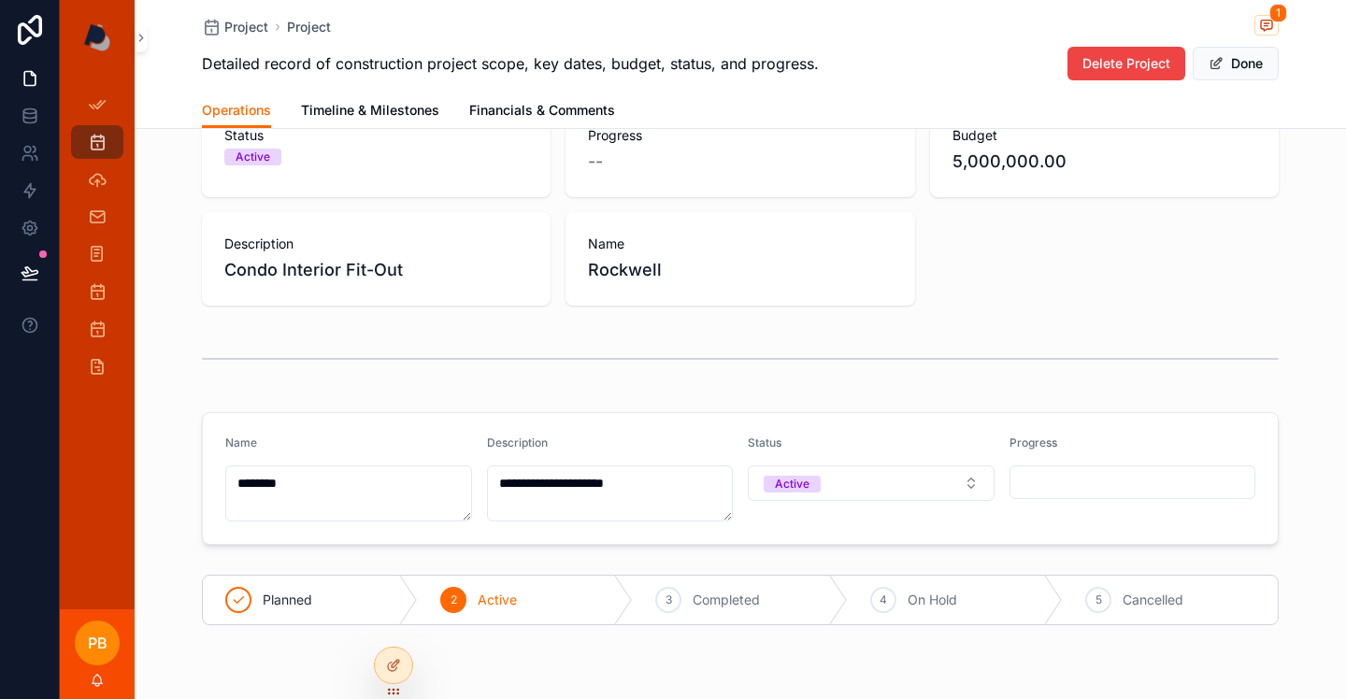
scroll to position [187, 0]
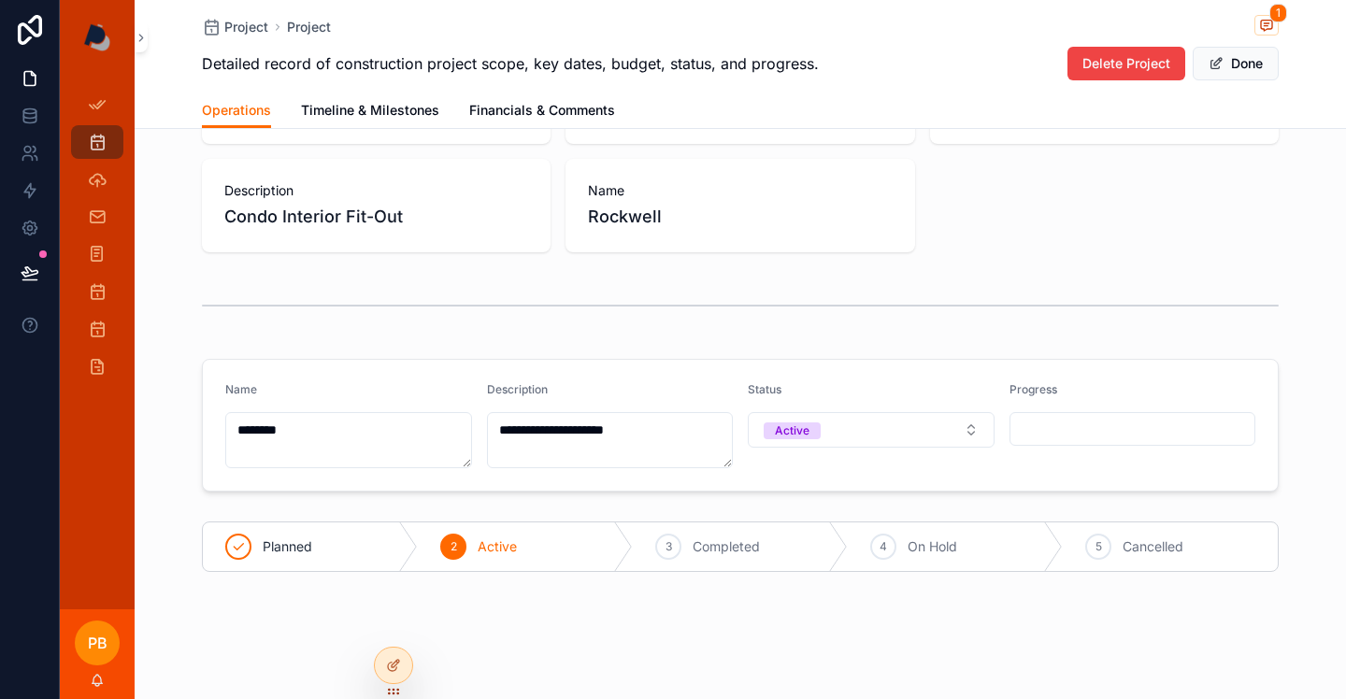
click at [836, 432] on button "Active" at bounding box center [871, 430] width 247 height 36
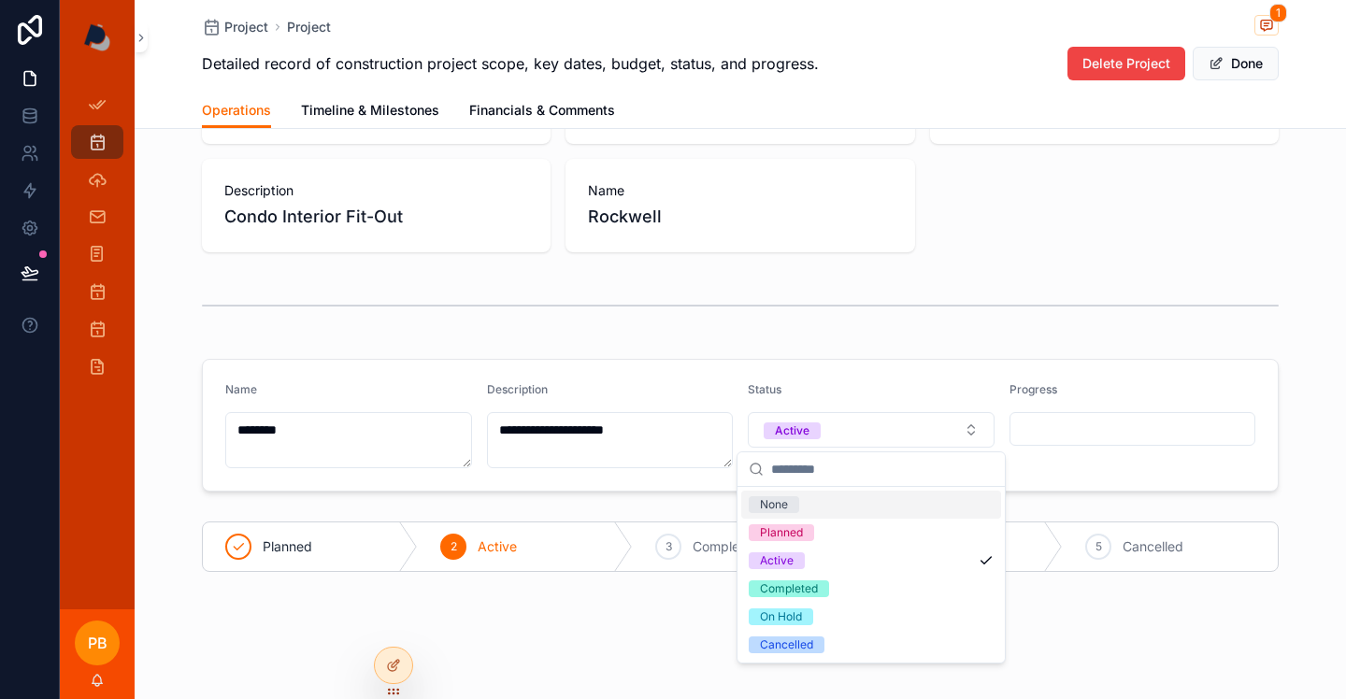
click at [941, 292] on div "scrollable content" at bounding box center [740, 305] width 1077 height 47
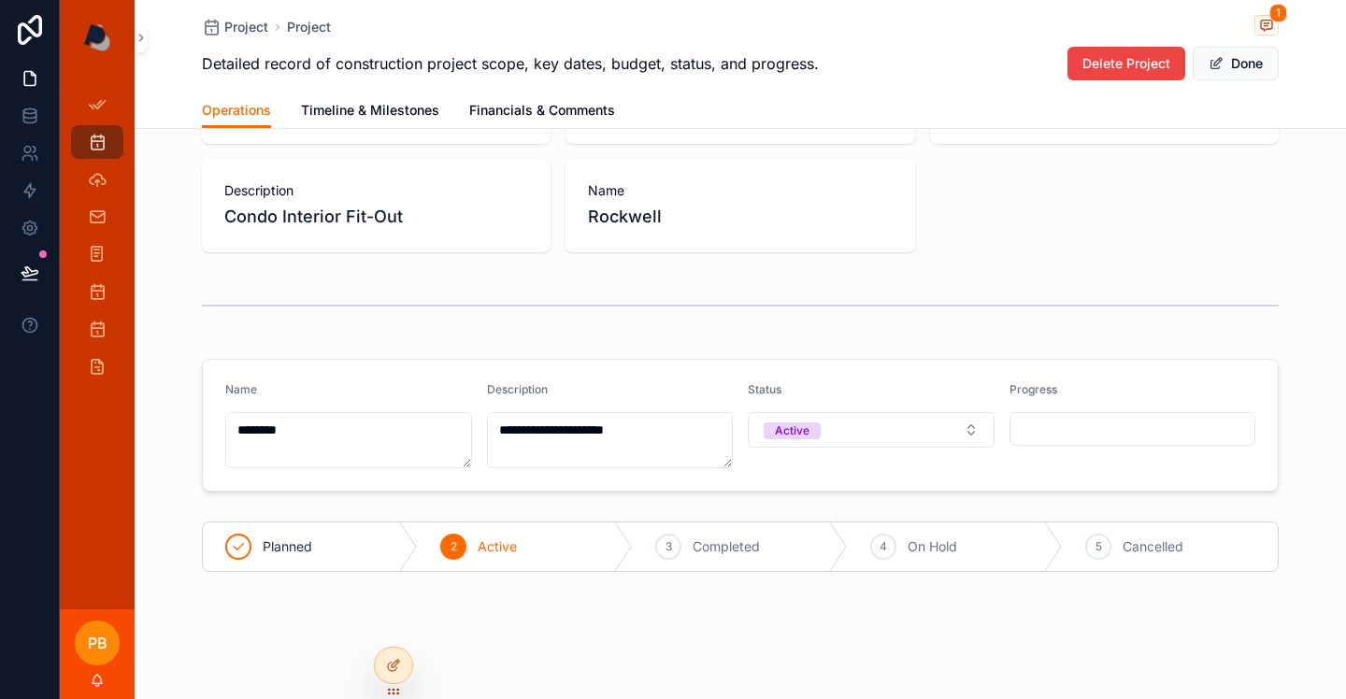
click at [1039, 430] on input "scrollable content" at bounding box center [1133, 429] width 245 height 26
click at [1054, 241] on div "Status Active Progress -- Budget 5,000,000.00 Description Condo Interior Fit-Ou…" at bounding box center [740, 151] width 1077 height 202
click at [399, 667] on icon at bounding box center [393, 665] width 15 height 15
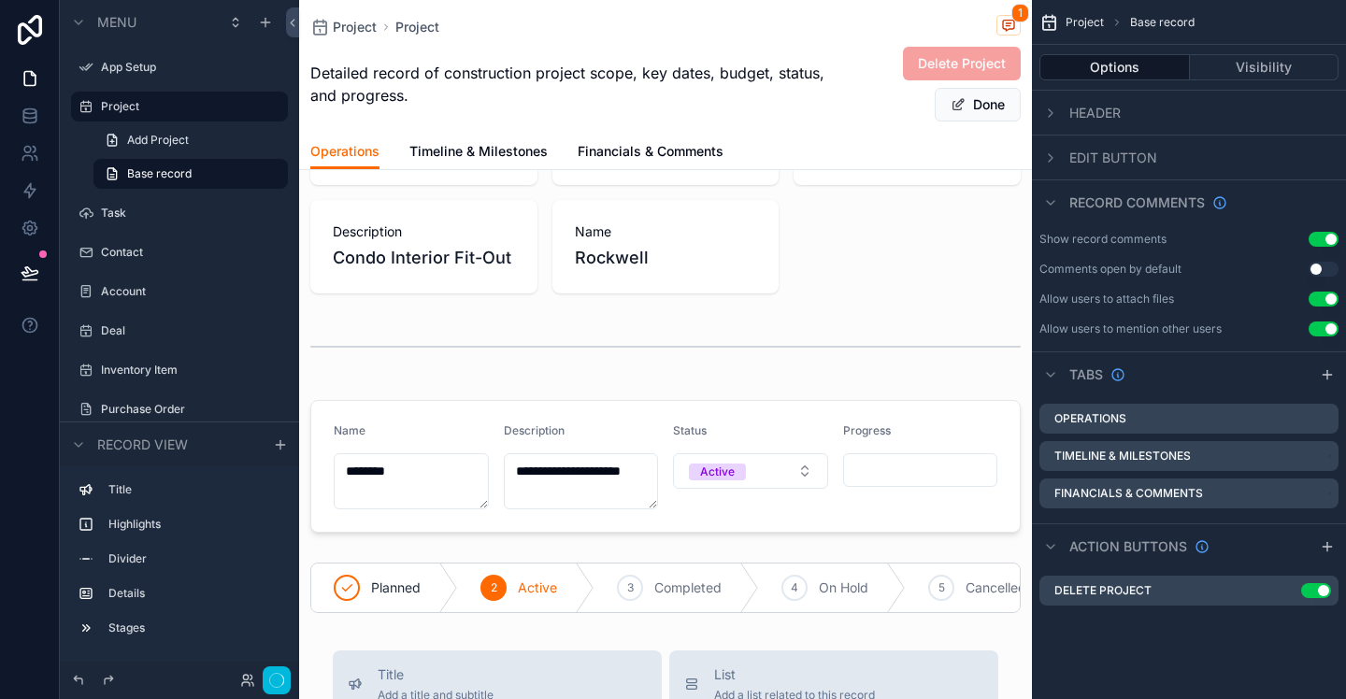
click at [723, 331] on div "scrollable content" at bounding box center [665, 347] width 733 height 62
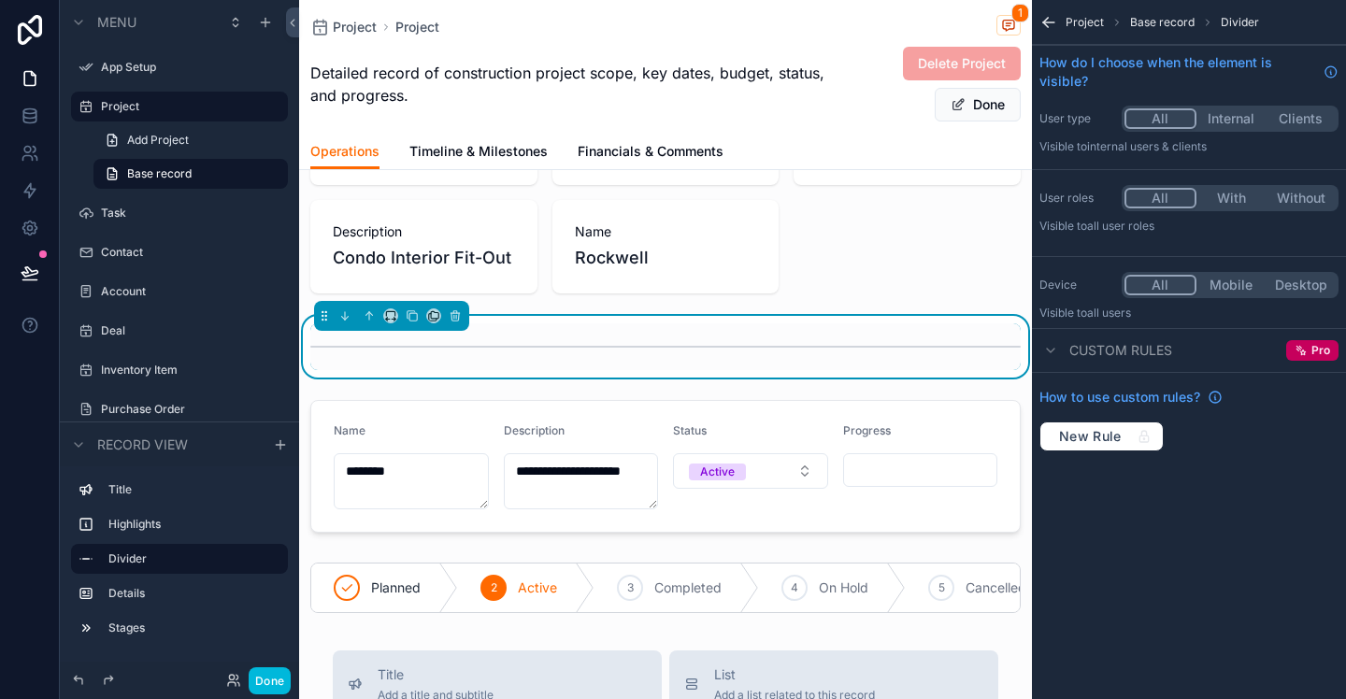
click at [850, 406] on div "scrollable content" at bounding box center [665, 467] width 733 height 148
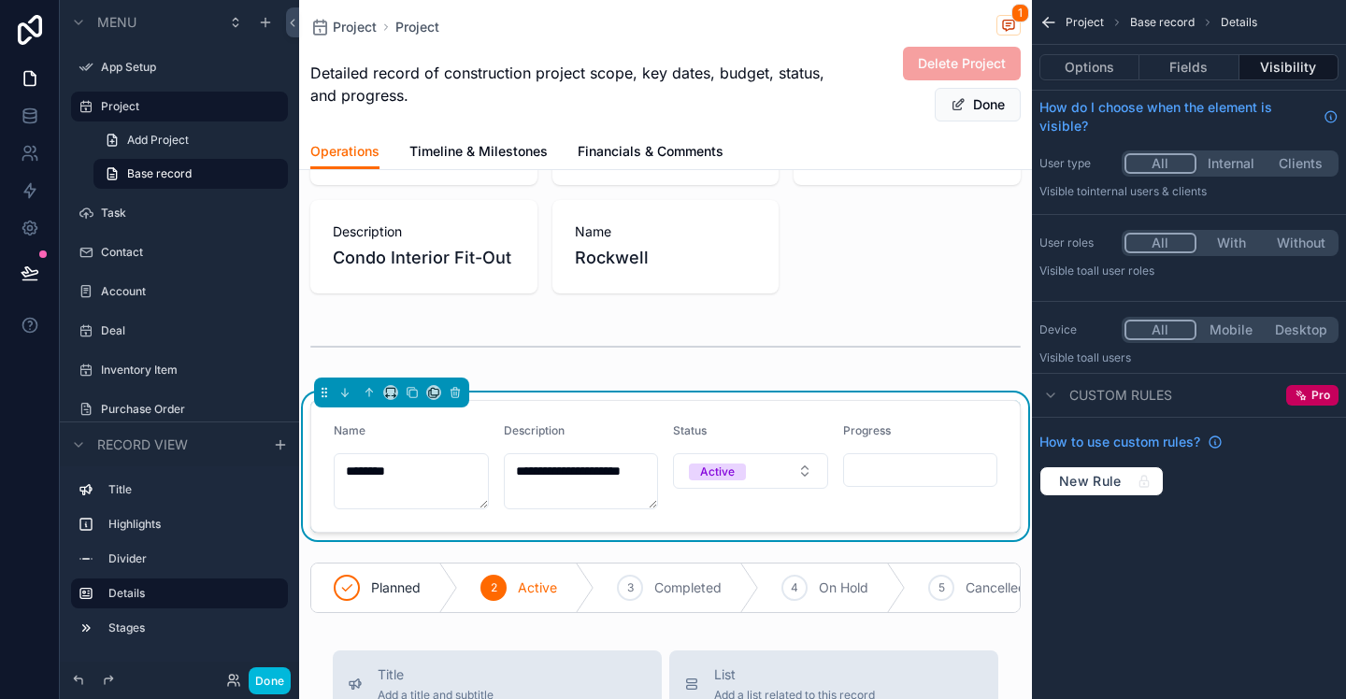
click at [489, 506] on form "**********" at bounding box center [665, 466] width 709 height 131
click at [592, 474] on textarea "**********" at bounding box center [581, 481] width 155 height 56
click at [936, 436] on div "Progress" at bounding box center [920, 435] width 155 height 22
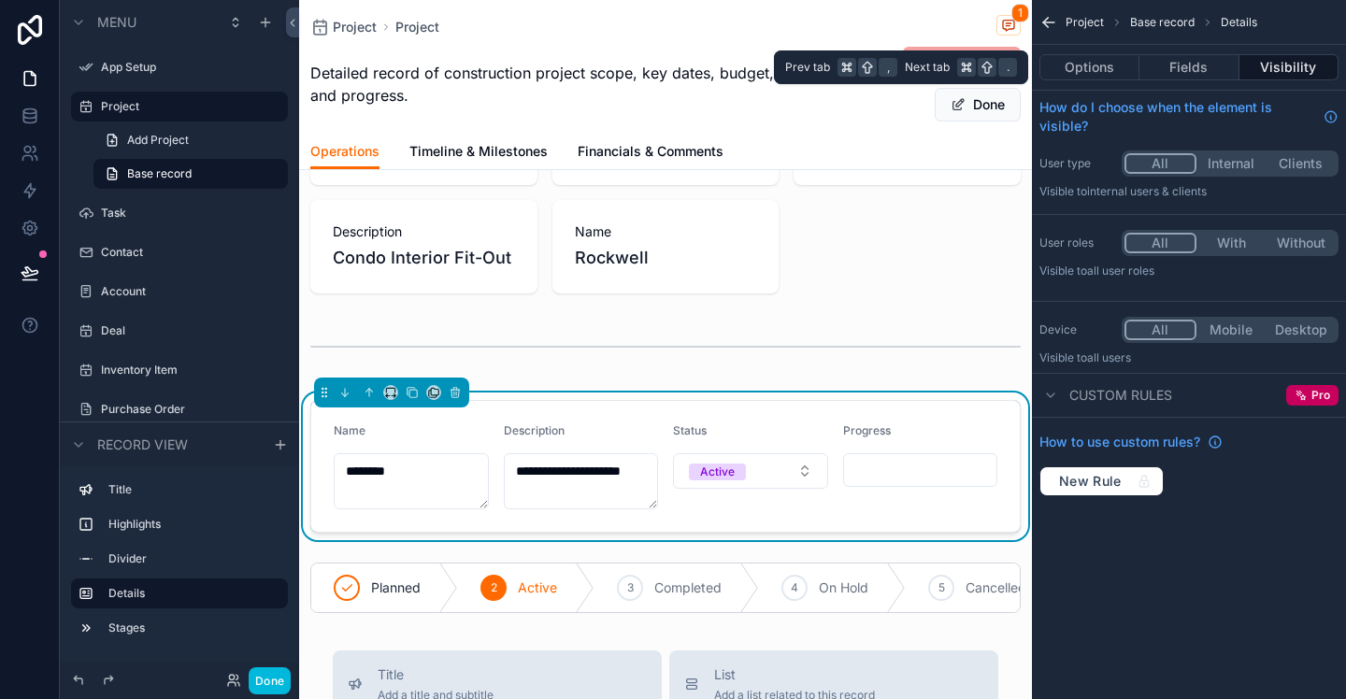
click at [1105, 65] on button "Options" at bounding box center [1090, 67] width 100 height 26
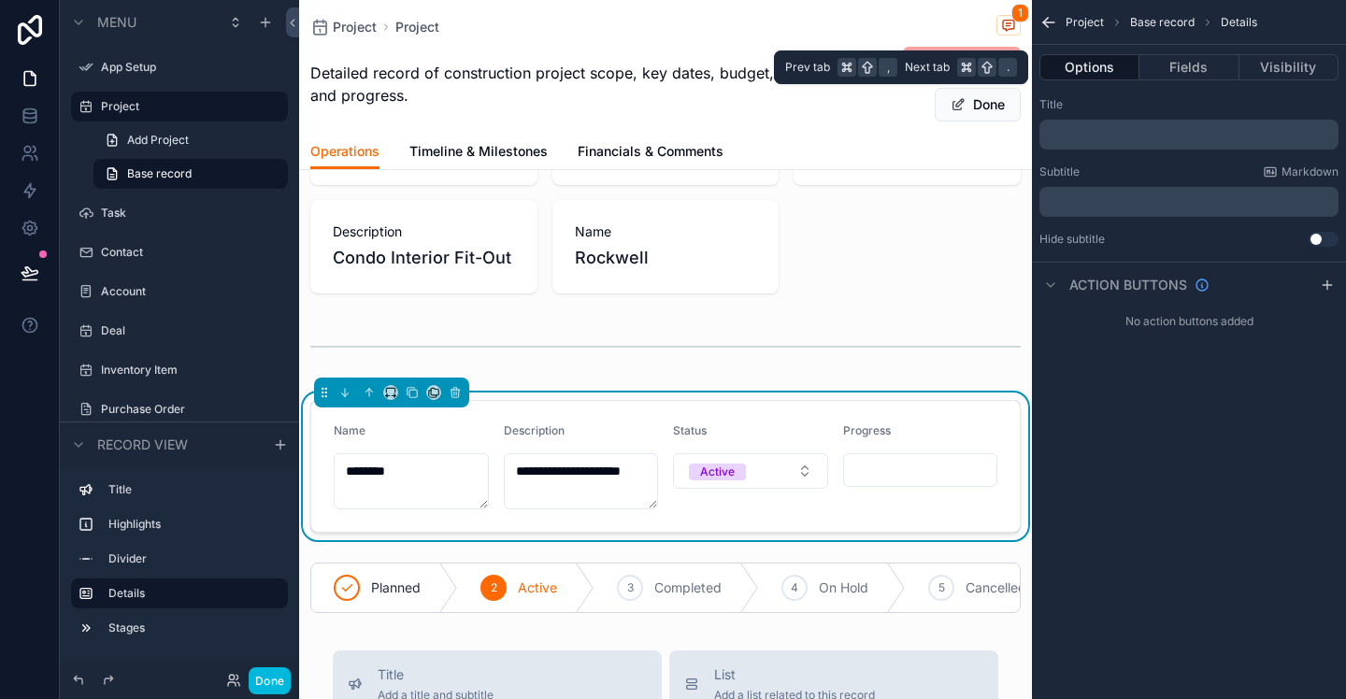
click at [1195, 66] on button "Fields" at bounding box center [1189, 67] width 99 height 26
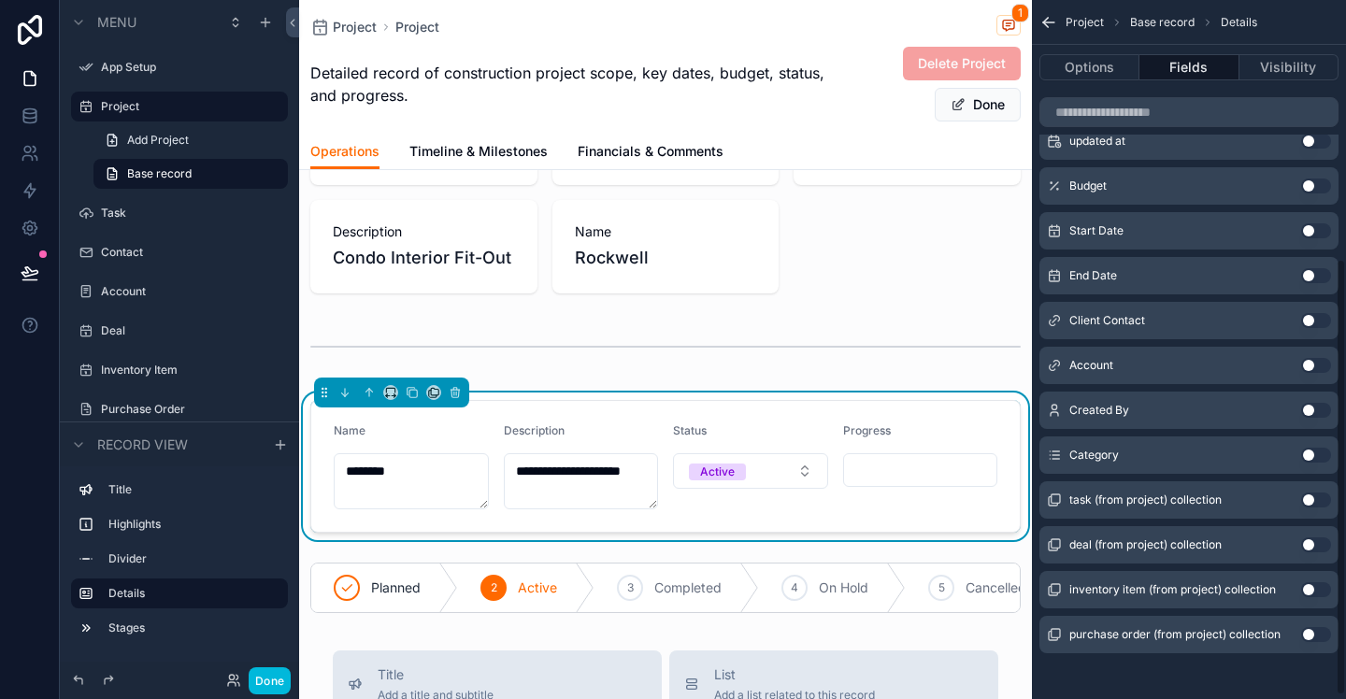
scroll to position [420, 0]
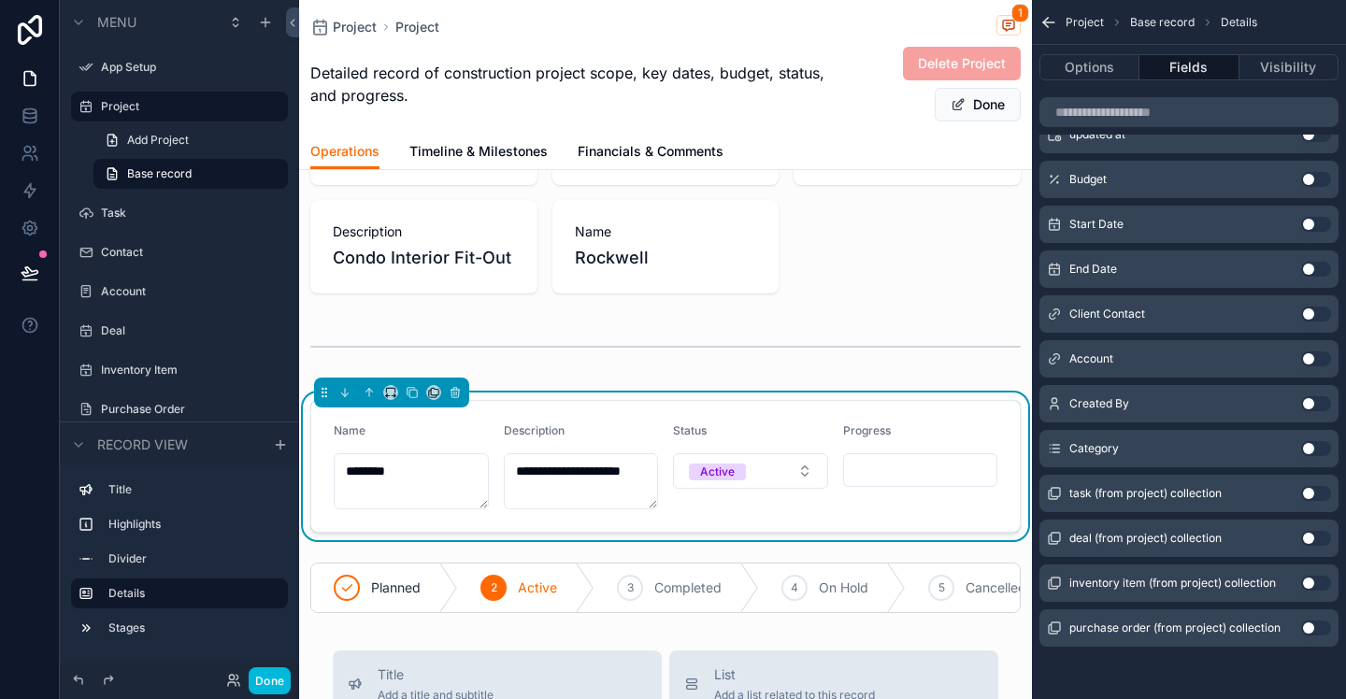
click at [1316, 446] on button "Use setting" at bounding box center [1316, 448] width 30 height 15
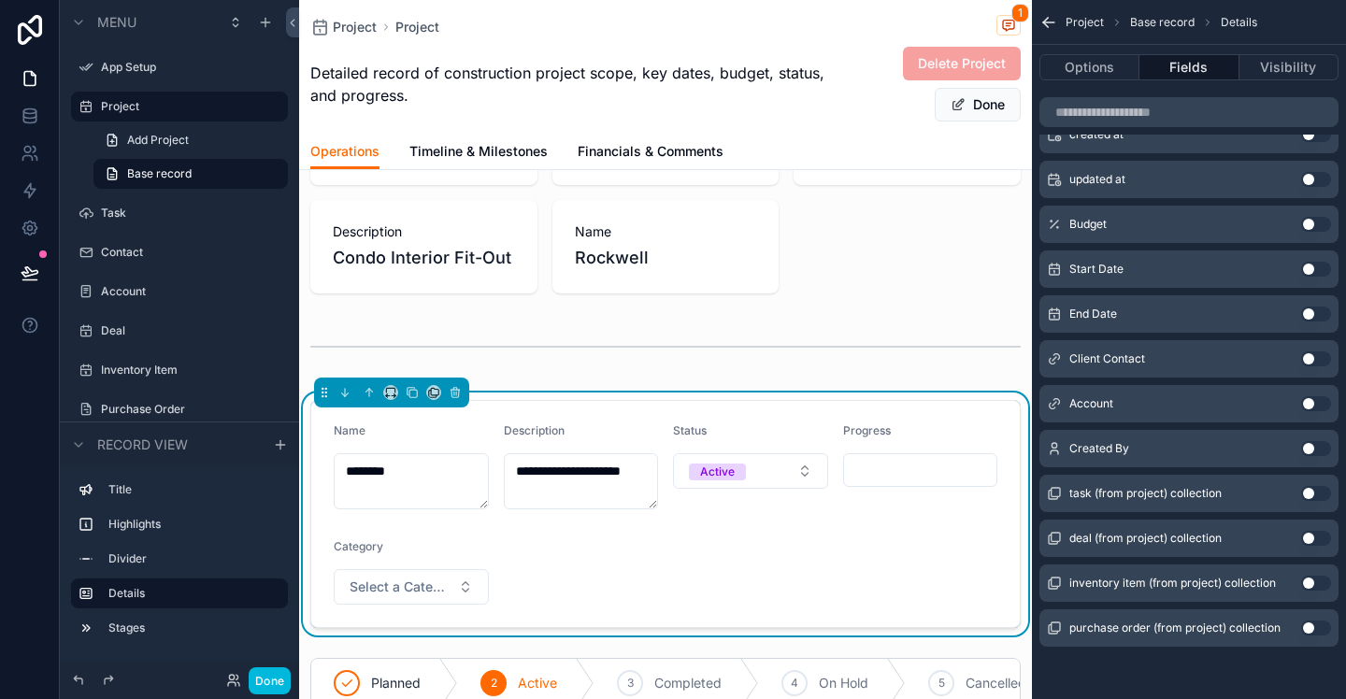
click at [433, 582] on span "Select a Category" at bounding box center [400, 587] width 101 height 19
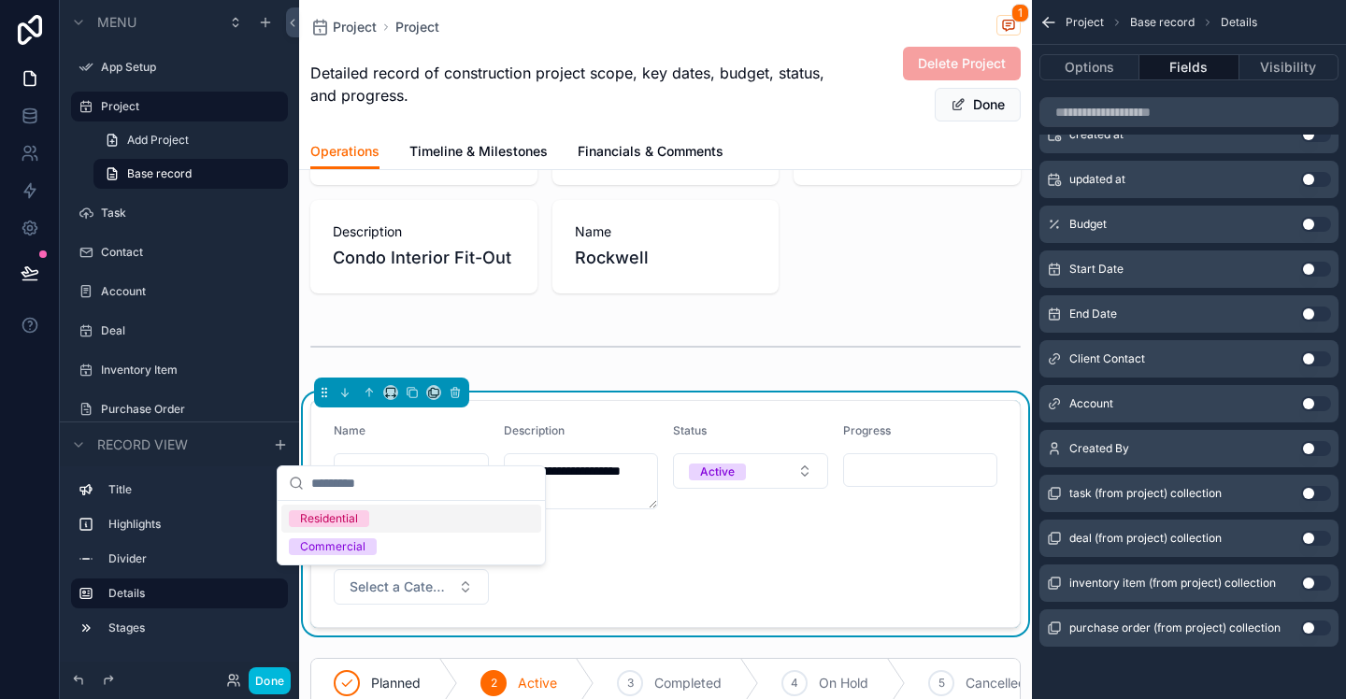
click at [352, 520] on div "Residential" at bounding box center [329, 518] width 58 height 17
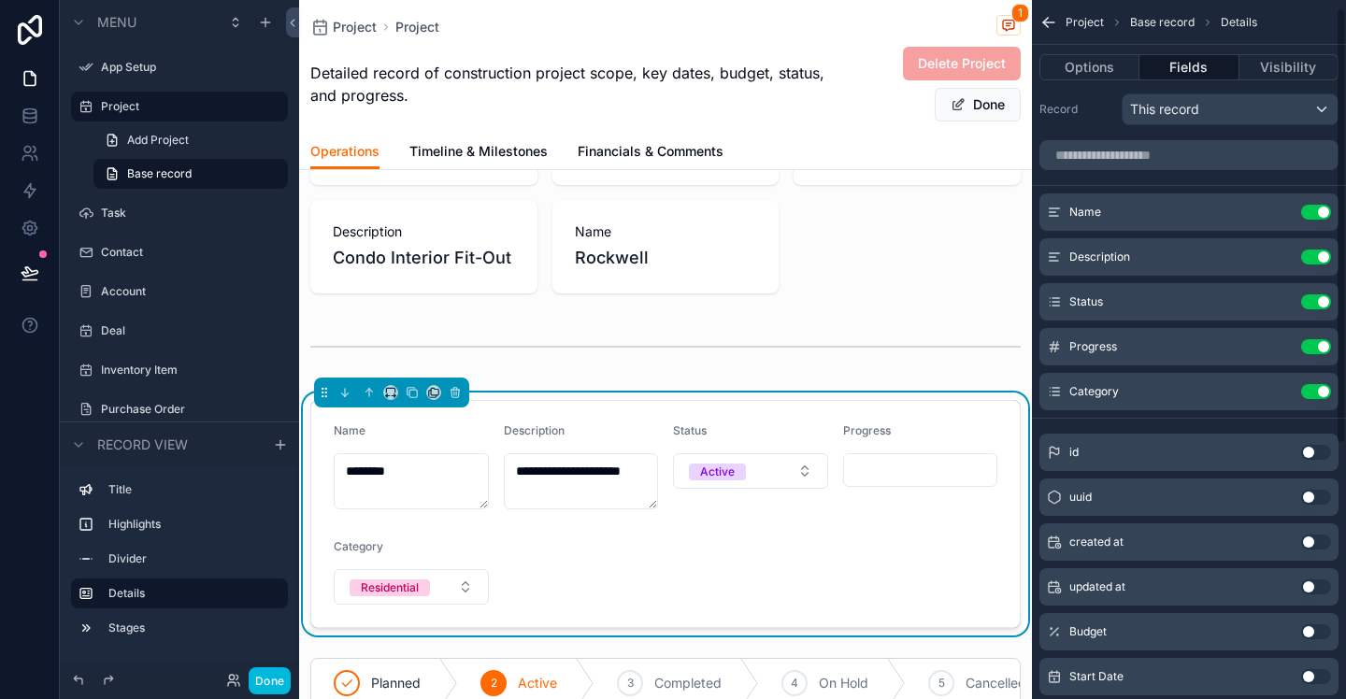
scroll to position [11, 0]
click at [513, 91] on span "Detailed record of construction project scope, key dates, budget, status, and p…" at bounding box center [569, 84] width 518 height 45
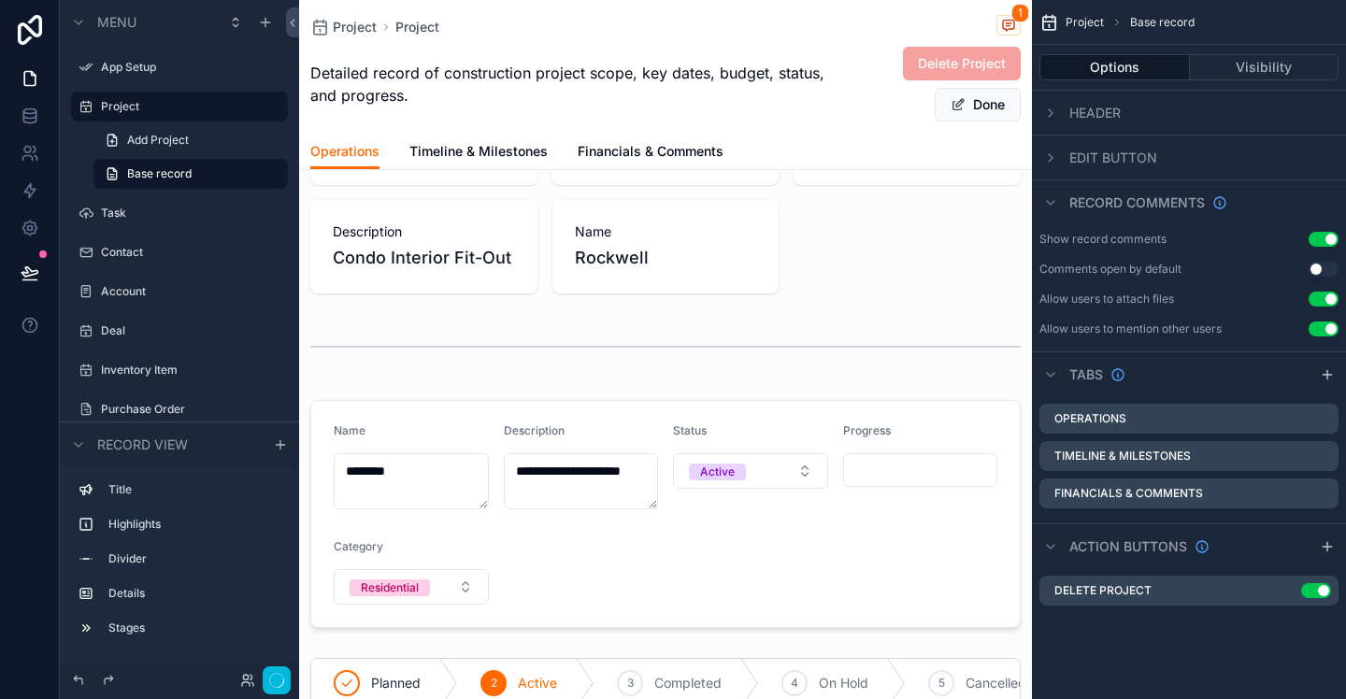
click at [499, 89] on span "Detailed record of construction project scope, key dates, budget, status, and p…" at bounding box center [569, 84] width 518 height 45
click at [497, 67] on span "Detailed record of construction project scope, key dates, budget, status, and p…" at bounding box center [569, 84] width 518 height 45
click at [1052, 119] on icon "scrollable content" at bounding box center [1050, 113] width 15 height 15
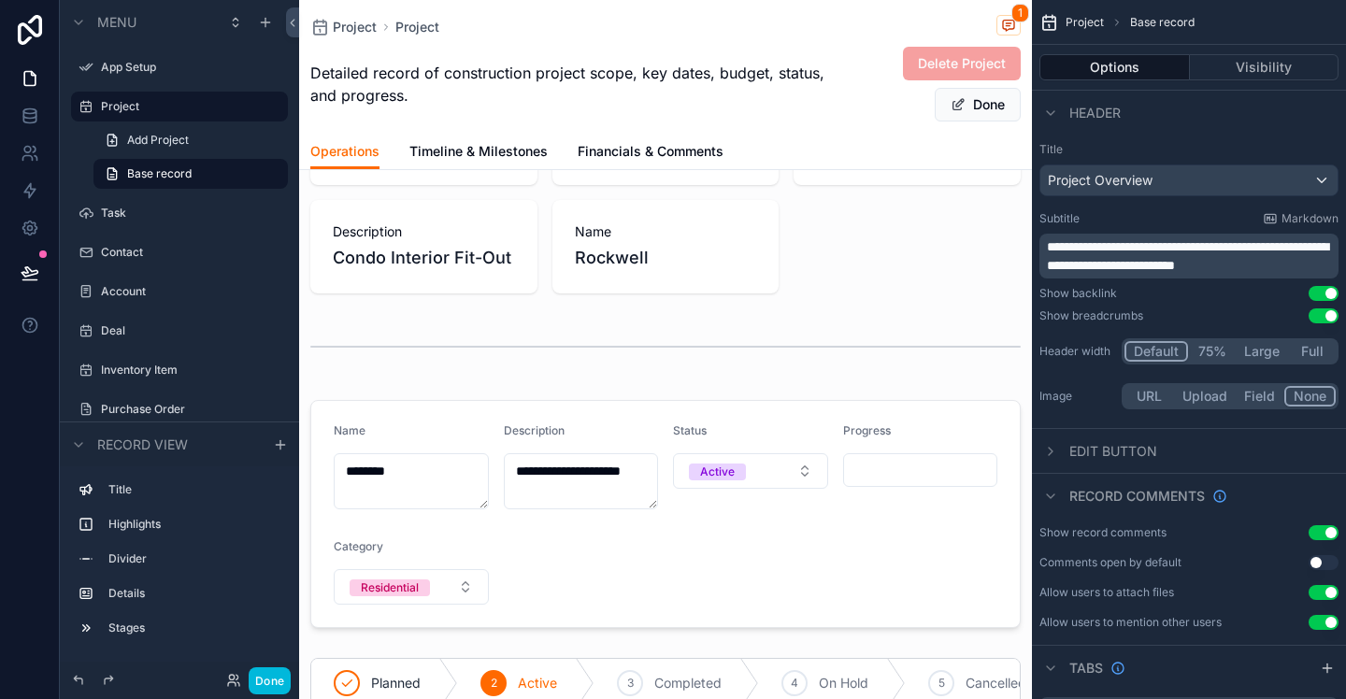
click at [1298, 264] on p "**********" at bounding box center [1191, 255] width 288 height 37
click at [1193, 225] on div "Subtitle Markdown" at bounding box center [1189, 218] width 299 height 15
drag, startPoint x: 1250, startPoint y: 65, endPoint x: 1163, endPoint y: 71, distance: 87.1
click at [1247, 67] on button "Visibility" at bounding box center [1265, 67] width 150 height 26
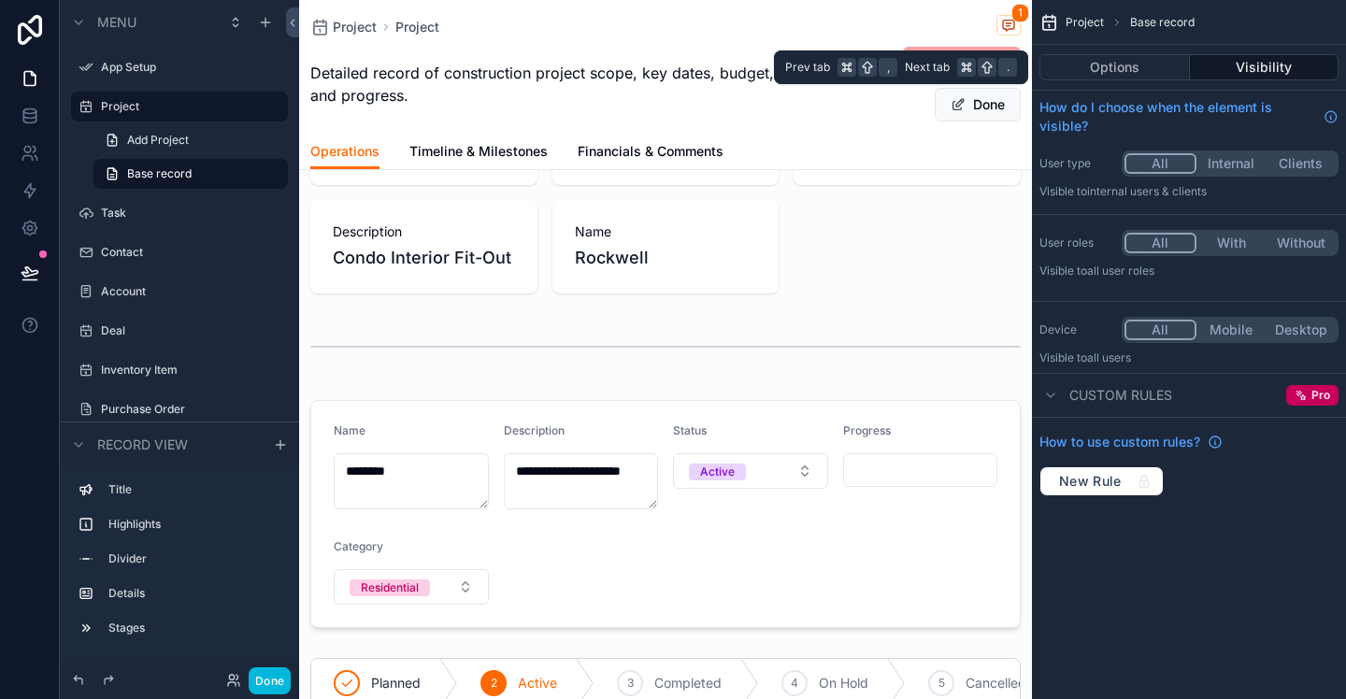
click at [1100, 63] on button "Options" at bounding box center [1115, 67] width 151 height 26
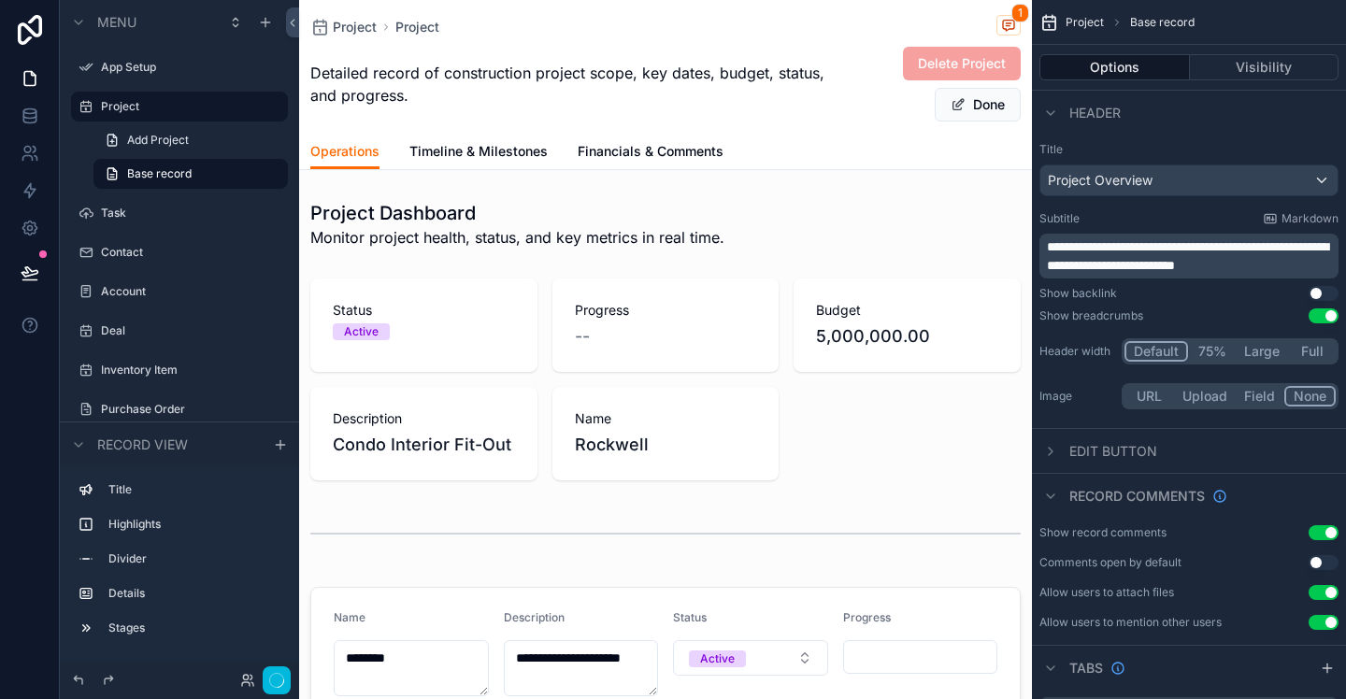
scroll to position [187, 0]
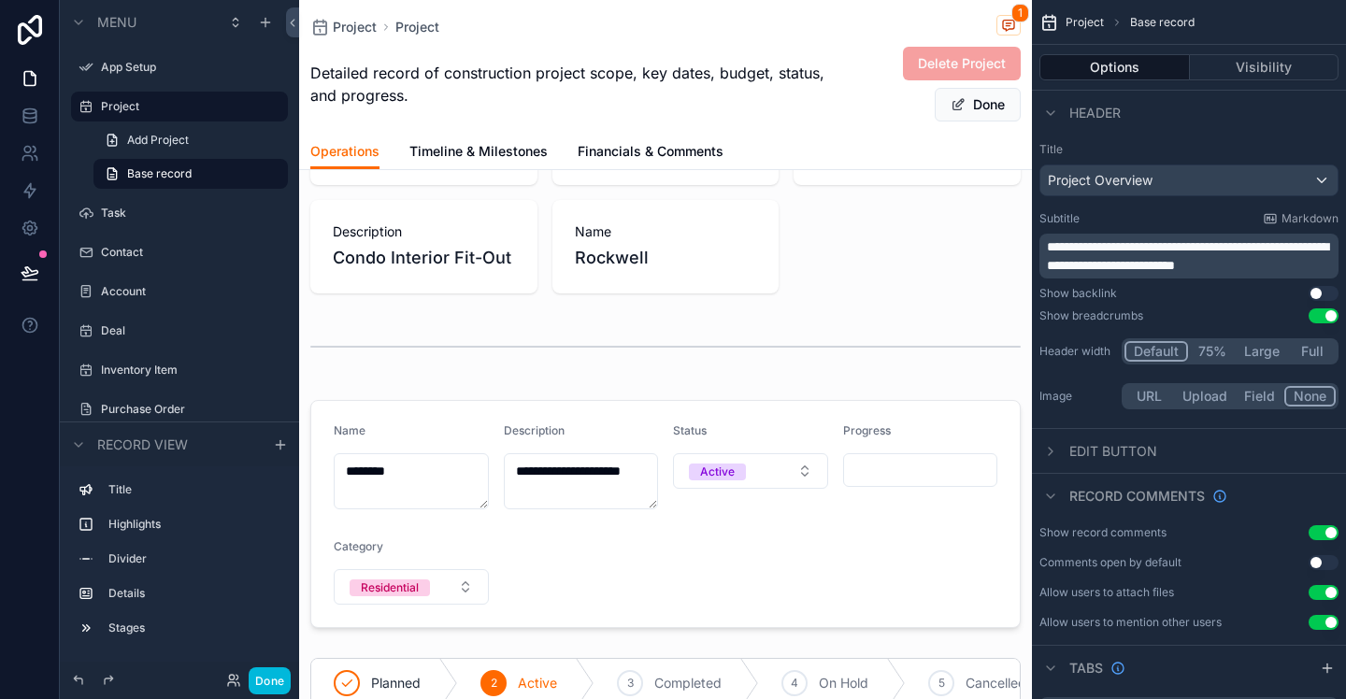
click at [1319, 292] on button "Use setting" at bounding box center [1324, 293] width 30 height 15
click at [1320, 312] on button "Use setting" at bounding box center [1324, 316] width 30 height 15
click at [1193, 176] on div "Project Overview" at bounding box center [1189, 180] width 297 height 30
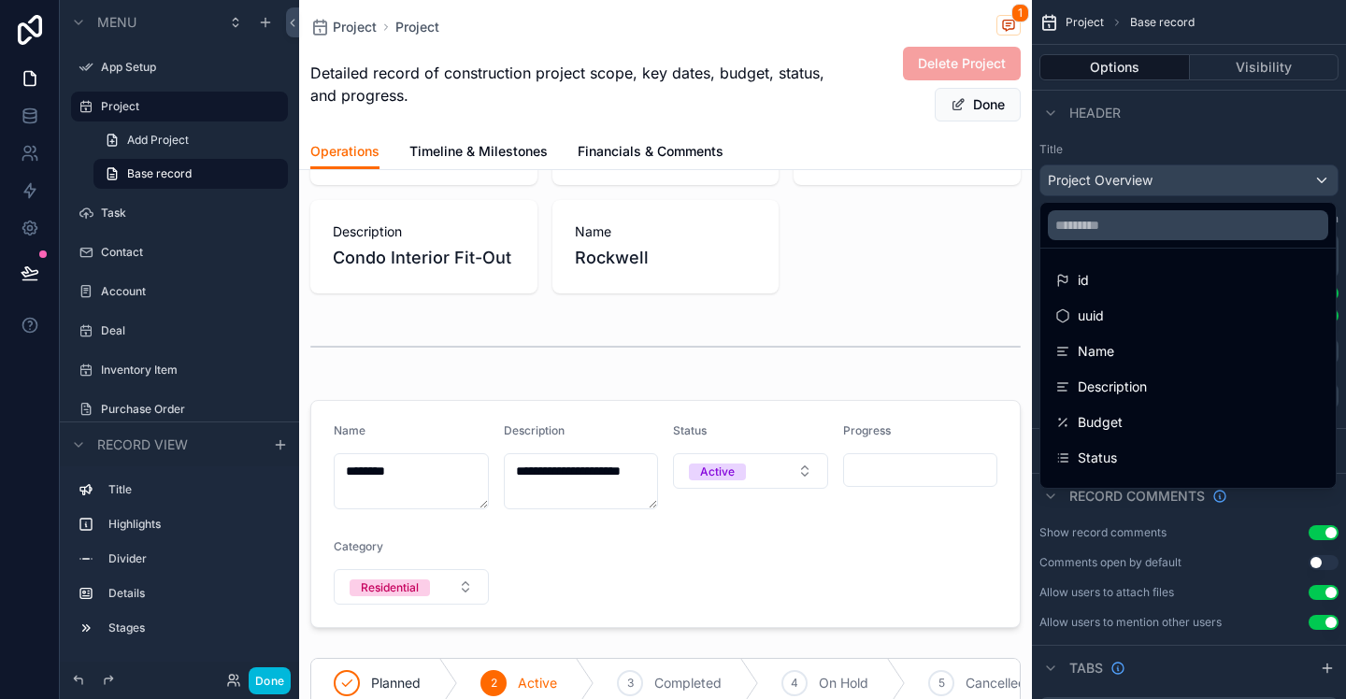
click at [1139, 336] on div "Name" at bounding box center [1188, 352] width 288 height 34
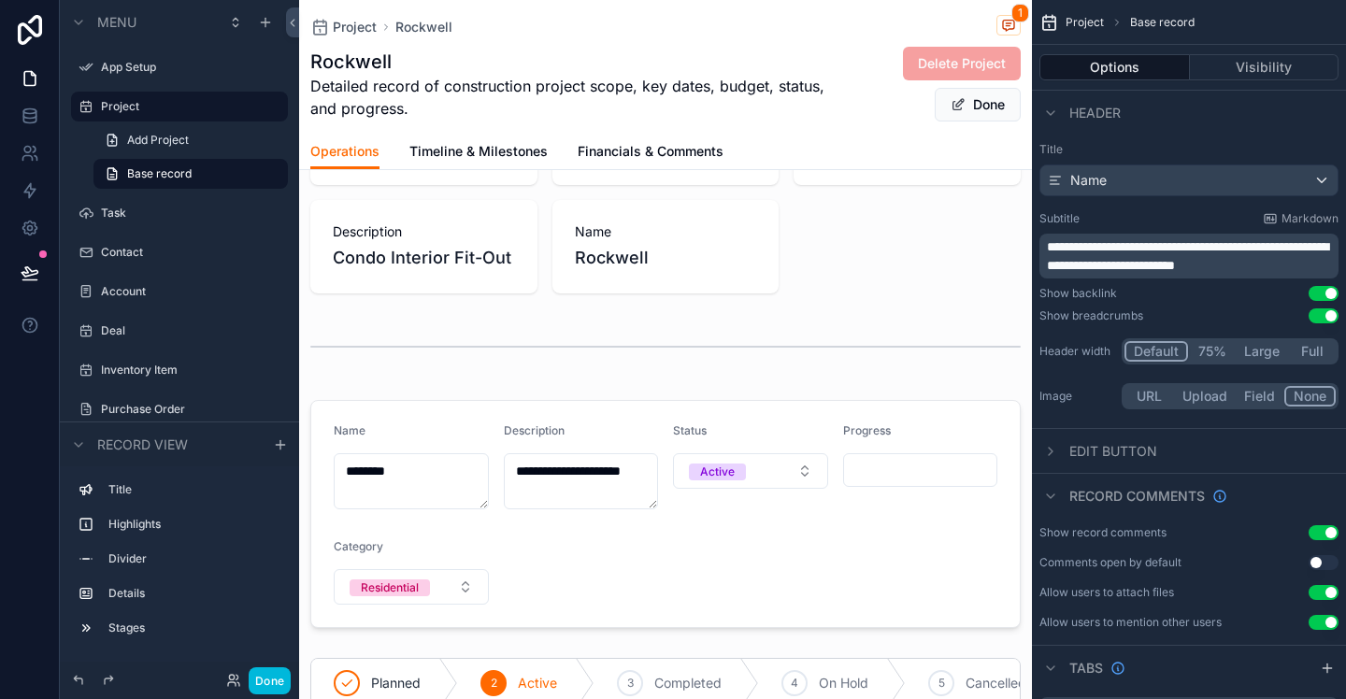
click at [1255, 187] on div "Name" at bounding box center [1189, 180] width 297 height 30
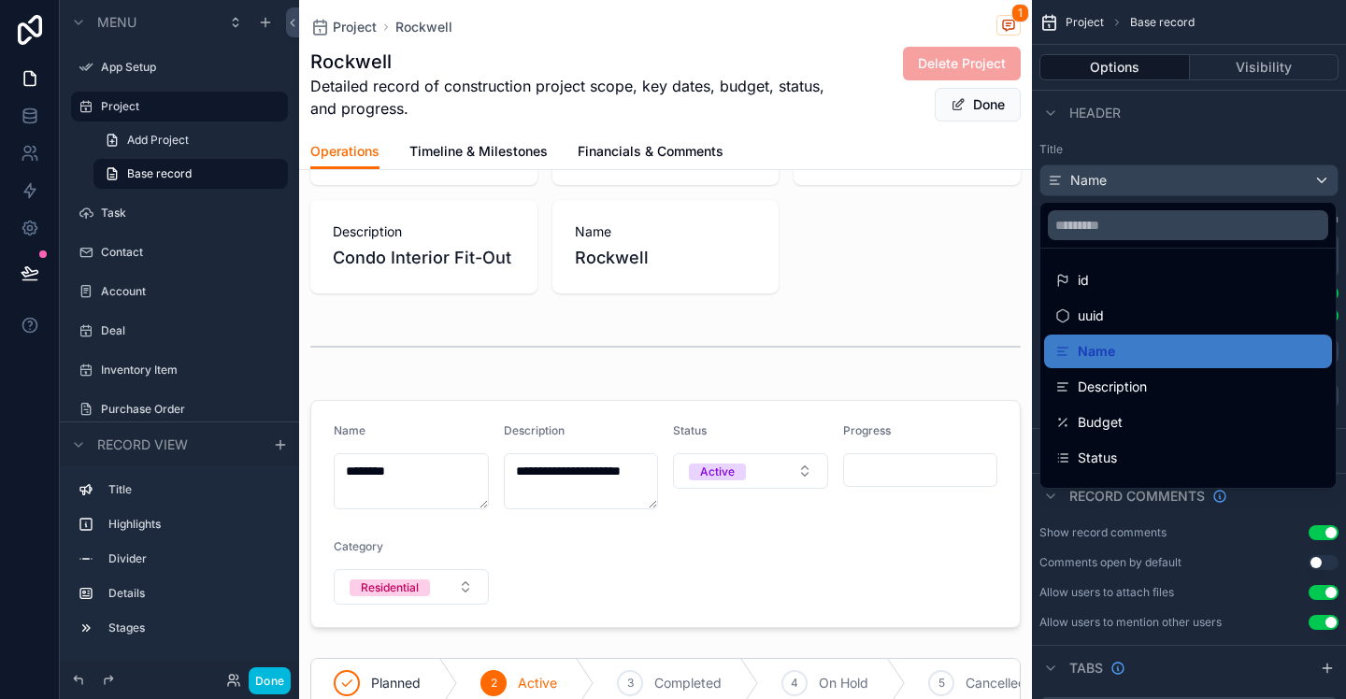
click at [1263, 151] on div "scrollable content" at bounding box center [673, 349] width 1346 height 699
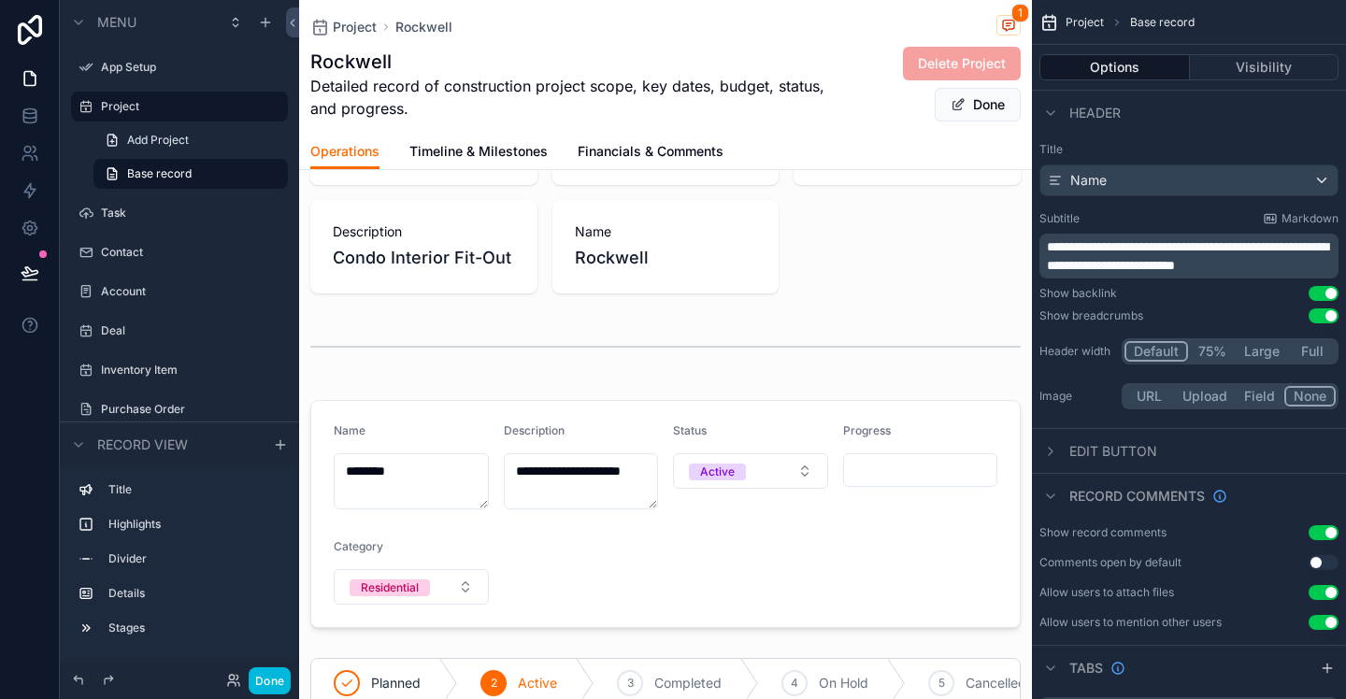
click at [1053, 447] on icon "scrollable content" at bounding box center [1050, 451] width 15 height 15
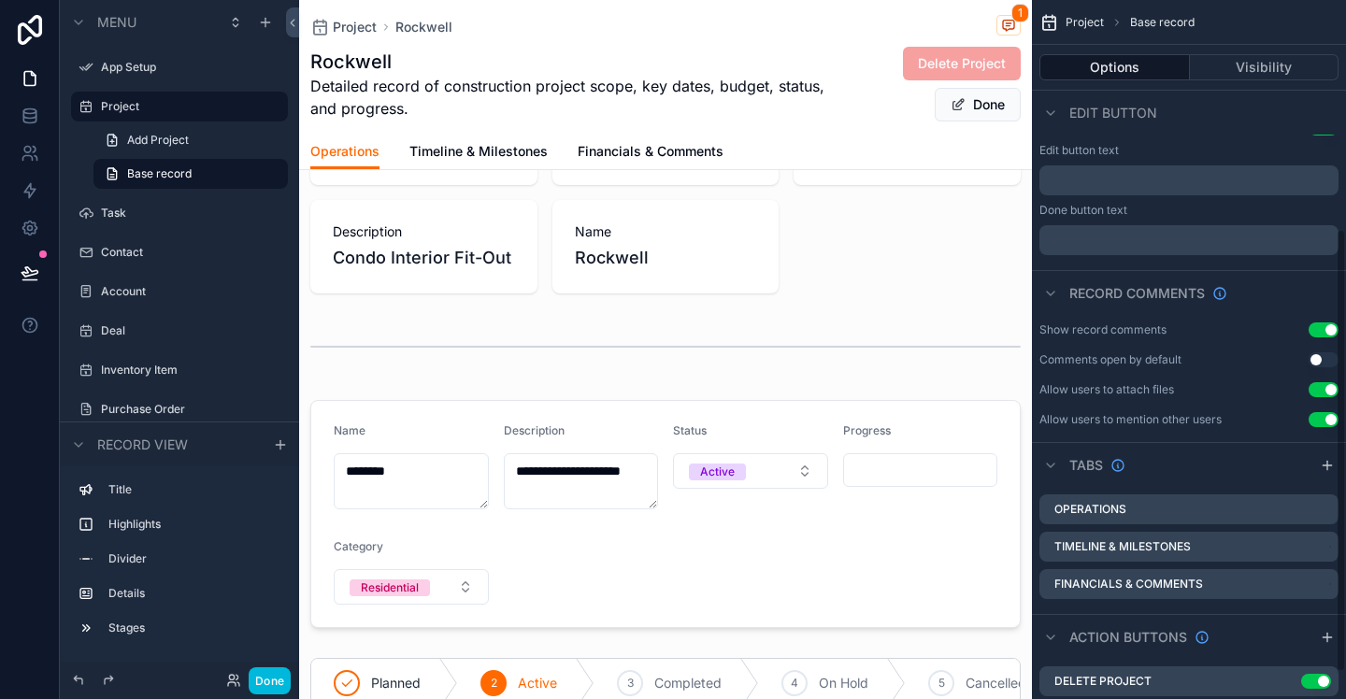
scroll to position [362, 0]
click at [502, 156] on span "Timeline & Milestones" at bounding box center [478, 151] width 138 height 19
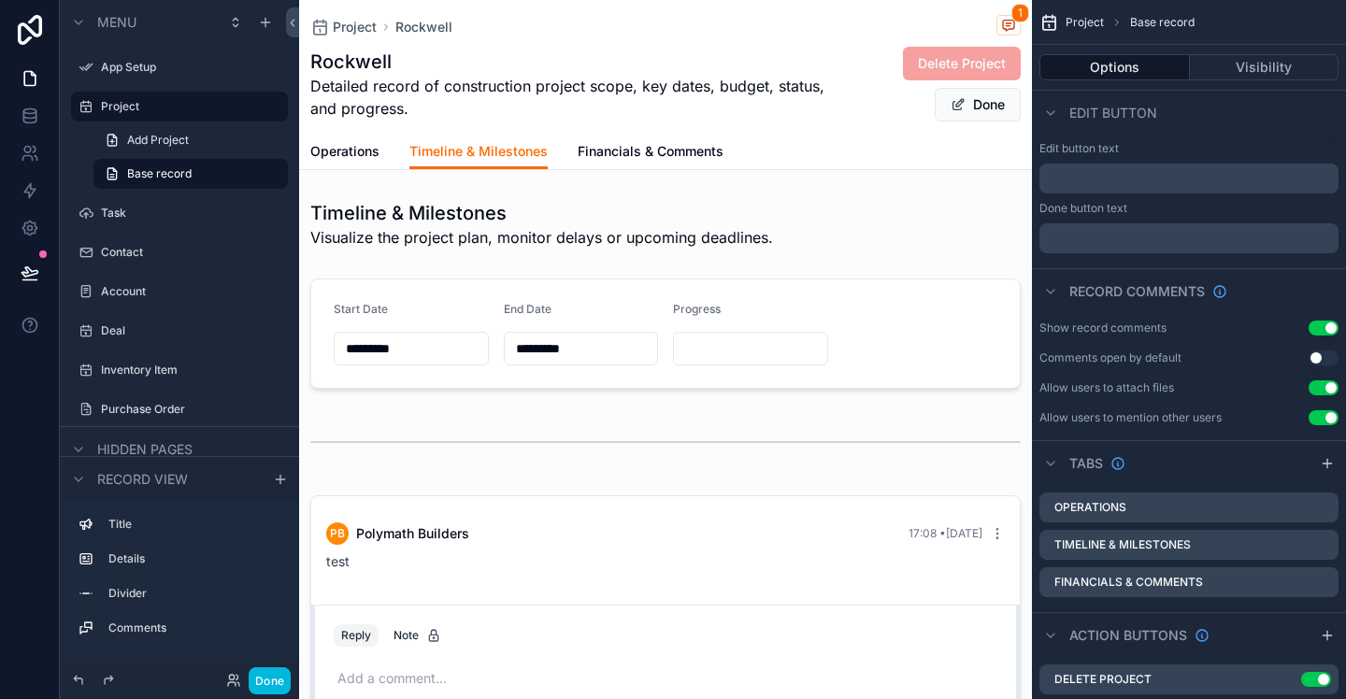
click at [614, 148] on span "Financials & Comments" at bounding box center [651, 151] width 146 height 19
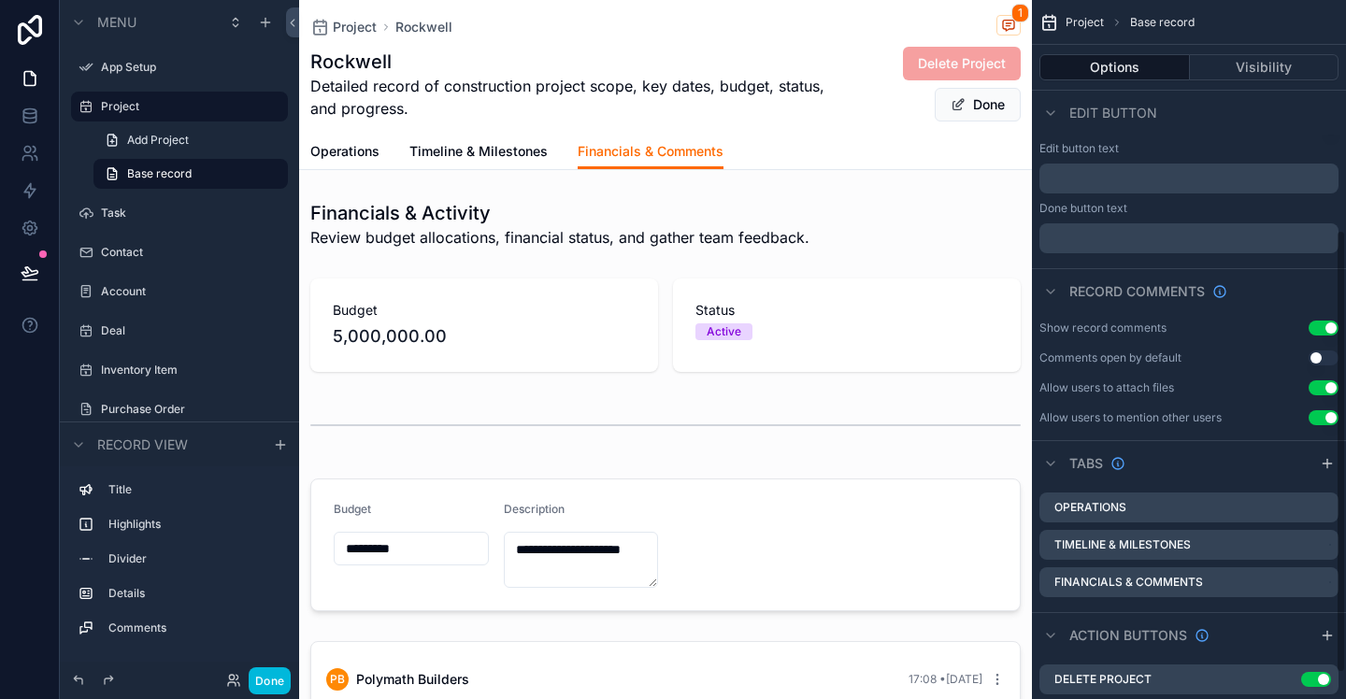
click at [1280, 77] on button "Visibility" at bounding box center [1265, 67] width 150 height 26
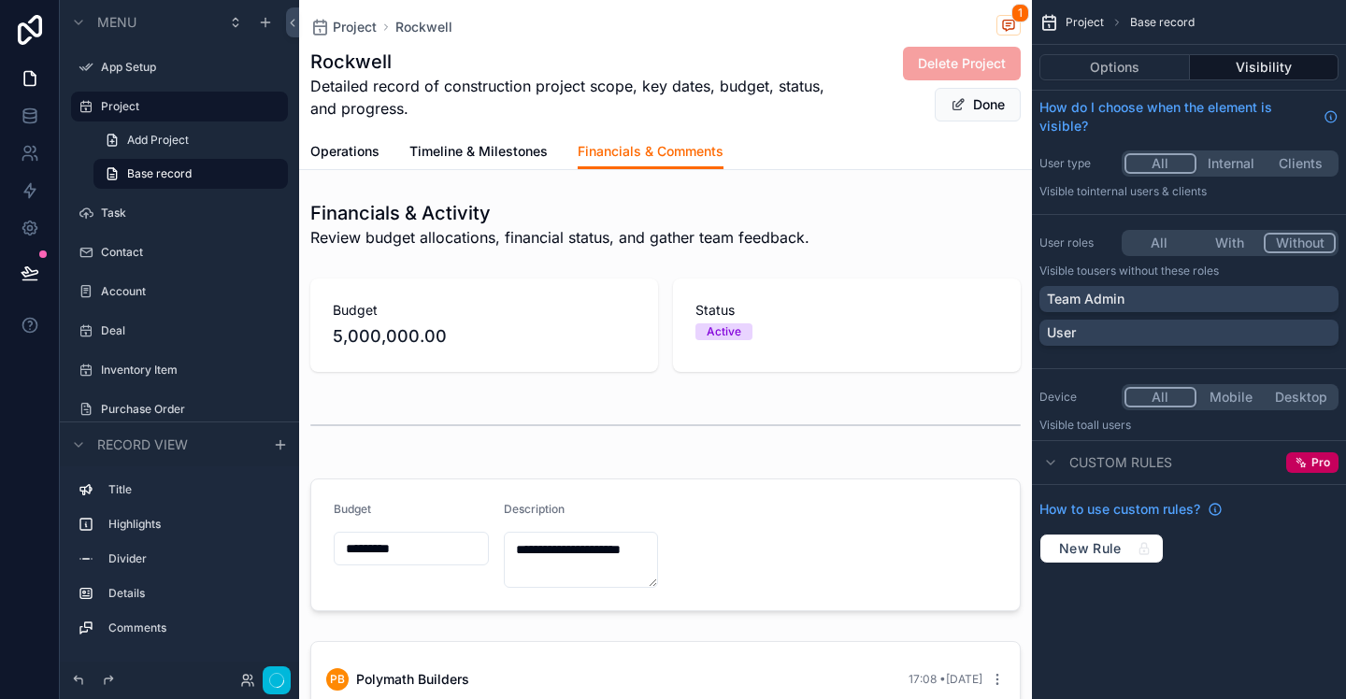
click at [1304, 243] on button "Without" at bounding box center [1300, 243] width 72 height 21
click at [1165, 247] on button "All" at bounding box center [1160, 243] width 70 height 21
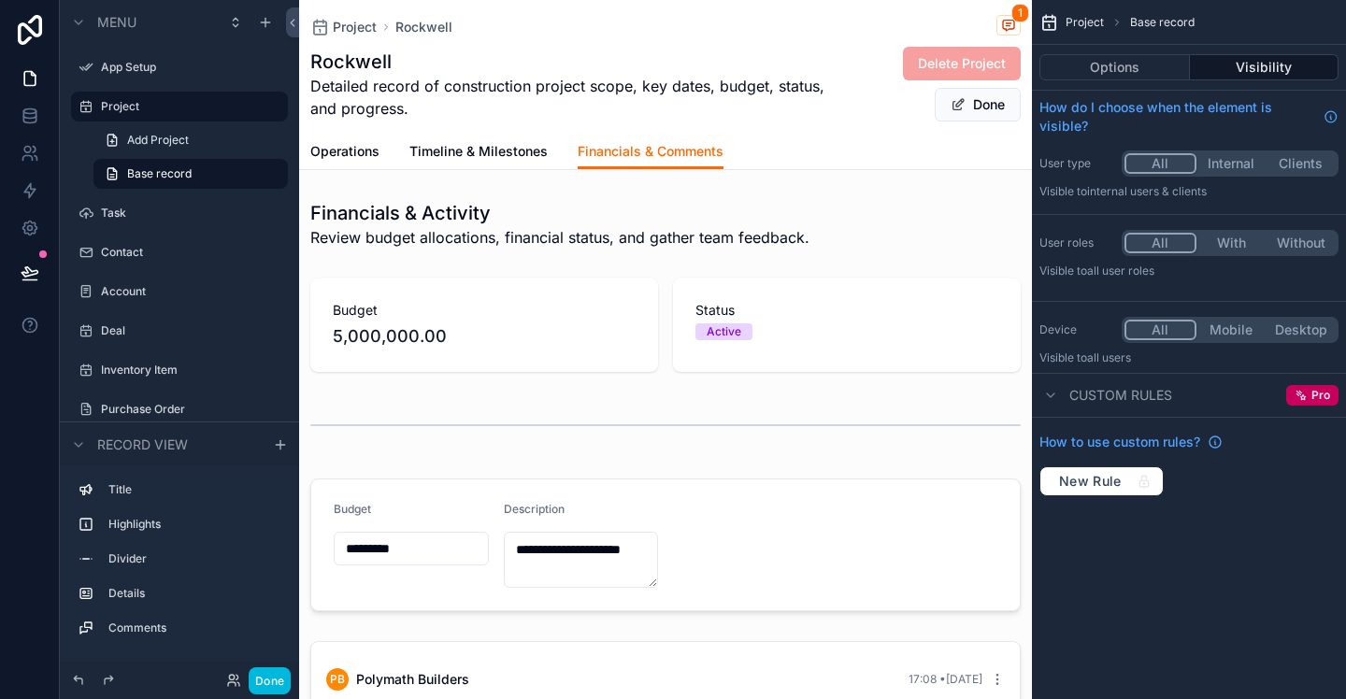
click at [612, 149] on span "Financials & Comments" at bounding box center [651, 151] width 146 height 19
click at [493, 161] on link "Timeline & Milestones" at bounding box center [478, 153] width 138 height 37
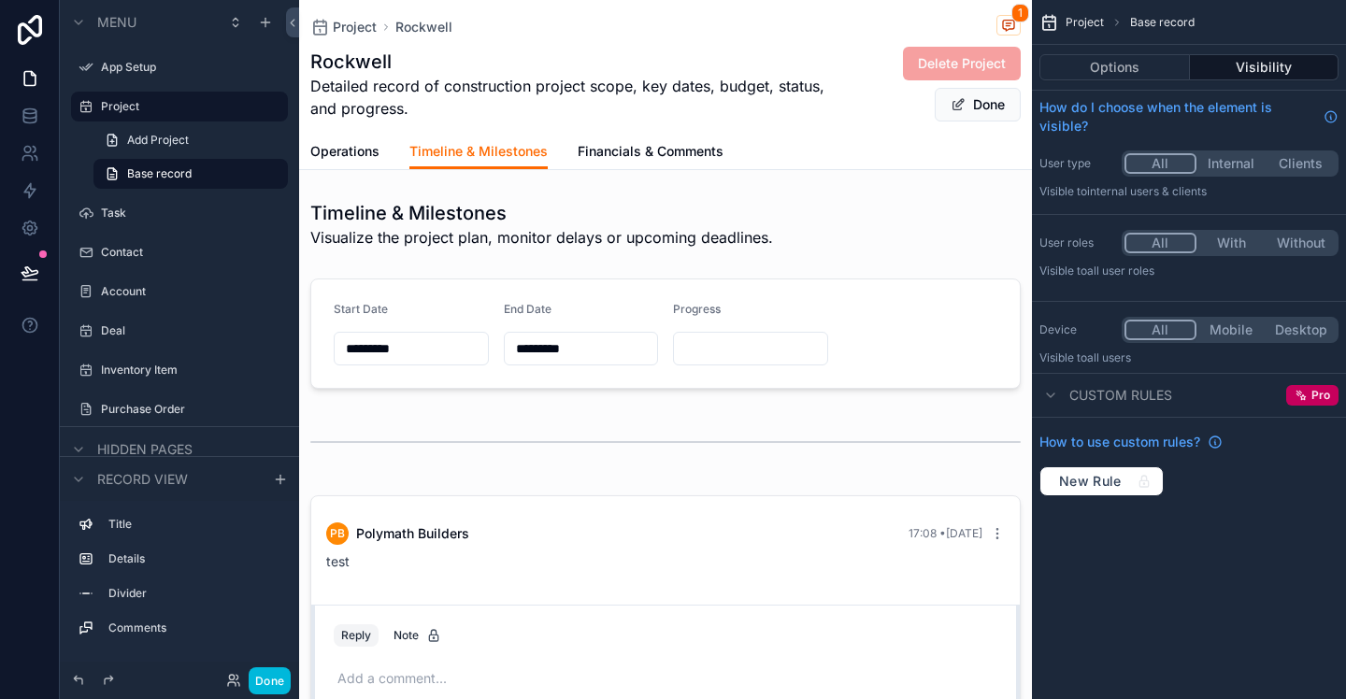
click at [366, 156] on span "Operations" at bounding box center [344, 151] width 69 height 19
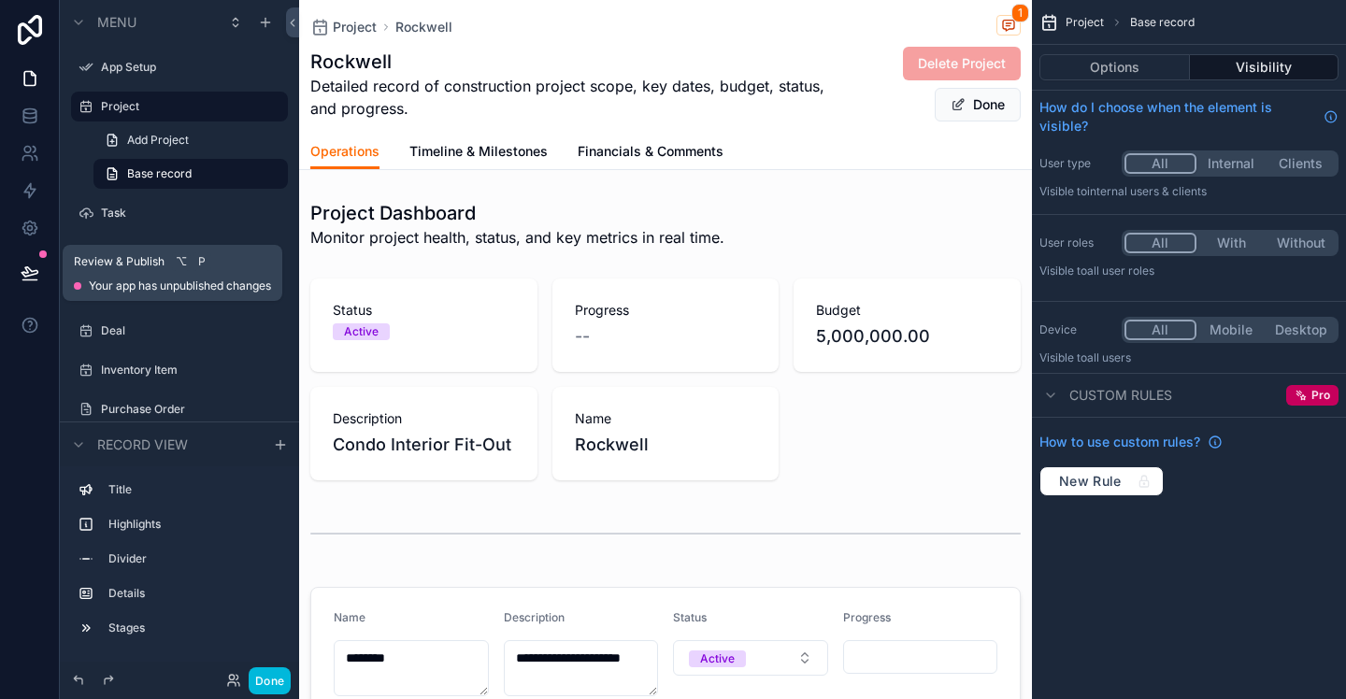
click at [37, 273] on icon at bounding box center [30, 271] width 16 height 9
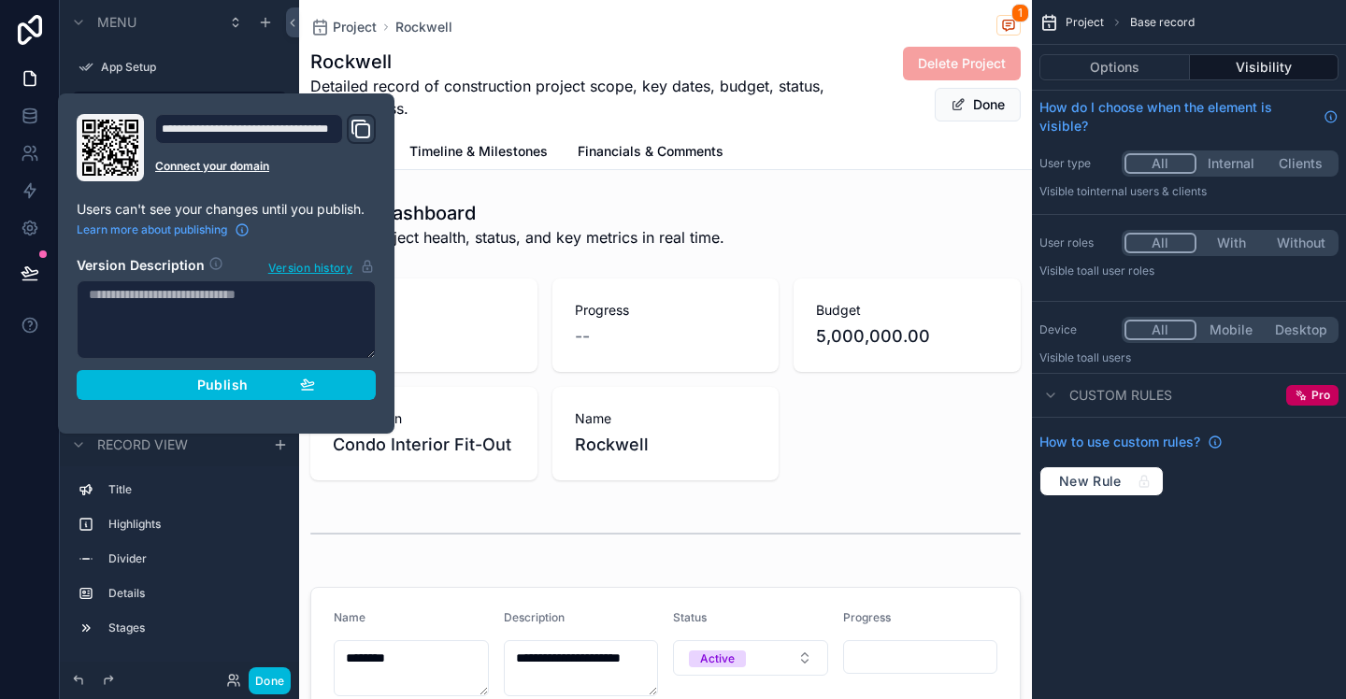
click at [286, 388] on div "Publish" at bounding box center [226, 385] width 178 height 17
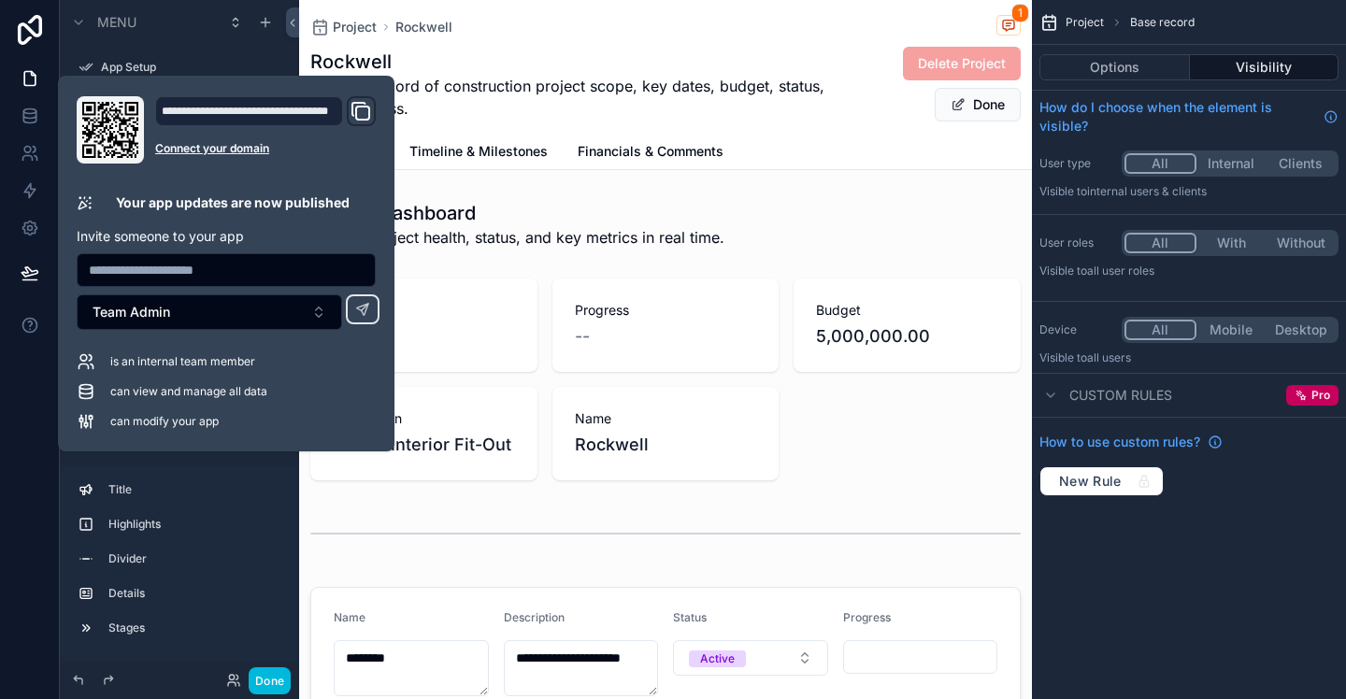
click at [611, 59] on h1 "Rockwell" at bounding box center [569, 62] width 518 height 26
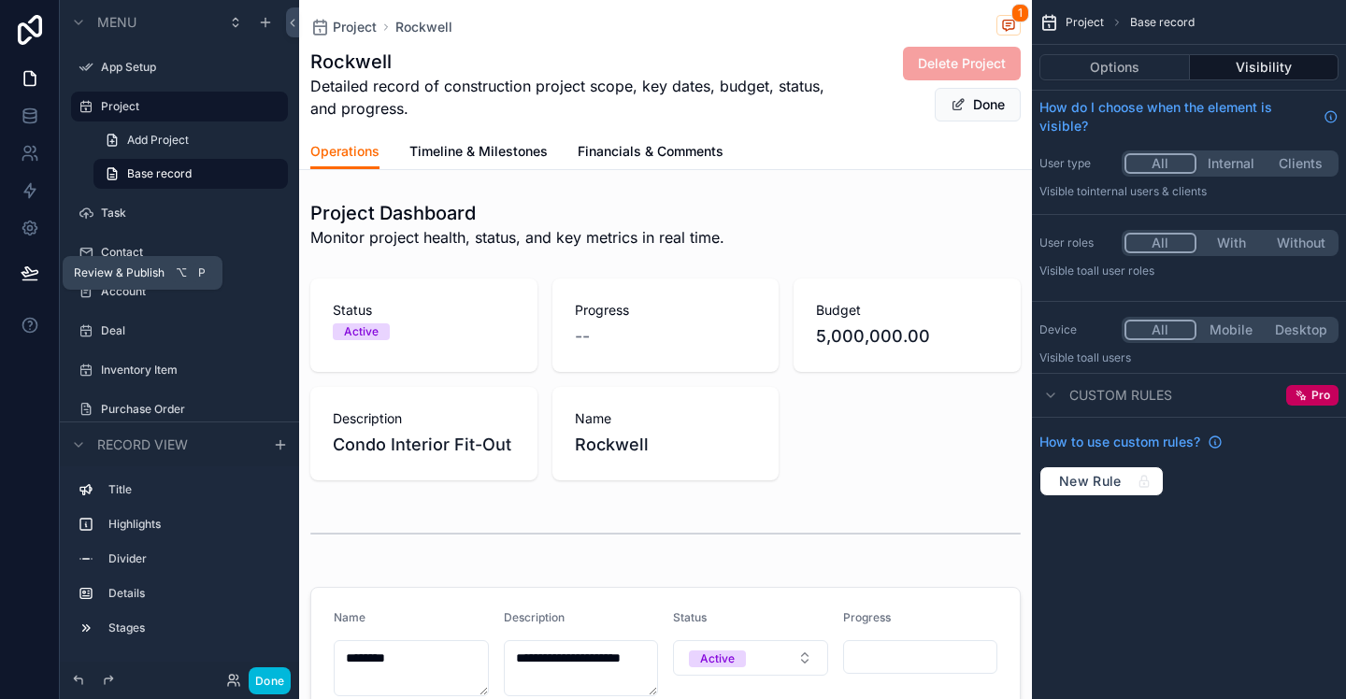
click at [32, 267] on icon at bounding box center [30, 273] width 19 height 19
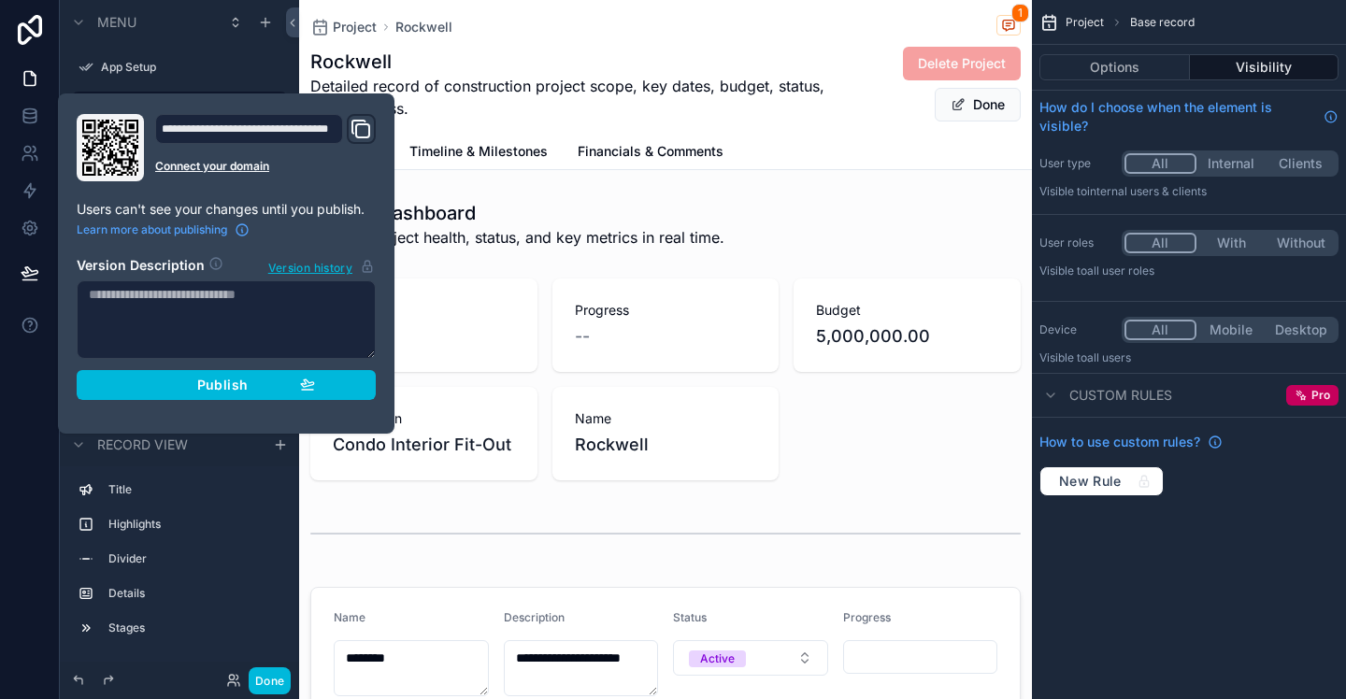
click at [321, 384] on button "Publish" at bounding box center [226, 385] width 299 height 30
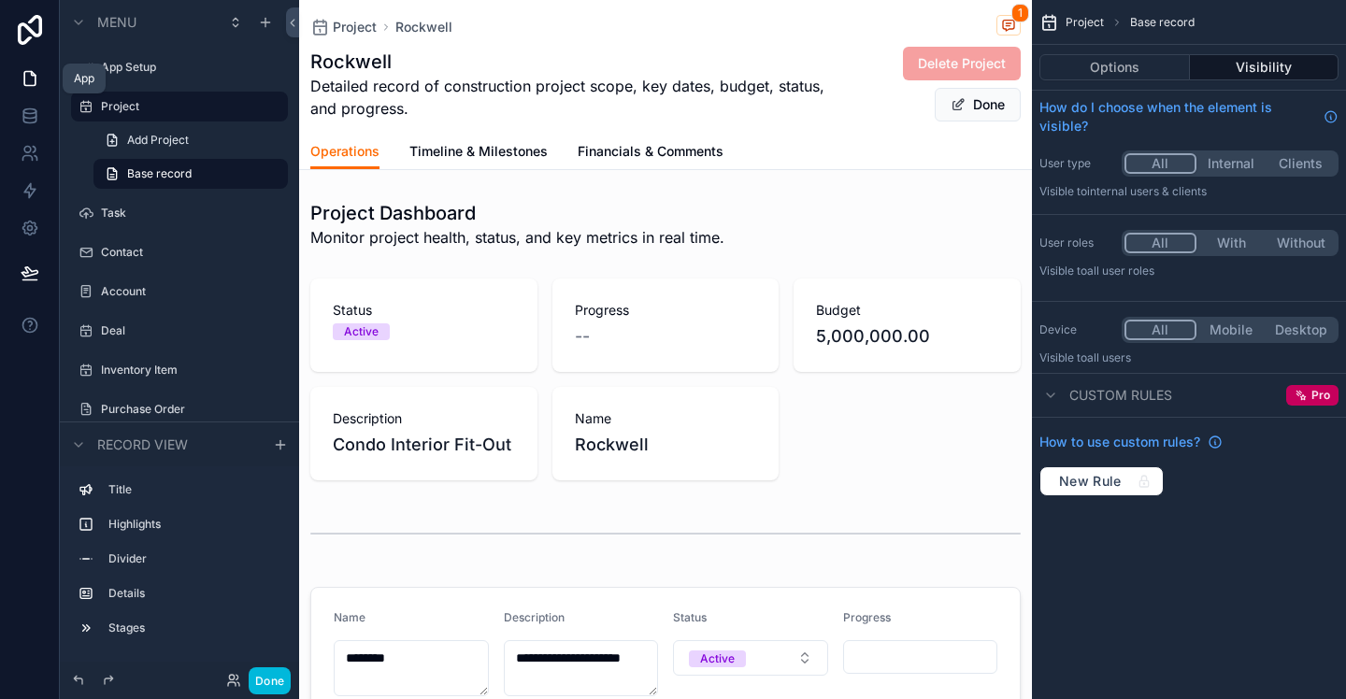
click at [35, 82] on icon at bounding box center [29, 79] width 11 height 14
click at [31, 77] on icon at bounding box center [30, 78] width 19 height 19
click at [25, 39] on icon at bounding box center [30, 30] width 24 height 30
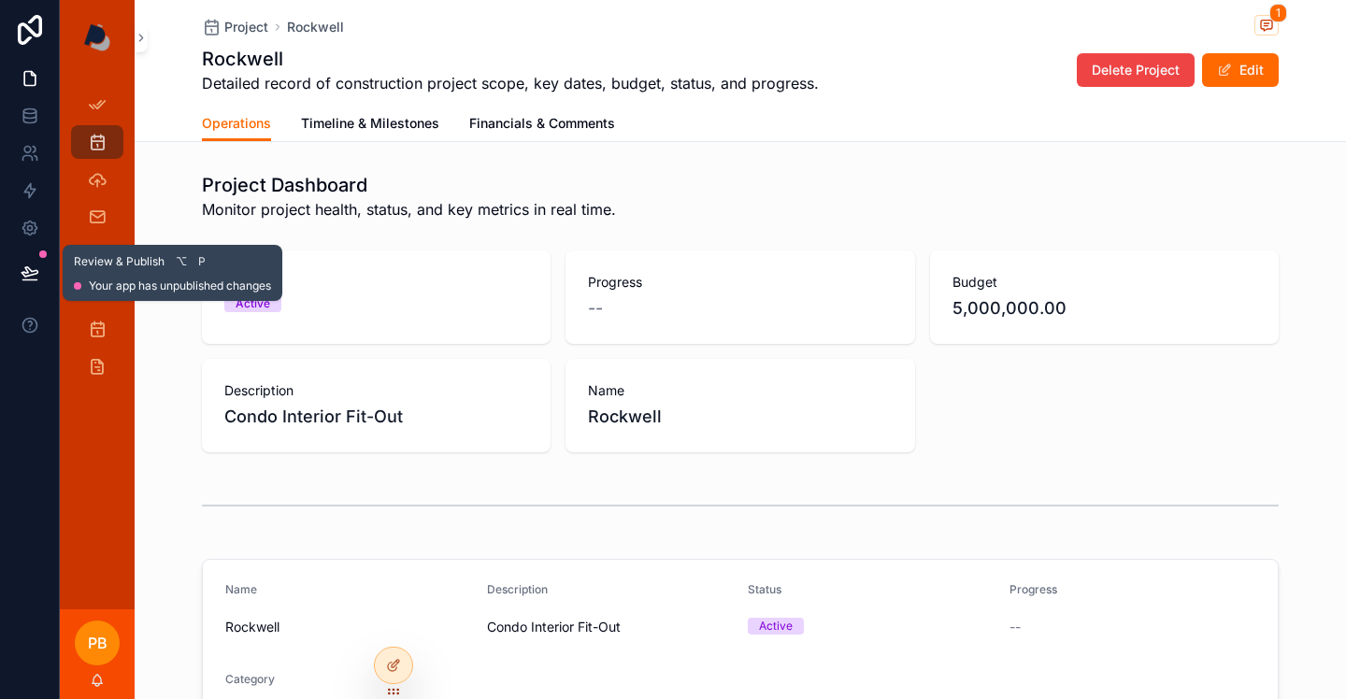
click at [29, 280] on icon at bounding box center [30, 273] width 19 height 19
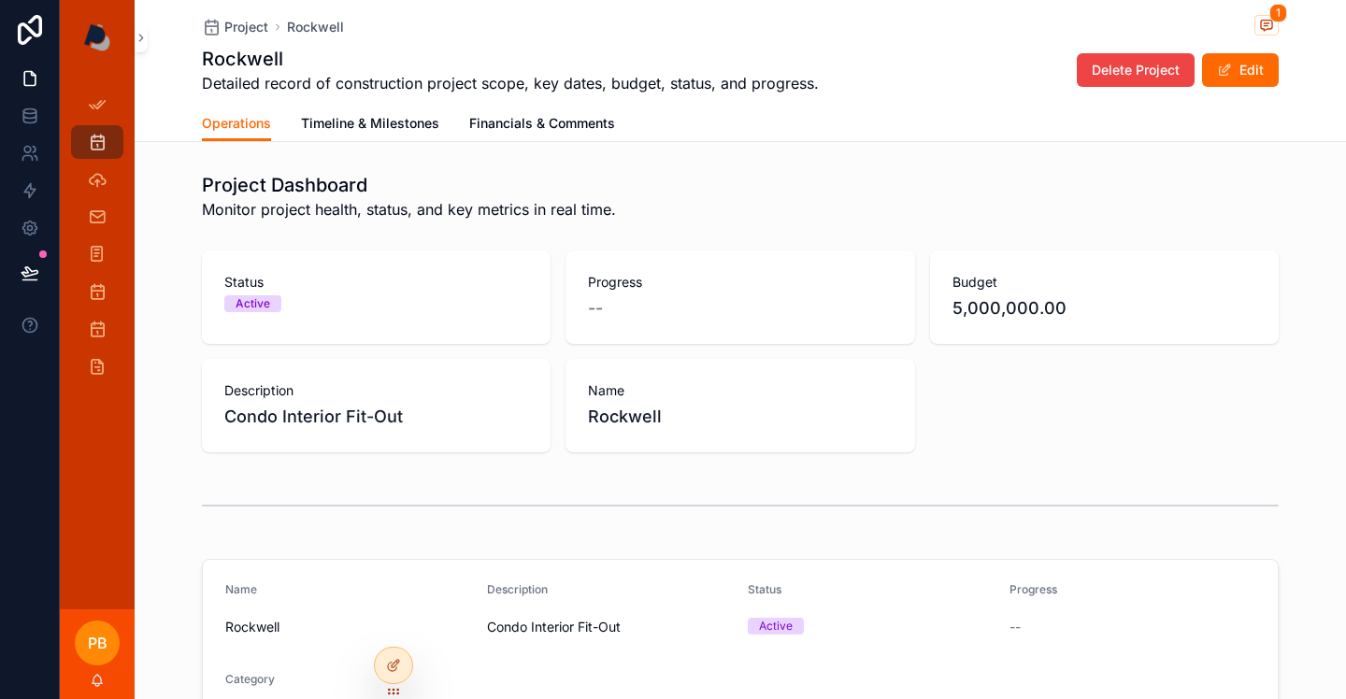
click at [46, 501] on div at bounding box center [30, 349] width 60 height 699
click at [32, 229] on icon at bounding box center [29, 228] width 5 height 5
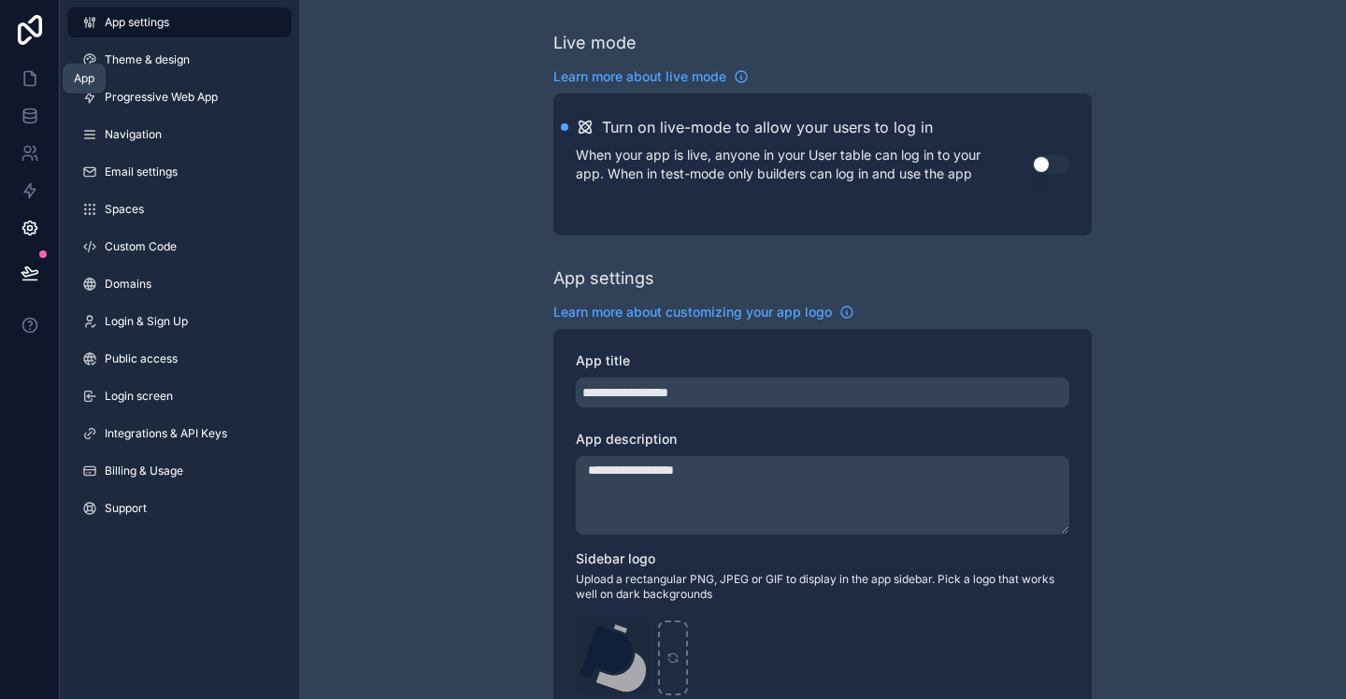
click at [28, 90] on link at bounding box center [29, 78] width 59 height 37
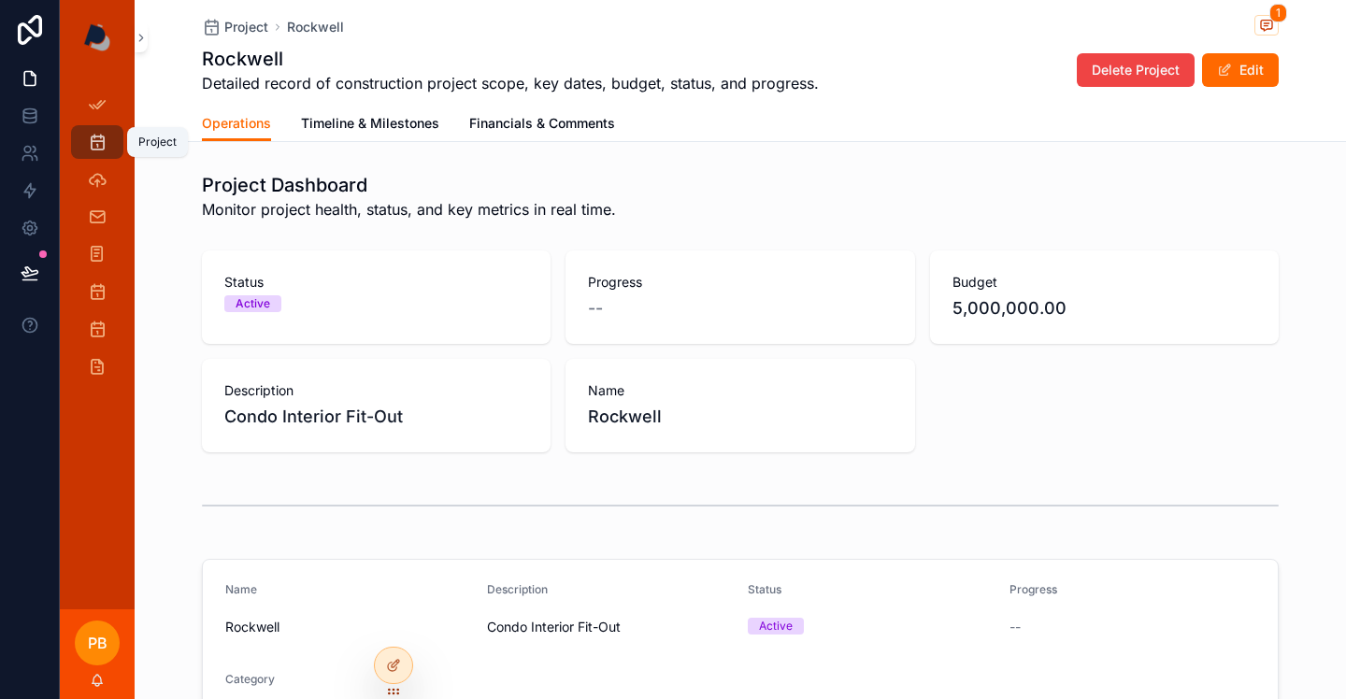
click at [103, 145] on icon "scrollable content" at bounding box center [97, 142] width 19 height 19
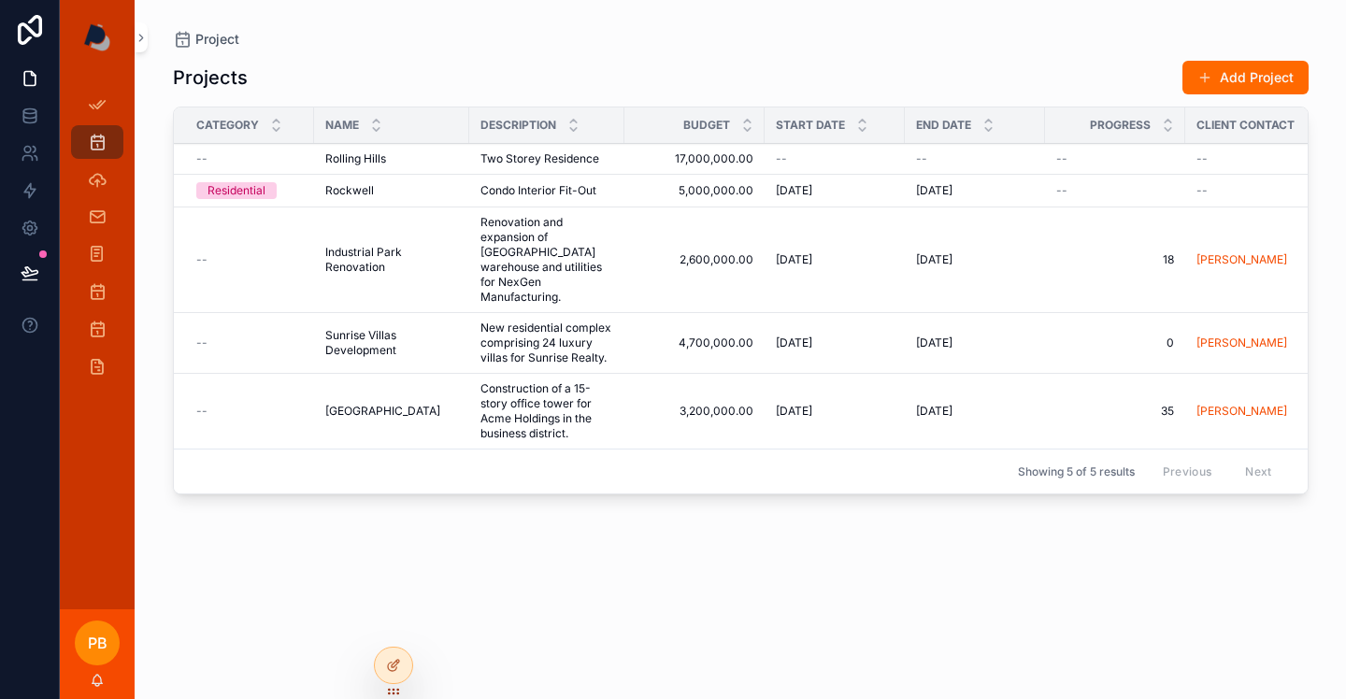
click at [357, 163] on span "Rolling Hills" at bounding box center [355, 158] width 61 height 15
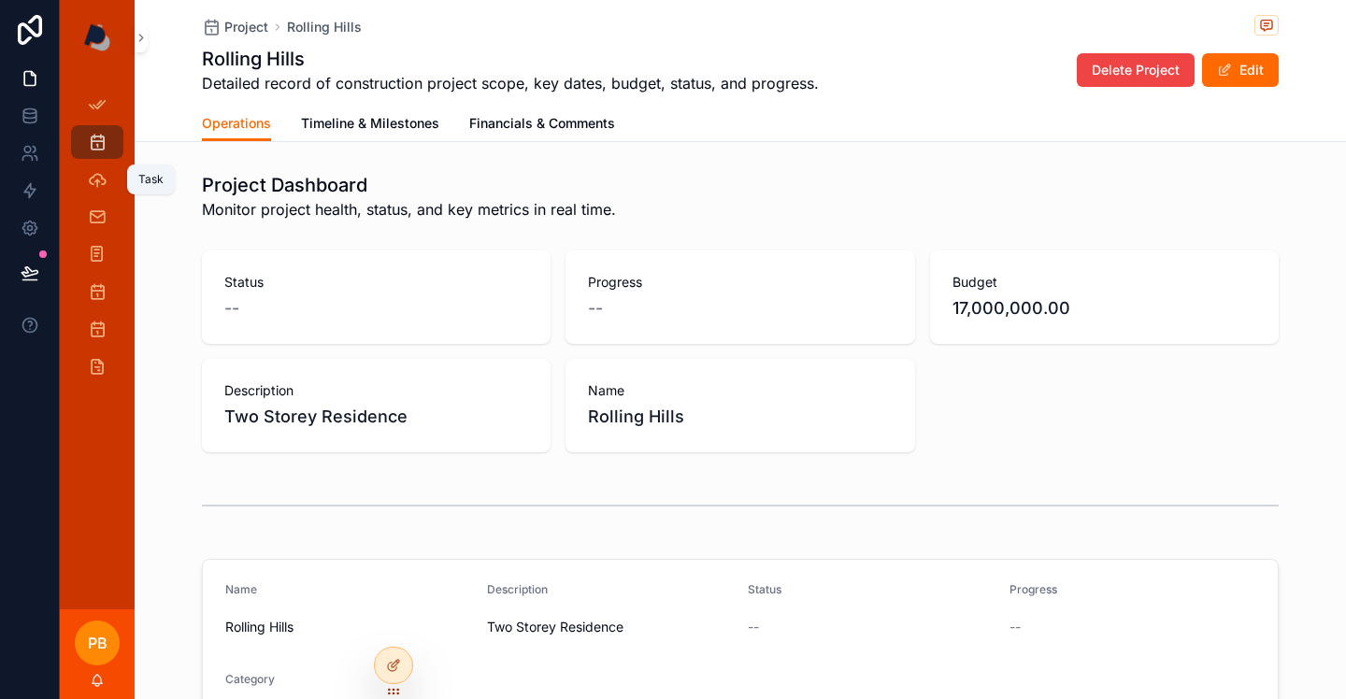
click at [103, 185] on icon "scrollable content" at bounding box center [97, 179] width 19 height 19
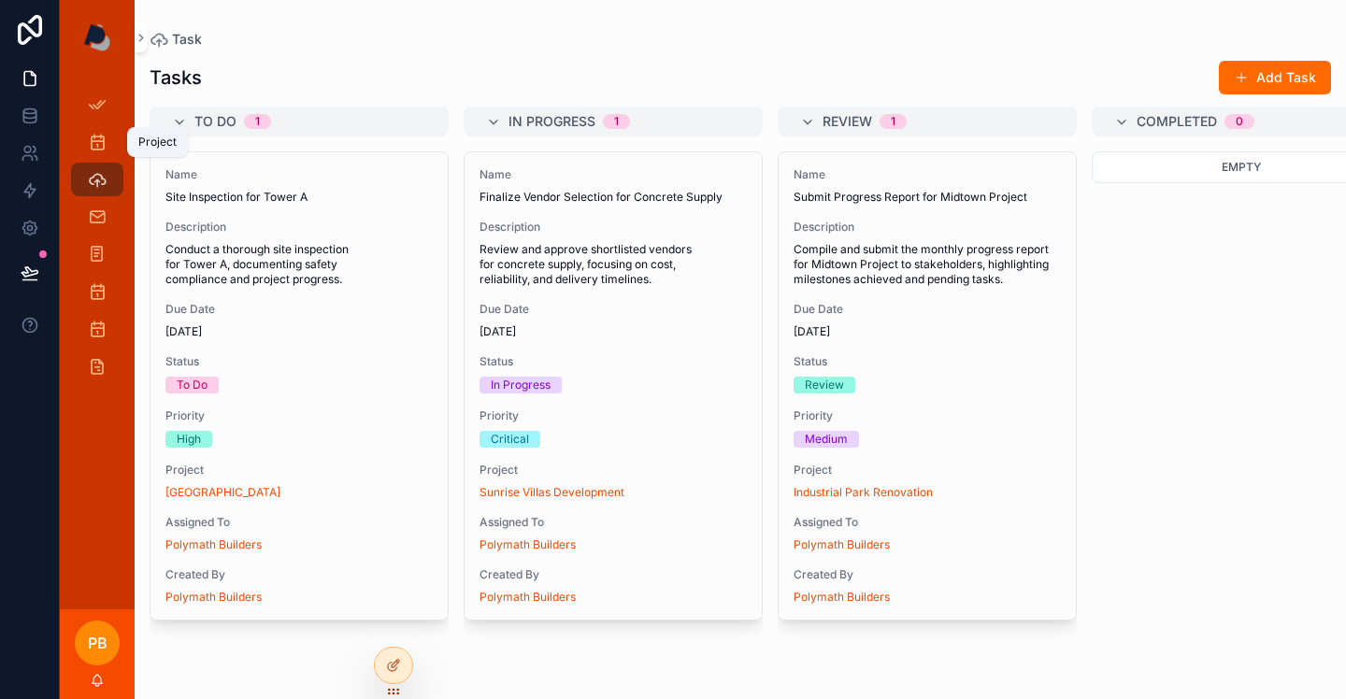
click at [90, 140] on icon "scrollable content" at bounding box center [97, 142] width 19 height 19
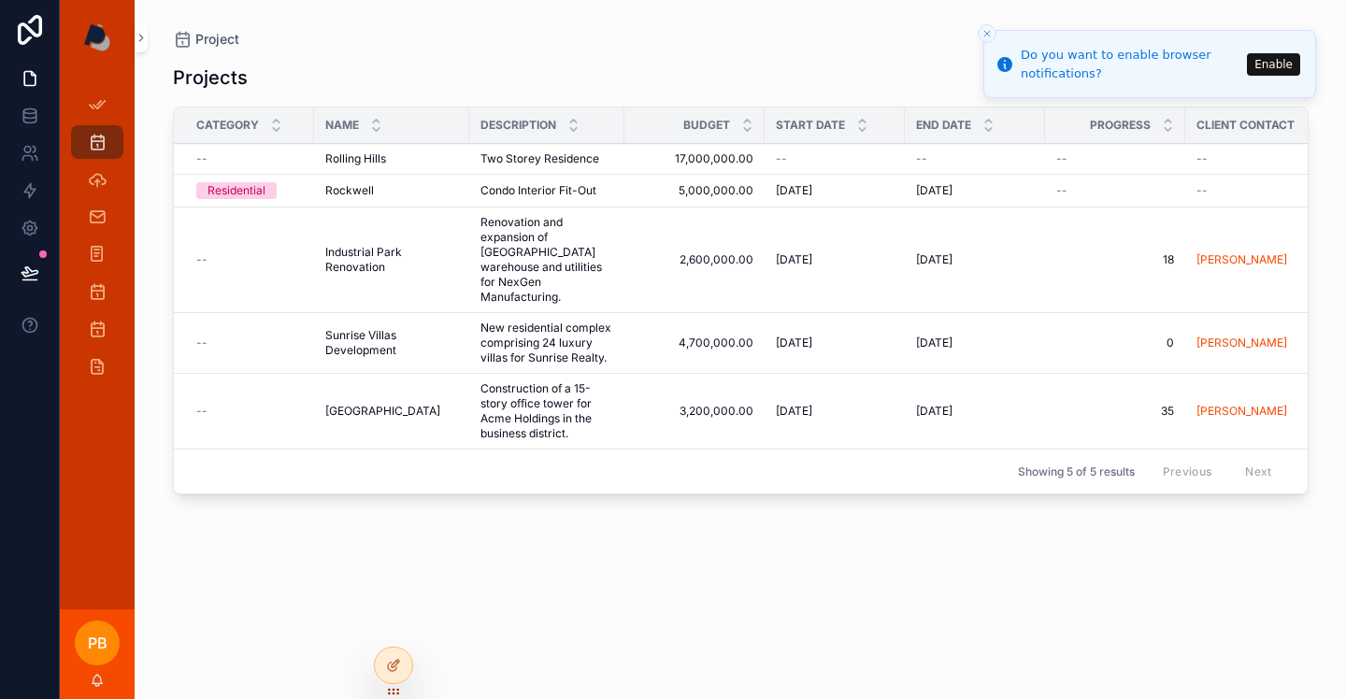
click at [350, 184] on span "Rockwell" at bounding box center [349, 190] width 49 height 15
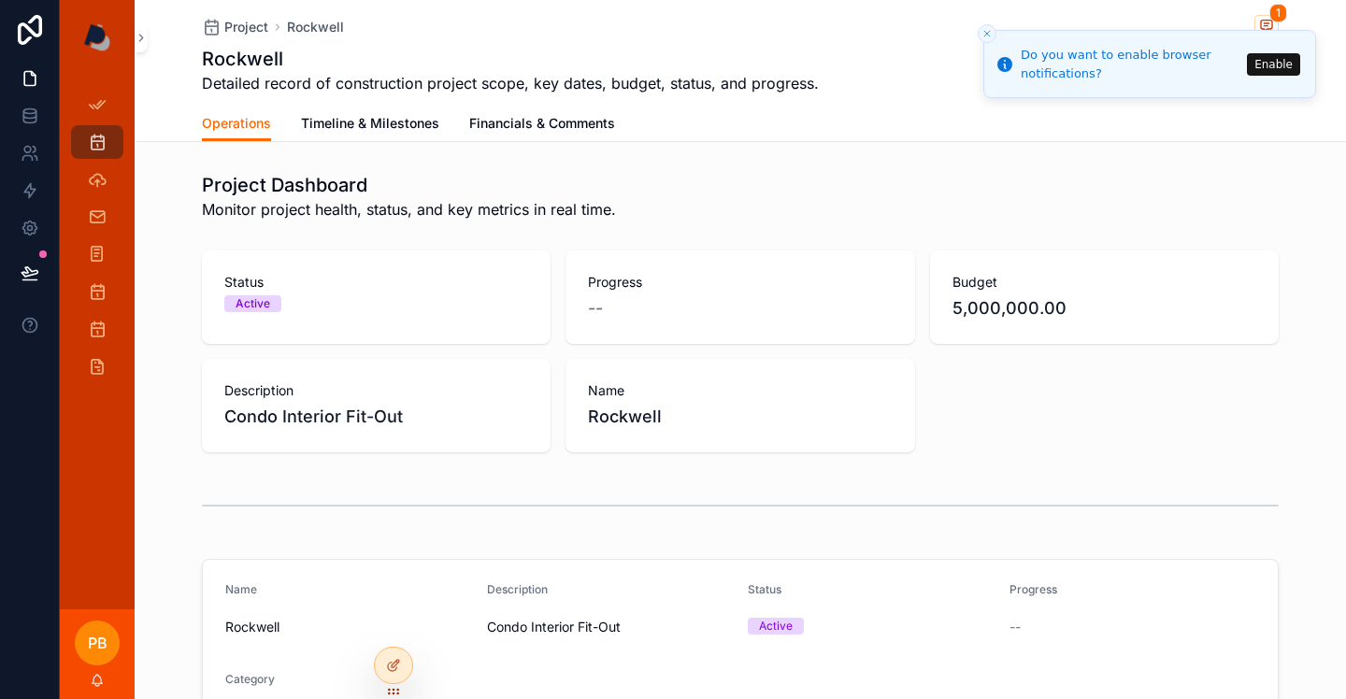
click at [589, 121] on span "Financials & Comments" at bounding box center [542, 123] width 146 height 19
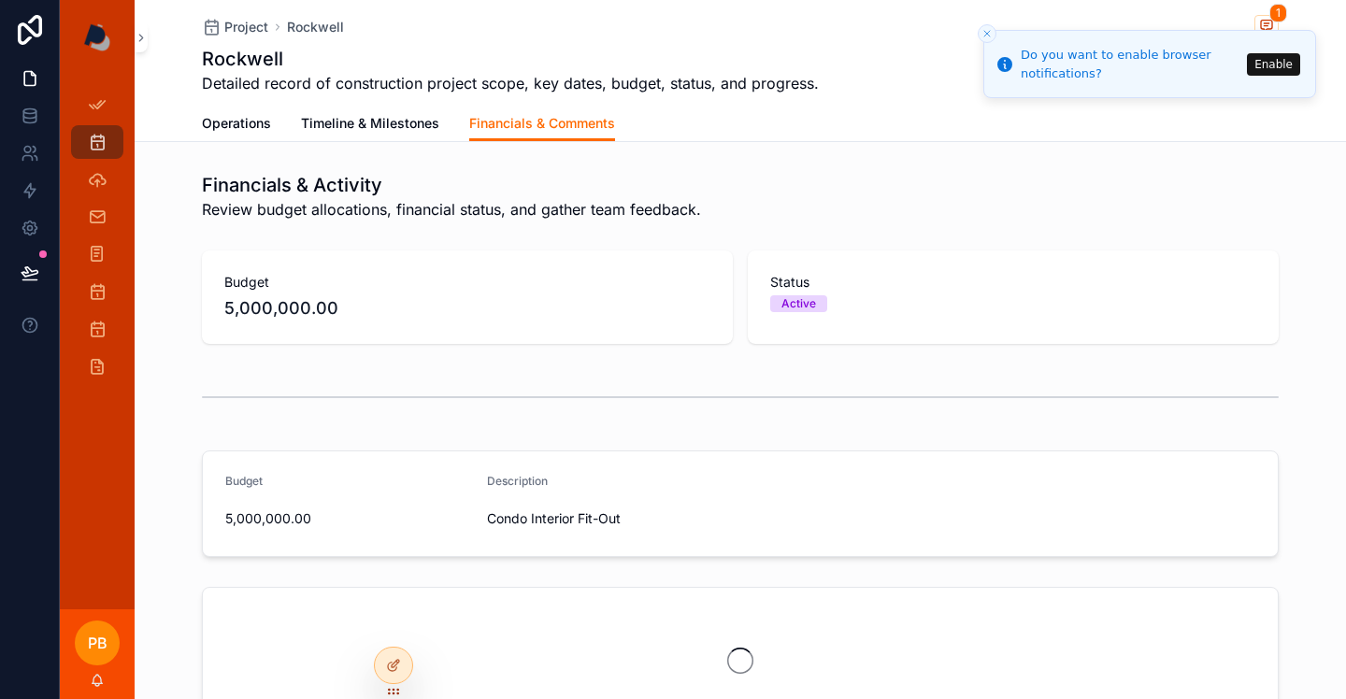
click at [395, 121] on span "Timeline & Milestones" at bounding box center [370, 123] width 138 height 19
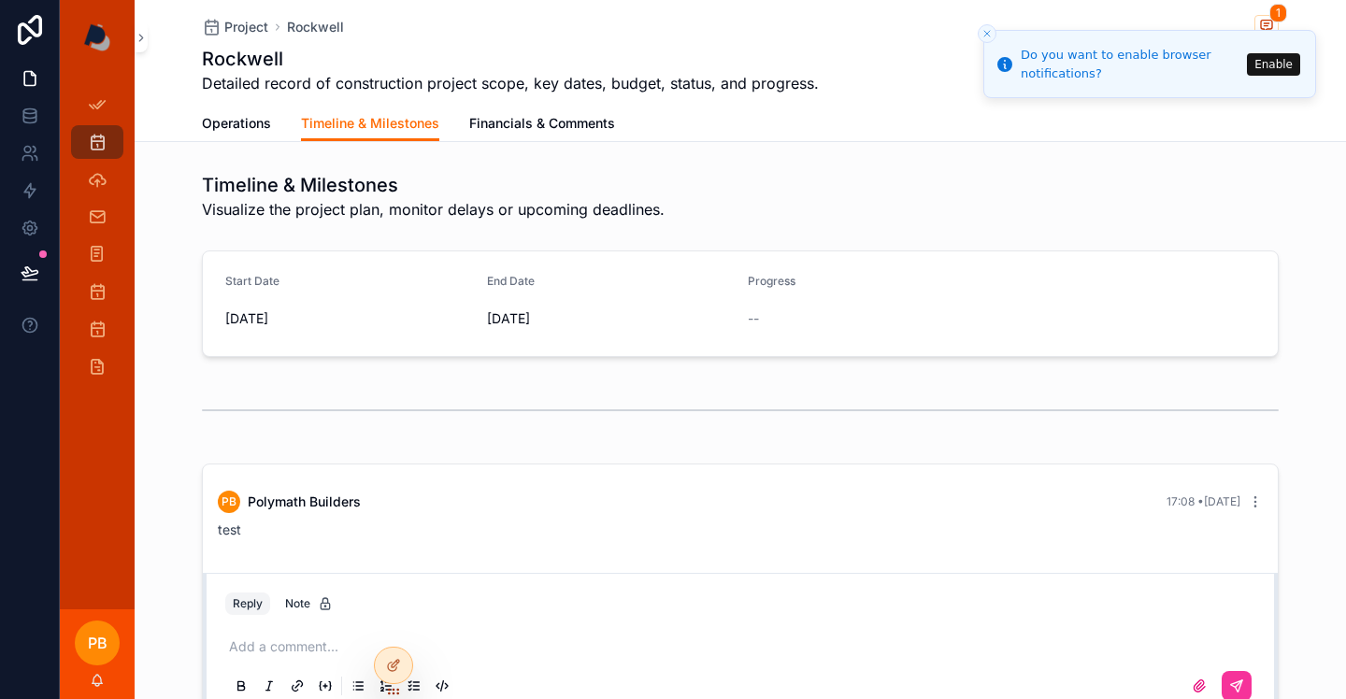
click at [266, 130] on span "Operations" at bounding box center [236, 123] width 69 height 19
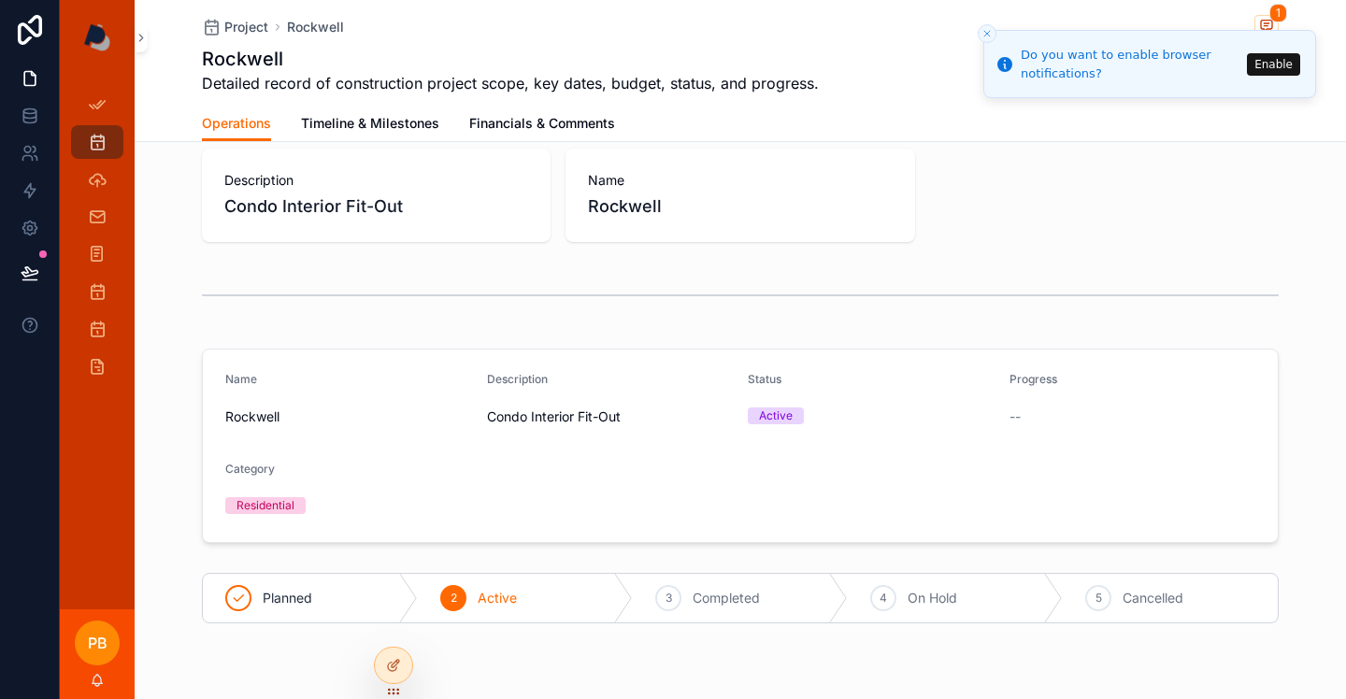
scroll to position [262, 0]
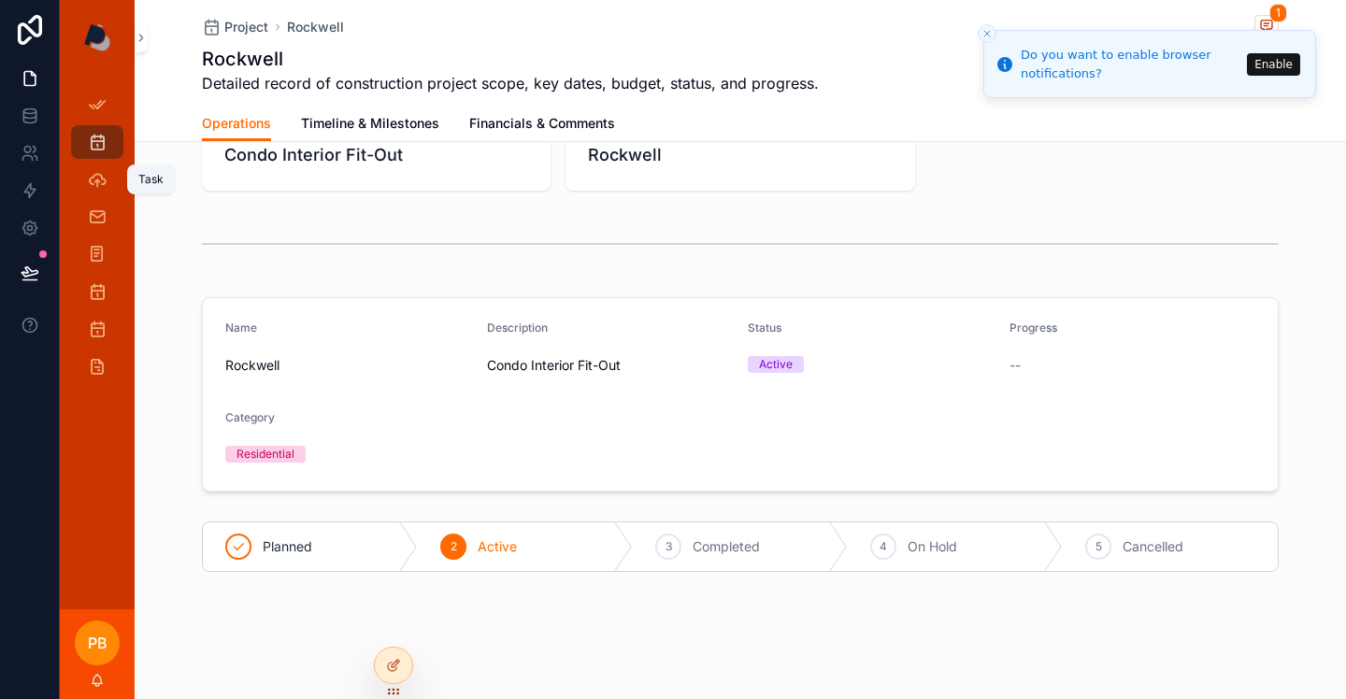
click at [100, 171] on icon "scrollable content" at bounding box center [97, 179] width 19 height 19
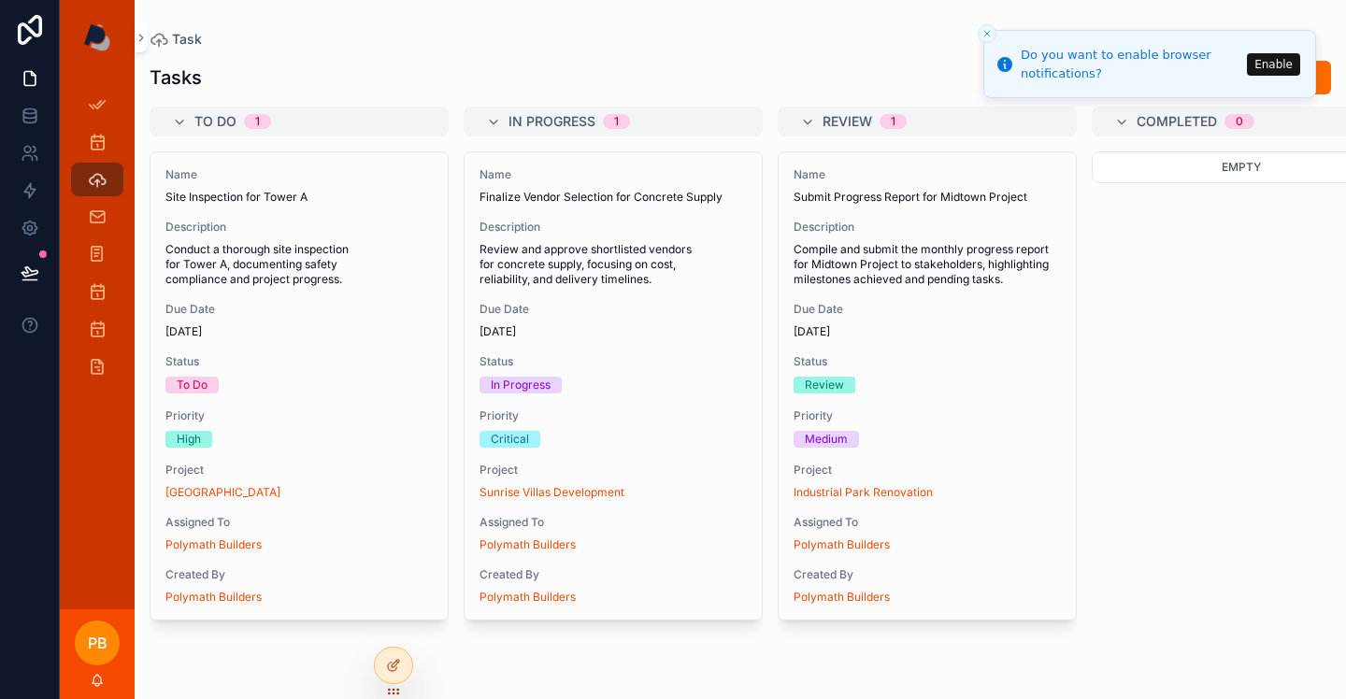
drag, startPoint x: 984, startPoint y: 35, endPoint x: 996, endPoint y: 48, distance: 17.2
click at [984, 35] on icon "Close toast" at bounding box center [987, 33] width 11 height 11
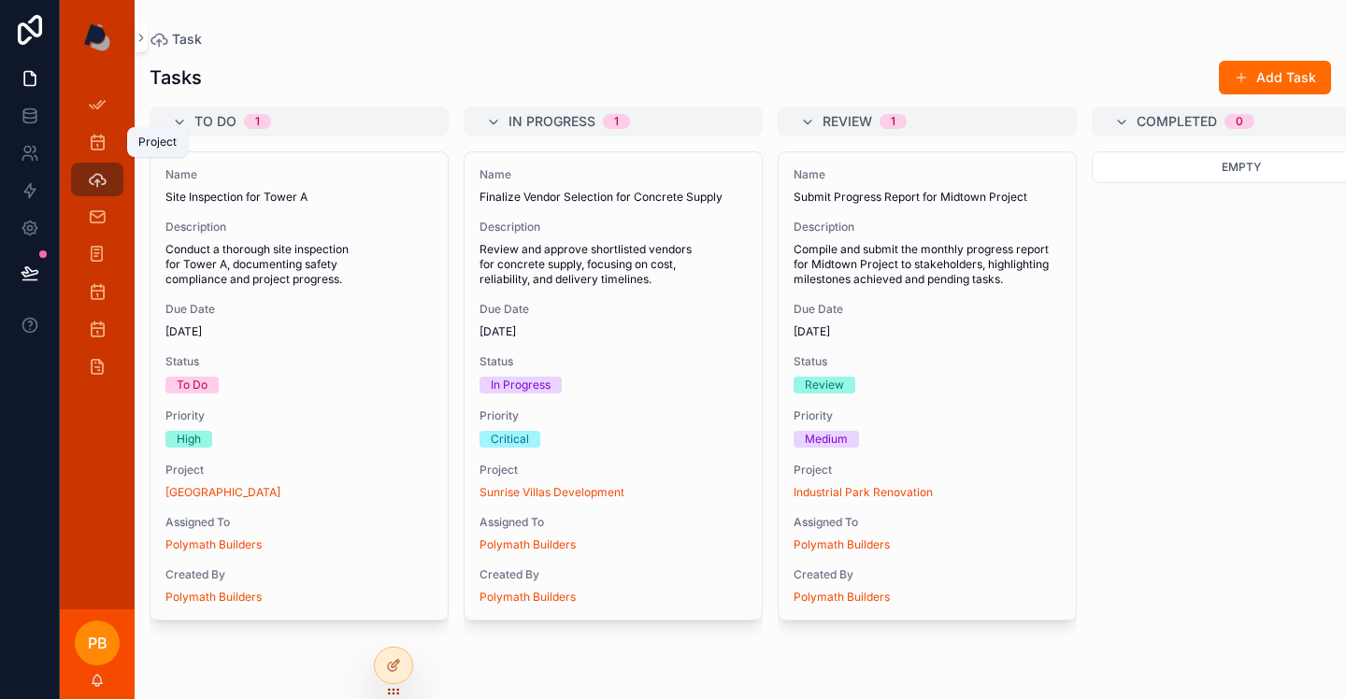
click at [93, 131] on div "Project" at bounding box center [97, 142] width 30 height 30
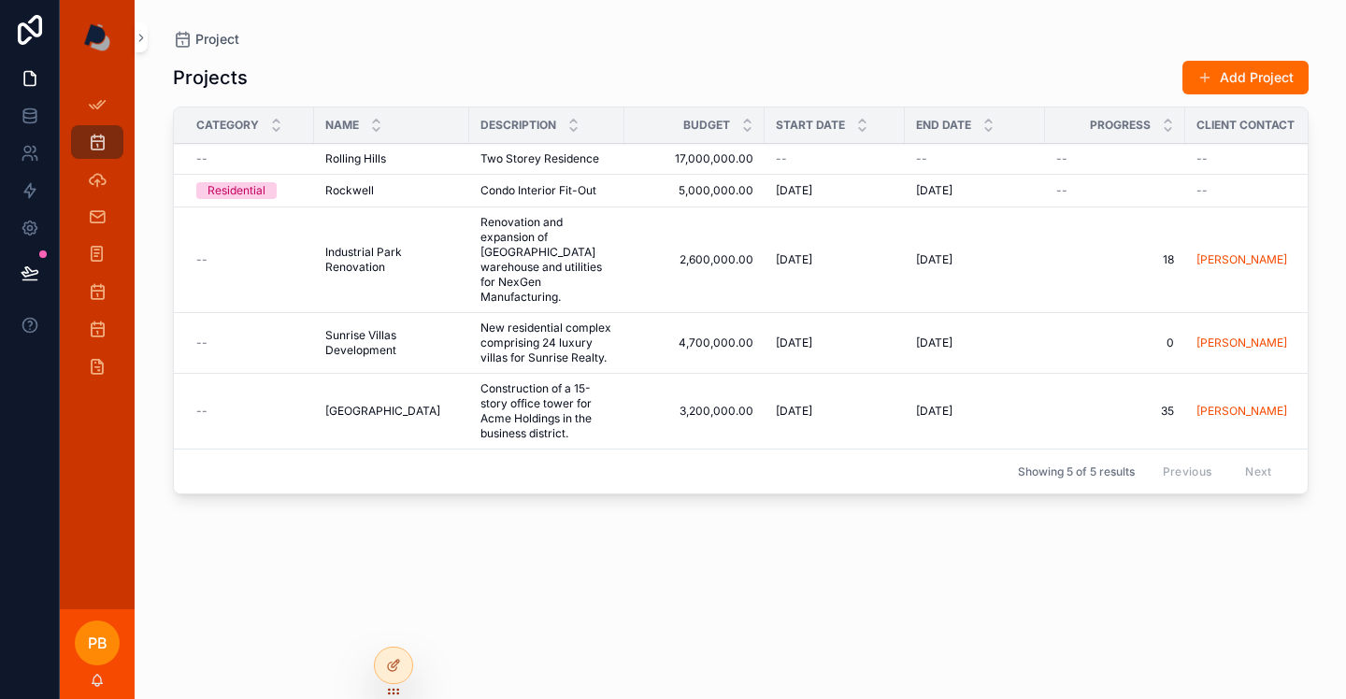
click at [424, 402] on td "Downtown Office Tower Downtown Office Tower" at bounding box center [391, 412] width 155 height 76
click at [422, 409] on span "[GEOGRAPHIC_DATA]" at bounding box center [382, 411] width 115 height 15
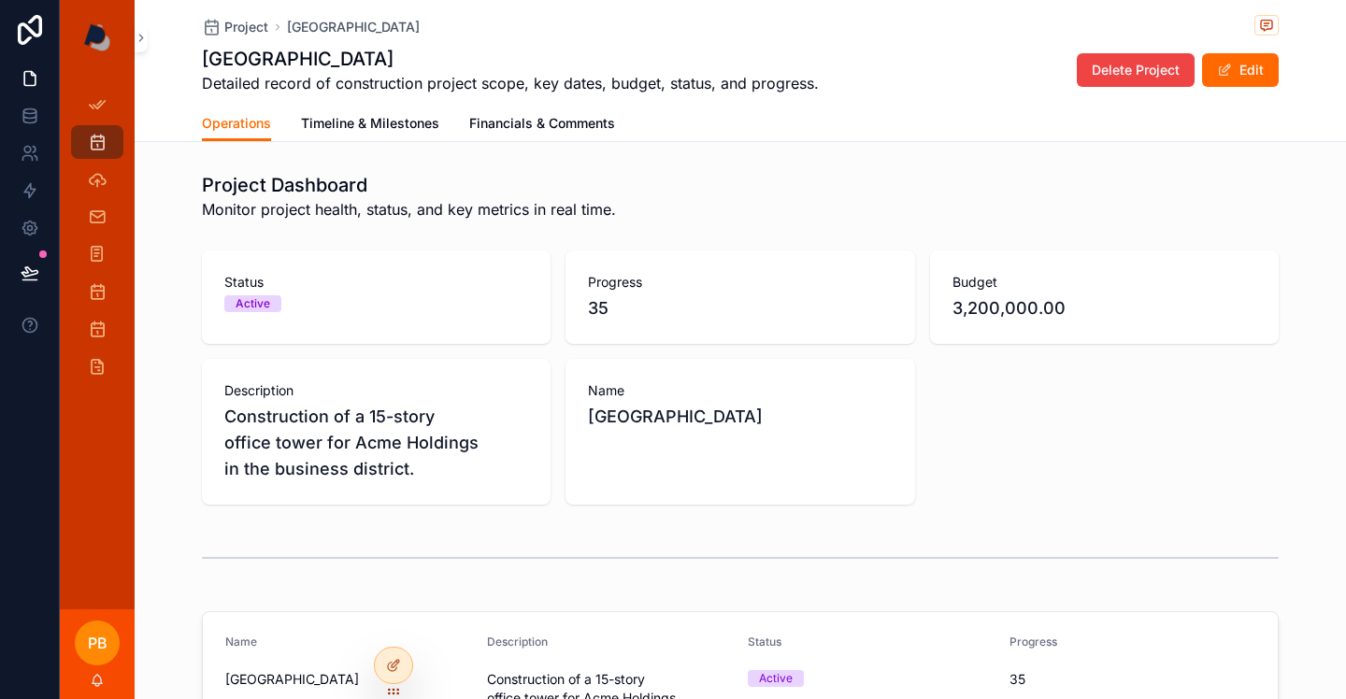
click at [391, 125] on span "Timeline & Milestones" at bounding box center [370, 123] width 138 height 19
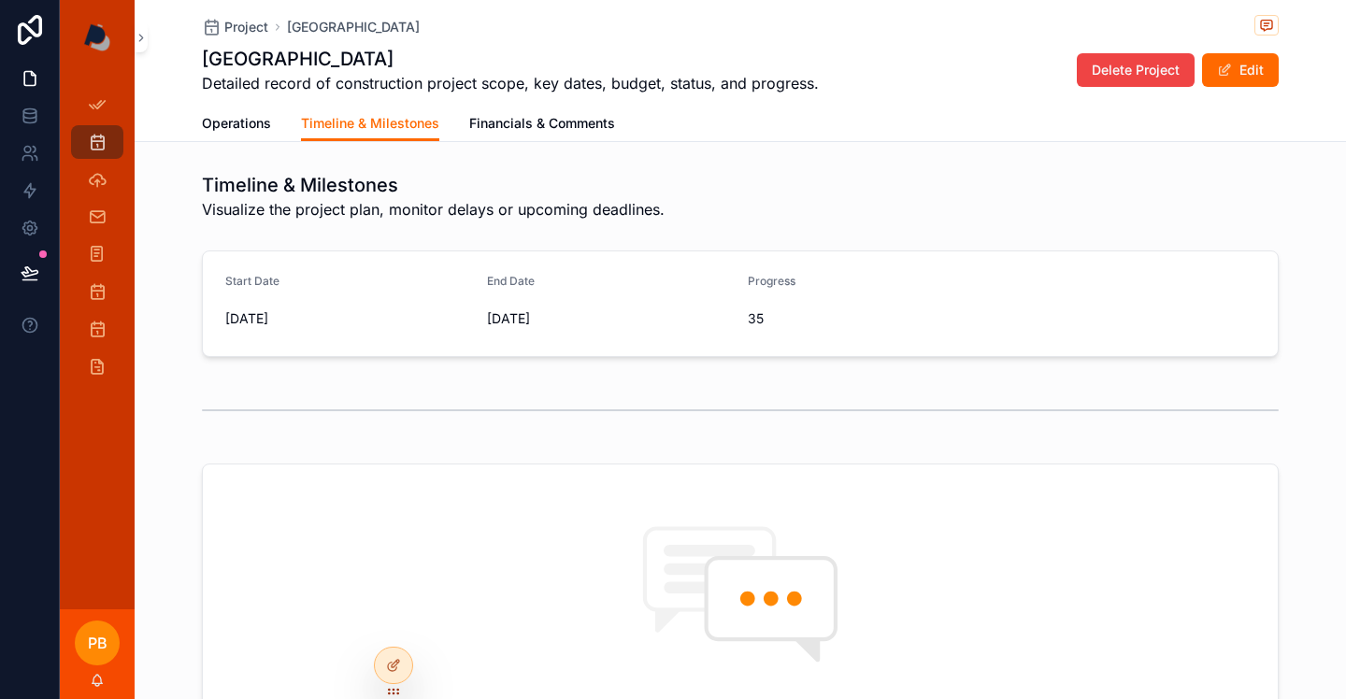
click at [560, 122] on span "Financials & Comments" at bounding box center [542, 123] width 146 height 19
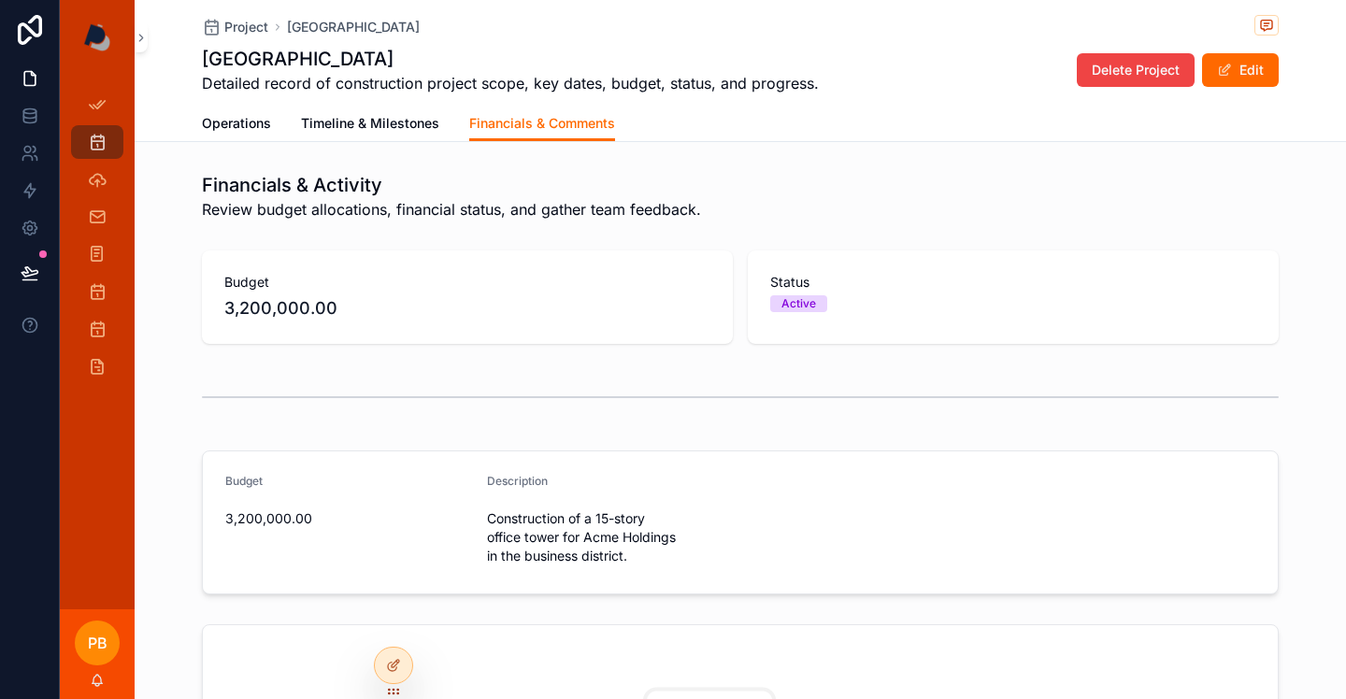
click at [248, 130] on span "Operations" at bounding box center [236, 123] width 69 height 19
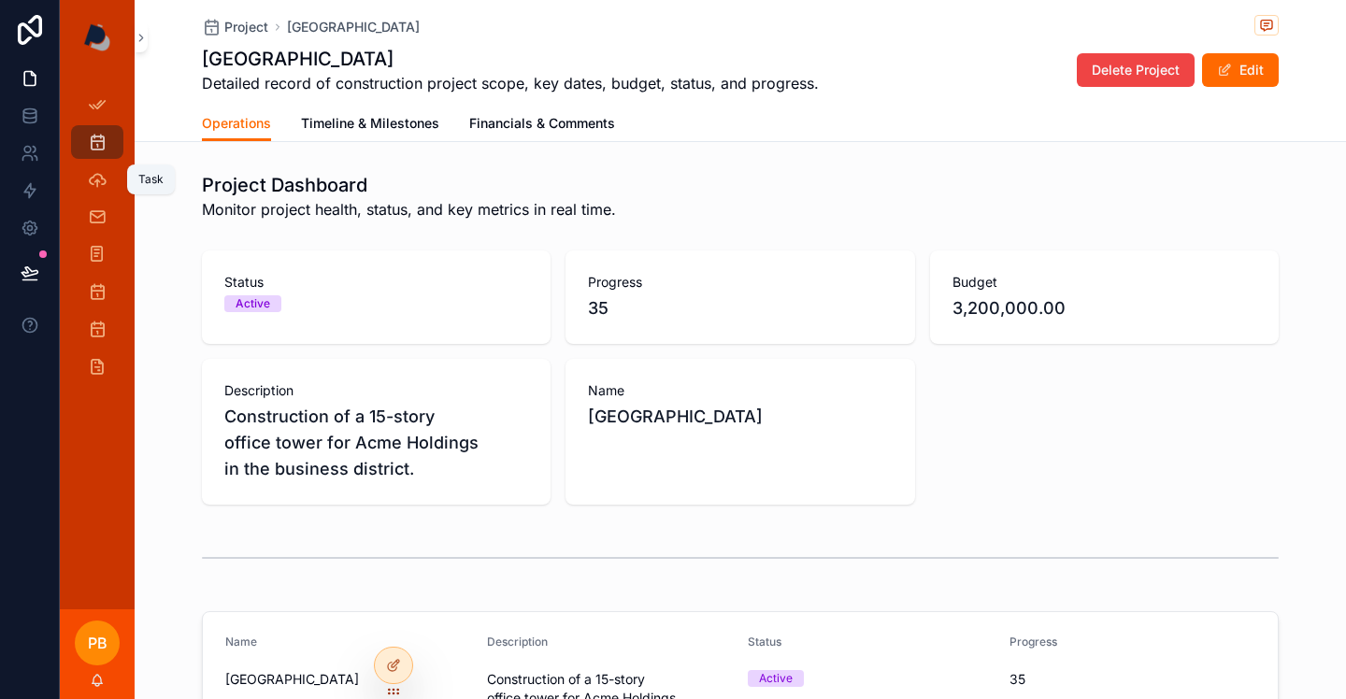
click at [106, 181] on icon "scrollable content" at bounding box center [97, 179] width 19 height 19
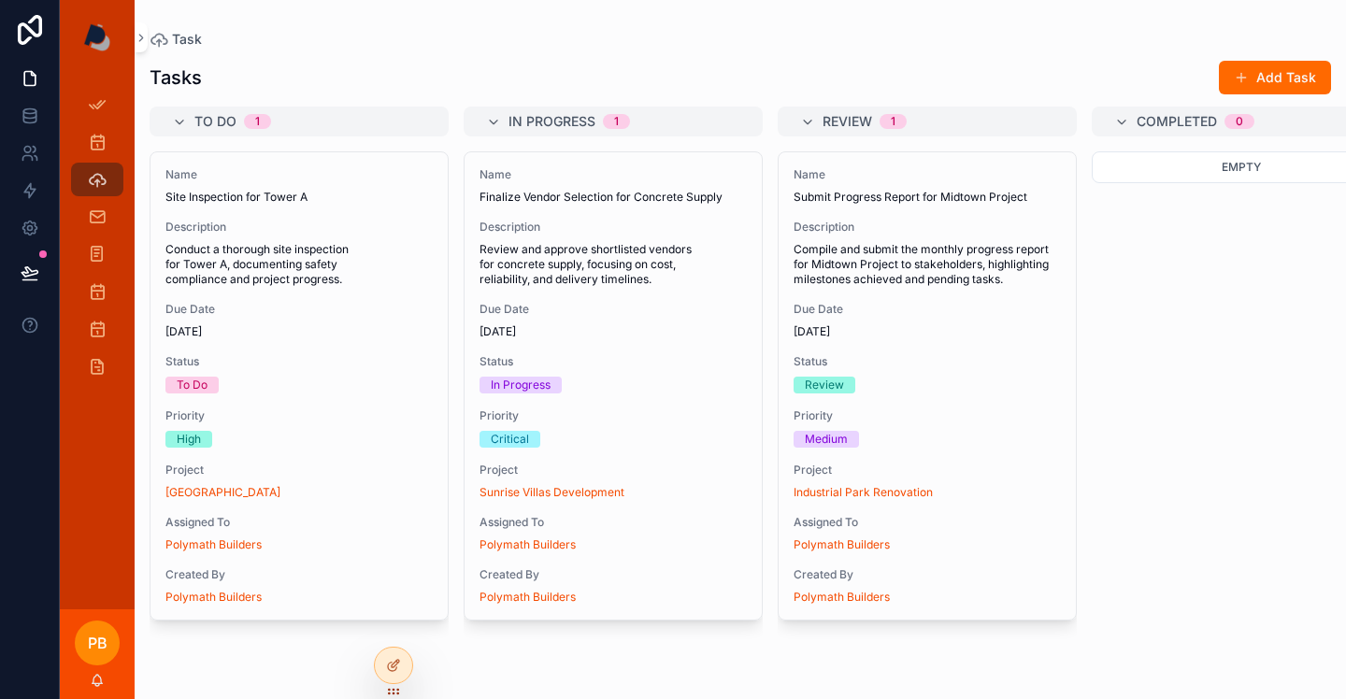
click at [0, 0] on icon at bounding box center [0, 0] width 0 height 0
click at [397, 668] on icon at bounding box center [393, 665] width 15 height 15
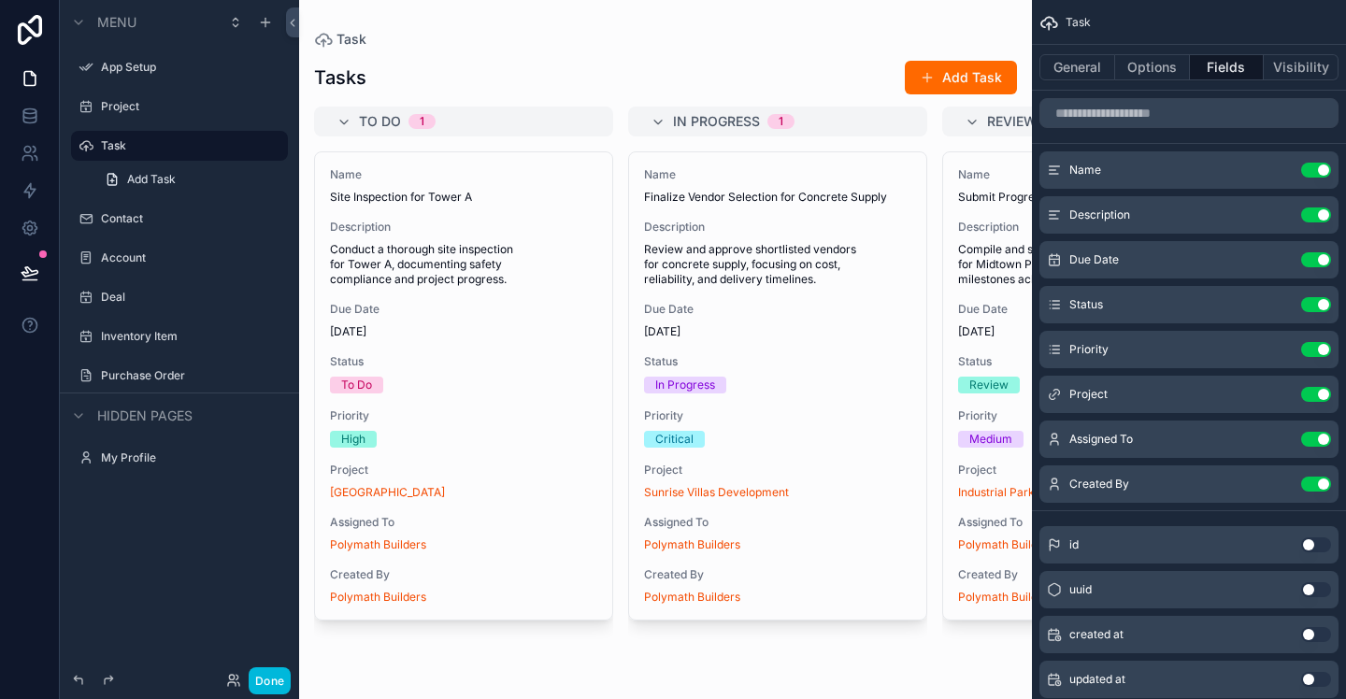
drag, startPoint x: 392, startPoint y: 693, endPoint x: 398, endPoint y: 661, distance: 32.5
click at [1090, 75] on button "General" at bounding box center [1078, 67] width 76 height 26
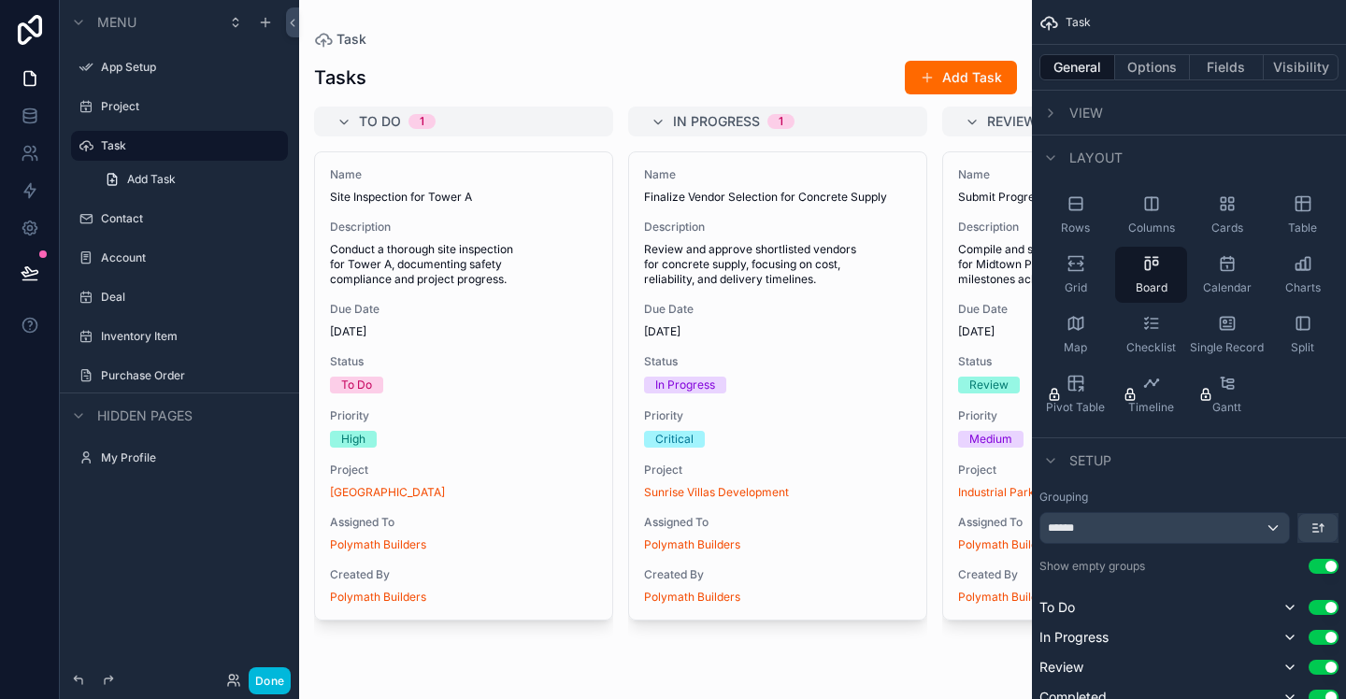
click at [1083, 207] on icon "scrollable content" at bounding box center [1076, 203] width 19 height 19
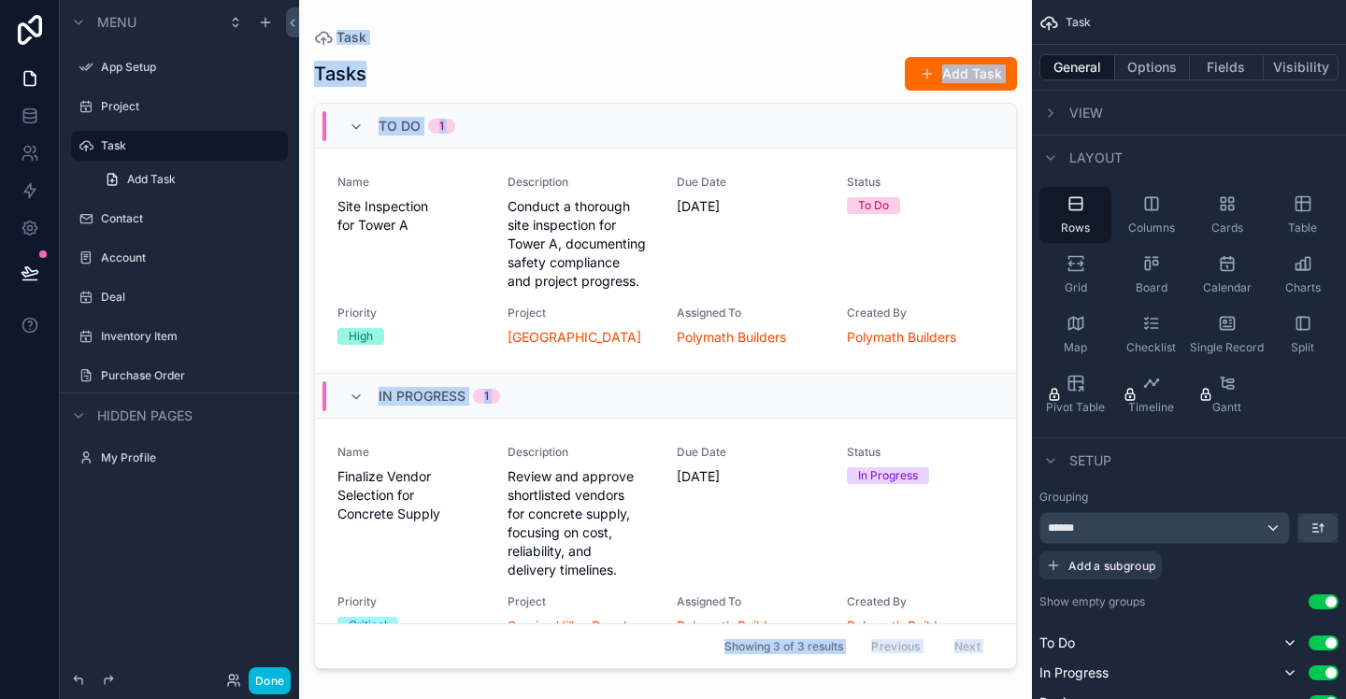
drag, startPoint x: 1148, startPoint y: 208, endPoint x: 1177, endPoint y: 208, distance: 29.0
click at [1148, 208] on icon "scrollable content" at bounding box center [1151, 203] width 19 height 19
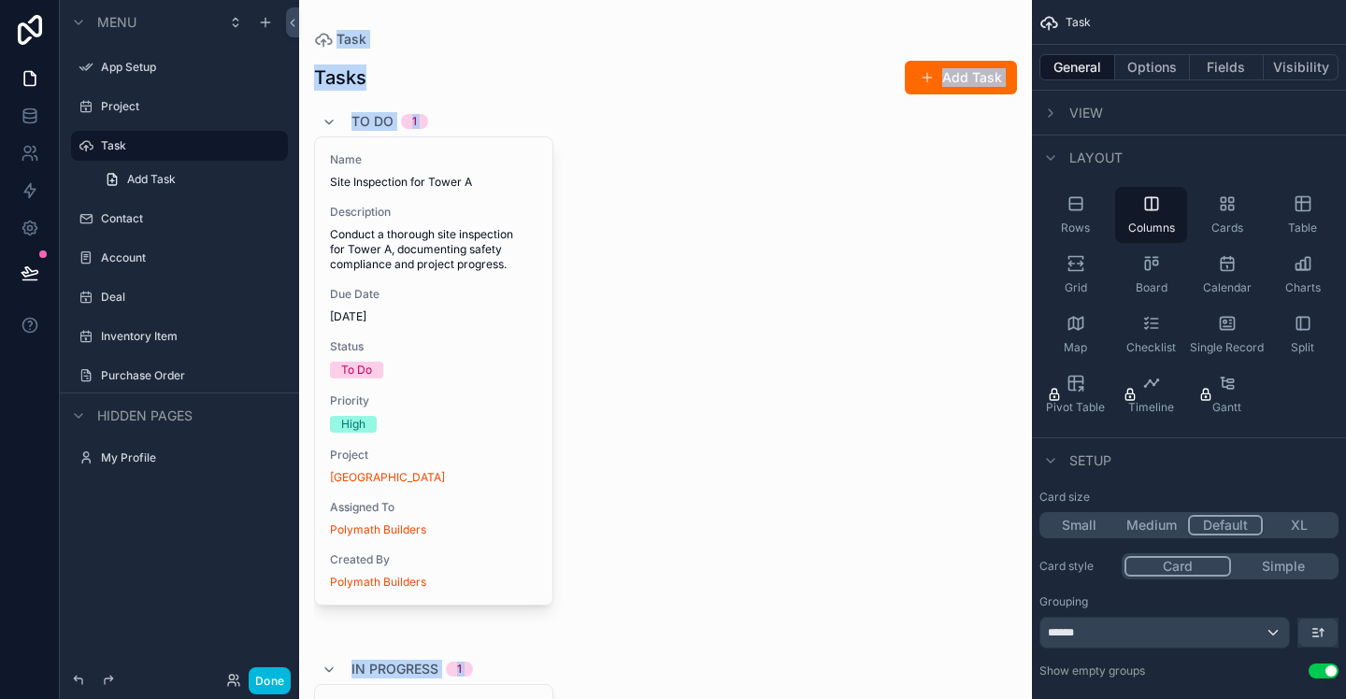
click at [1229, 209] on icon "scrollable content" at bounding box center [1230, 208] width 5 height 5
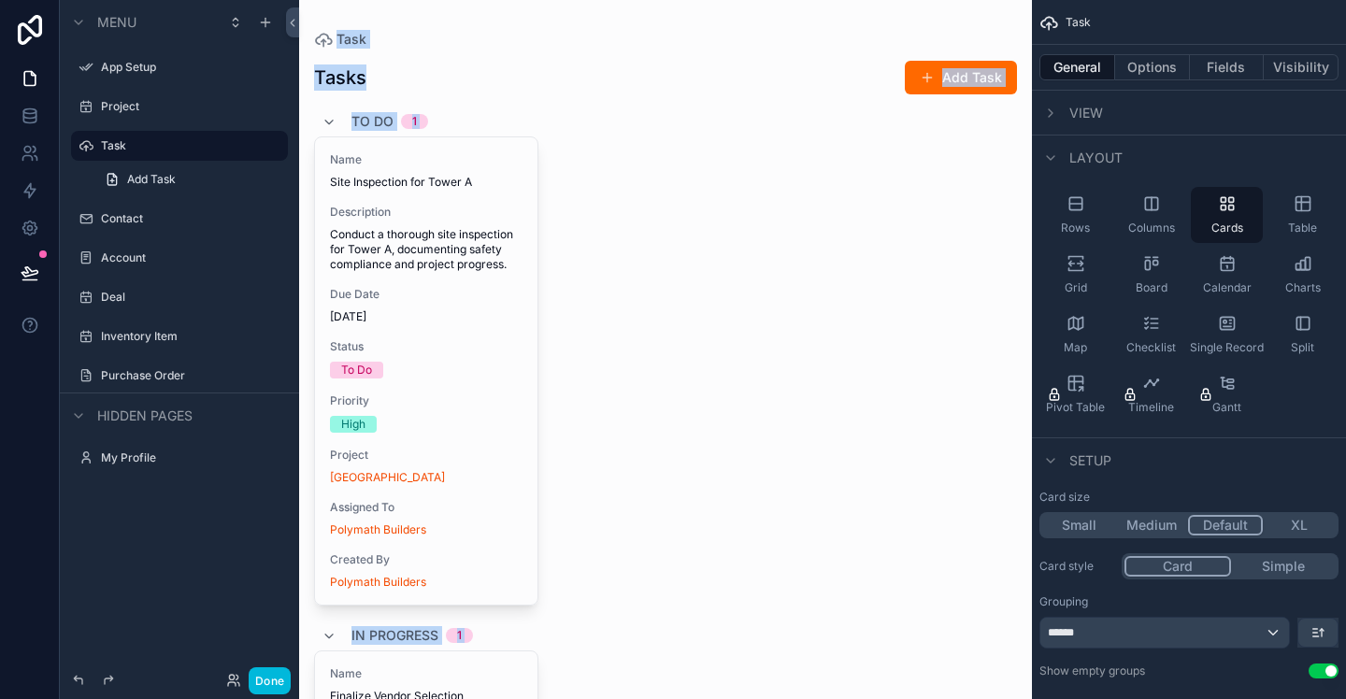
click at [1306, 211] on icon "scrollable content" at bounding box center [1303, 203] width 19 height 19
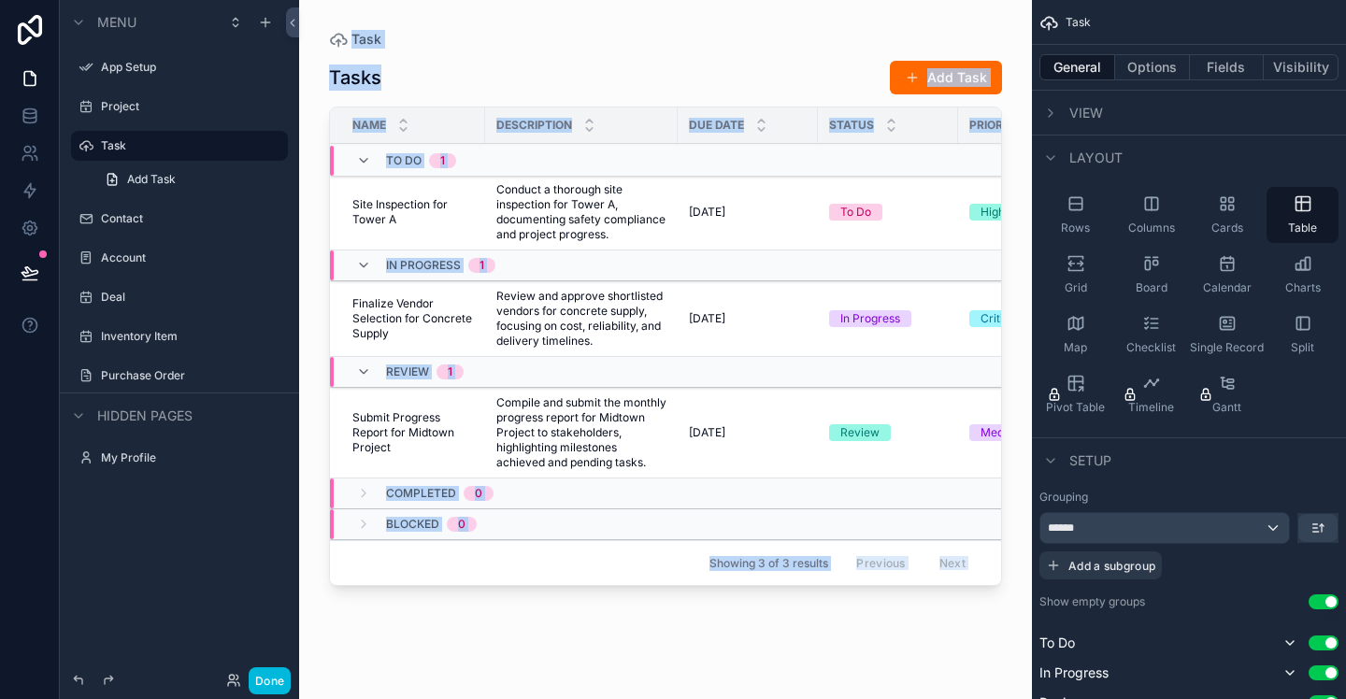
click at [1149, 269] on icon "scrollable content" at bounding box center [1147, 265] width 5 height 9
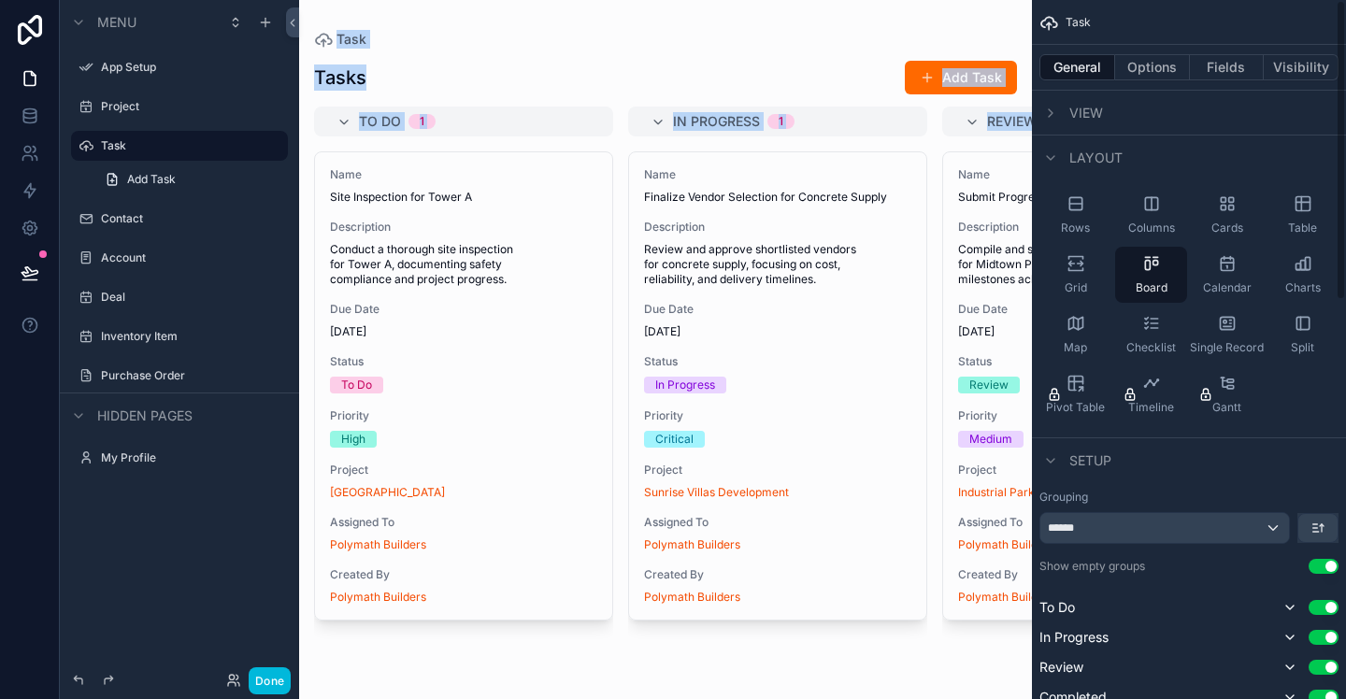
click at [1084, 208] on icon "scrollable content" at bounding box center [1076, 203] width 19 height 19
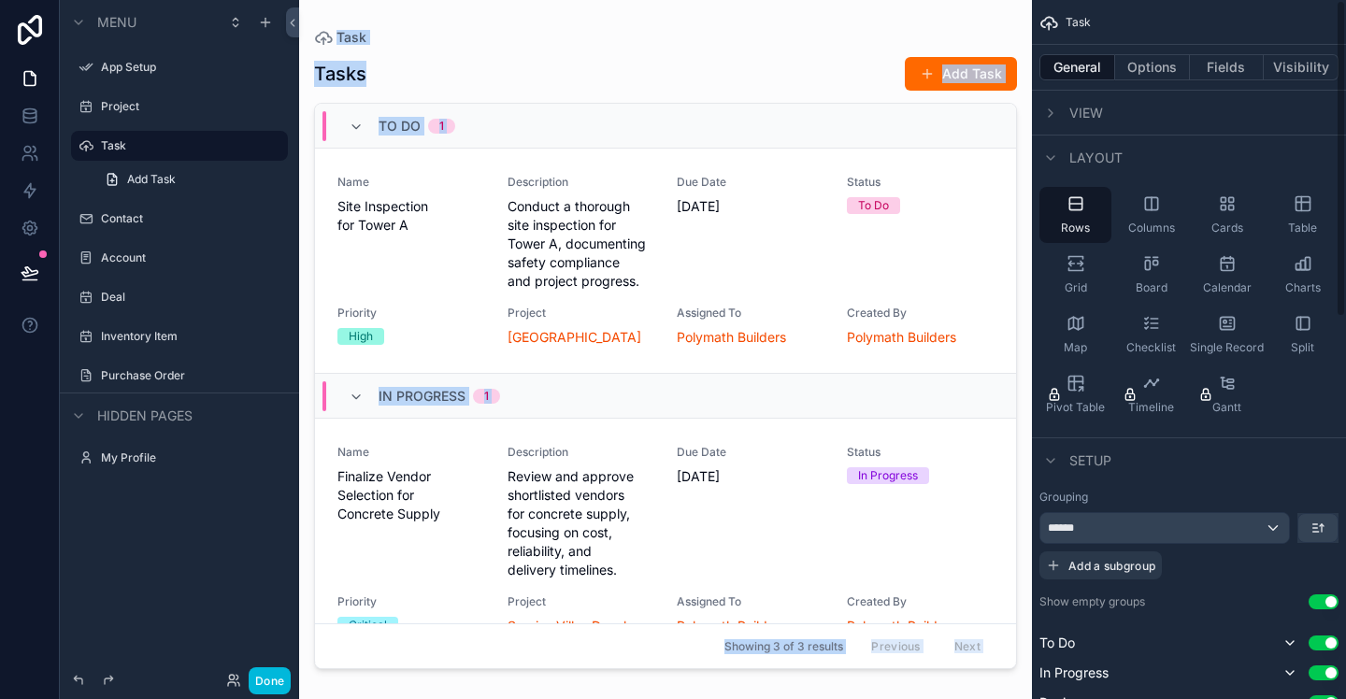
click at [1156, 208] on icon "scrollable content" at bounding box center [1151, 203] width 12 height 12
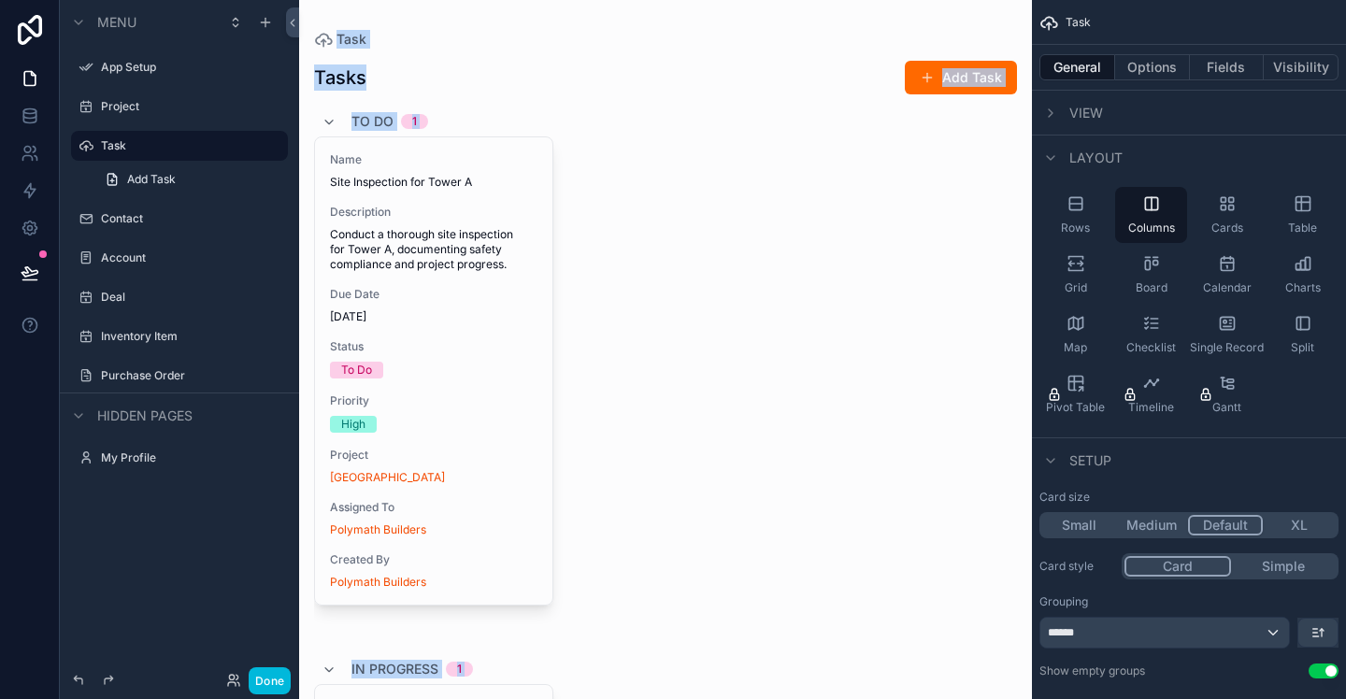
click at [1224, 214] on div "Cards" at bounding box center [1227, 215] width 72 height 56
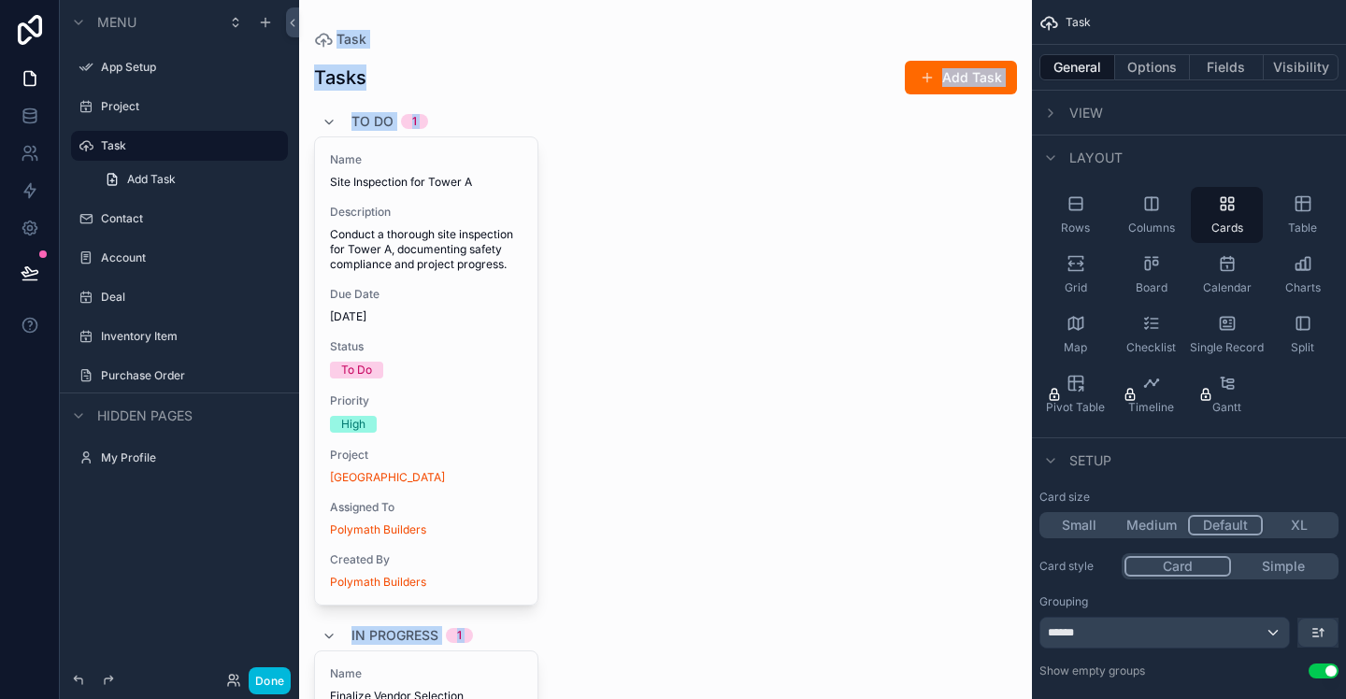
click at [1300, 211] on icon "scrollable content" at bounding box center [1303, 203] width 19 height 19
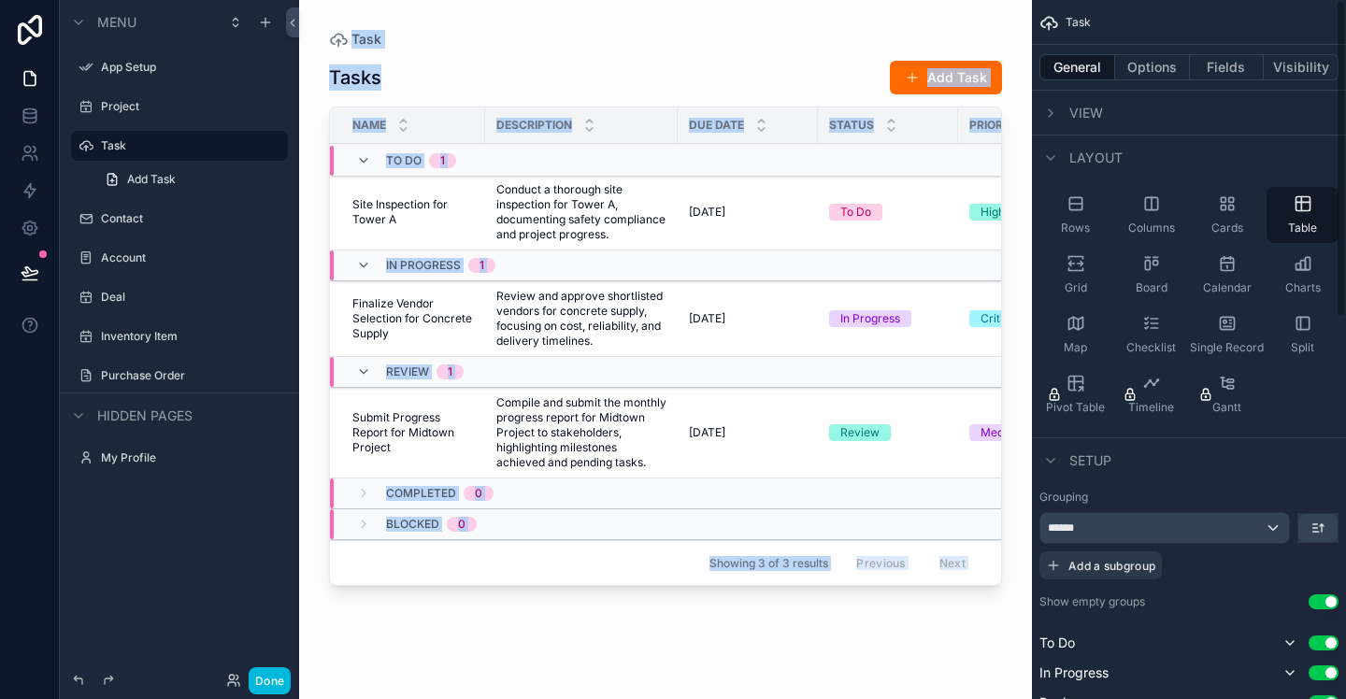
click at [1192, 534] on div "******" at bounding box center [1165, 528] width 249 height 30
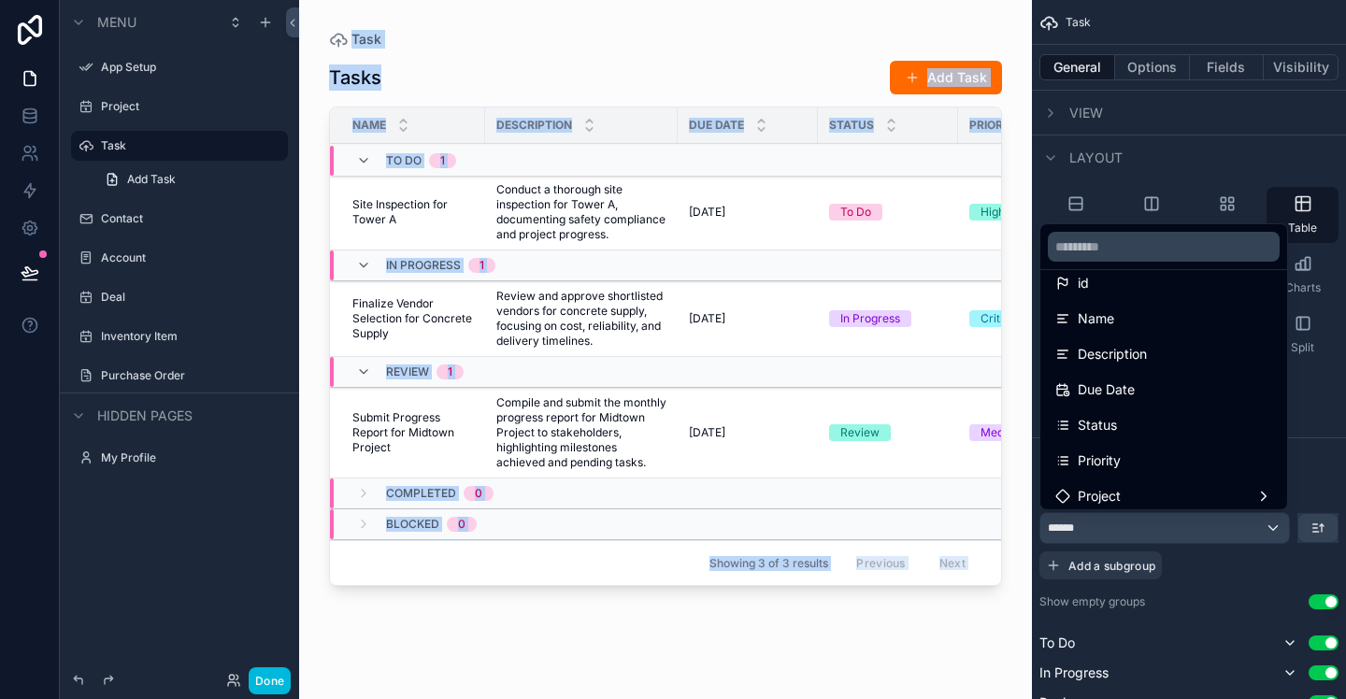
scroll to position [91, 0]
click at [1114, 491] on span "Project" at bounding box center [1099, 495] width 43 height 22
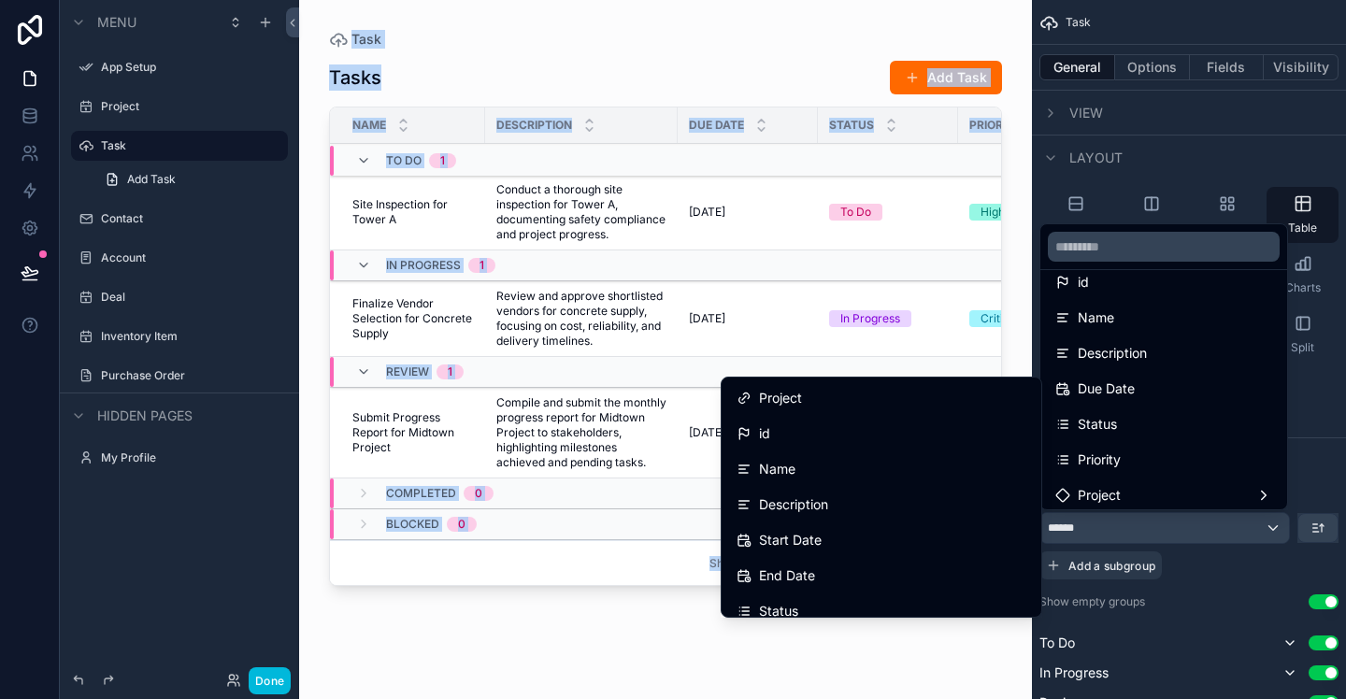
click at [831, 401] on div "Project" at bounding box center [882, 398] width 290 height 22
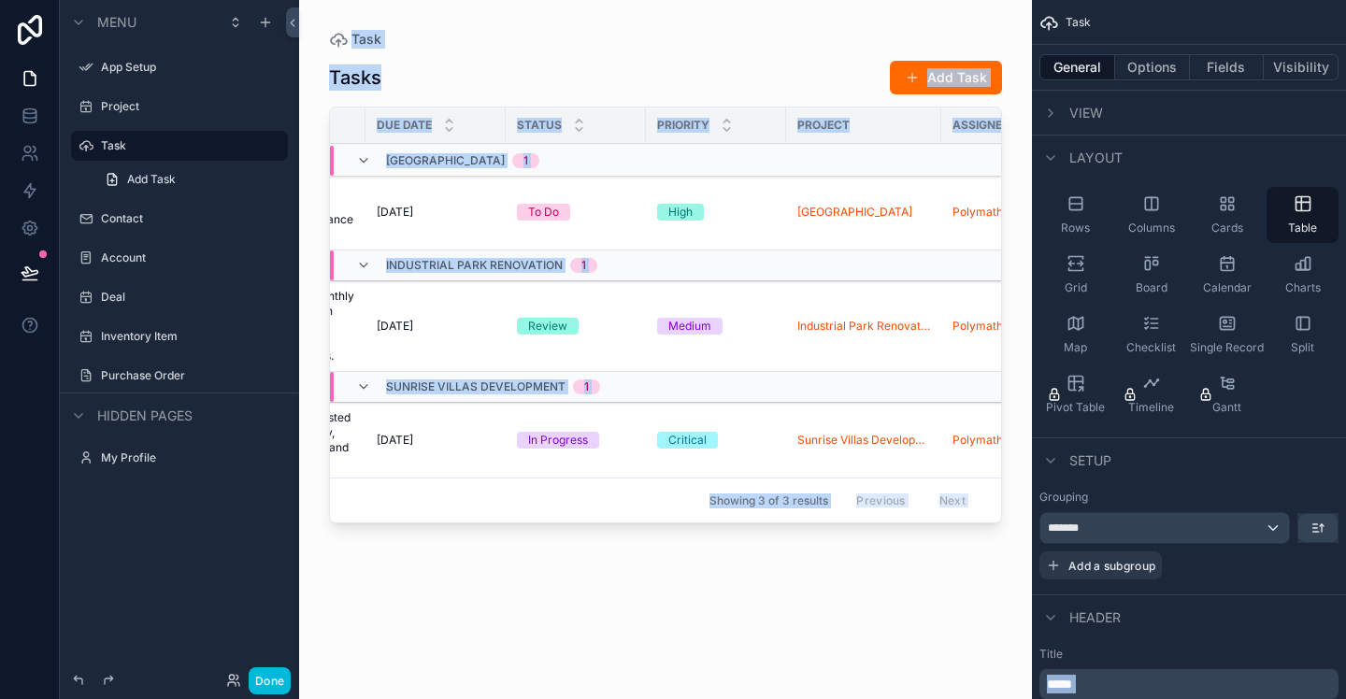
scroll to position [0, 310]
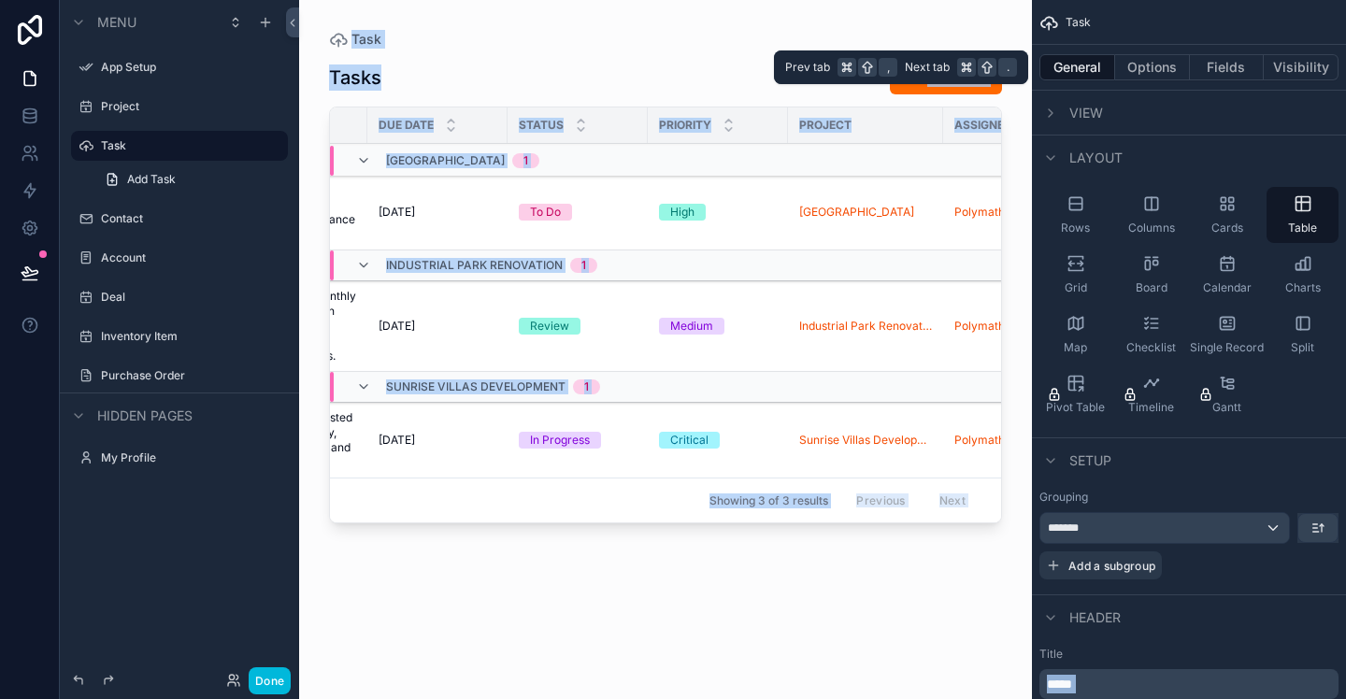
click at [1222, 65] on button "Fields" at bounding box center [1227, 67] width 75 height 26
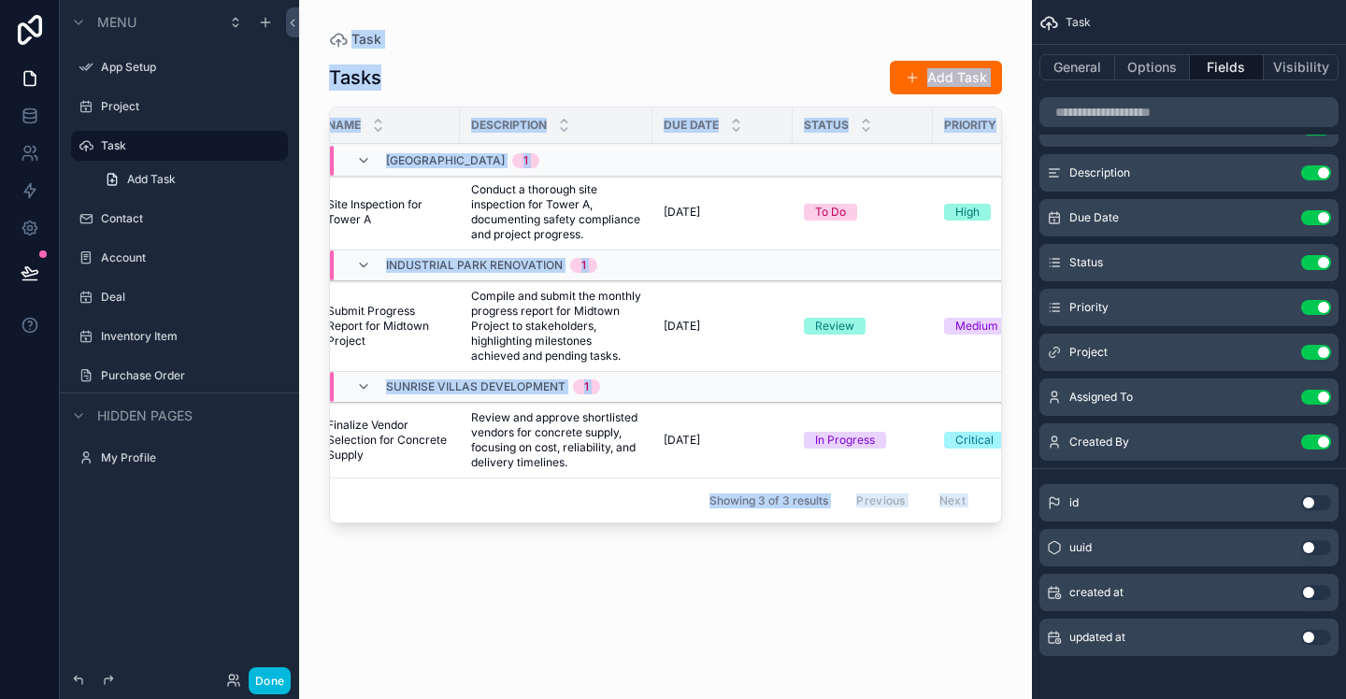
scroll to position [0, 0]
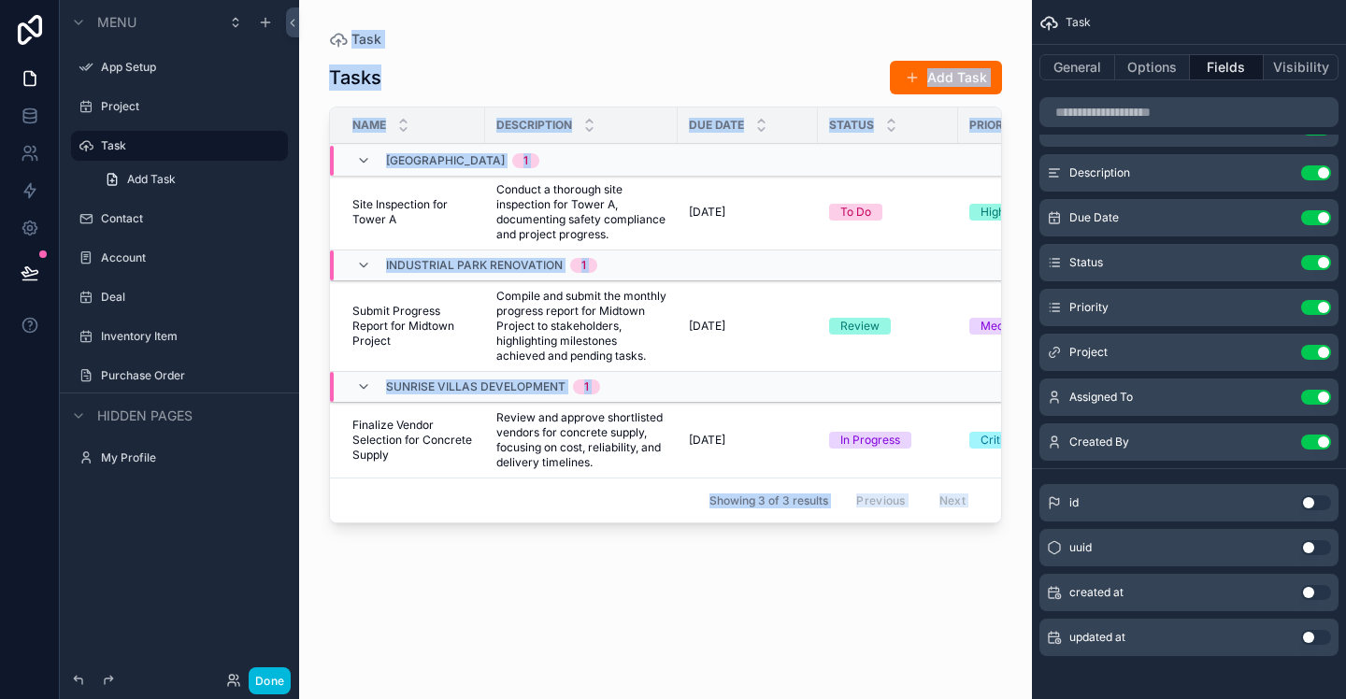
click at [486, 127] on div "Description" at bounding box center [581, 126] width 193 height 36
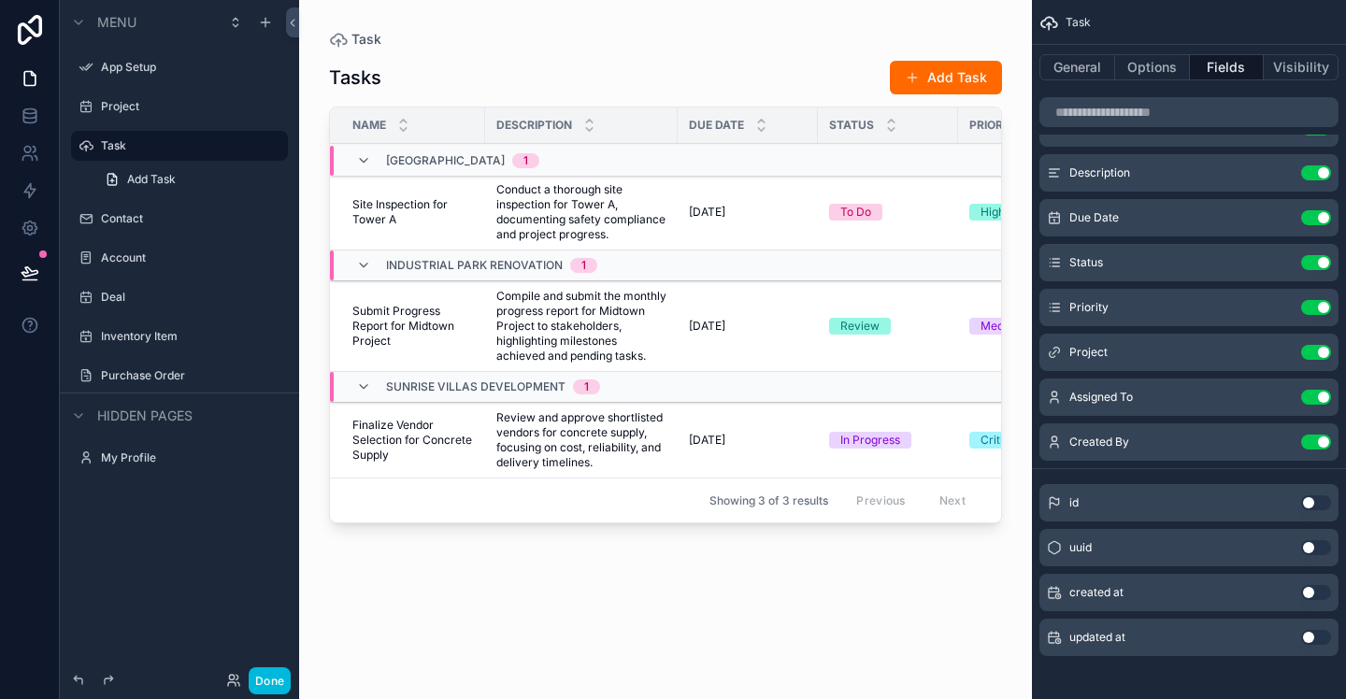
click at [450, 125] on div "Name" at bounding box center [407, 126] width 155 height 36
click at [361, 160] on icon "scrollable content" at bounding box center [363, 160] width 15 height 15
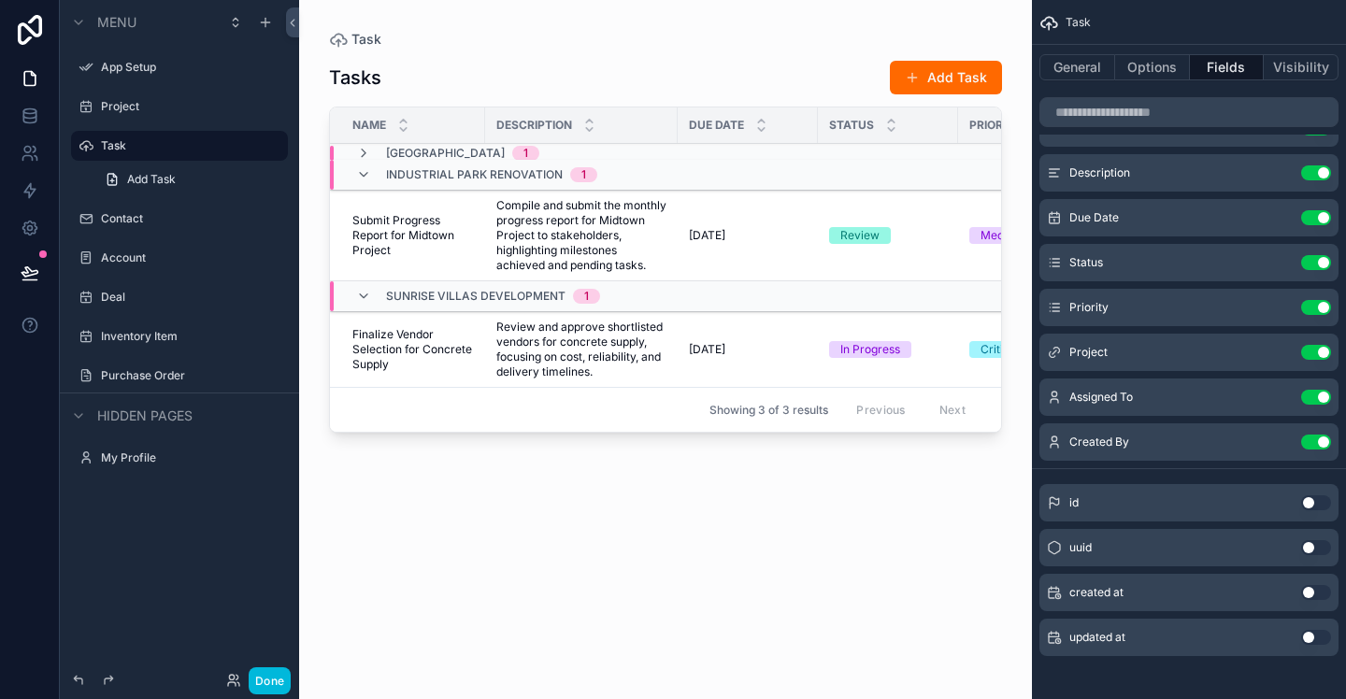
click at [366, 175] on icon "scrollable content" at bounding box center [363, 174] width 15 height 15
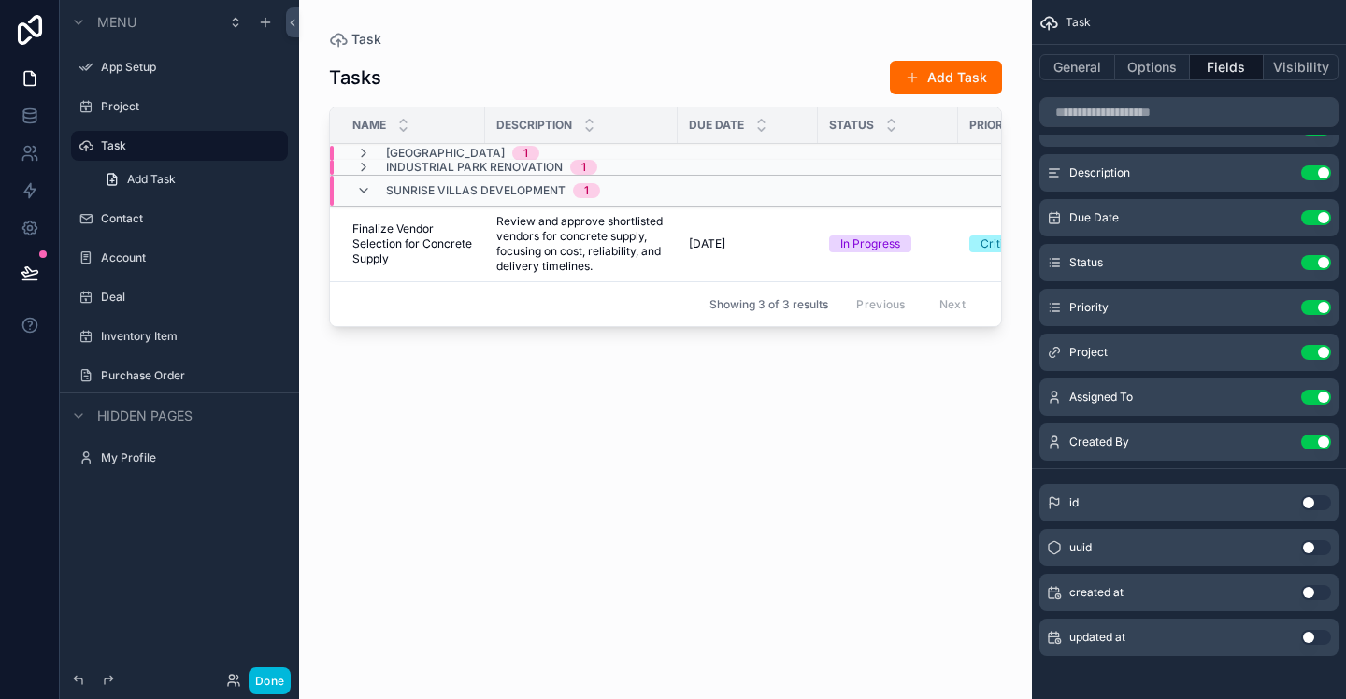
click at [364, 192] on icon "scrollable content" at bounding box center [363, 190] width 15 height 15
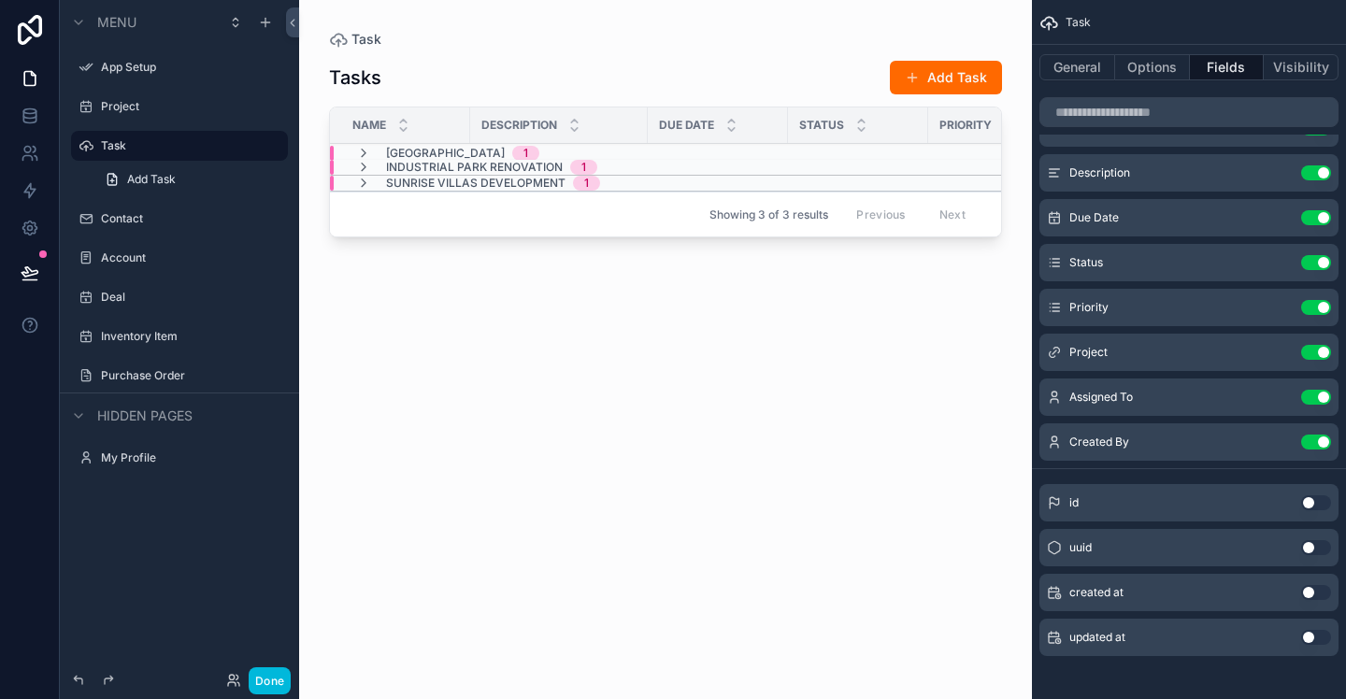
click at [364, 151] on icon "scrollable content" at bounding box center [363, 153] width 15 height 15
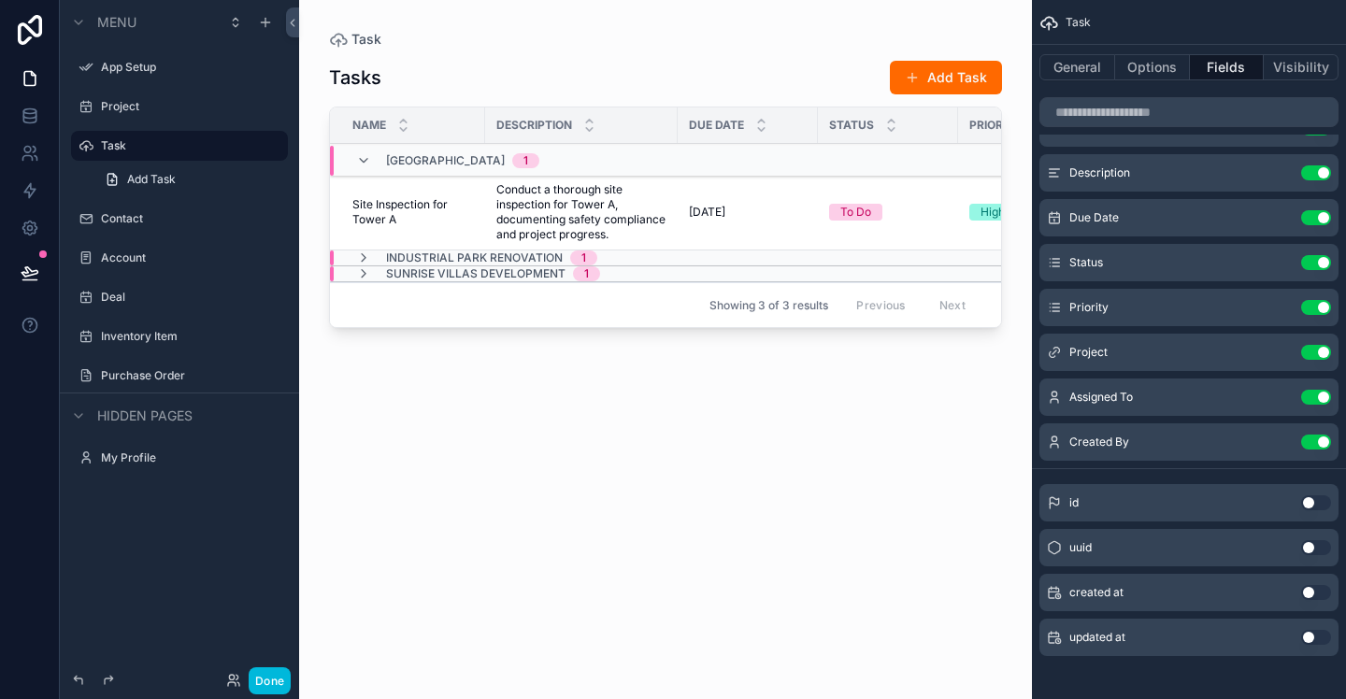
click at [362, 257] on icon "scrollable content" at bounding box center [363, 258] width 15 height 15
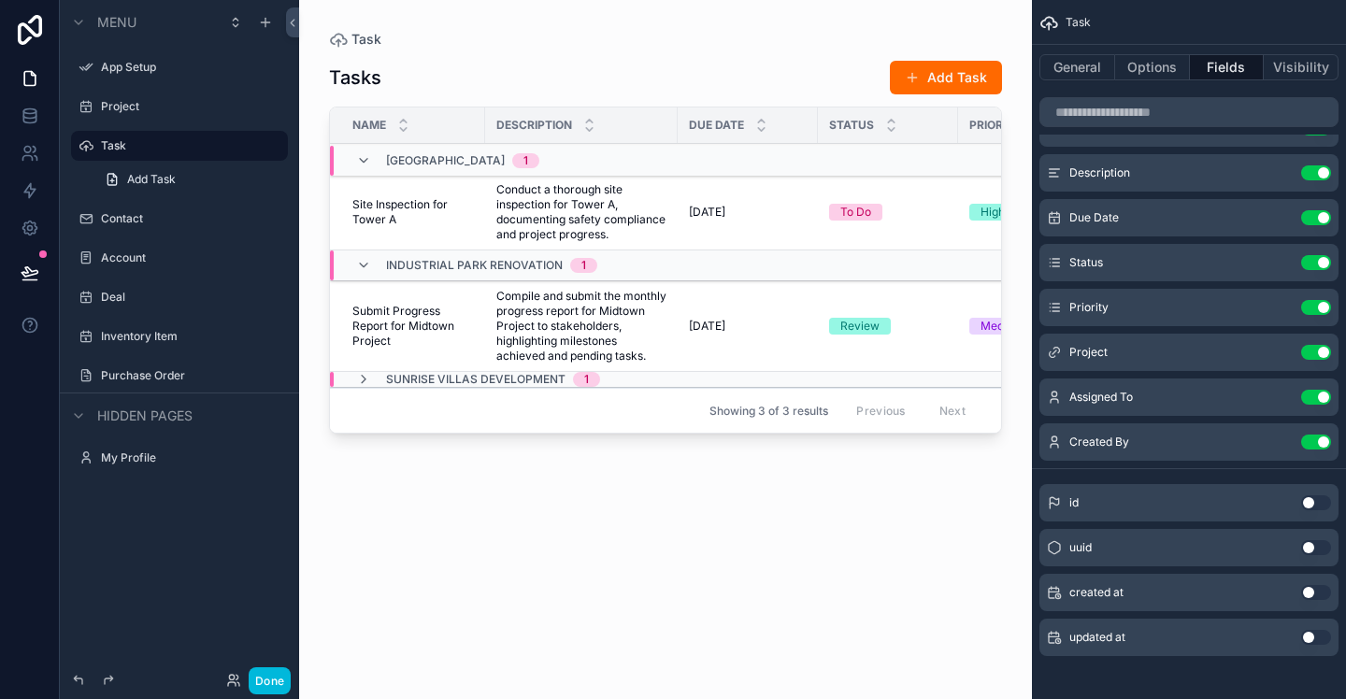
click at [365, 387] on icon "scrollable content" at bounding box center [363, 379] width 15 height 15
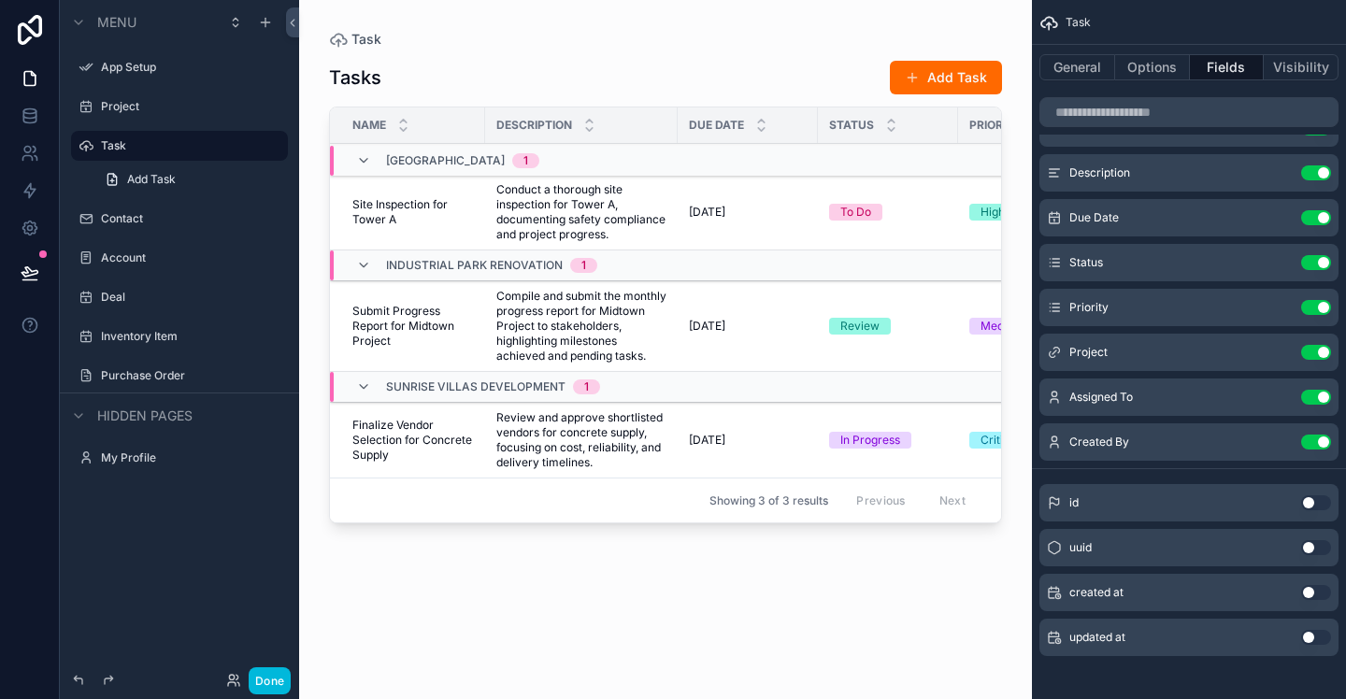
drag, startPoint x: 1069, startPoint y: 66, endPoint x: 1092, endPoint y: 77, distance: 25.5
click at [1069, 66] on button "General" at bounding box center [1078, 67] width 76 height 26
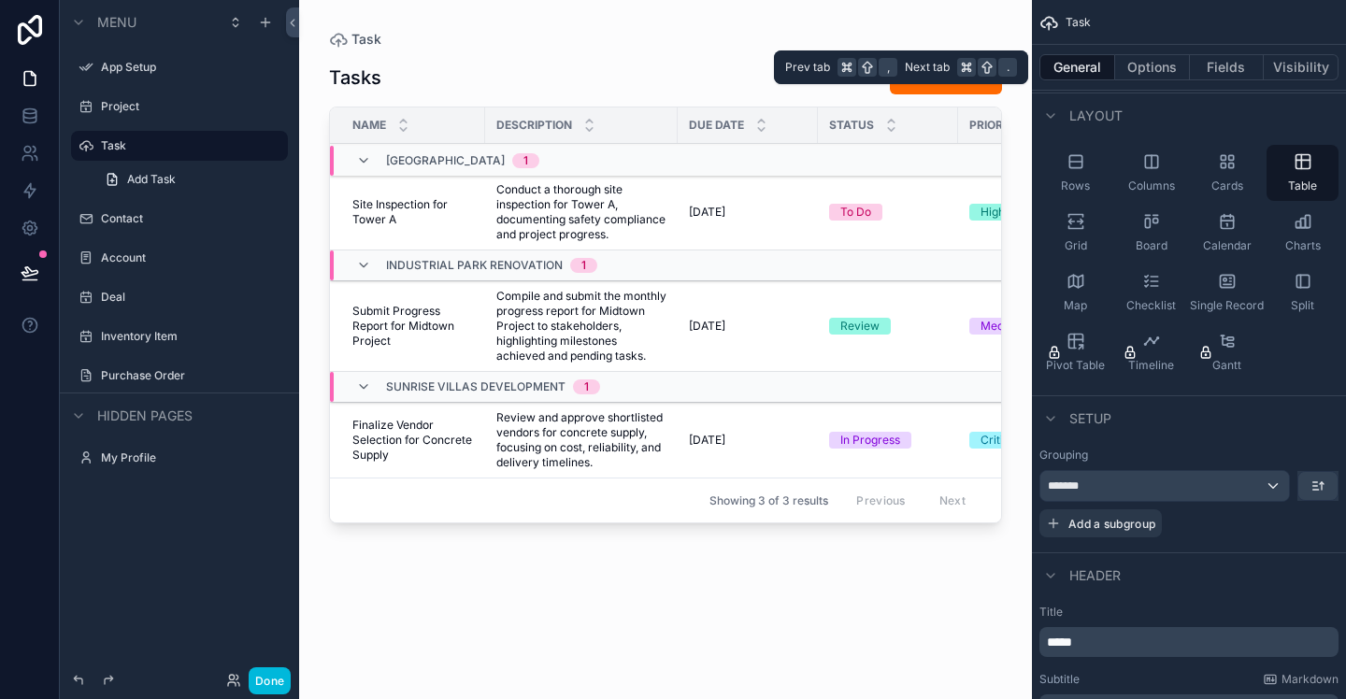
click at [1155, 68] on button "Options" at bounding box center [1152, 67] width 75 height 26
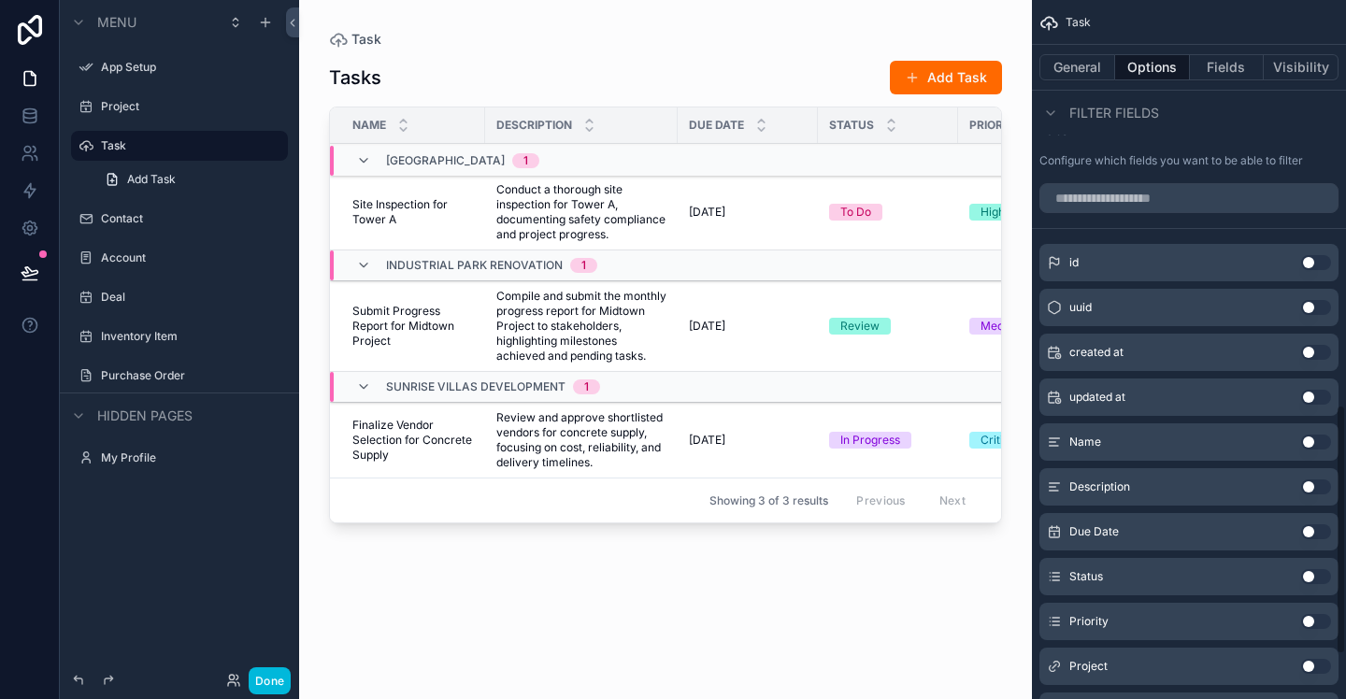
scroll to position [1259, 0]
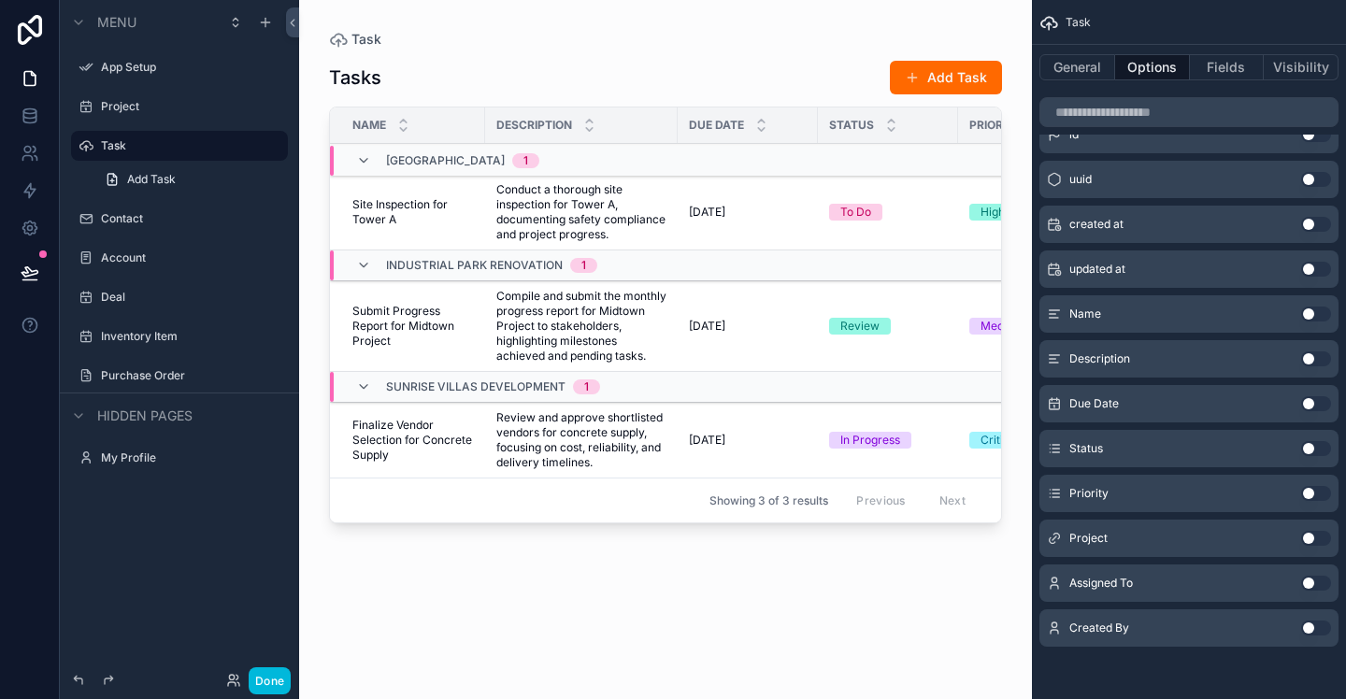
click at [118, 101] on label "Project" at bounding box center [189, 106] width 176 height 15
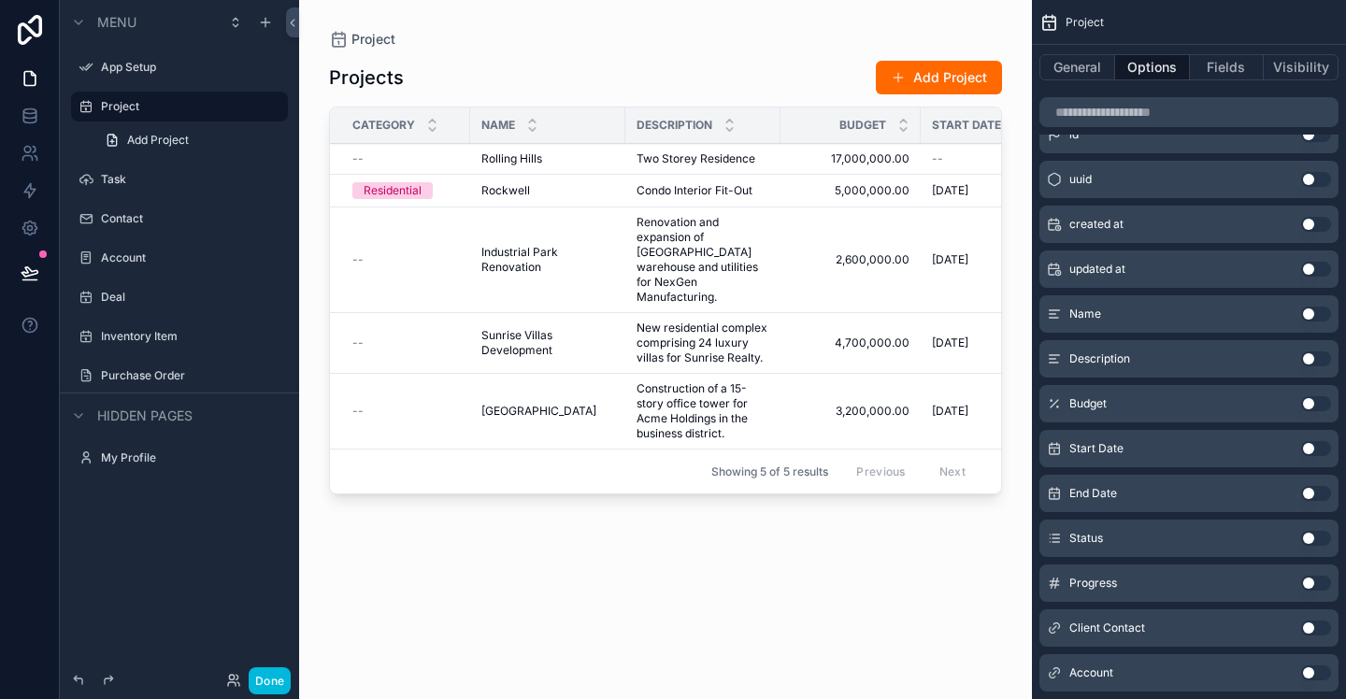
click at [293, 679] on div "Done" at bounding box center [179, 680] width 239 height 37
click at [276, 681] on button "Done" at bounding box center [270, 681] width 42 height 27
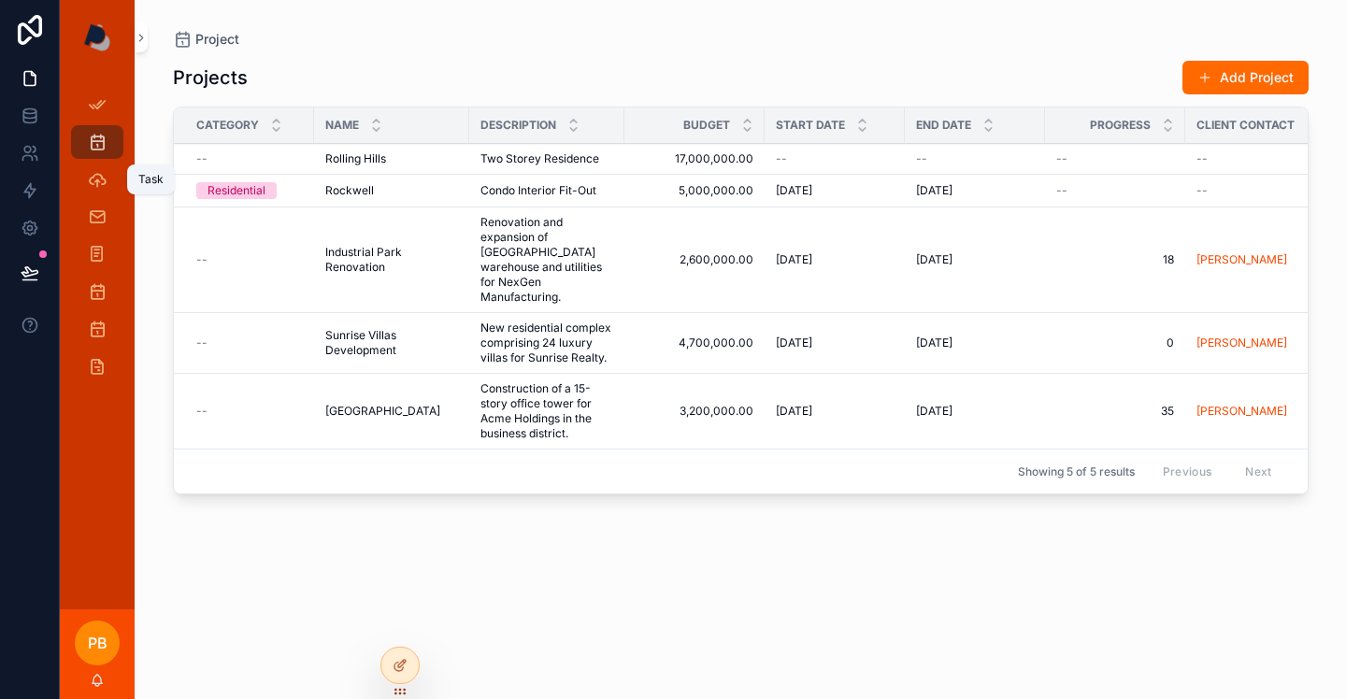
click at [101, 178] on icon "scrollable content" at bounding box center [97, 179] width 19 height 19
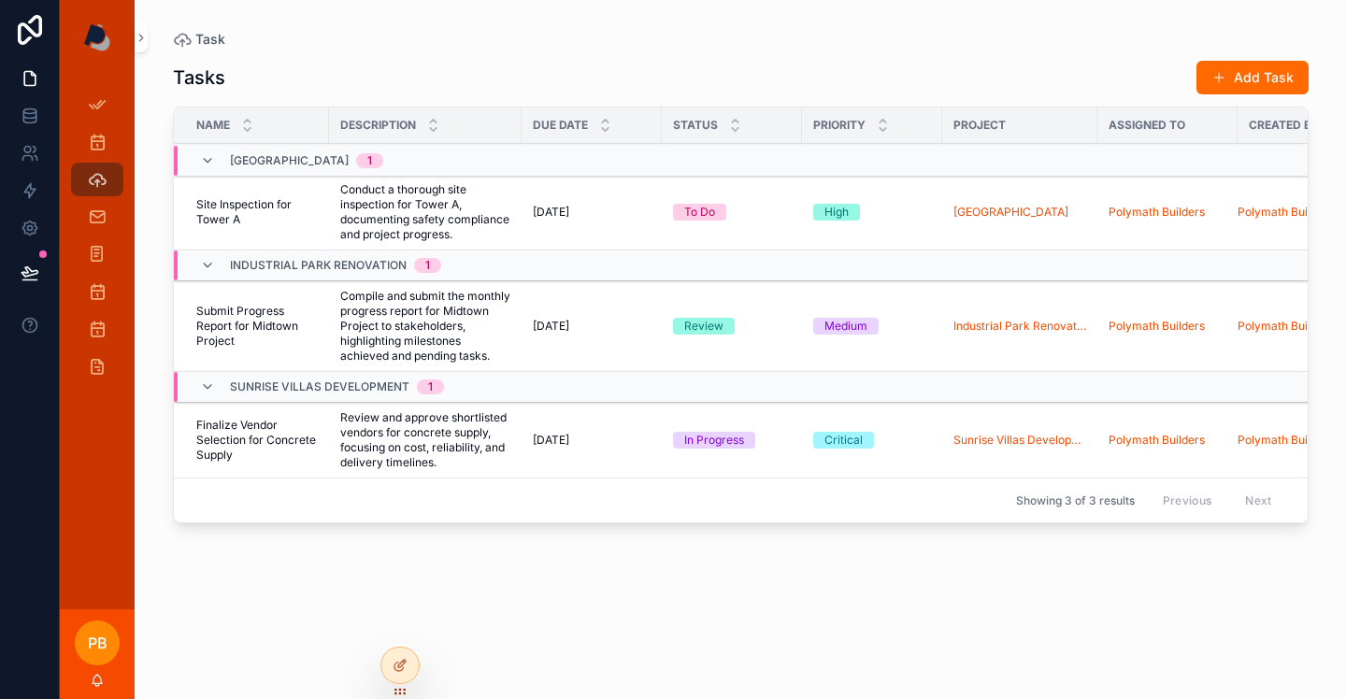
click at [210, 267] on icon "scrollable content" at bounding box center [207, 265] width 15 height 15
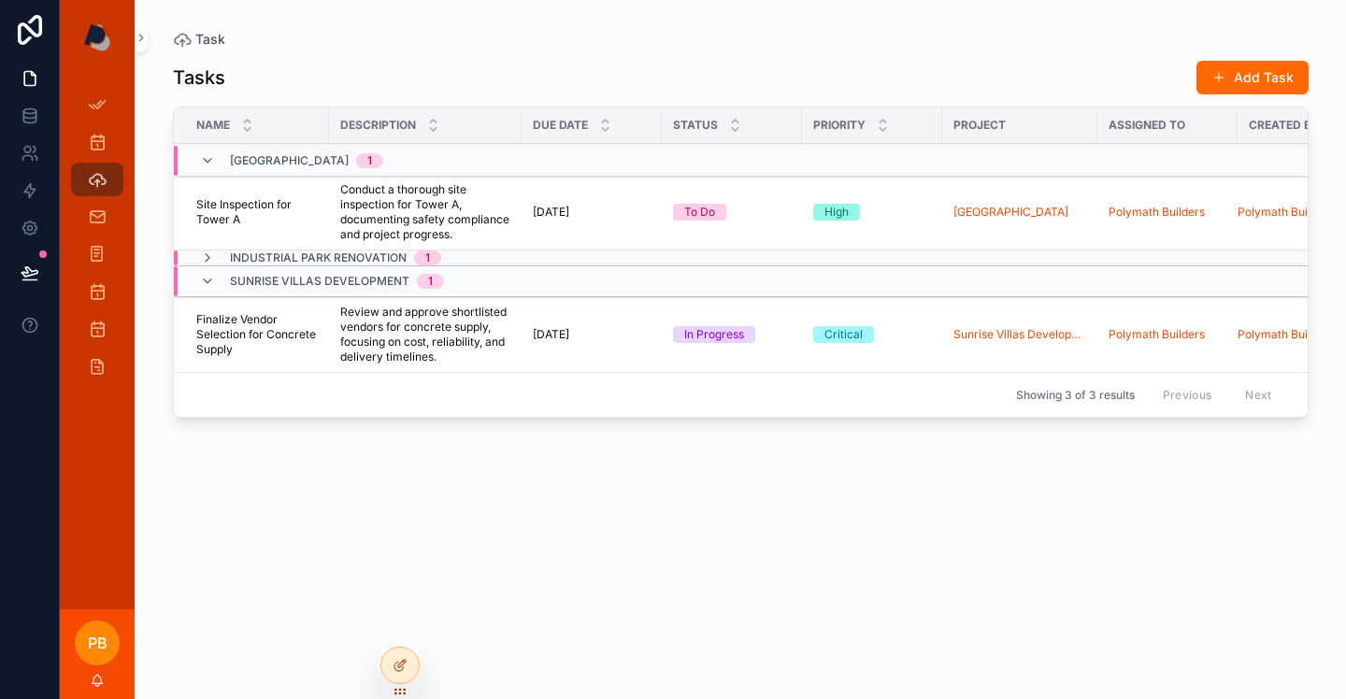
click at [208, 163] on icon "scrollable content" at bounding box center [207, 160] width 15 height 15
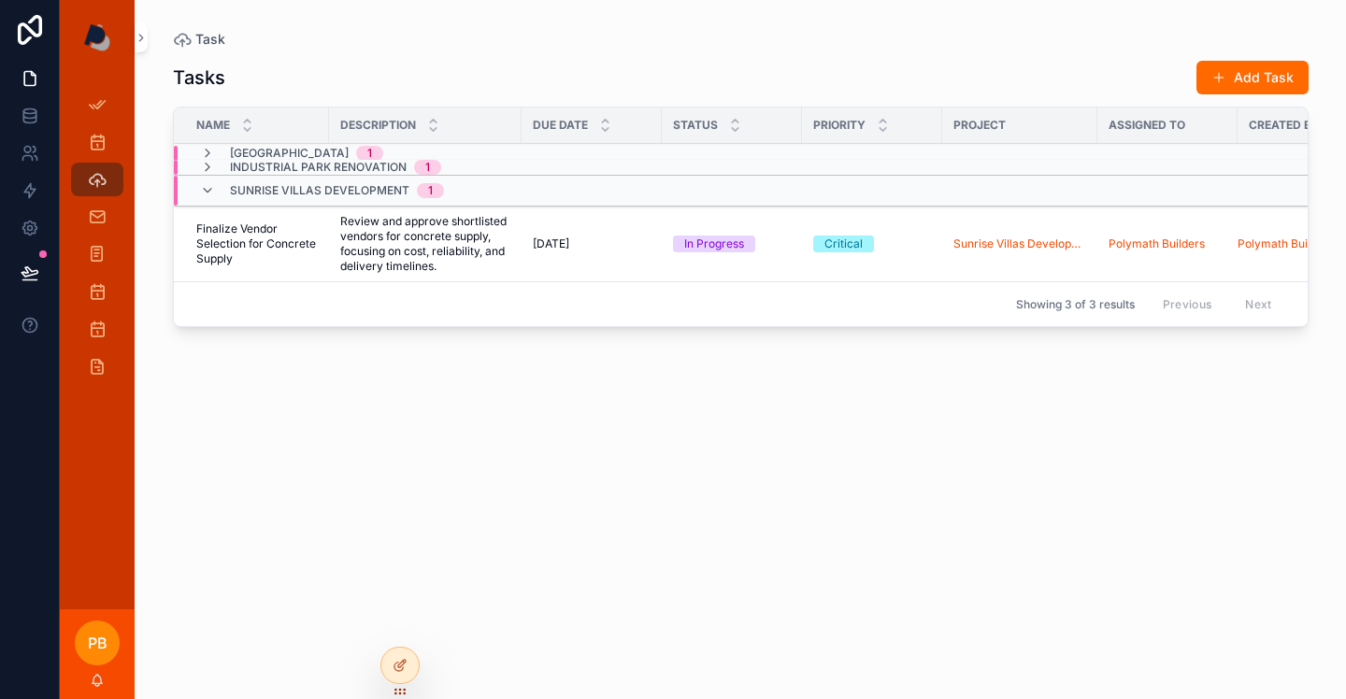
click at [207, 194] on icon "scrollable content" at bounding box center [207, 190] width 15 height 15
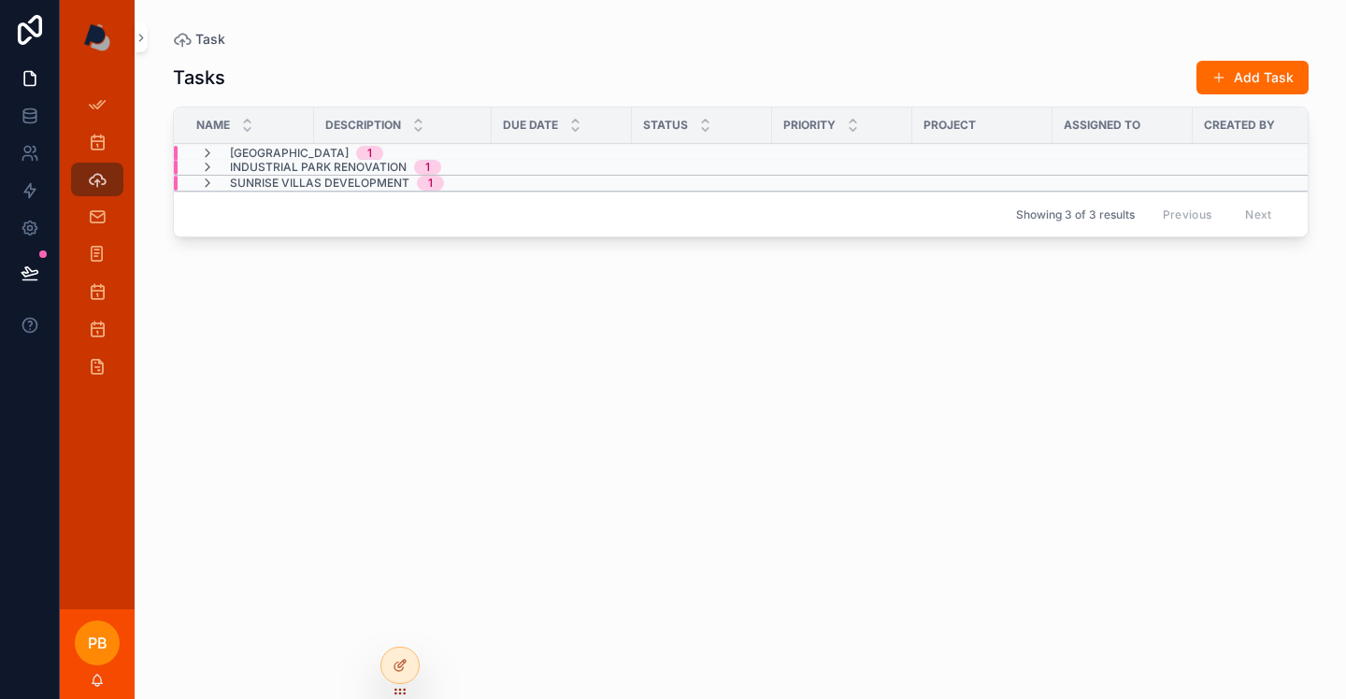
click at [208, 179] on icon "scrollable content" at bounding box center [207, 183] width 15 height 15
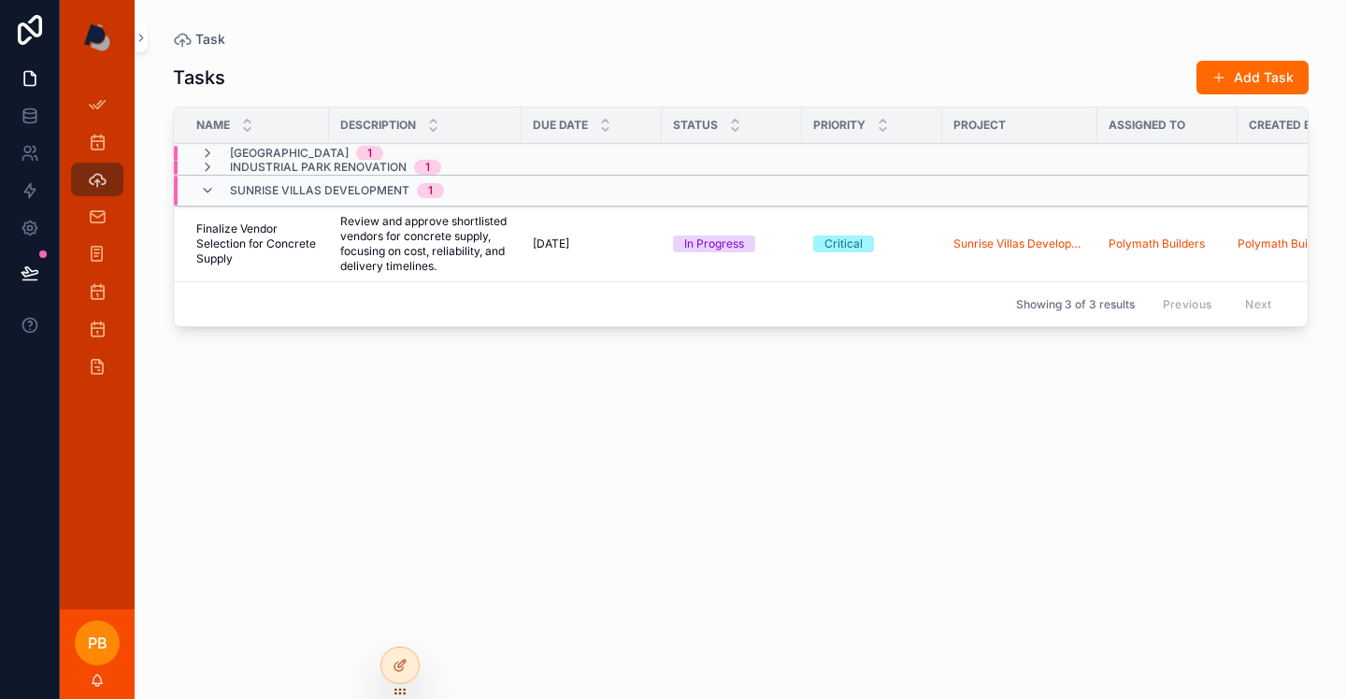
click at [208, 167] on icon "scrollable content" at bounding box center [207, 167] width 15 height 15
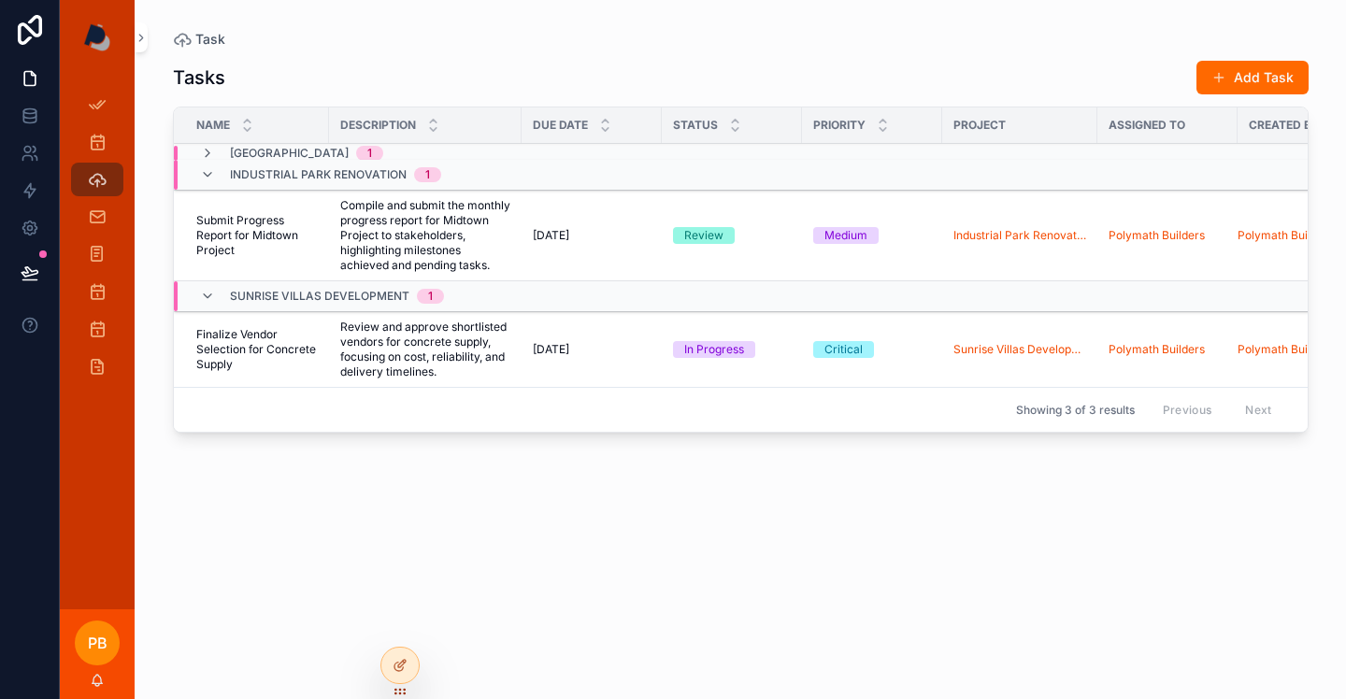
click at [210, 156] on icon "scrollable content" at bounding box center [207, 153] width 15 height 15
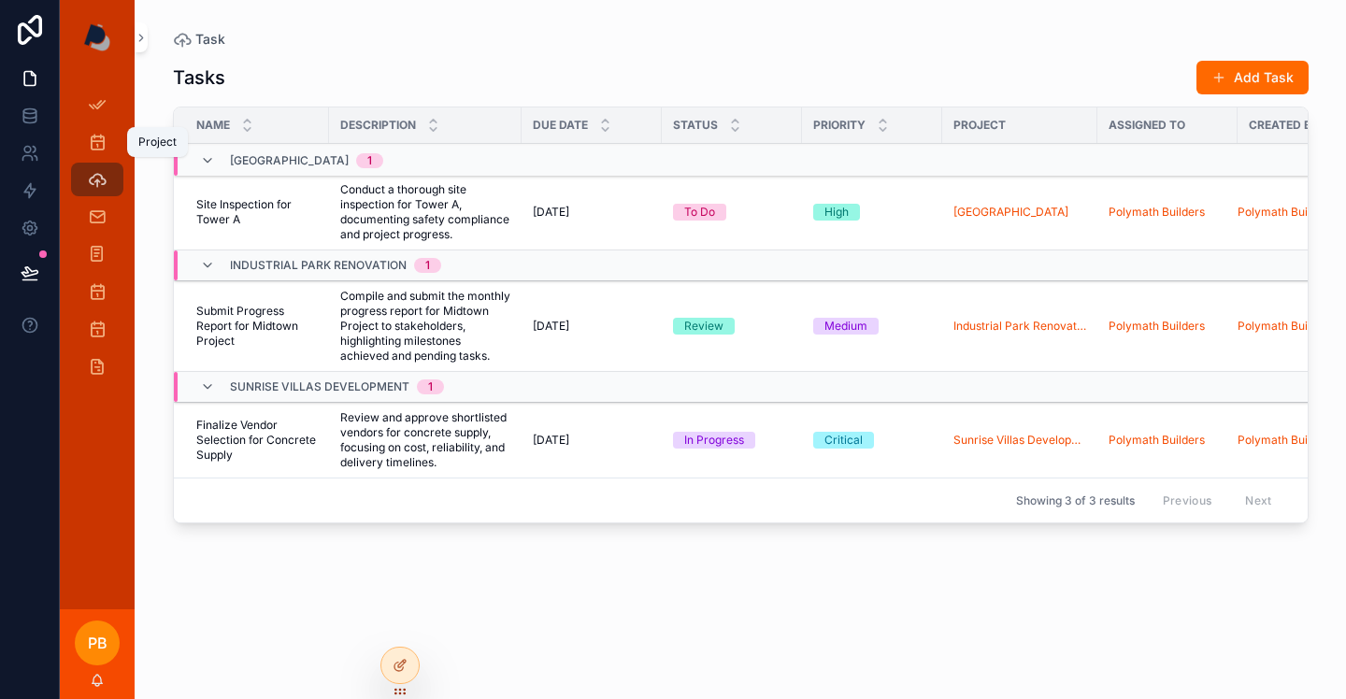
click at [94, 134] on icon "scrollable content" at bounding box center [97, 142] width 19 height 19
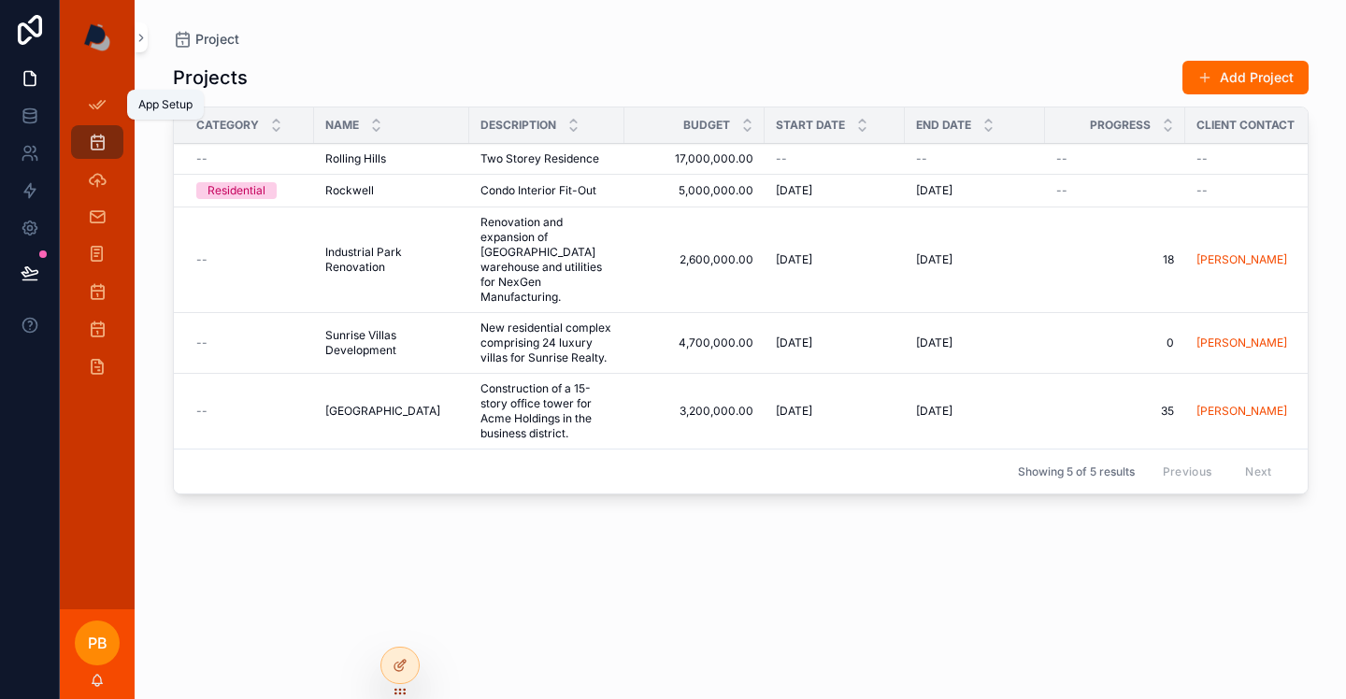
click at [96, 103] on icon "scrollable content" at bounding box center [97, 104] width 19 height 19
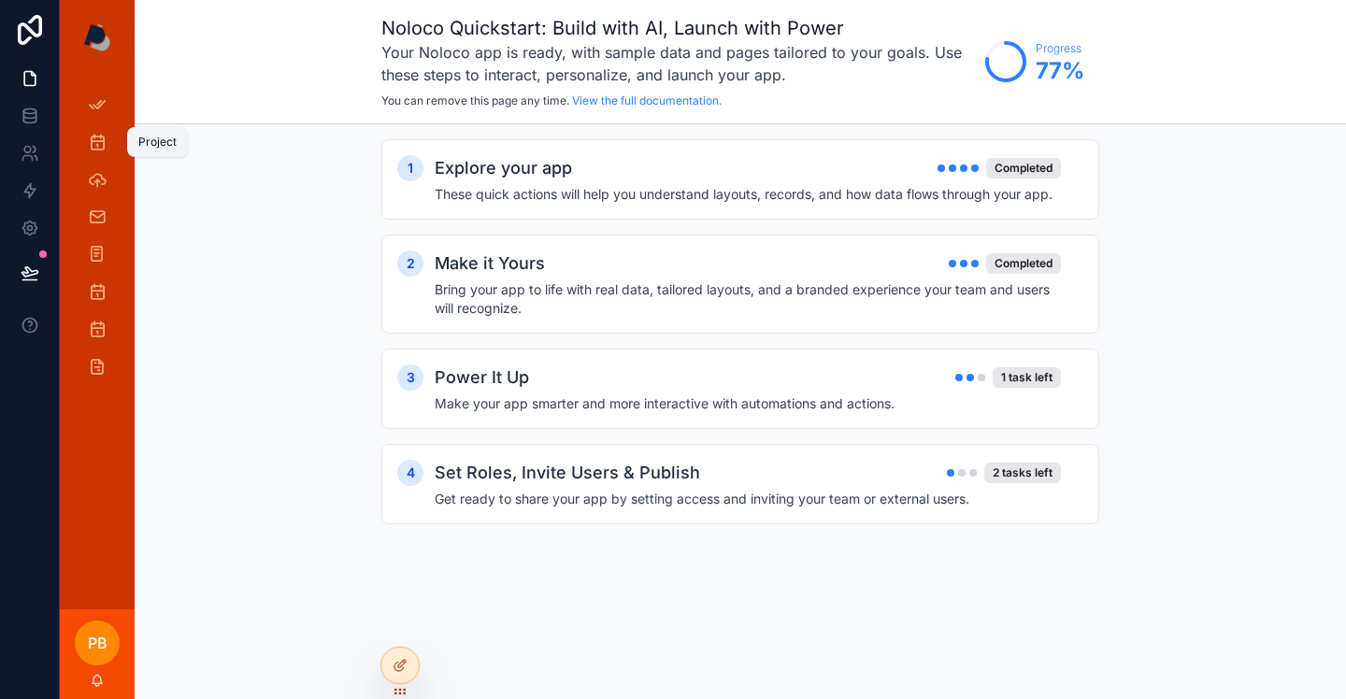
click at [98, 141] on icon "scrollable content" at bounding box center [97, 142] width 19 height 19
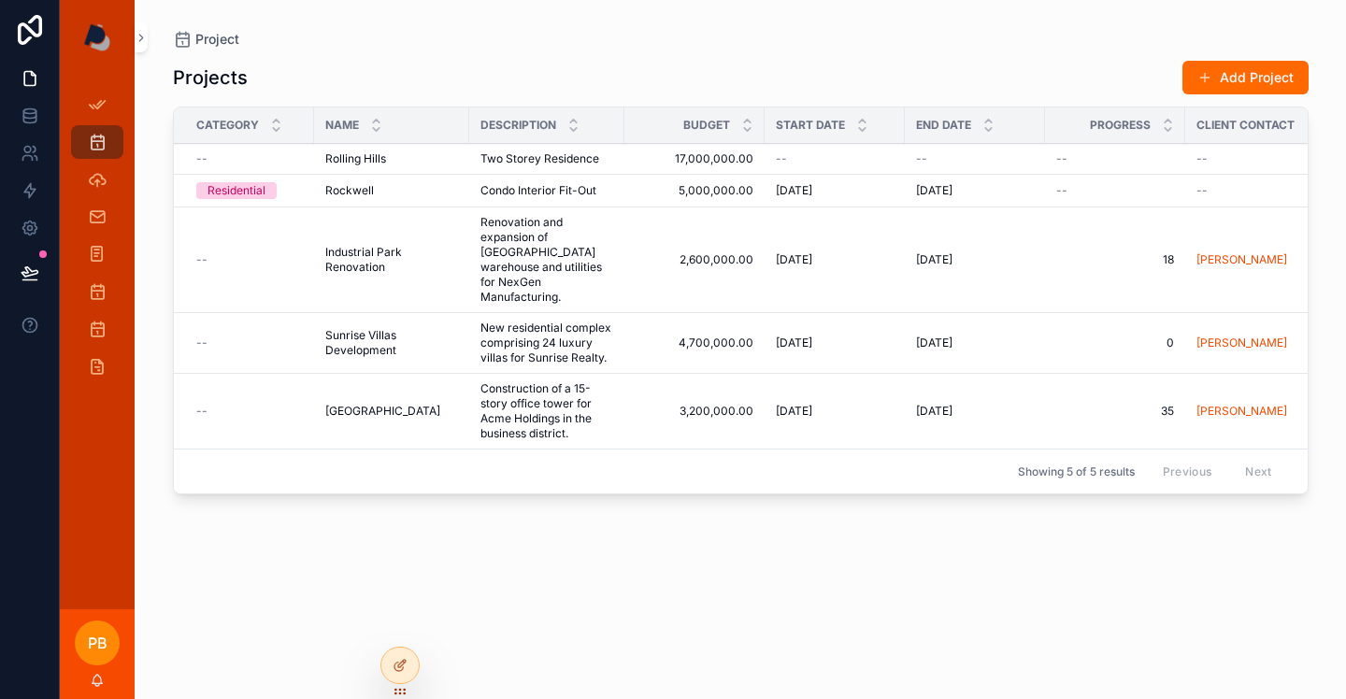
click at [229, 160] on div "--" at bounding box center [249, 158] width 107 height 15
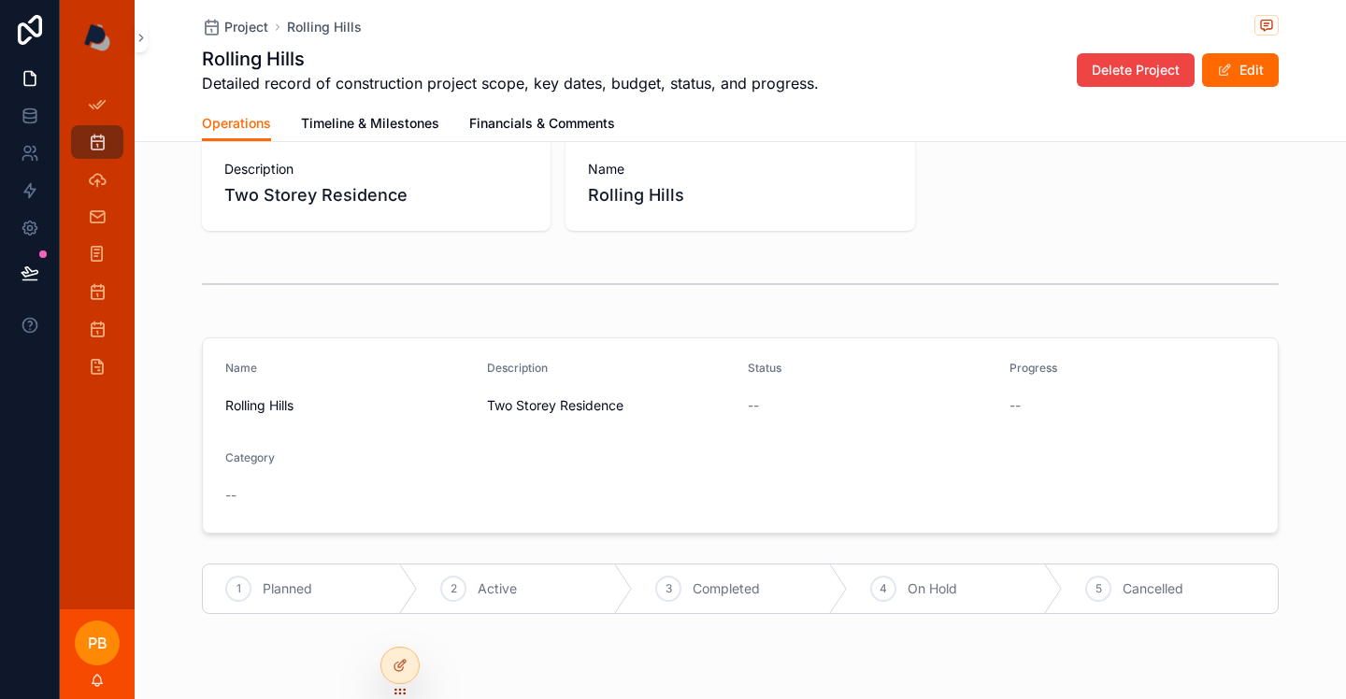
scroll to position [264, 0]
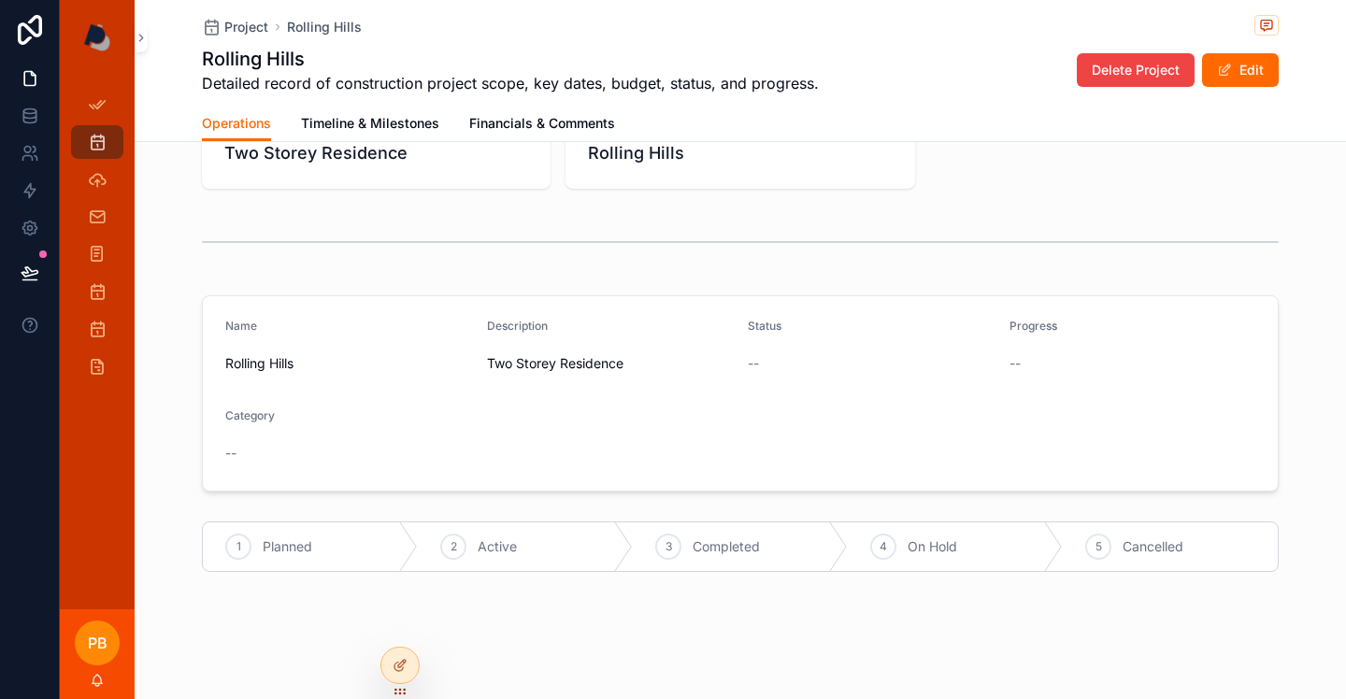
click at [237, 453] on div "--" at bounding box center [348, 453] width 247 height 19
drag, startPoint x: 250, startPoint y: 417, endPoint x: 243, endPoint y: 438, distance: 22.5
click at [250, 418] on span "Category" at bounding box center [250, 416] width 50 height 14
click at [243, 438] on div "--" at bounding box center [348, 453] width 247 height 30
drag, startPoint x: 1225, startPoint y: 77, endPoint x: 1215, endPoint y: 88, distance: 14.6
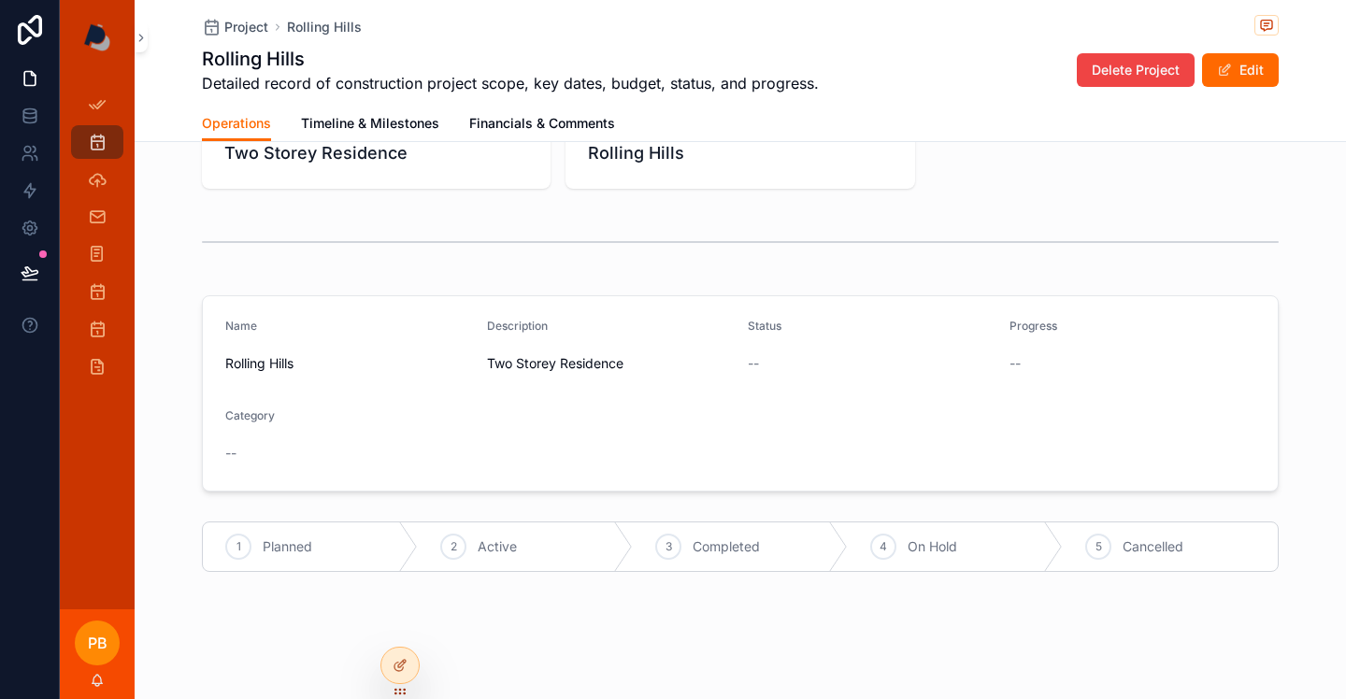
click at [1225, 78] on button "Edit" at bounding box center [1240, 70] width 77 height 34
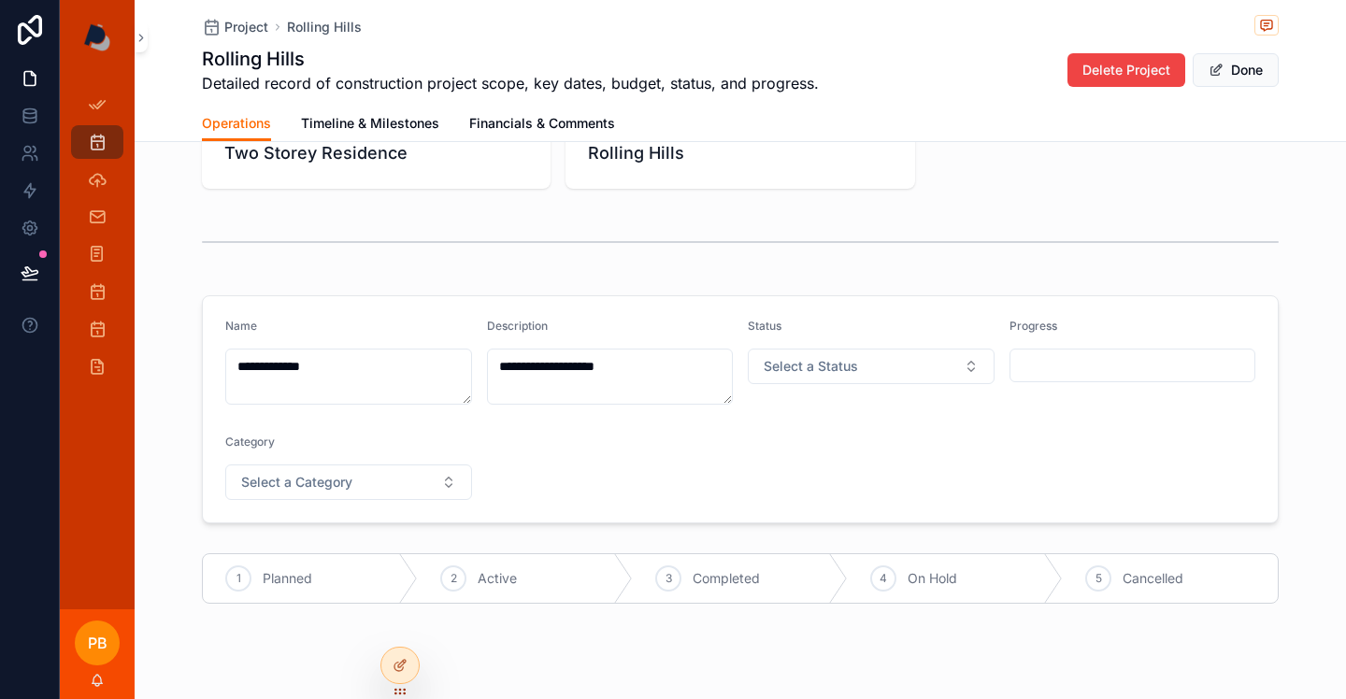
click at [388, 492] on button "Select a Category" at bounding box center [348, 483] width 247 height 36
click at [286, 557] on div "Residential" at bounding box center [266, 557] width 58 height 17
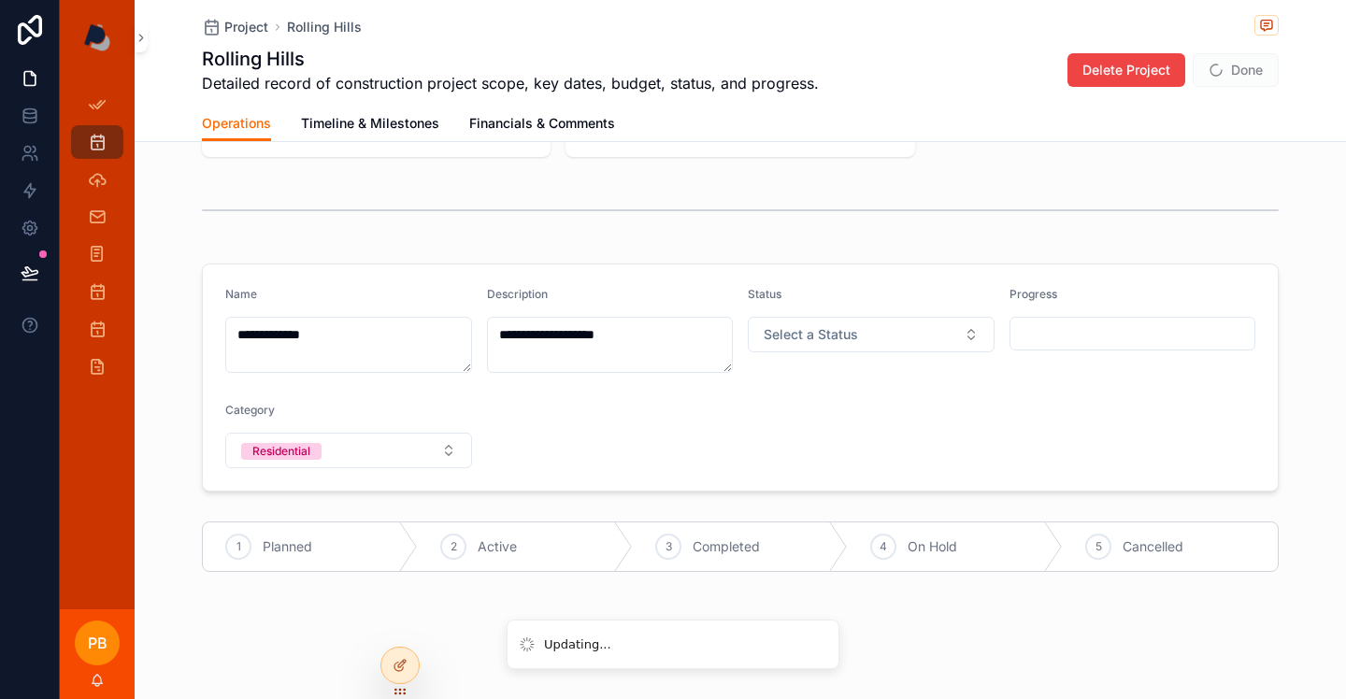
scroll to position [295, 0]
click at [493, 549] on span "Active" at bounding box center [497, 548] width 39 height 19
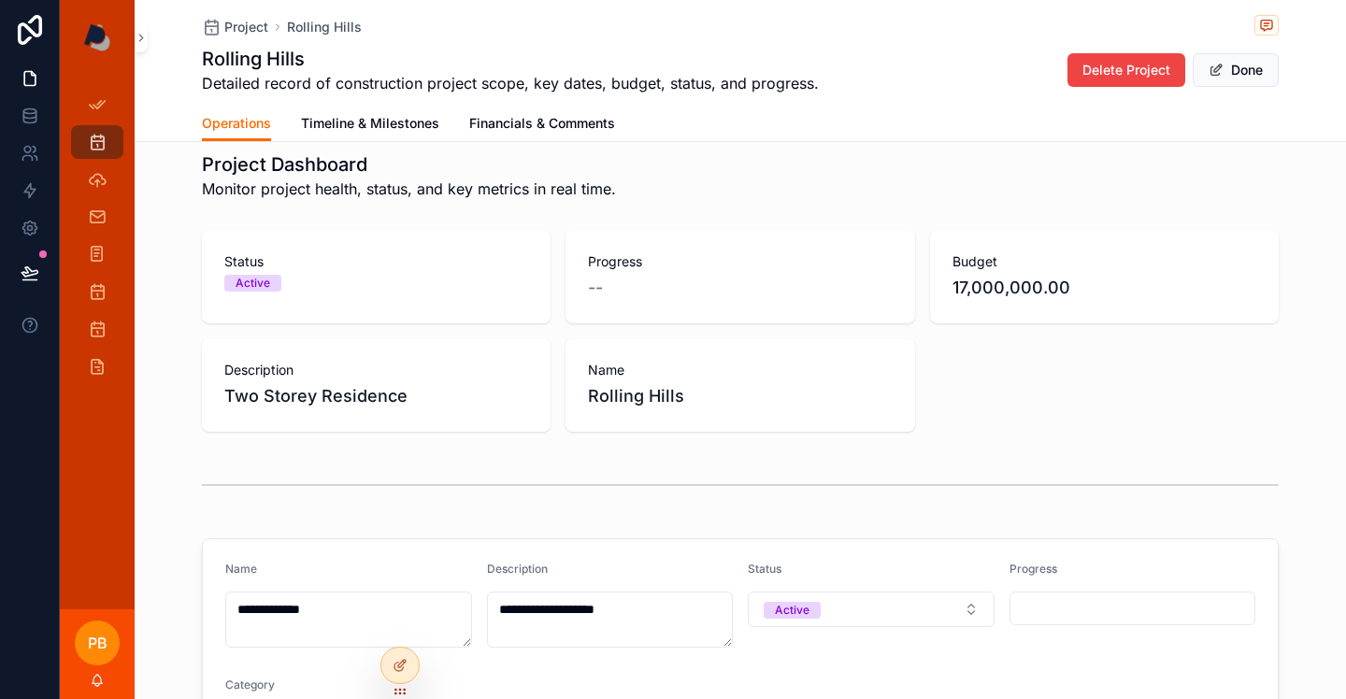
scroll to position [0, 0]
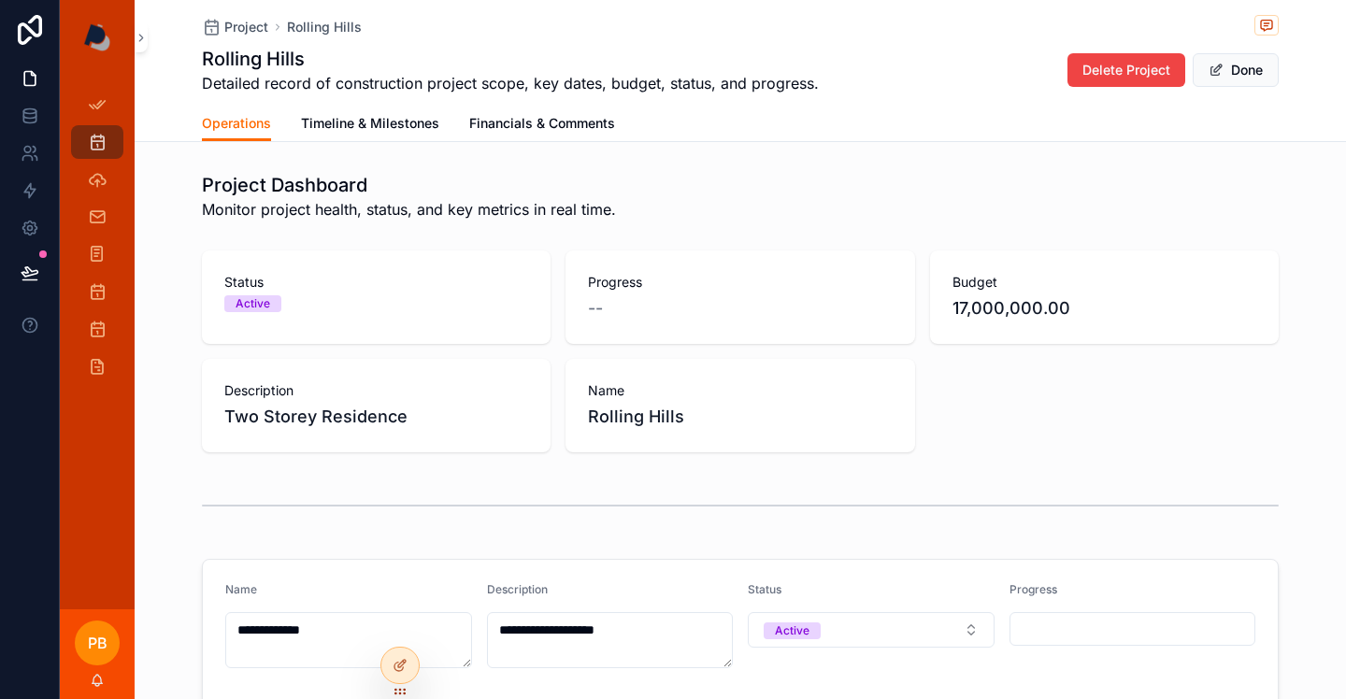
click at [611, 319] on div "--" at bounding box center [740, 308] width 304 height 26
drag, startPoint x: 611, startPoint y: 309, endPoint x: 599, endPoint y: 310, distance: 11.3
click at [609, 309] on div "--" at bounding box center [740, 308] width 304 height 26
click at [596, 309] on span "--" at bounding box center [595, 308] width 15 height 26
click at [632, 308] on div "--" at bounding box center [740, 308] width 304 height 26
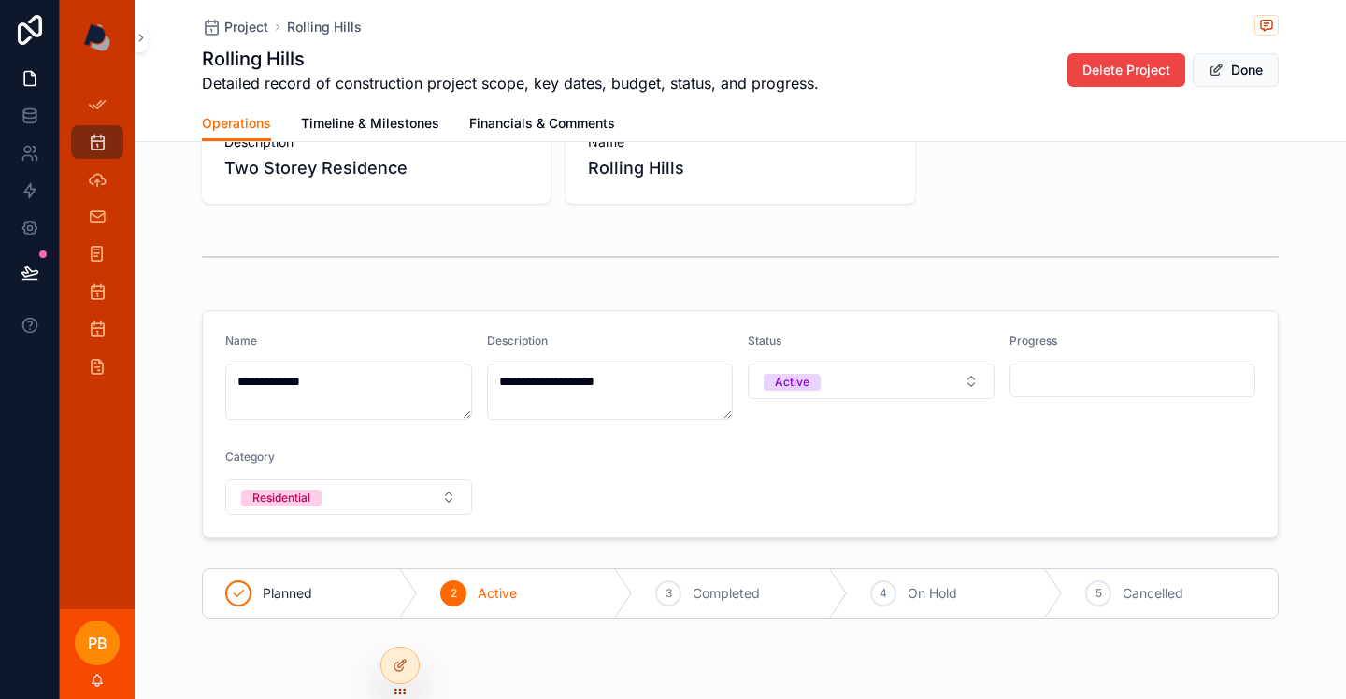
scroll to position [253, 0]
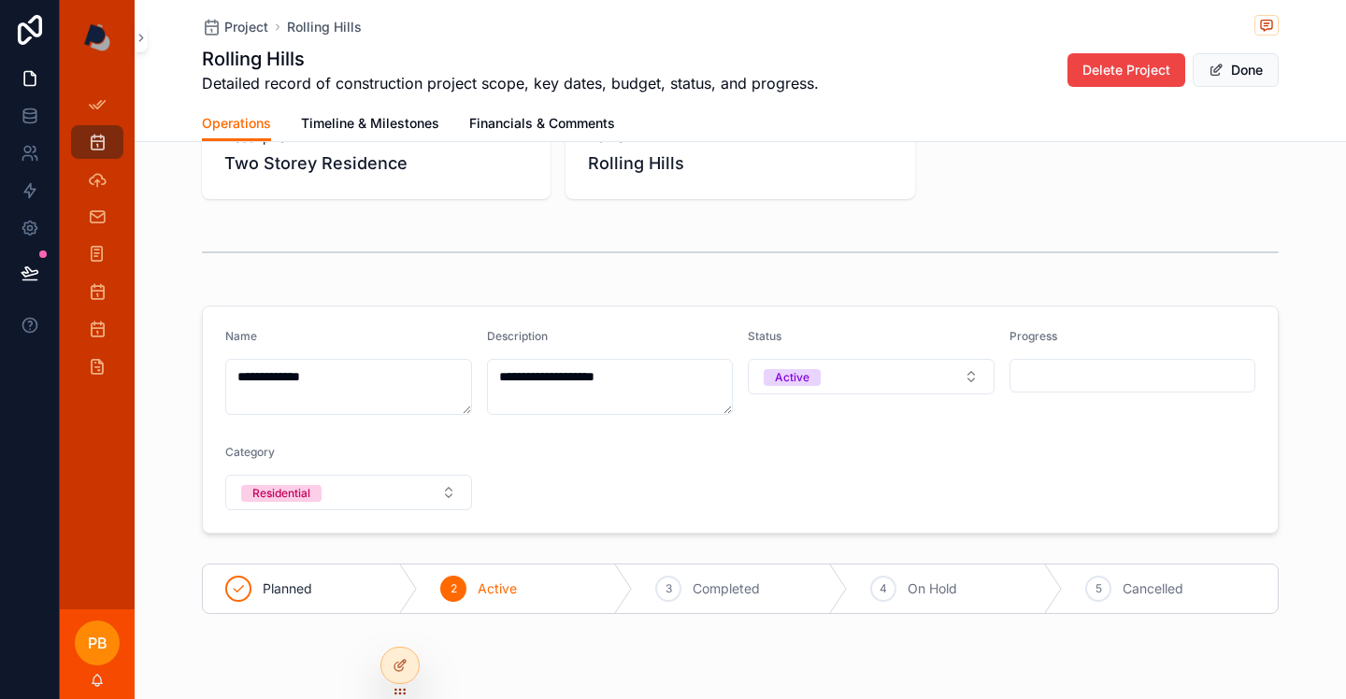
click at [995, 374] on form "**********" at bounding box center [740, 420] width 1075 height 226
drag, startPoint x: 1002, startPoint y: 381, endPoint x: 1016, endPoint y: 380, distance: 14.1
click at [1002, 381] on form "**********" at bounding box center [740, 420] width 1075 height 226
drag, startPoint x: 1027, startPoint y: 377, endPoint x: 1000, endPoint y: 380, distance: 26.3
click at [1021, 378] on input "scrollable content" at bounding box center [1133, 376] width 245 height 26
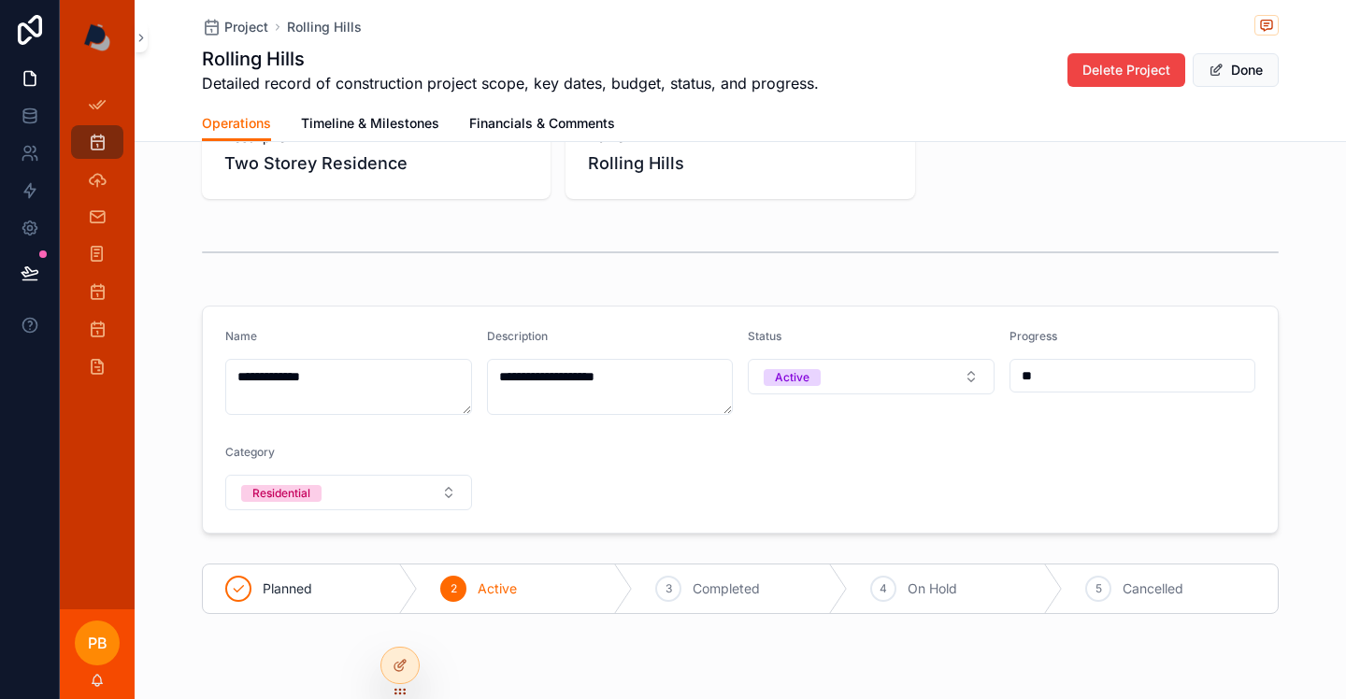
type input "**"
click at [1191, 295] on div "**********" at bounding box center [741, 266] width 1212 height 711
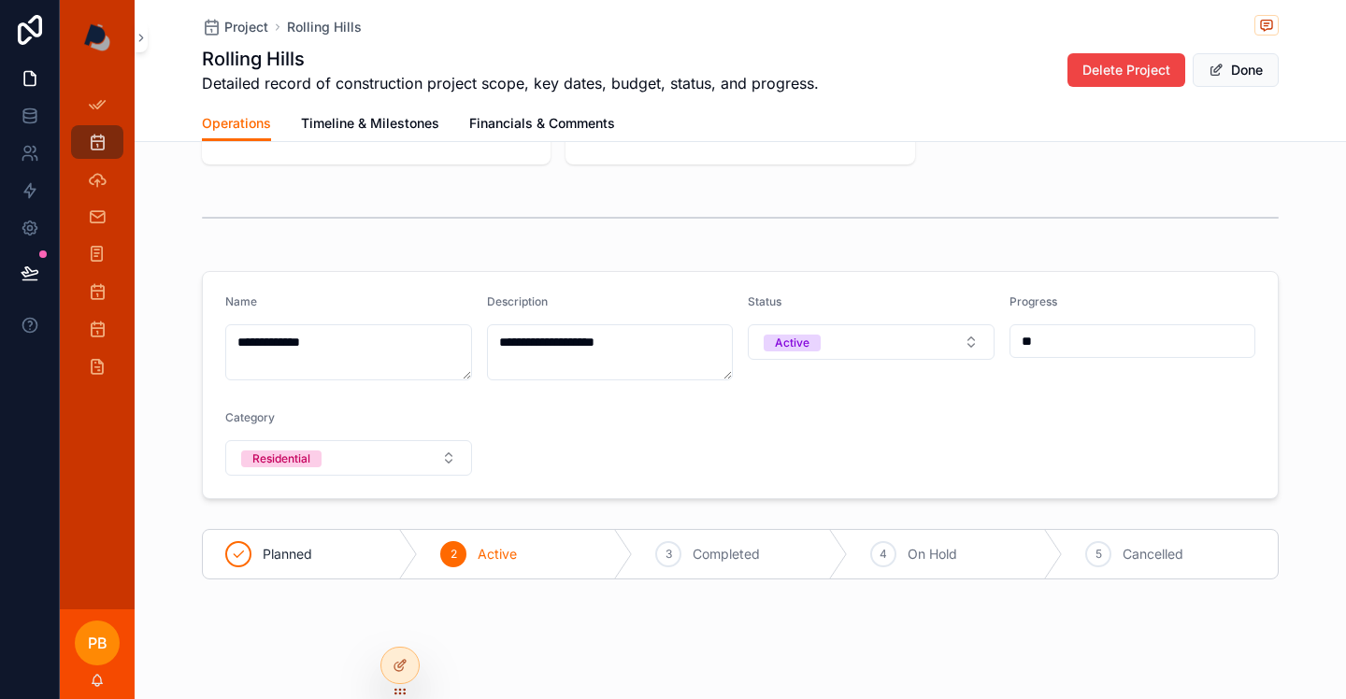
scroll to position [295, 0]
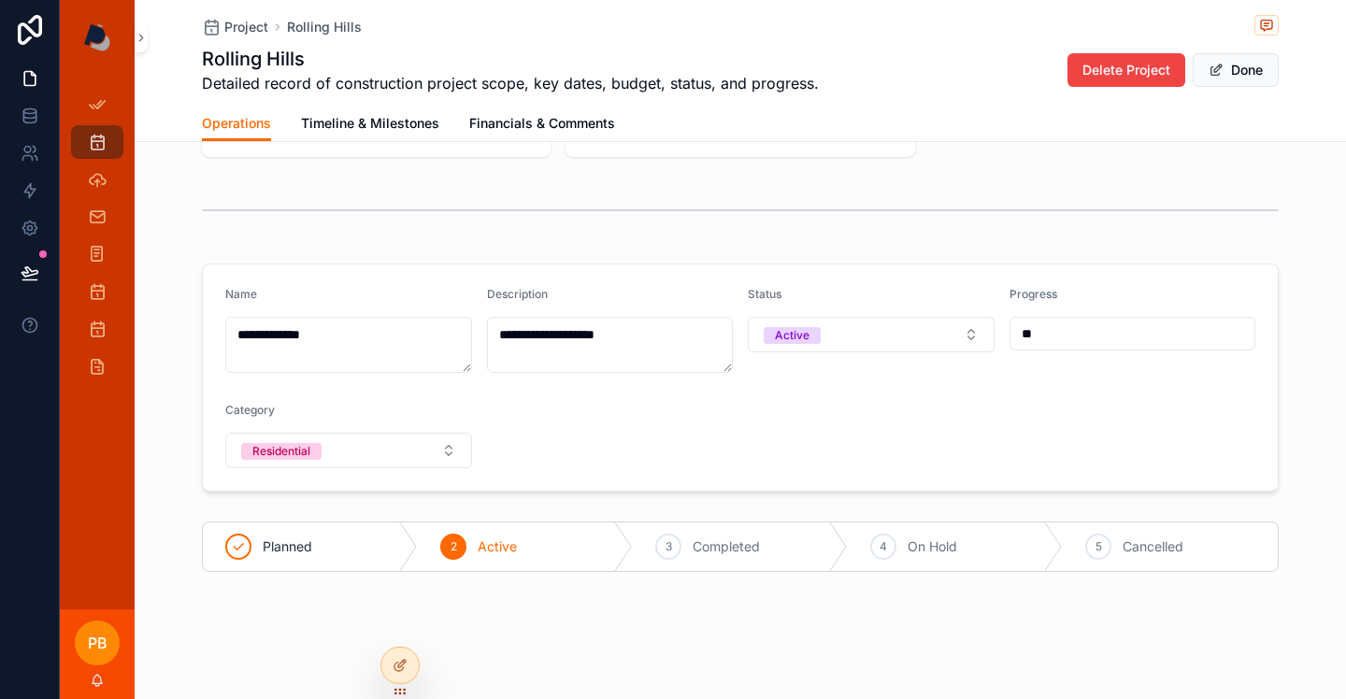
click at [715, 547] on span "Completed" at bounding box center [726, 547] width 67 height 19
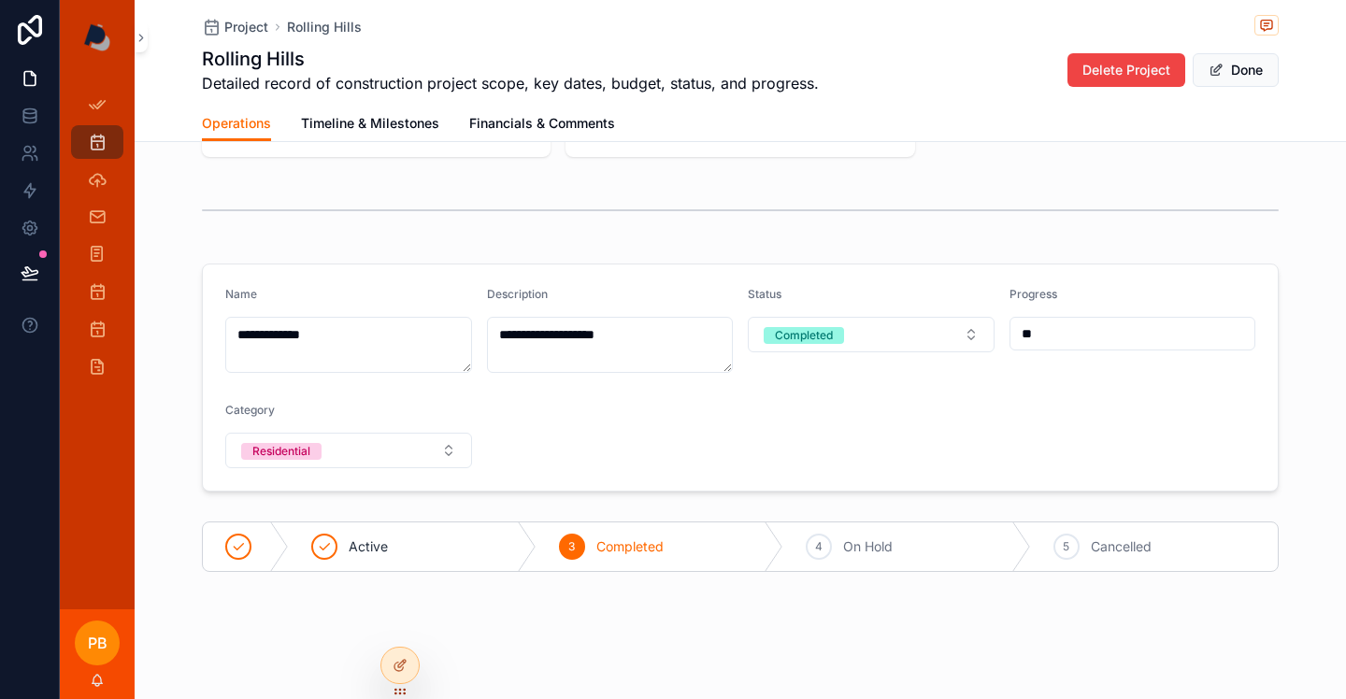
scroll to position [295, 0]
click at [633, 548] on span "Completed" at bounding box center [629, 548] width 67 height 19
click at [346, 550] on div "Active" at bounding box center [413, 548] width 248 height 49
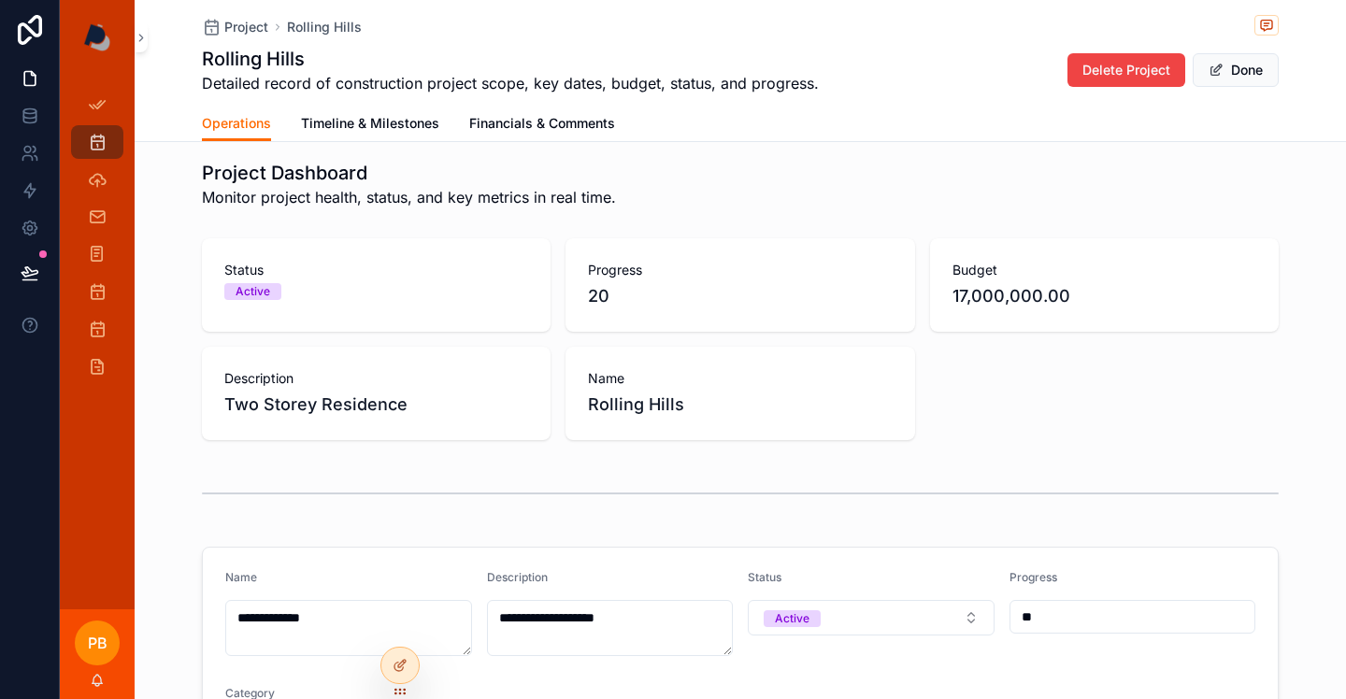
scroll to position [0, 0]
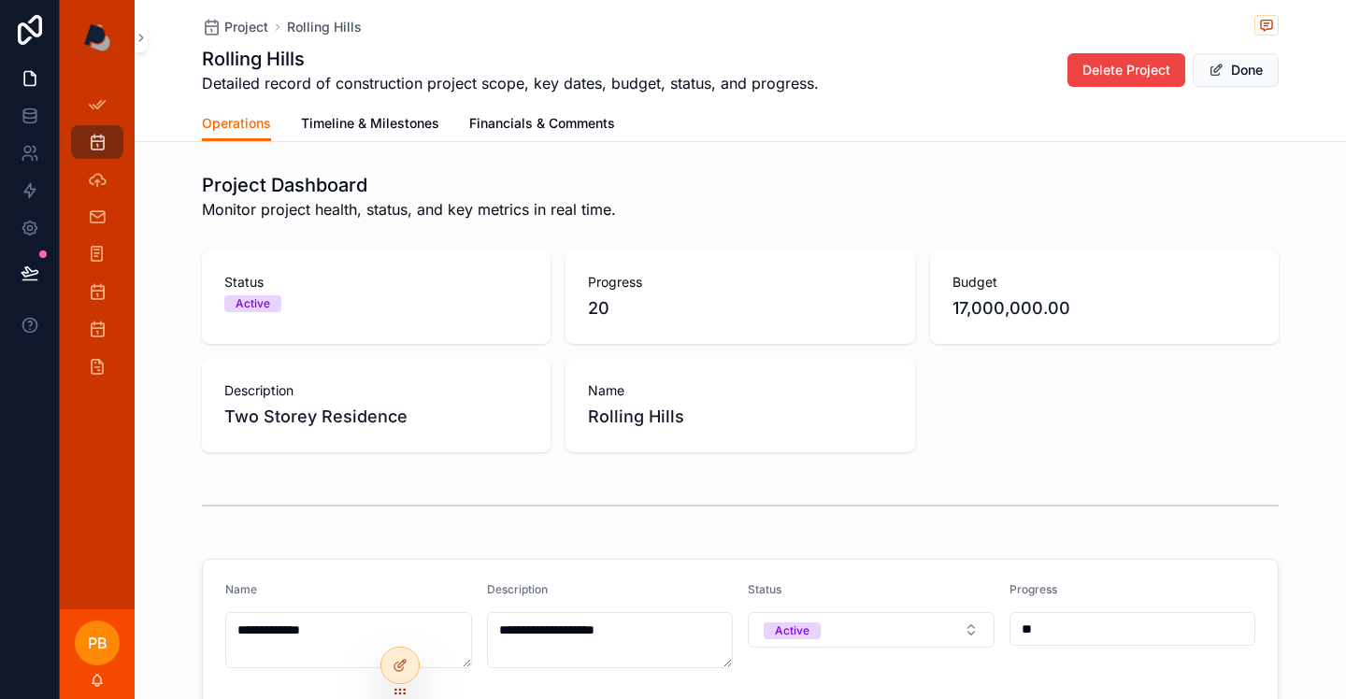
click at [396, 121] on span "Timeline & Milestones" at bounding box center [370, 123] width 138 height 19
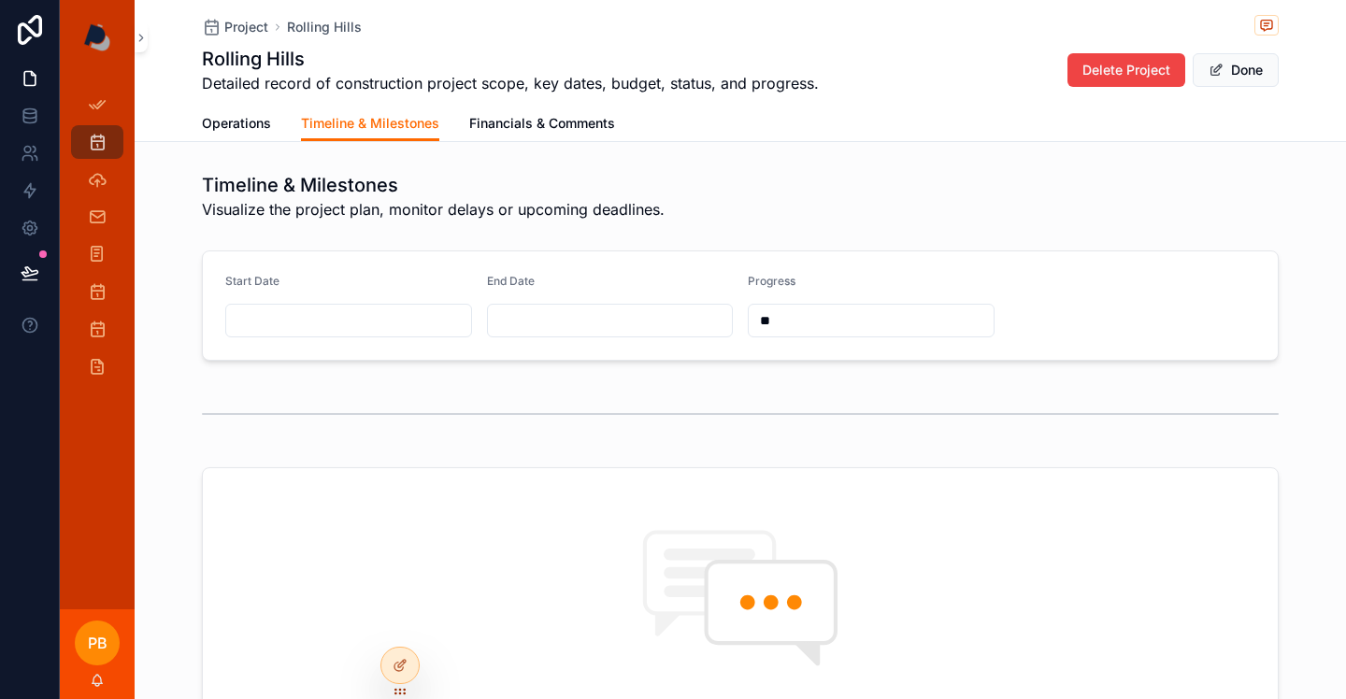
click at [567, 125] on span "Financials & Comments" at bounding box center [542, 123] width 146 height 19
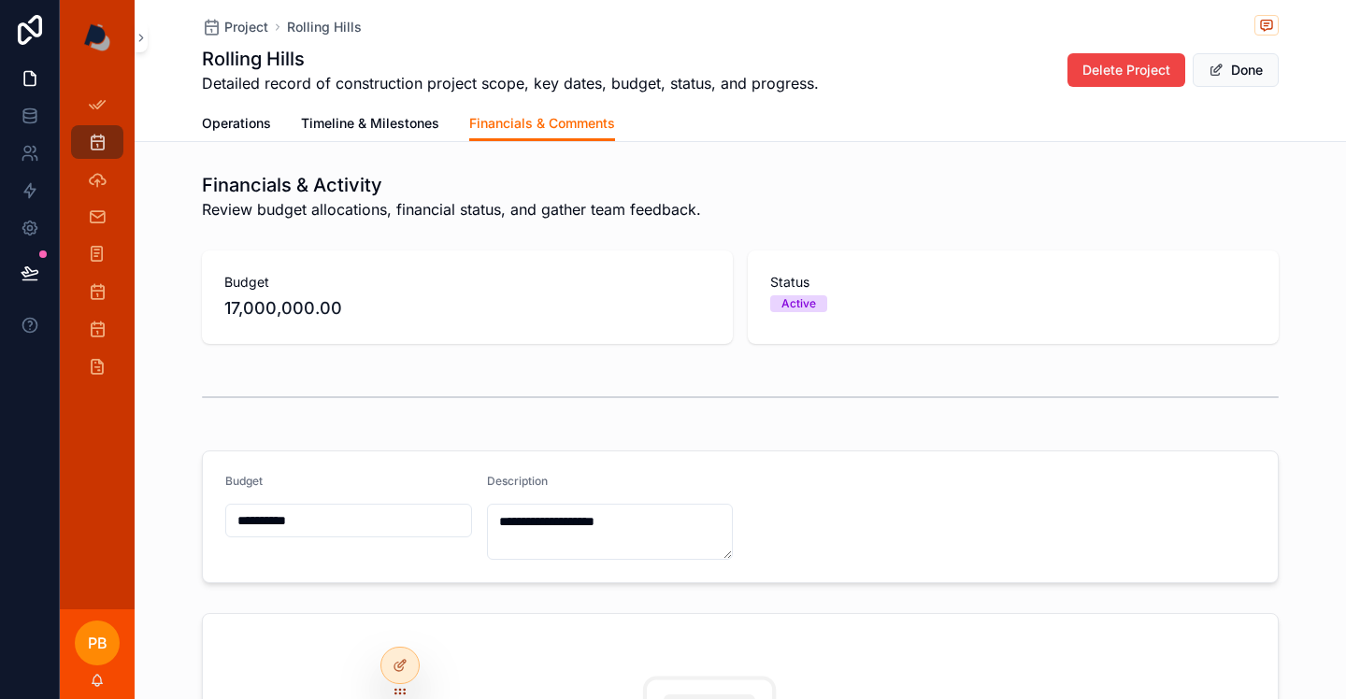
click at [1219, 71] on span "scrollable content" at bounding box center [1216, 70] width 15 height 15
click at [1245, 75] on button "Edit" at bounding box center [1240, 70] width 77 height 34
click at [239, 123] on span "Operations" at bounding box center [236, 123] width 69 height 19
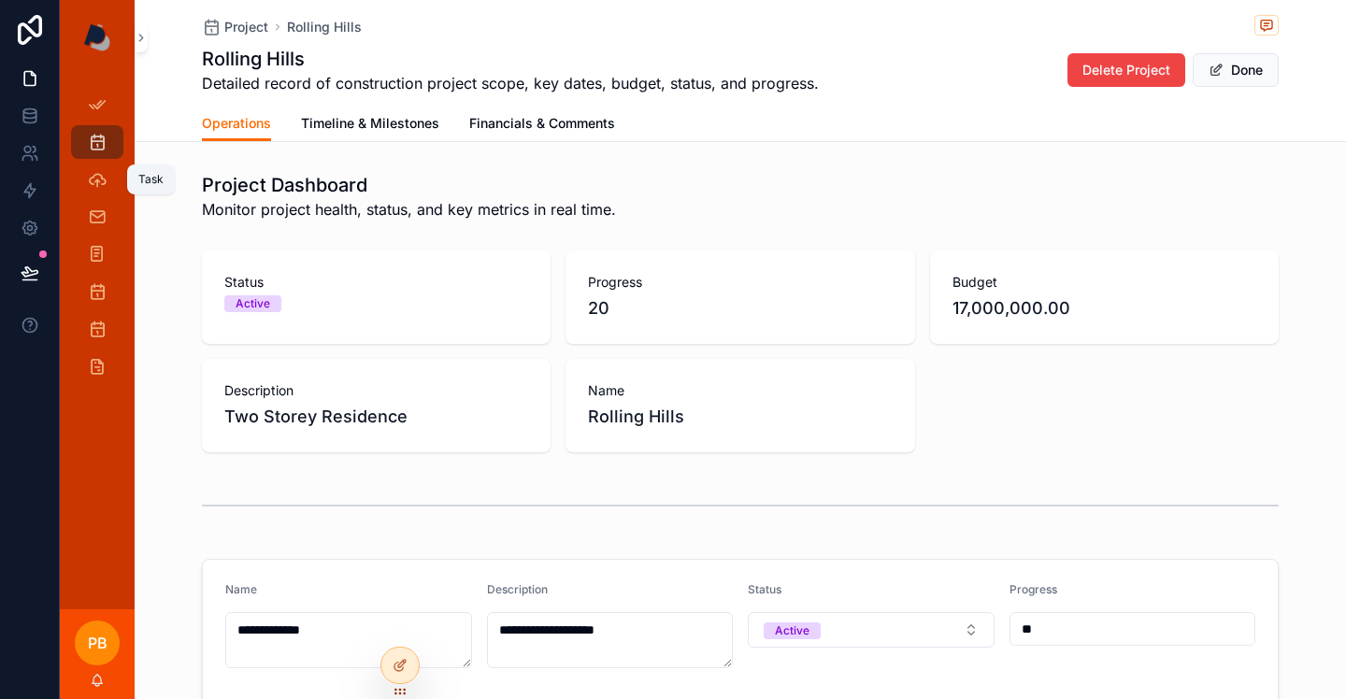
click at [95, 180] on icon "scrollable content" at bounding box center [97, 179] width 19 height 19
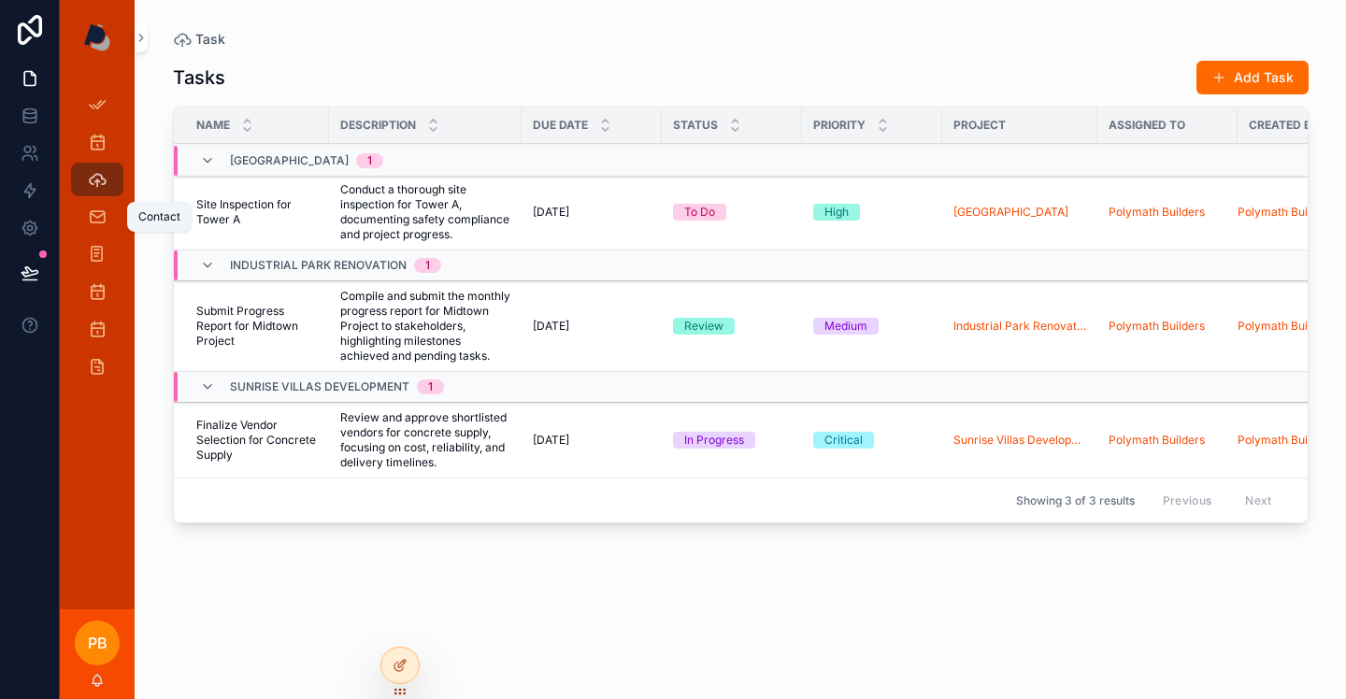
click at [95, 223] on icon "scrollable content" at bounding box center [97, 217] width 19 height 19
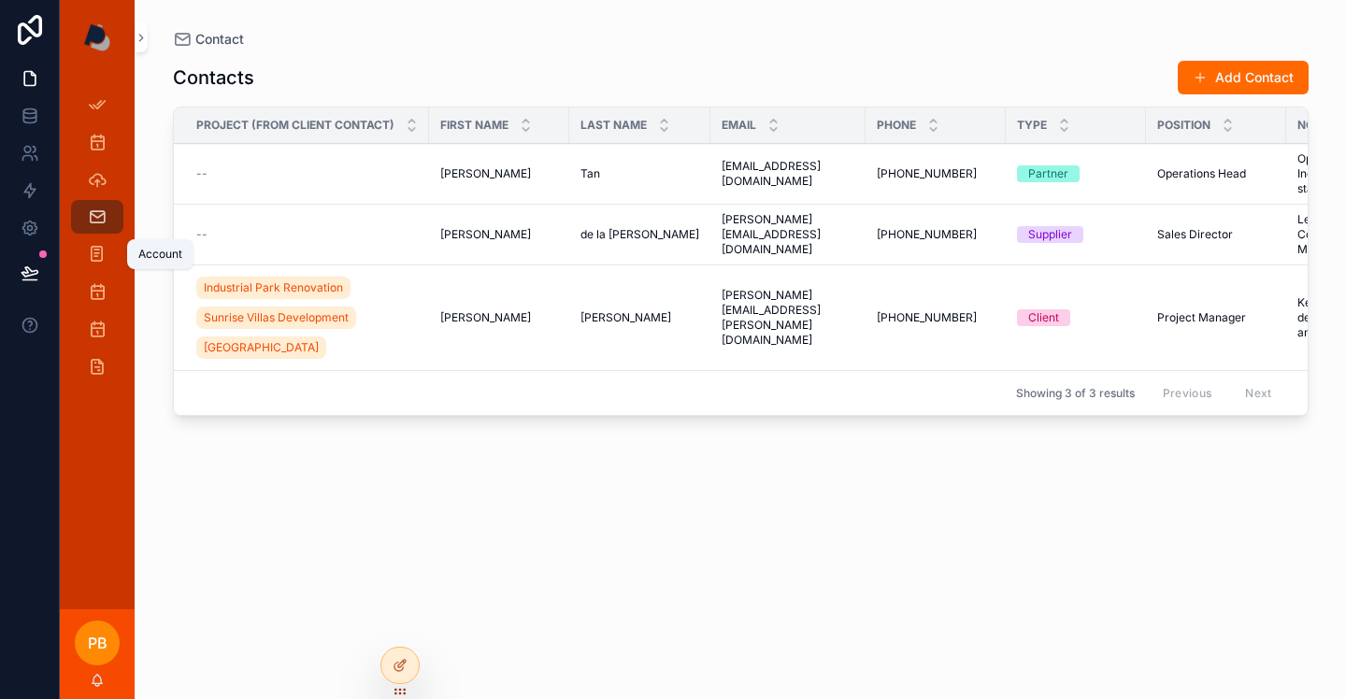
click at [93, 255] on icon "scrollable content" at bounding box center [97, 254] width 18 height 19
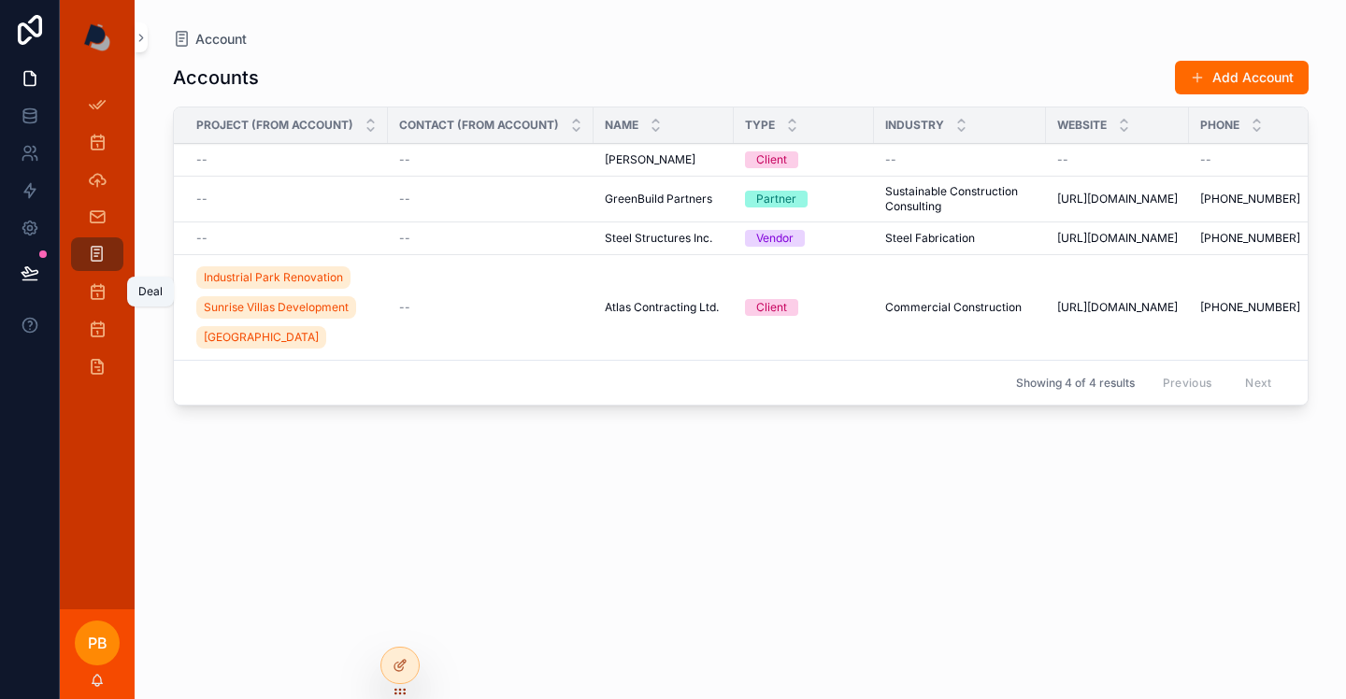
click at [98, 291] on icon "scrollable content" at bounding box center [97, 291] width 19 height 19
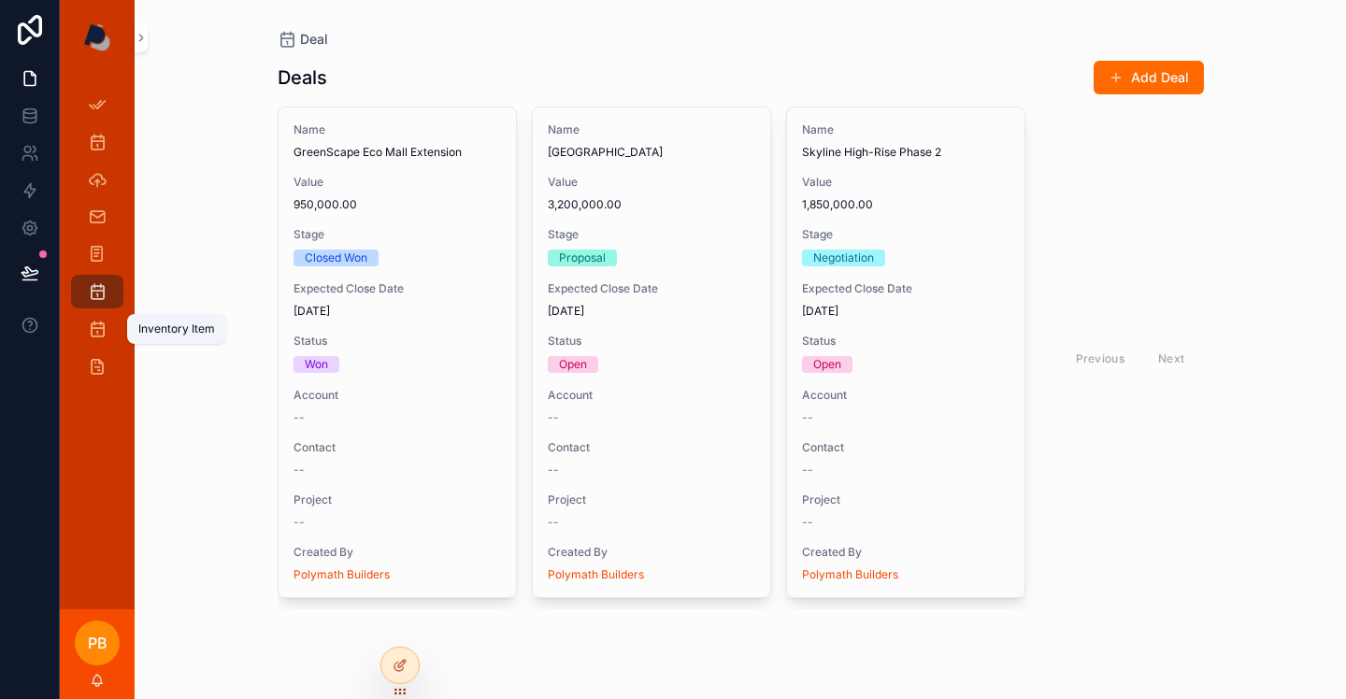
click at [103, 332] on icon "scrollable content" at bounding box center [97, 329] width 19 height 19
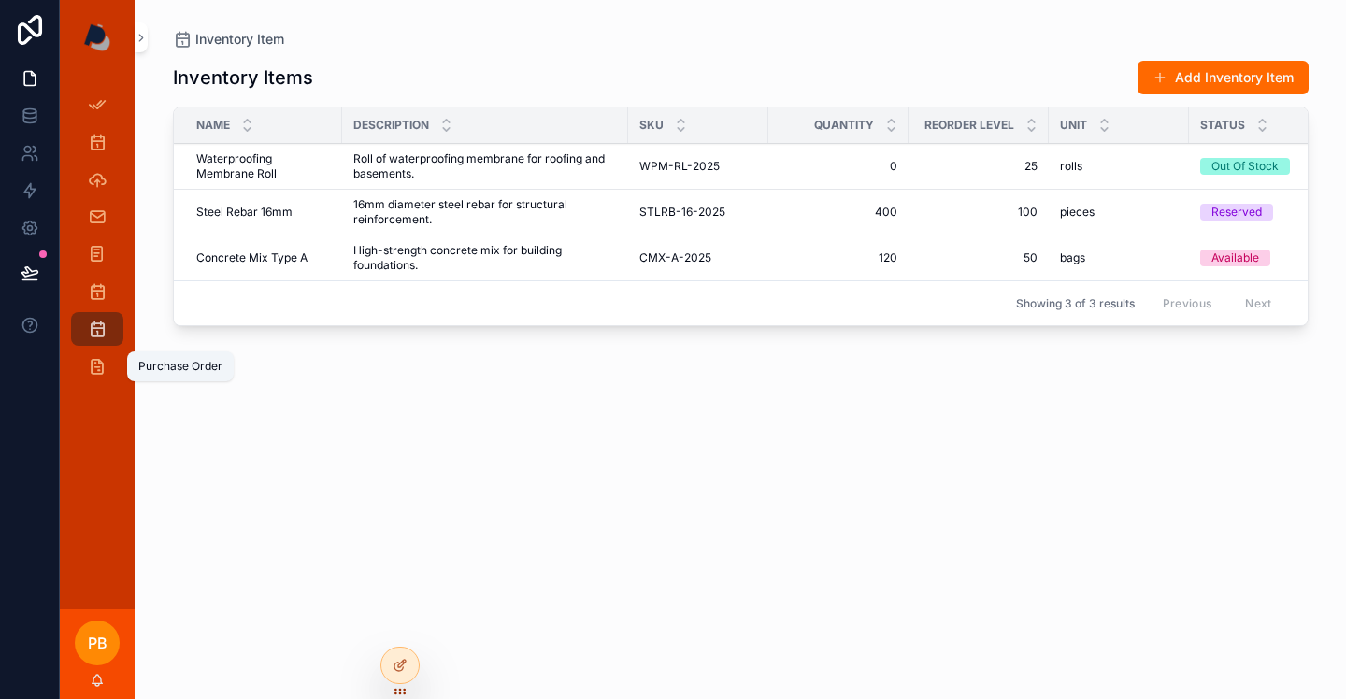
click at [97, 368] on icon "scrollable content" at bounding box center [97, 366] width 19 height 19
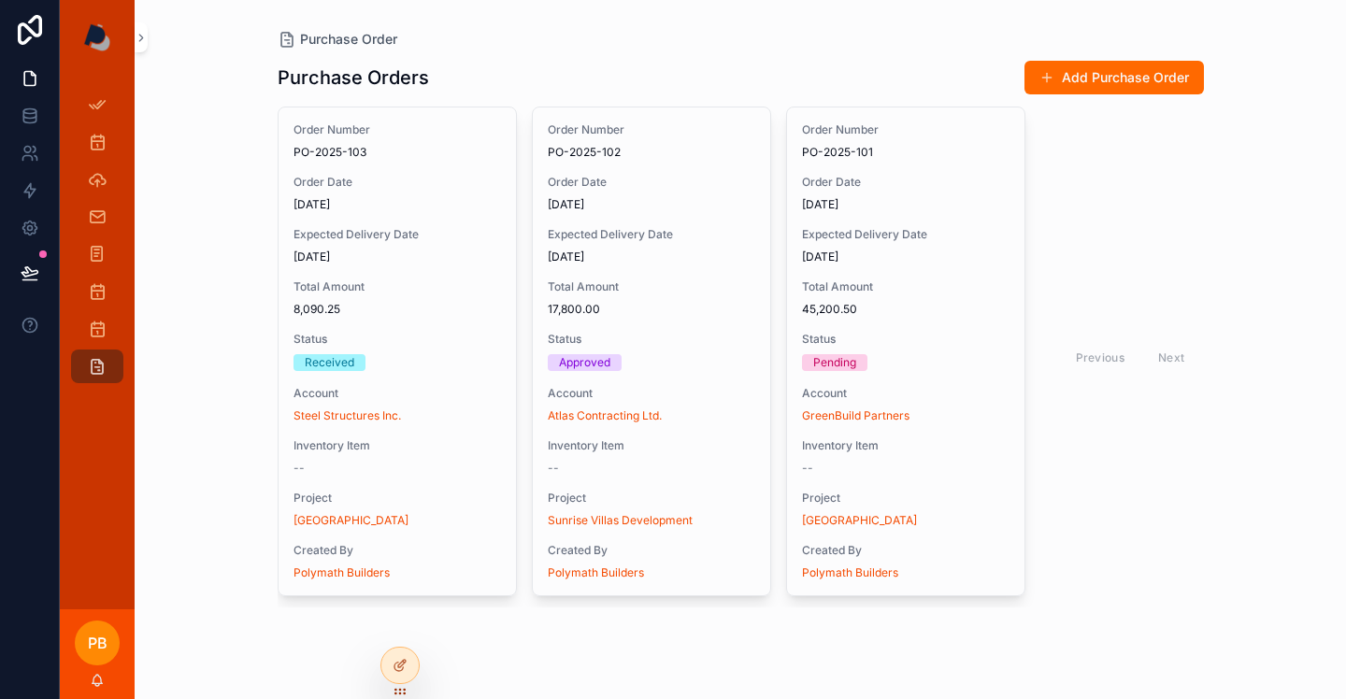
click at [1115, 85] on button "Add Purchase Order" at bounding box center [1115, 78] width 180 height 34
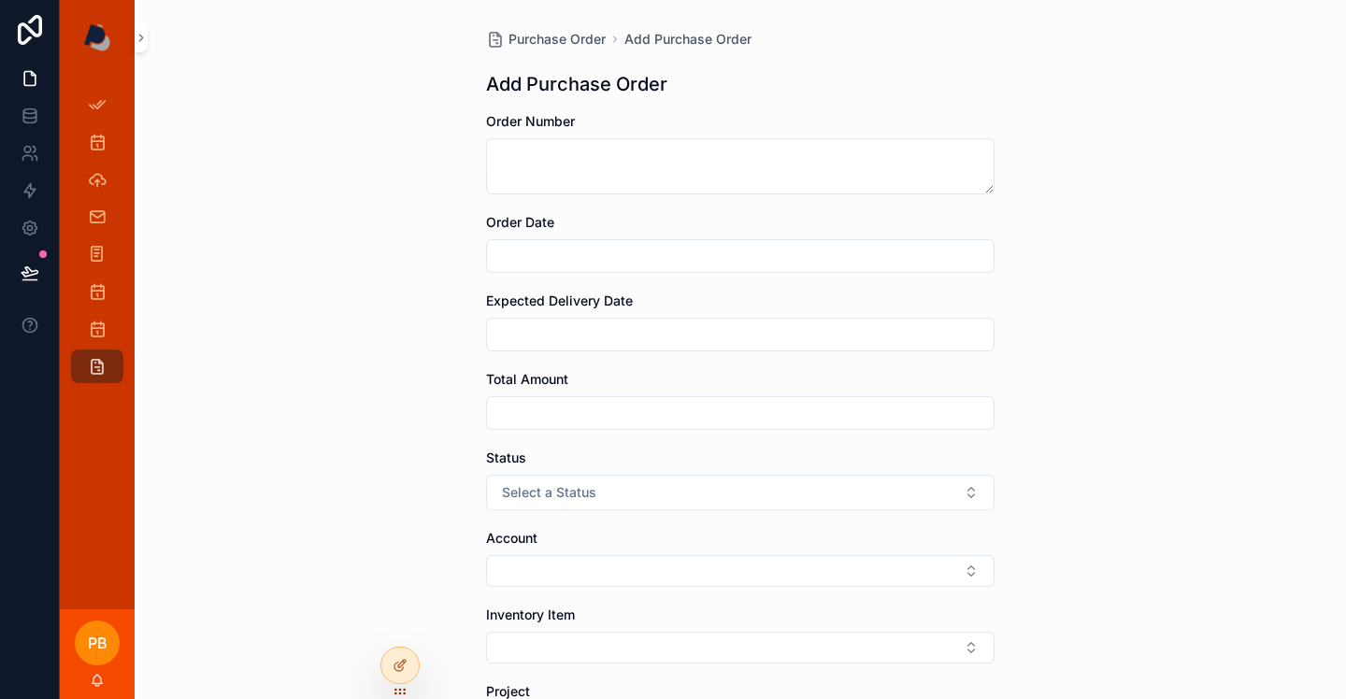
click at [647, 155] on textarea "scrollable content" at bounding box center [740, 166] width 509 height 56
click at [648, 248] on input "scrollable content" at bounding box center [740, 256] width 507 height 26
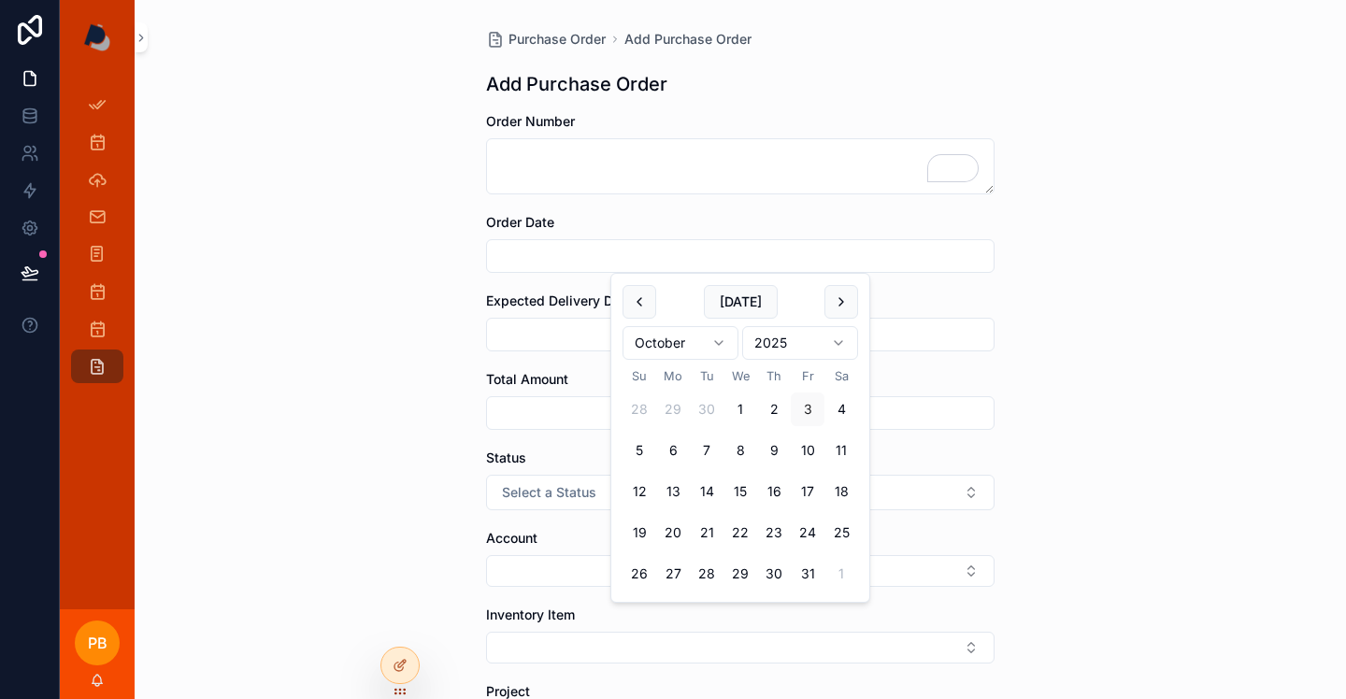
click at [556, 339] on input "scrollable content" at bounding box center [740, 335] width 507 height 26
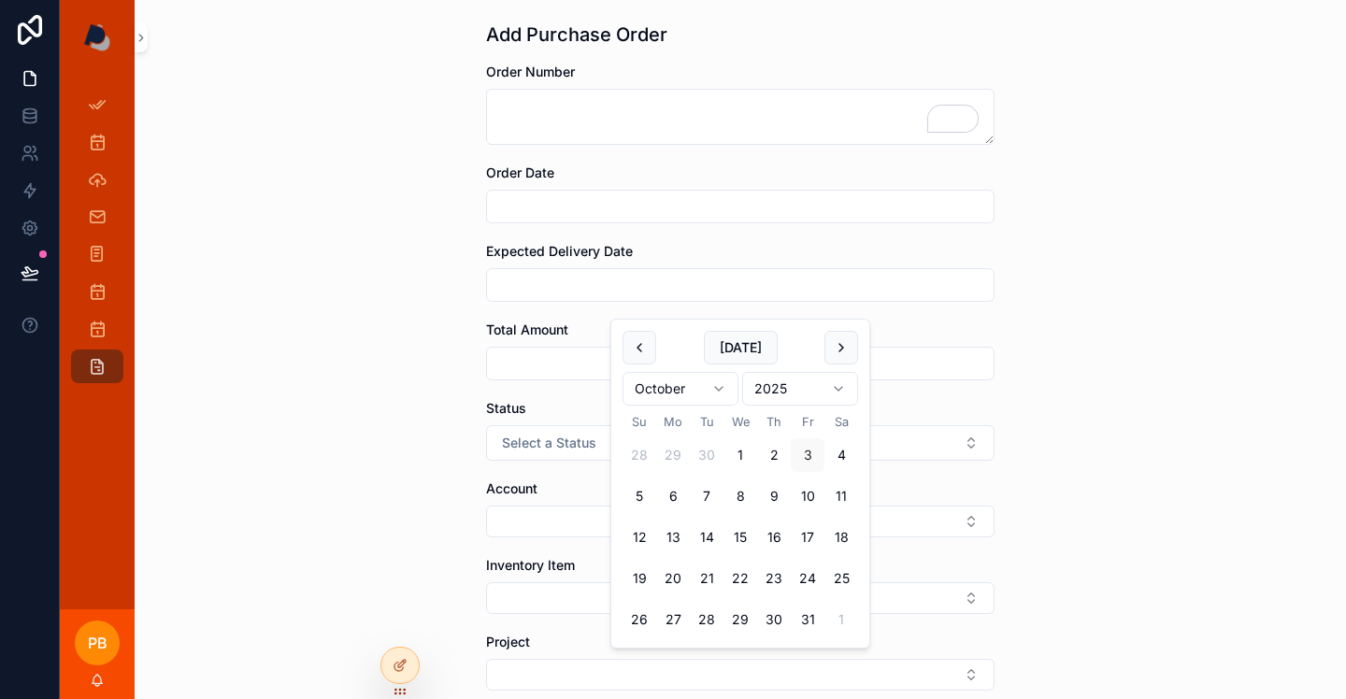
scroll to position [51, 0]
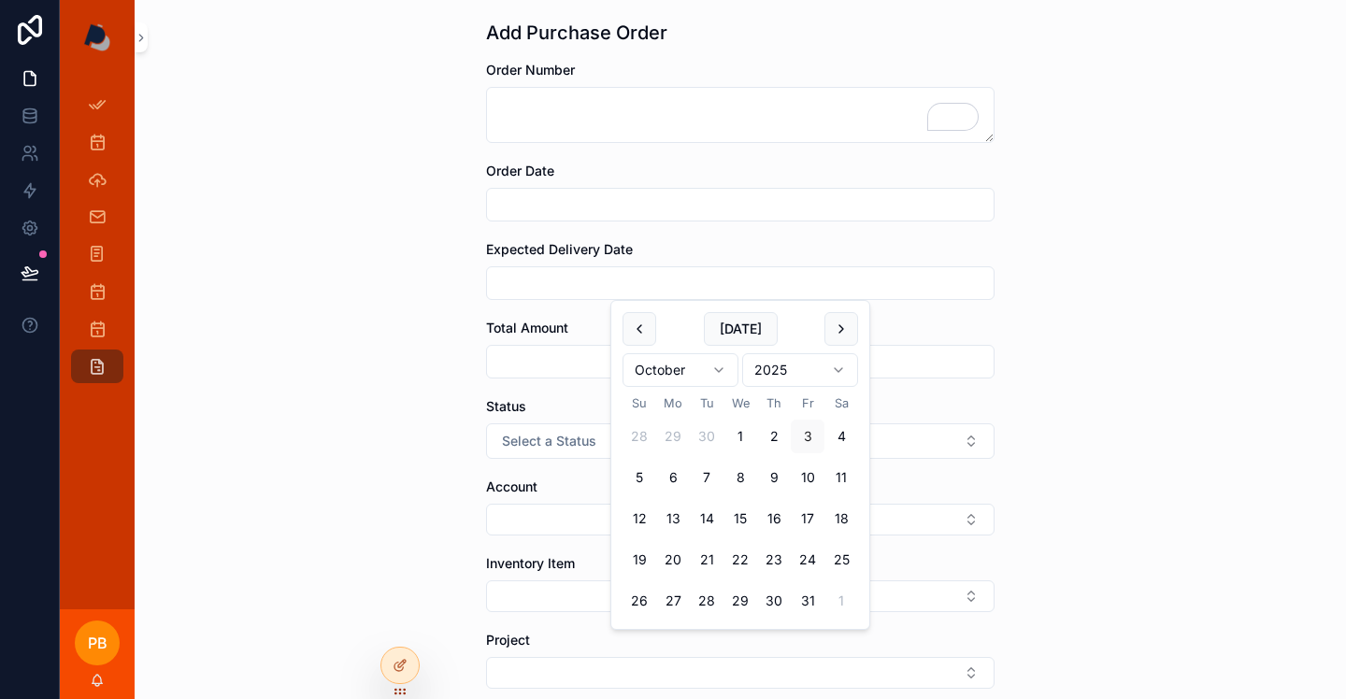
click at [552, 363] on input "scrollable content" at bounding box center [740, 362] width 507 height 26
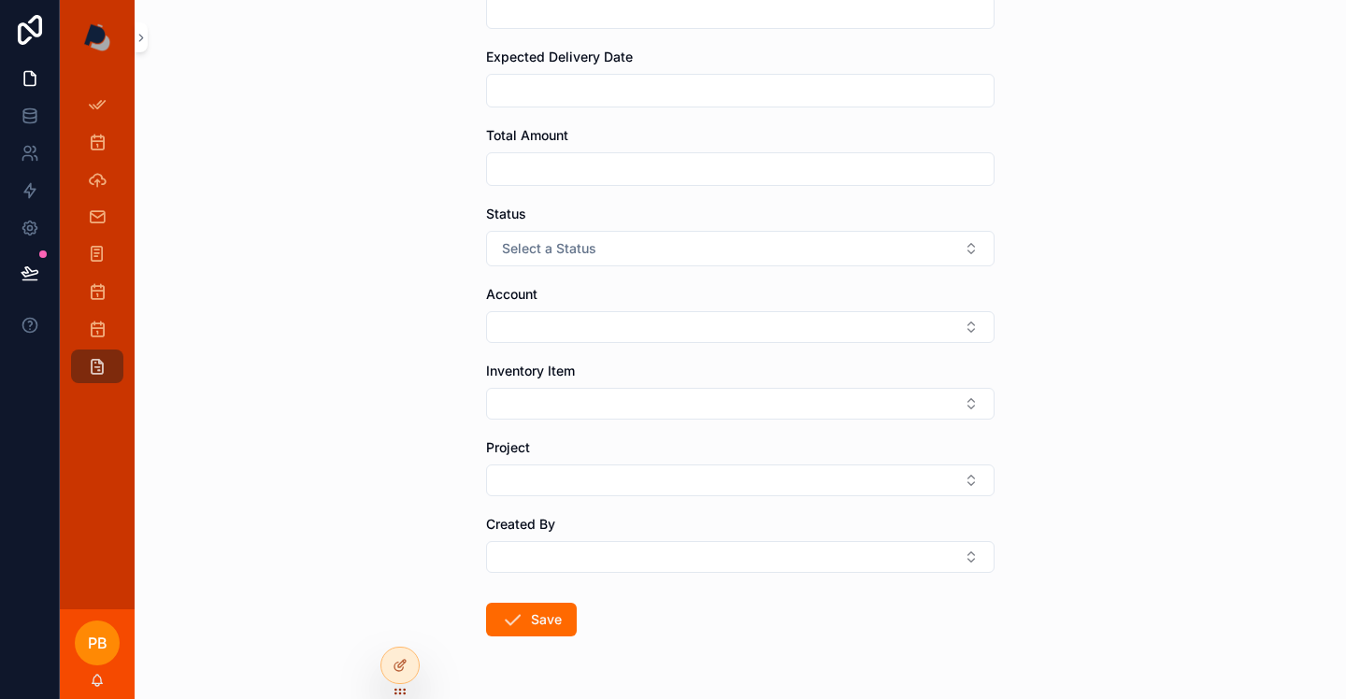
scroll to position [251, 0]
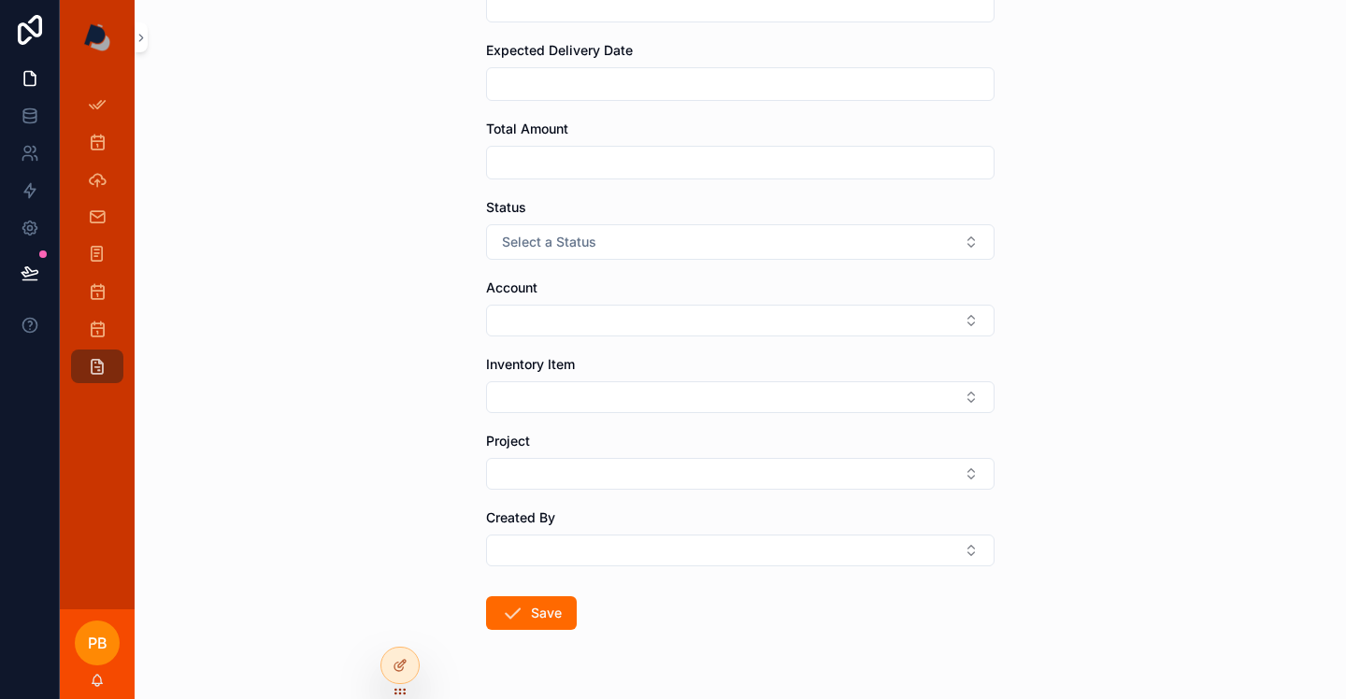
click at [587, 379] on div "Inventory Item" at bounding box center [740, 384] width 509 height 58
click at [514, 395] on button "Select Button" at bounding box center [740, 397] width 509 height 32
click at [517, 404] on button "Select Button" at bounding box center [740, 397] width 509 height 32
click at [534, 397] on button "Select Button" at bounding box center [740, 397] width 509 height 32
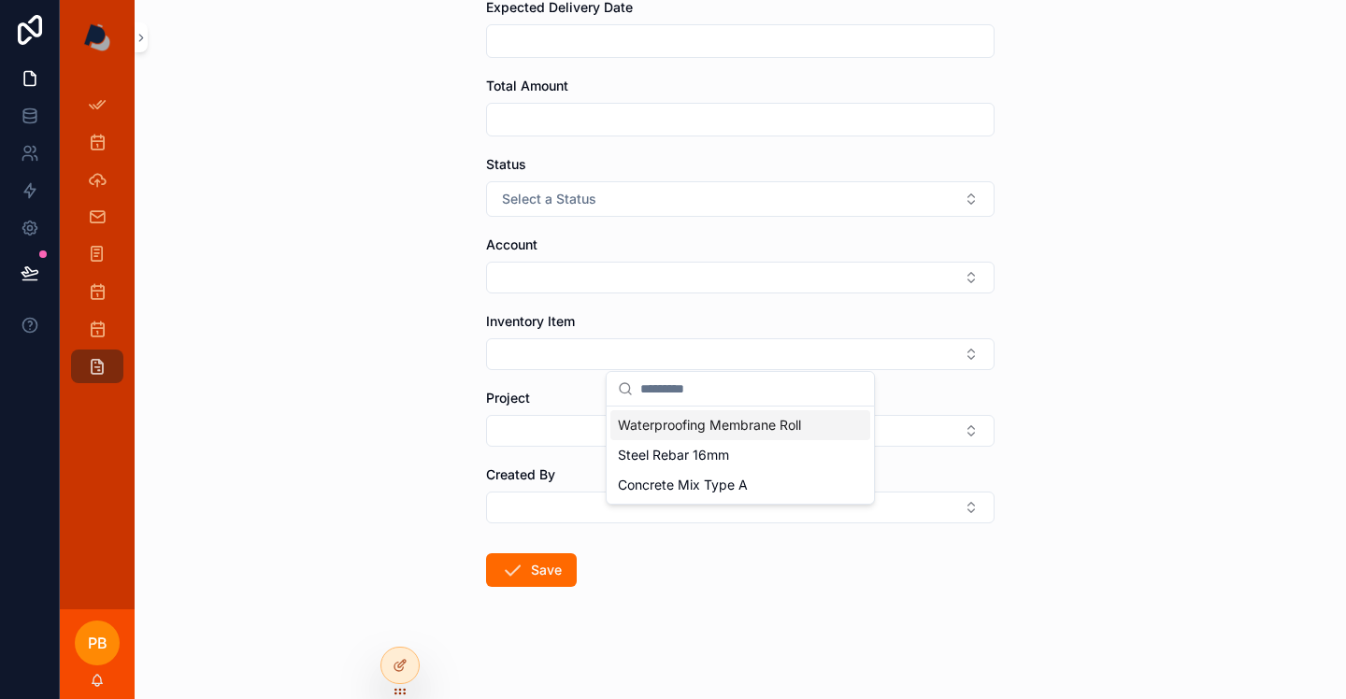
scroll to position [301, 0]
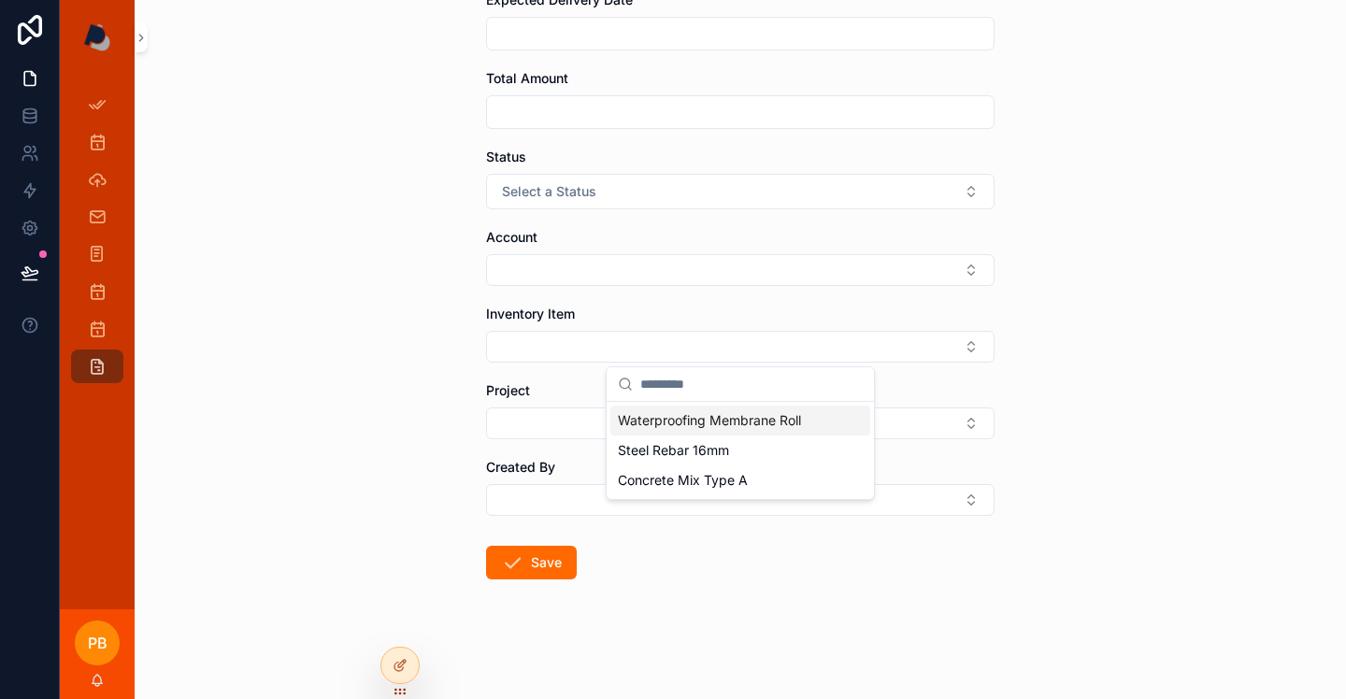
click at [381, 334] on div "Purchase Order Add Purchase Order Add Purchase Order Order Number Order Date Ex…" at bounding box center [741, 48] width 1212 height 699
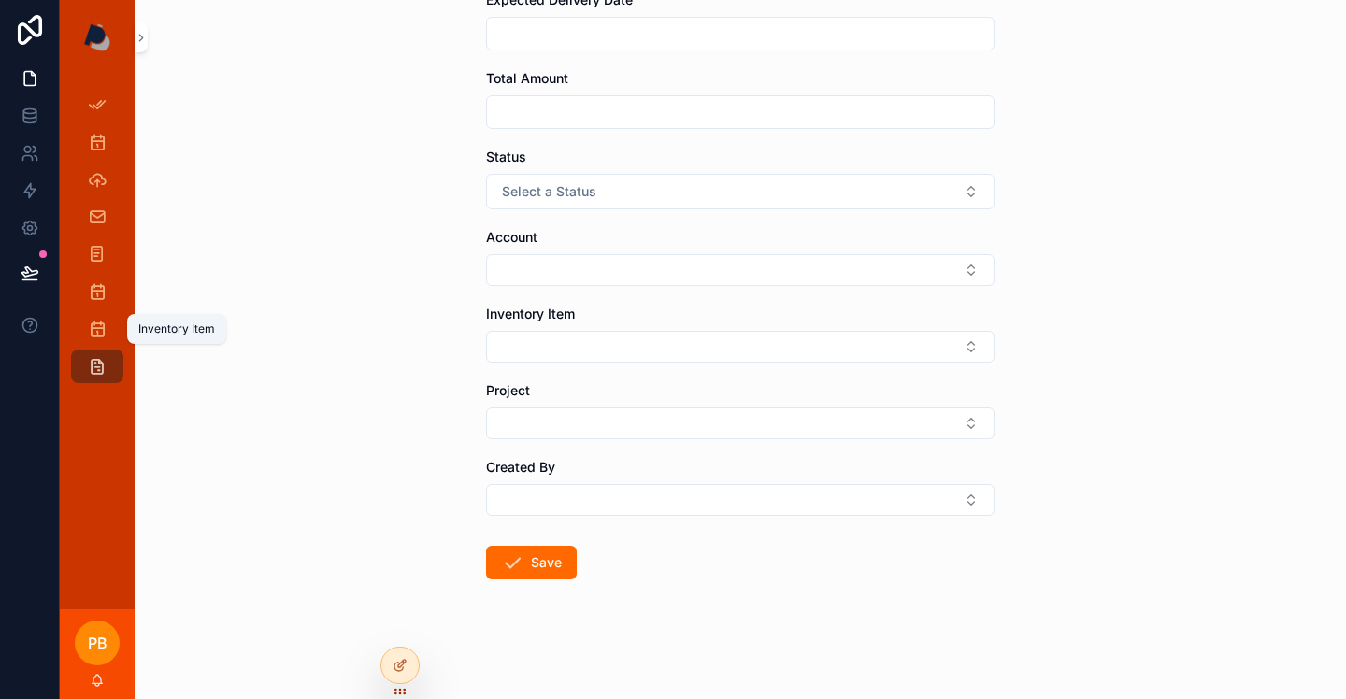
click at [103, 336] on icon "scrollable content" at bounding box center [97, 329] width 19 height 19
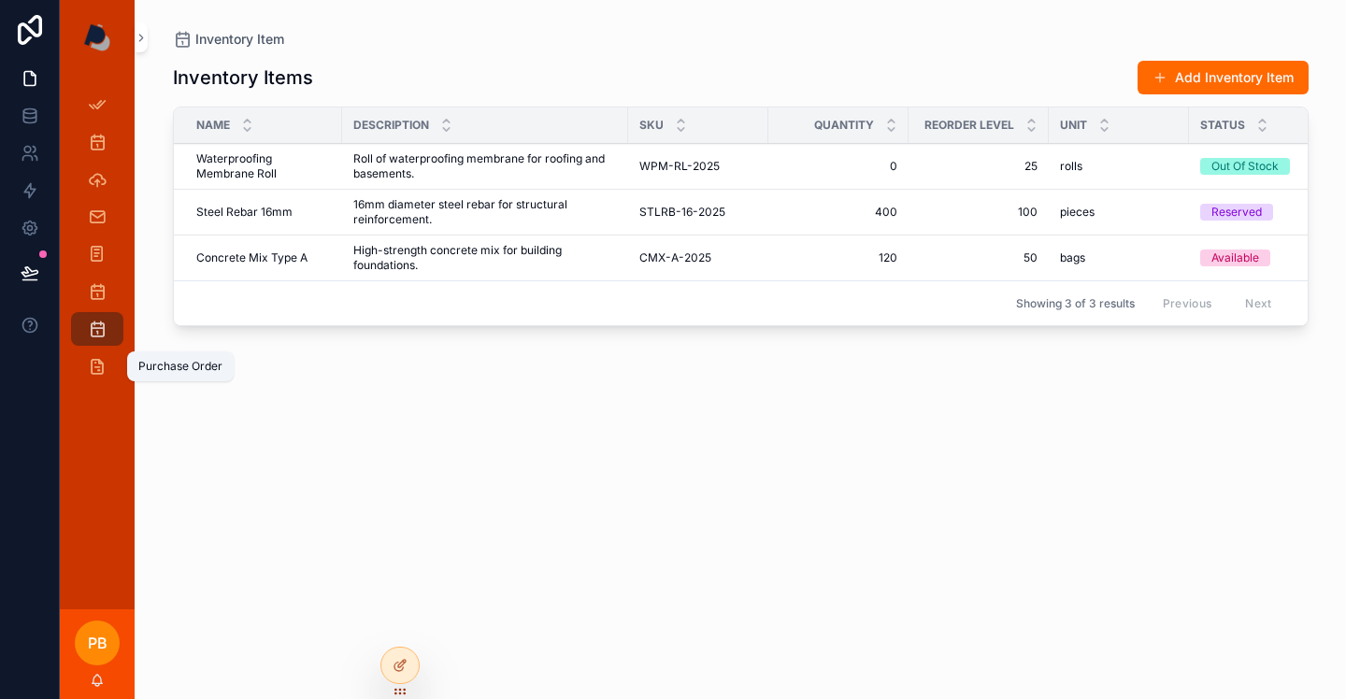
click at [93, 357] on icon "scrollable content" at bounding box center [97, 366] width 19 height 19
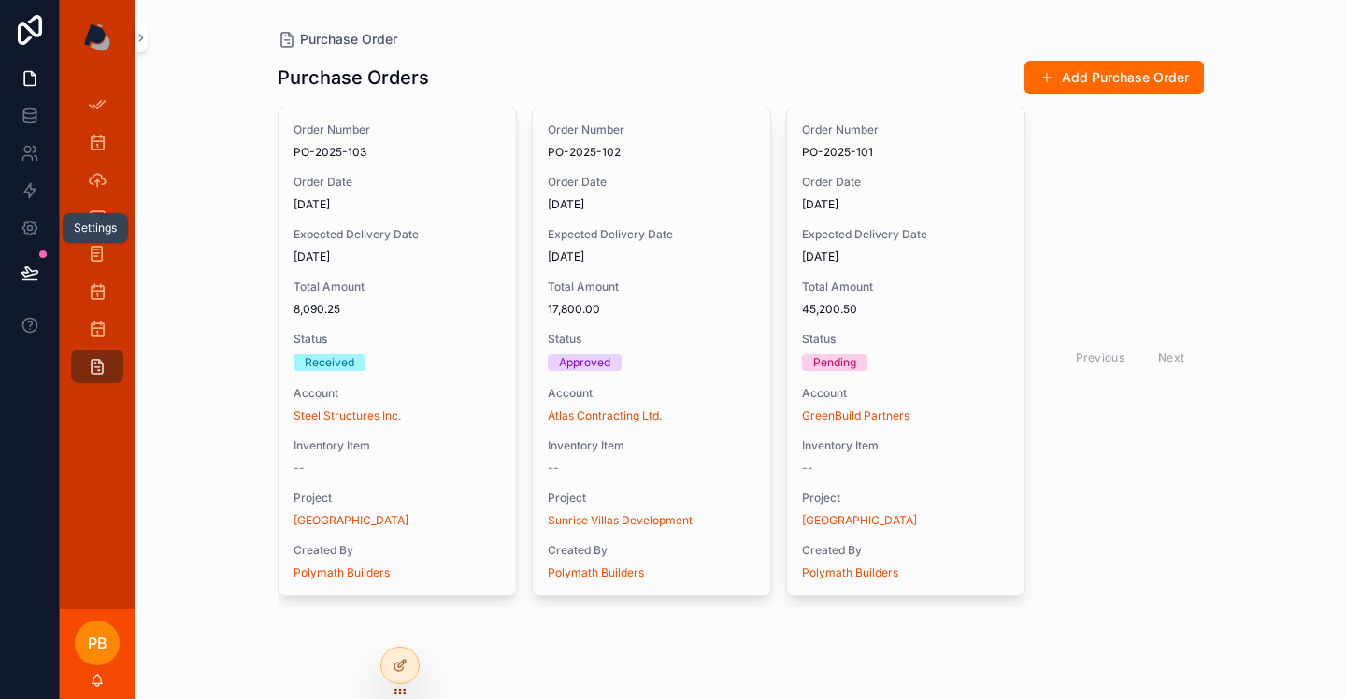
click at [36, 226] on icon at bounding box center [29, 229] width 14 height 14
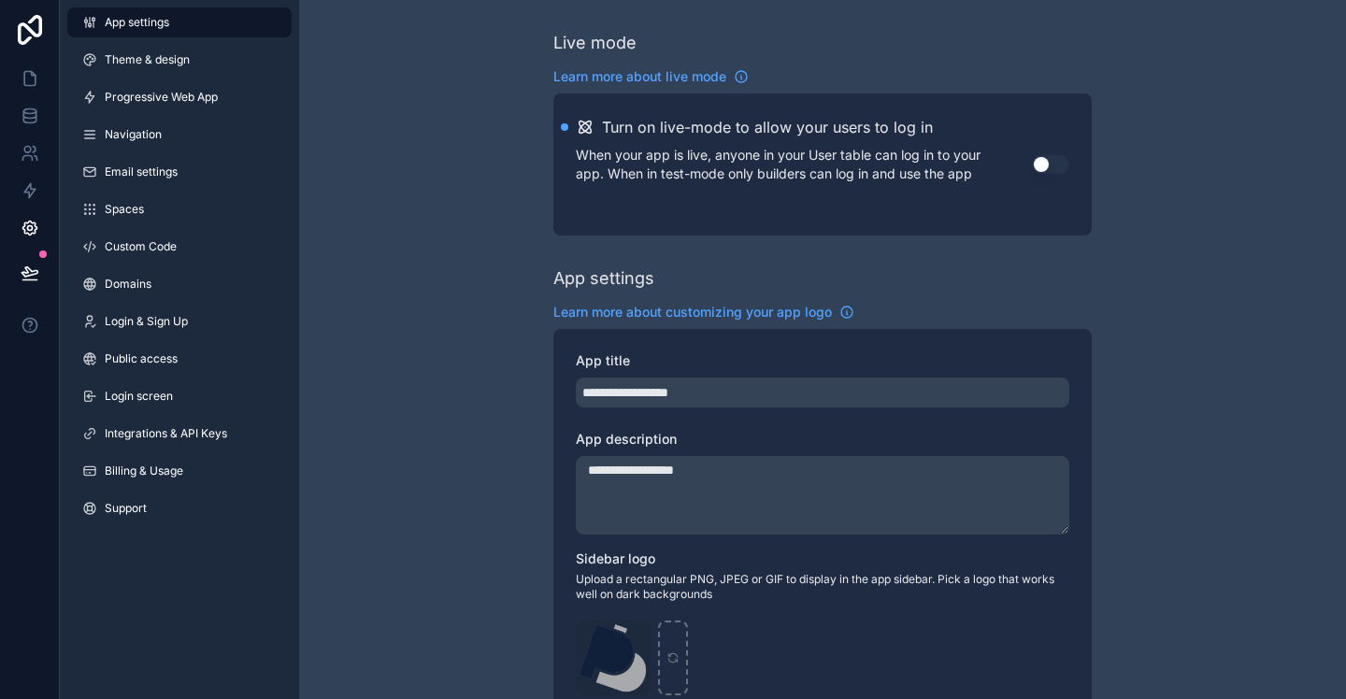
click at [175, 52] on span "Theme & design" at bounding box center [147, 59] width 85 height 15
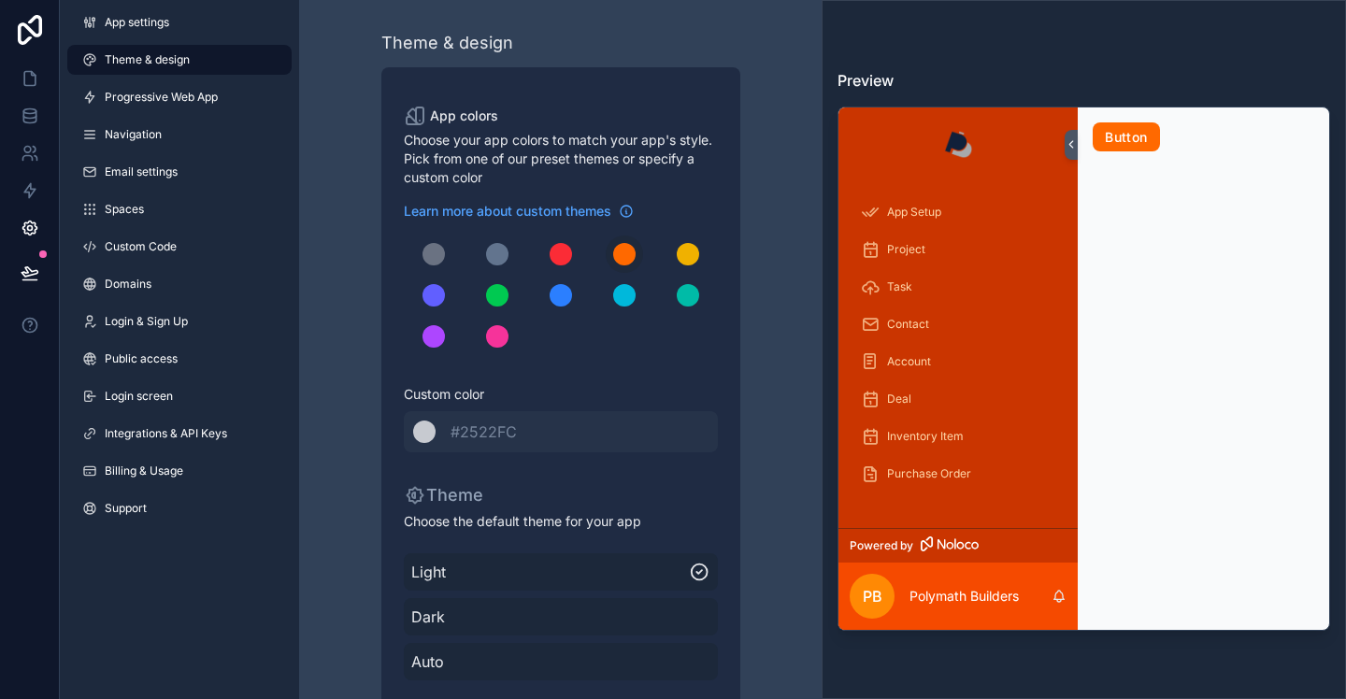
click at [672, 621] on span "Dark" at bounding box center [560, 617] width 299 height 22
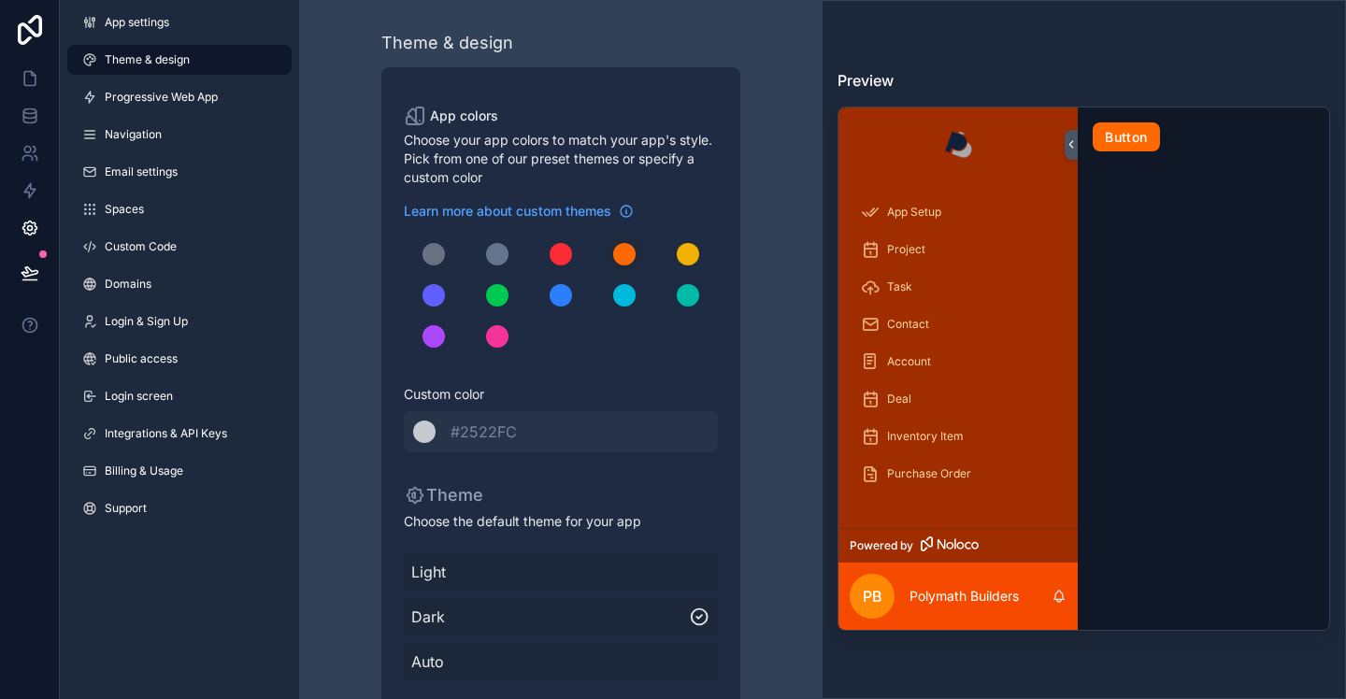
click at [692, 576] on span "Light" at bounding box center [560, 572] width 299 height 22
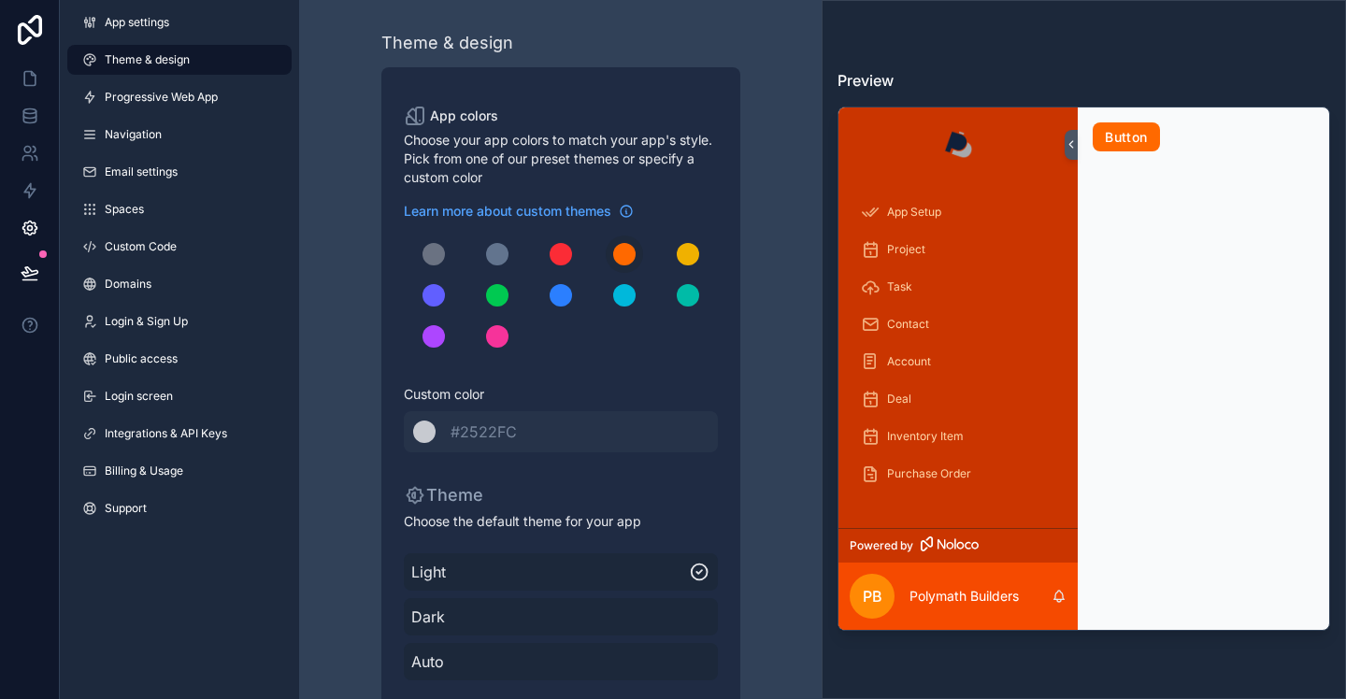
click at [498, 298] on div "scrollable content" at bounding box center [497, 295] width 22 height 22
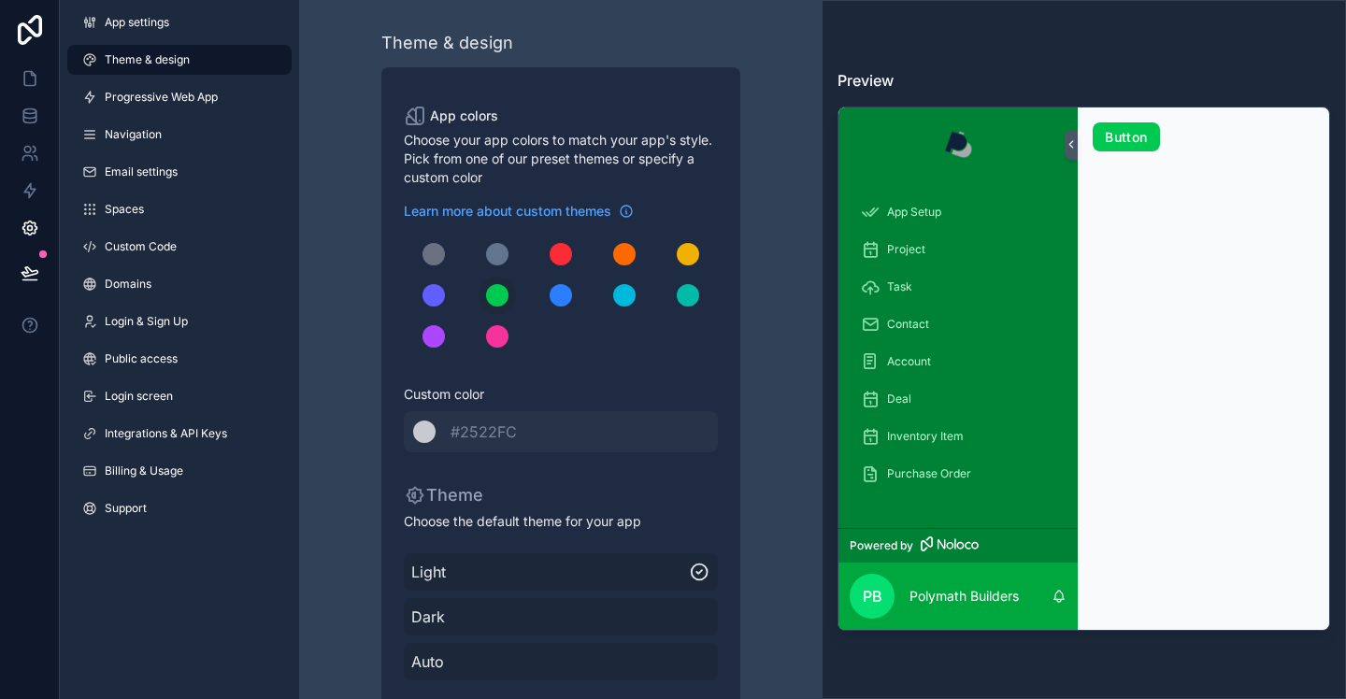
click at [561, 295] on div "scrollable content" at bounding box center [561, 295] width 22 height 22
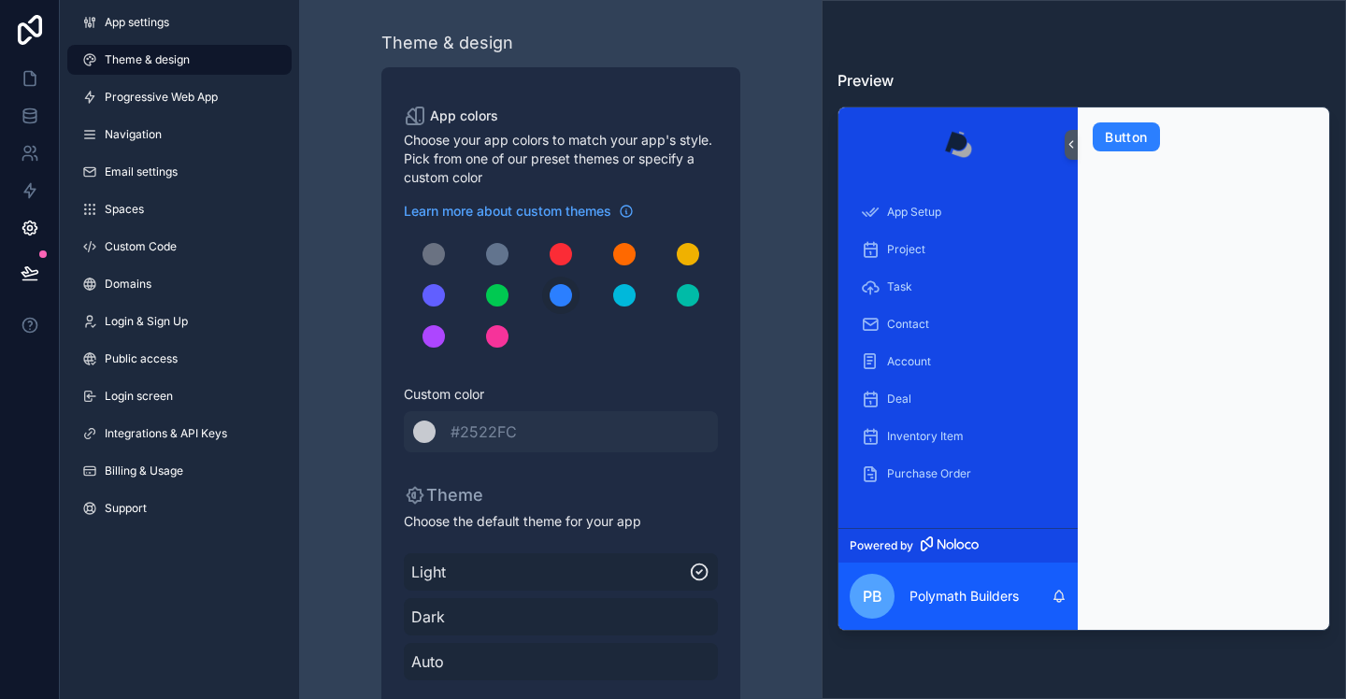
click at [502, 252] on div "scrollable content" at bounding box center [497, 254] width 22 height 22
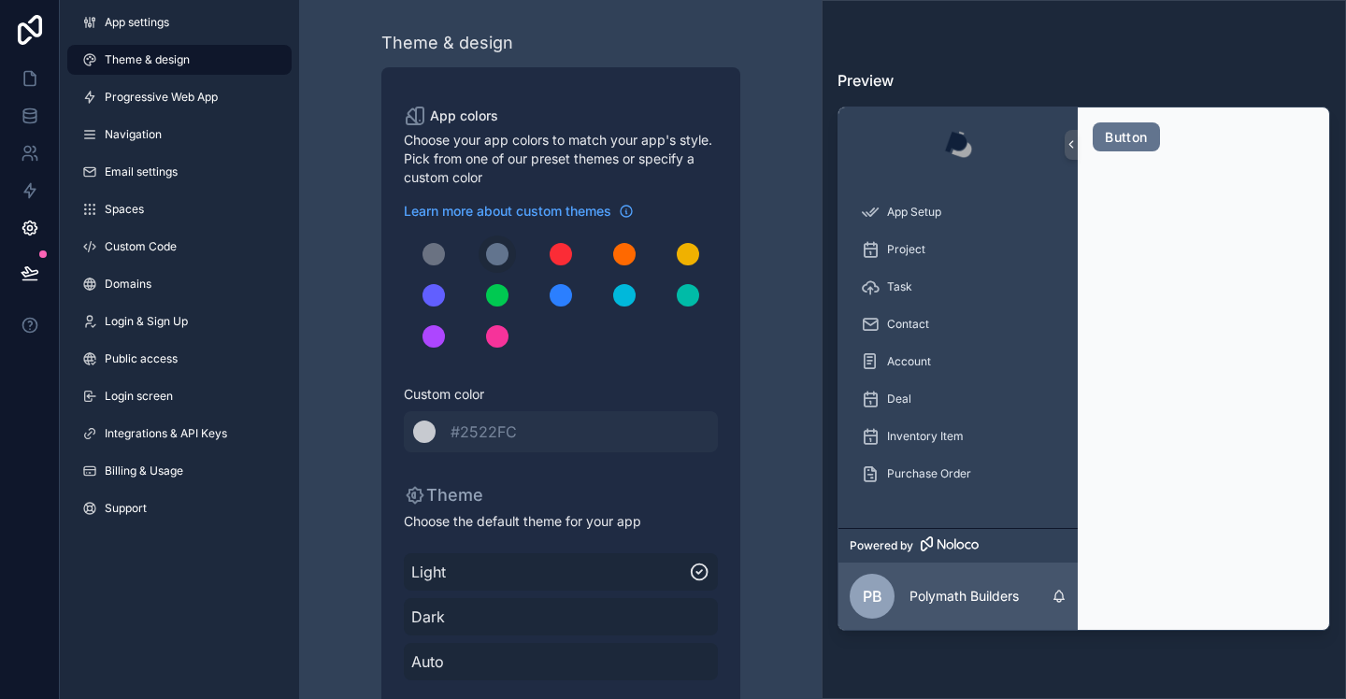
click at [438, 255] on div "scrollable content" at bounding box center [434, 254] width 22 height 22
drag, startPoint x: 629, startPoint y: 257, endPoint x: 695, endPoint y: 257, distance: 65.4
click at [629, 257] on div "scrollable content" at bounding box center [624, 254] width 22 height 22
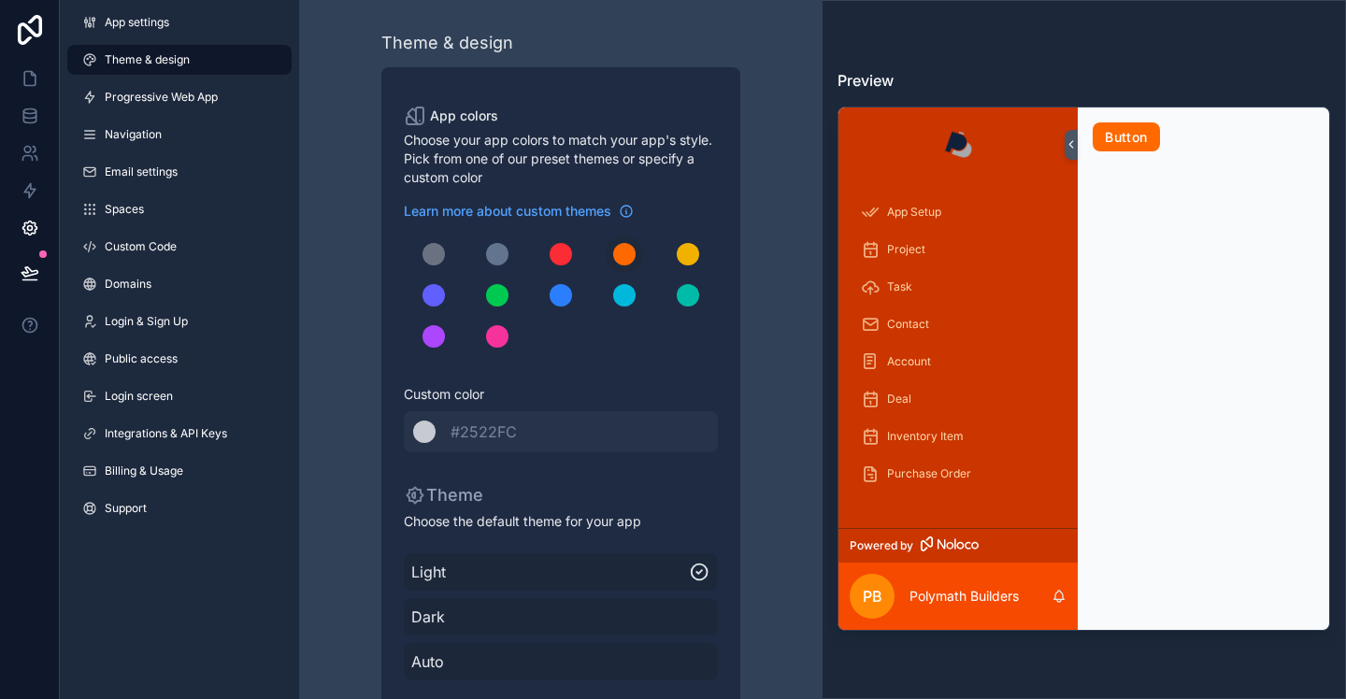
click at [697, 256] on div "scrollable content" at bounding box center [688, 254] width 22 height 22
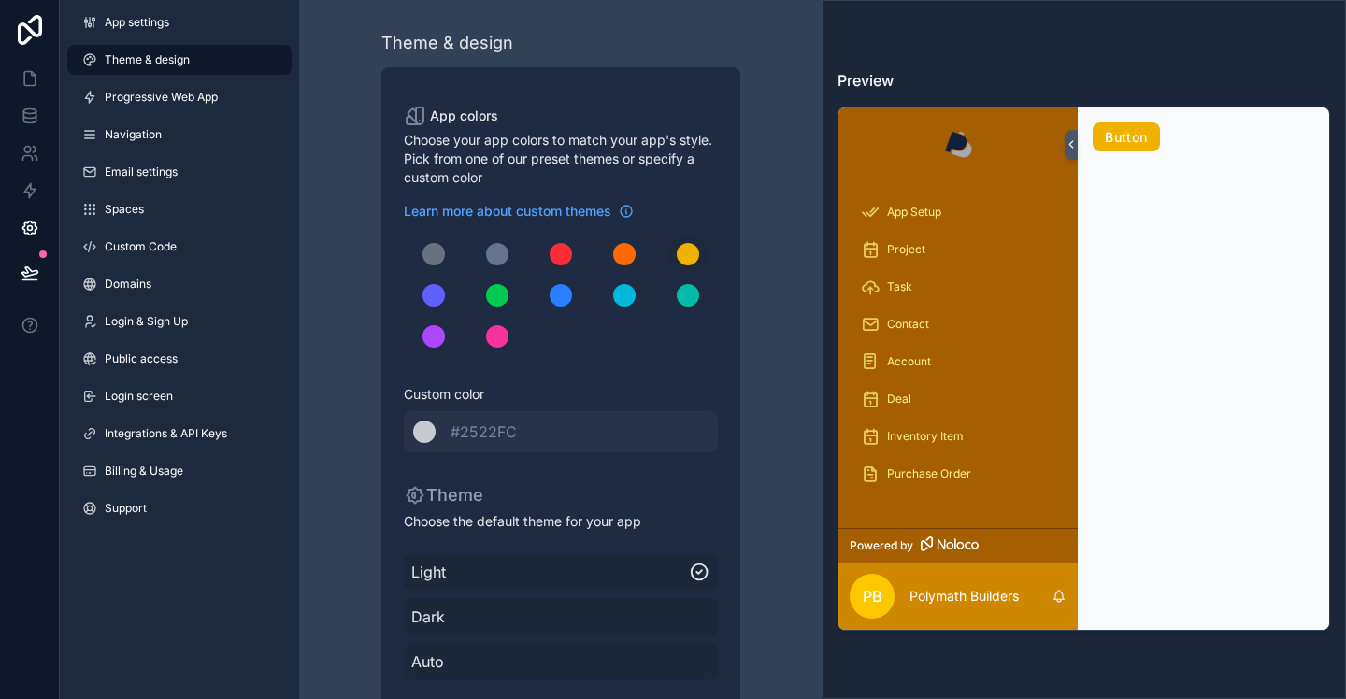
click at [628, 255] on div "scrollable content" at bounding box center [624, 254] width 22 height 22
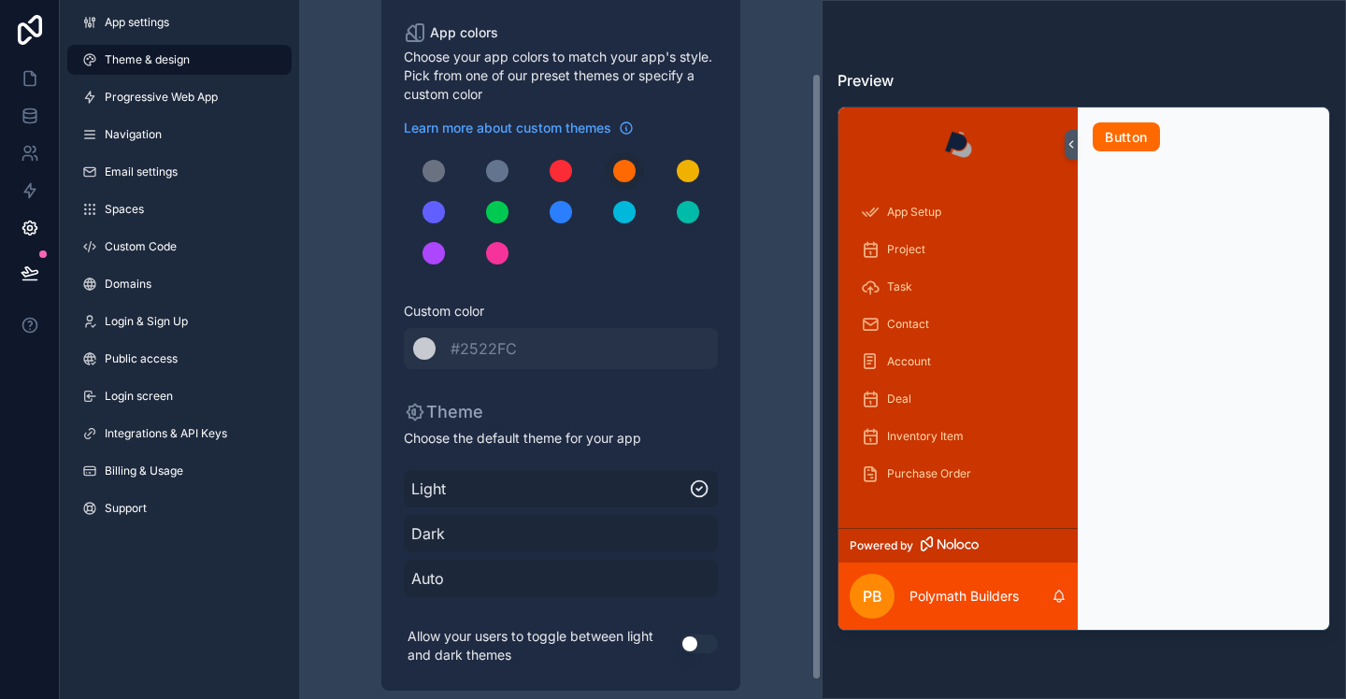
scroll to position [84, 0]
click at [424, 343] on div "scrollable content" at bounding box center [424, 348] width 22 height 22
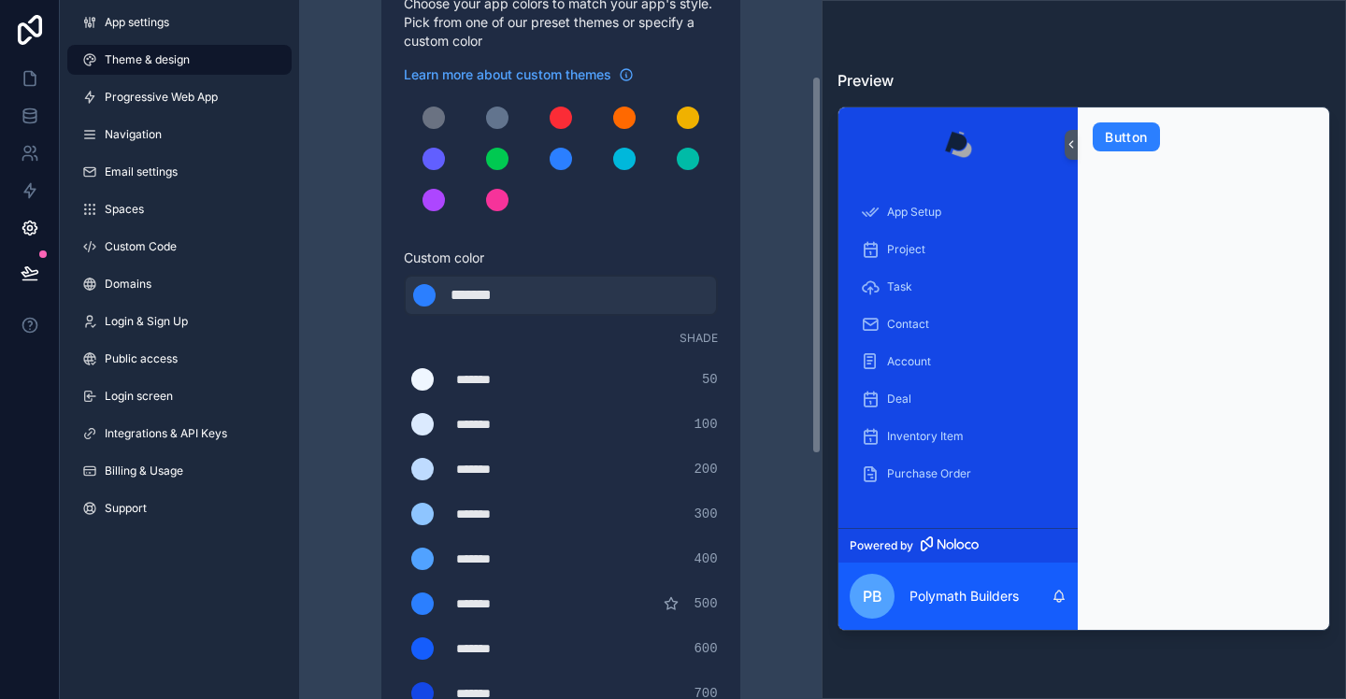
scroll to position [132, 0]
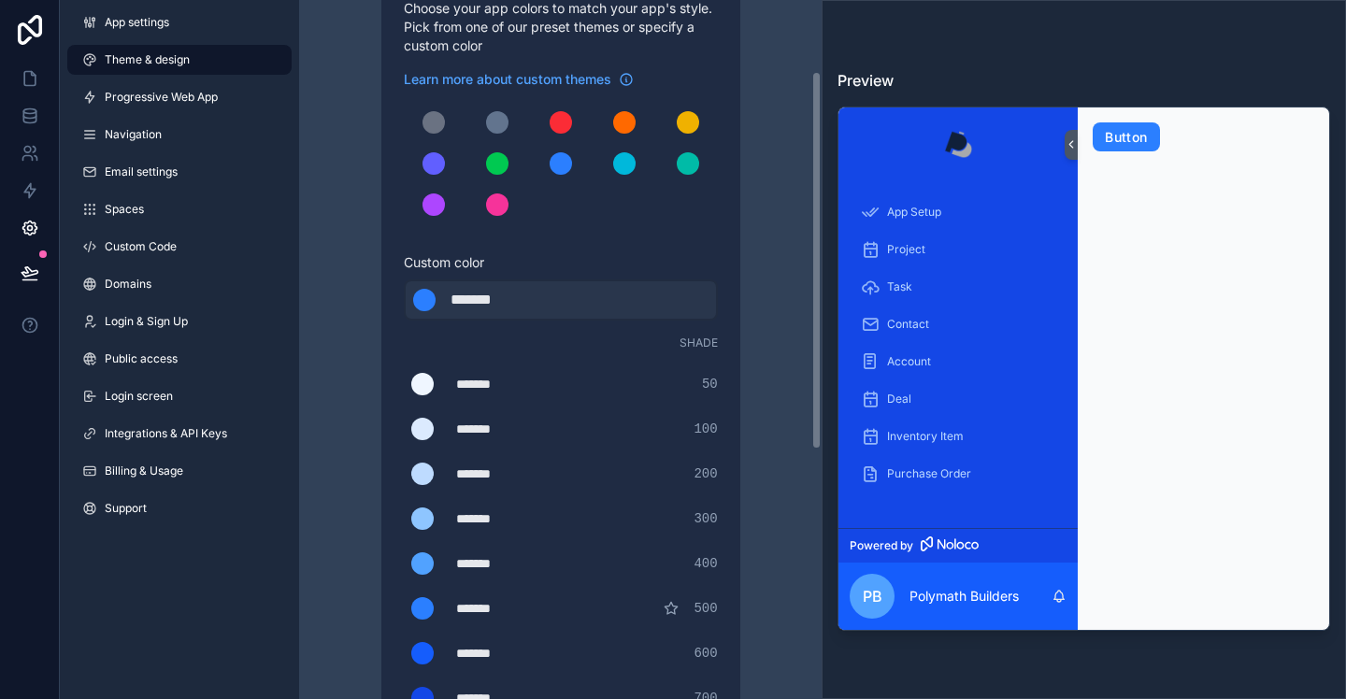
drag, startPoint x: 521, startPoint y: 309, endPoint x: 536, endPoint y: 290, distance: 23.9
click at [520, 309] on div "*******" at bounding box center [497, 300] width 93 height 22
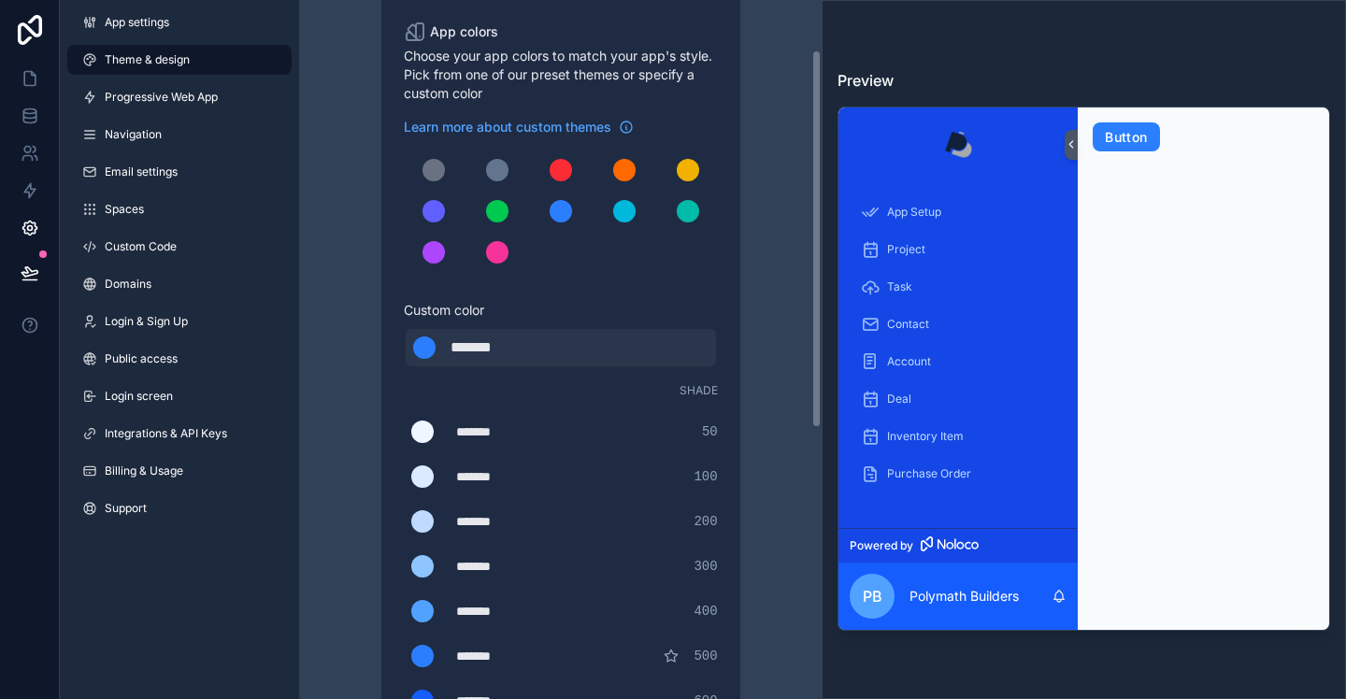
scroll to position [81, 0]
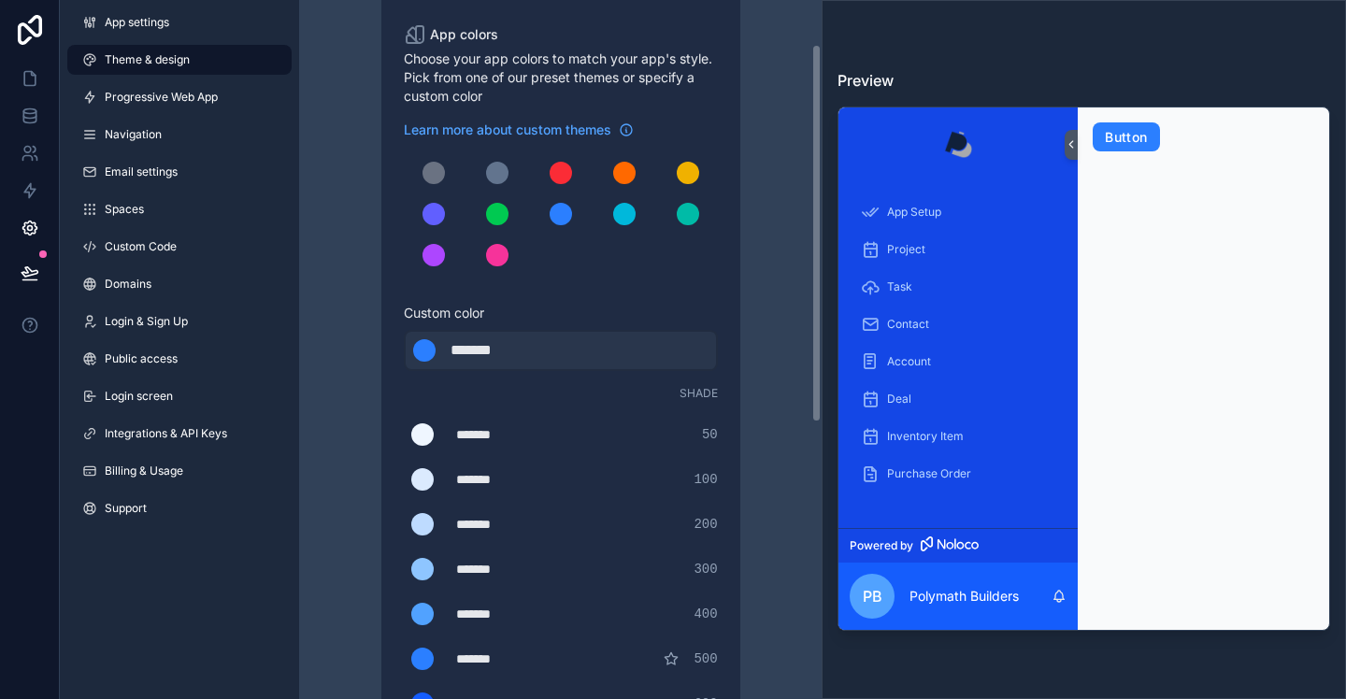
click at [629, 170] on div "scrollable content" at bounding box center [624, 173] width 22 height 22
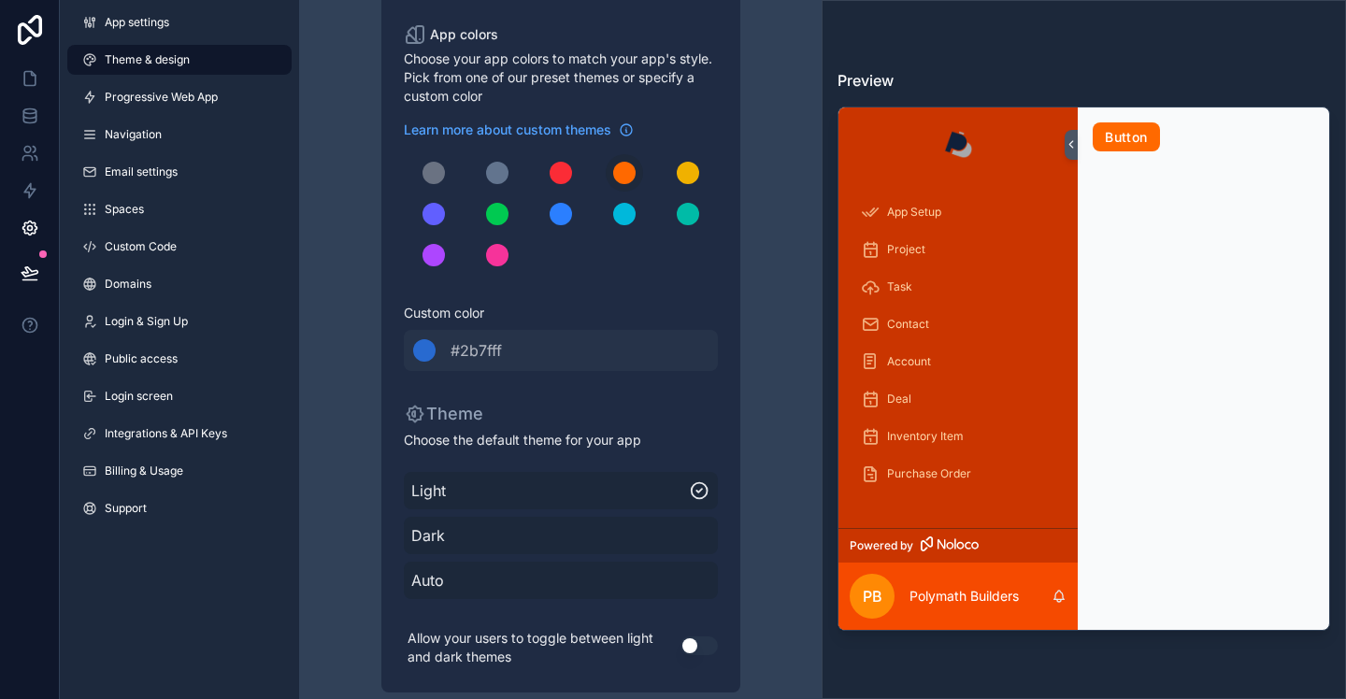
scroll to position [105, 0]
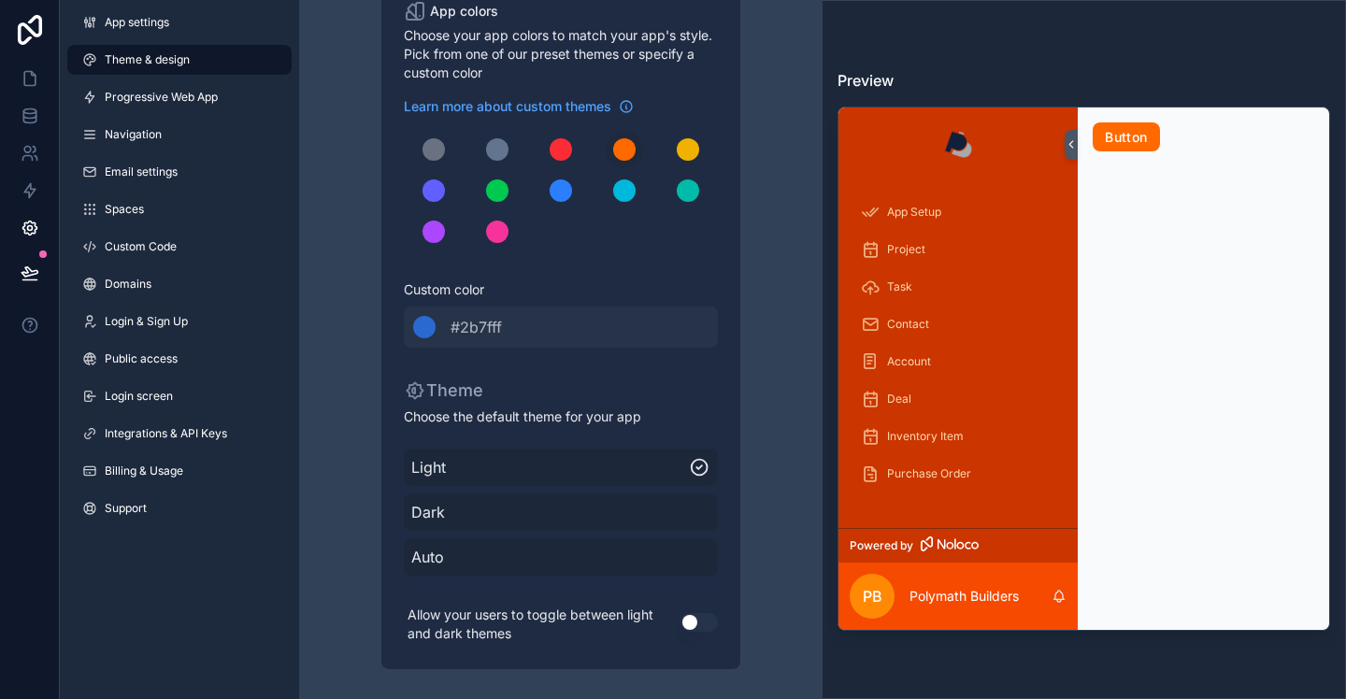
drag, startPoint x: 701, startPoint y: 624, endPoint x: 500, endPoint y: 595, distance: 203.1
click at [700, 624] on button "Use setting" at bounding box center [699, 622] width 37 height 19
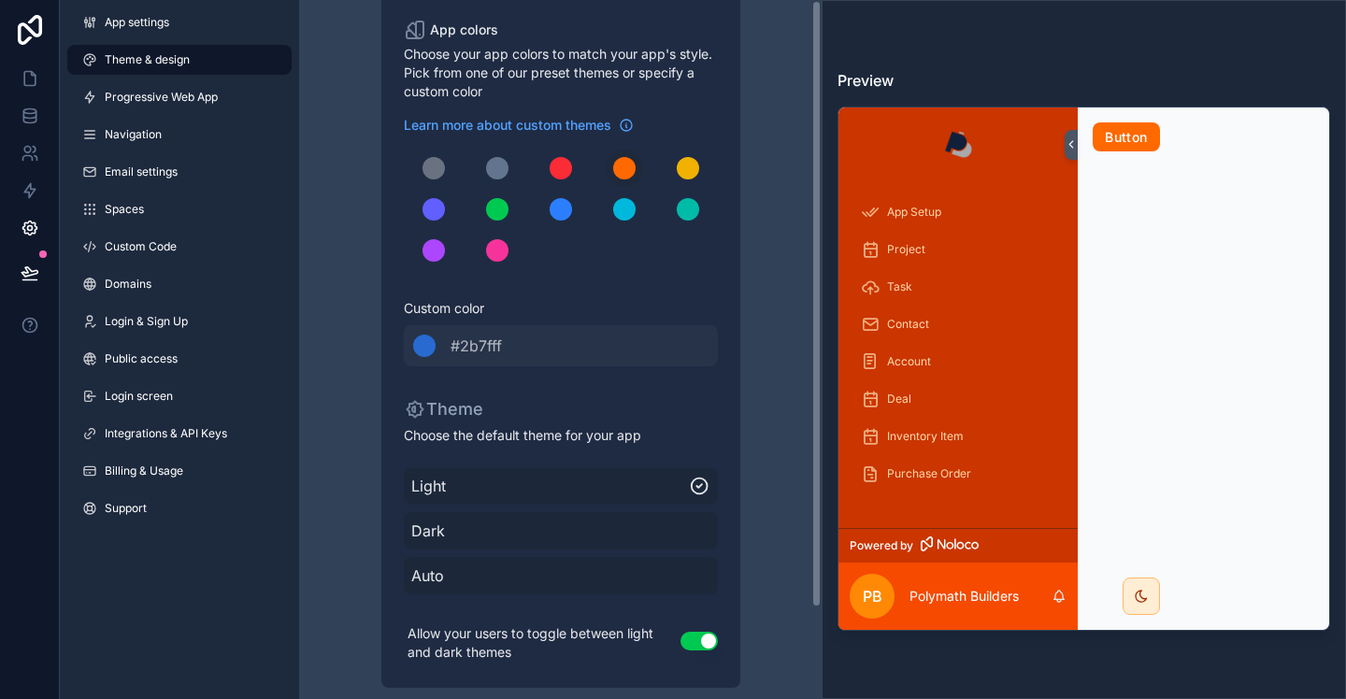
scroll to position [0, 0]
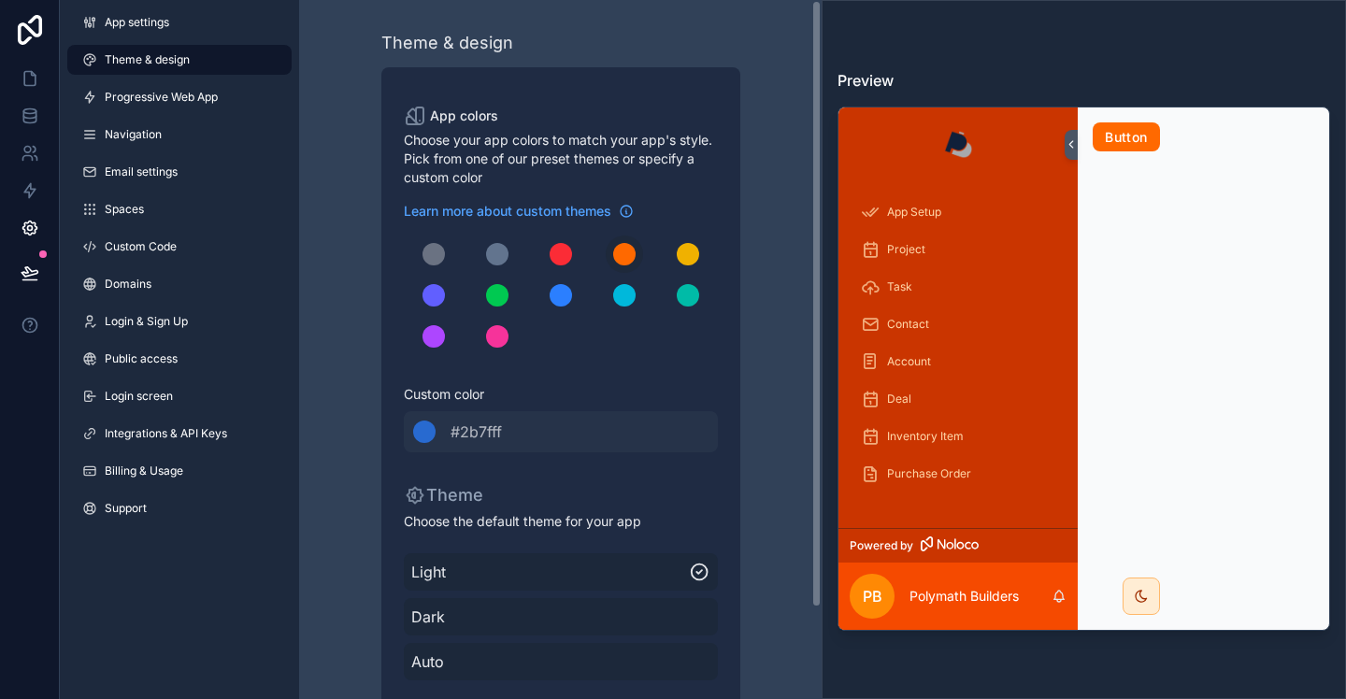
click at [163, 18] on span "App settings" at bounding box center [137, 22] width 65 height 15
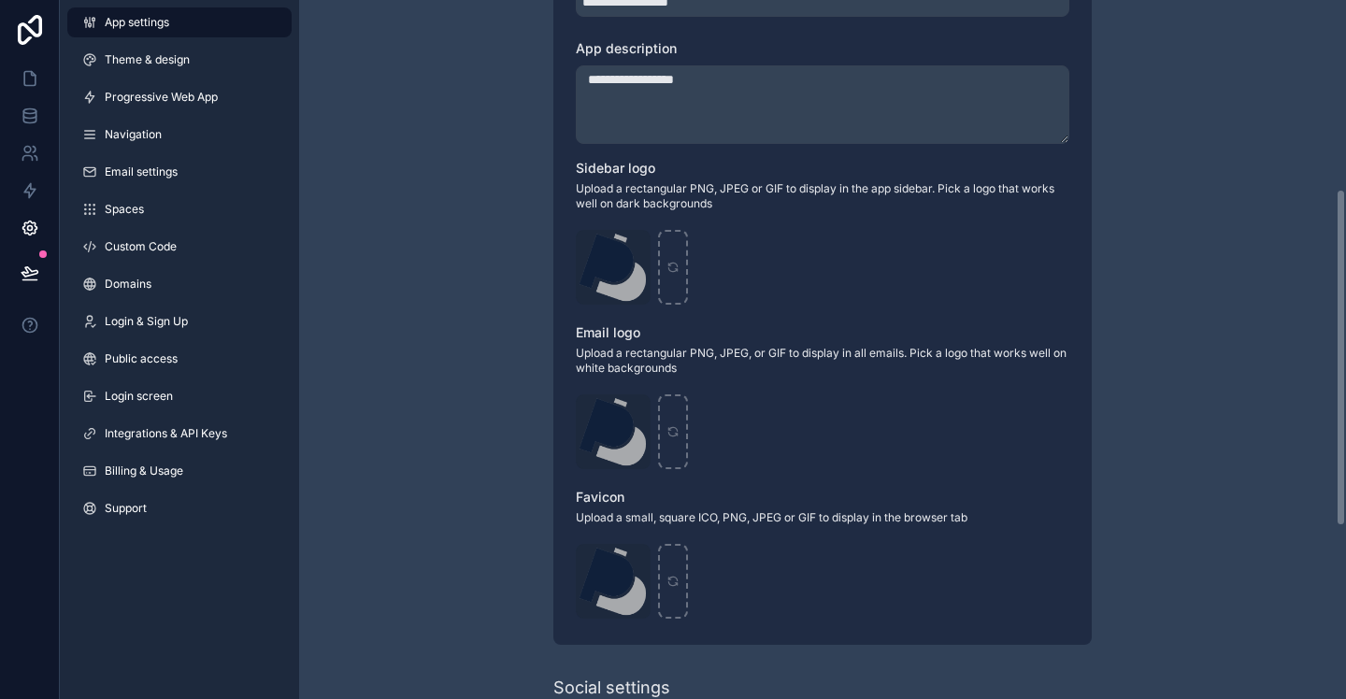
click at [160, 64] on span "Theme & design" at bounding box center [147, 59] width 85 height 15
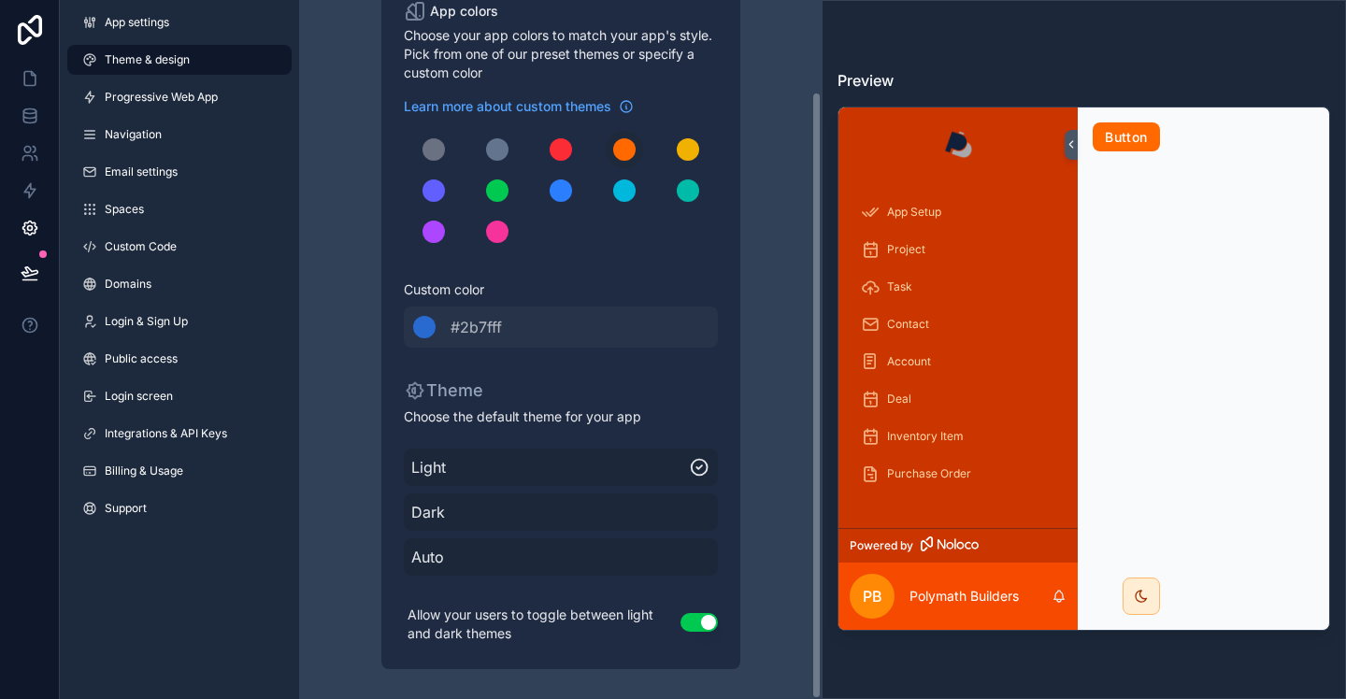
click at [167, 94] on span "Progressive Web App" at bounding box center [161, 97] width 113 height 15
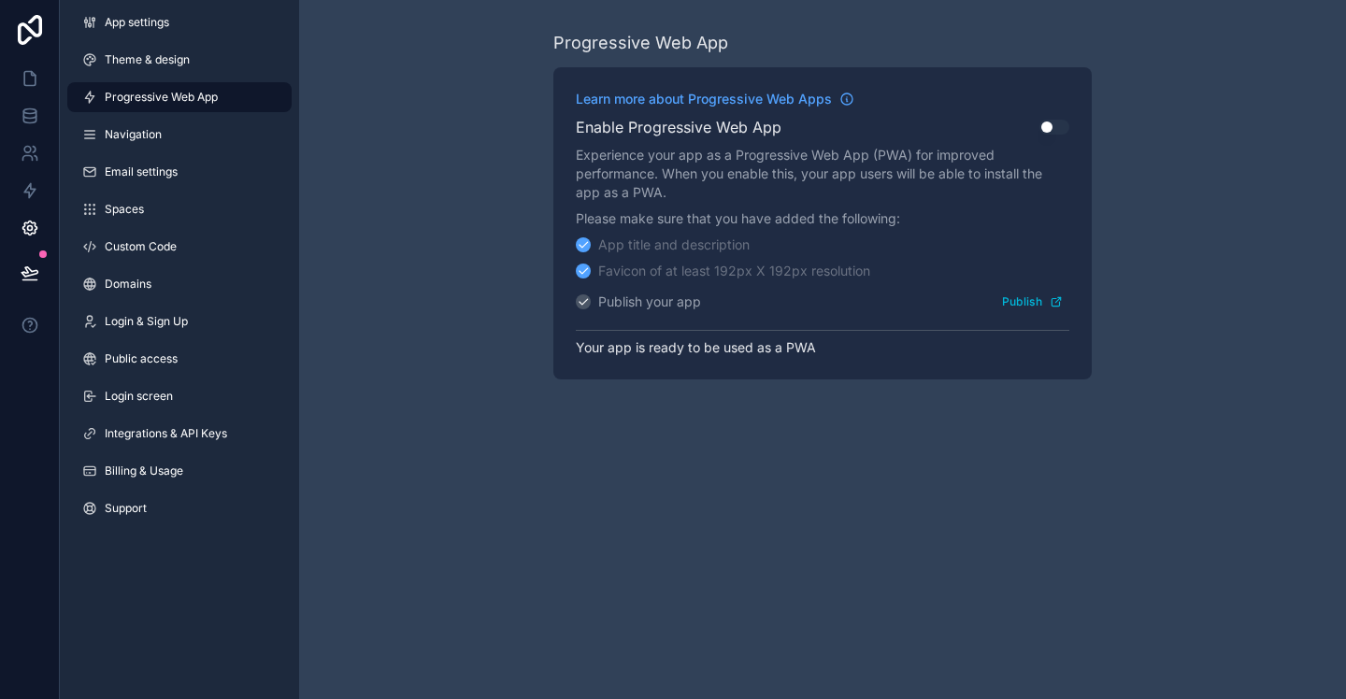
click at [148, 137] on span "Navigation" at bounding box center [133, 134] width 57 height 15
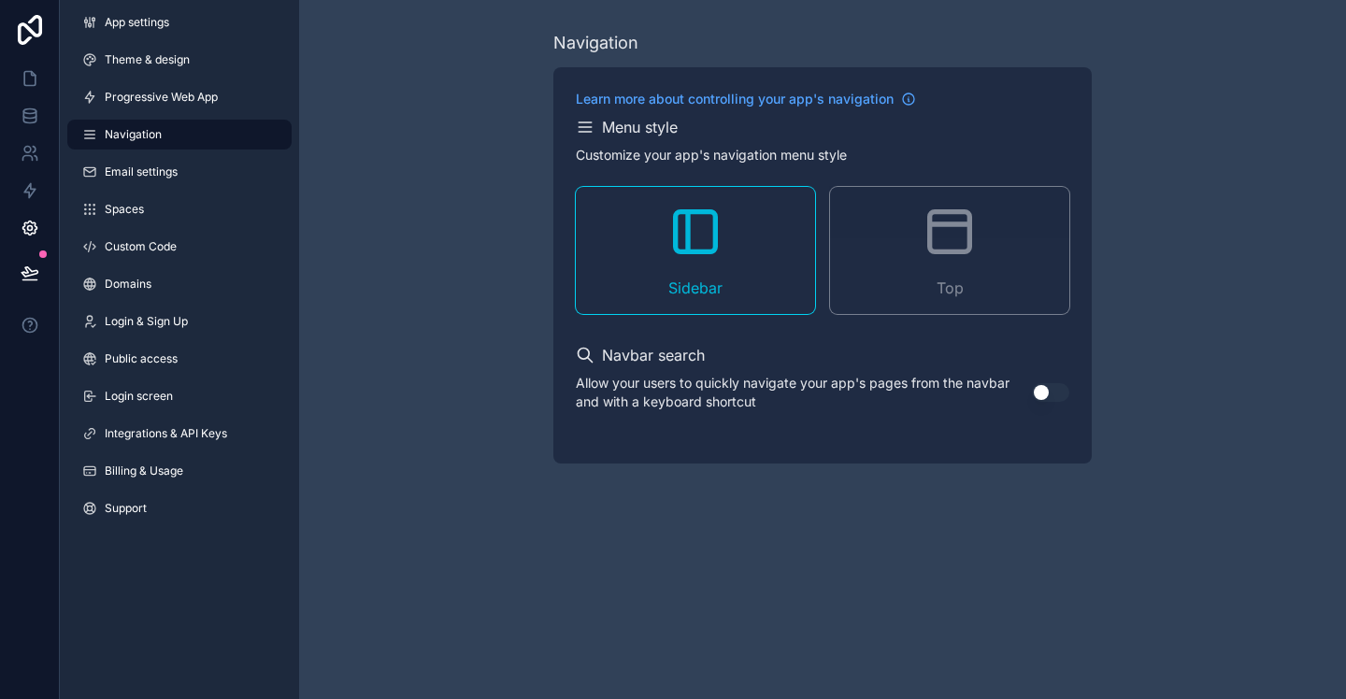
click at [945, 245] on icon "scrollable content" at bounding box center [950, 232] width 60 height 60
click at [937, 251] on icon "scrollable content" at bounding box center [950, 232] width 40 height 40
click at [150, 176] on span "Email settings" at bounding box center [141, 172] width 73 height 15
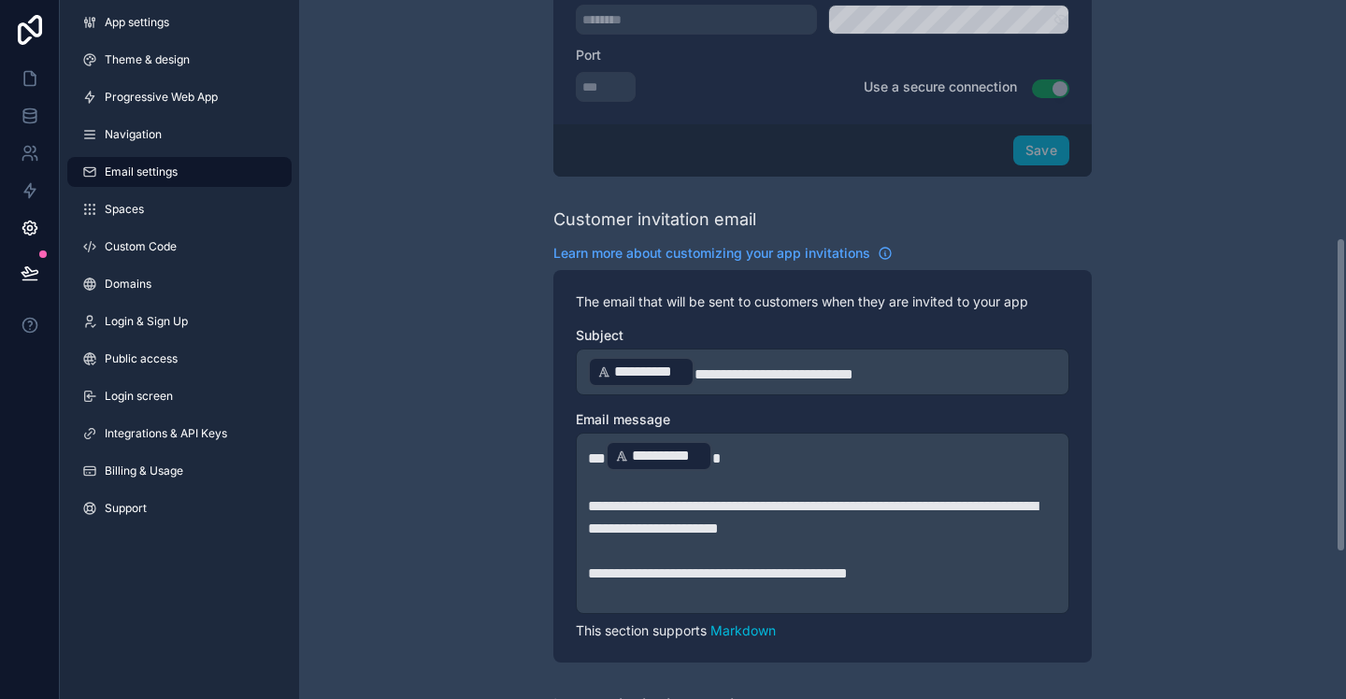
scroll to position [530, 0]
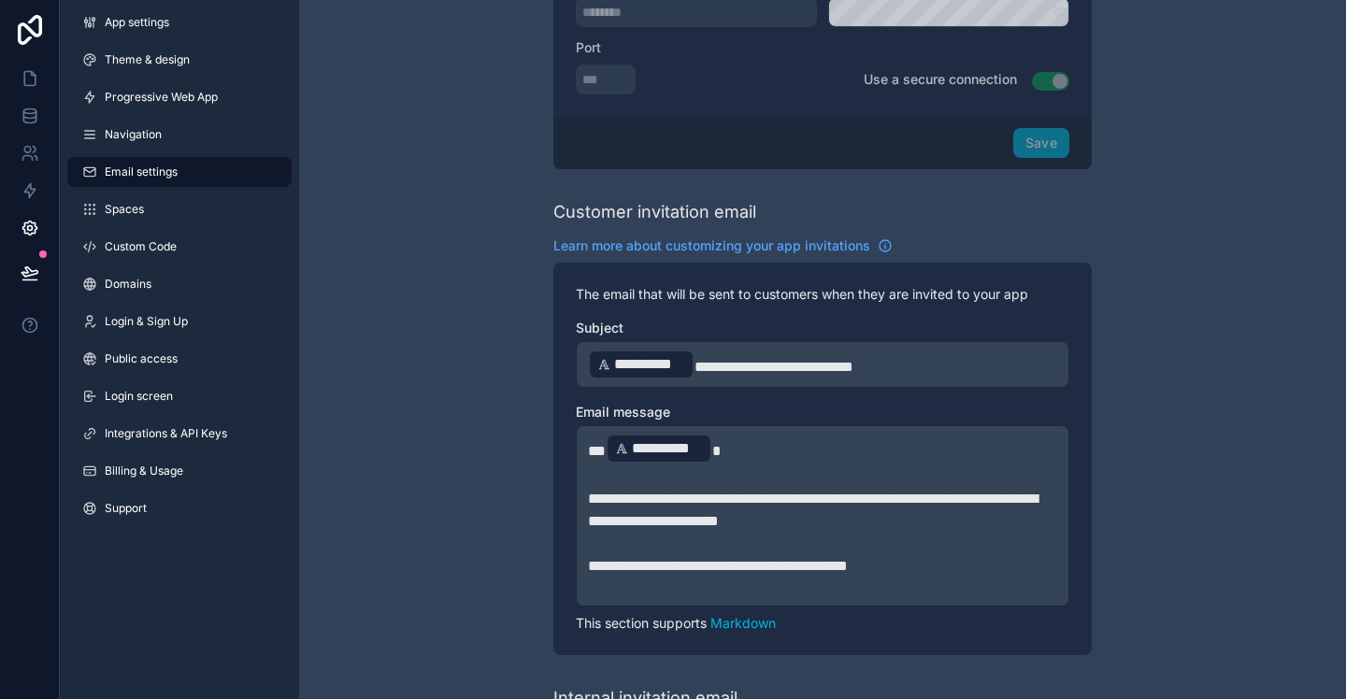
click at [161, 217] on link "Spaces" at bounding box center [179, 209] width 224 height 30
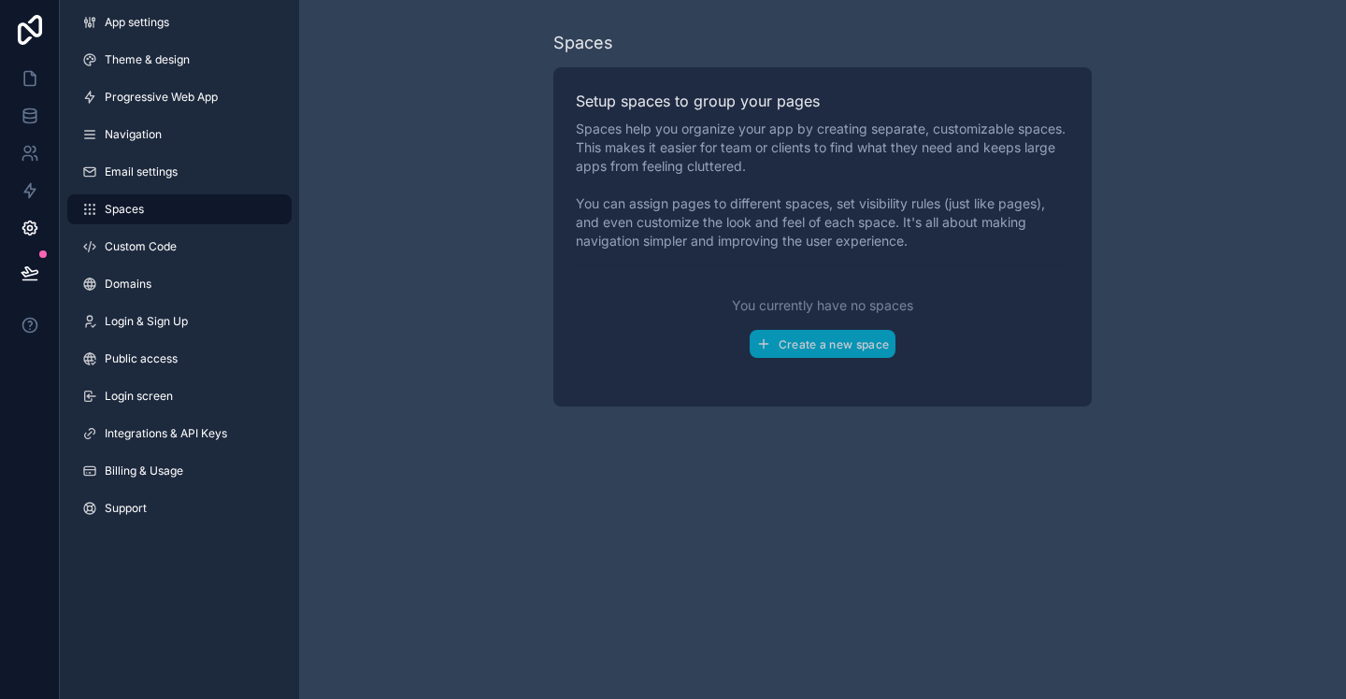
click at [188, 471] on link "Billing & Usage" at bounding box center [179, 471] width 224 height 30
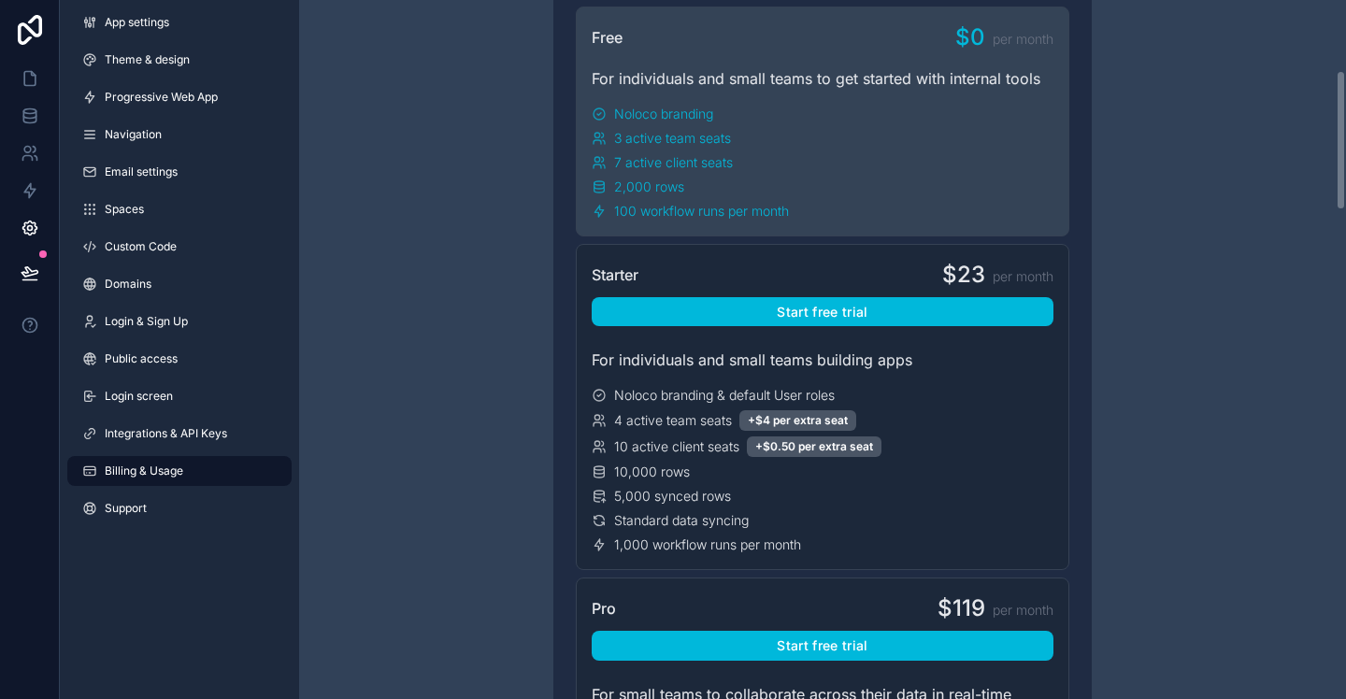
scroll to position [366, 0]
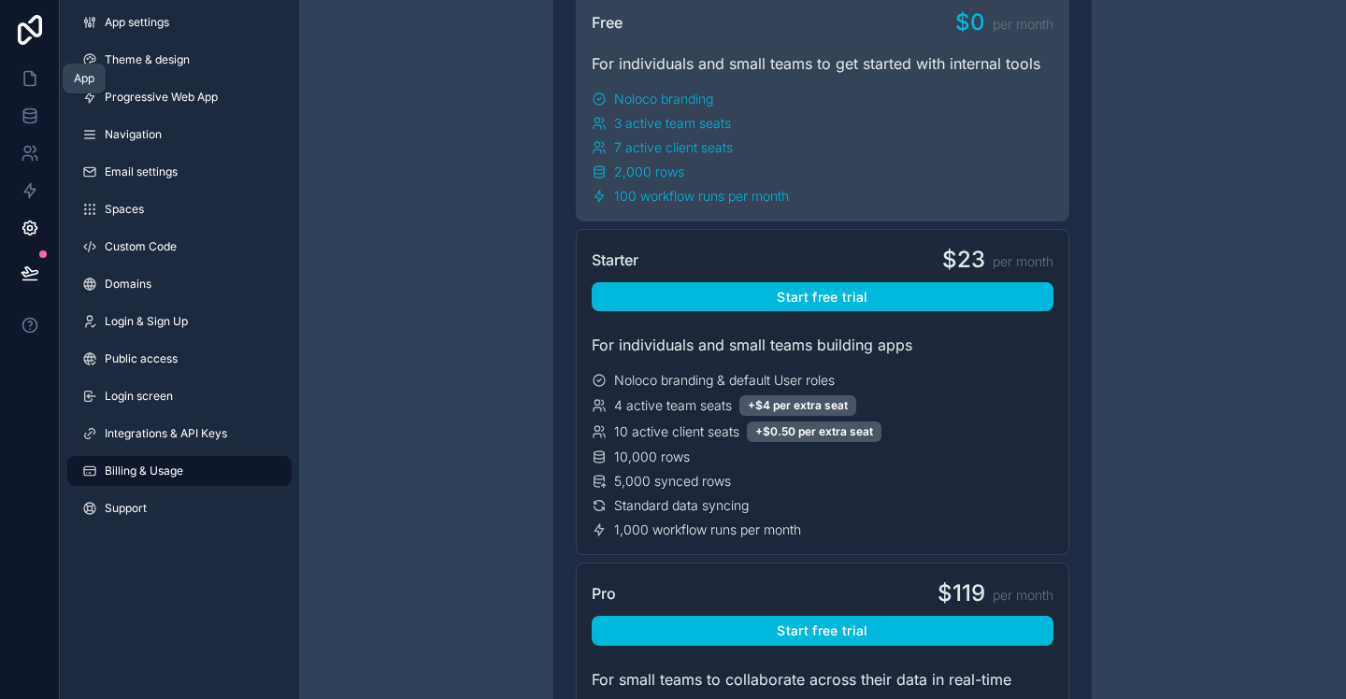
click at [30, 80] on icon at bounding box center [30, 78] width 19 height 19
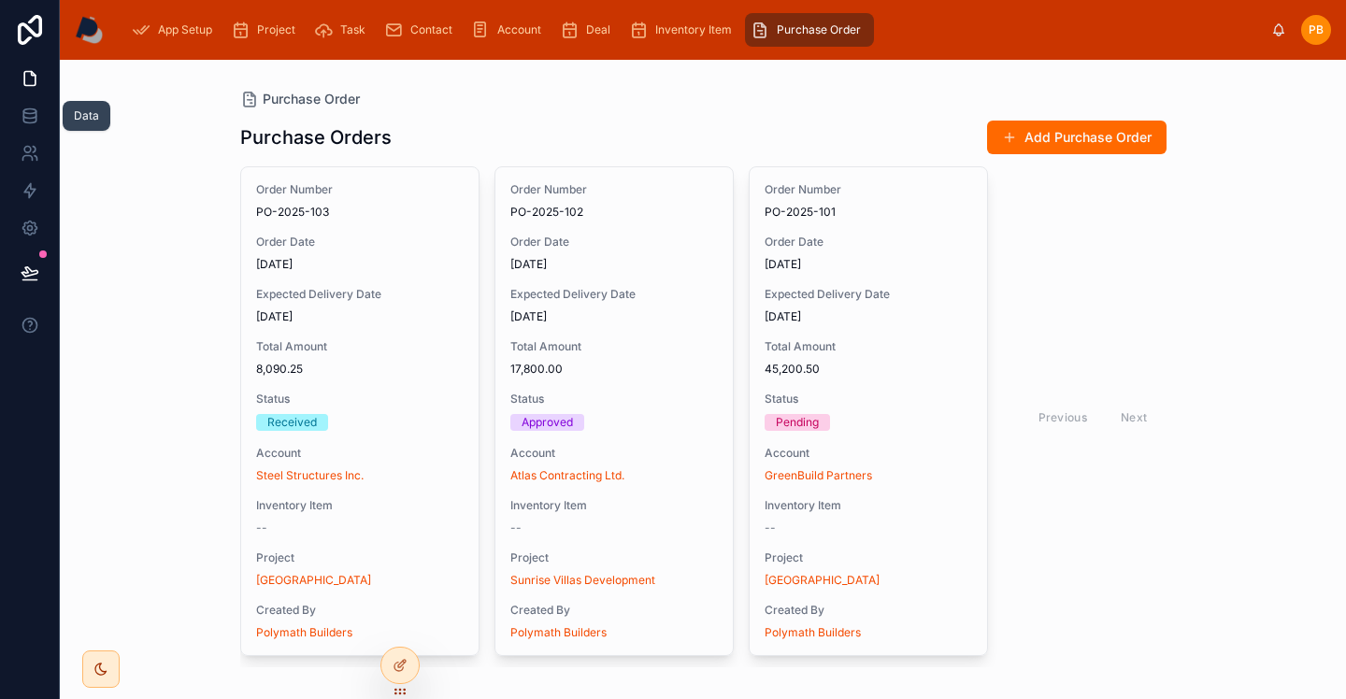
click at [34, 112] on icon at bounding box center [29, 111] width 12 height 5
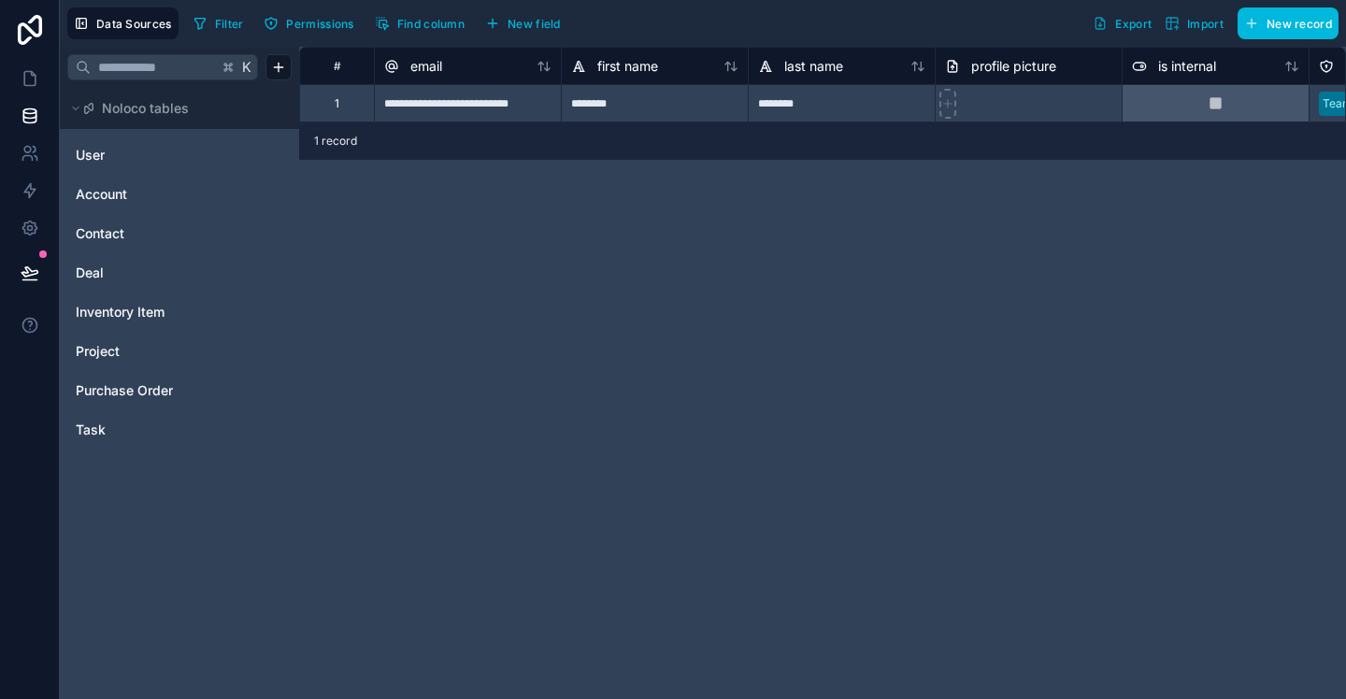
click at [156, 196] on link "Account" at bounding box center [151, 194] width 151 height 19
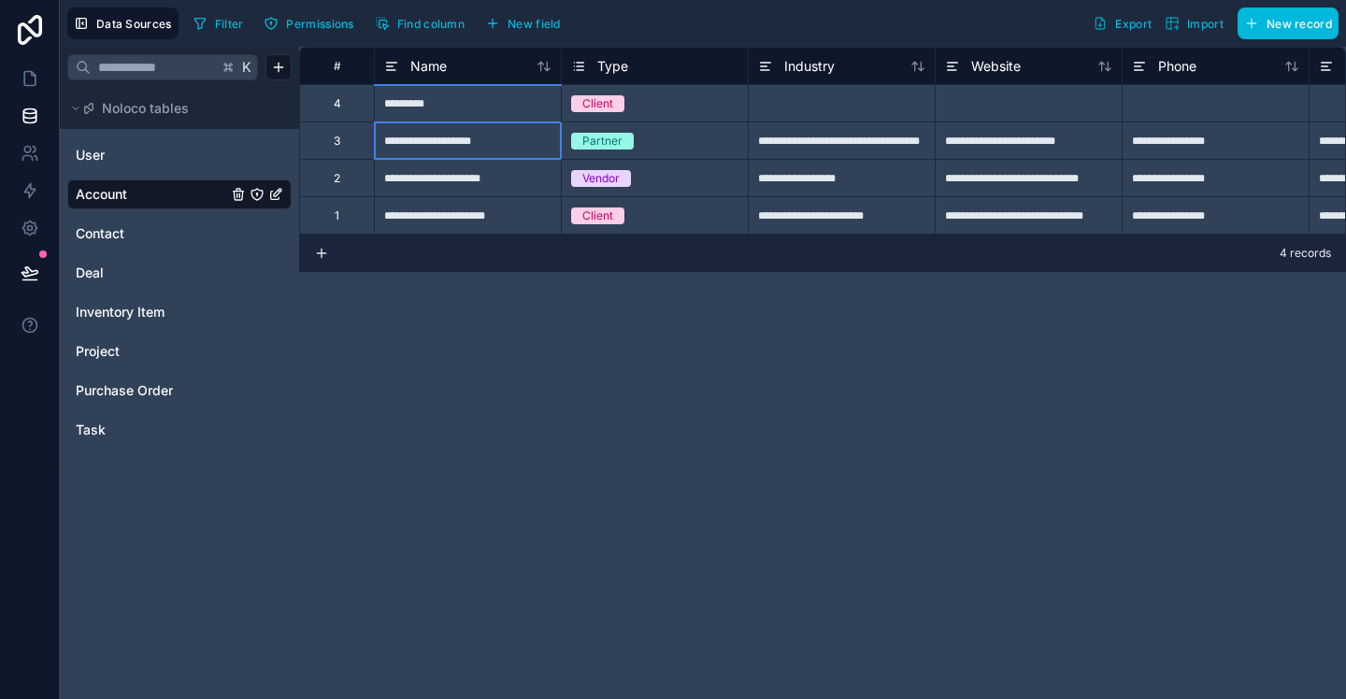
click at [385, 141] on div "**********" at bounding box center [467, 140] width 187 height 37
click at [339, 142] on div "3" at bounding box center [337, 141] width 7 height 15
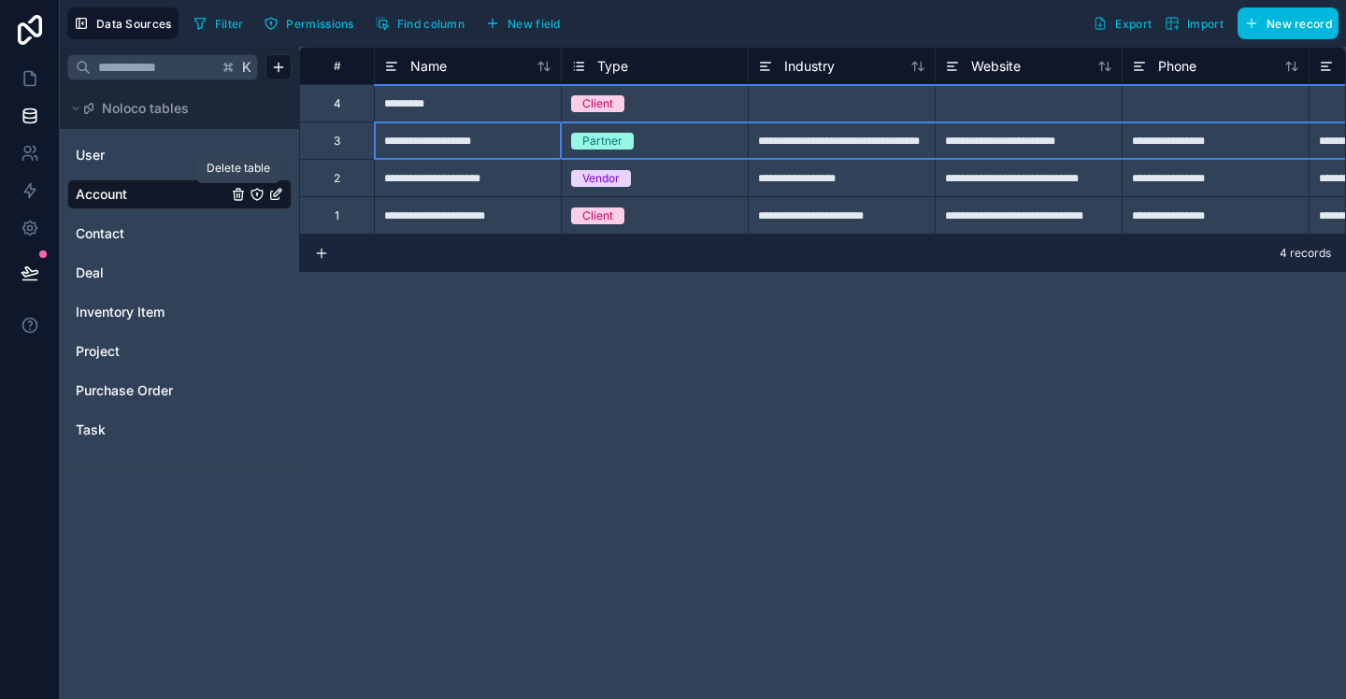
click at [237, 192] on icon "Account" at bounding box center [239, 190] width 4 height 3
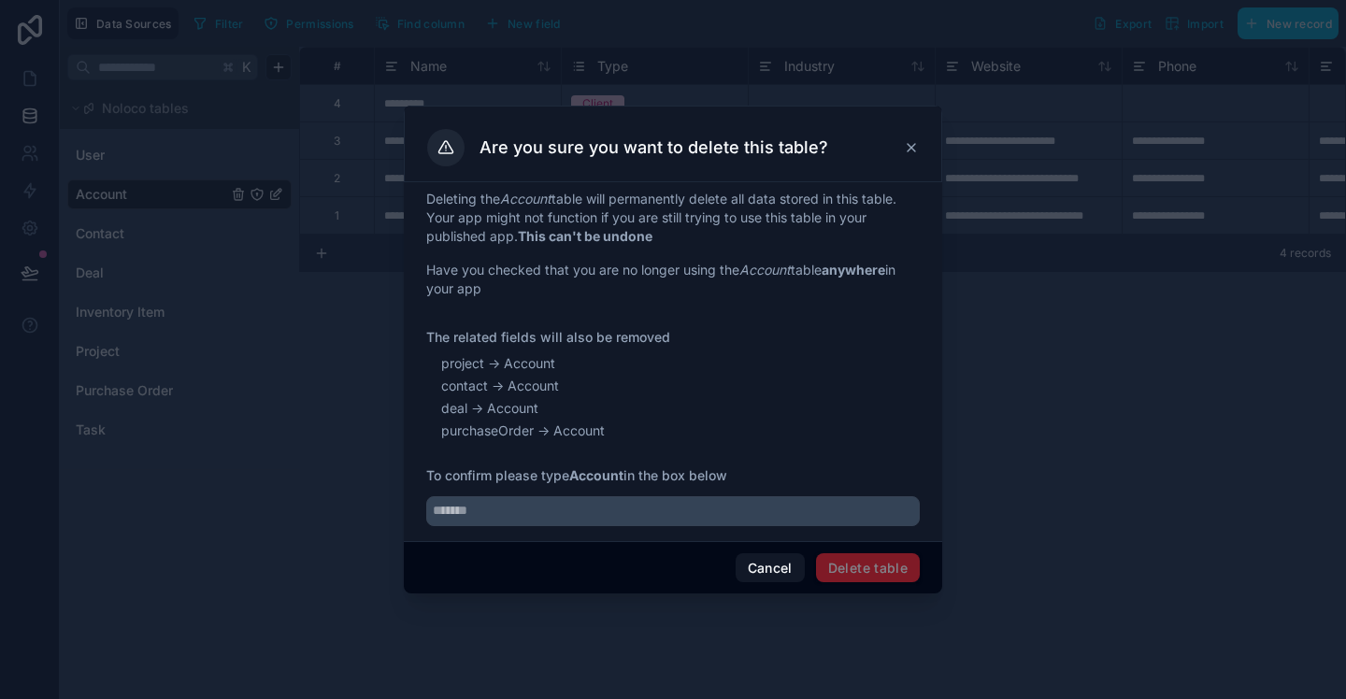
drag, startPoint x: 776, startPoint y: 564, endPoint x: 749, endPoint y: 513, distance: 57.3
click at [776, 563] on button "Cancel" at bounding box center [770, 568] width 69 height 30
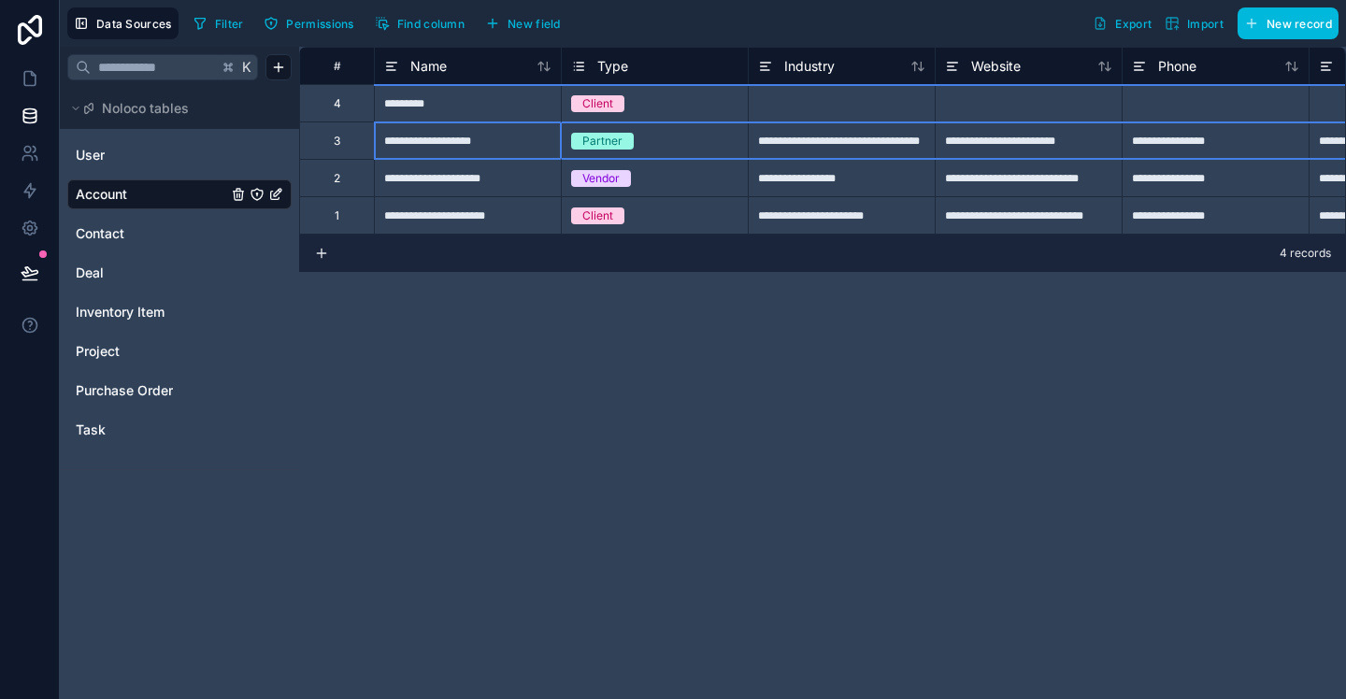
click at [347, 143] on div "3" at bounding box center [336, 140] width 75 height 37
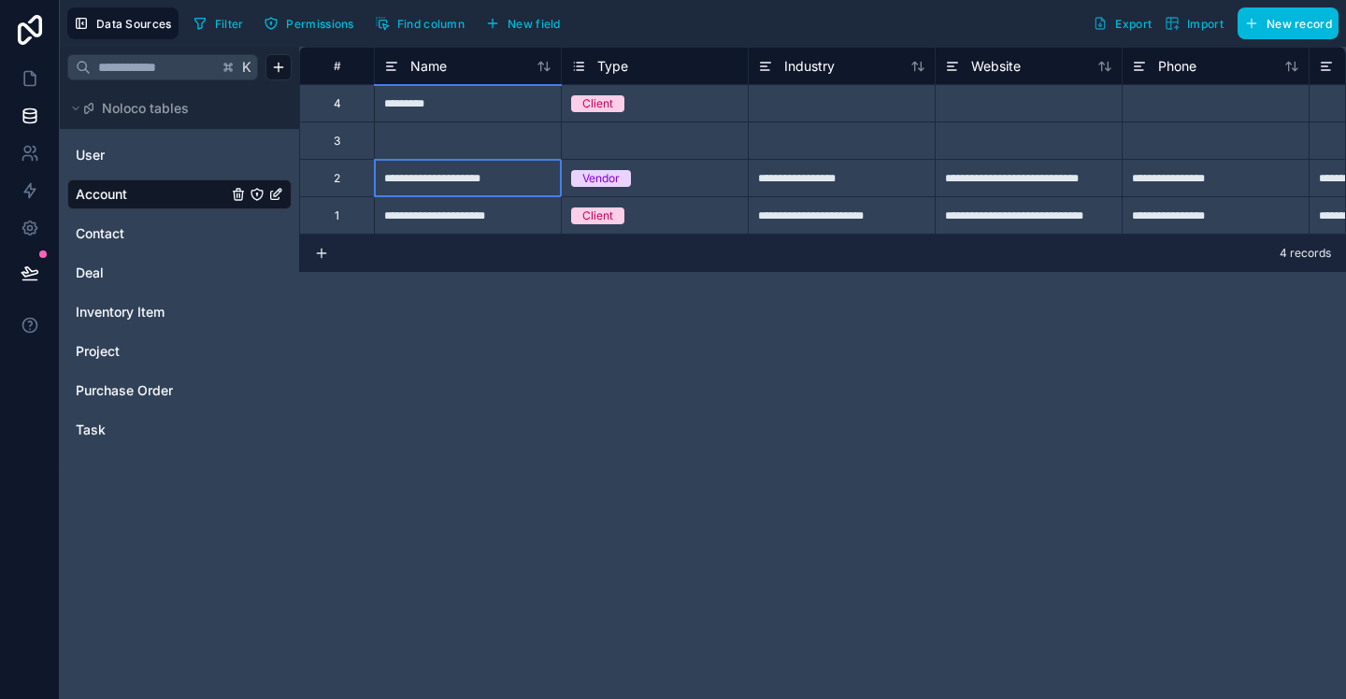
click at [445, 179] on div "**********" at bounding box center [467, 177] width 187 height 37
click at [351, 180] on div "2" at bounding box center [336, 177] width 75 height 37
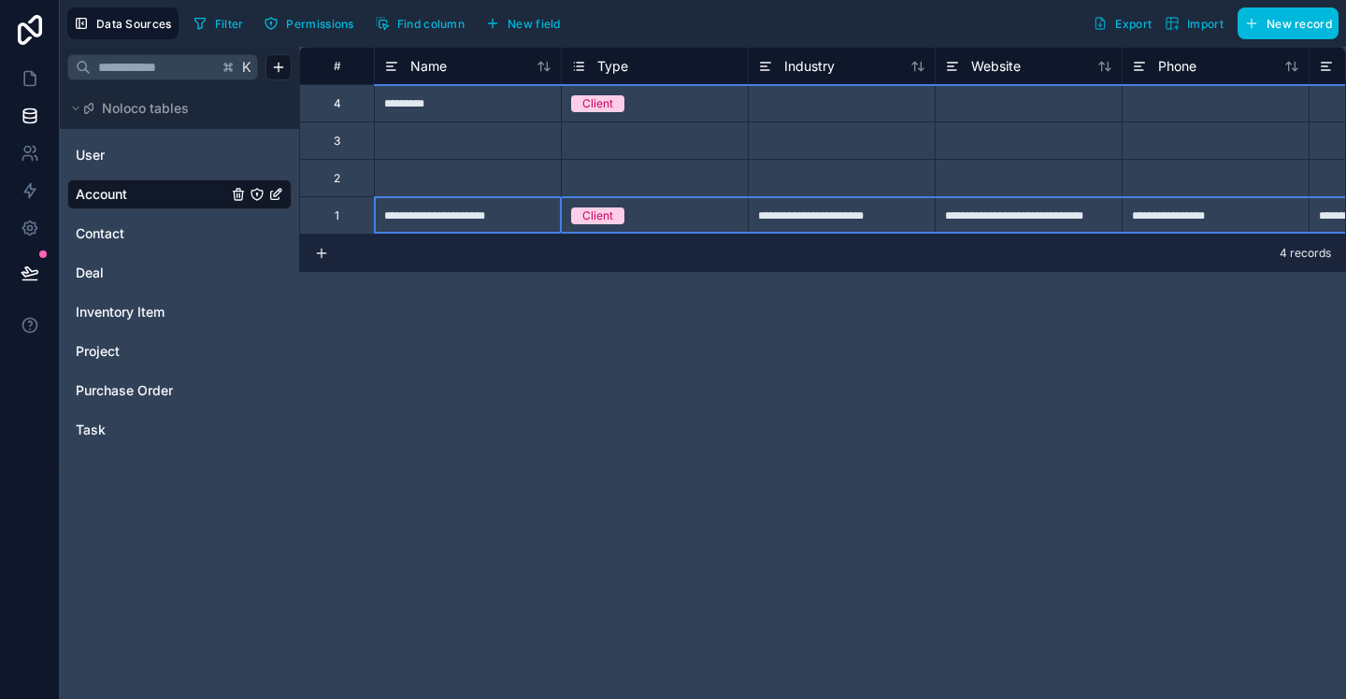
click at [345, 213] on div "1" at bounding box center [336, 214] width 75 height 37
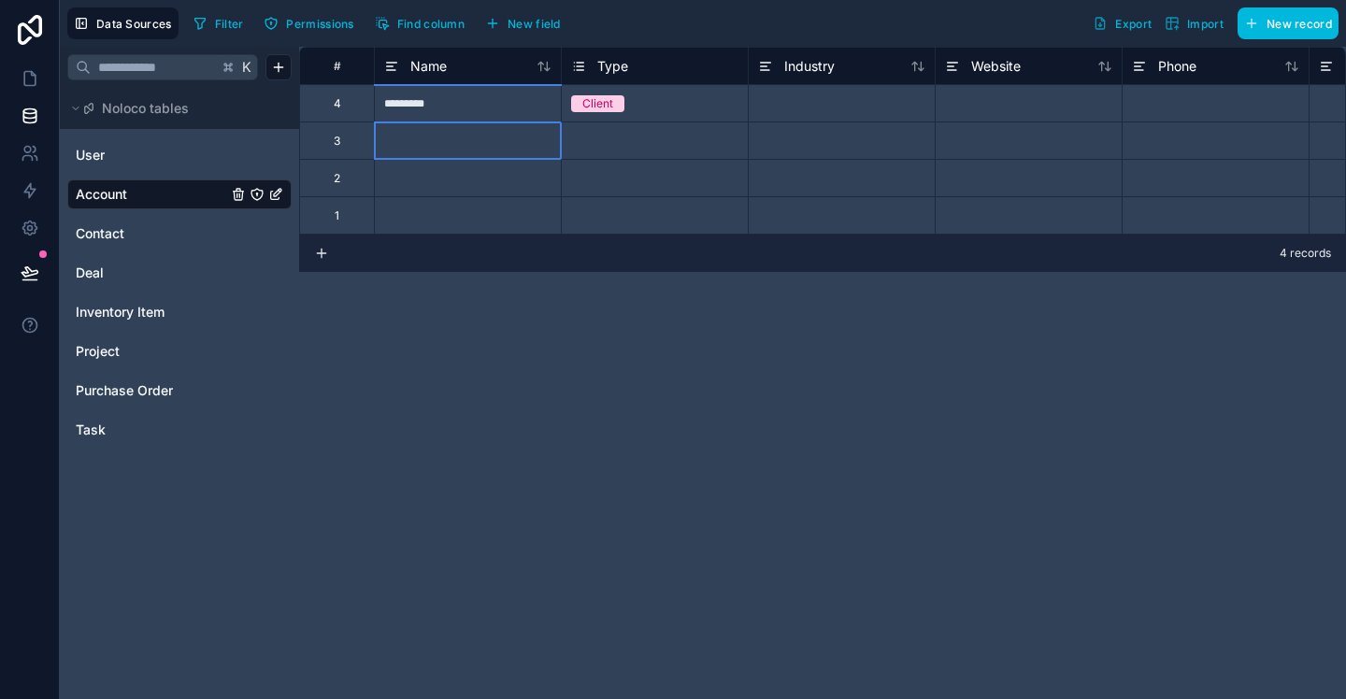
click at [437, 135] on div at bounding box center [467, 140] width 187 height 37
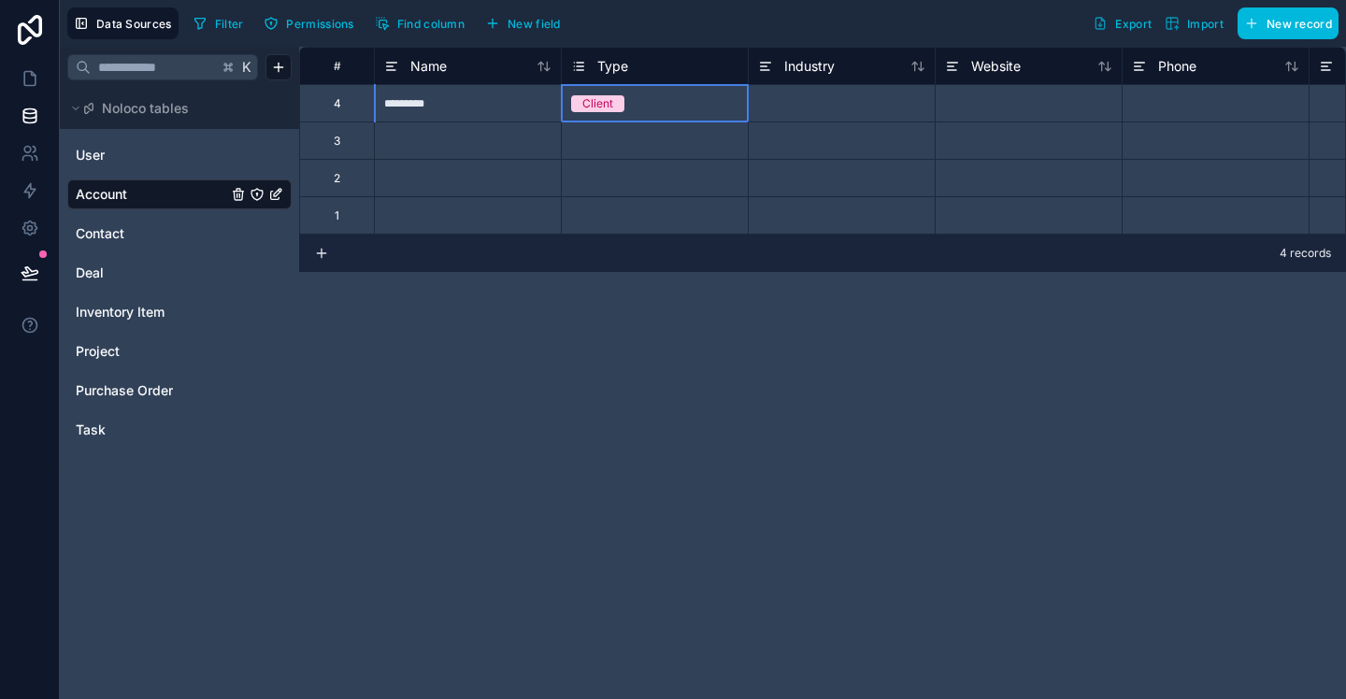
click at [665, 100] on div "Client" at bounding box center [655, 103] width 186 height 21
click at [661, 104] on div "Client" at bounding box center [655, 103] width 186 height 21
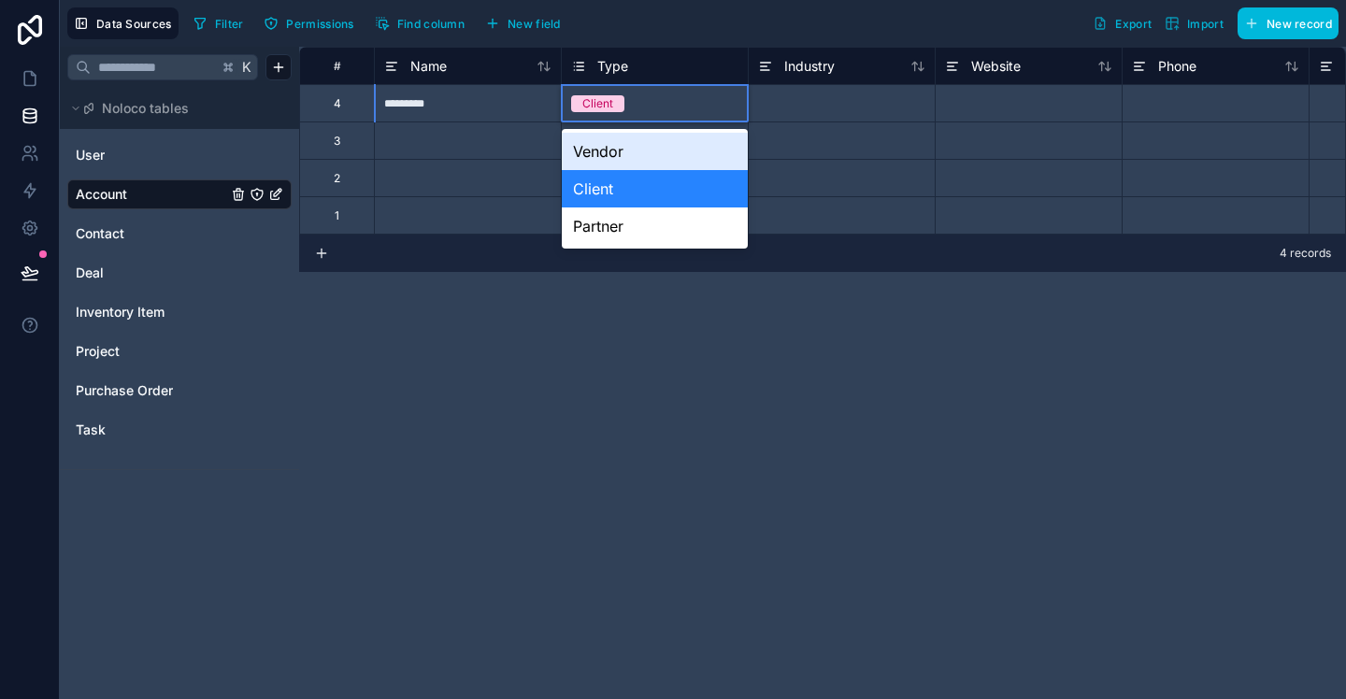
drag, startPoint x: 665, startPoint y: 69, endPoint x: 613, endPoint y: 71, distance: 51.5
click at [665, 69] on div "Type" at bounding box center [654, 66] width 167 height 22
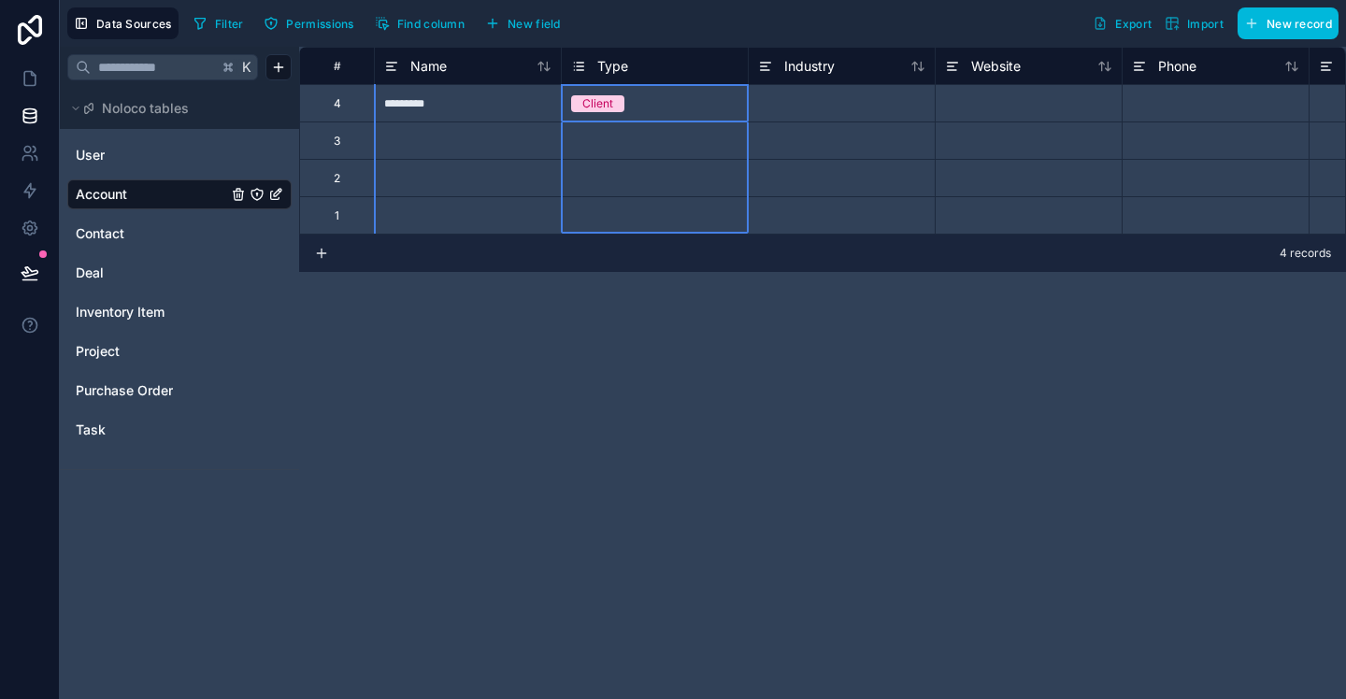
click at [582, 66] on icon at bounding box center [578, 66] width 15 height 22
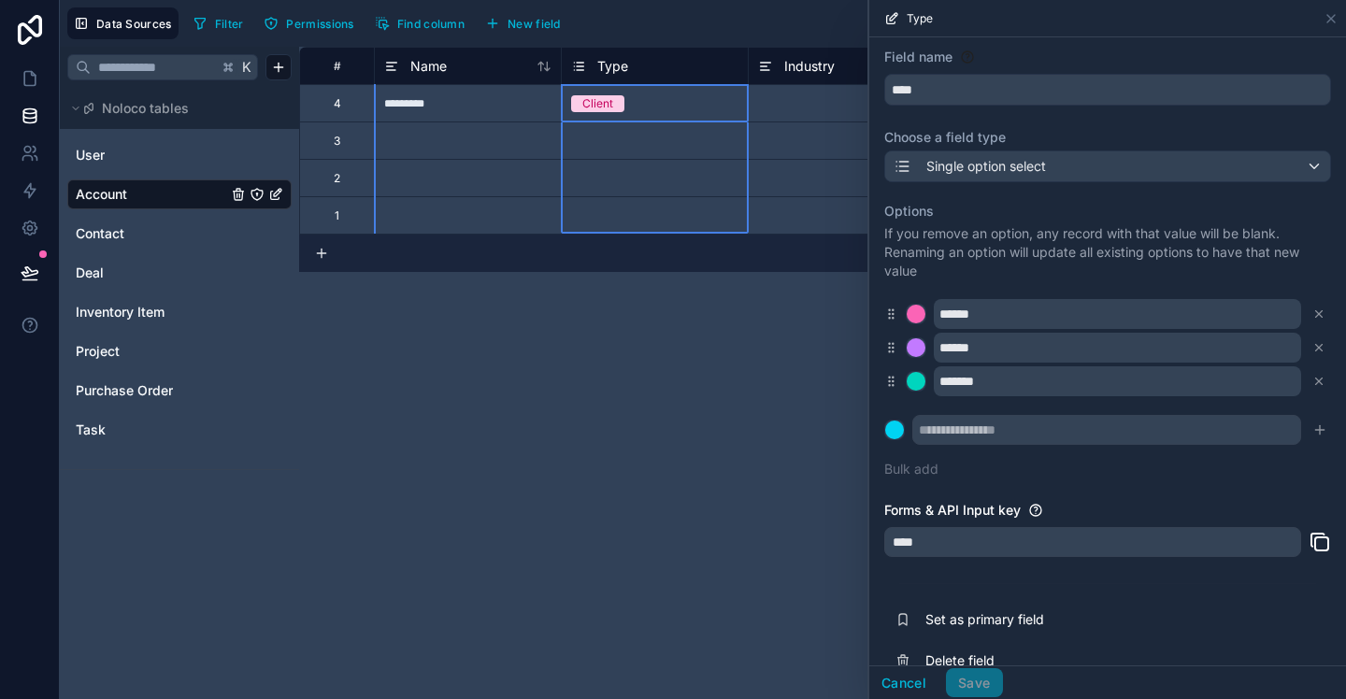
scroll to position [73, 0]
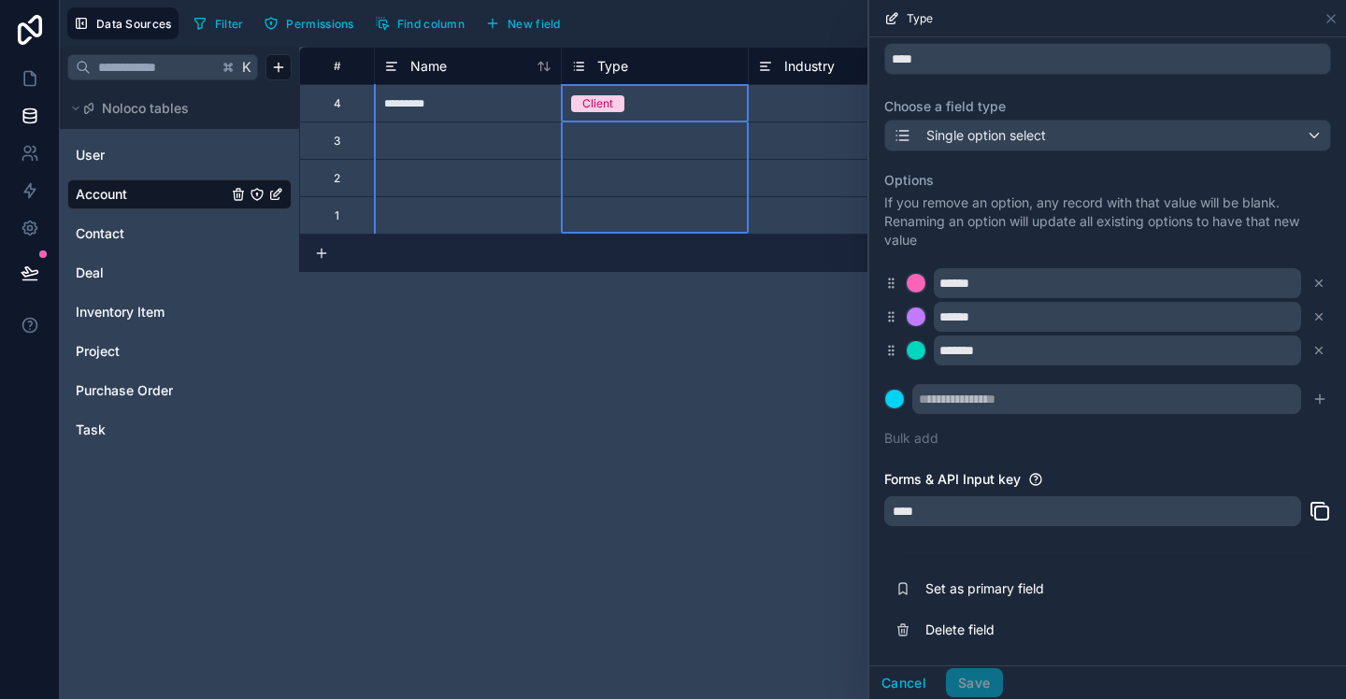
click at [724, 421] on div "# Name Type Industry Website Phone Address City 4 ********* Client 3 Select a T…" at bounding box center [822, 373] width 1047 height 653
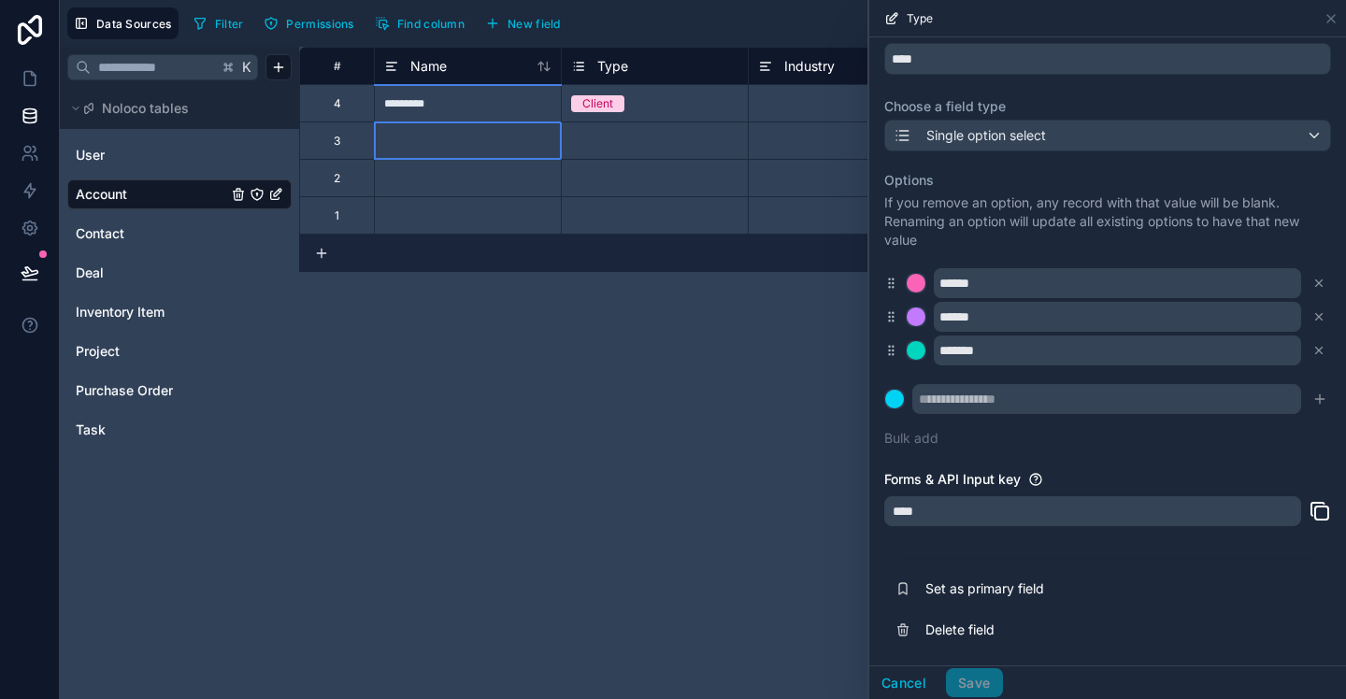
click at [442, 143] on div at bounding box center [467, 140] width 187 height 37
click at [447, 141] on div at bounding box center [467, 140] width 187 height 37
click at [446, 141] on div at bounding box center [467, 140] width 187 height 37
type input "**********"
click at [642, 352] on div "# Name Type Industry Website Phone Address City 4 ********* Client 3 Select a T…" at bounding box center [822, 373] width 1047 height 653
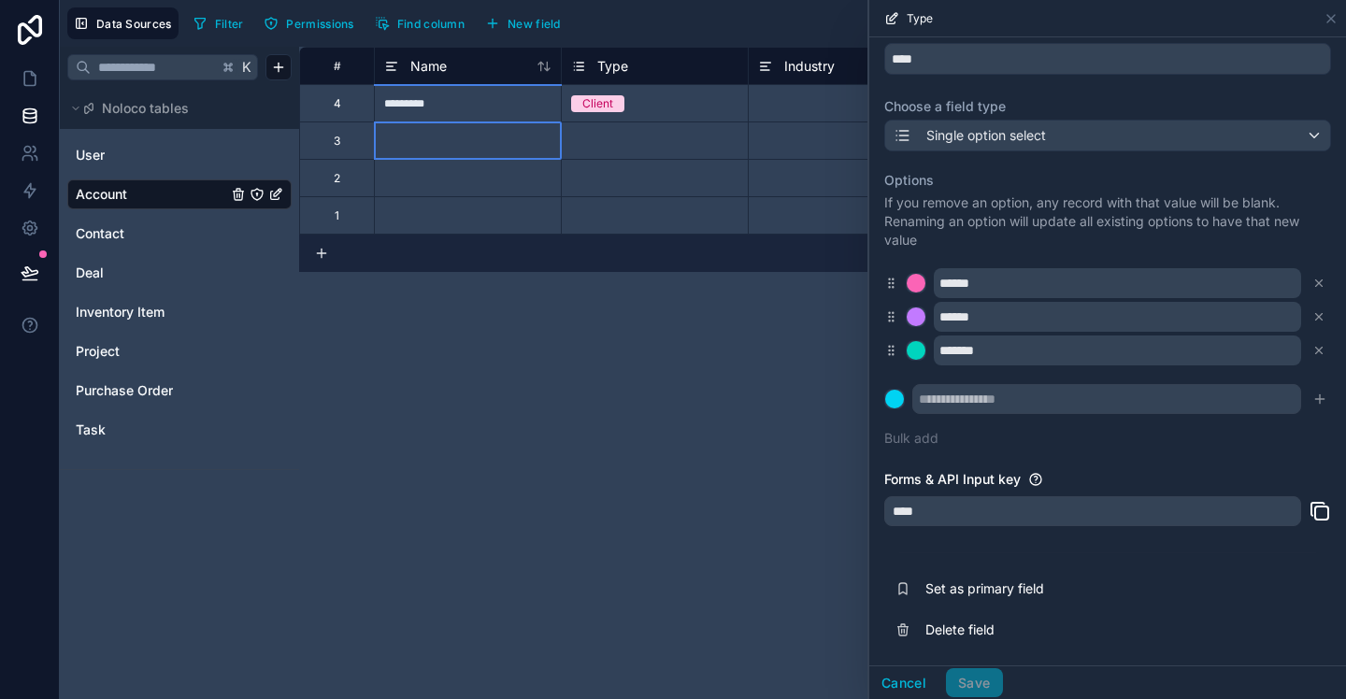
click at [527, 140] on div at bounding box center [467, 140] width 187 height 37
type input "**********"
click at [506, 139] on div at bounding box center [467, 140] width 187 height 37
drag, startPoint x: 1335, startPoint y: 16, endPoint x: 1152, endPoint y: 71, distance: 191.4
click at [1336, 16] on icon at bounding box center [1331, 18] width 15 height 15
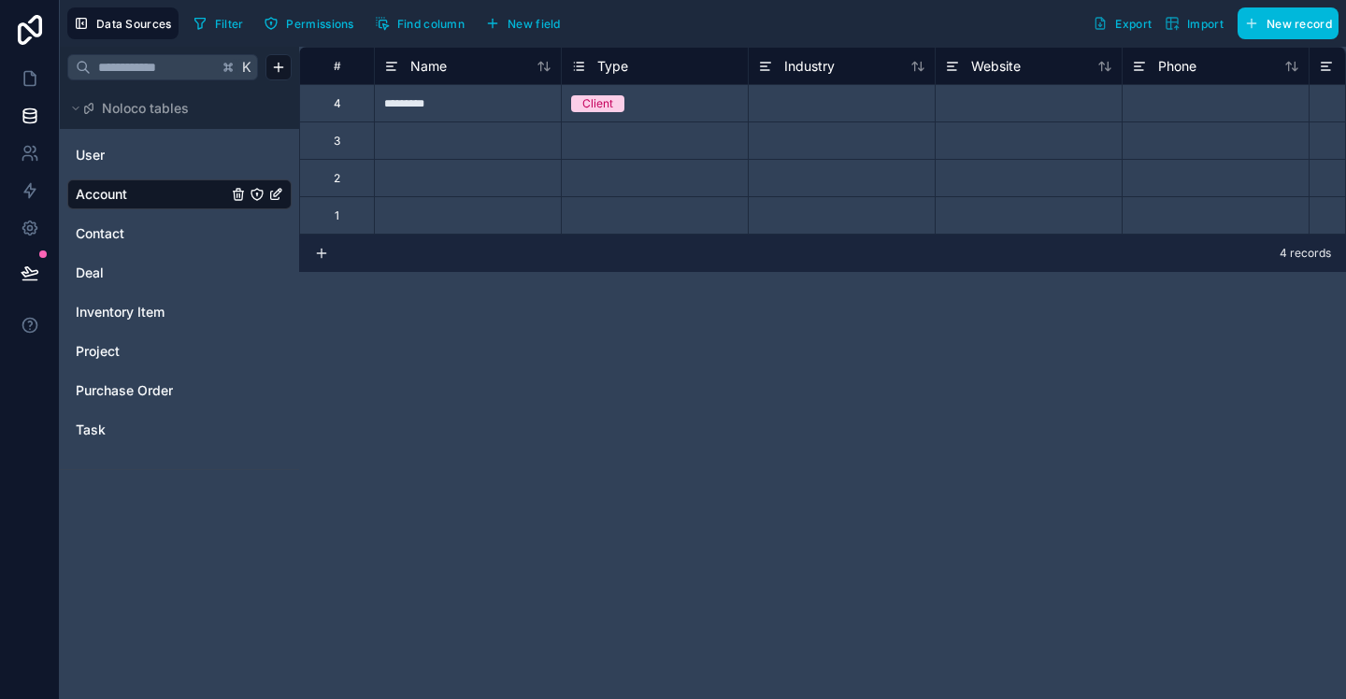
click at [490, 137] on div at bounding box center [467, 140] width 187 height 37
drag, startPoint x: 346, startPoint y: 108, endPoint x: 325, endPoint y: 112, distance: 20.9
click at [346, 108] on div "4" at bounding box center [336, 102] width 75 height 37
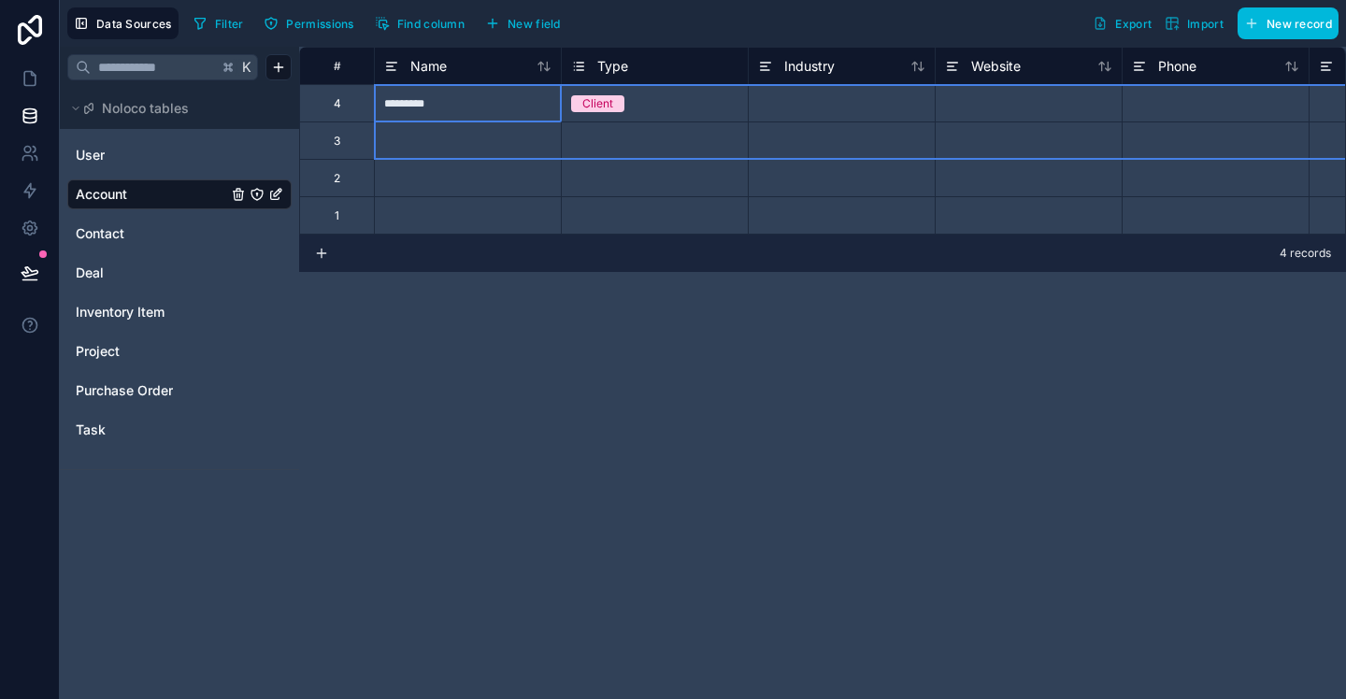
drag, startPoint x: 335, startPoint y: 108, endPoint x: 352, endPoint y: 145, distance: 41.4
click at [421, 148] on div at bounding box center [467, 140] width 187 height 37
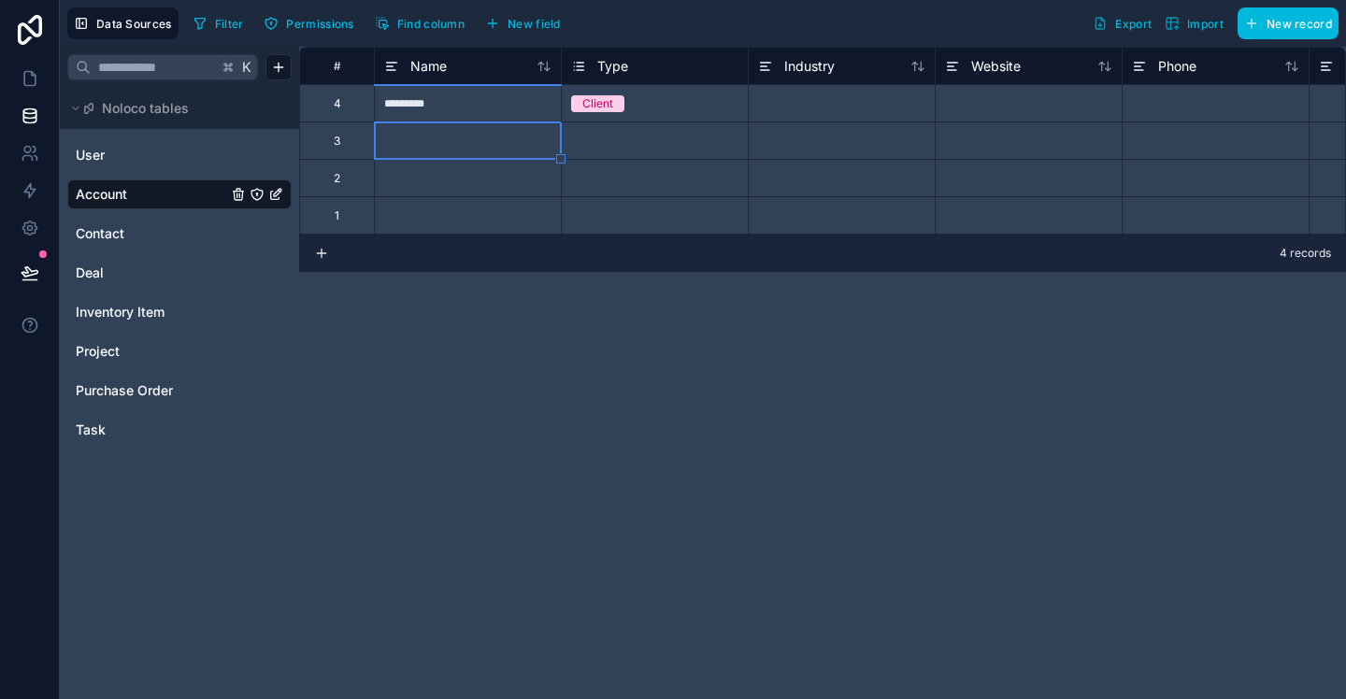
click at [1299, 31] on button "New record" at bounding box center [1288, 23] width 101 height 32
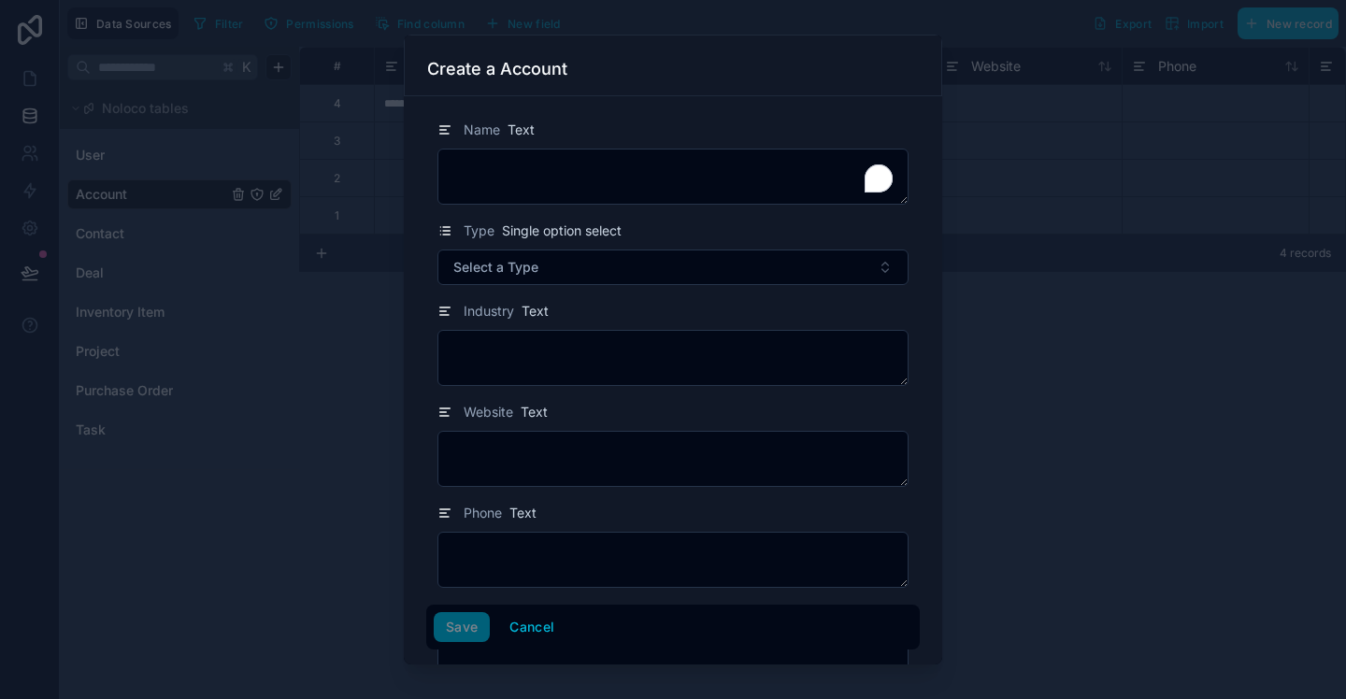
click at [575, 188] on textarea "To enrich screen reader interactions, please activate Accessibility in Grammarl…" at bounding box center [673, 177] width 471 height 56
type textarea "**********"
click at [627, 278] on button "Select a Type" at bounding box center [673, 268] width 471 height 36
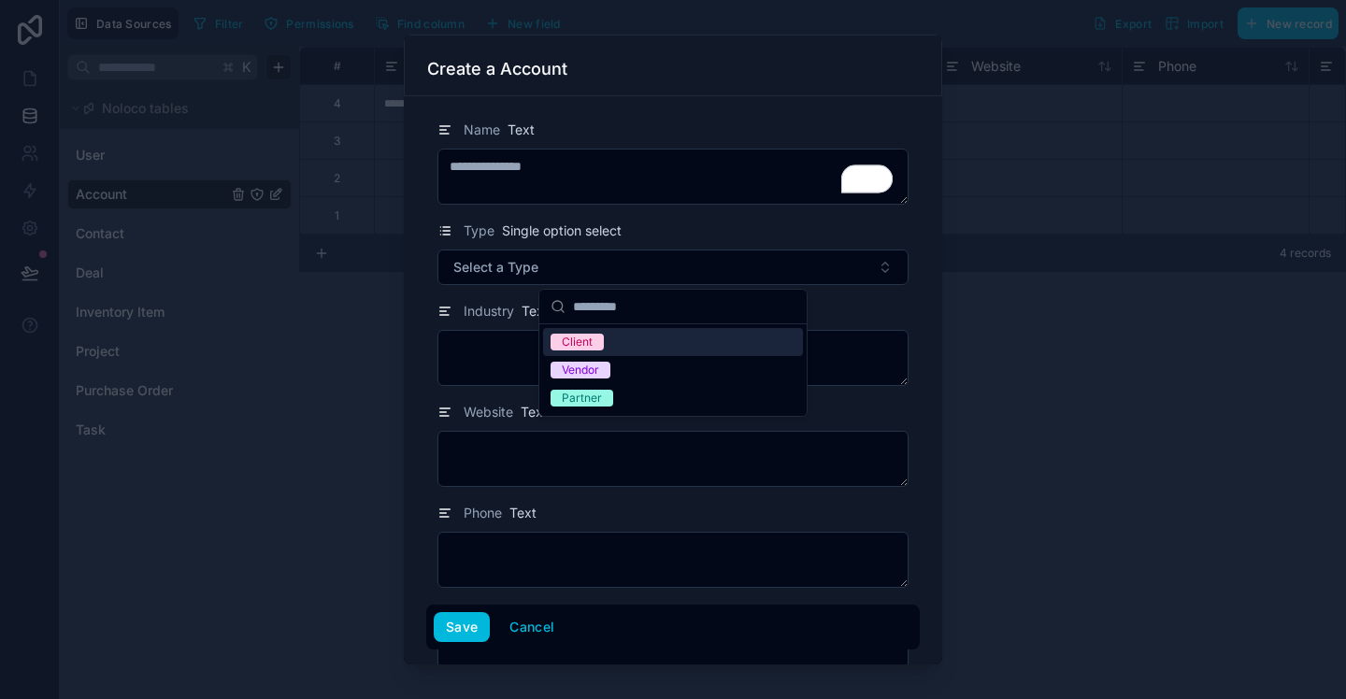
click at [596, 343] on span "Client" at bounding box center [577, 342] width 53 height 17
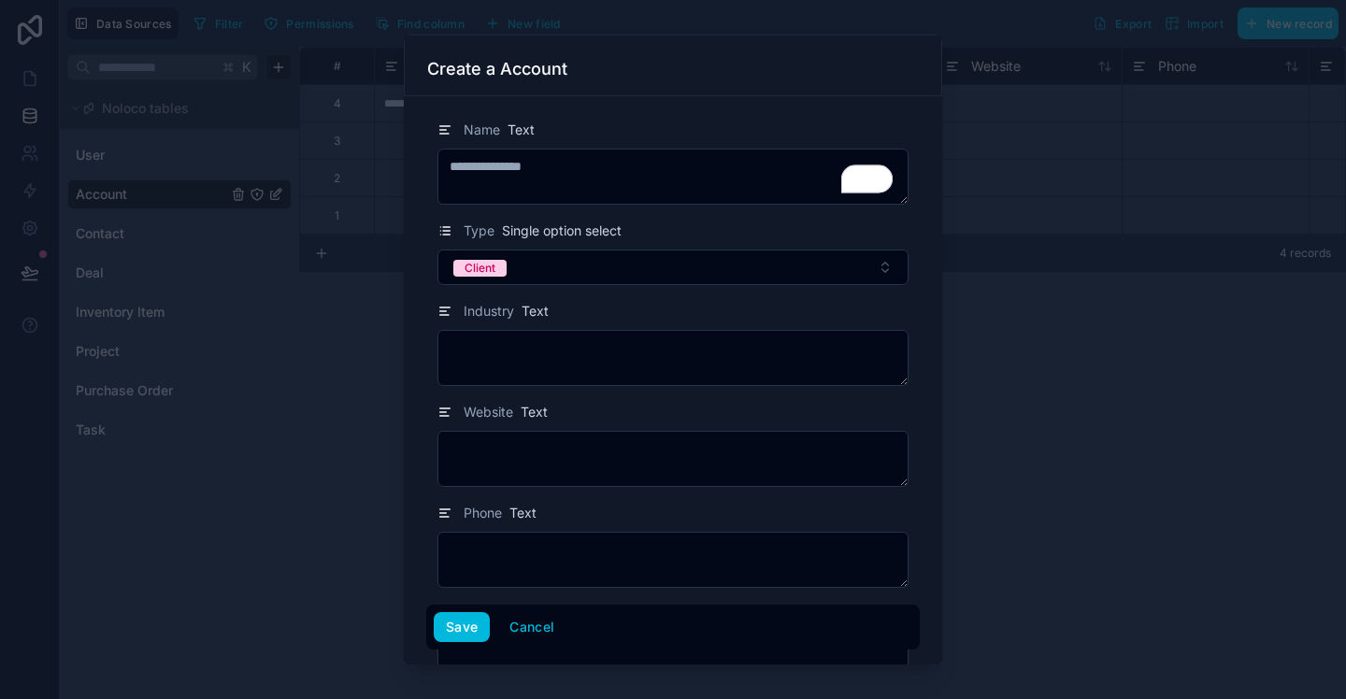
click at [566, 352] on textarea at bounding box center [673, 358] width 471 height 56
click at [593, 456] on textarea at bounding box center [673, 459] width 471 height 56
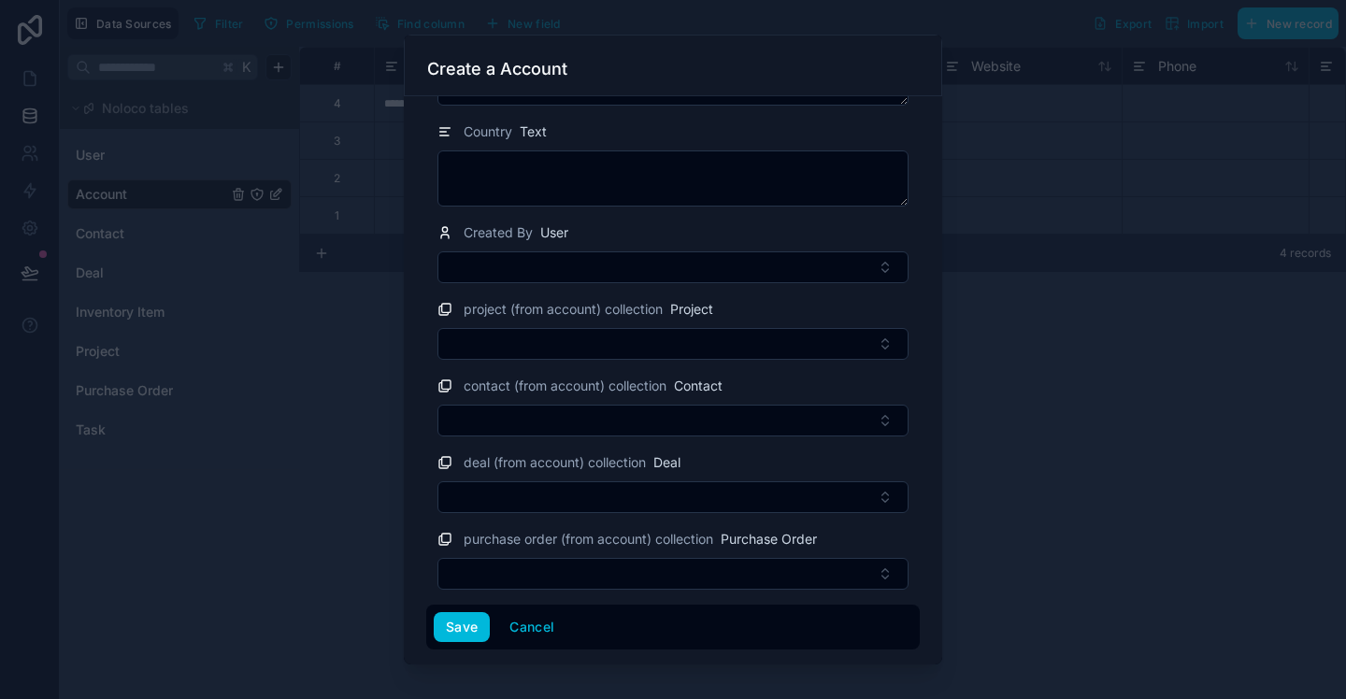
drag, startPoint x: 476, startPoint y: 631, endPoint x: 506, endPoint y: 603, distance: 41.0
click at [475, 631] on button "Save" at bounding box center [462, 627] width 56 height 30
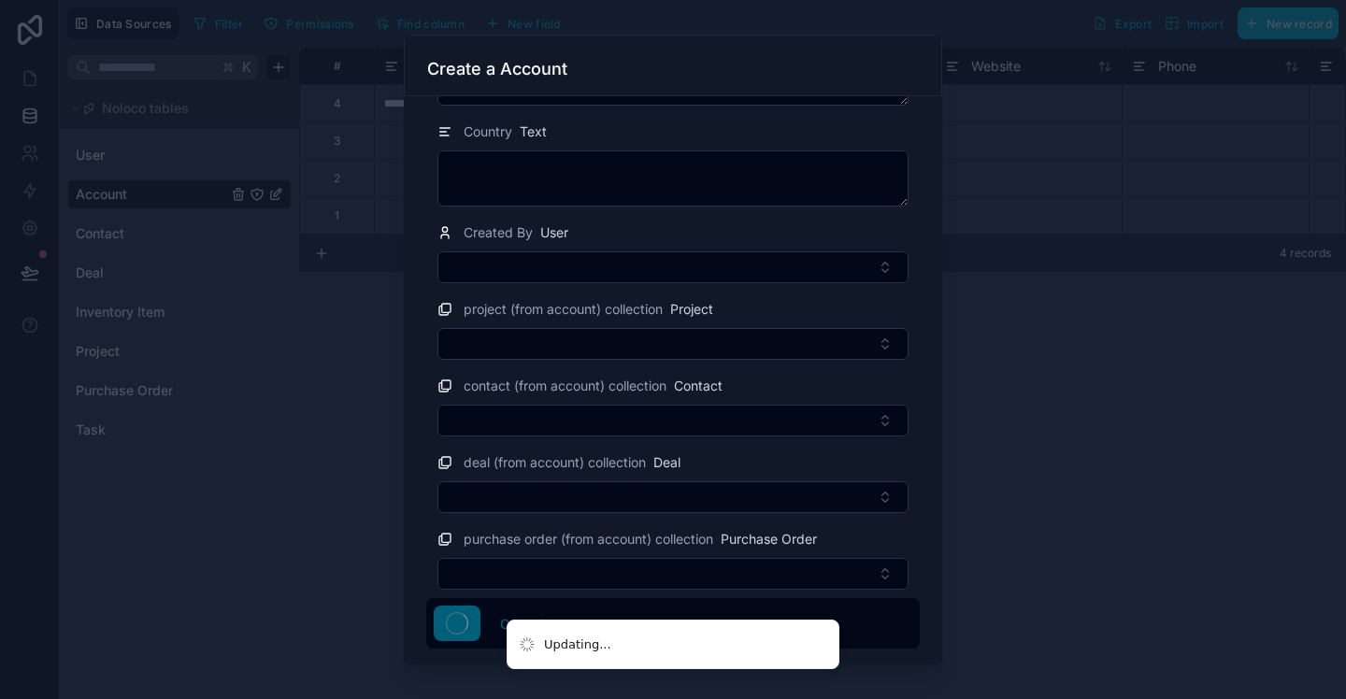
scroll to position [785, 0]
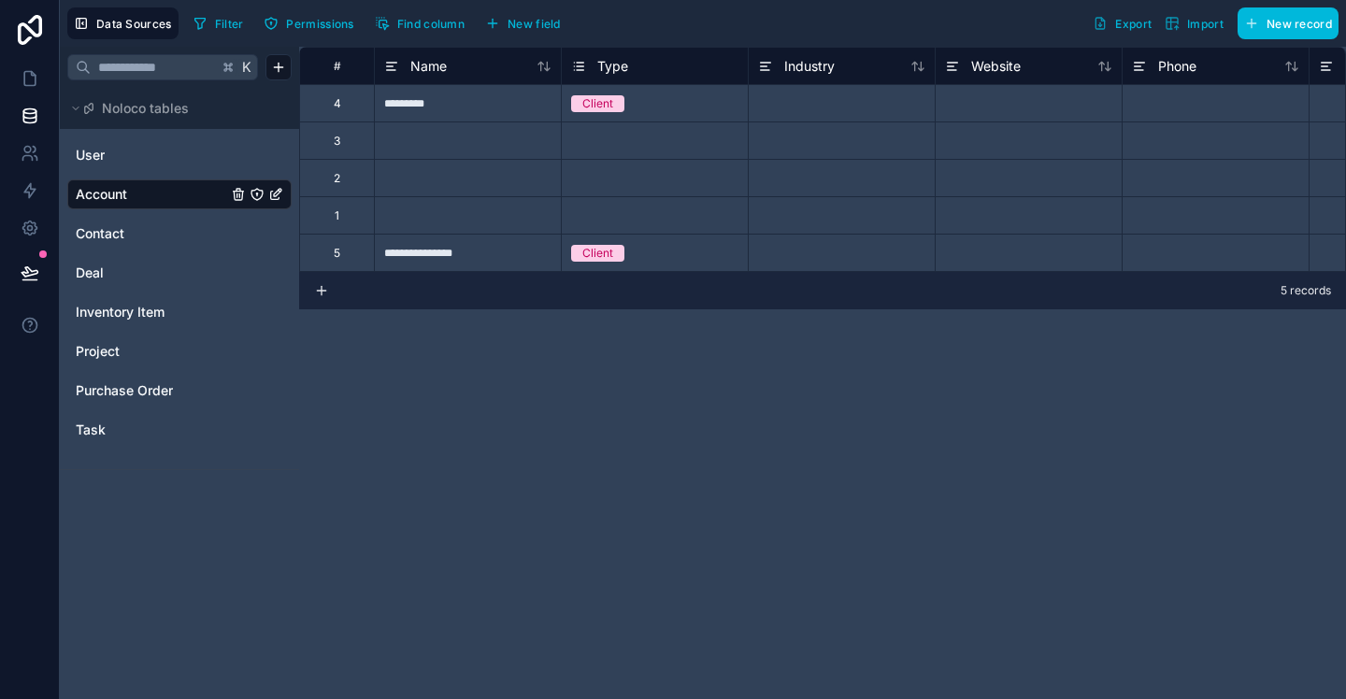
click at [341, 212] on div "1" at bounding box center [336, 214] width 75 height 37
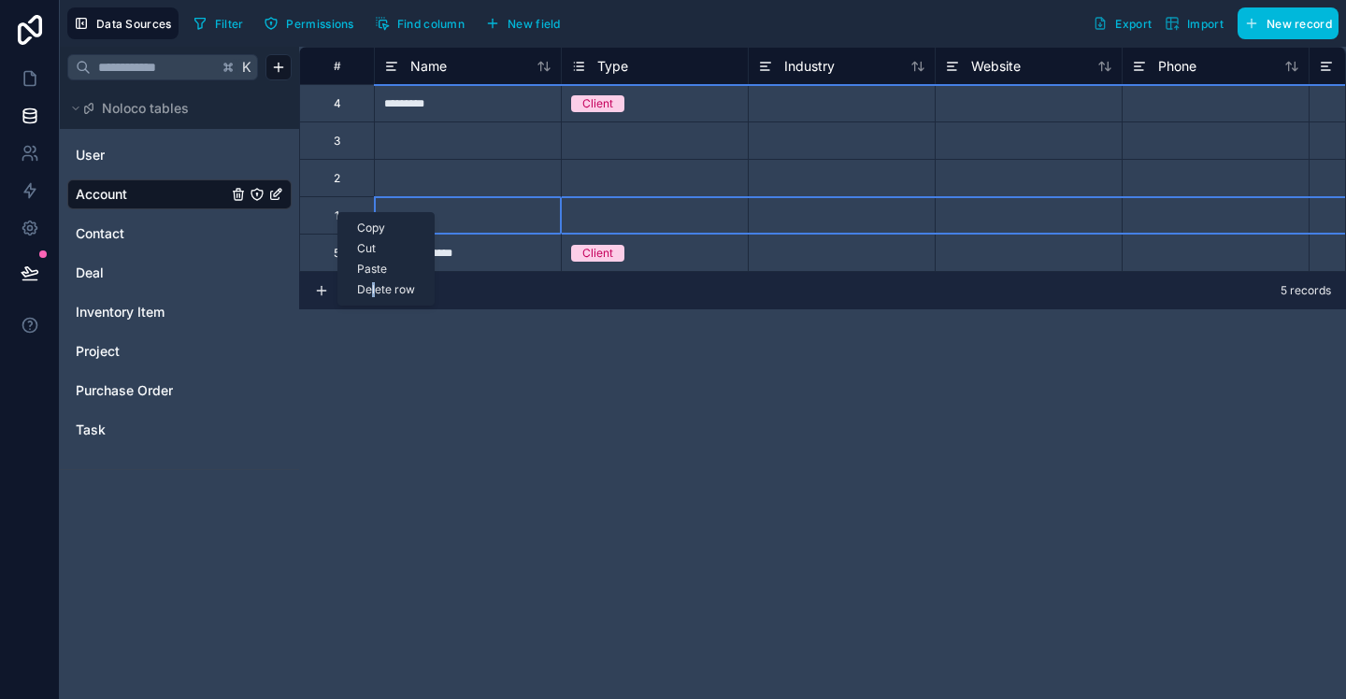
drag, startPoint x: 372, startPoint y: 292, endPoint x: 372, endPoint y: 276, distance: 15.9
click at [373, 291] on div "Delete row" at bounding box center [385, 290] width 95 height 21
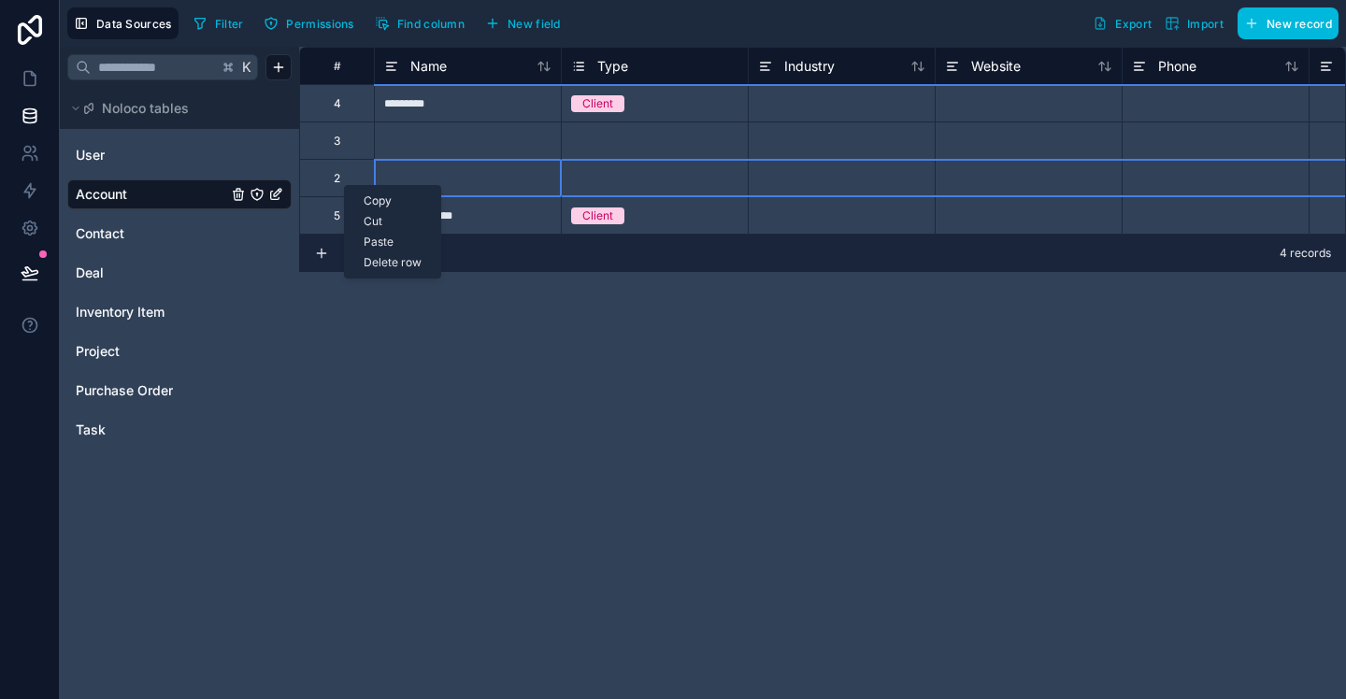
click at [385, 266] on div "Delete row" at bounding box center [392, 262] width 95 height 21
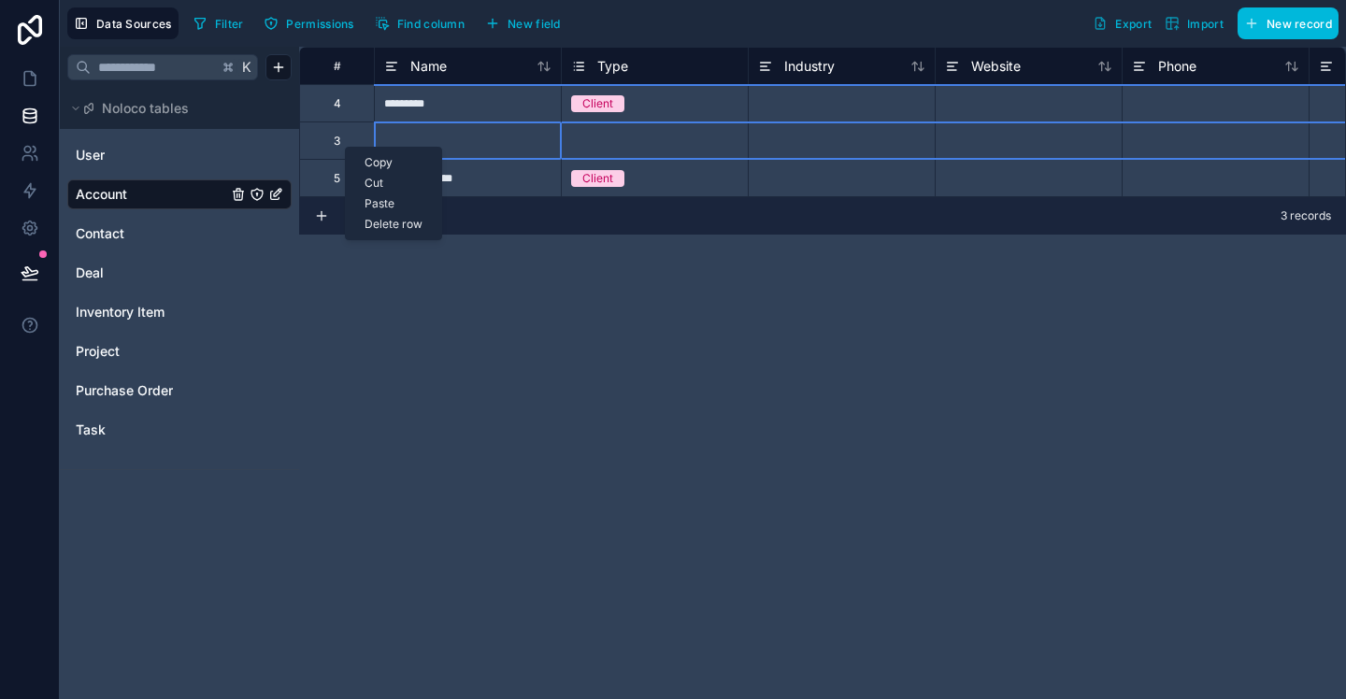
drag, startPoint x: 387, startPoint y: 222, endPoint x: 382, endPoint y: 202, distance: 20.2
click at [387, 221] on div "Delete row" at bounding box center [393, 224] width 95 height 21
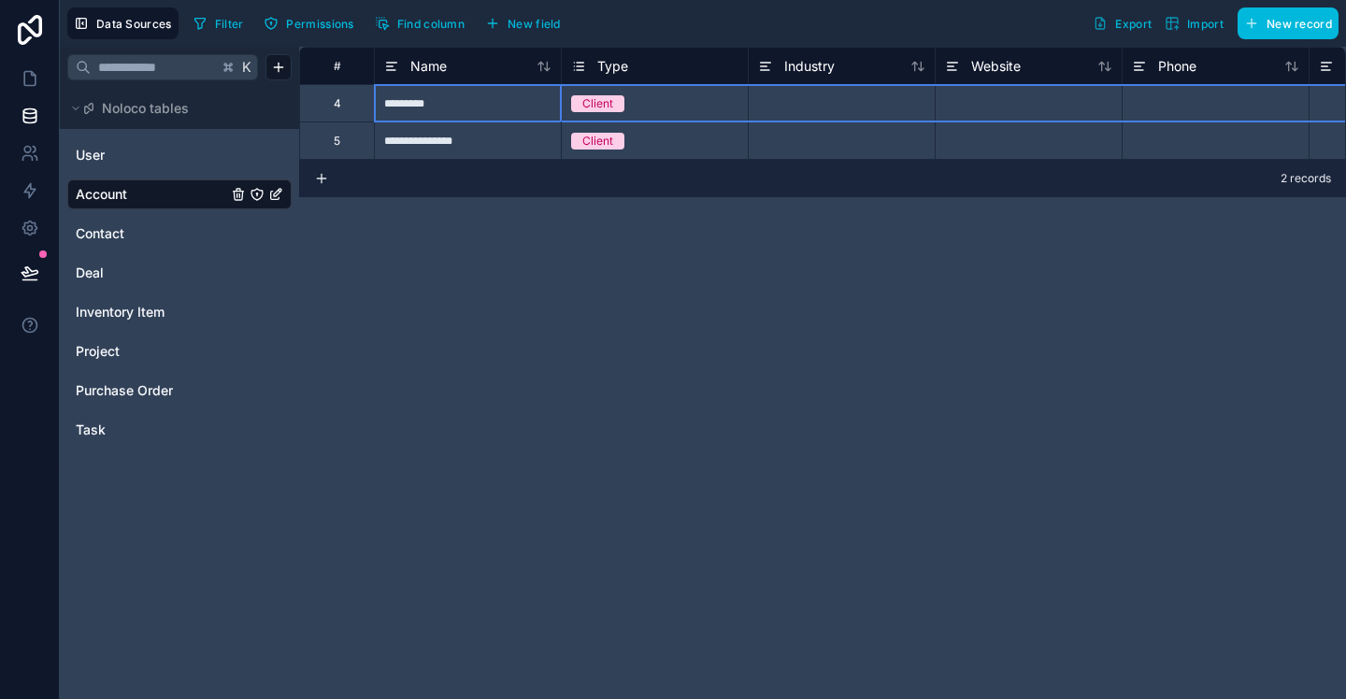
click at [345, 113] on div "4" at bounding box center [336, 102] width 75 height 37
click at [342, 107] on div "4" at bounding box center [336, 102] width 75 height 37
click at [336, 108] on div "4" at bounding box center [337, 103] width 7 height 15
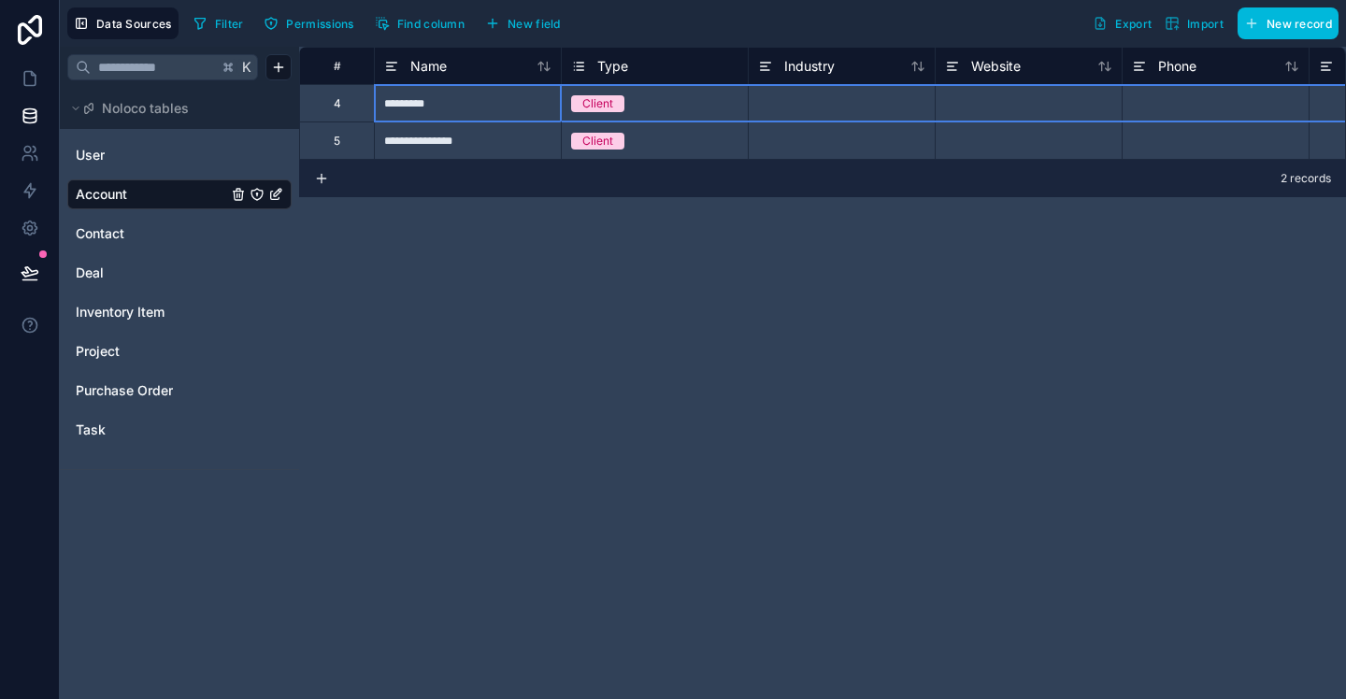
drag, startPoint x: 577, startPoint y: 295, endPoint x: 410, endPoint y: 150, distance: 221.3
click at [575, 292] on div "**********" at bounding box center [822, 373] width 1047 height 653
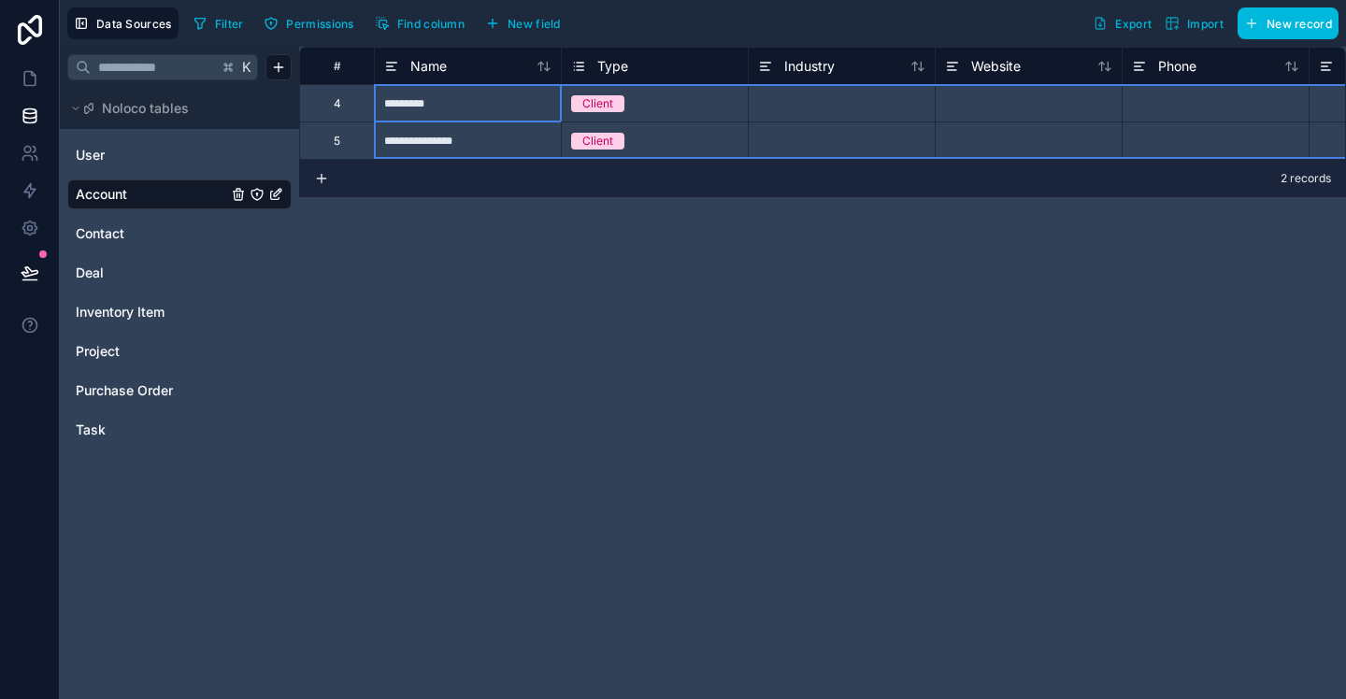
click at [342, 66] on div "#" at bounding box center [337, 66] width 46 height 14
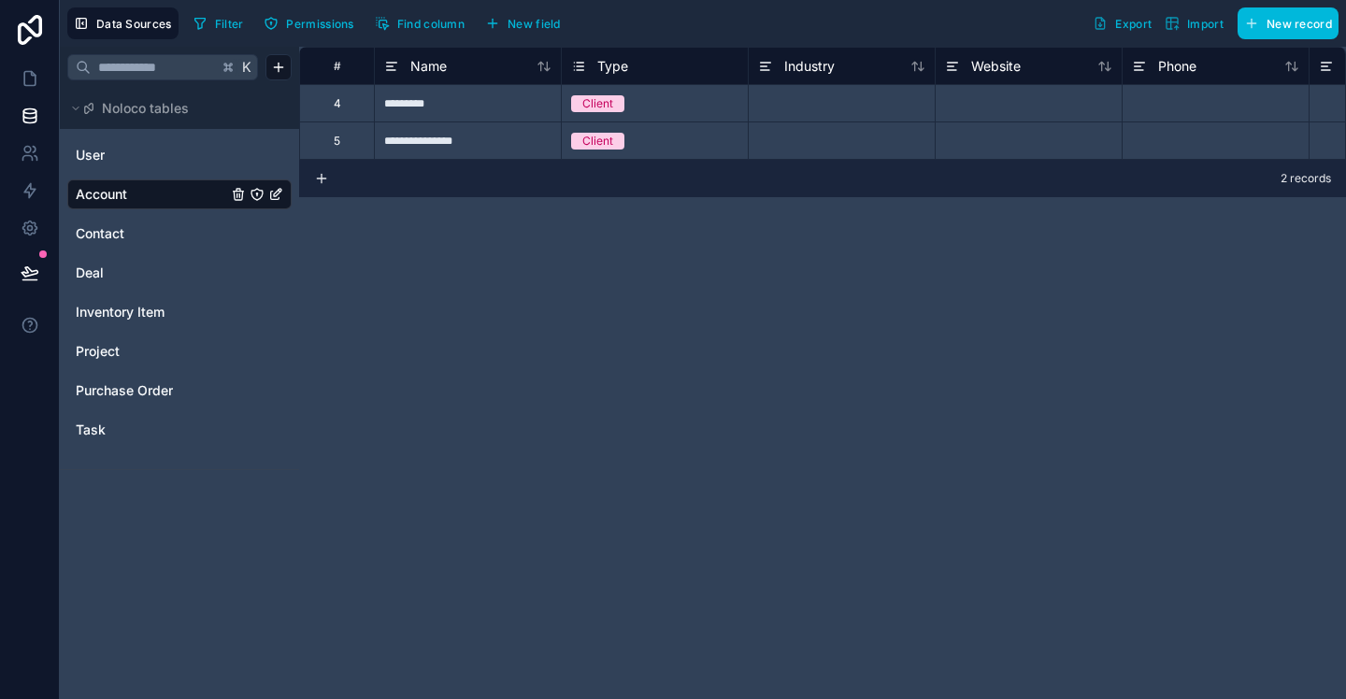
drag, startPoint x: 402, startPoint y: 211, endPoint x: 355, endPoint y: 199, distance: 48.3
click at [399, 210] on div "**********" at bounding box center [822, 373] width 1047 height 653
click at [326, 180] on icon at bounding box center [321, 178] width 15 height 15
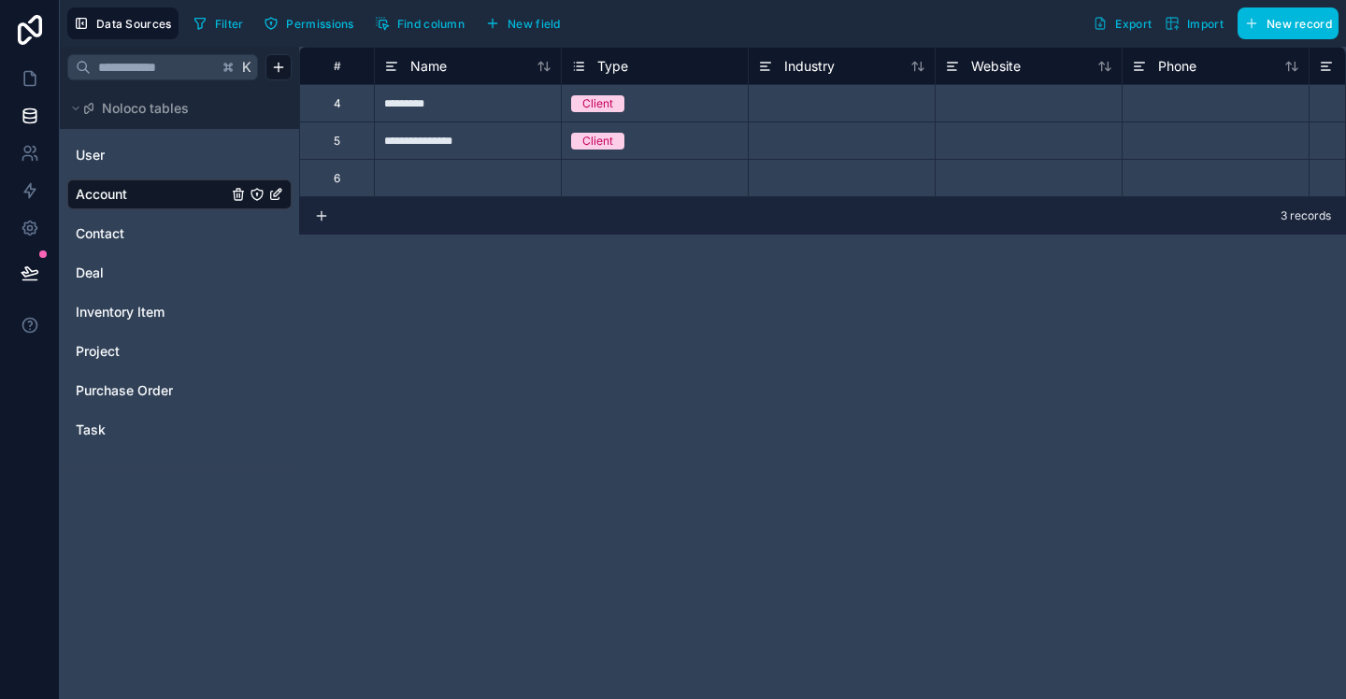
drag, startPoint x: 331, startPoint y: 179, endPoint x: 334, endPoint y: 145, distance: 33.8
click at [331, 178] on div "6" at bounding box center [336, 177] width 75 height 37
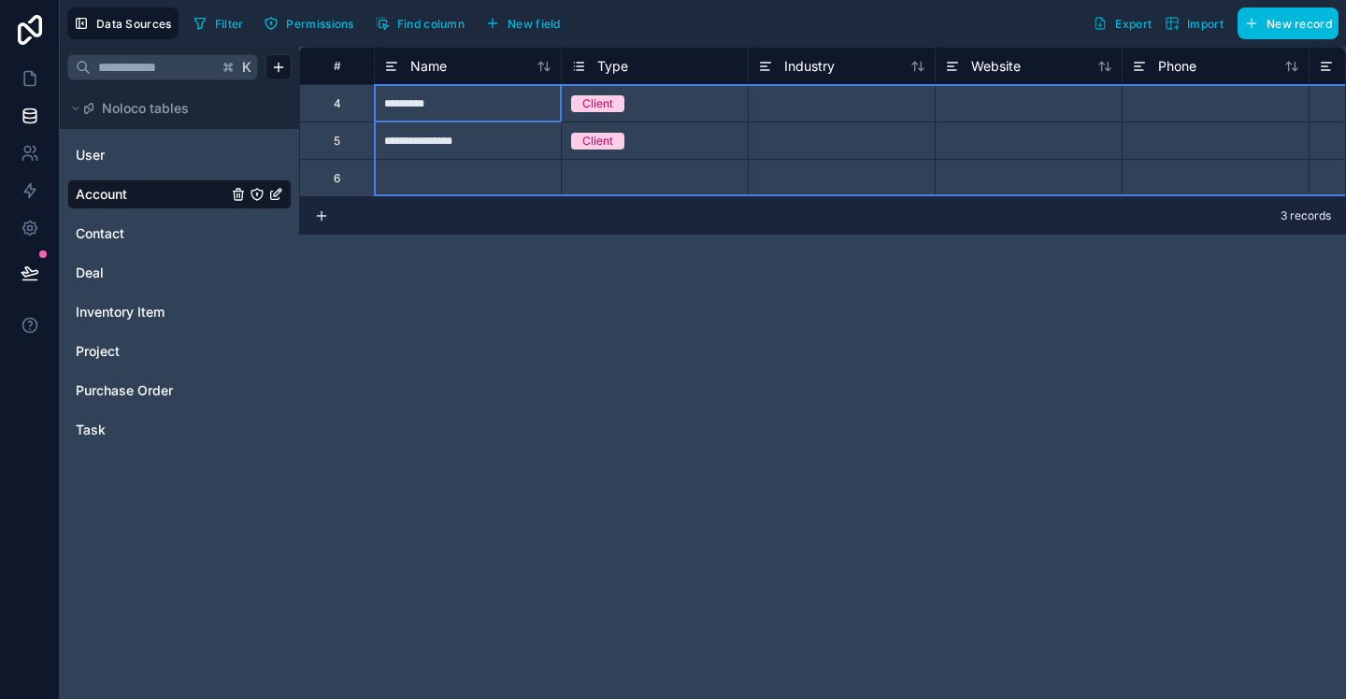
drag, startPoint x: 354, startPoint y: 108, endPoint x: 347, endPoint y: 171, distance: 64.0
click at [412, 249] on div "Delete rows 1 to 3" at bounding box center [409, 248] width 123 height 21
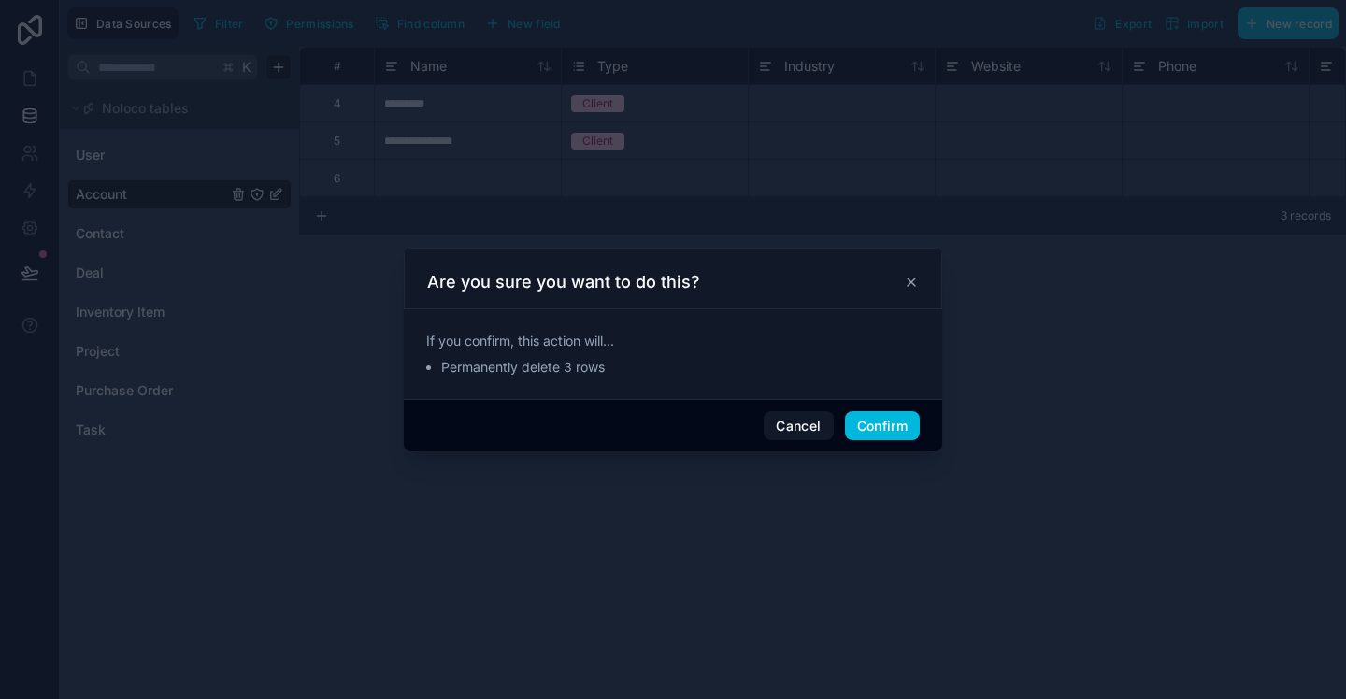
drag, startPoint x: 880, startPoint y: 432, endPoint x: 816, endPoint y: 421, distance: 64.6
click at [880, 431] on button "Confirm" at bounding box center [882, 426] width 75 height 30
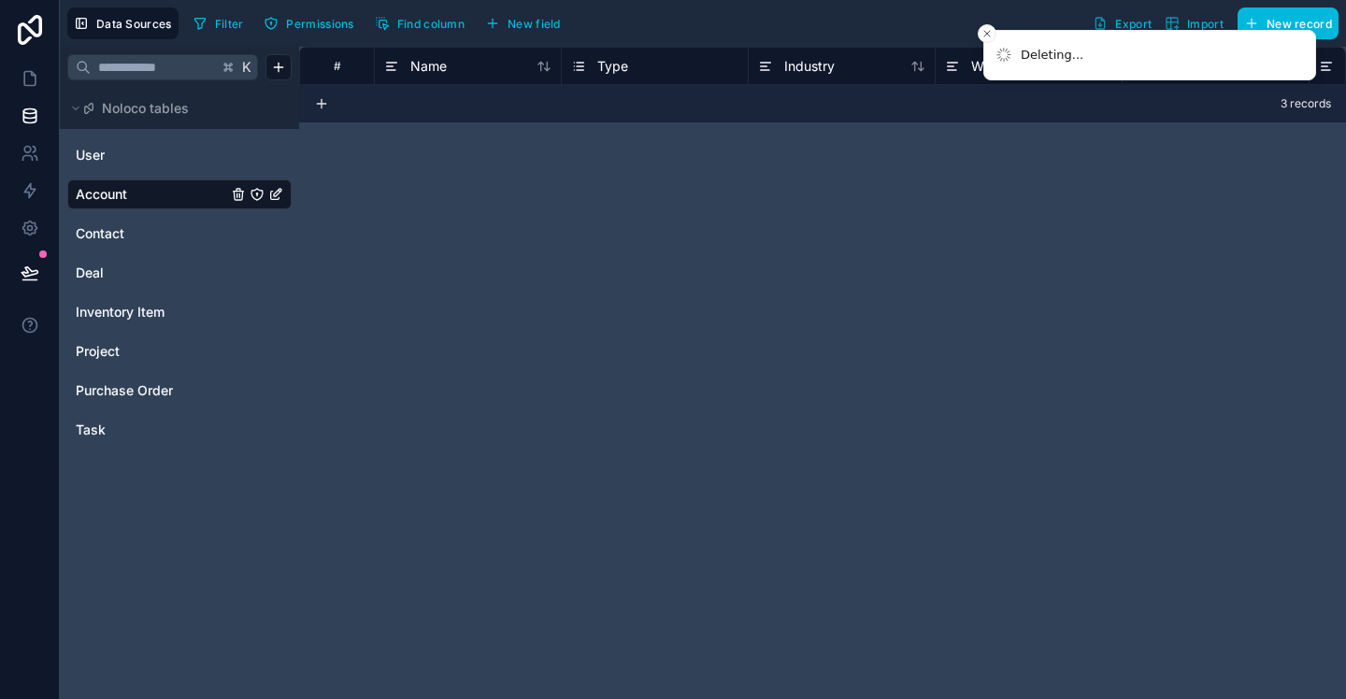
drag, startPoint x: 323, startPoint y: 102, endPoint x: 379, endPoint y: 152, distance: 74.8
click at [323, 102] on icon at bounding box center [321, 103] width 15 height 15
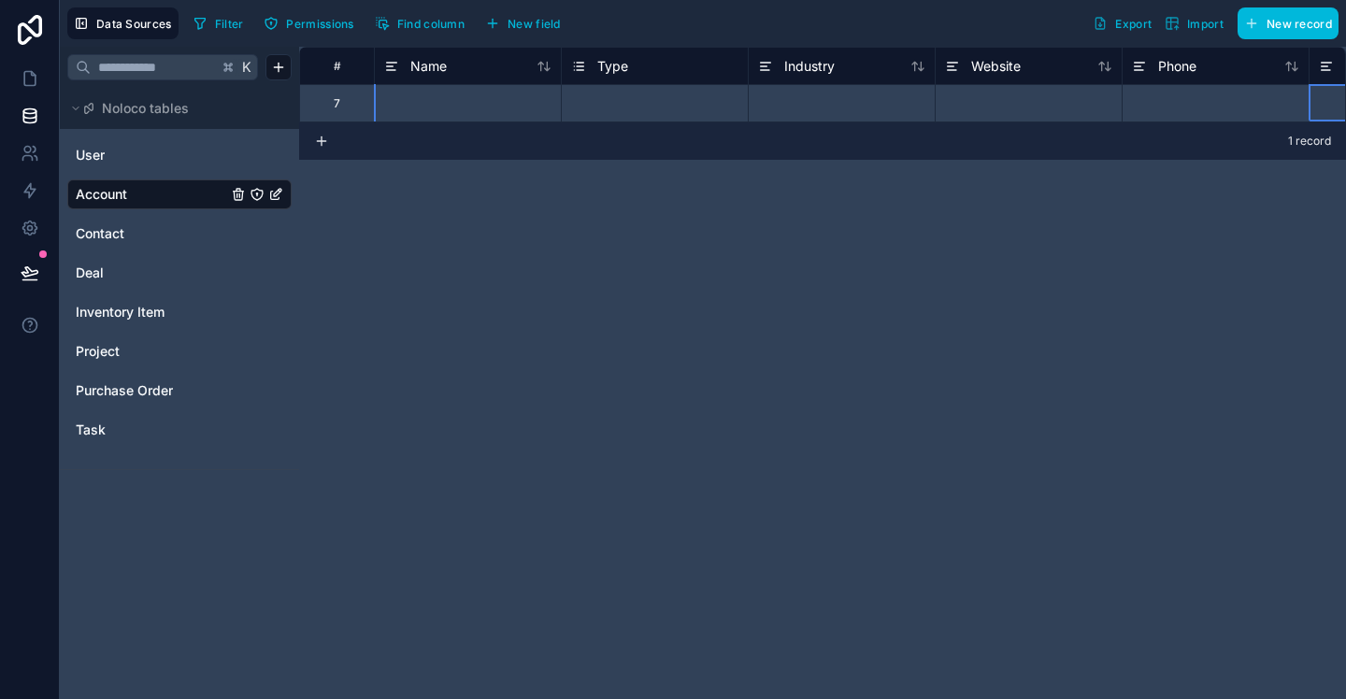
scroll to position [0, 151]
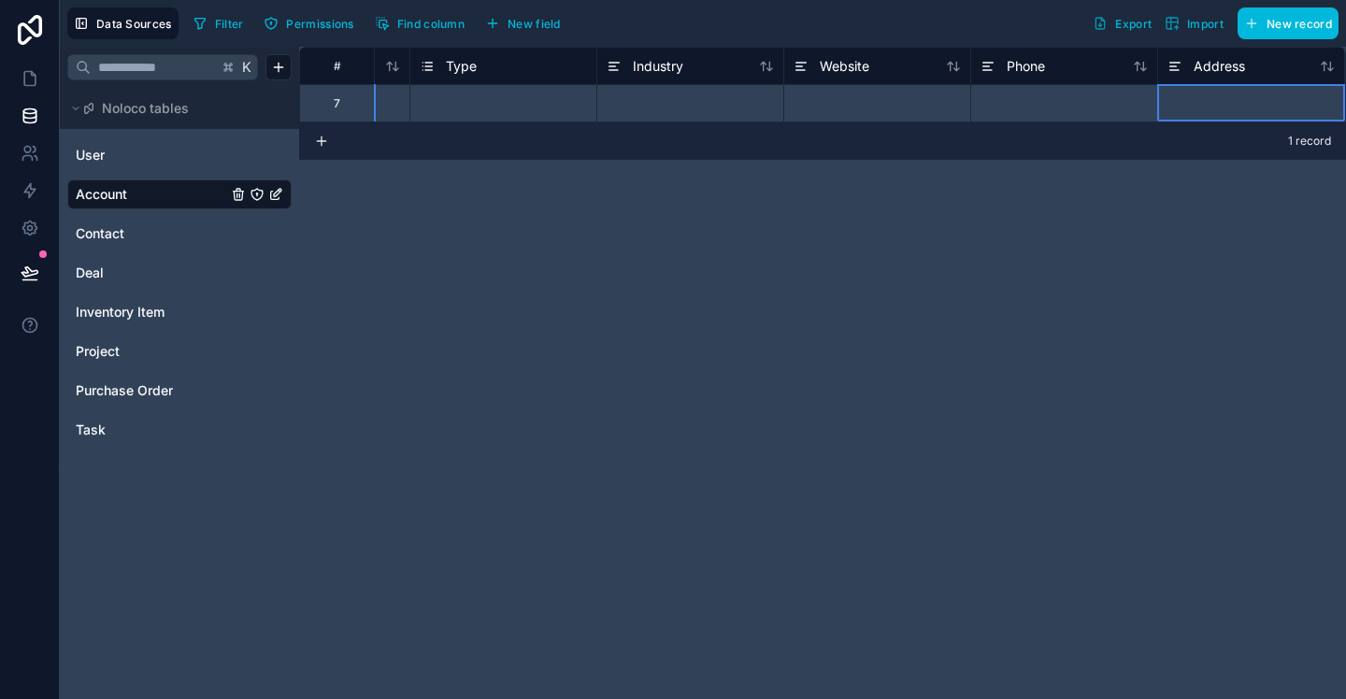
click at [1328, 70] on div "Address" at bounding box center [1251, 66] width 167 height 22
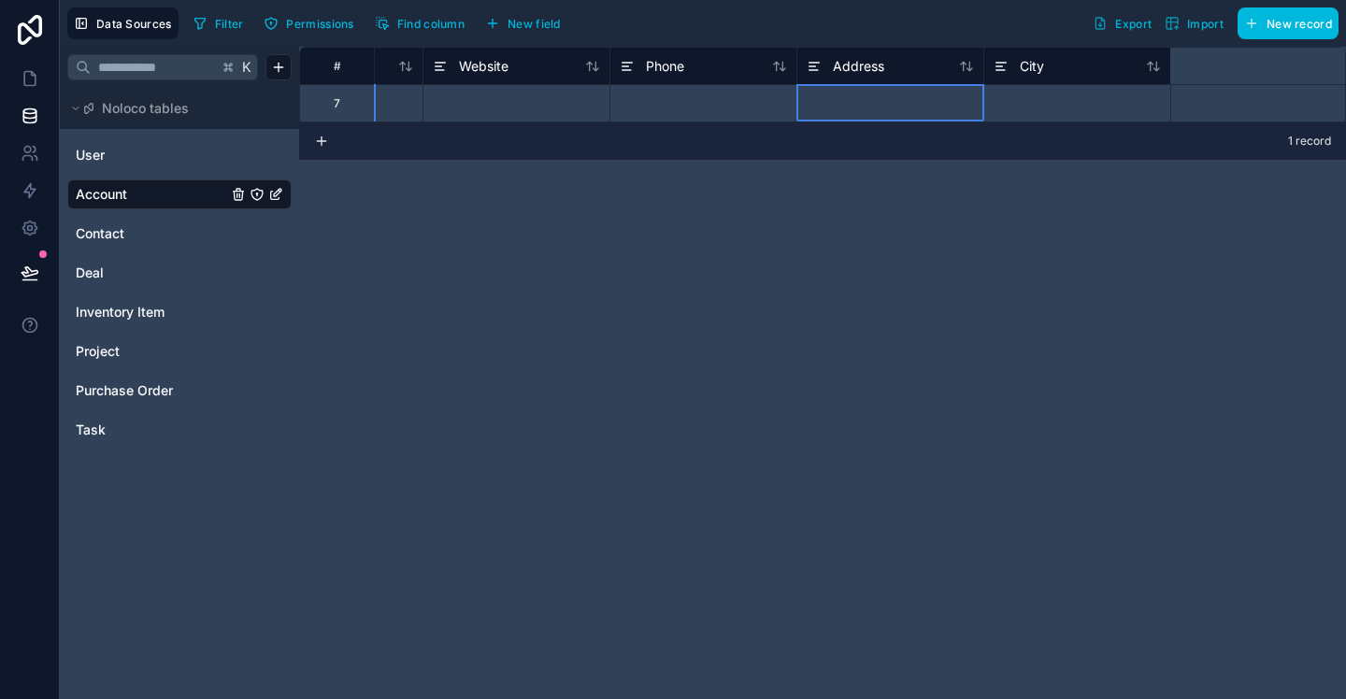
scroll to position [0, 0]
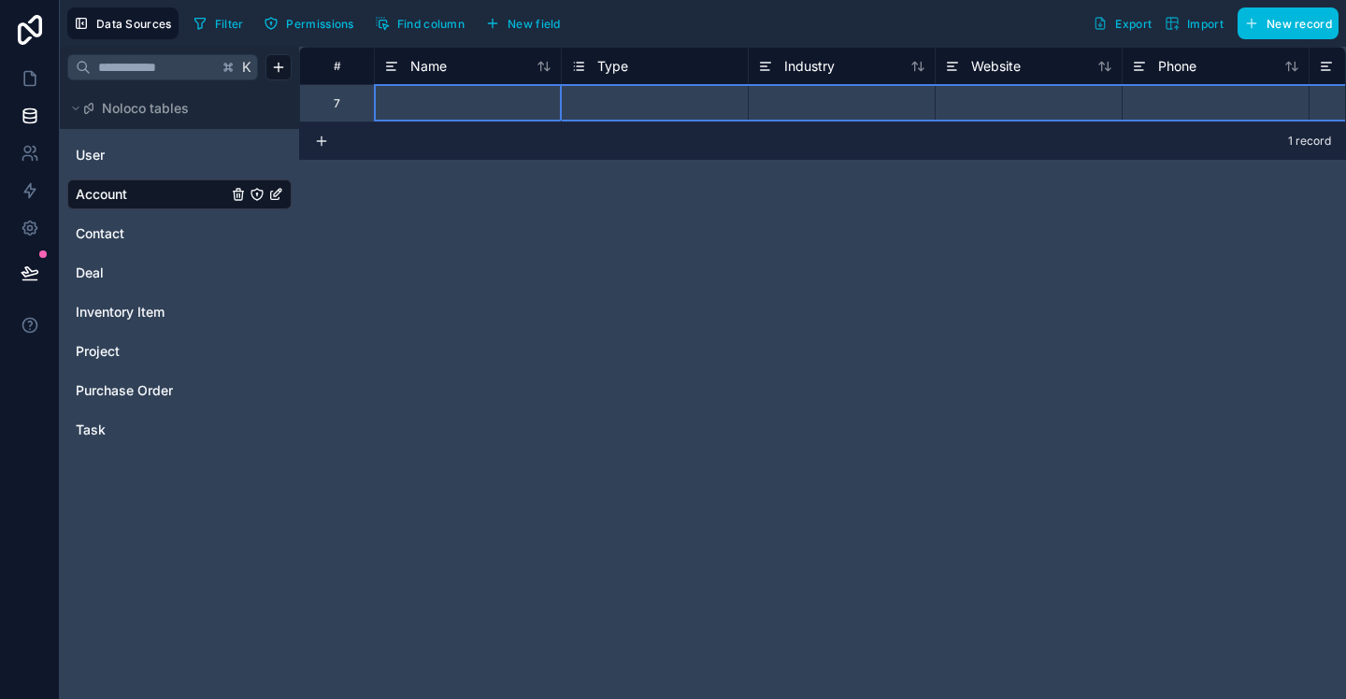
click at [339, 99] on div "7" at bounding box center [337, 103] width 7 height 15
drag, startPoint x: 339, startPoint y: 99, endPoint x: 349, endPoint y: 106, distance: 11.4
click at [338, 99] on div "7" at bounding box center [337, 103] width 7 height 15
click at [338, 65] on div "#" at bounding box center [337, 66] width 46 height 14
click at [429, 114] on div at bounding box center [467, 102] width 187 height 37
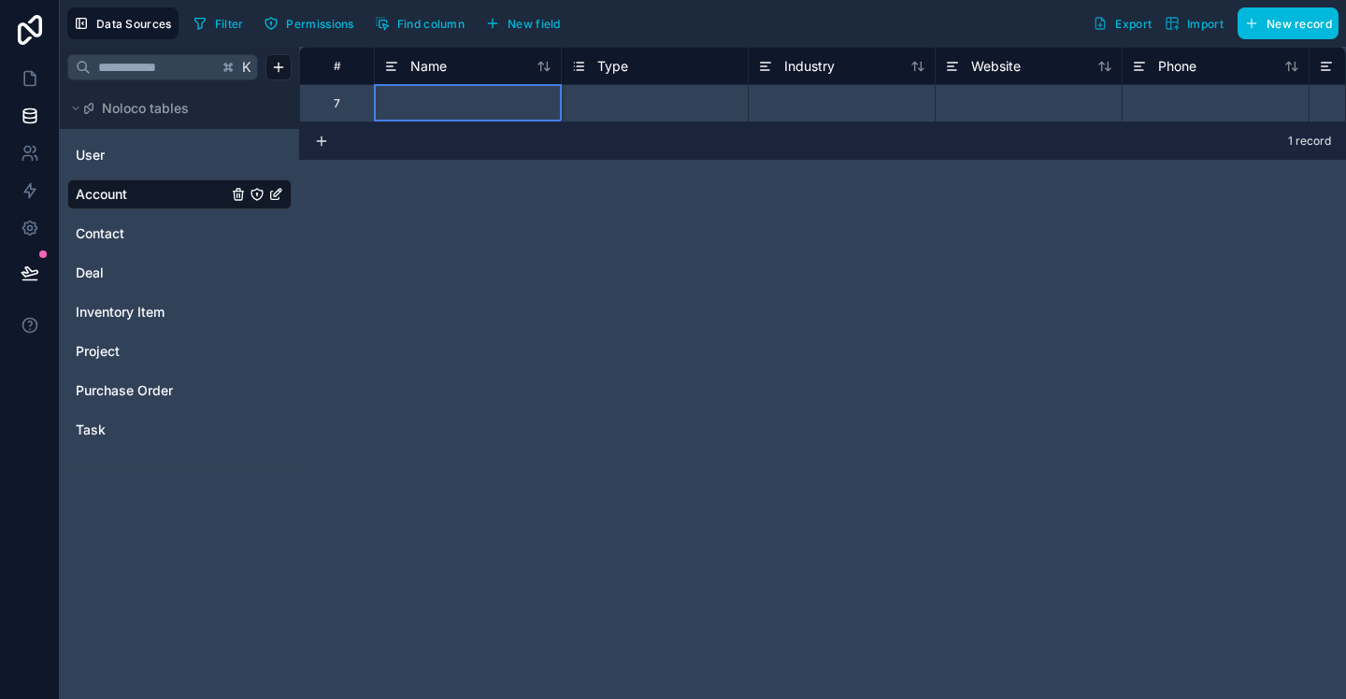
click at [429, 114] on input at bounding box center [468, 103] width 186 height 36
type input "**********"
click at [611, 106] on div "Select a Type" at bounding box center [607, 103] width 72 height 15
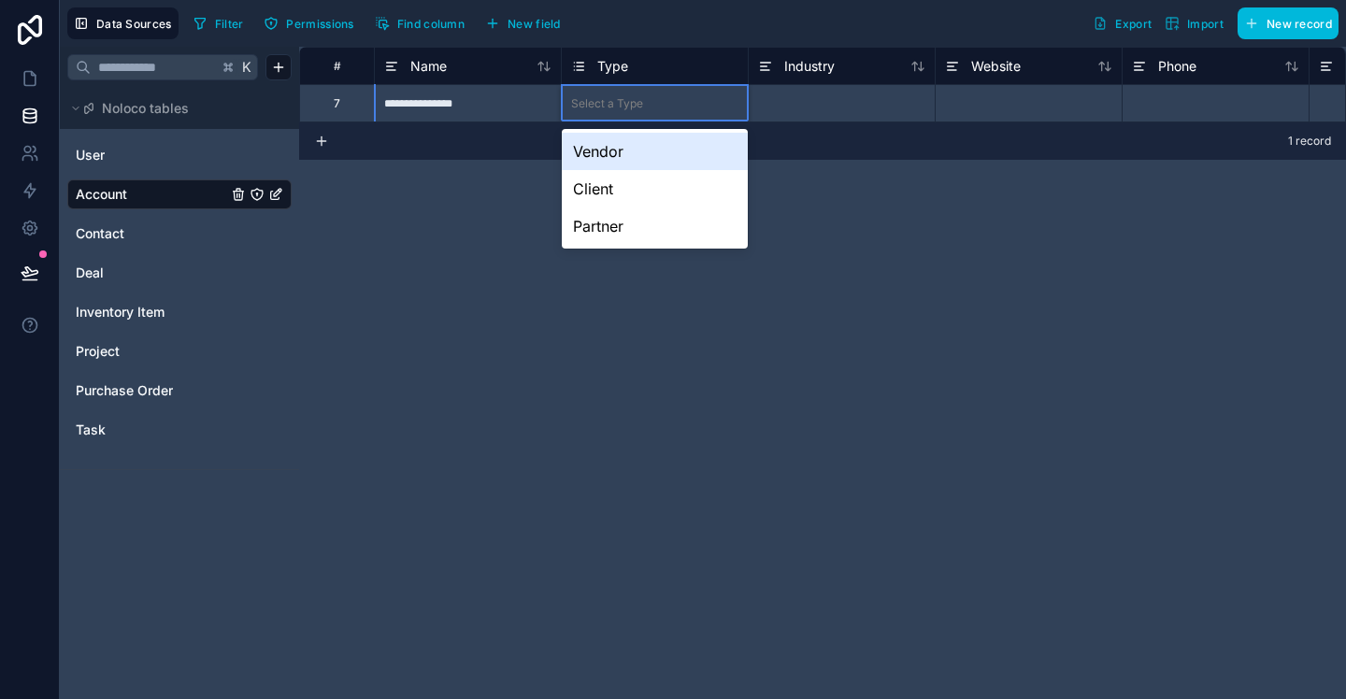
click at [611, 106] on div "Select a Type" at bounding box center [607, 103] width 72 height 15
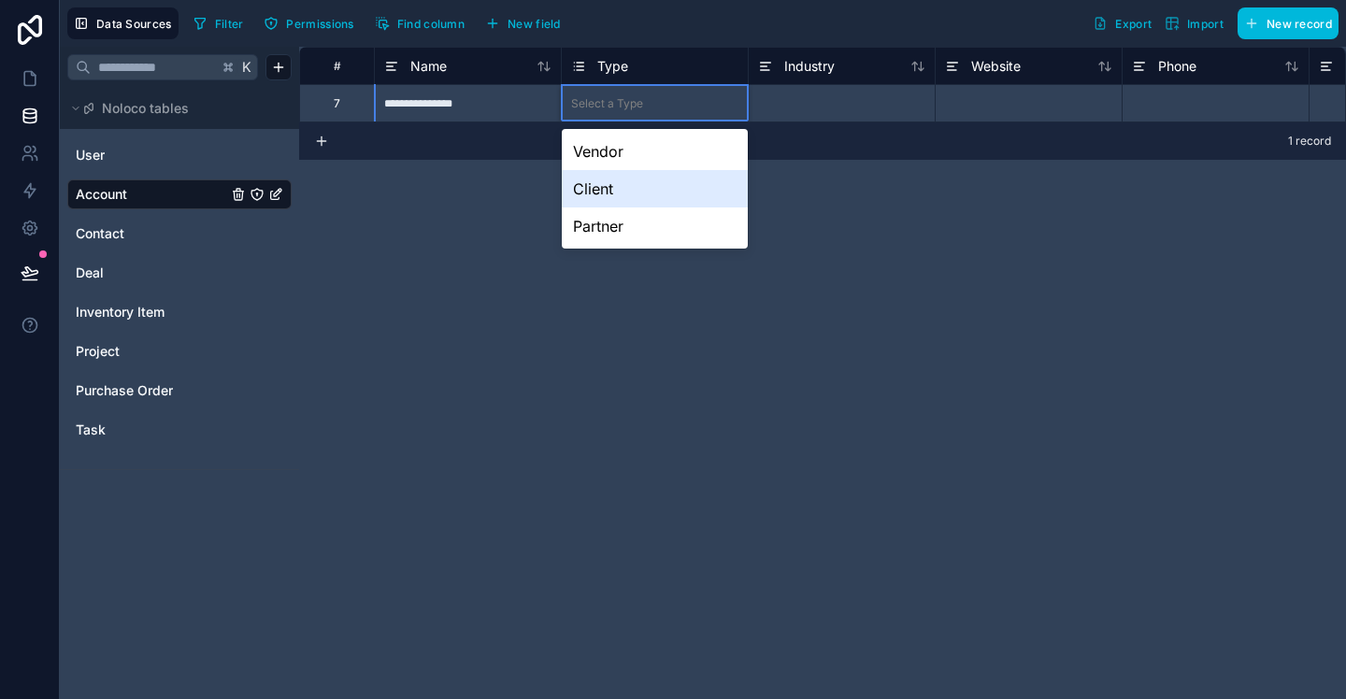
click at [614, 191] on div "Client" at bounding box center [655, 188] width 186 height 37
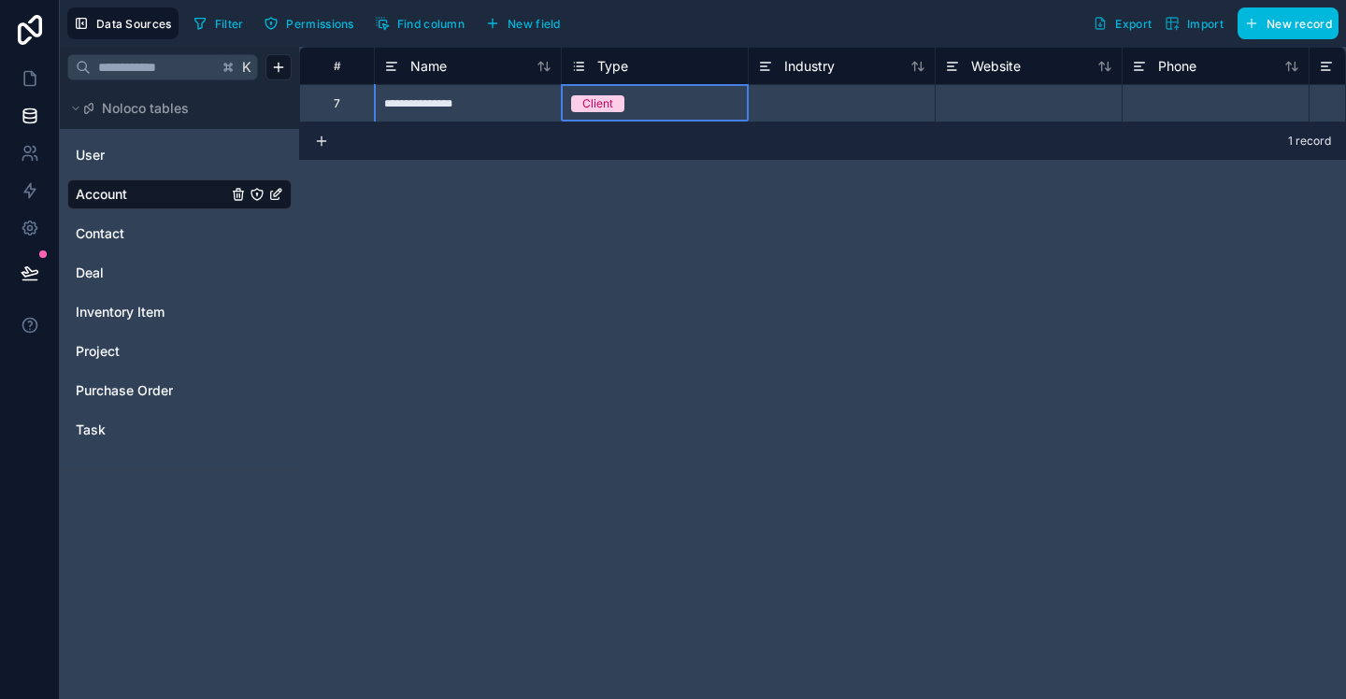
click at [433, 136] on div "1 record" at bounding box center [822, 140] width 1047 height 37
click at [322, 141] on icon at bounding box center [321, 141] width 8 height 0
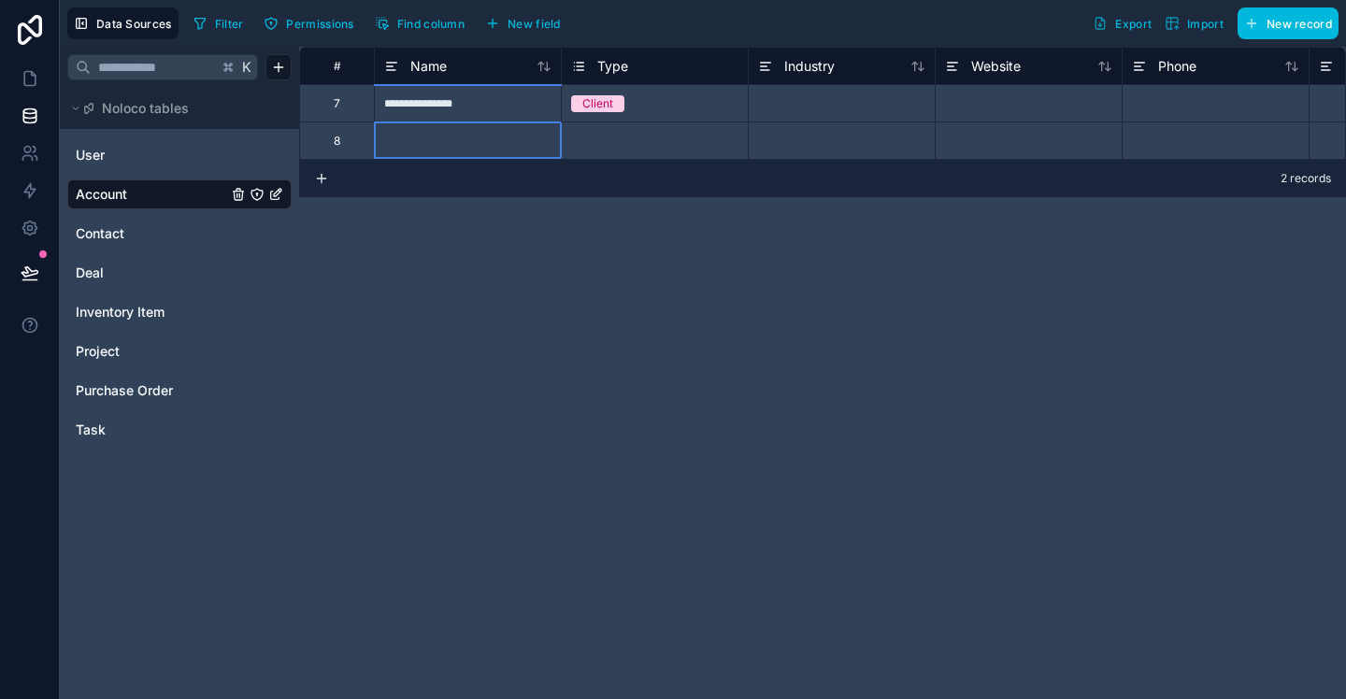
click at [411, 143] on div at bounding box center [467, 140] width 187 height 37
type input "***"
type input "*****"
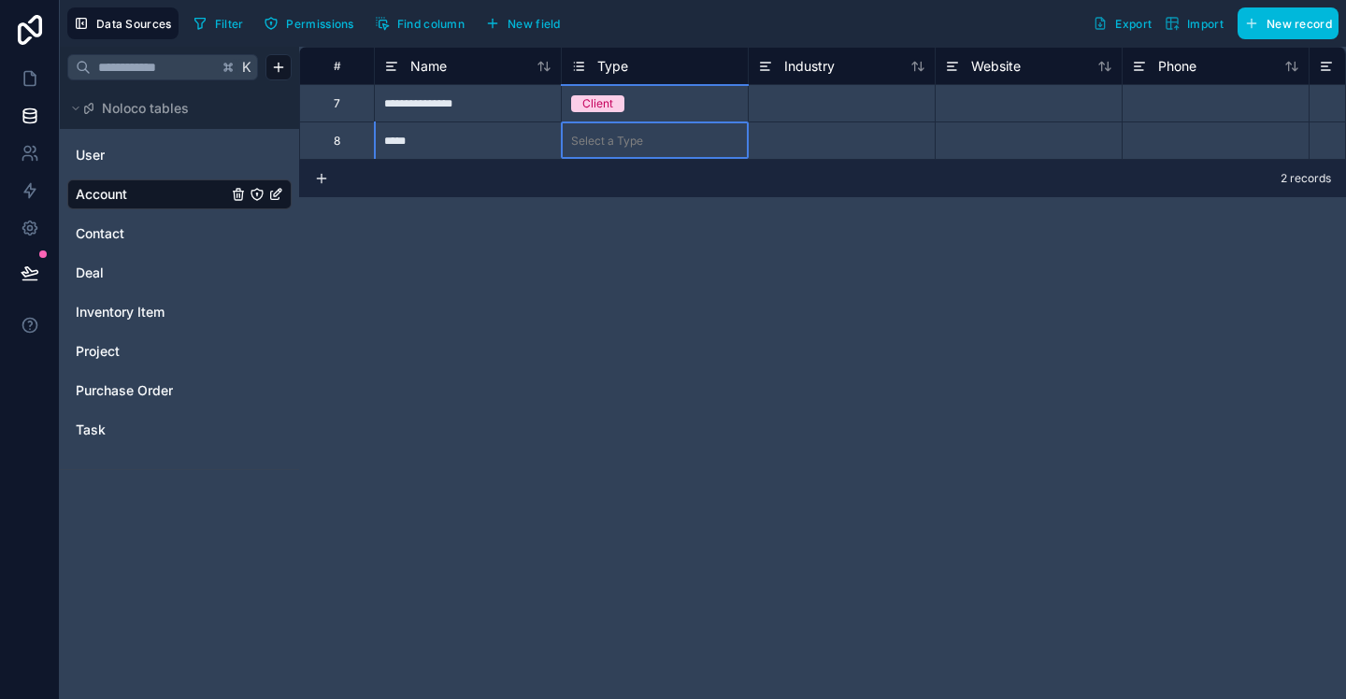
click at [589, 136] on div "Select a Type" at bounding box center [607, 141] width 72 height 15
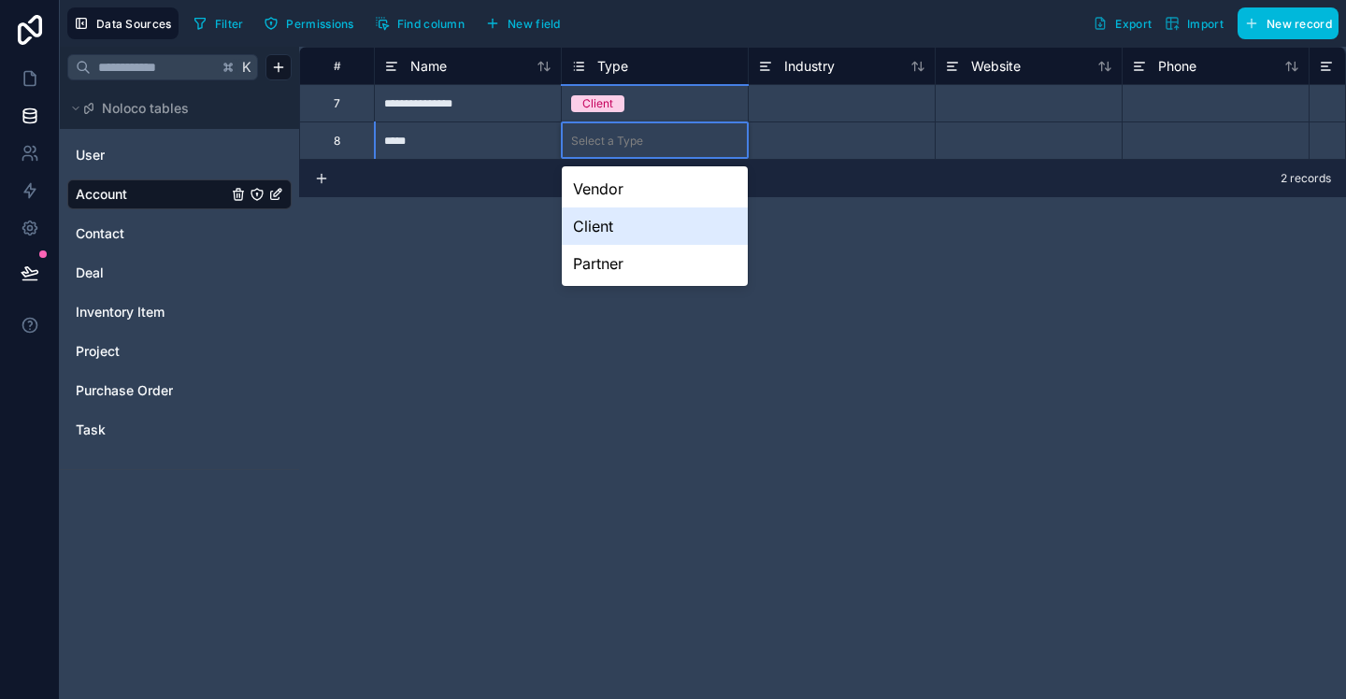
click at [613, 222] on div "Client" at bounding box center [655, 226] width 186 height 37
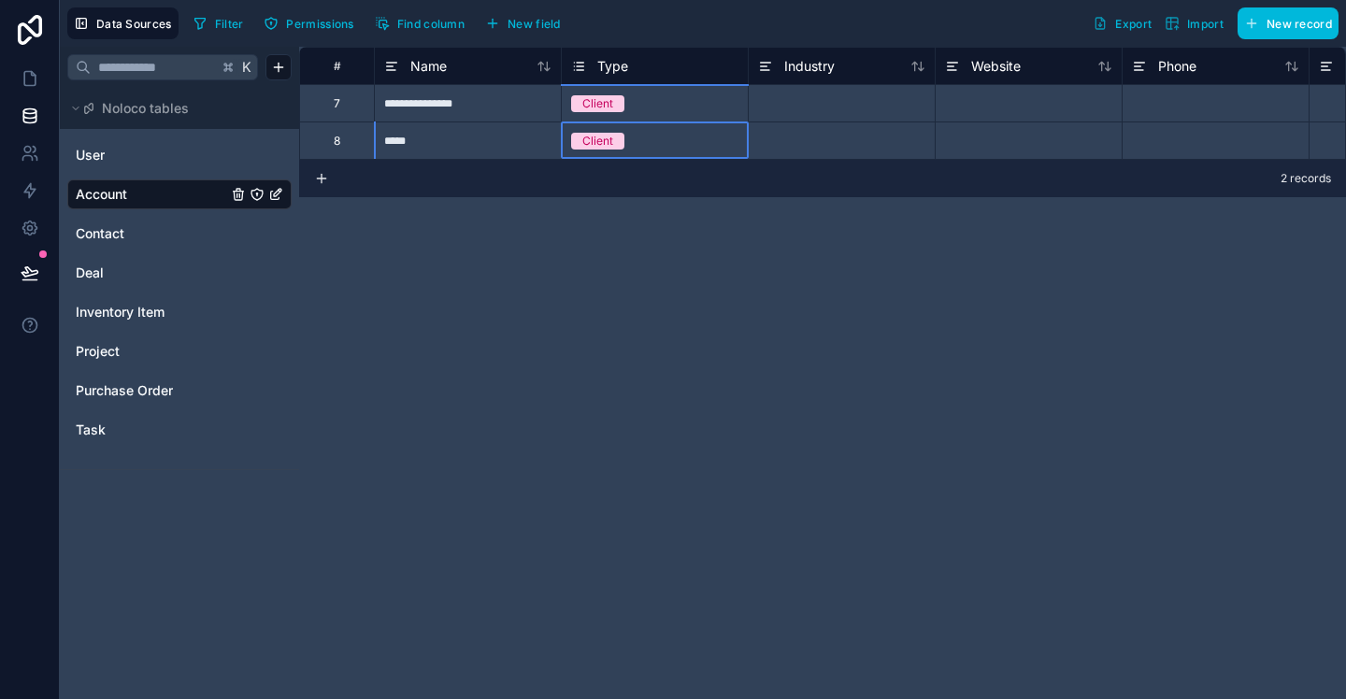
click at [407, 134] on div "*****" at bounding box center [467, 140] width 187 height 37
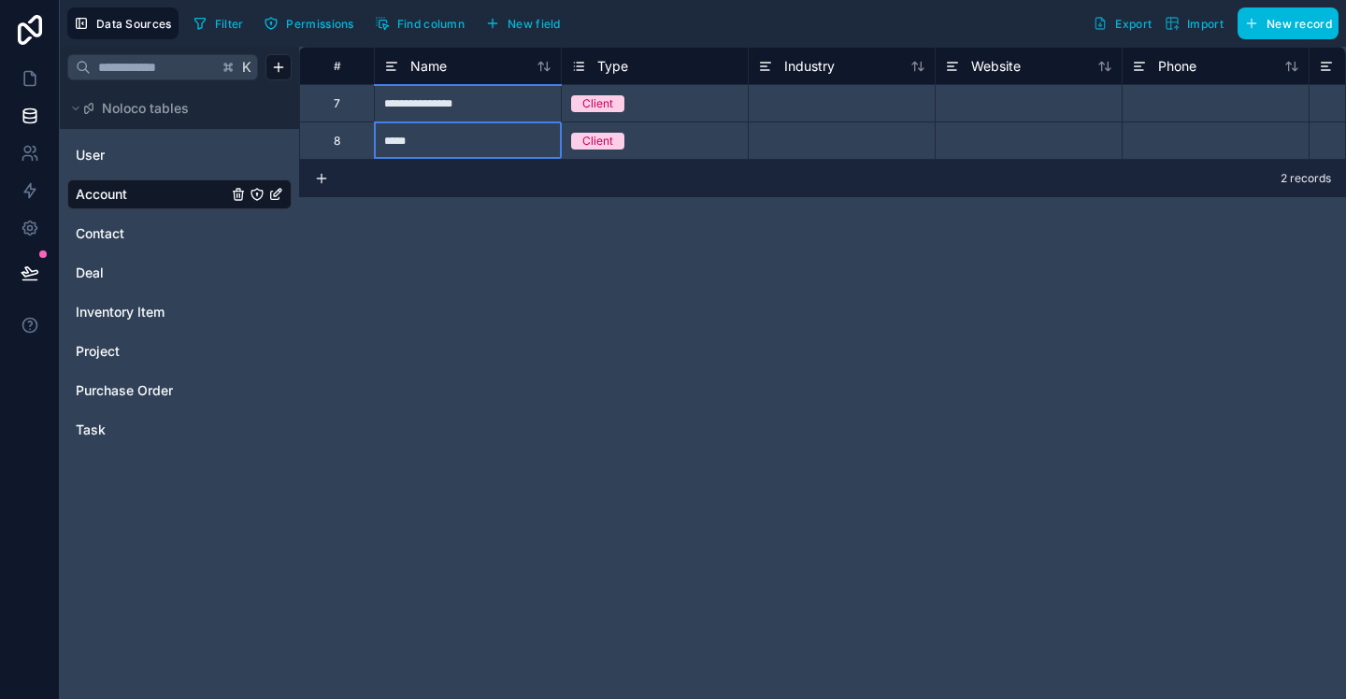
click at [407, 134] on div "*****" at bounding box center [467, 140] width 187 height 37
type input "*********"
click at [322, 179] on icon at bounding box center [321, 179] width 8 height 0
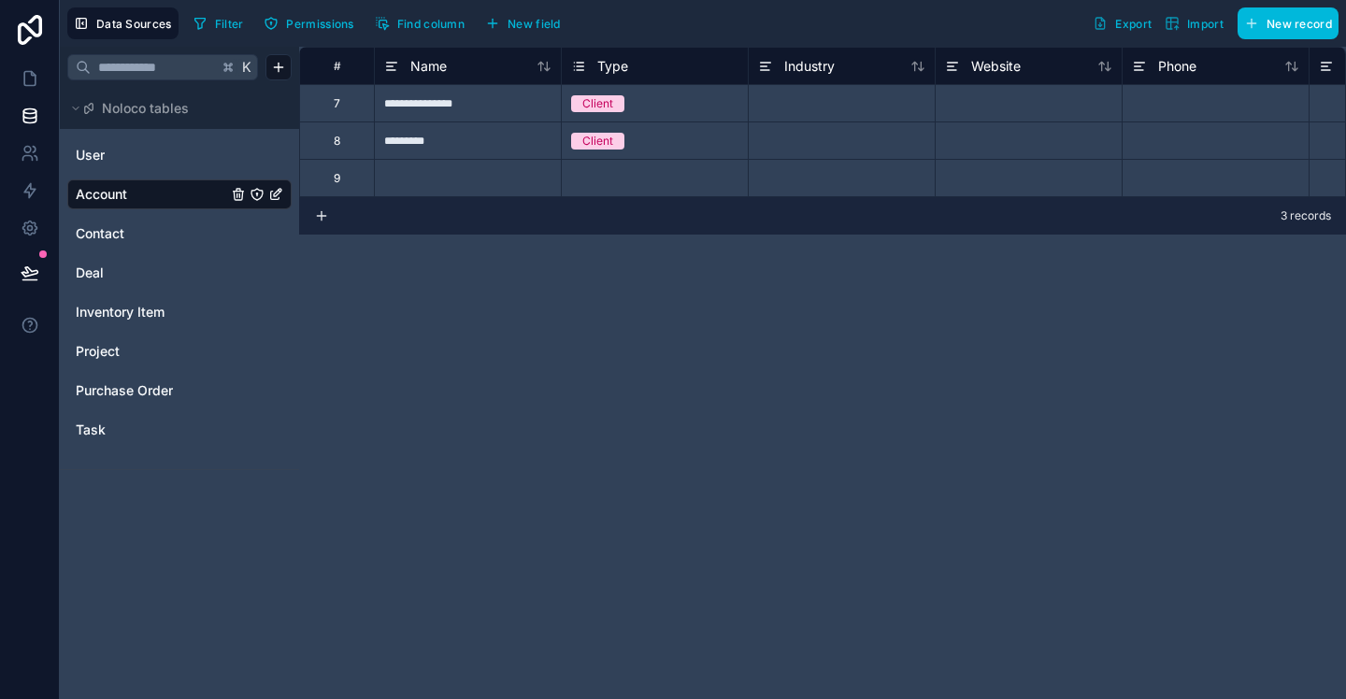
click at [417, 182] on div at bounding box center [467, 177] width 187 height 37
type input "*"
type input "**********"
click at [597, 171] on div "Select a Type" at bounding box center [607, 178] width 72 height 15
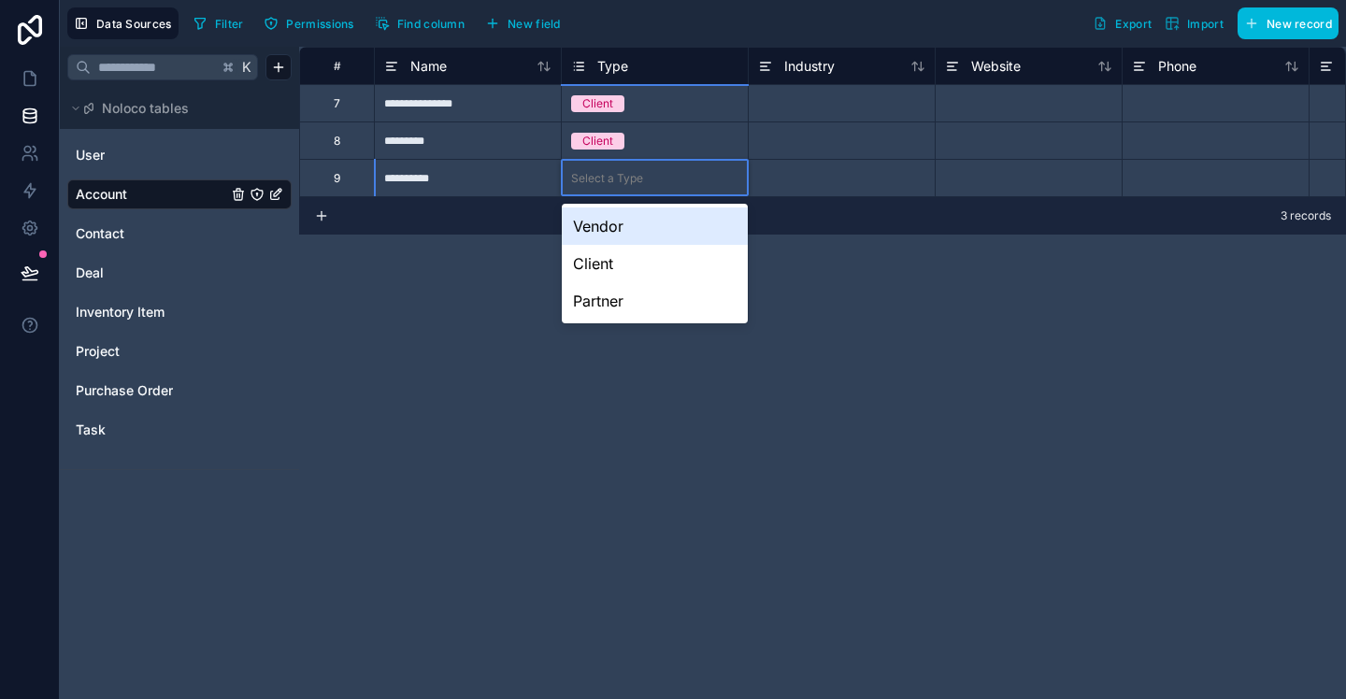
click at [597, 171] on div "Select a Type" at bounding box center [607, 178] width 72 height 15
click at [601, 262] on div "Client" at bounding box center [655, 263] width 186 height 37
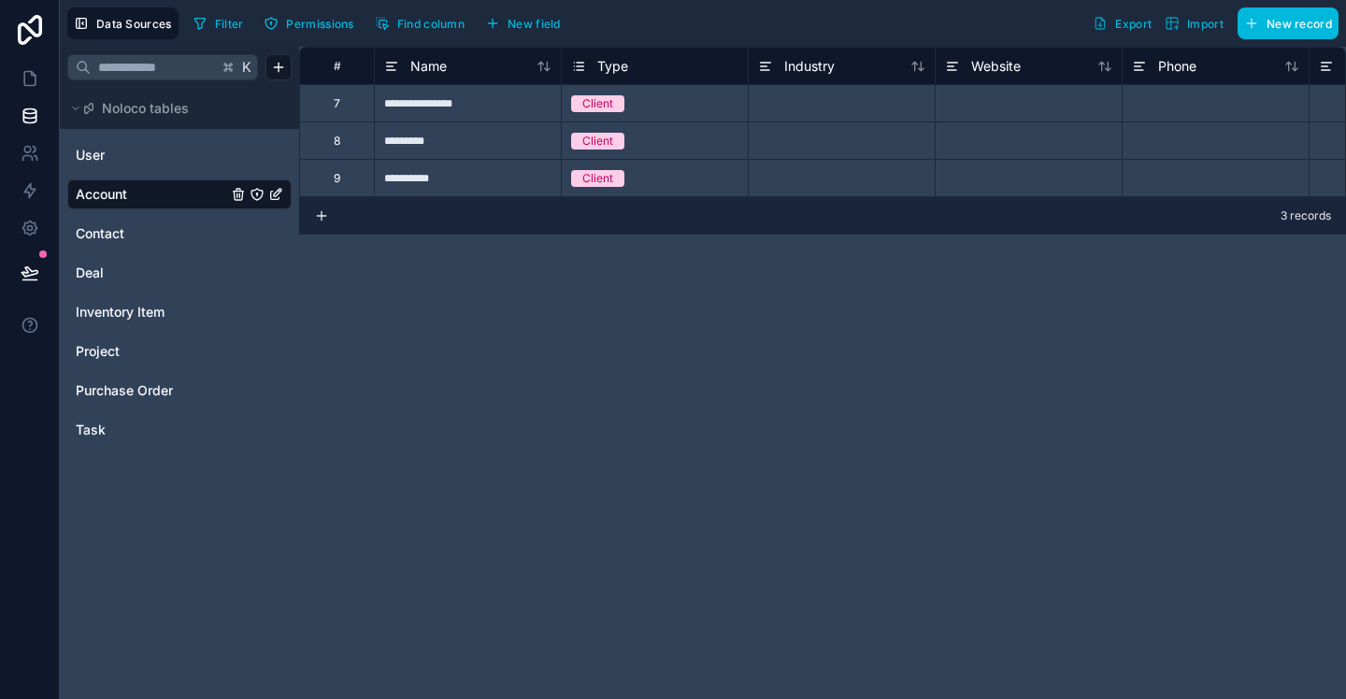
click at [526, 283] on div "**********" at bounding box center [822, 373] width 1047 height 653
click at [151, 234] on link "Contact" at bounding box center [151, 233] width 151 height 19
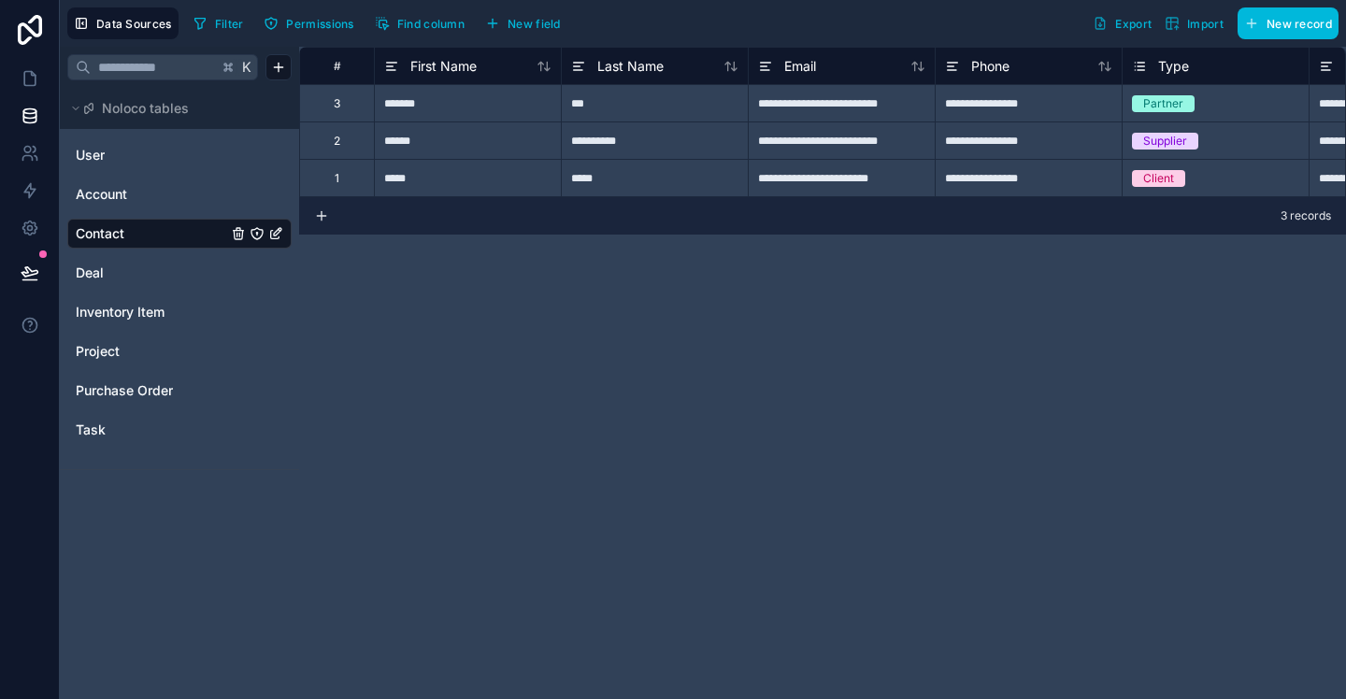
click at [151, 280] on link "Deal" at bounding box center [151, 273] width 151 height 19
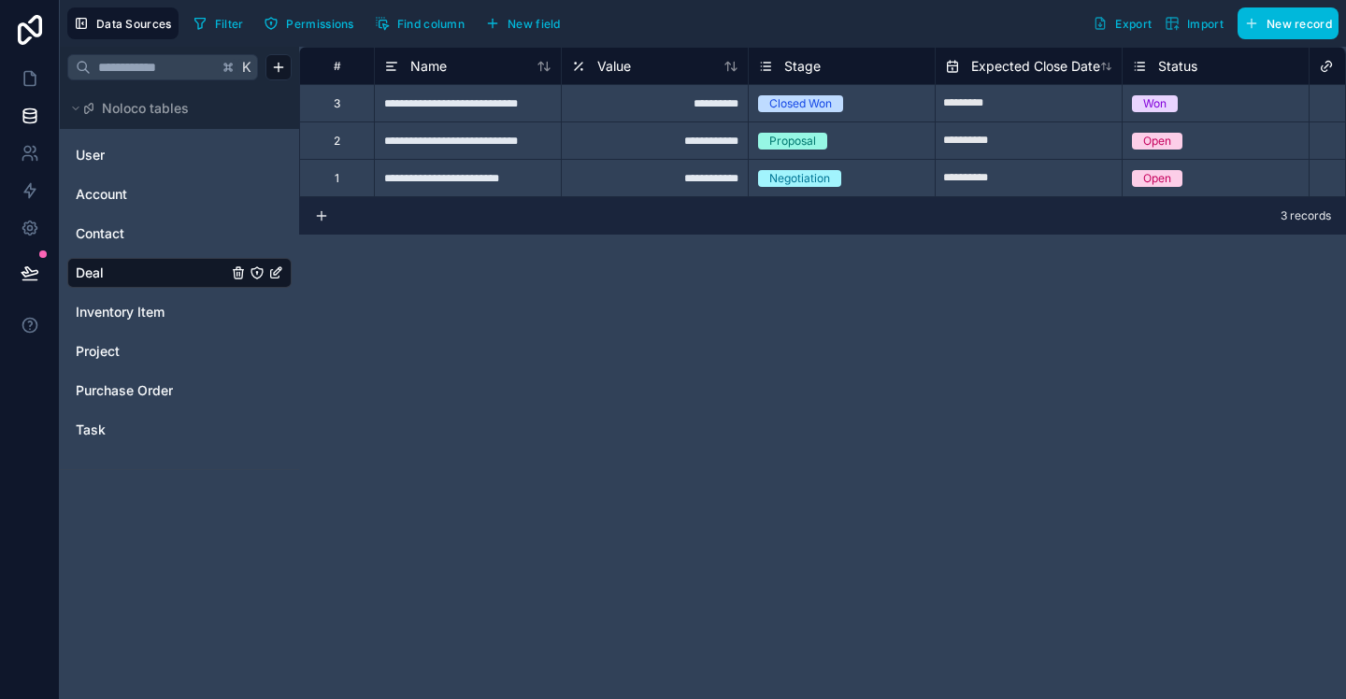
click at [127, 313] on span "Inventory Item" at bounding box center [120, 312] width 89 height 19
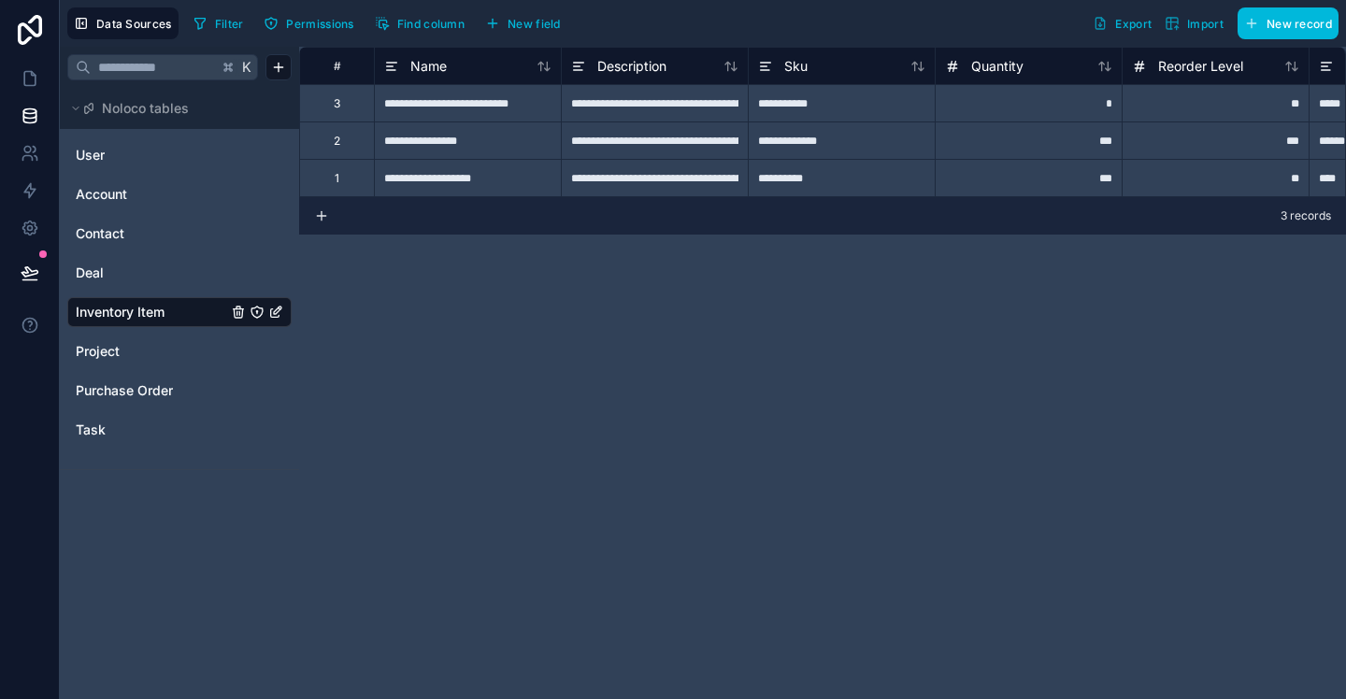
click at [116, 345] on span "Project" at bounding box center [98, 351] width 44 height 19
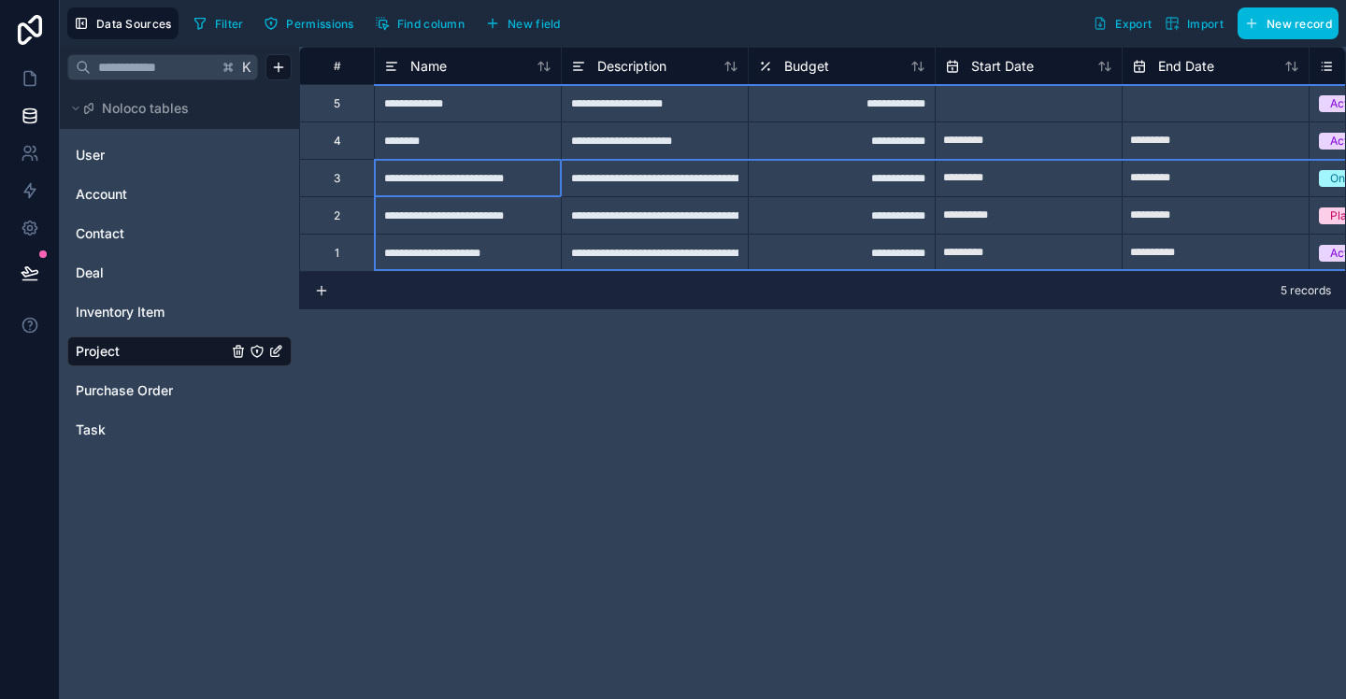
drag, startPoint x: 329, startPoint y: 182, endPoint x: 331, endPoint y: 262, distance: 79.5
click at [385, 337] on div "Delete rows 3 to 5" at bounding box center [394, 339] width 125 height 21
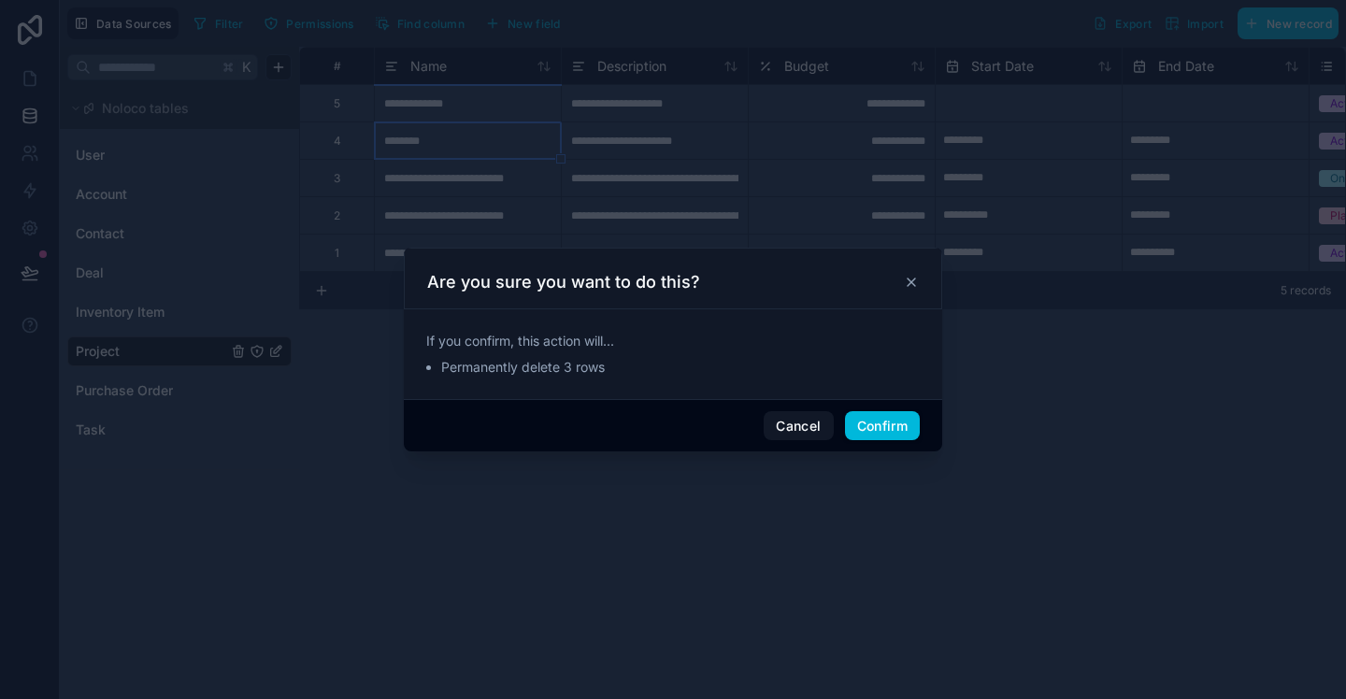
drag, startPoint x: 884, startPoint y: 431, endPoint x: 872, endPoint y: 432, distance: 11.3
click at [883, 431] on button "Confirm" at bounding box center [882, 426] width 75 height 30
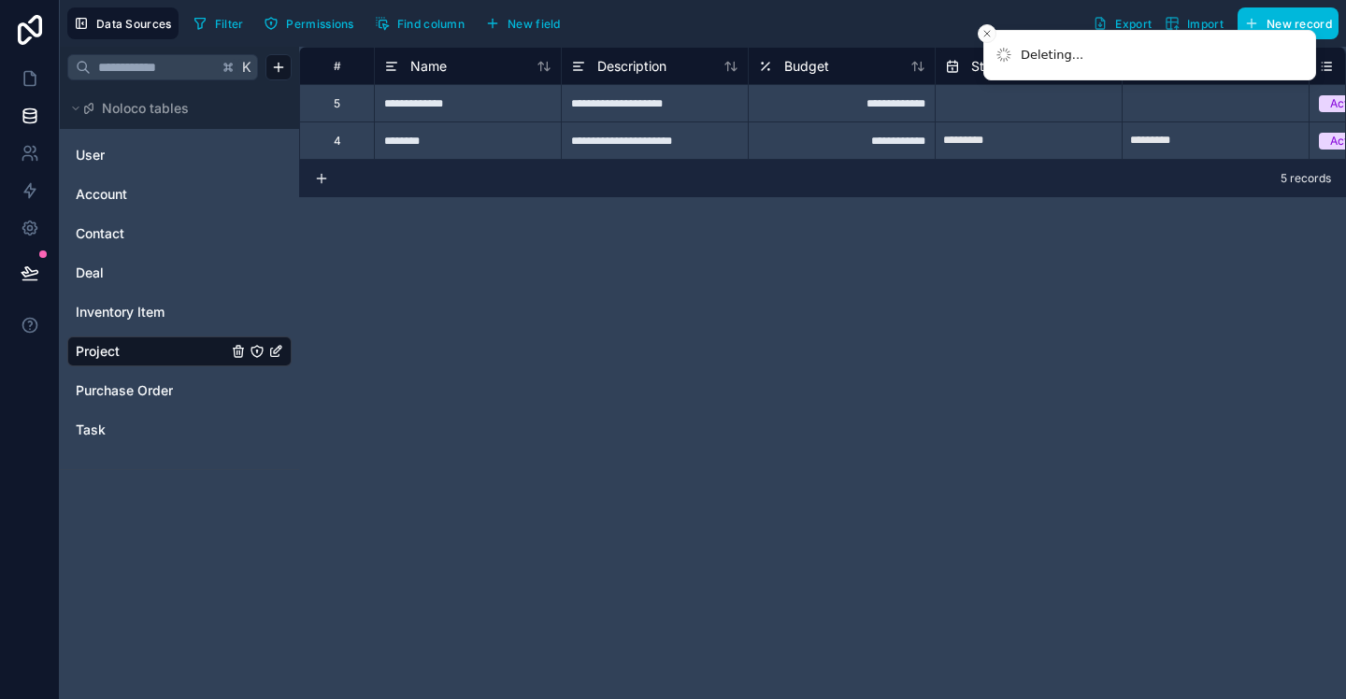
drag, startPoint x: 542, startPoint y: 368, endPoint x: 505, endPoint y: 281, distance: 94.6
click at [542, 368] on div "**********" at bounding box center [822, 373] width 1047 height 653
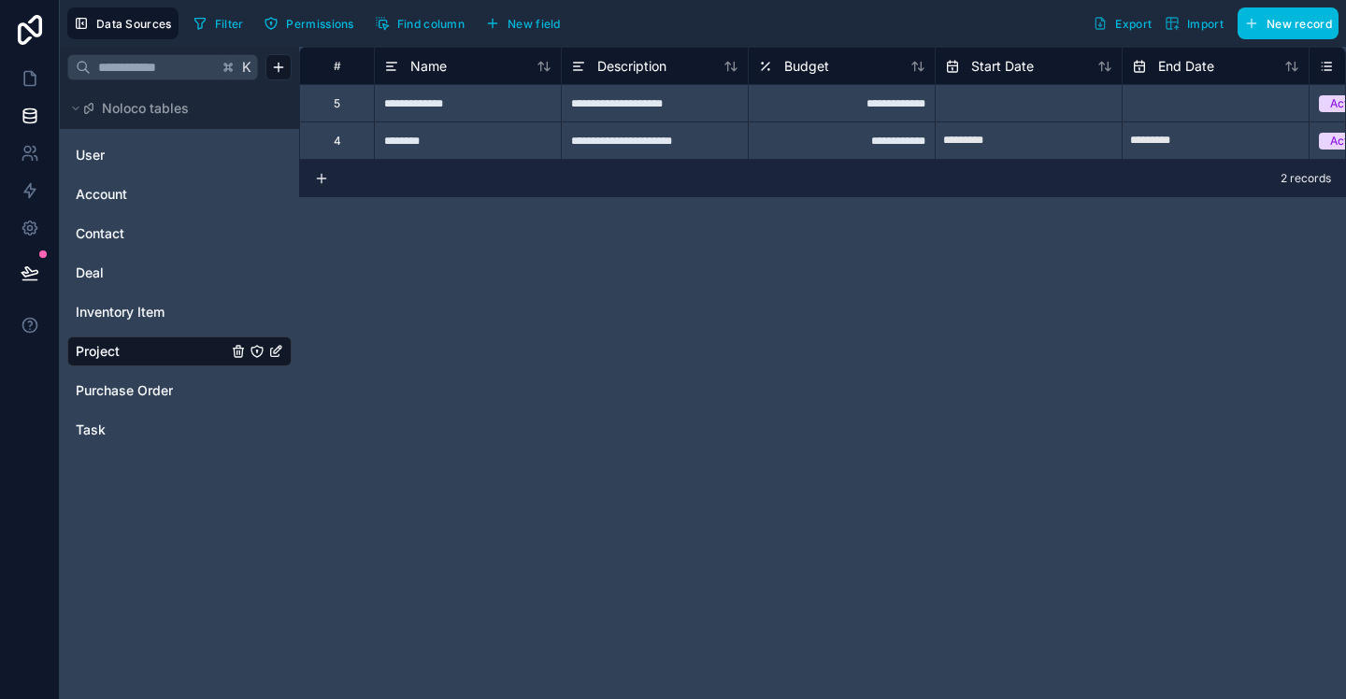
drag, startPoint x: 338, startPoint y: 174, endPoint x: 326, endPoint y: 177, distance: 11.6
click at [326, 177] on icon at bounding box center [321, 178] width 15 height 15
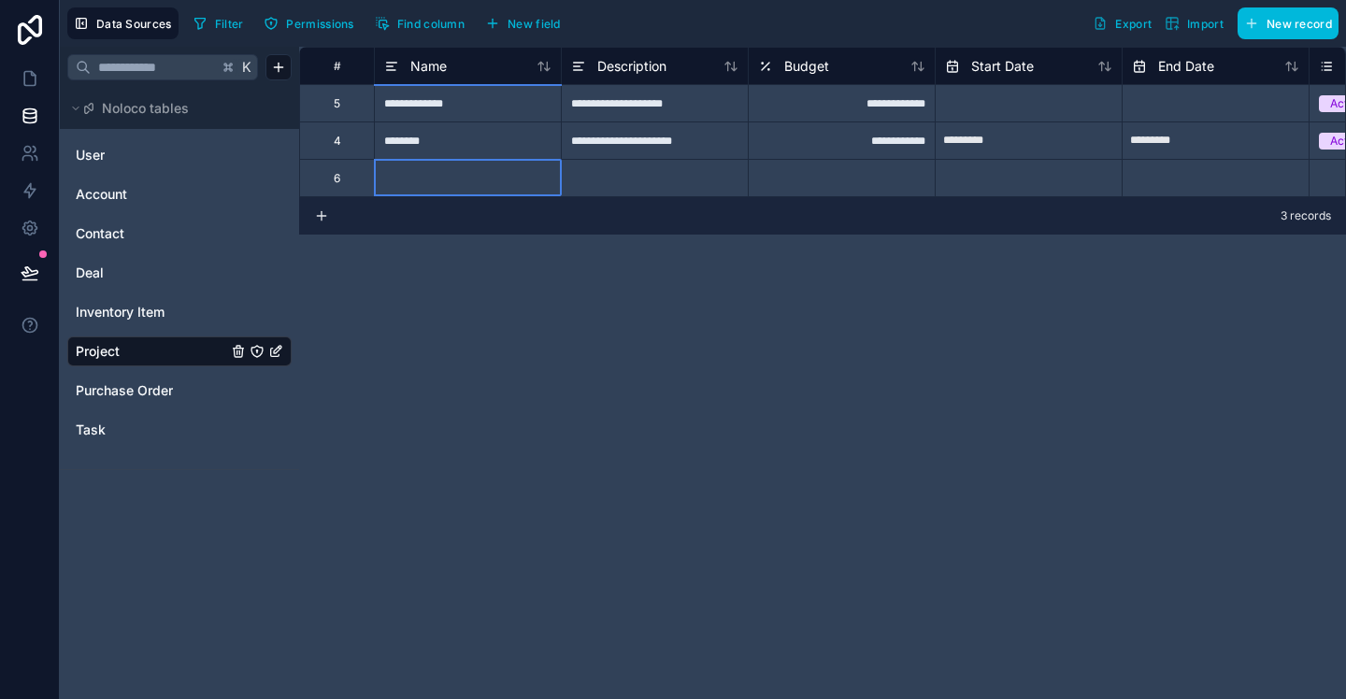
click at [428, 177] on div at bounding box center [467, 177] width 187 height 37
type input "*"
type input "**********"
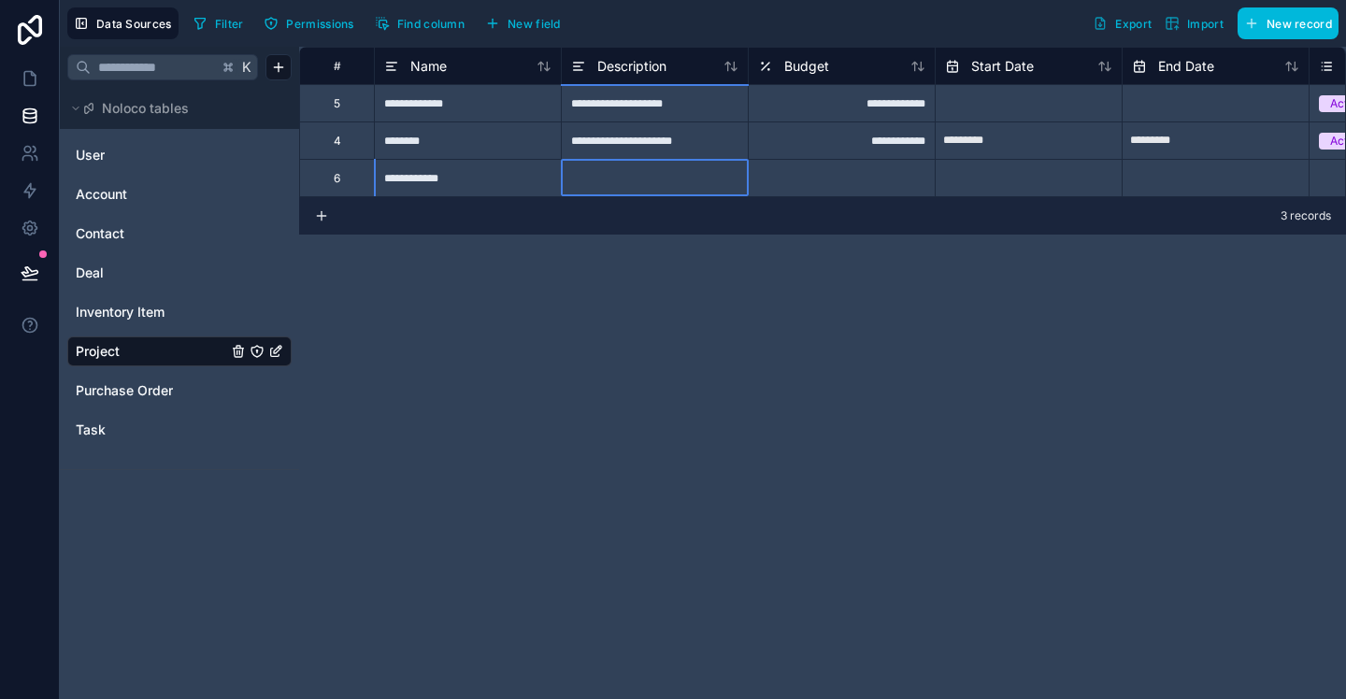
click at [584, 176] on div at bounding box center [654, 177] width 187 height 37
click at [616, 175] on div at bounding box center [651, 177] width 187 height 37
type input "**********"
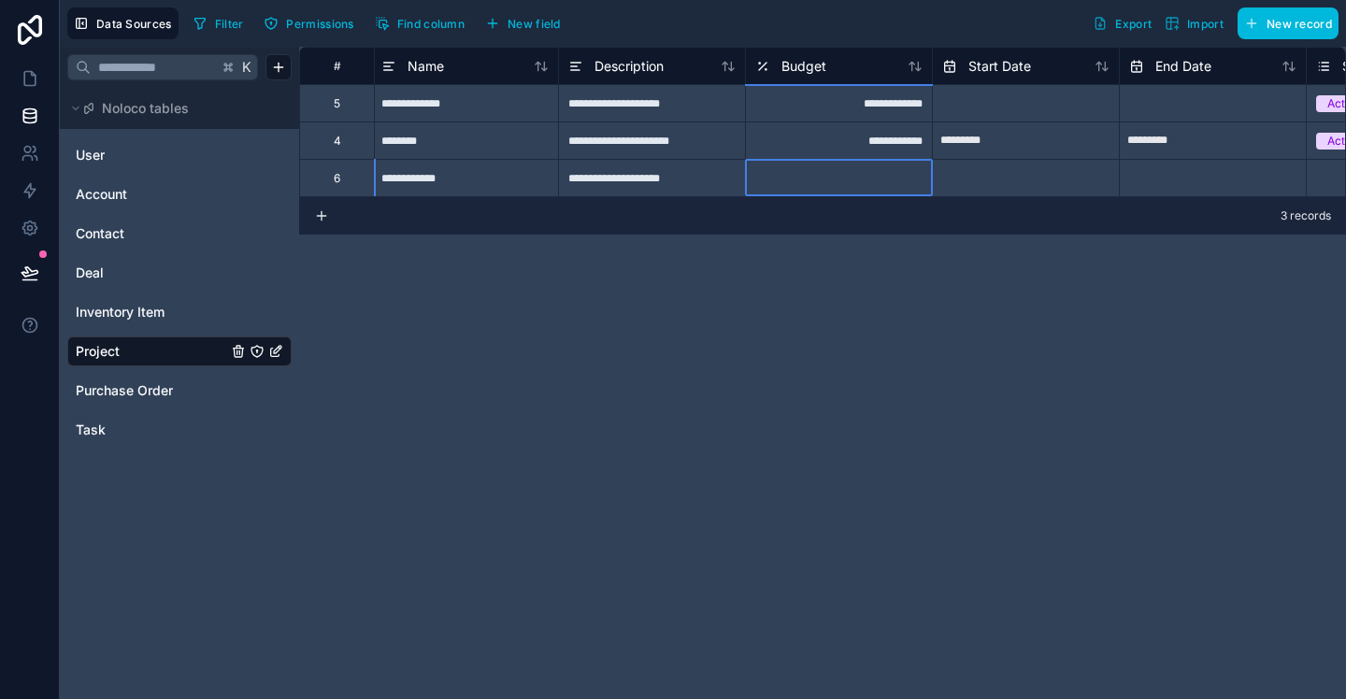
click at [849, 179] on div at bounding box center [838, 177] width 187 height 37
click at [871, 180] on div at bounding box center [838, 177] width 187 height 37
type input "******"
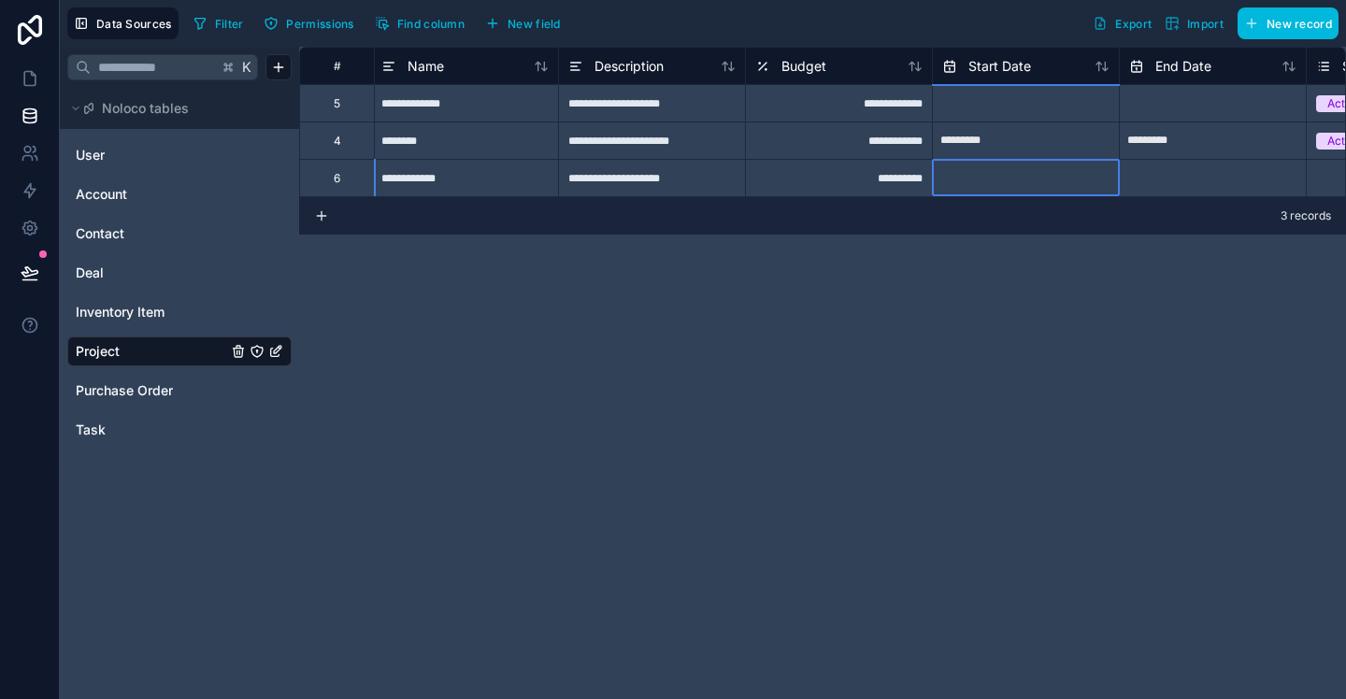
click at [989, 187] on input "text" at bounding box center [1026, 179] width 186 height 30
select select "****"
select select "*"
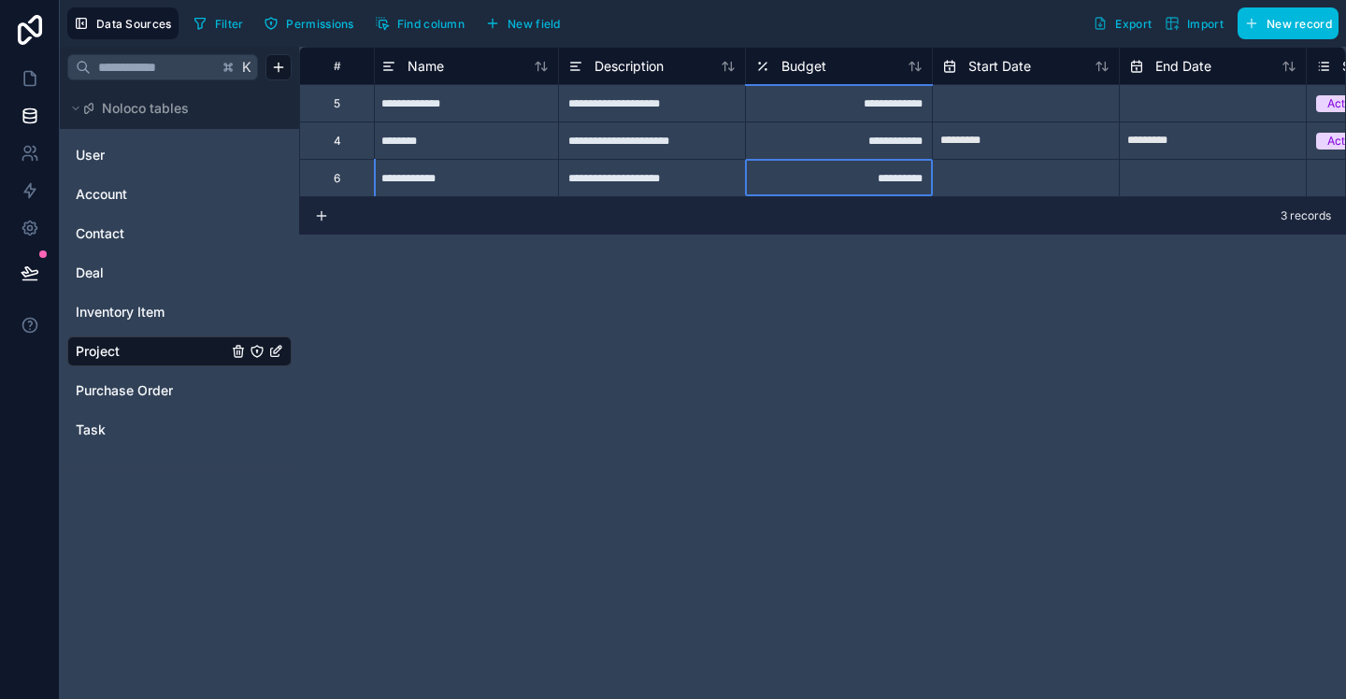
click at [883, 189] on div "**********" at bounding box center [838, 177] width 187 height 37
type input "*******"
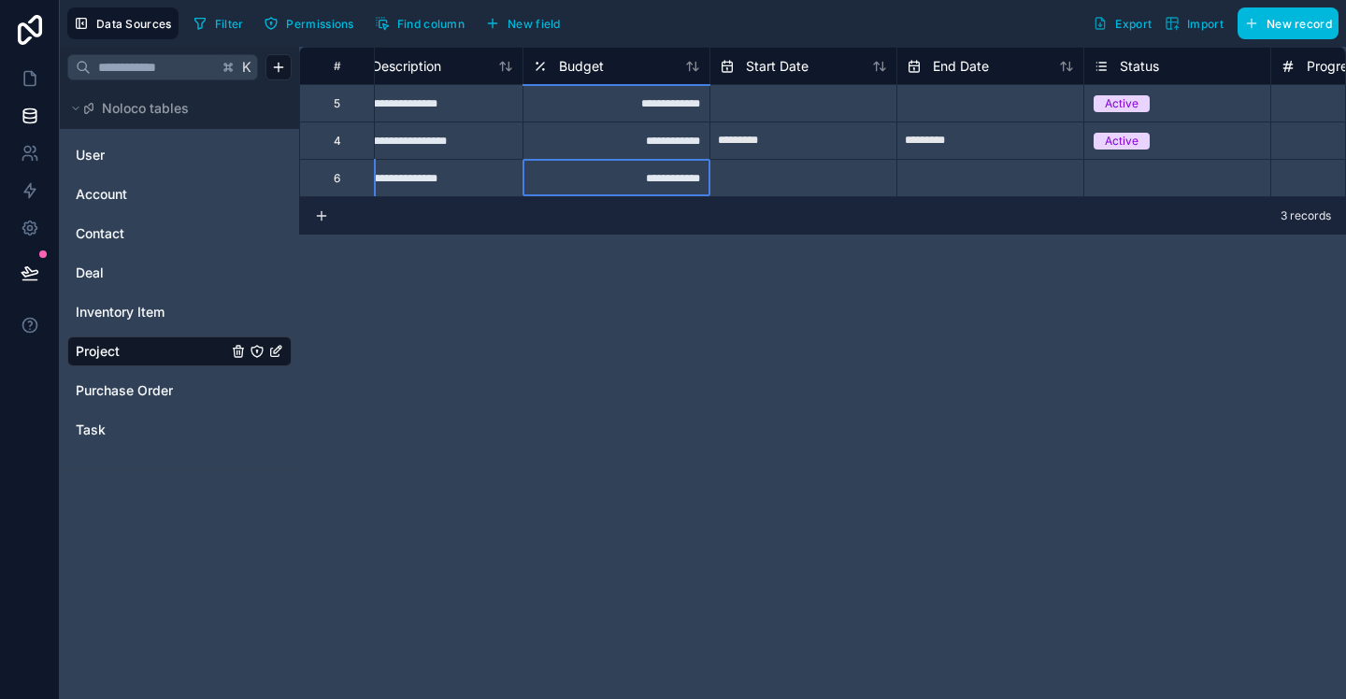
scroll to position [0, 234]
click at [1102, 176] on div "Select a Status" at bounding box center [1124, 178] width 79 height 15
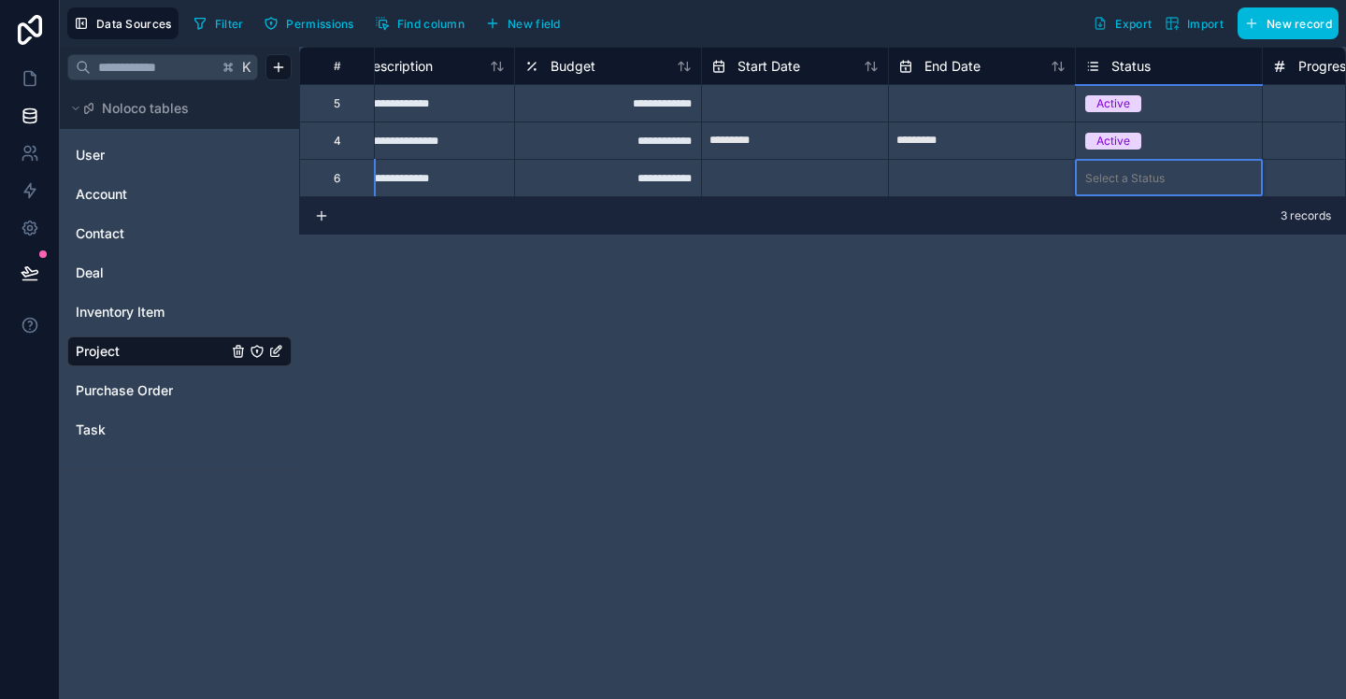
click at [1105, 176] on div "Select a Status" at bounding box center [1124, 178] width 79 height 15
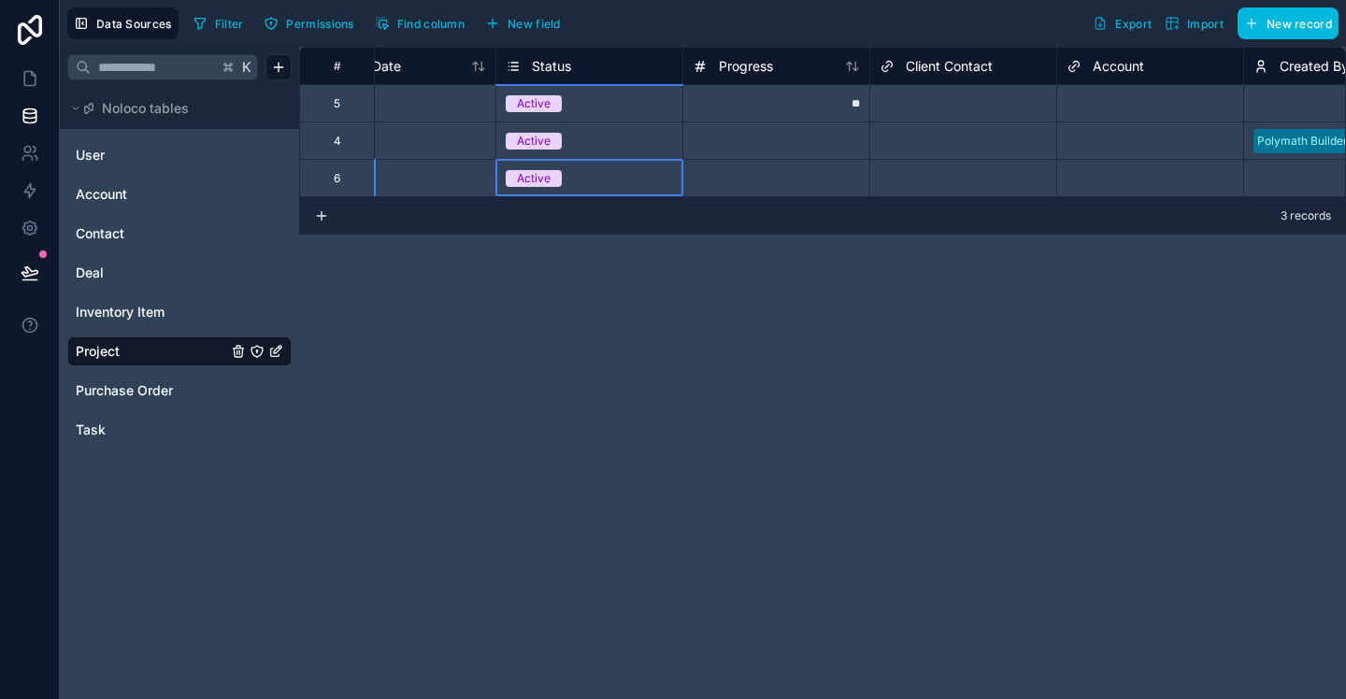
scroll to position [0, 810]
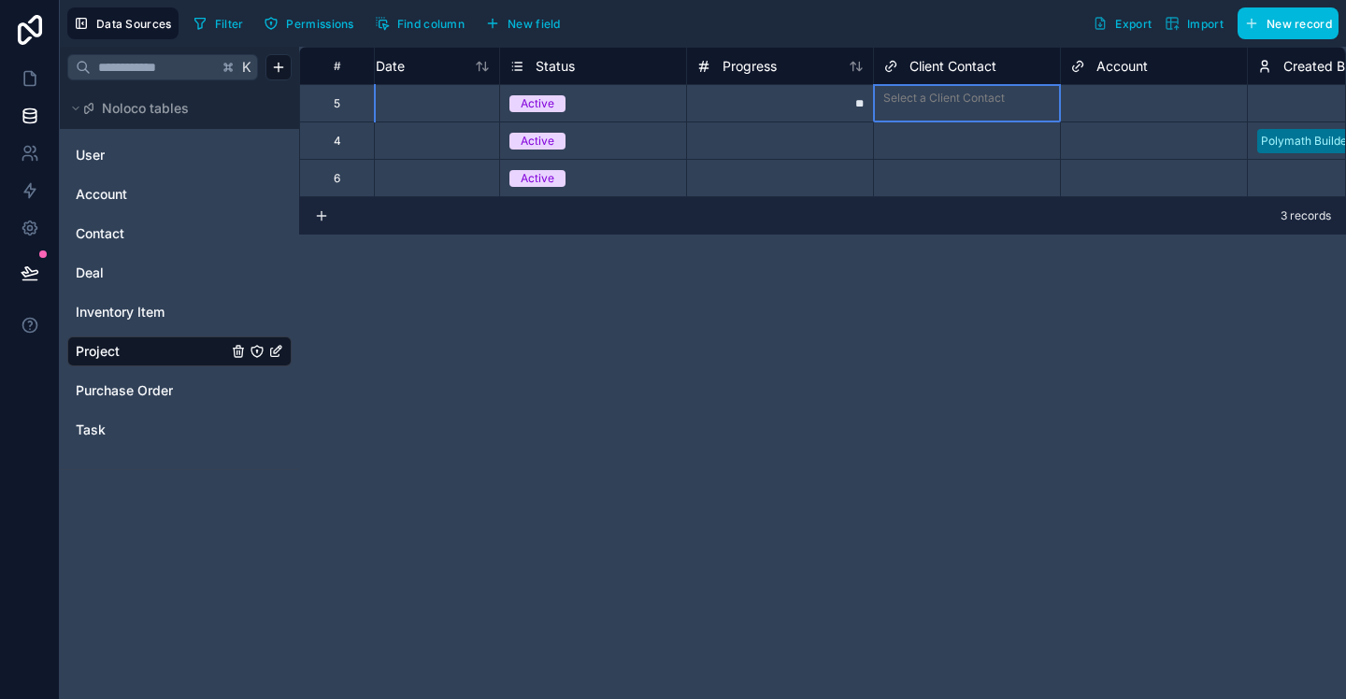
click at [981, 101] on div "Select a Client Contact" at bounding box center [945, 98] width 122 height 15
click at [1013, 104] on input "text" at bounding box center [1014, 98] width 3 height 15
click at [1139, 269] on div "**********" at bounding box center [822, 373] width 1047 height 653
click at [1138, 81] on div "Account" at bounding box center [1153, 65] width 187 height 37
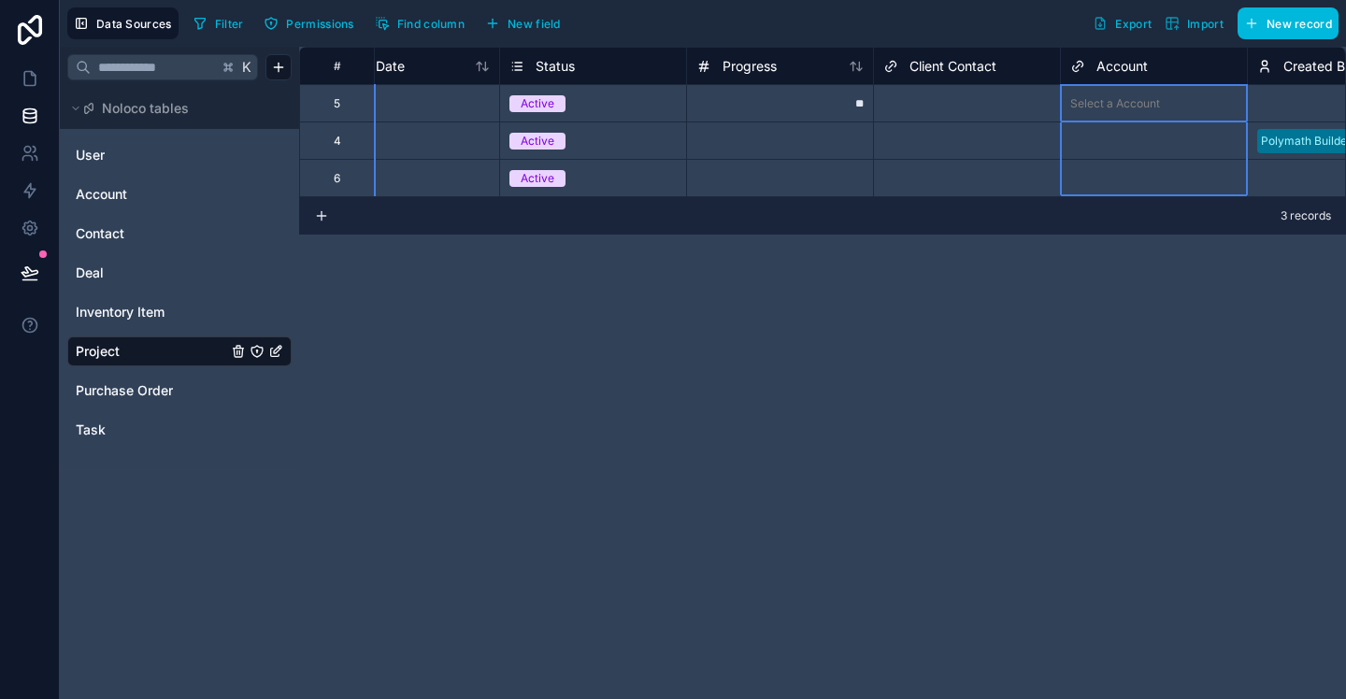
click at [1134, 94] on div "Select a Account" at bounding box center [1154, 104] width 186 height 26
click at [1134, 93] on div "Select a Account" at bounding box center [1154, 98] width 186 height 26
click at [1128, 106] on div "Select a Account" at bounding box center [1115, 98] width 90 height 15
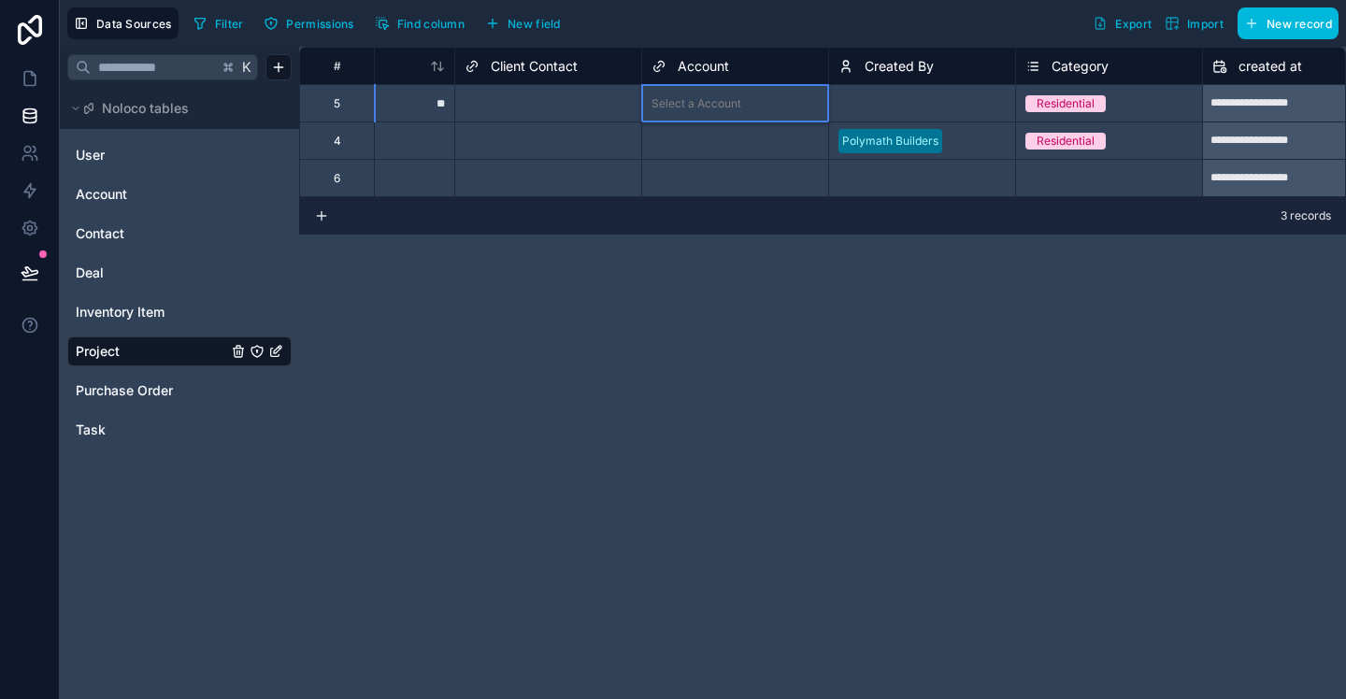
scroll to position [0, 1227]
click at [730, 146] on div "Select a Account" at bounding box center [699, 141] width 90 height 15
click at [751, 143] on input "text" at bounding box center [752, 135] width 3 height 15
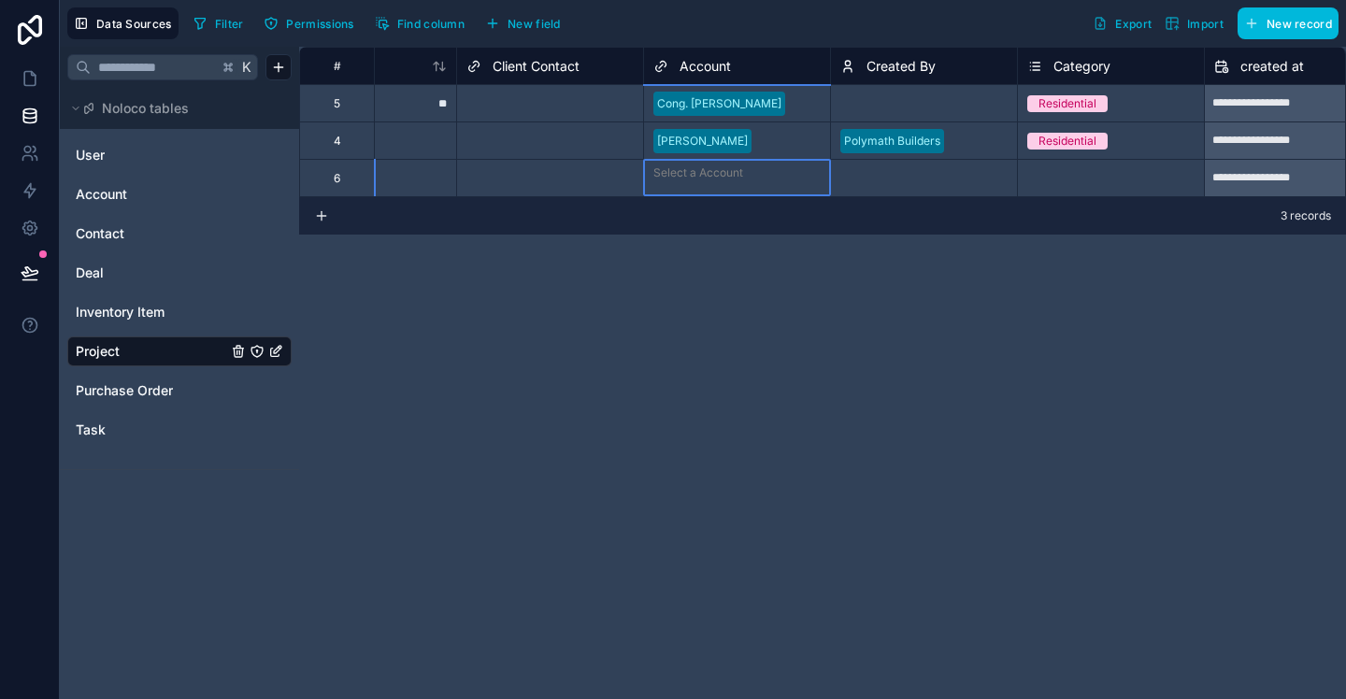
click at [754, 179] on div at bounding box center [786, 173] width 70 height 19
click at [769, 180] on div at bounding box center [786, 173] width 70 height 19
click at [927, 251] on div "**********" at bounding box center [822, 373] width 1047 height 653
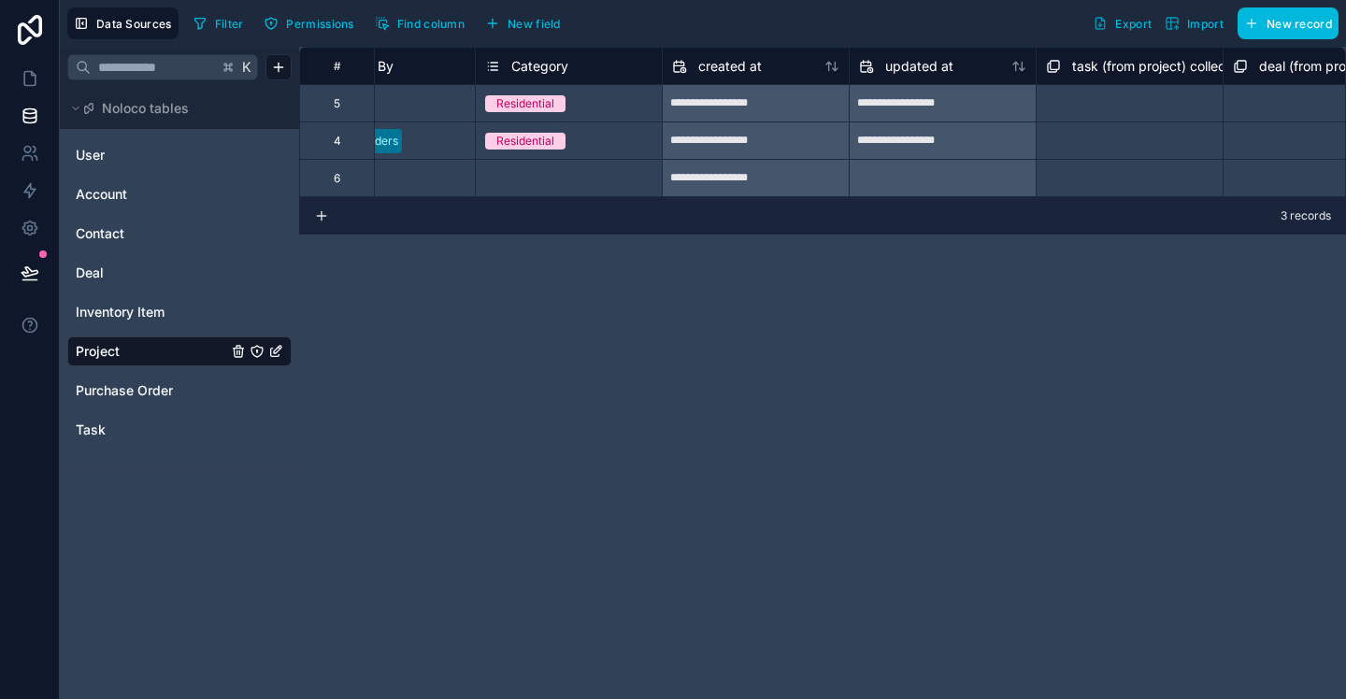
scroll to position [0, 1792]
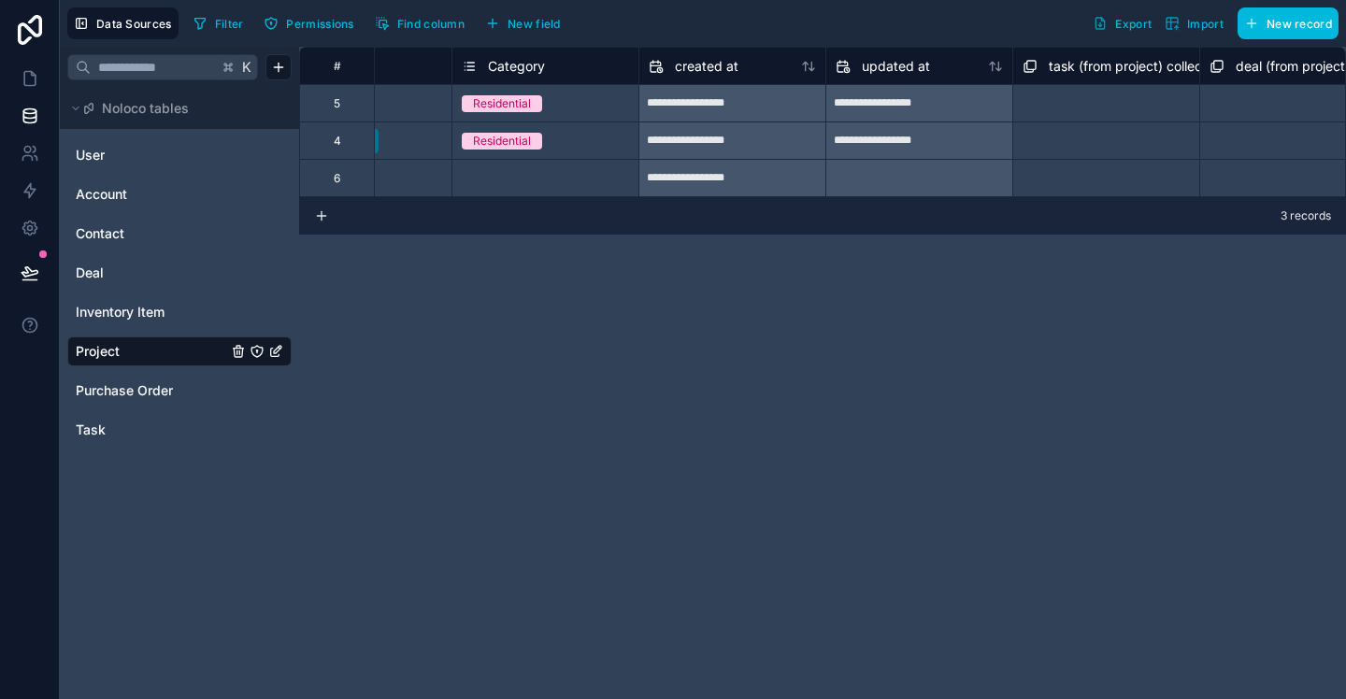
click at [555, 165] on div "Select a Category" at bounding box center [546, 178] width 186 height 36
click at [563, 169] on div "Select a Category" at bounding box center [546, 178] width 186 height 19
click at [815, 309] on div "**********" at bounding box center [822, 373] width 1047 height 653
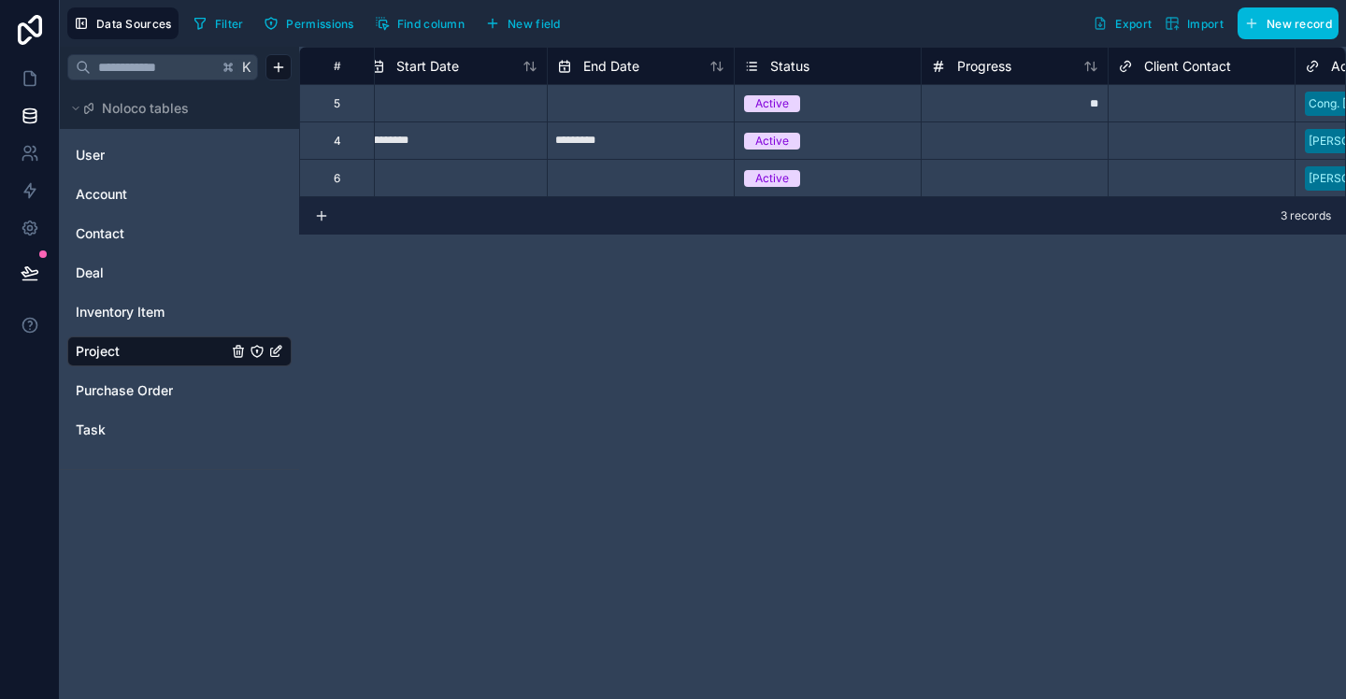
scroll to position [0, 0]
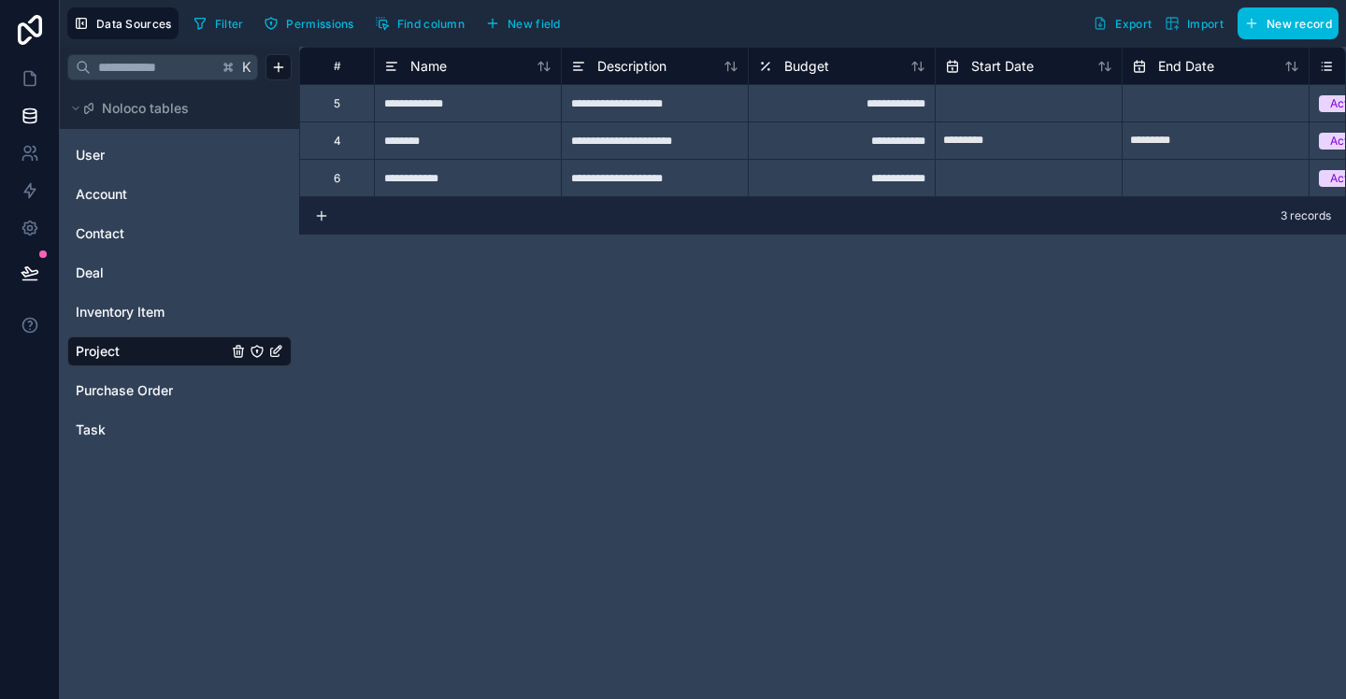
click at [72, 107] on icon at bounding box center [75, 108] width 11 height 11
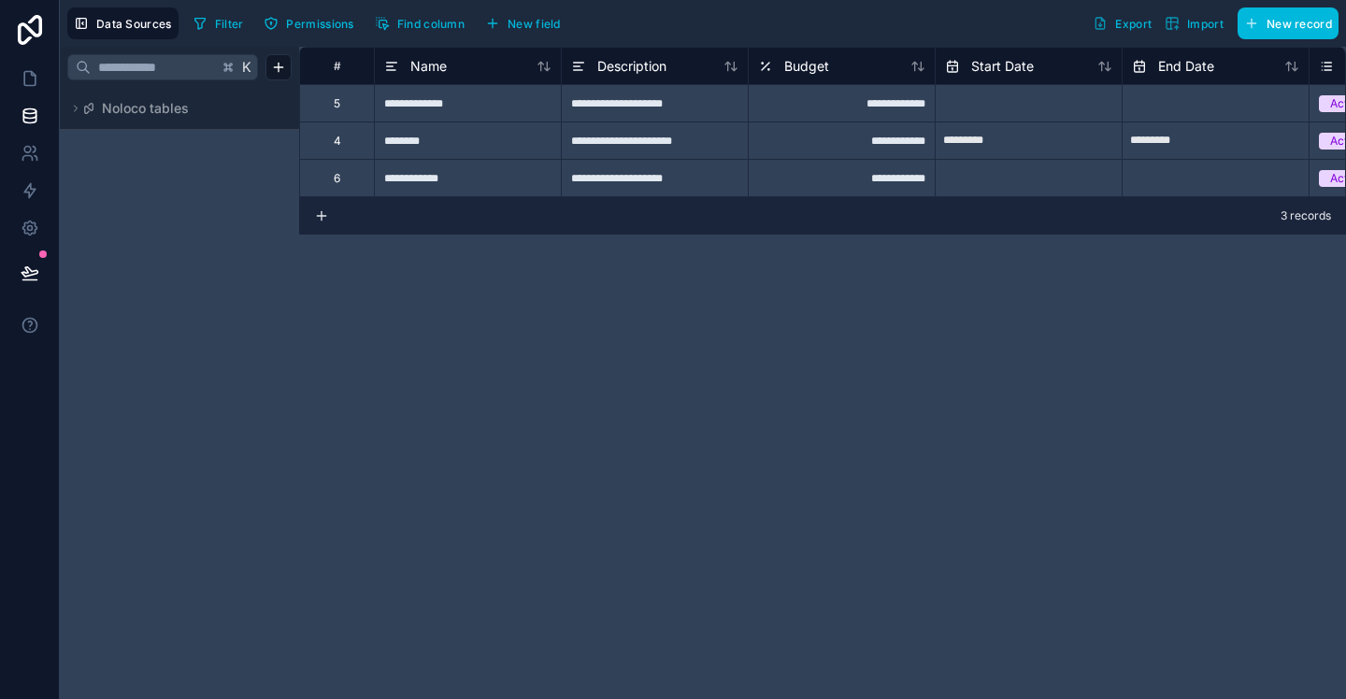
click at [75, 107] on icon at bounding box center [75, 108] width 11 height 11
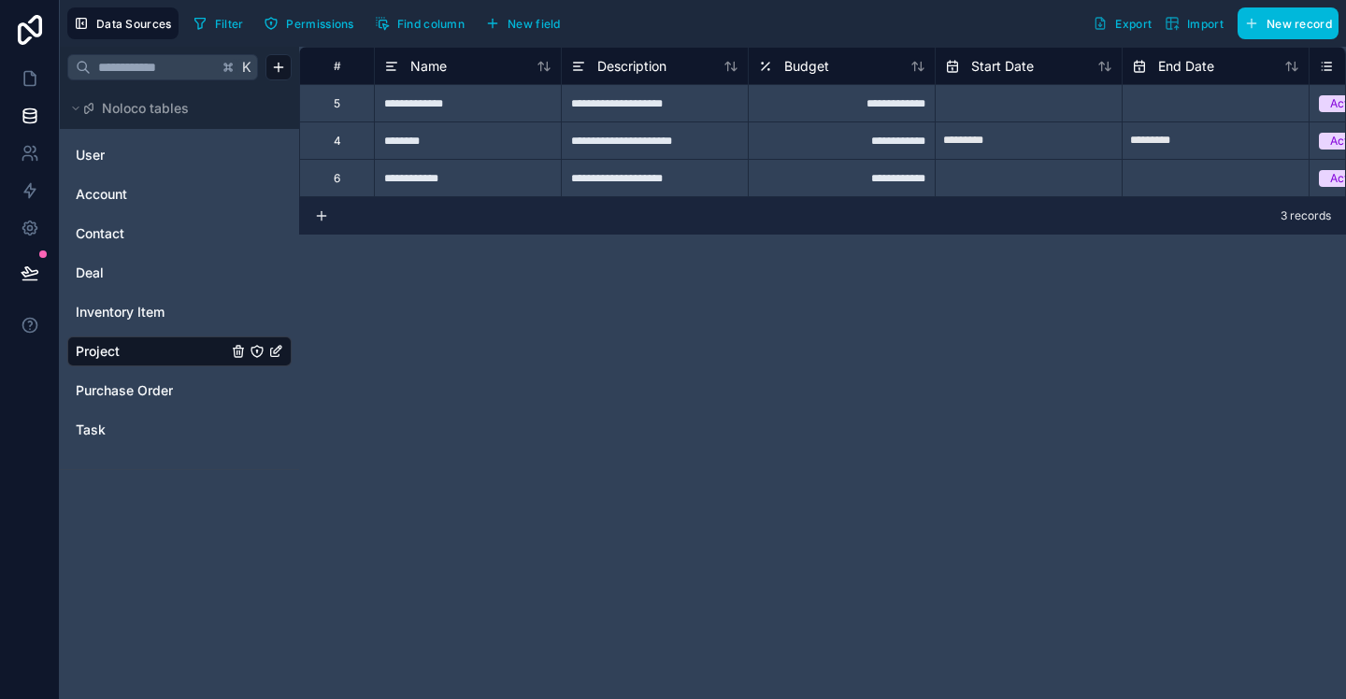
click at [145, 109] on span "Noloco tables" at bounding box center [145, 108] width 87 height 19
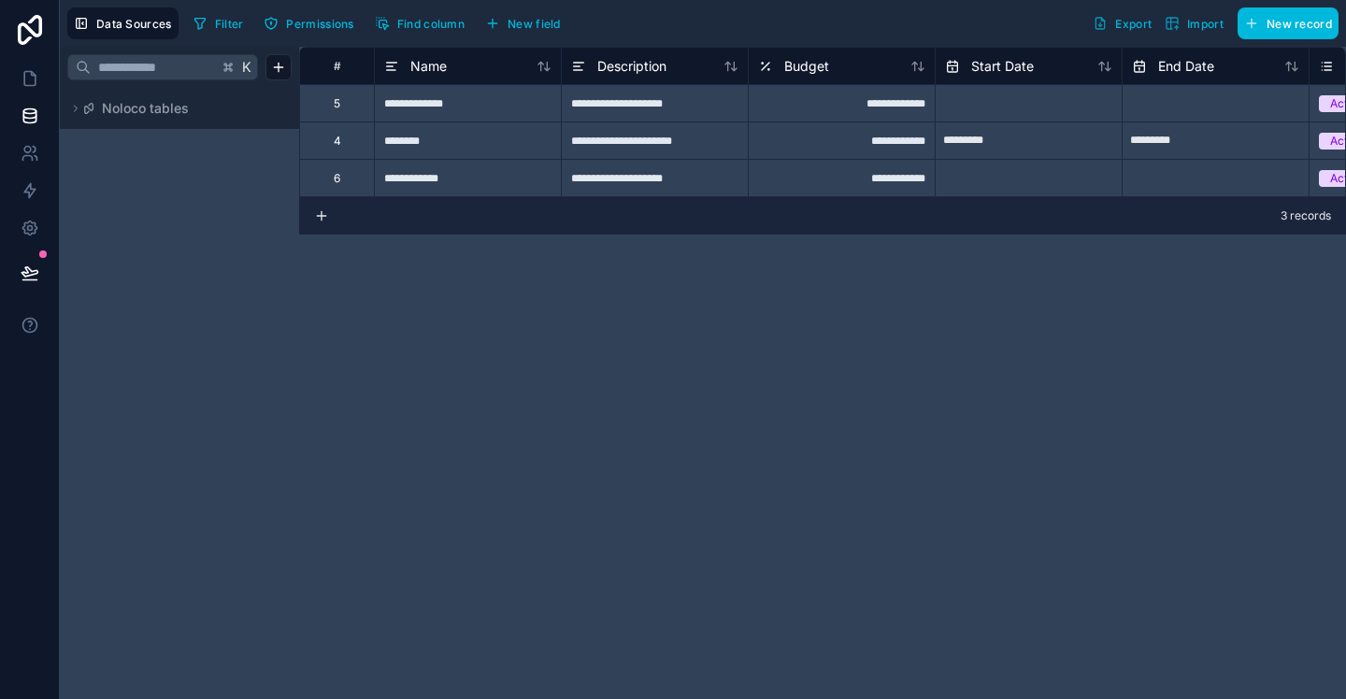
click at [145, 109] on span "Noloco tables" at bounding box center [145, 108] width 87 height 19
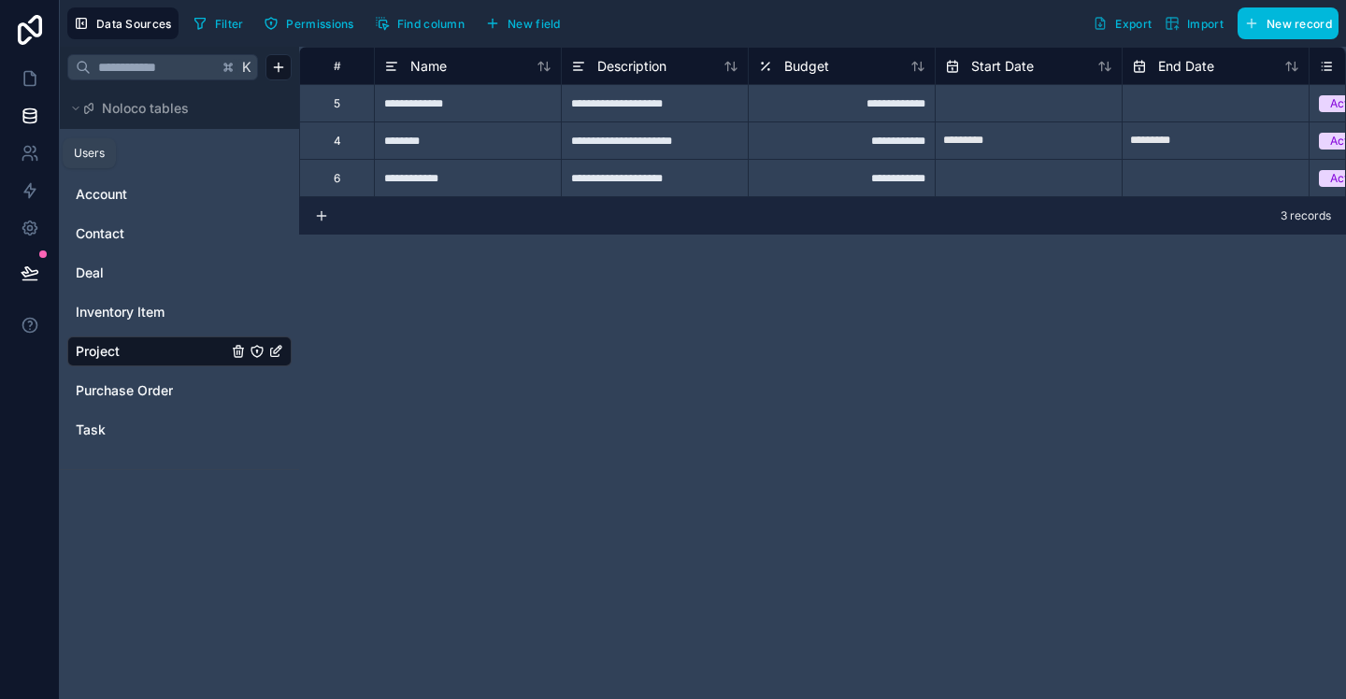
click at [32, 161] on icon at bounding box center [30, 153] width 19 height 19
